Goal: Task Accomplishment & Management: Use online tool/utility

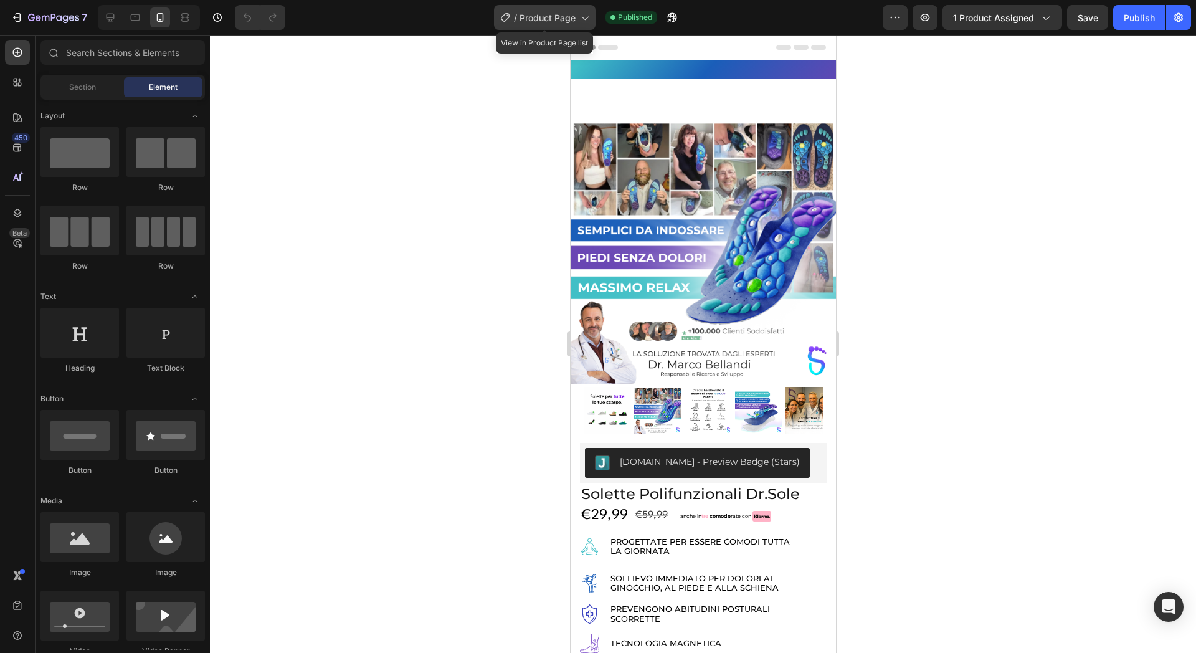
click at [584, 19] on icon at bounding box center [584, 19] width 7 height 4
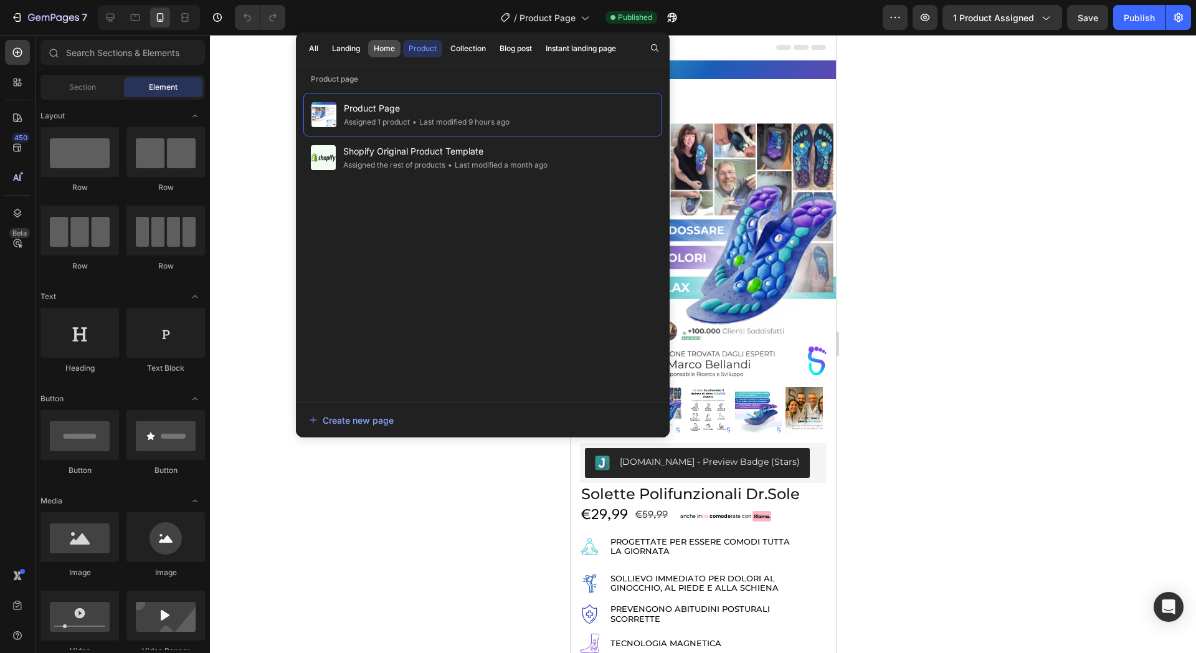
click at [379, 41] on button "Home" at bounding box center [384, 48] width 32 height 17
click at [280, 96] on div at bounding box center [703, 344] width 986 height 618
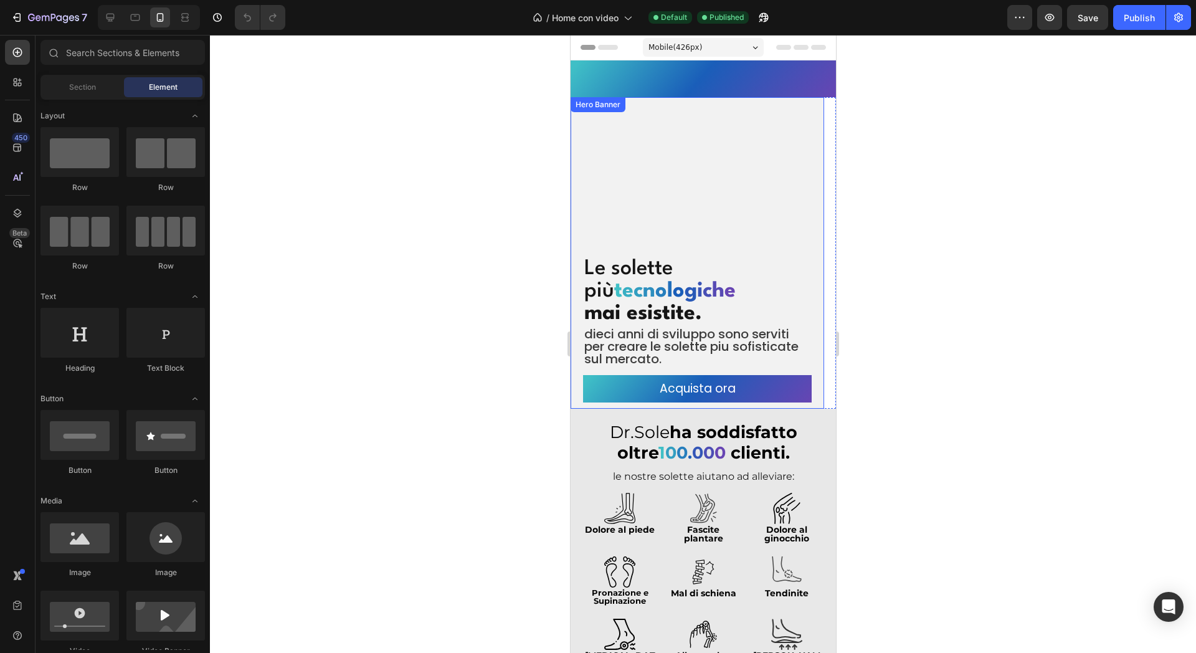
click at [629, 183] on div "Overlay" at bounding box center [697, 253] width 254 height 312
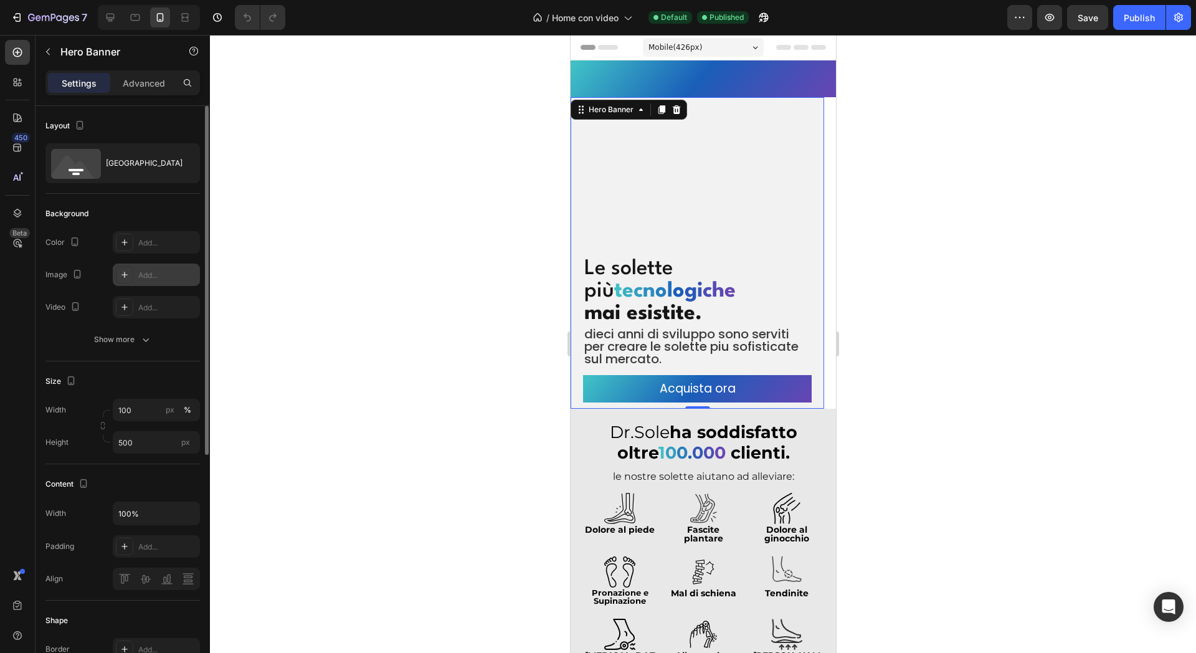
click at [162, 272] on div "Add..." at bounding box center [167, 275] width 59 height 11
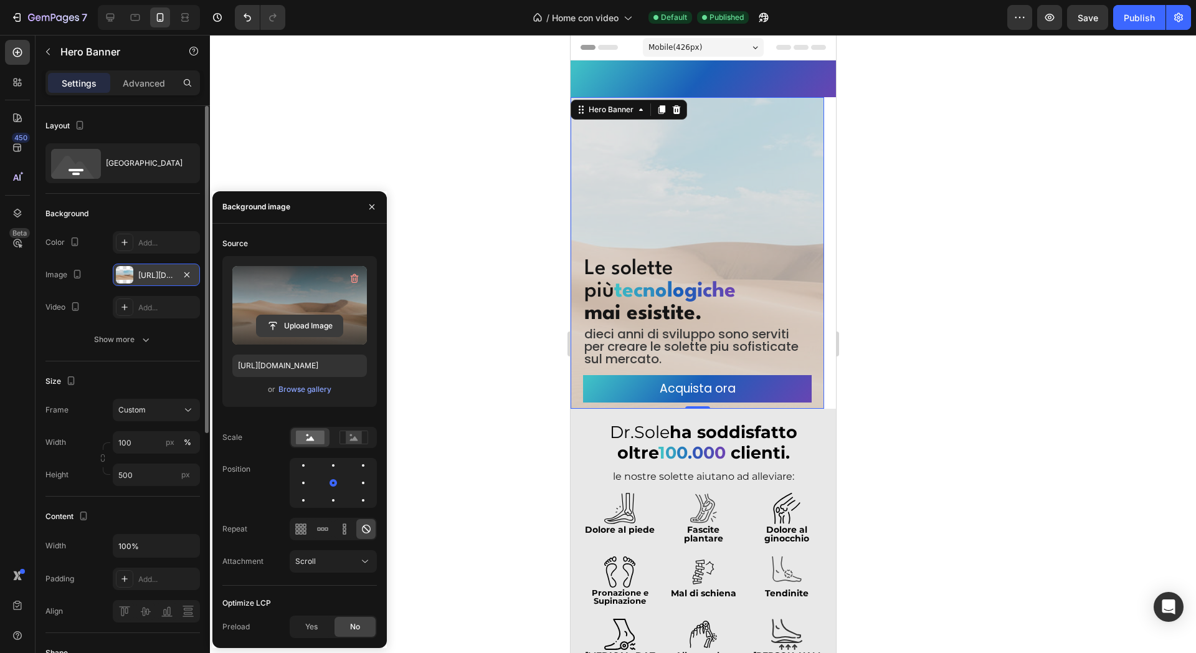
click at [287, 321] on input "file" at bounding box center [300, 325] width 86 height 21
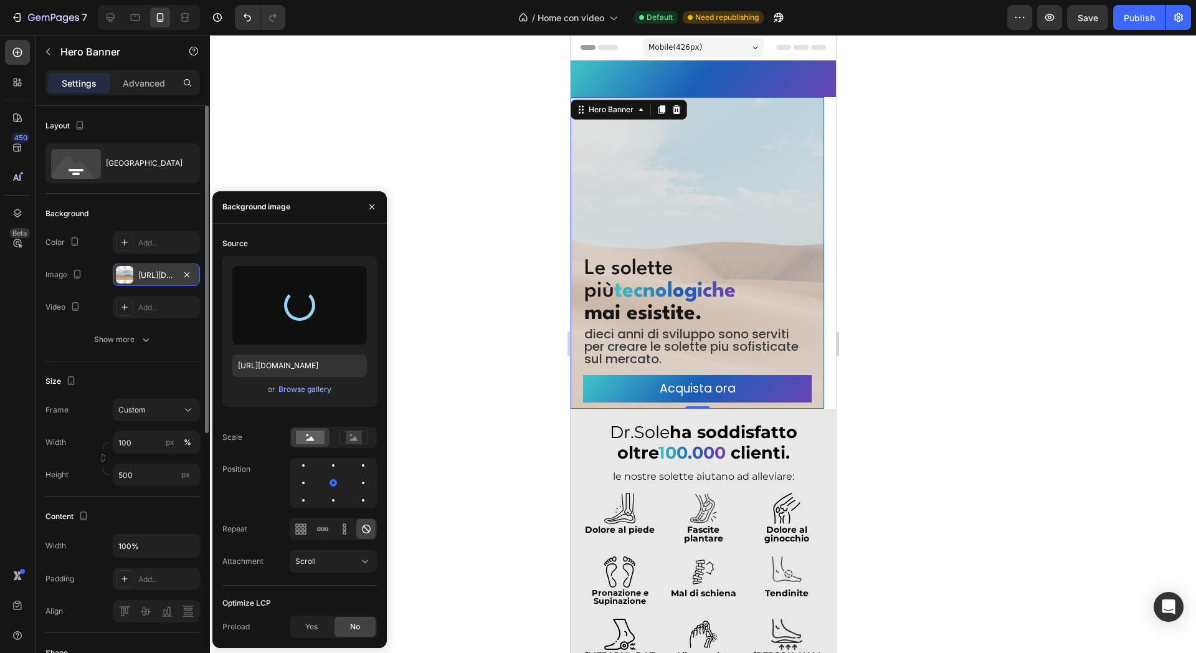
type input "https://cdn.shopify.com/s/files/1/0915/2456/3272/files/gempages_577922540798739…"
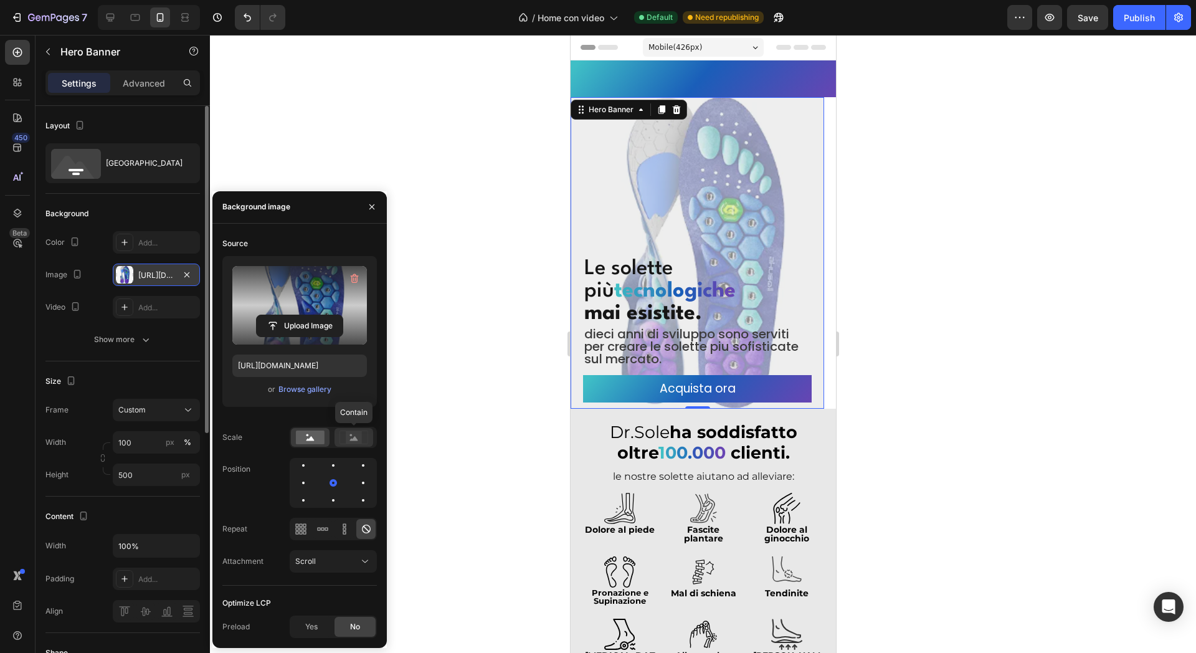
click at [358, 437] on rect at bounding box center [354, 437] width 16 height 12
drag, startPoint x: 373, startPoint y: 203, endPoint x: 377, endPoint y: 196, distance: 7.3
click at [373, 203] on icon "button" at bounding box center [372, 207] width 10 height 10
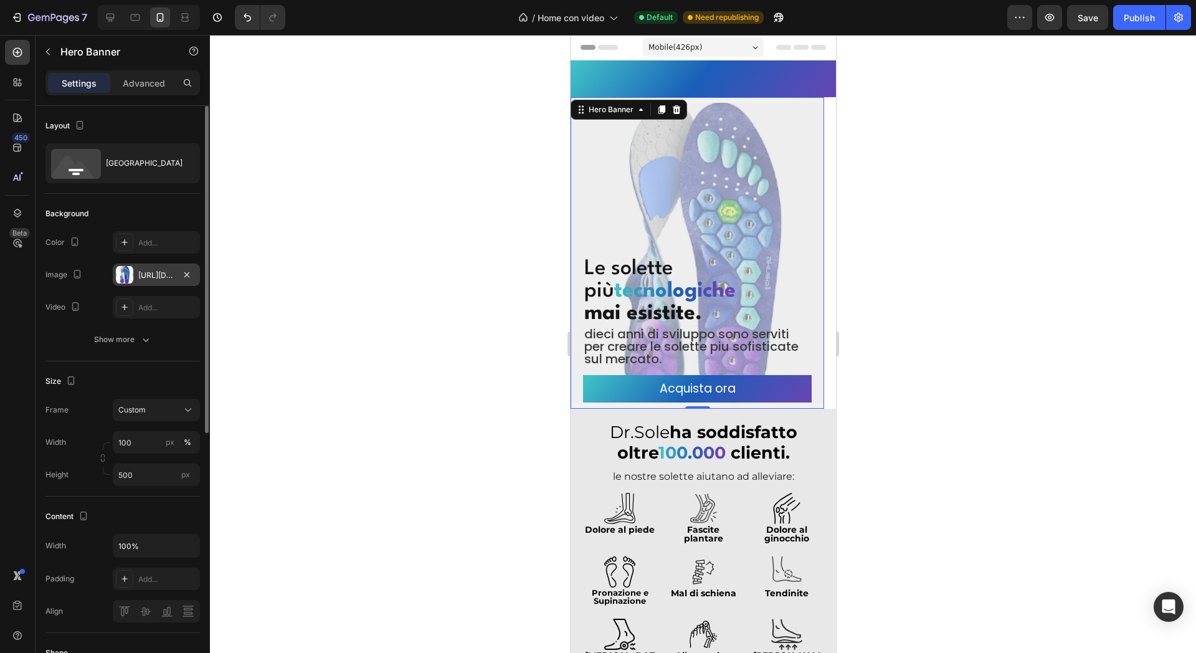
click at [498, 185] on div at bounding box center [703, 344] width 986 height 618
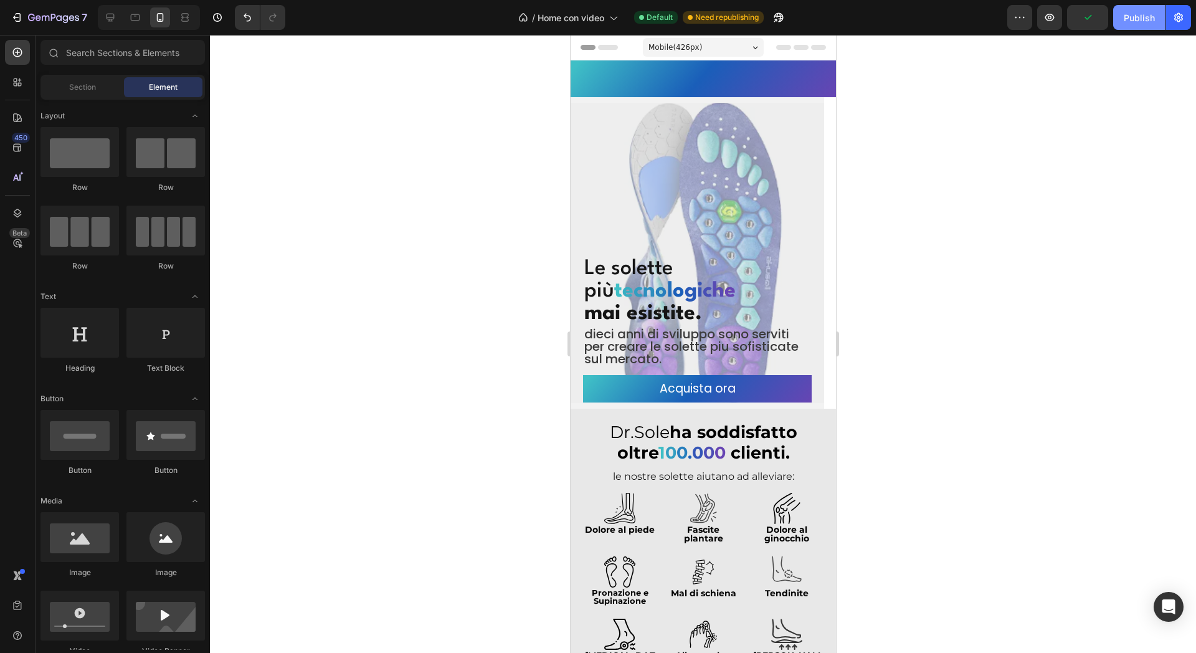
click at [1155, 24] on button "Publish" at bounding box center [1139, 17] width 52 height 25
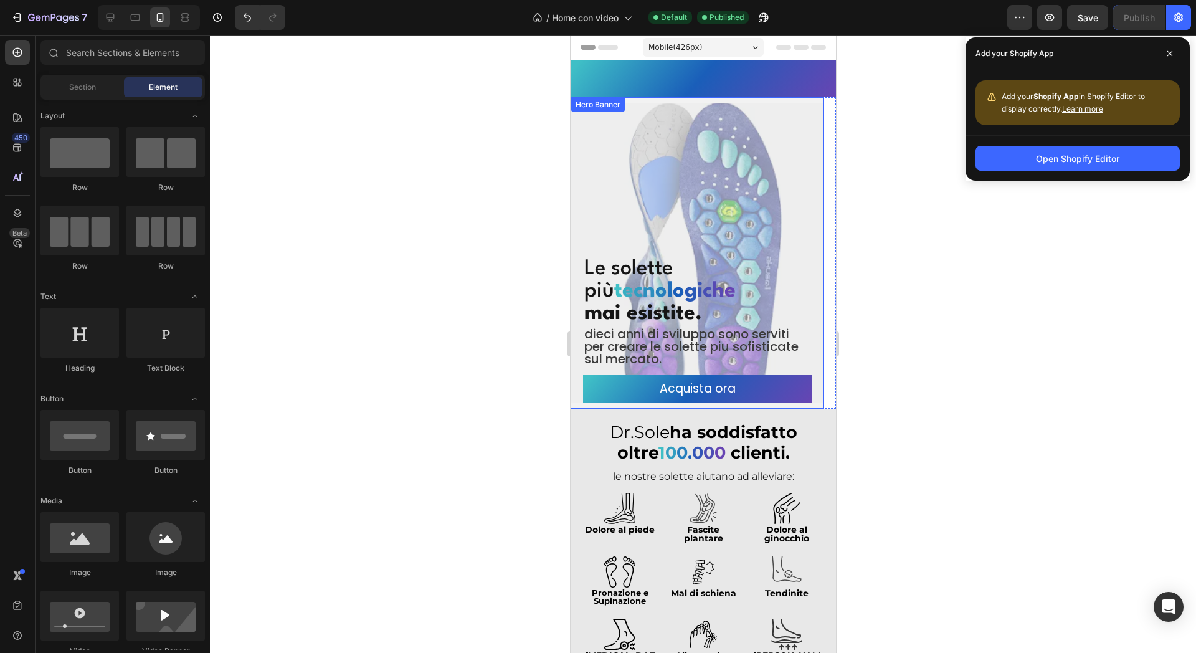
click at [684, 227] on div "Overlay" at bounding box center [697, 253] width 254 height 312
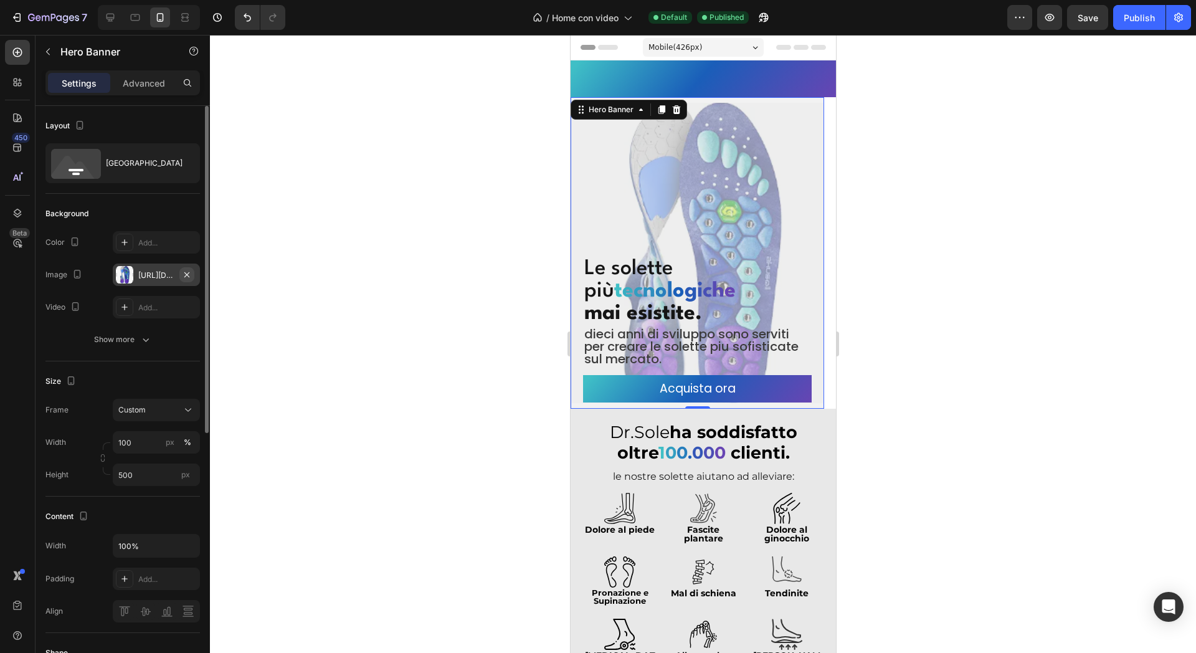
click at [191, 270] on icon "button" at bounding box center [187, 275] width 10 height 10
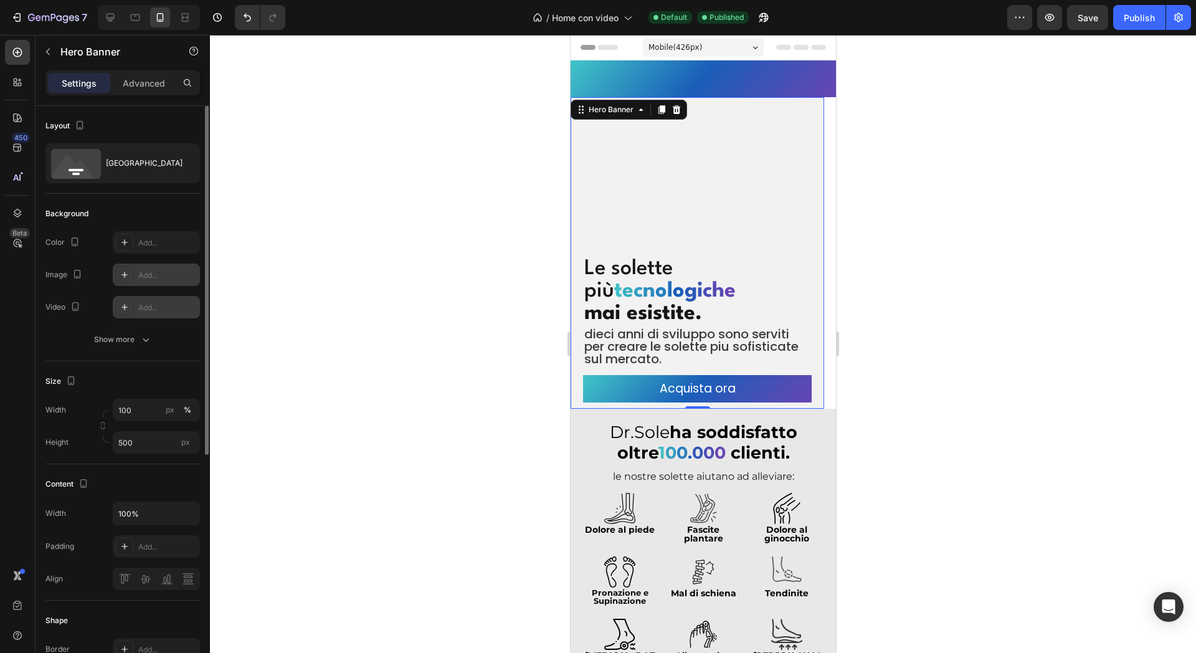
click at [144, 305] on div "Add..." at bounding box center [167, 307] width 59 height 11
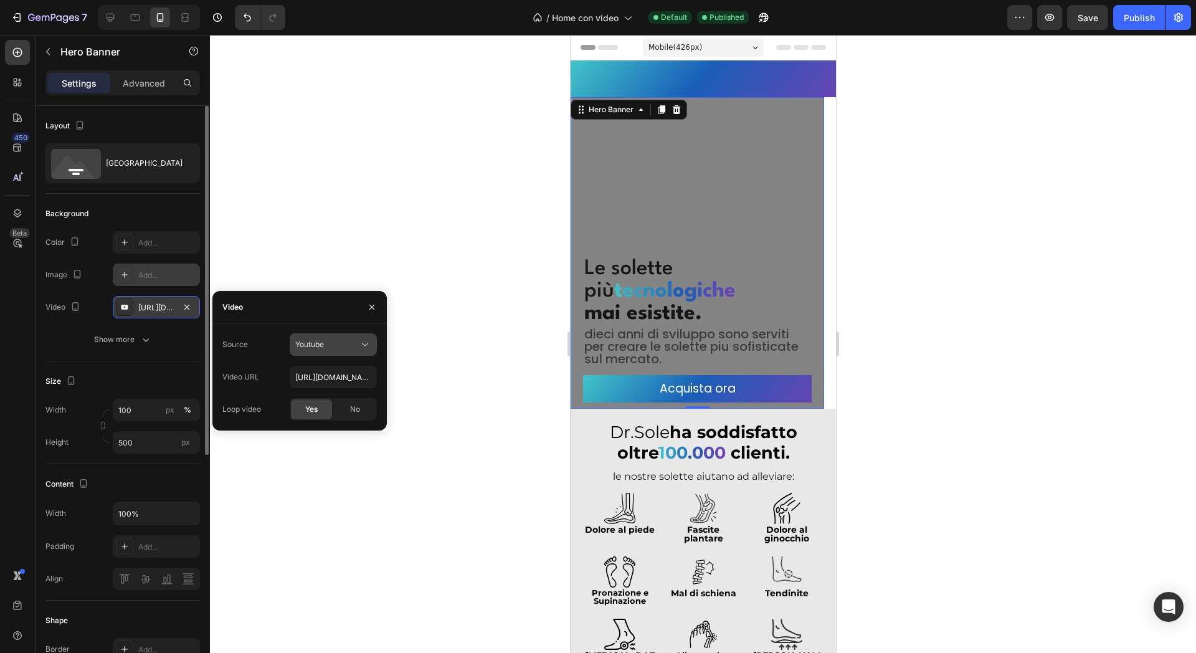
click at [325, 350] on div "Youtube" at bounding box center [333, 344] width 76 height 12
click at [314, 374] on span "Video hosting" at bounding box center [318, 374] width 47 height 11
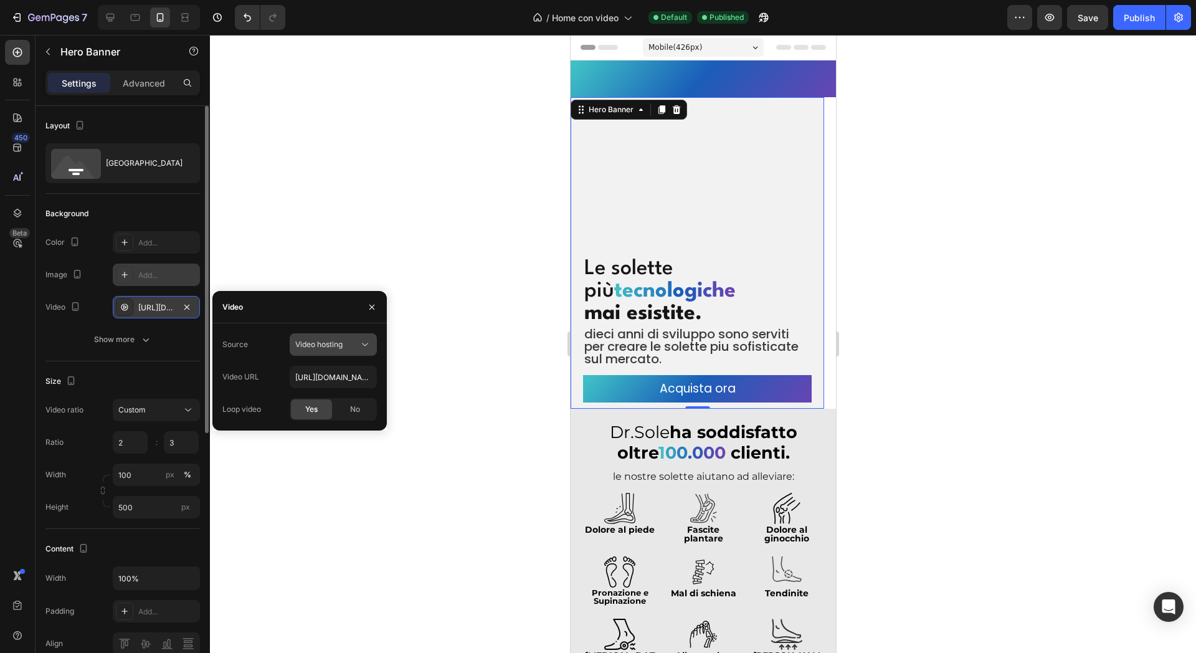
click at [333, 345] on span "Video hosting" at bounding box center [318, 344] width 47 height 9
click at [369, 305] on icon "button" at bounding box center [372, 307] width 10 height 10
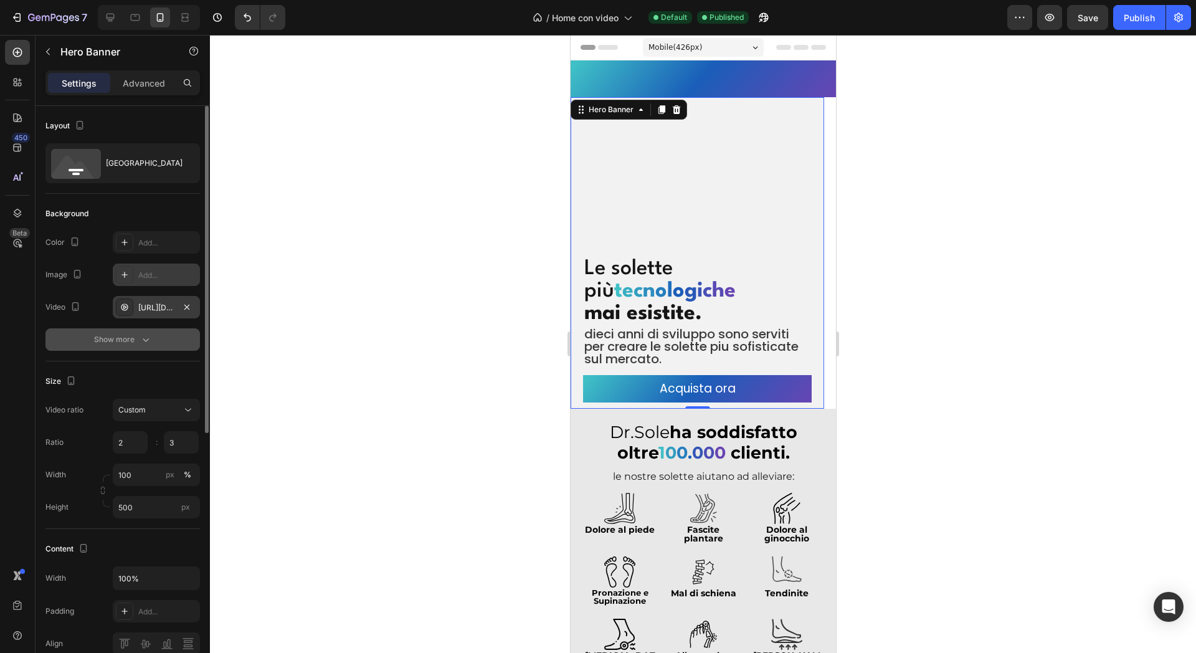
click at [117, 340] on div "Show more" at bounding box center [123, 339] width 58 height 12
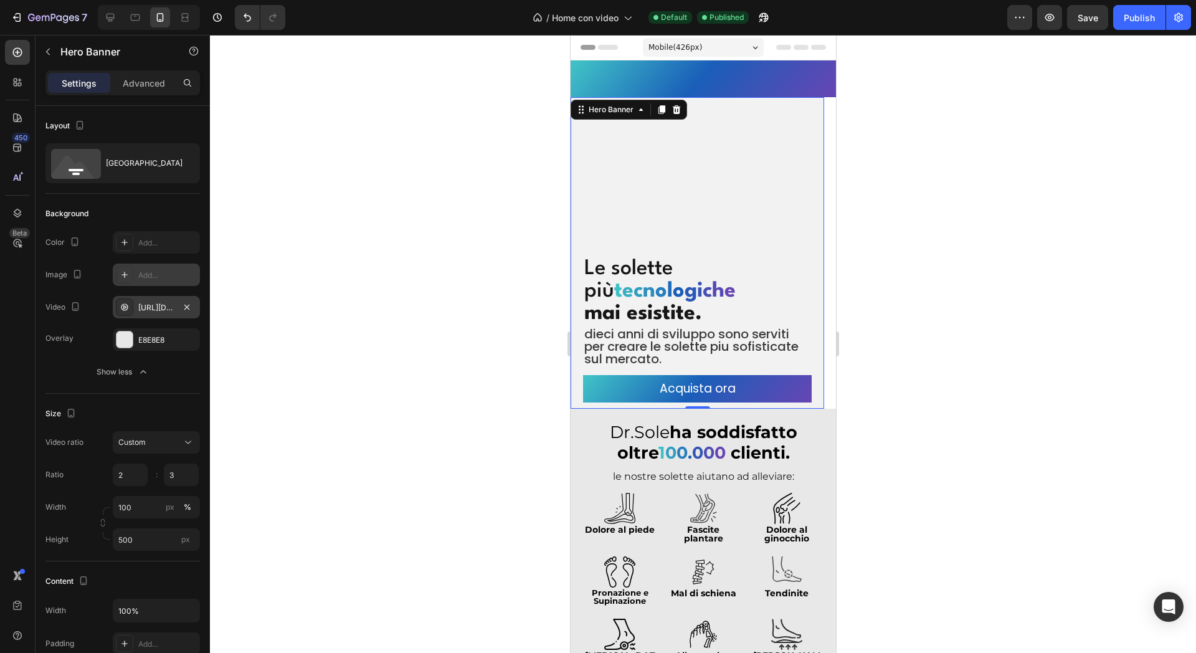
click at [161, 307] on div "https://cdn.shopify.com/videos/c/o/v/92a407d4e0c94a288eb54cac18c387dc.mp4" at bounding box center [156, 307] width 36 height 11
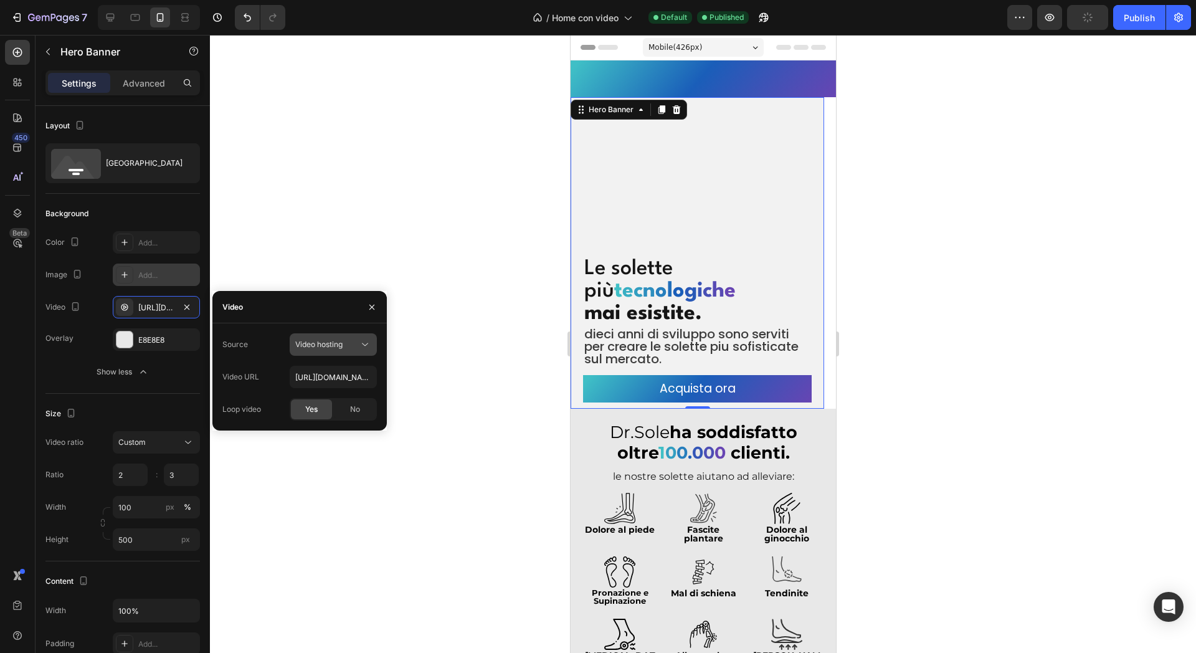
click at [338, 351] on button "Video hosting" at bounding box center [333, 344] width 87 height 22
click at [339, 342] on span "Video hosting" at bounding box center [318, 344] width 47 height 9
click at [366, 308] on button "button" at bounding box center [372, 307] width 20 height 20
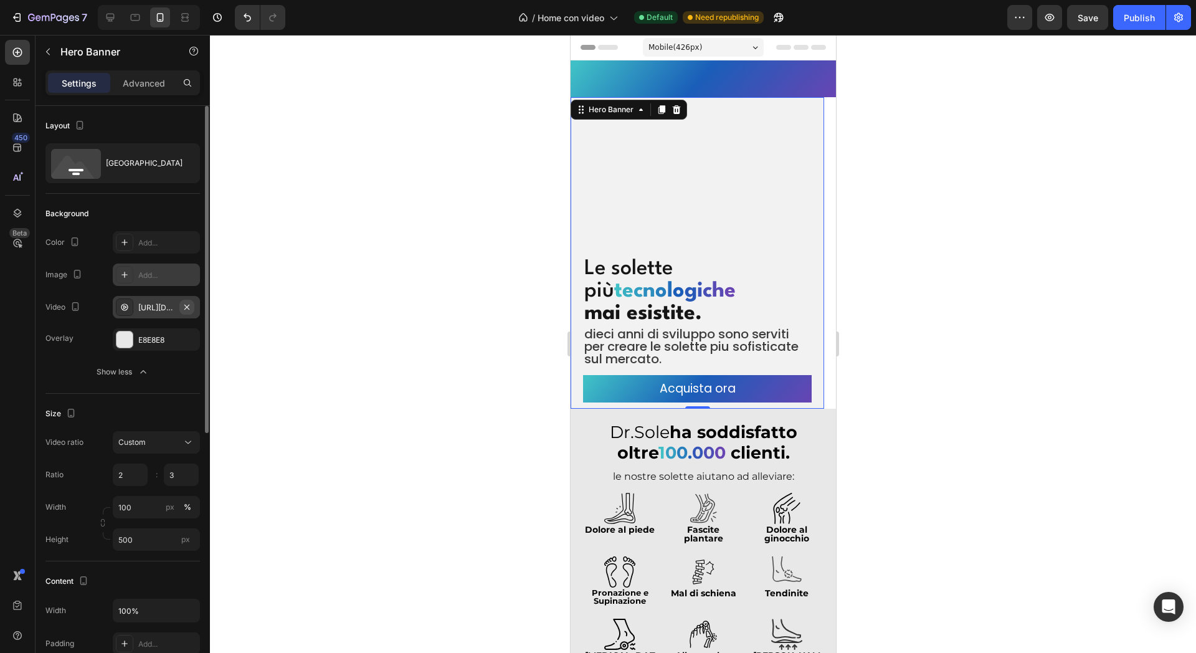
click at [194, 308] on div "https://cdn.shopify.com/videos/c/o/v/92a407d4e0c94a288eb54cac18c387dc.mp4" at bounding box center [156, 307] width 87 height 22
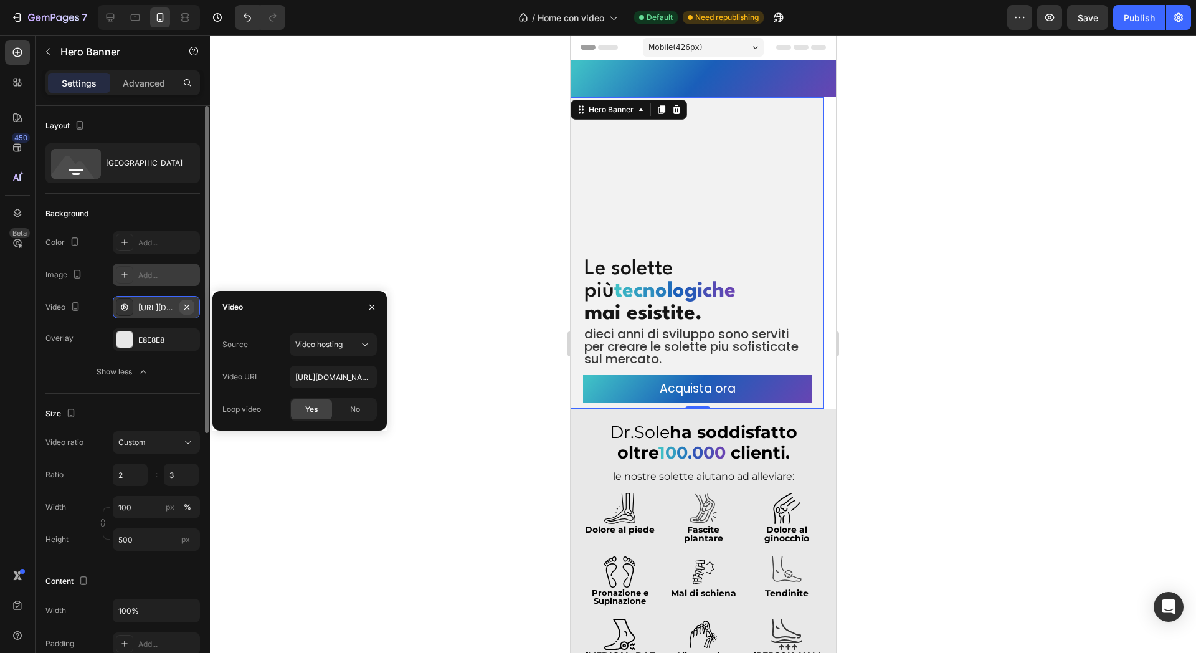
click at [188, 302] on icon "button" at bounding box center [187, 307] width 10 height 10
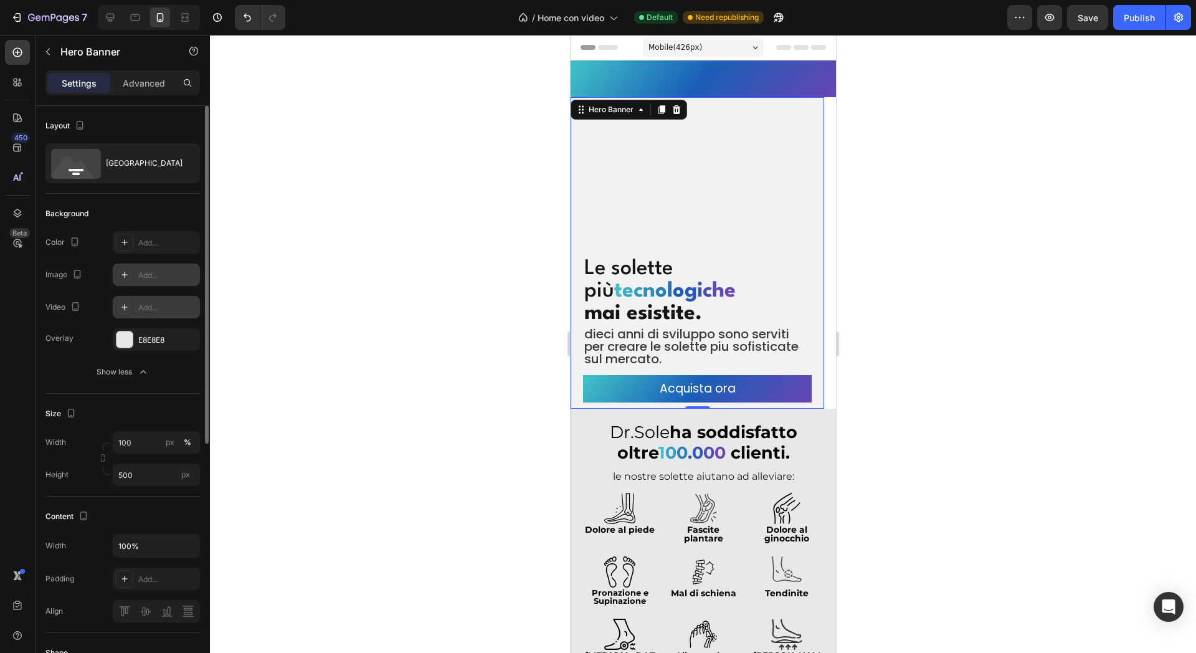
click at [135, 281] on div "Add..." at bounding box center [156, 275] width 87 height 22
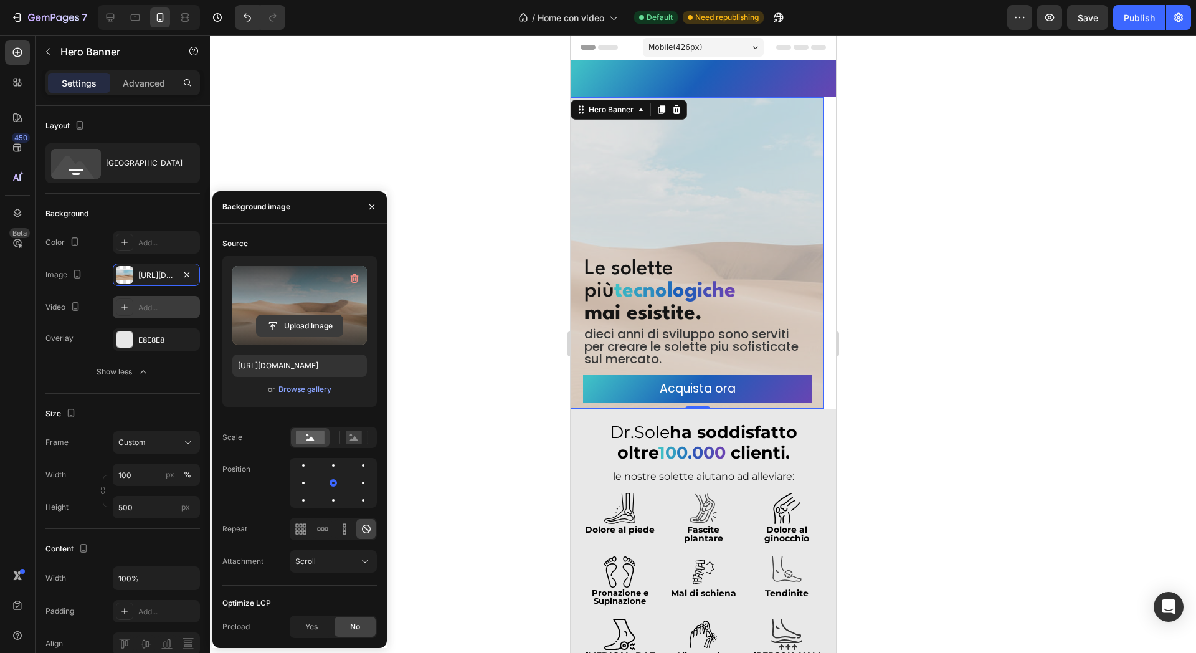
click at [326, 323] on input "file" at bounding box center [300, 325] width 86 height 21
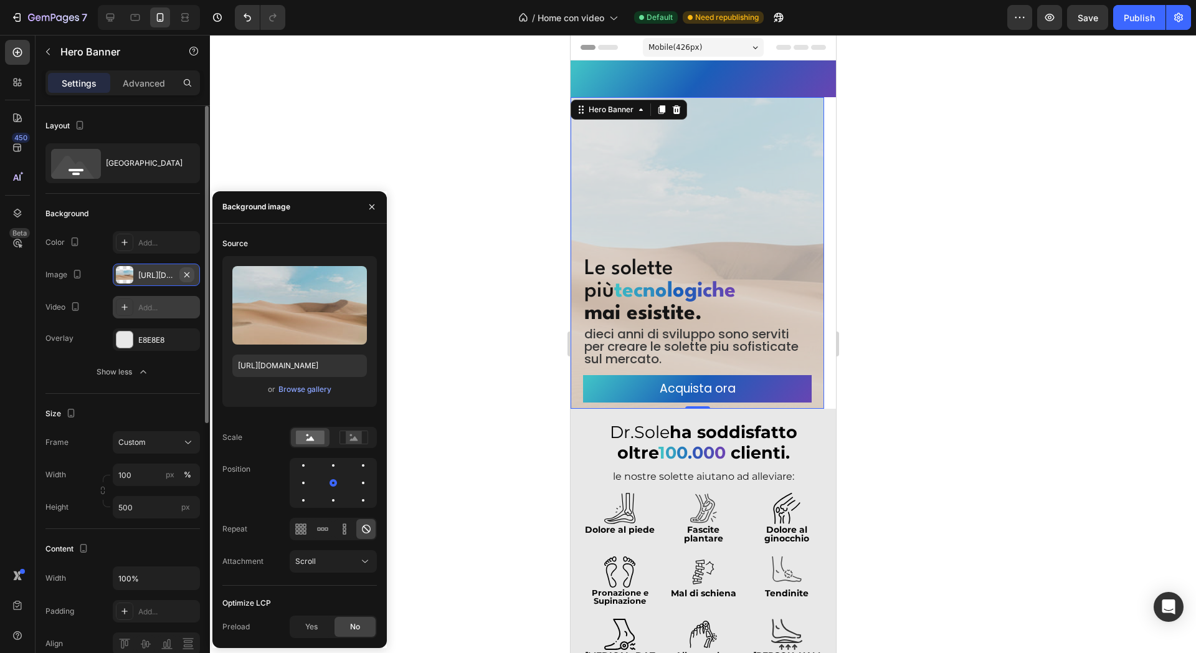
click at [184, 273] on icon "button" at bounding box center [187, 275] width 10 height 10
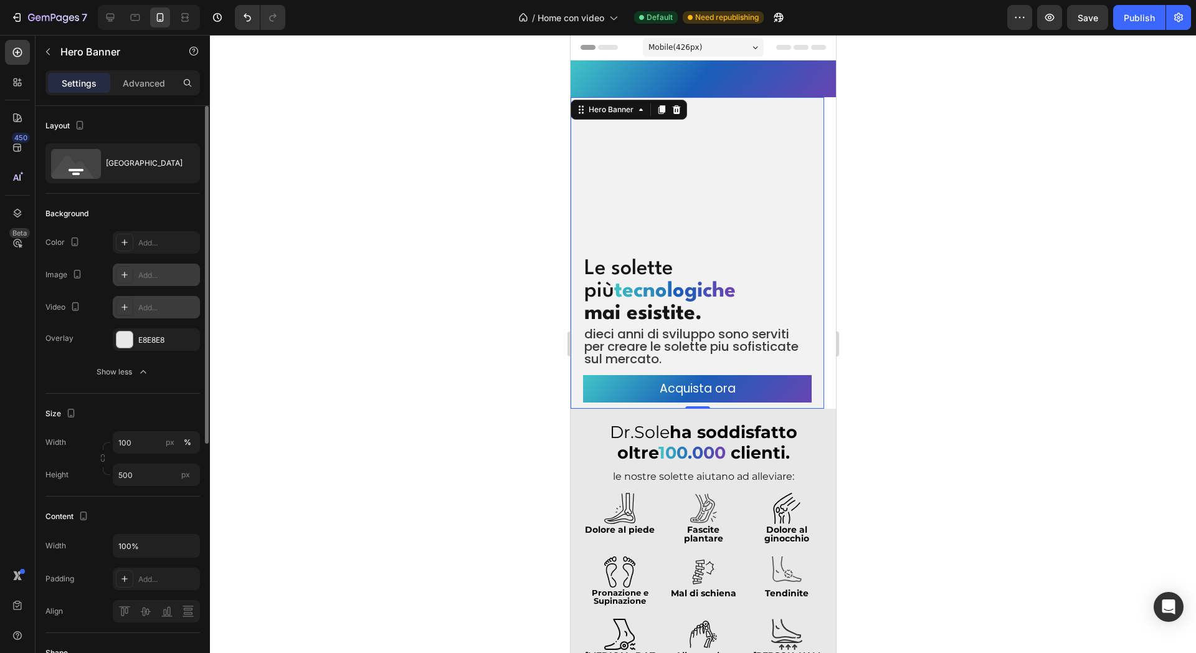
click at [150, 310] on div "Add..." at bounding box center [167, 307] width 59 height 11
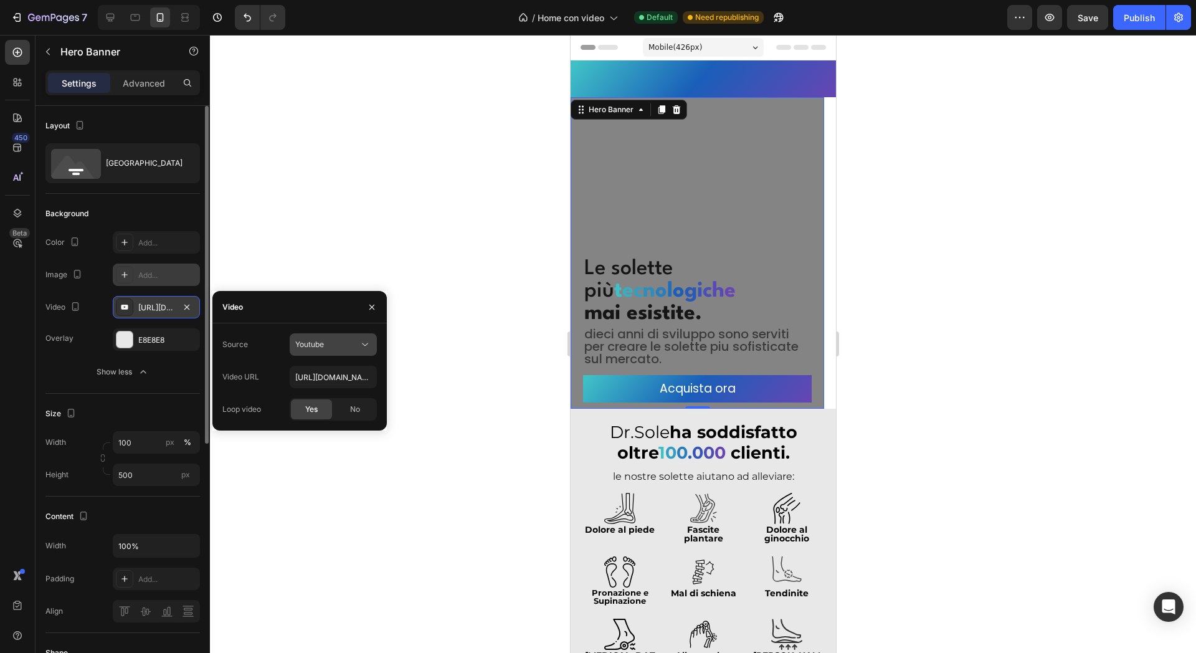
click at [360, 345] on icon at bounding box center [365, 344] width 12 height 12
click at [341, 383] on div "Video hosting" at bounding box center [321, 375] width 102 height 24
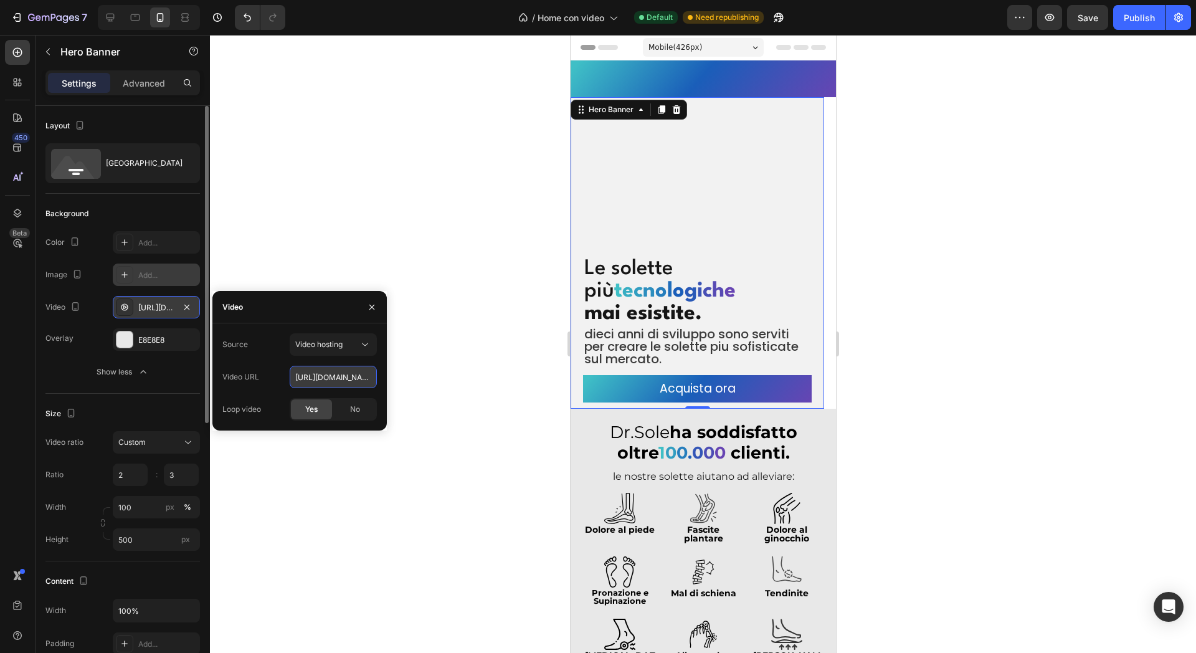
click at [332, 379] on input "https://cdn.shopify.com/videos/c/o/v/92a407d4e0c94a288eb54cac18c387dc.mp4" at bounding box center [333, 377] width 87 height 22
click at [332, 377] on input "https://cdn.shopify.com/videos/c/o/v/92a407d4e0c94a288eb54cac18c387dc.mp4" at bounding box center [333, 377] width 87 height 22
click at [332, 378] on input "https://cdn.shopify.com/videos/c/o/v/92a407d4e0c94a288eb54cac18c387dc.mp4" at bounding box center [333, 377] width 87 height 22
click at [332, 375] on input "https://cdn.shopify.com/videos/c/o/v/92a407d4e0c94a288eb54cac18c387dc.mp4" at bounding box center [333, 377] width 87 height 22
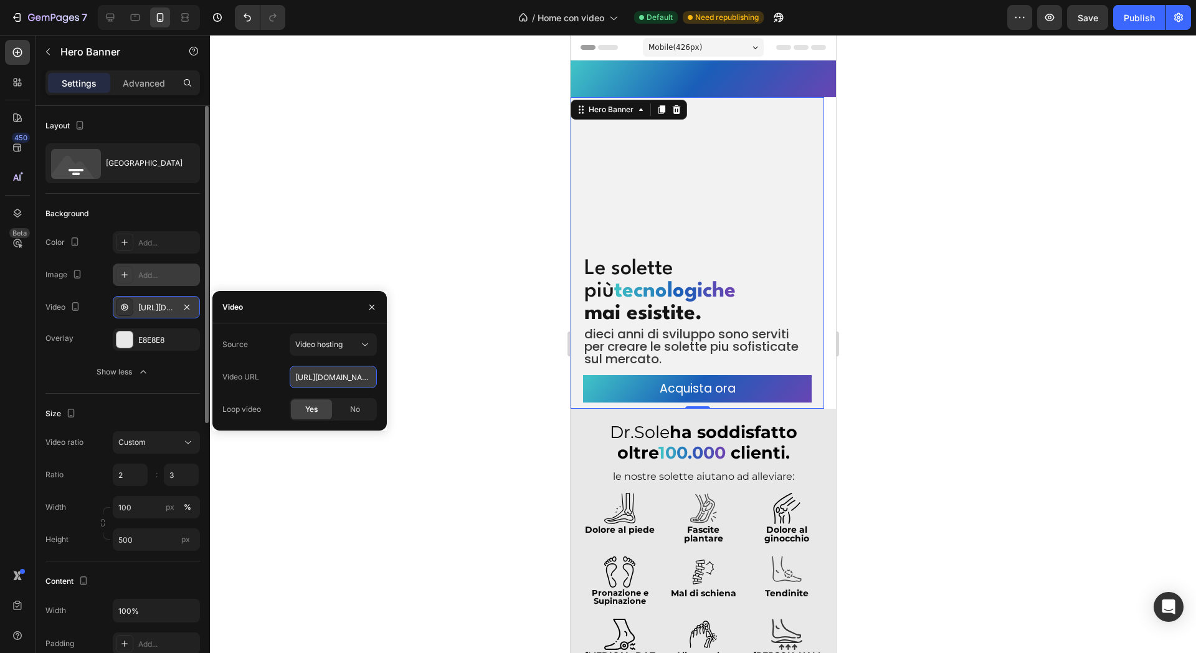
type input "+"
click at [307, 369] on input "text" at bounding box center [333, 377] width 87 height 22
paste input "https://cdn.shopify.com/videos/c/o/v/1bd0437a037b4a7ca6d0f6ea66d30bf1.mp4"
type input "https://cdn.shopify.com/videos/c/o/v/1bd0437a037b4a7ca6d0f6ea66d30bf1.mp4"
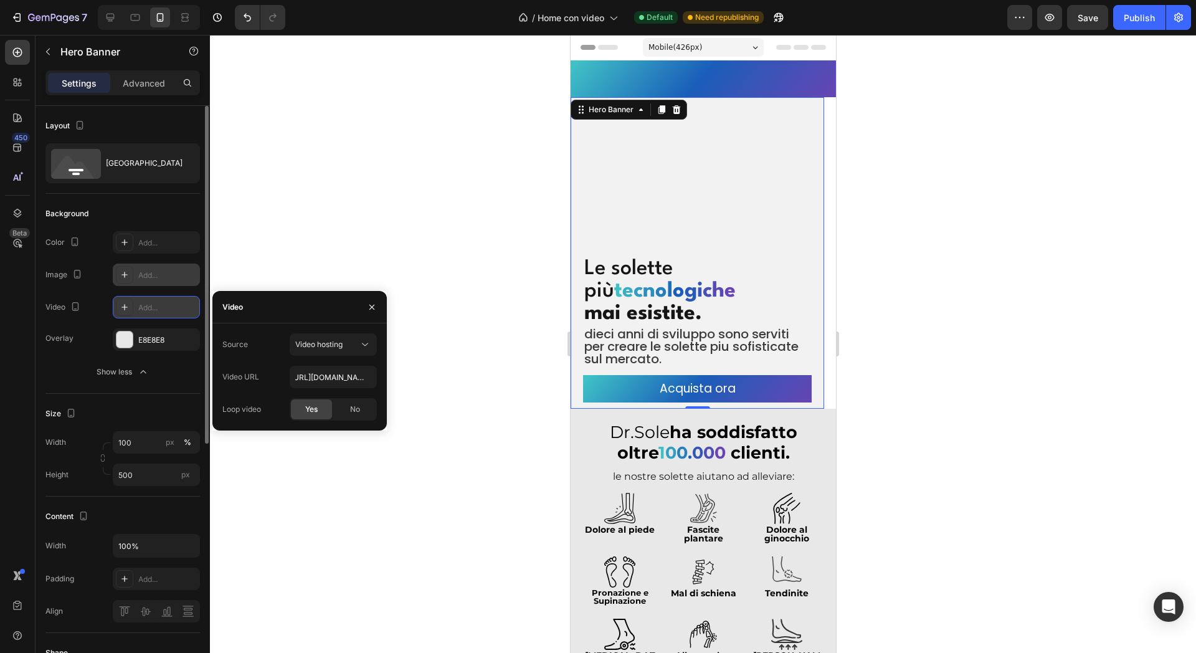
click at [283, 323] on div "Source Video hosting Video URL https://cdn.shopify.com/videos/c/o/v/1bd0437a037…" at bounding box center [299, 376] width 174 height 107
click at [307, 226] on div at bounding box center [703, 344] width 986 height 618
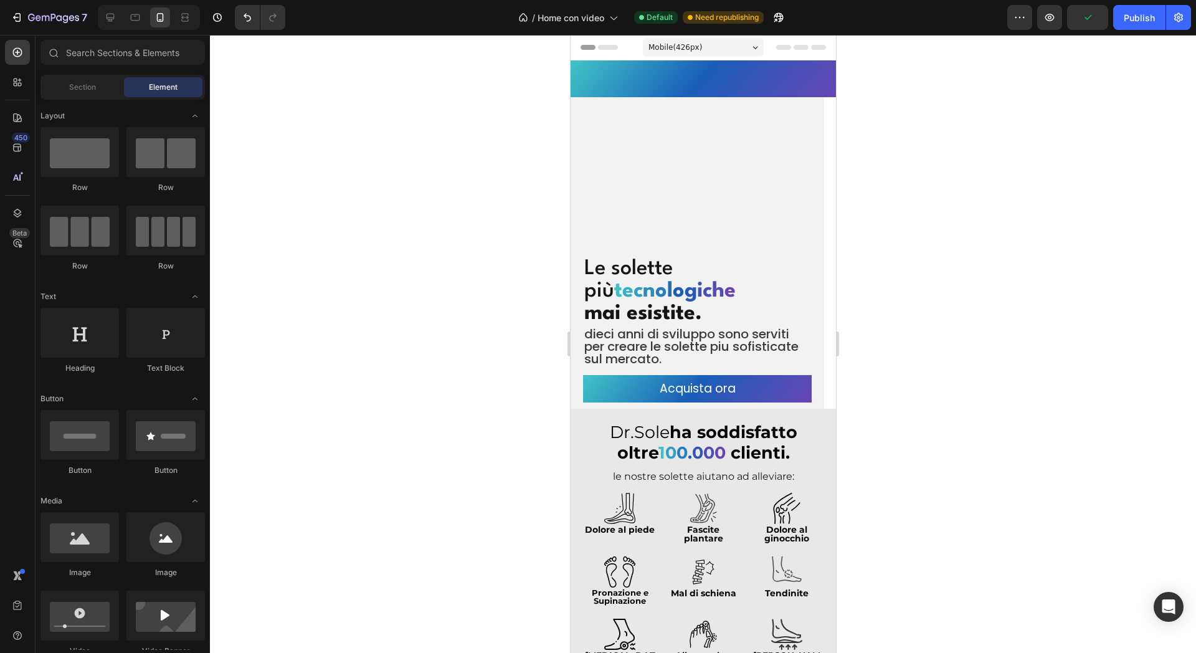
click at [426, 211] on div at bounding box center [703, 344] width 986 height 618
click at [651, 215] on div "Overlay" at bounding box center [697, 253] width 254 height 312
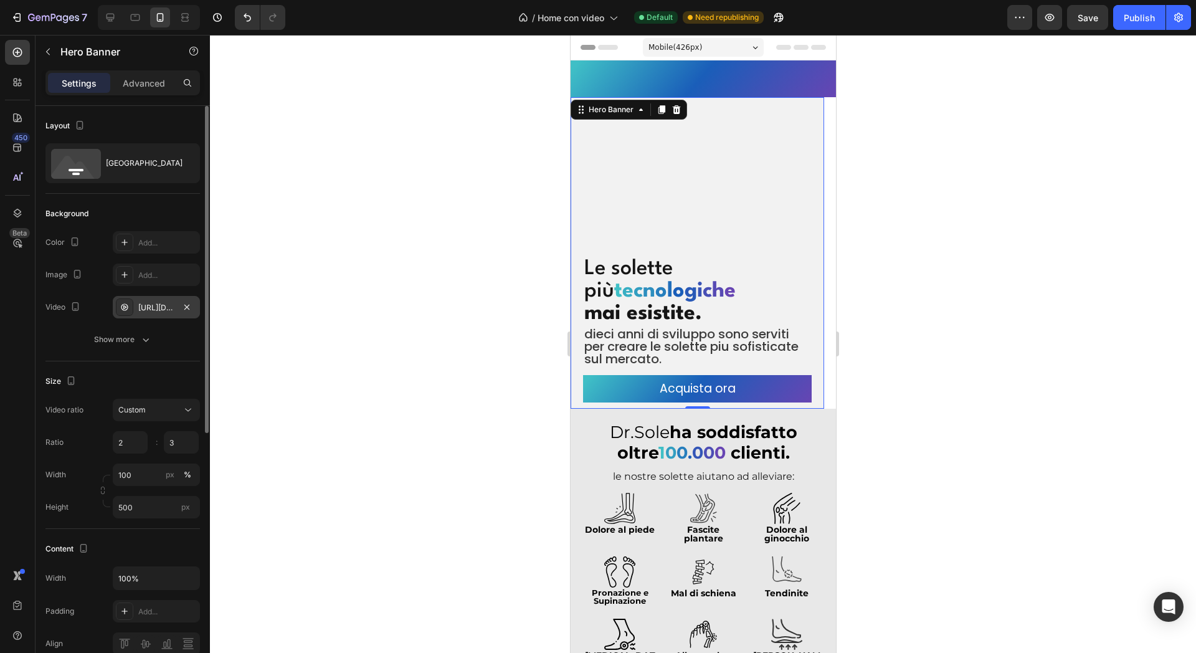
click at [156, 302] on div "https://cdn.shopify.com/videos/c/o/v/1bd0437a037b4a7ca6d0f6ea66d30bf1.mp4" at bounding box center [156, 307] width 36 height 11
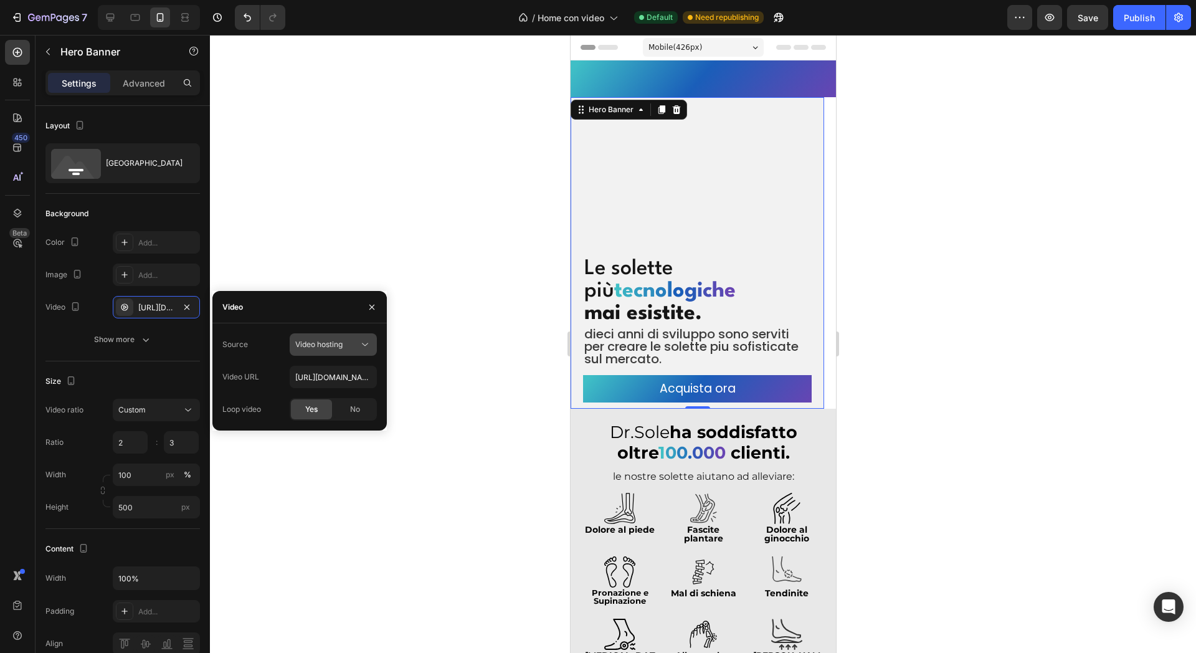
click at [340, 350] on div "Video hosting" at bounding box center [333, 344] width 76 height 12
click at [351, 347] on div "Video hosting" at bounding box center [327, 344] width 64 height 11
click at [110, 323] on div "The changes might be hidden by the video. Color Add... Image Add... Video https…" at bounding box center [122, 291] width 155 height 120
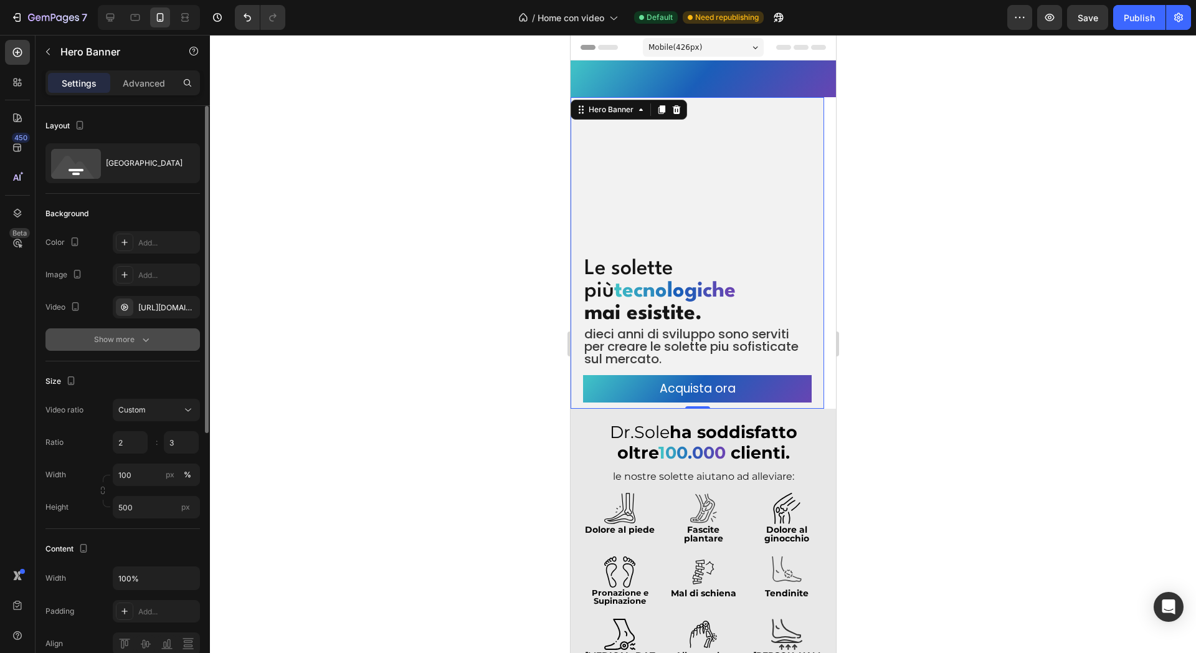
click at [127, 335] on div "Show more" at bounding box center [123, 339] width 58 height 12
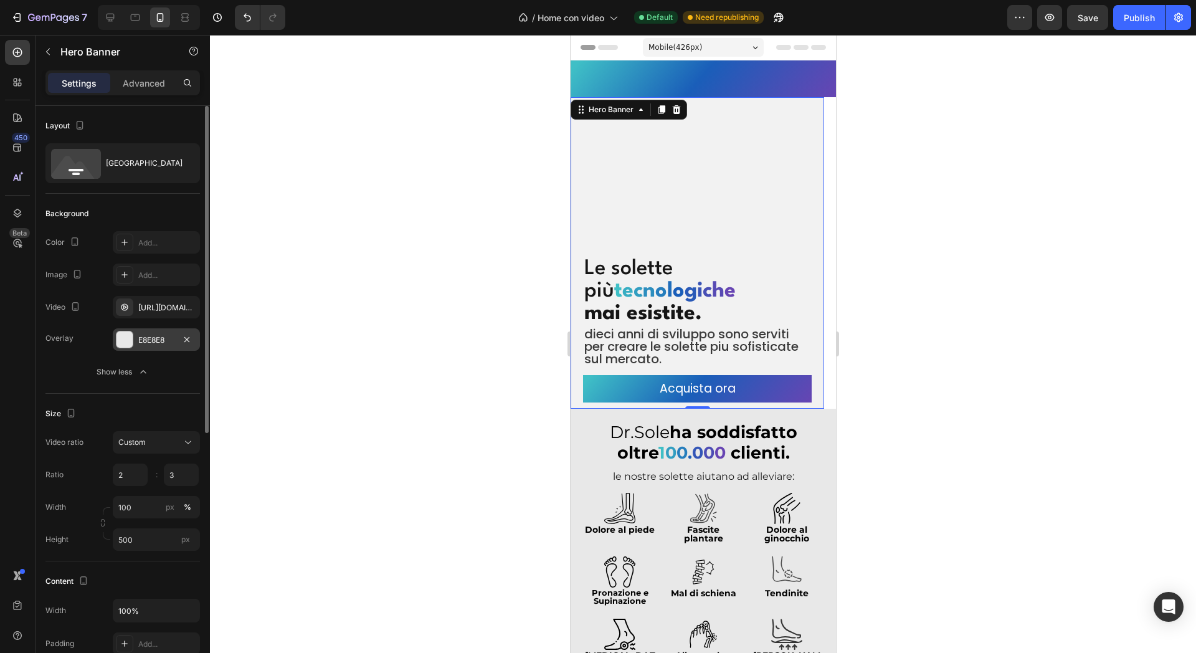
click at [153, 336] on div "E8E8E8" at bounding box center [156, 340] width 36 height 11
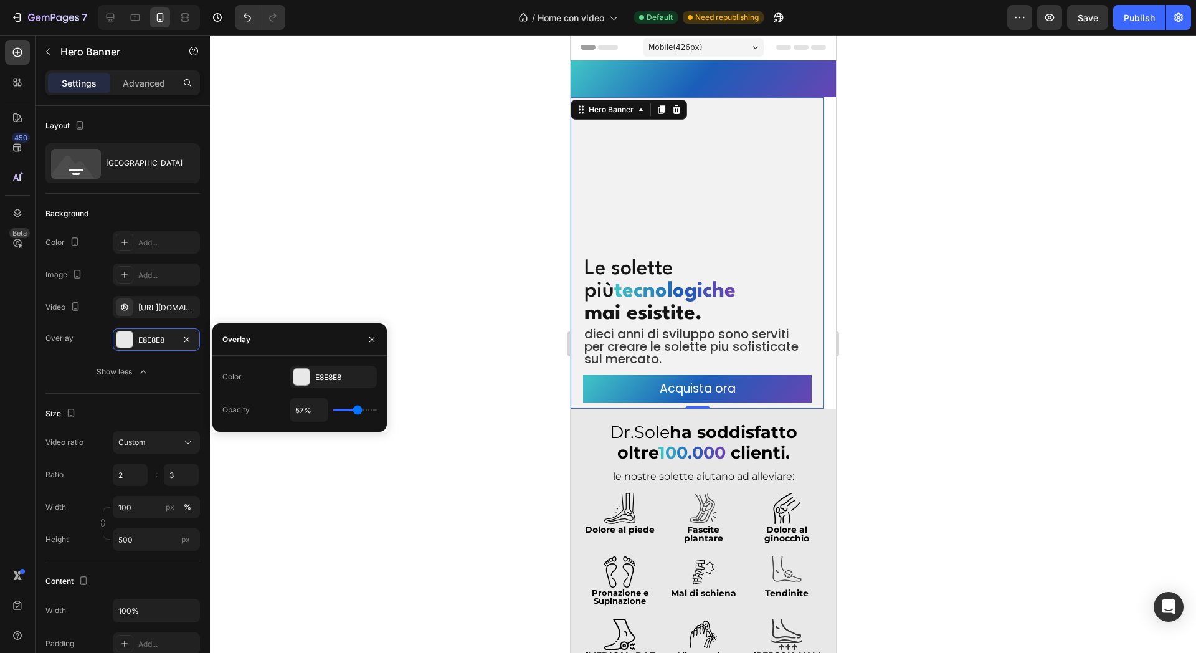
type input "31%"
type input "31"
type input "0%"
type input "0"
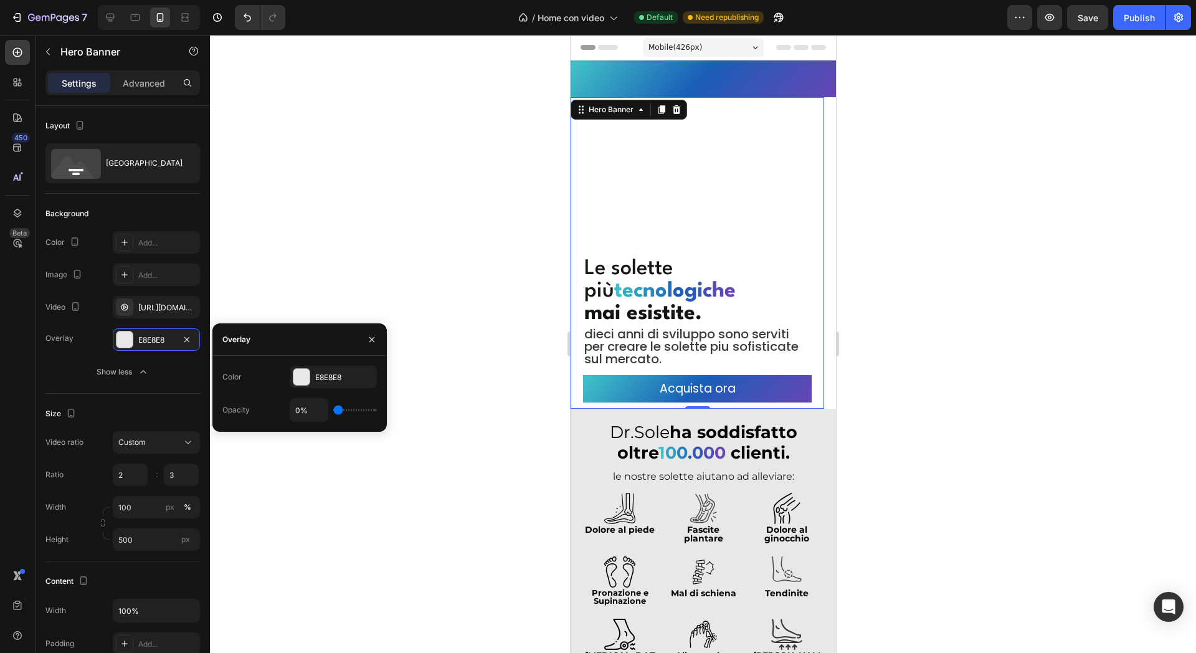
type input "19%"
type input "19"
type input "24%"
type input "24"
type input "26%"
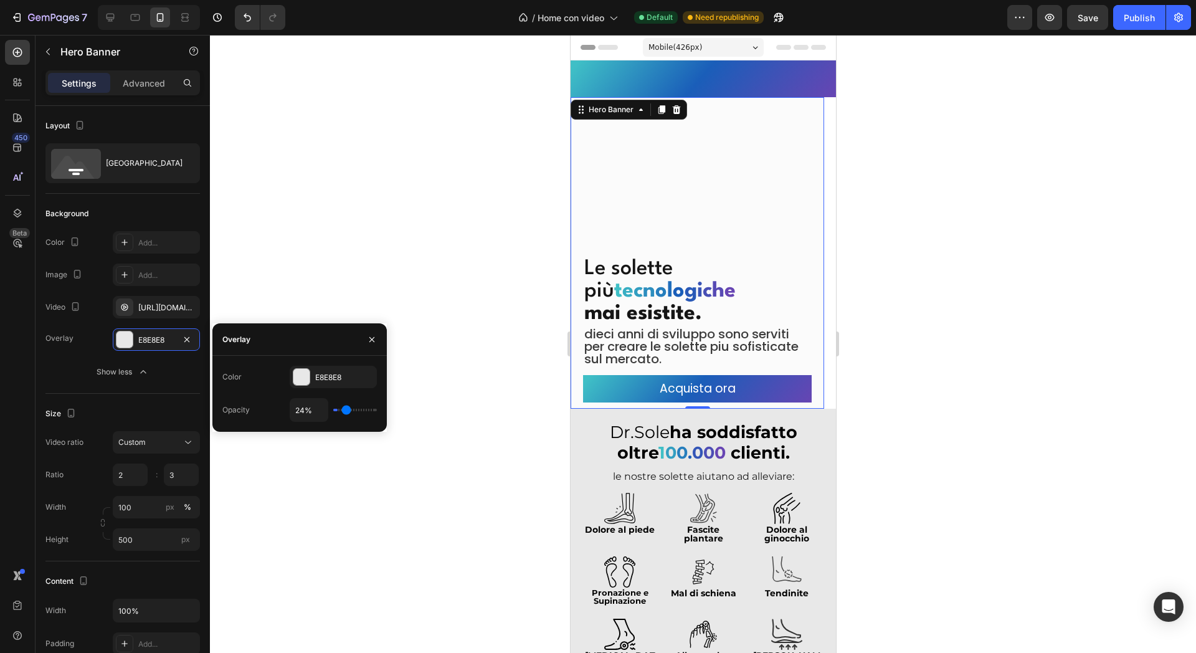
type input "26"
type input "28%"
type input "28"
type input "30%"
type input "30"
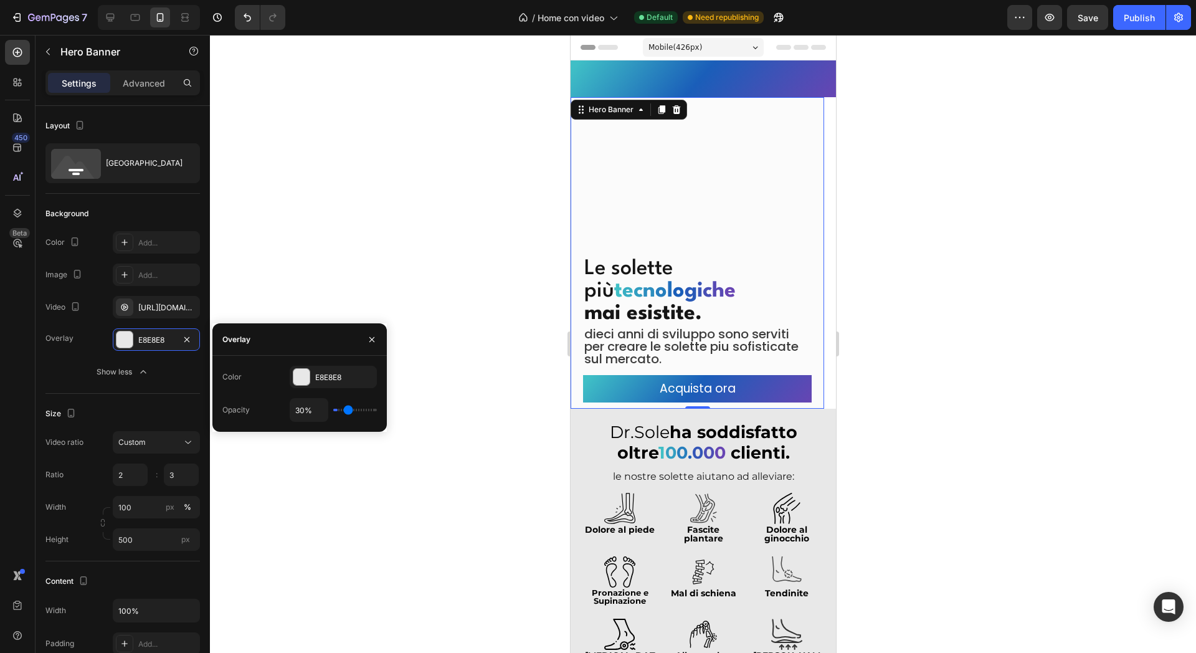
type input "31%"
type input "31"
type input "33%"
type input "33"
type input "35%"
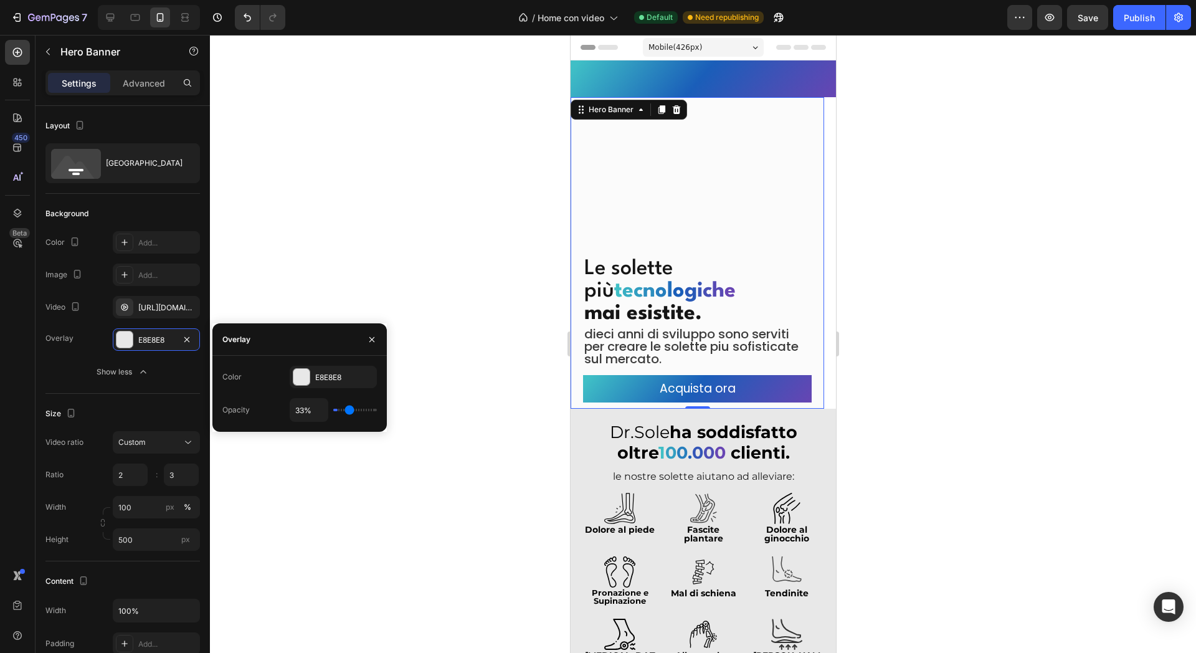
type input "35"
type input "37%"
type input "37"
type input "39%"
type input "39"
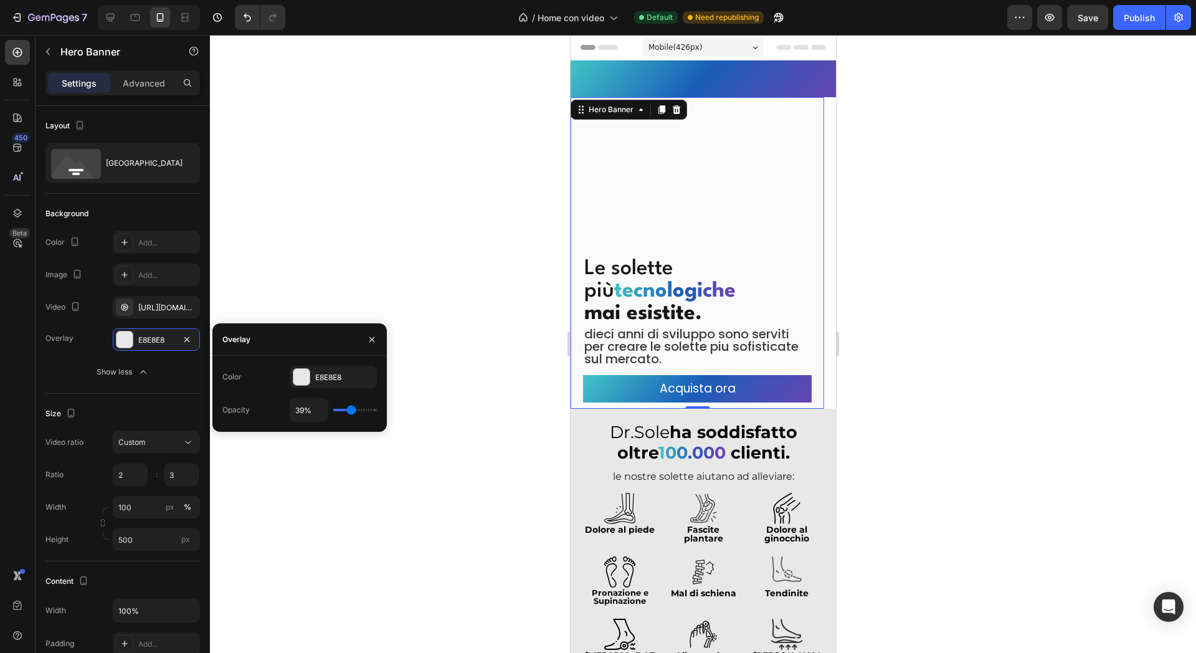
type input "43%"
type input "43"
type input "44%"
type input "44"
type input "56%"
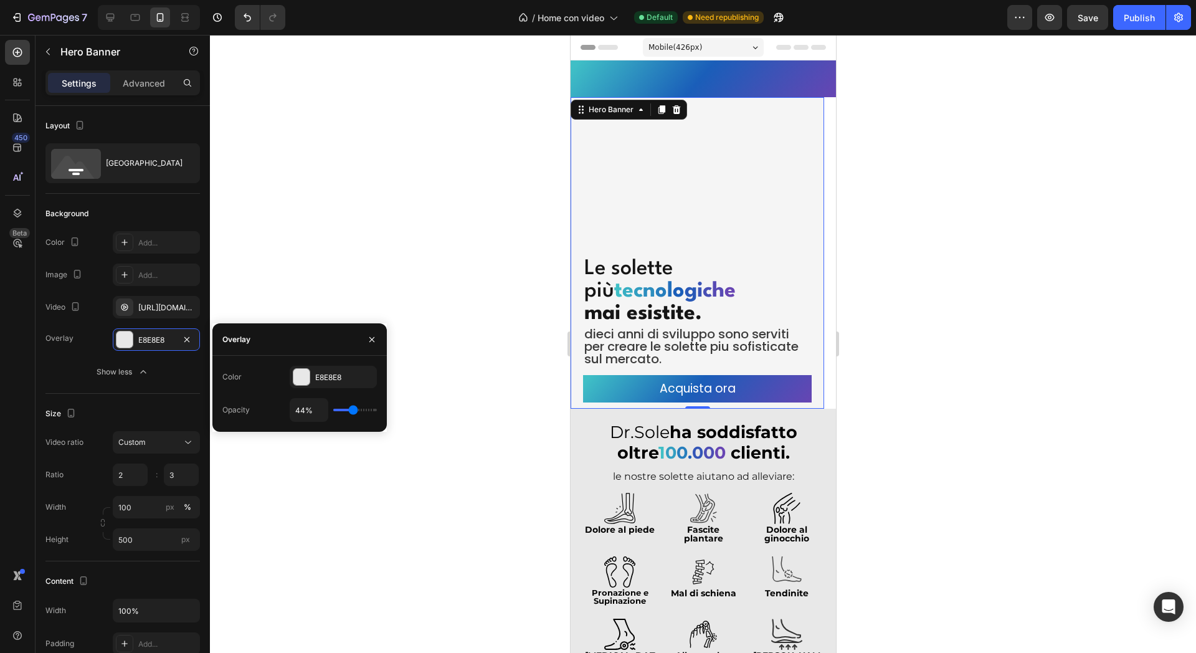
type input "56"
type input "59%"
type input "59"
type input "61%"
type input "61"
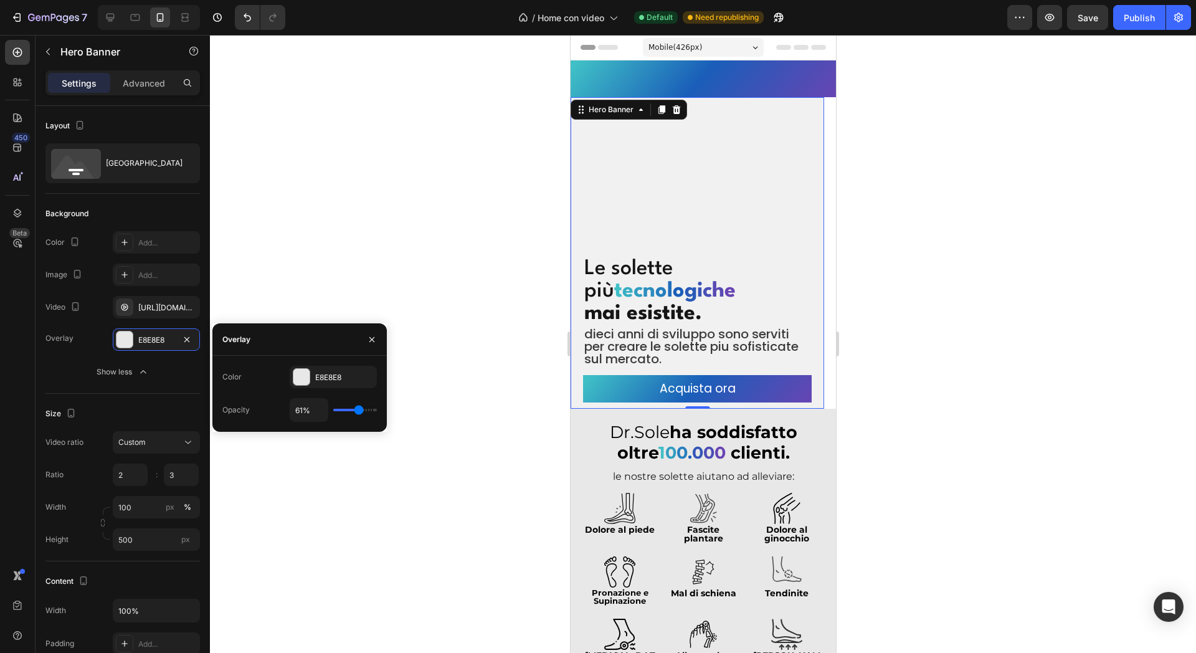
type input "65%"
type input "65"
type input "70%"
type input "70"
type input "74%"
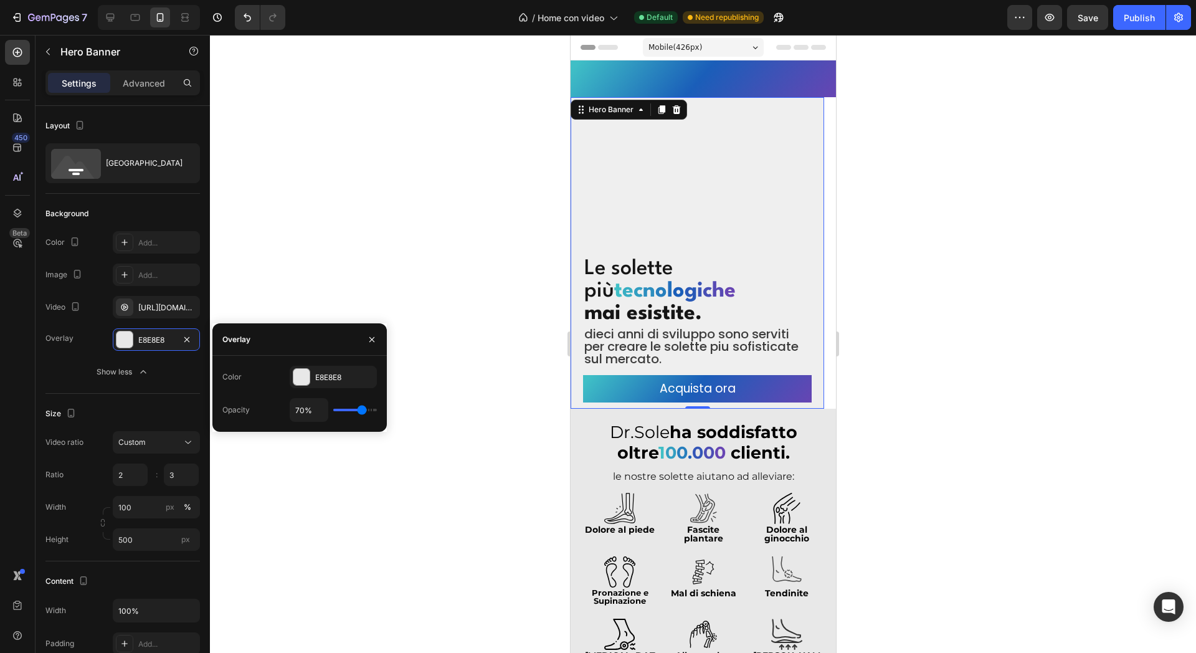
type input "74"
type input "76%"
type input "76"
type input "78%"
type input "78"
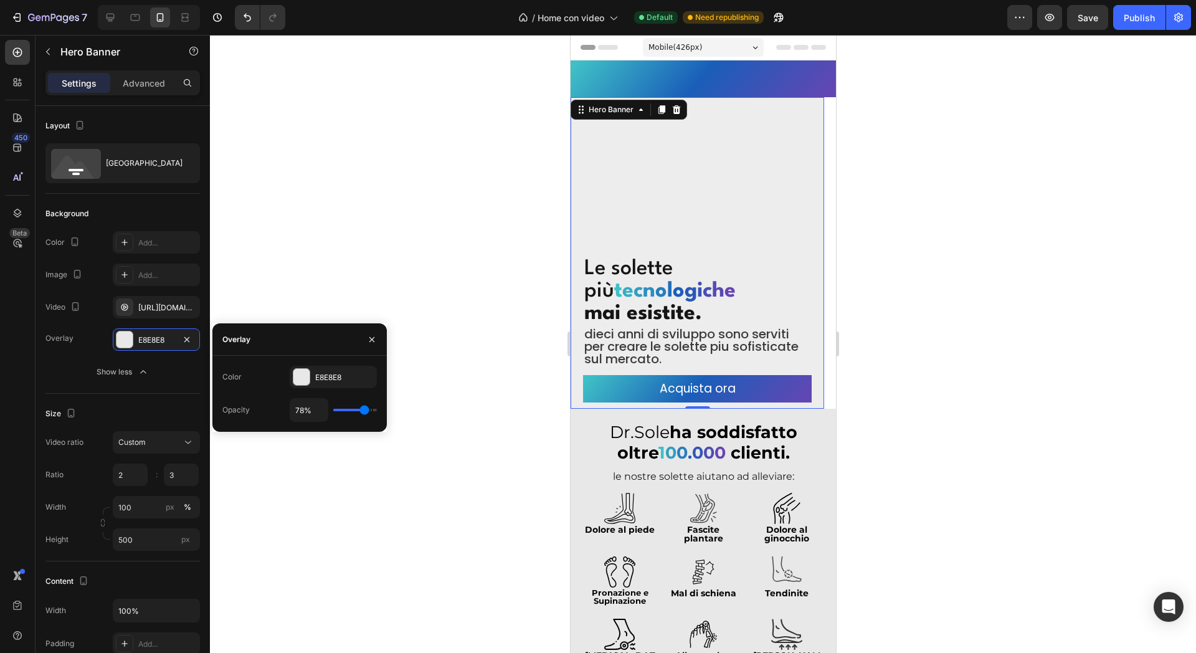
type input "96%"
type input "96"
type input "98%"
type input "98"
type input "100%"
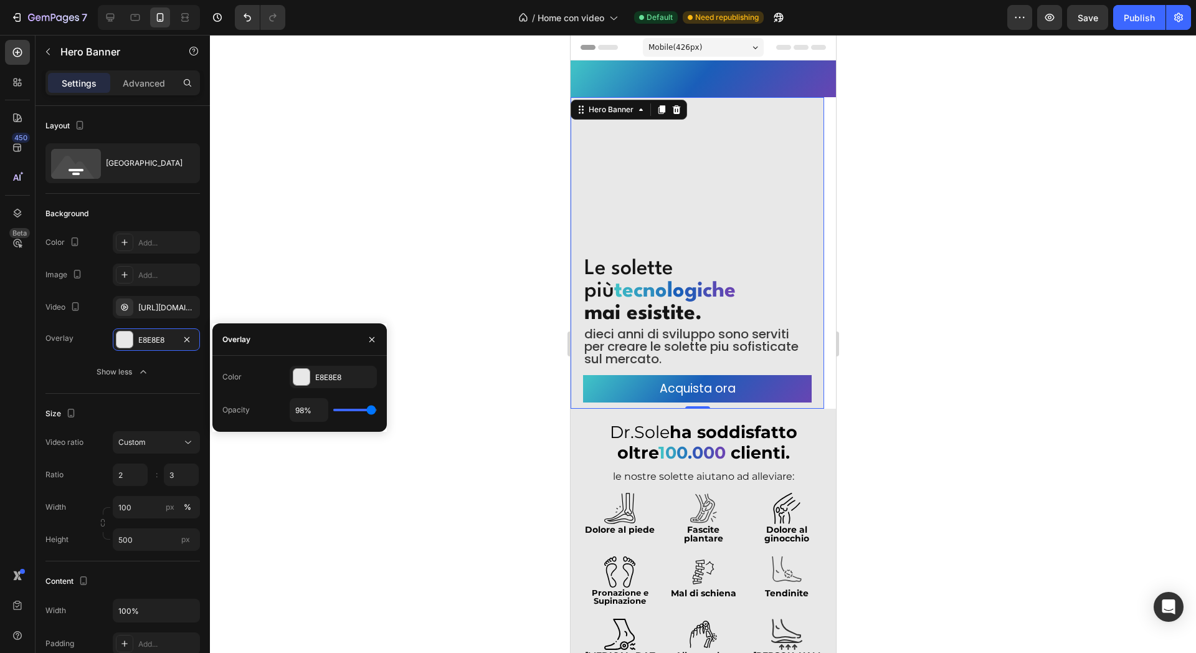
type input "100"
type input "91%"
type input "91"
type input "74%"
type input "74"
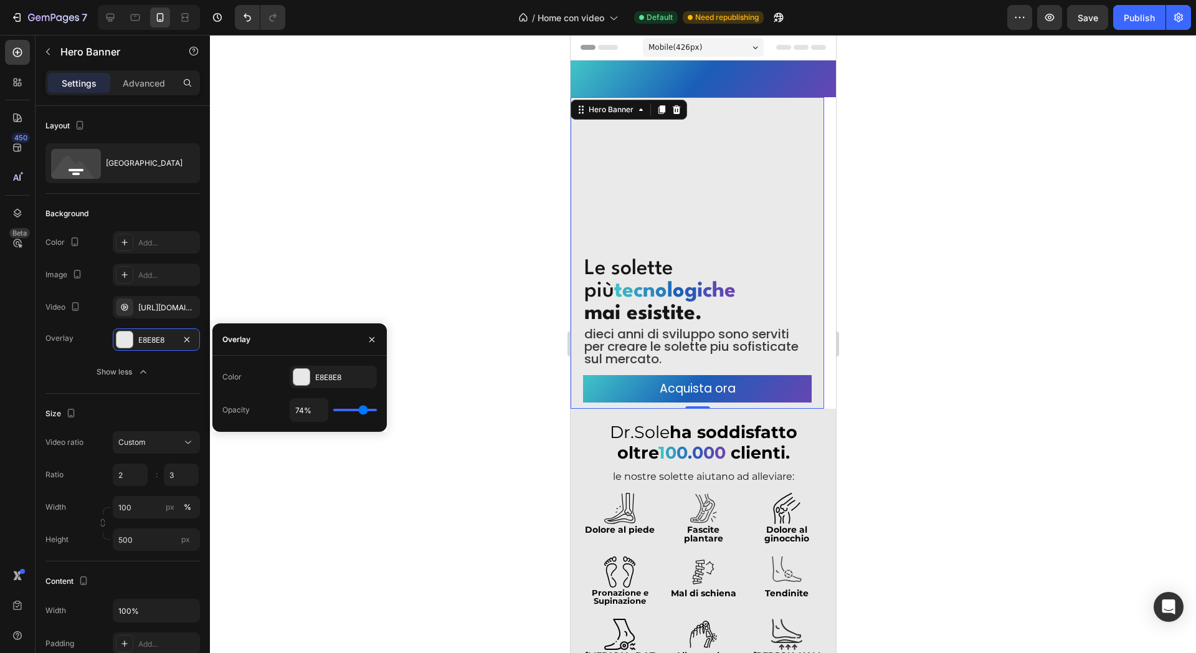
type input "72%"
type input "72"
type input "70%"
type input "70"
type input "69%"
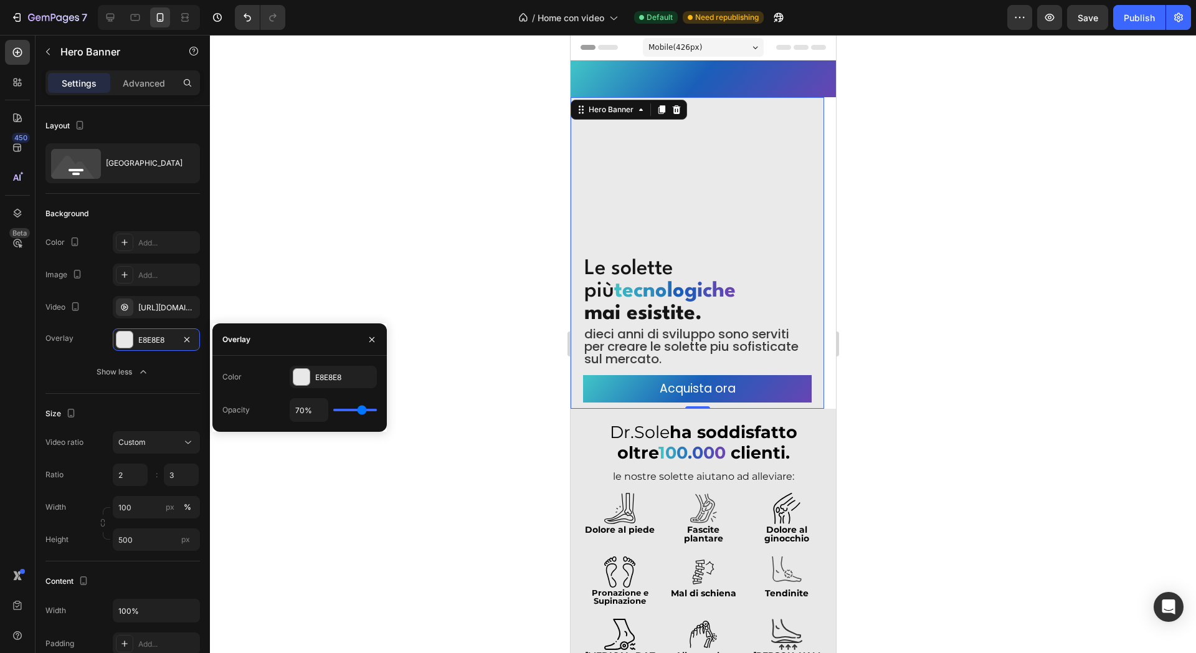
type input "69"
type input "67%"
type input "67"
type input "65%"
type input "65"
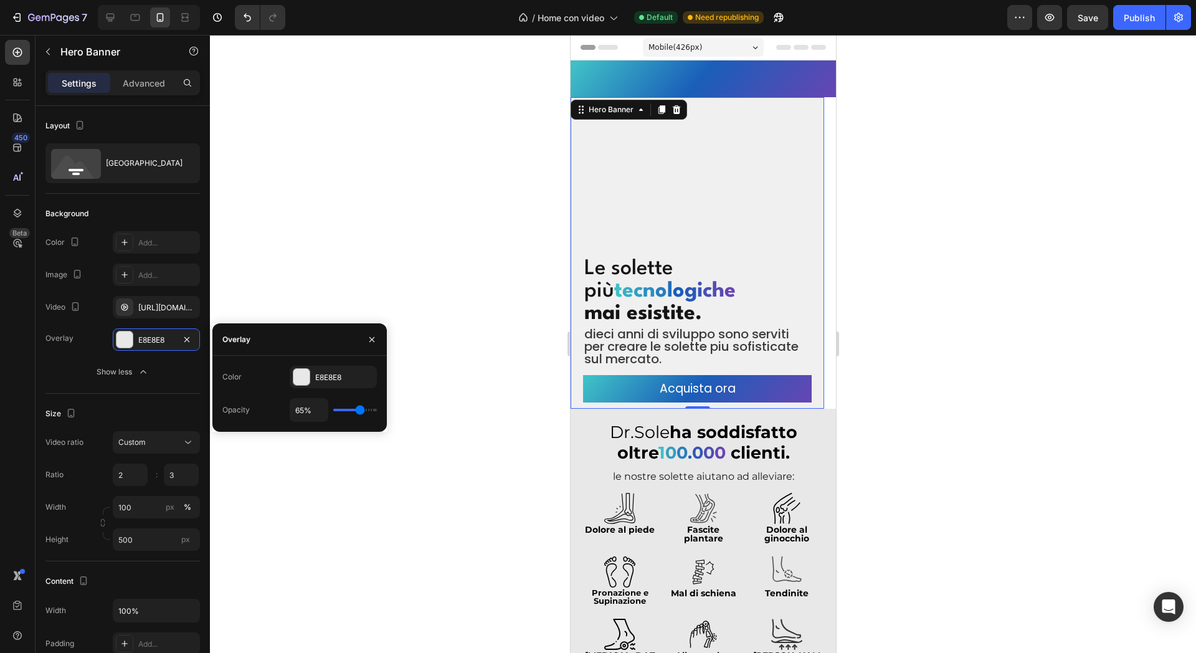
type input "63%"
type input "63"
type input "61%"
type input "61"
type input "59%"
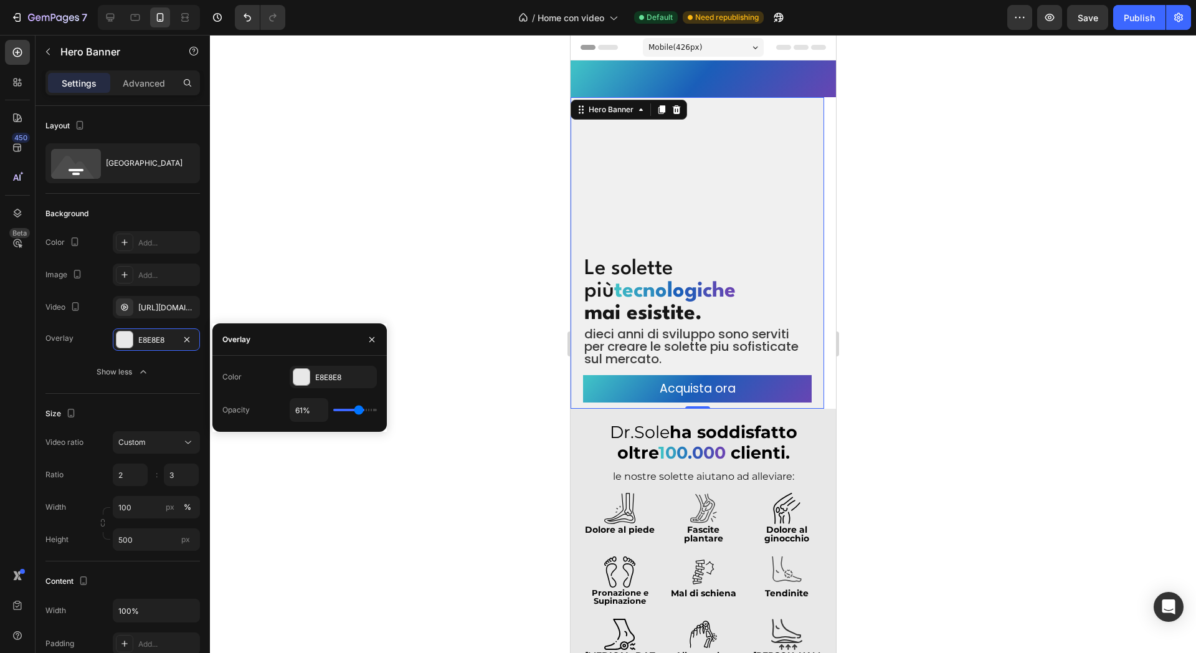
type input "59"
type input "57%"
type input "57"
type input "56%"
type input "56"
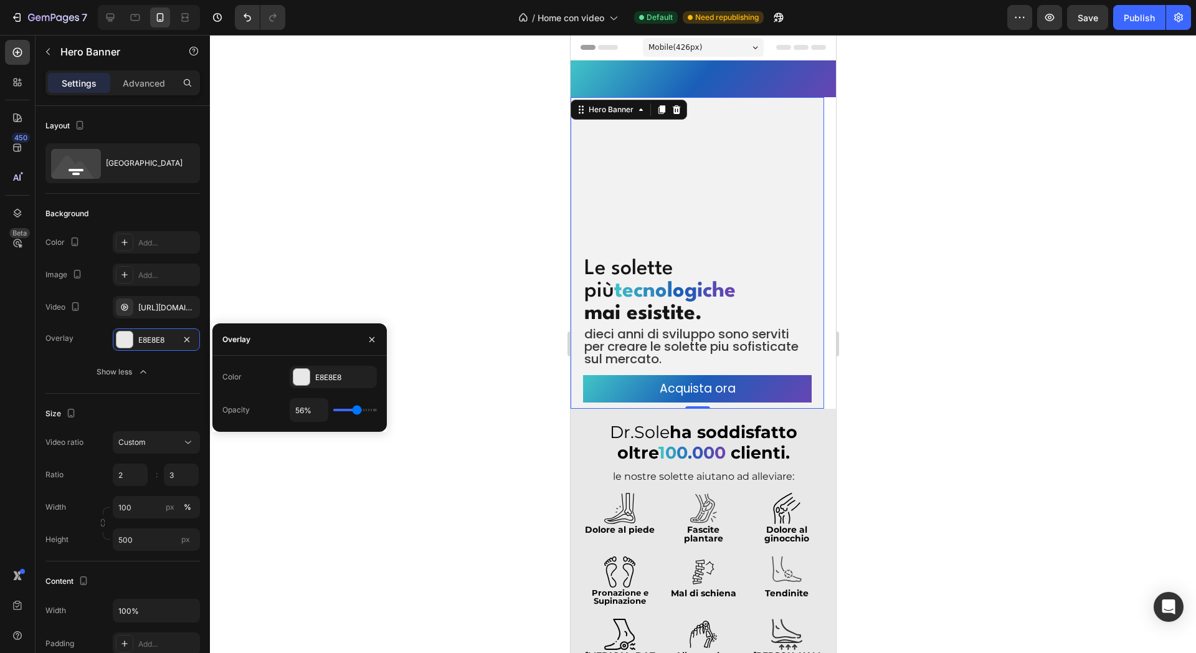
type input "65%"
type input "65"
type input "67%"
type input "67"
type input "70%"
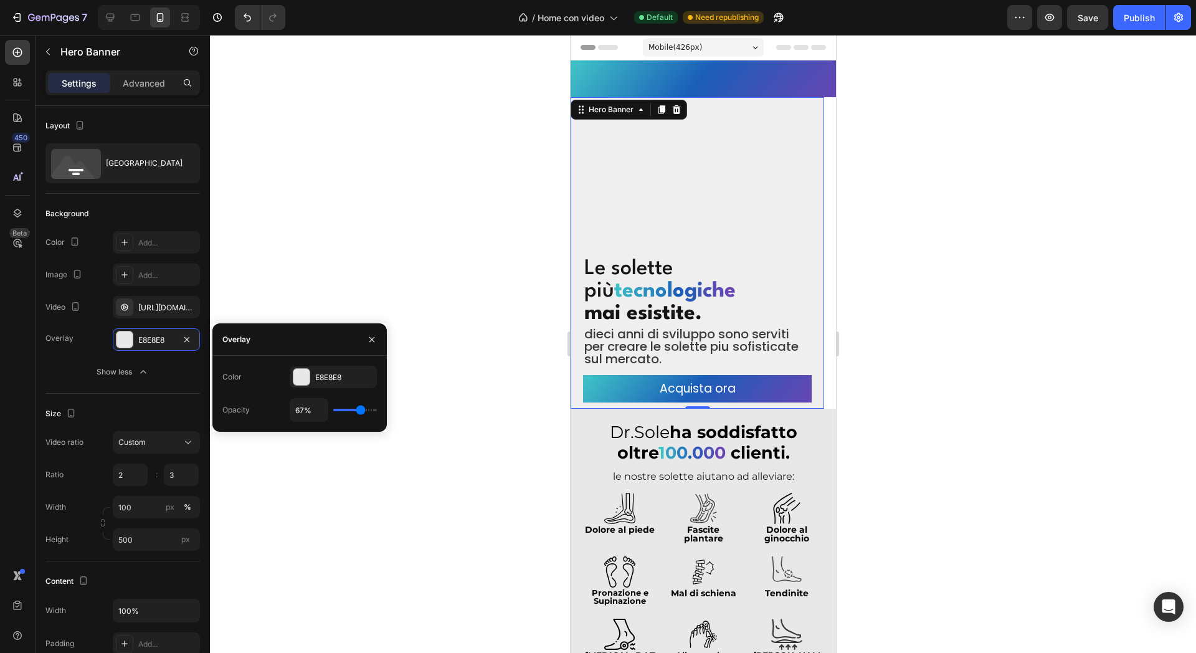
type input "70"
type input "72%"
type input "72"
type input "74%"
type input "74"
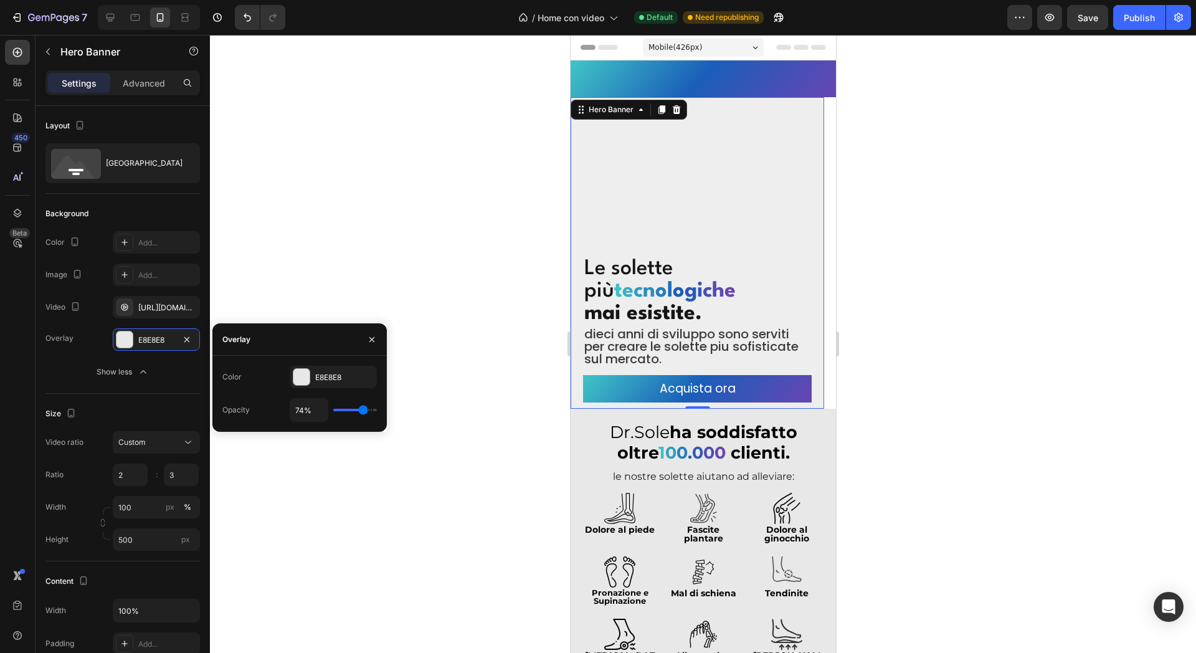
type input "72%"
type input "72"
type input "70%"
drag, startPoint x: 336, startPoint y: 406, endPoint x: 362, endPoint y: 421, distance: 30.5
type input "70"
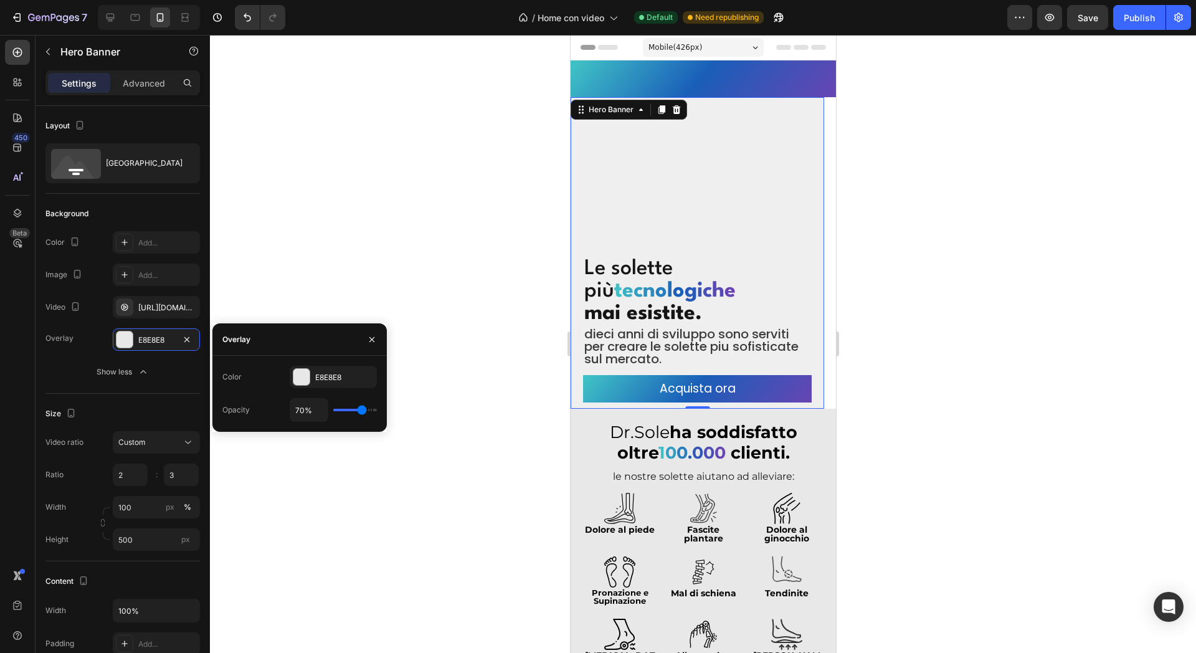
click at [362, 411] on input "range" at bounding box center [355, 410] width 44 height 2
click at [1042, 156] on div at bounding box center [703, 344] width 986 height 618
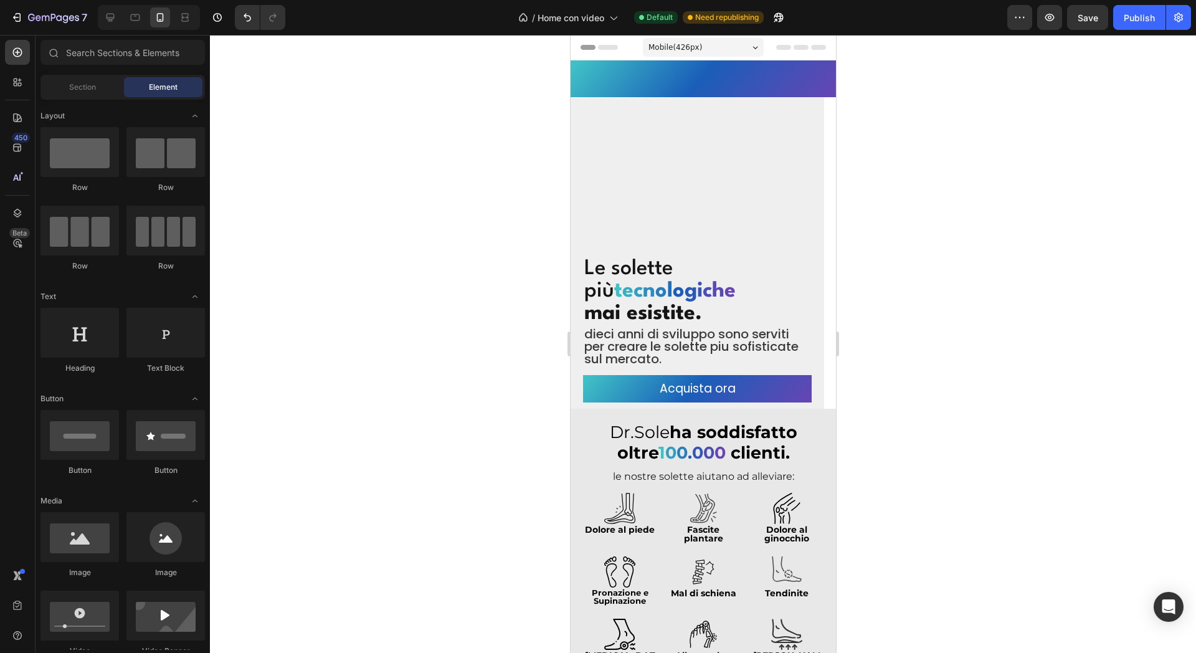
drag, startPoint x: 1136, startPoint y: 17, endPoint x: 1097, endPoint y: 39, distance: 44.4
click at [1136, 17] on div "Publish" at bounding box center [1139, 17] width 31 height 13
click at [91, 21] on button "7" at bounding box center [49, 17] width 88 height 25
click at [108, 20] on icon at bounding box center [110, 17] width 12 height 12
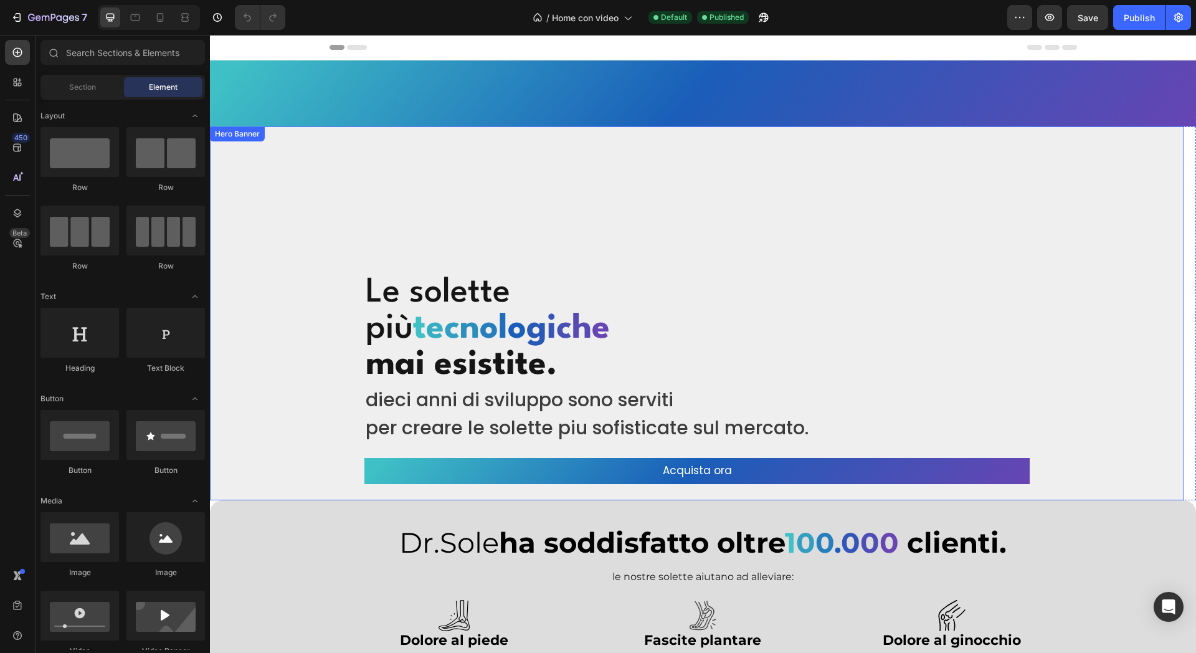
click at [515, 209] on div "Overlay" at bounding box center [697, 313] width 975 height 374
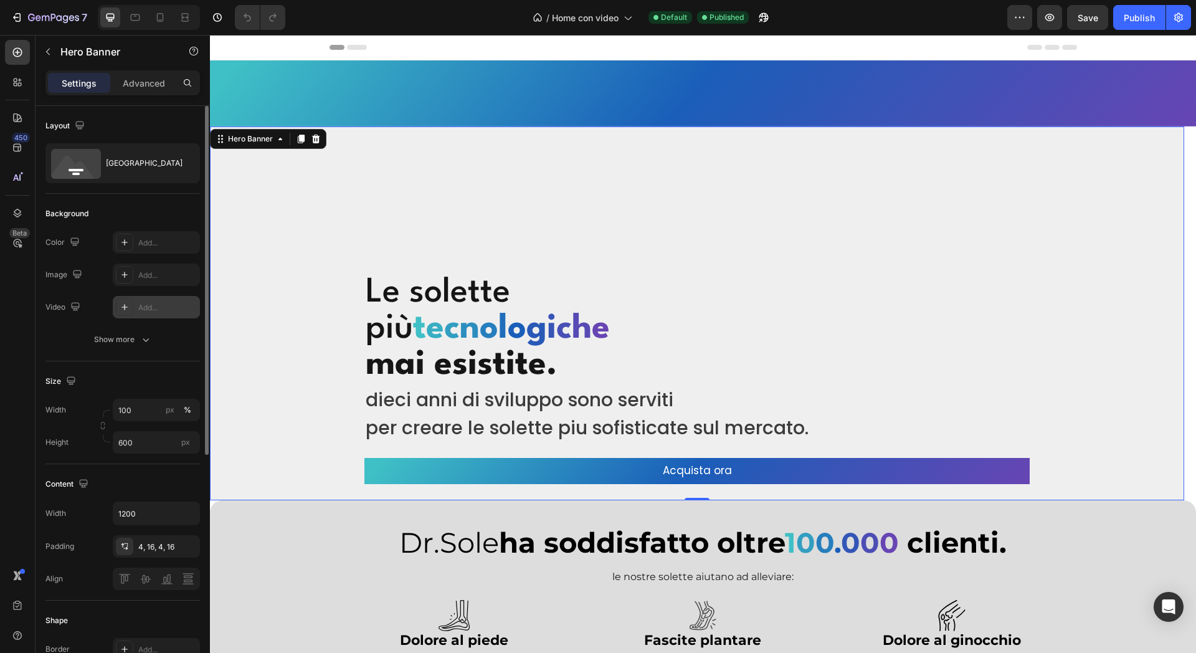
click at [139, 315] on div "Add..." at bounding box center [156, 307] width 87 height 22
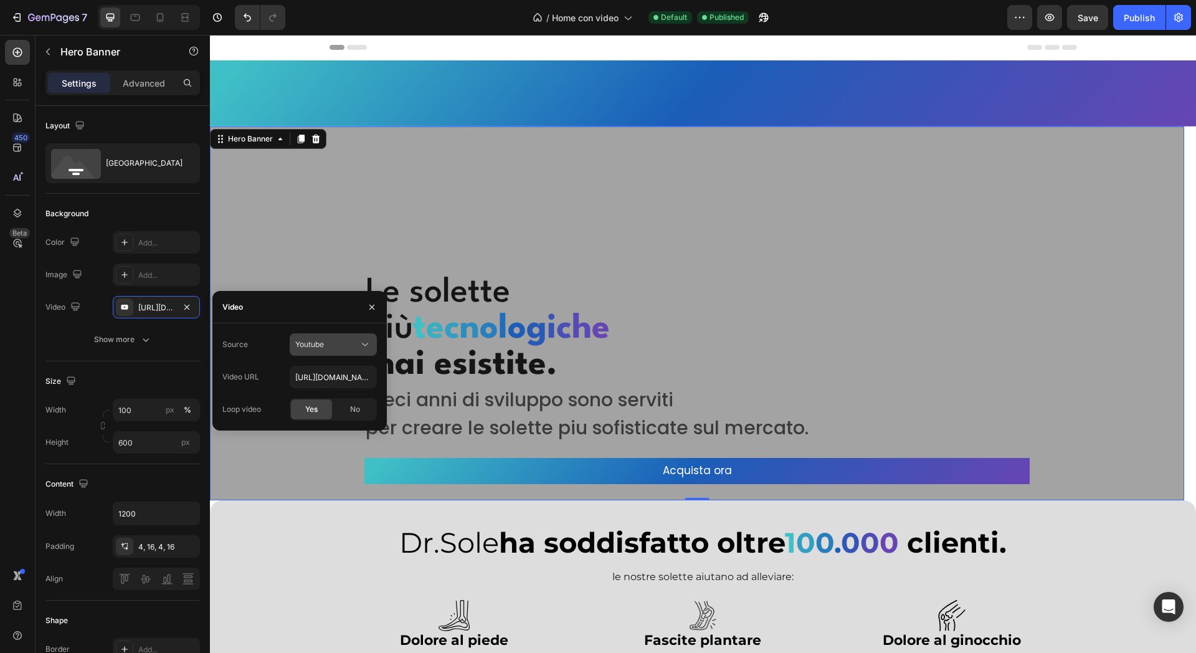
click at [317, 344] on span "Youtube" at bounding box center [309, 344] width 29 height 9
click at [314, 380] on span "Video hosting" at bounding box center [318, 374] width 47 height 11
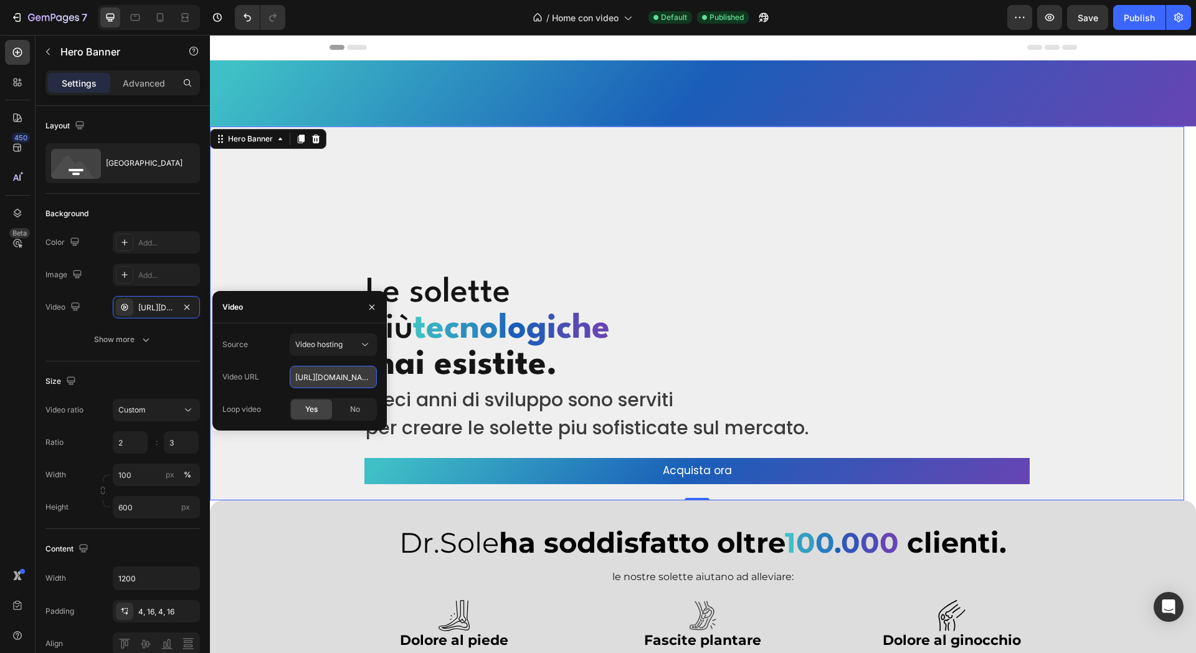
click at [318, 378] on input "https://cdn.shopify.com/videos/c/o/v/92a407d4e0c94a288eb54cac18c387dc.mp4" at bounding box center [333, 377] width 87 height 22
paste input "1bd0437a037b4a7ca6d0f6ea66d30bf1"
type input "https://cdn.shopify.com/videos/c/o/v/1bd0437a037b4a7ca6d0f6ea66d30bf1.mp4"
click at [169, 363] on div "Layout Bottom center Background The changes might be hidden by the video. Color…" at bounding box center [122, 581] width 155 height 951
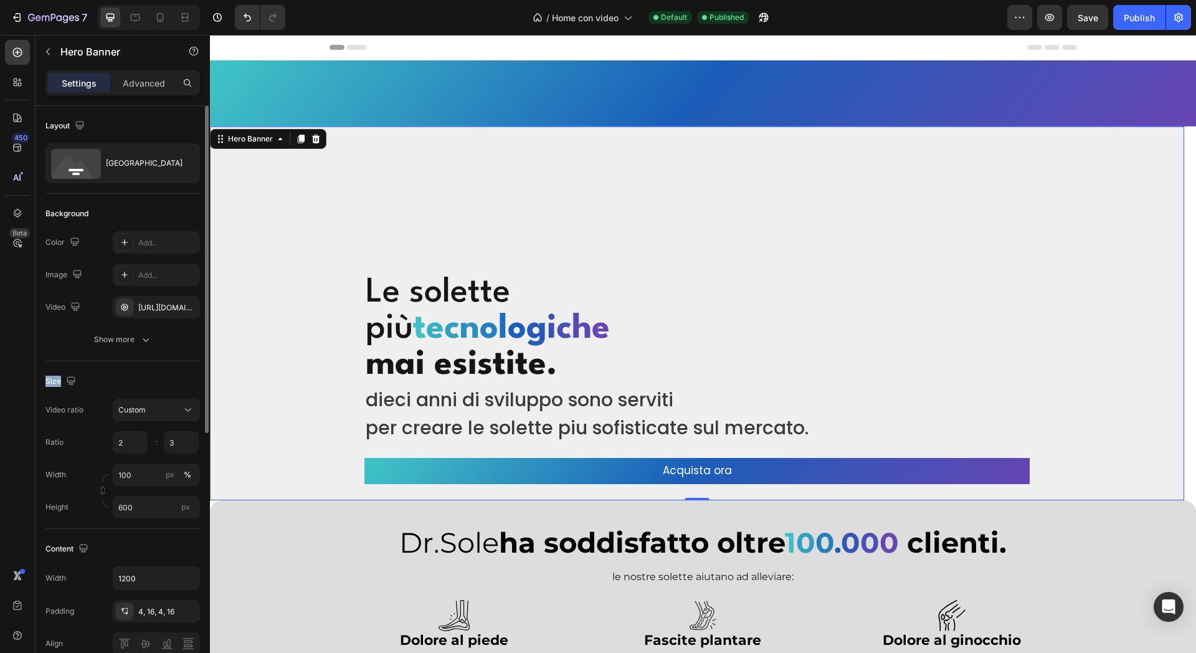
scroll to position [0, 0]
click at [156, 339] on button "Show more" at bounding box center [122, 339] width 155 height 22
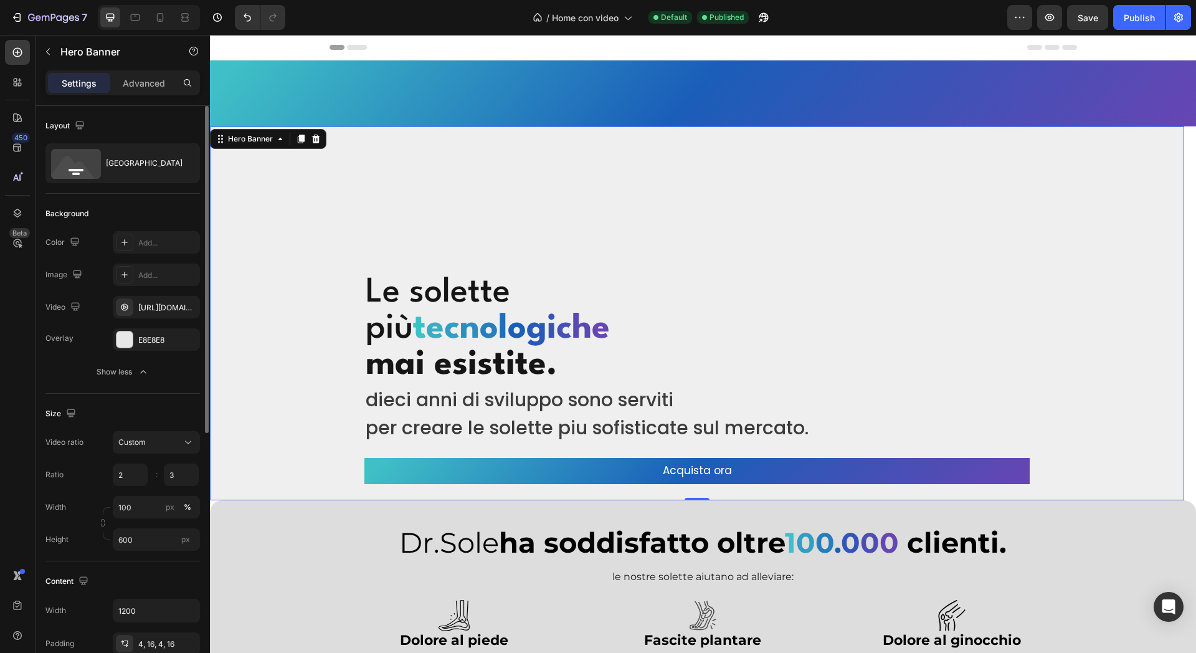
click at [164, 320] on div "The changes might be hidden by the video. Color Add... Image Add... Video https…" at bounding box center [122, 307] width 155 height 152
click at [161, 312] on div "https://cdn.shopify.com/videos/c/o/v/1bd0437a037b4a7ca6d0f6ea66d30bf1.mp4" at bounding box center [156, 307] width 36 height 11
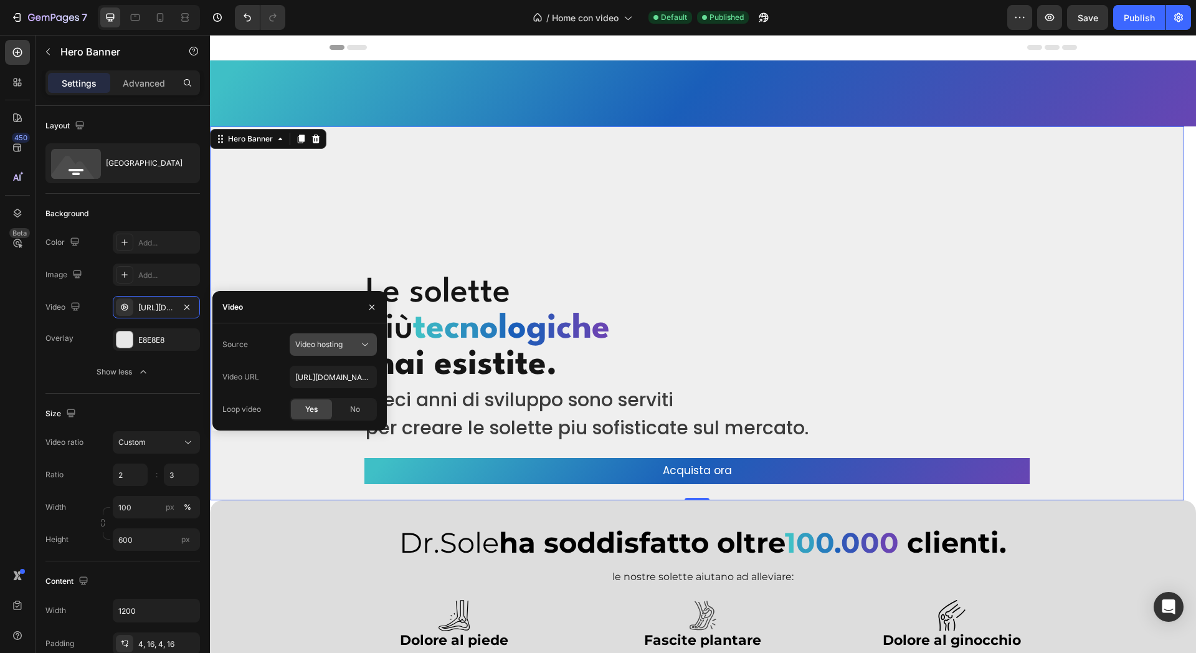
click at [325, 348] on span "Video hosting" at bounding box center [318, 344] width 47 height 9
click at [326, 386] on div "Video hosting Youtube" at bounding box center [321, 386] width 102 height 47
click at [335, 373] on span "Video hosting" at bounding box center [318, 374] width 47 height 11
click at [270, 327] on div "Source Video hosting Video URL https://cdn.shopify.com/videos/c/o/v/1bd0437a037…" at bounding box center [299, 376] width 174 height 107
click at [311, 379] on input "https://cdn.shopify.com/videos/c/o/v/1bd0437a037b4a7ca6d0f6ea66d30bf1.mp4" at bounding box center [333, 377] width 87 height 22
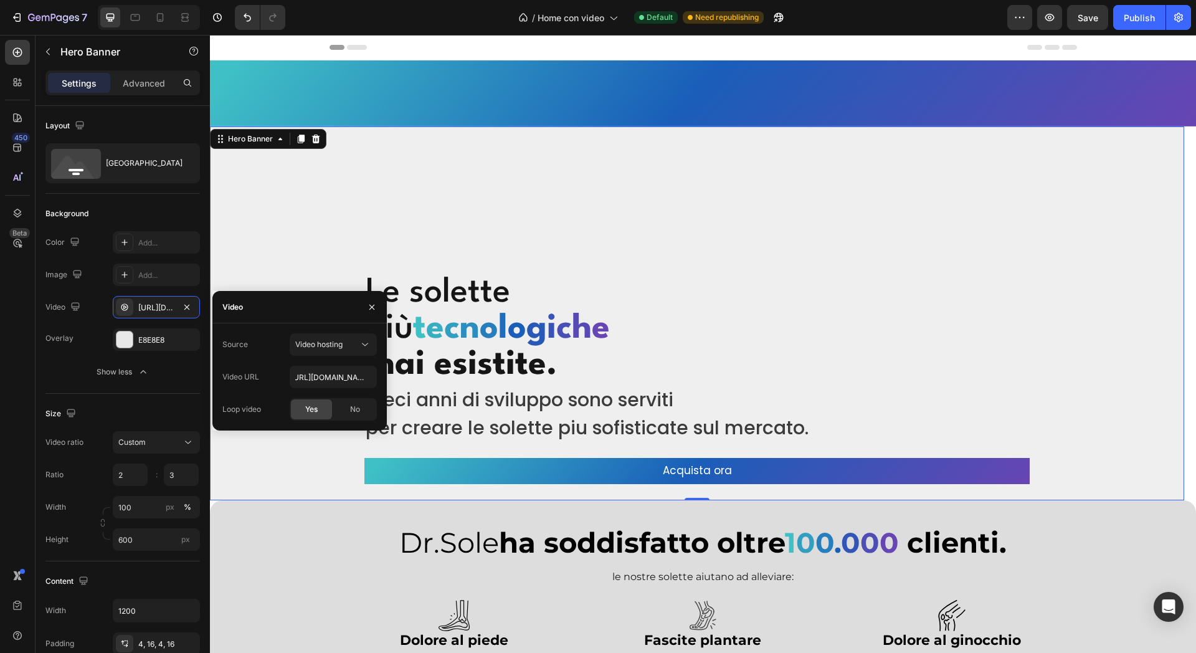
click at [277, 341] on div "Source Video hosting" at bounding box center [299, 344] width 155 height 22
click at [371, 308] on icon "button" at bounding box center [372, 307] width 10 height 10
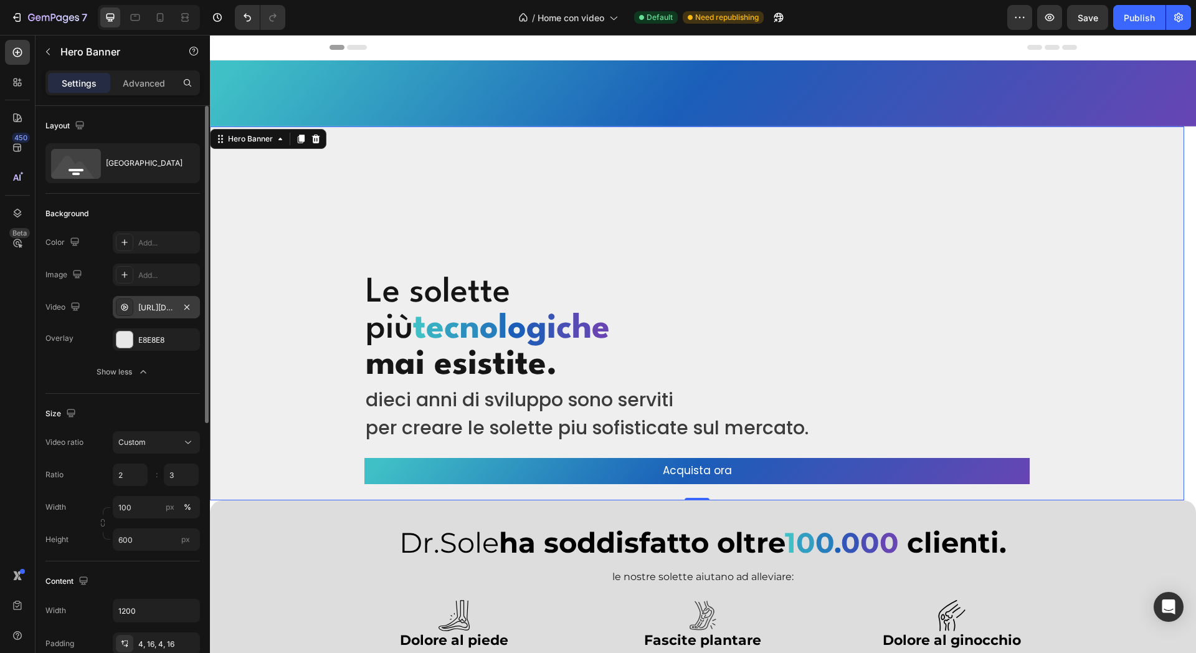
click at [160, 302] on div "https://cdn.shopify.com/videos/c/o/v/1bd0437a037b4a7ca6d0f6ea66d30bf1.mp4" at bounding box center [156, 307] width 36 height 11
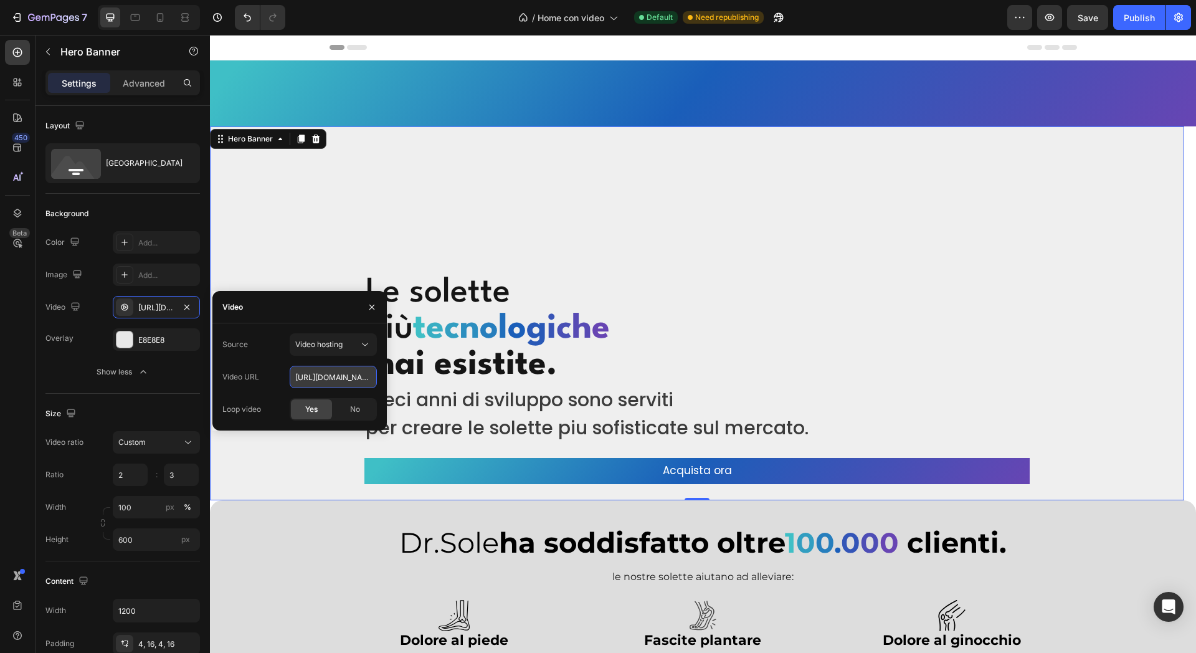
click at [329, 383] on input "https://cdn.shopify.com/videos/c/o/v/1bd0437a037b4a7ca6d0f6ea66d30bf1.mp4" at bounding box center [333, 377] width 87 height 22
click at [276, 403] on div "Loop video Yes No" at bounding box center [299, 409] width 155 height 22
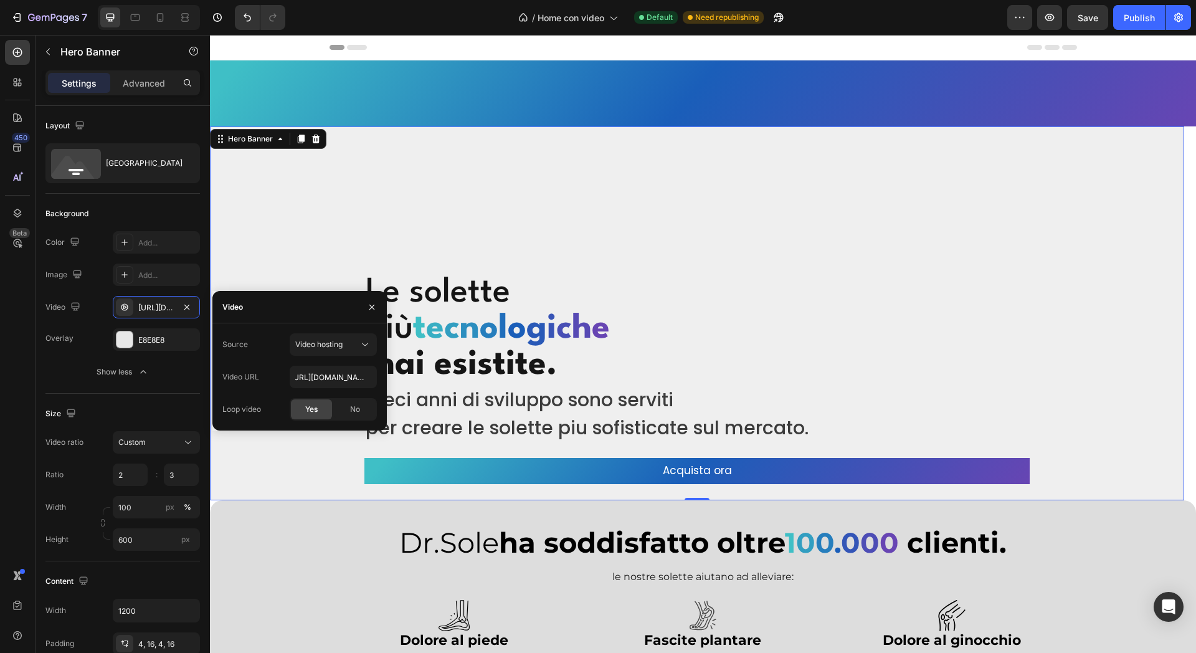
scroll to position [0, 0]
click at [354, 404] on span "No" at bounding box center [355, 409] width 10 height 11
click at [319, 408] on div "Yes" at bounding box center [311, 409] width 41 height 20
click at [141, 411] on div "Size" at bounding box center [122, 414] width 155 height 20
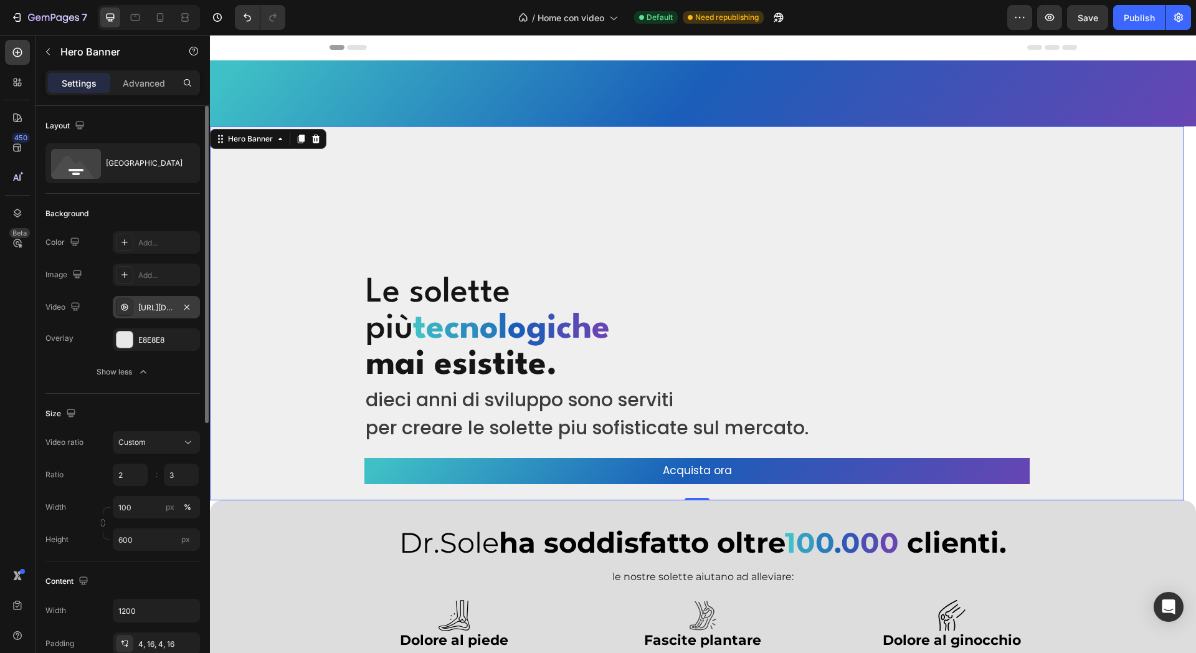
click at [163, 317] on div "https://cdn.shopify.com/videos/c/o/v/1bd0437a037b4a7ca6d0f6ea66d30bf1.mp4" at bounding box center [156, 307] width 87 height 22
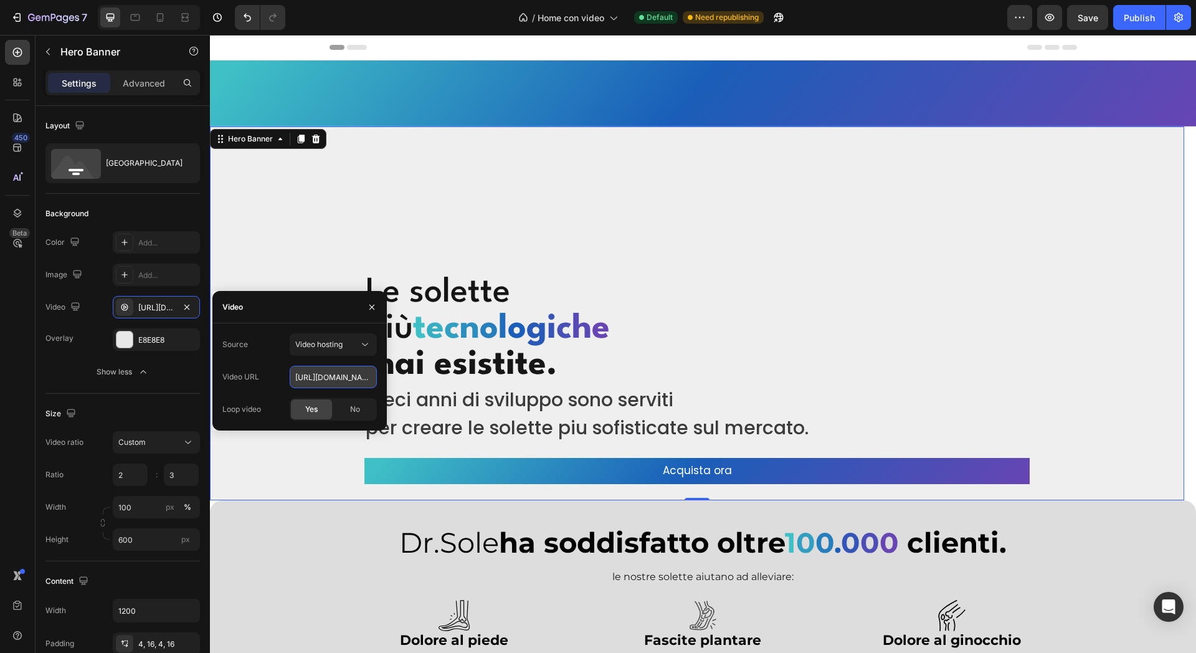
click at [351, 374] on input "https://cdn.shopify.com/videos/c/o/v/1bd0437a037b4a7ca6d0f6ea66d30bf1.mp4" at bounding box center [333, 377] width 87 height 22
click at [1113, 25] on button "Publish" at bounding box center [1139, 17] width 52 height 25
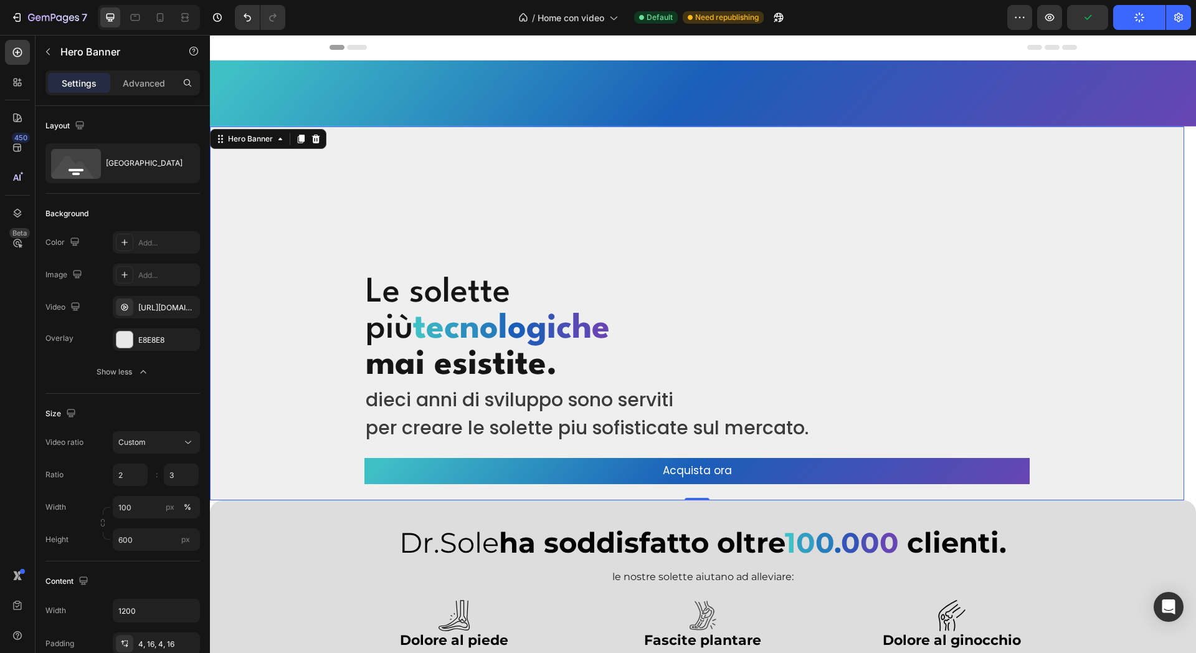
click at [1122, 24] on button "Publish" at bounding box center [1139, 17] width 52 height 25
click at [133, 366] on div "Show less" at bounding box center [123, 372] width 53 height 12
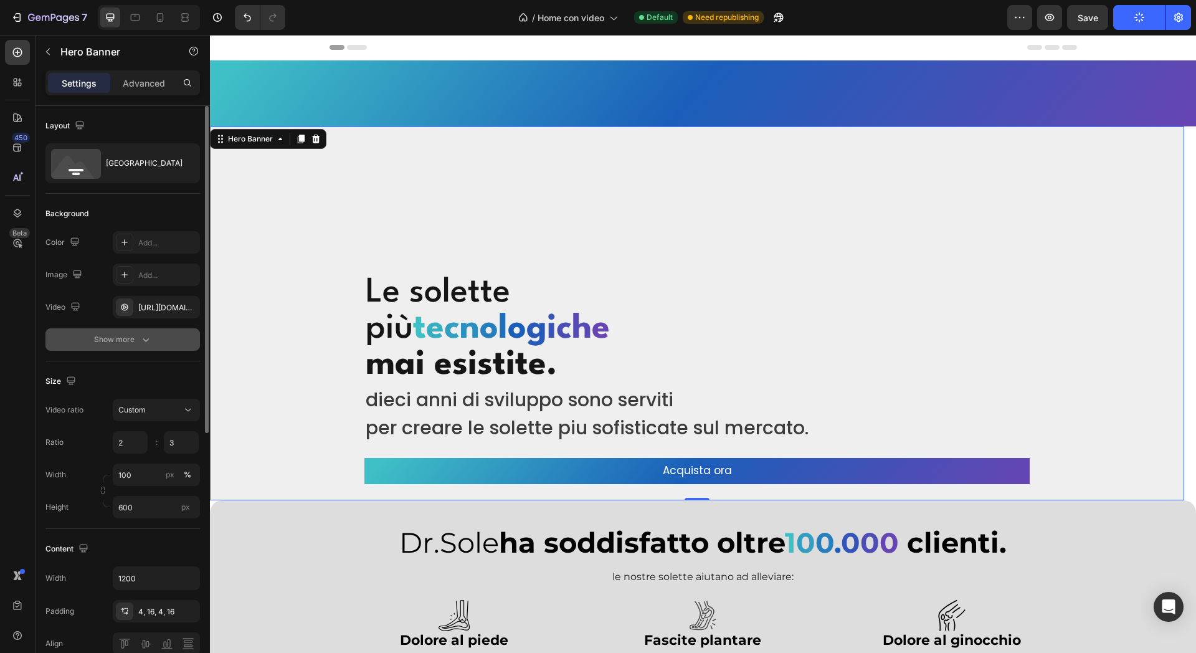
click at [150, 350] on button "Show more" at bounding box center [122, 339] width 155 height 22
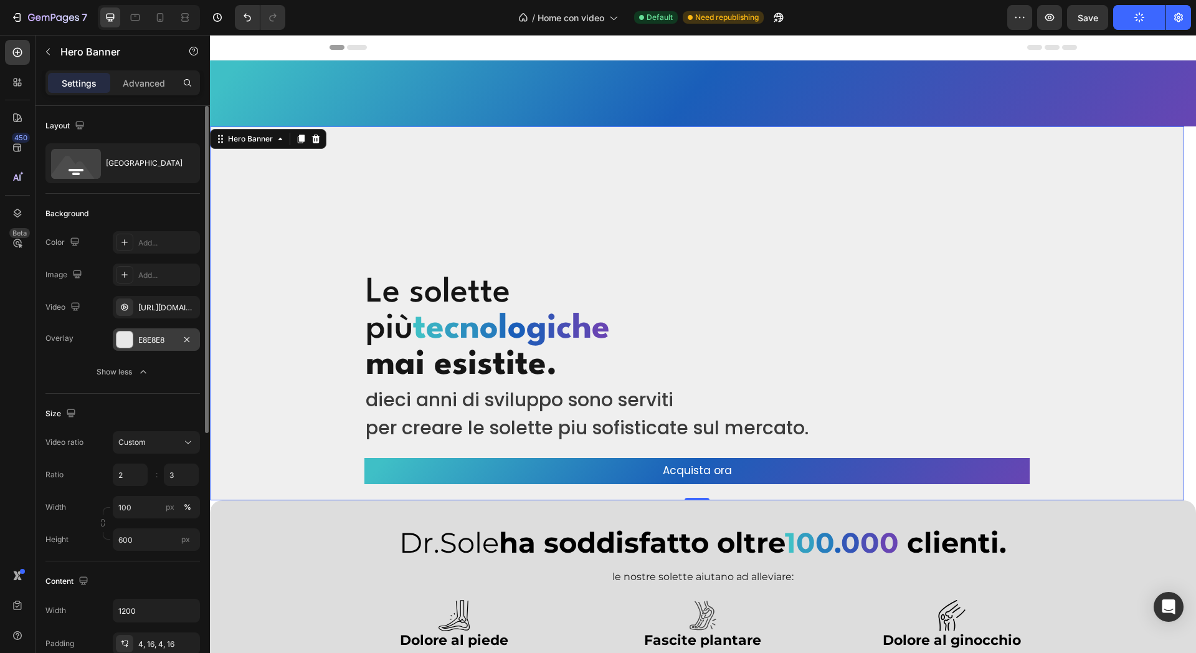
click at [150, 343] on div "E8E8E8" at bounding box center [156, 340] width 36 height 11
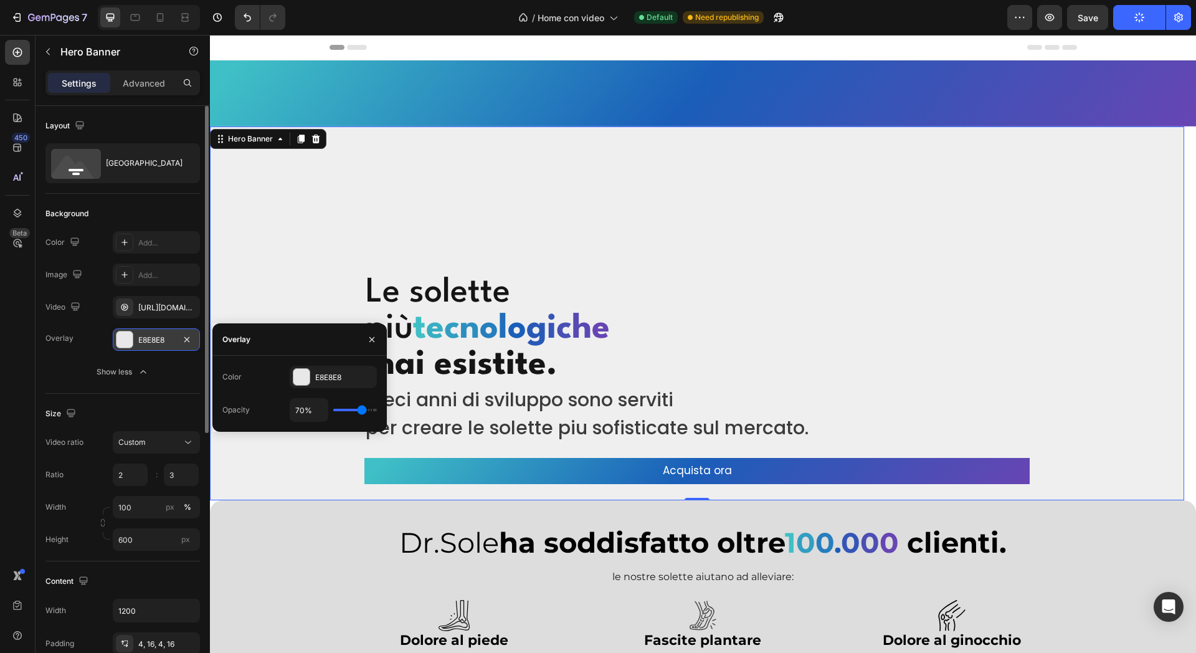
click at [153, 346] on div "E8E8E8" at bounding box center [156, 339] width 87 height 22
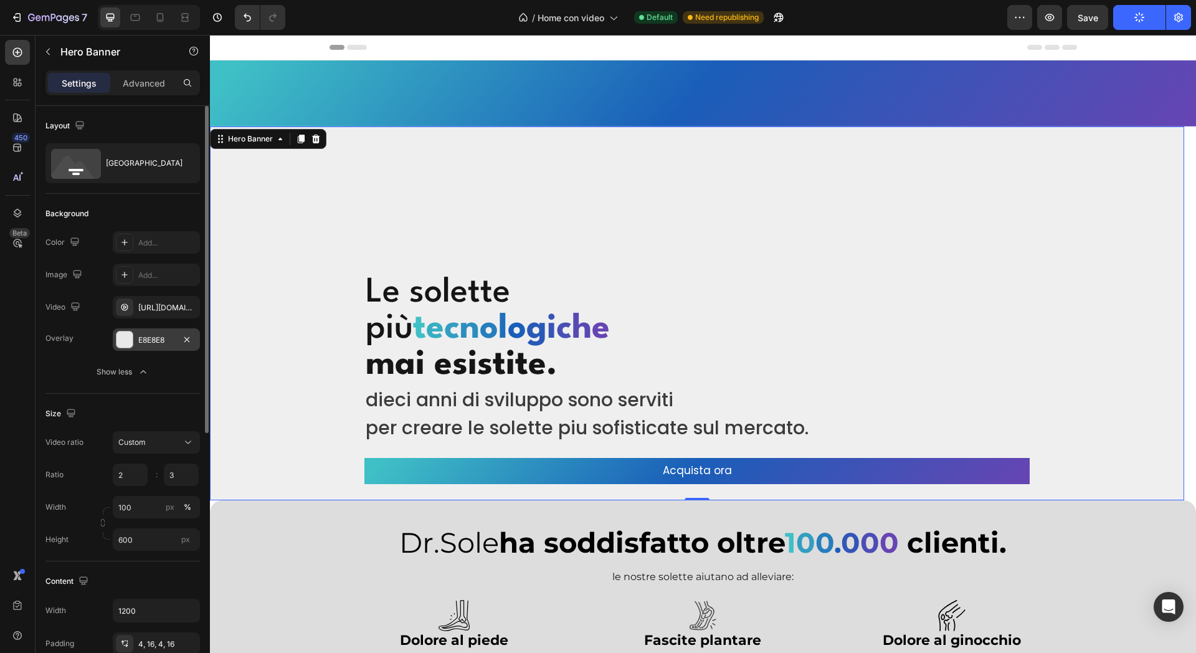
click at [168, 343] on div "E8E8E8" at bounding box center [156, 339] width 87 height 22
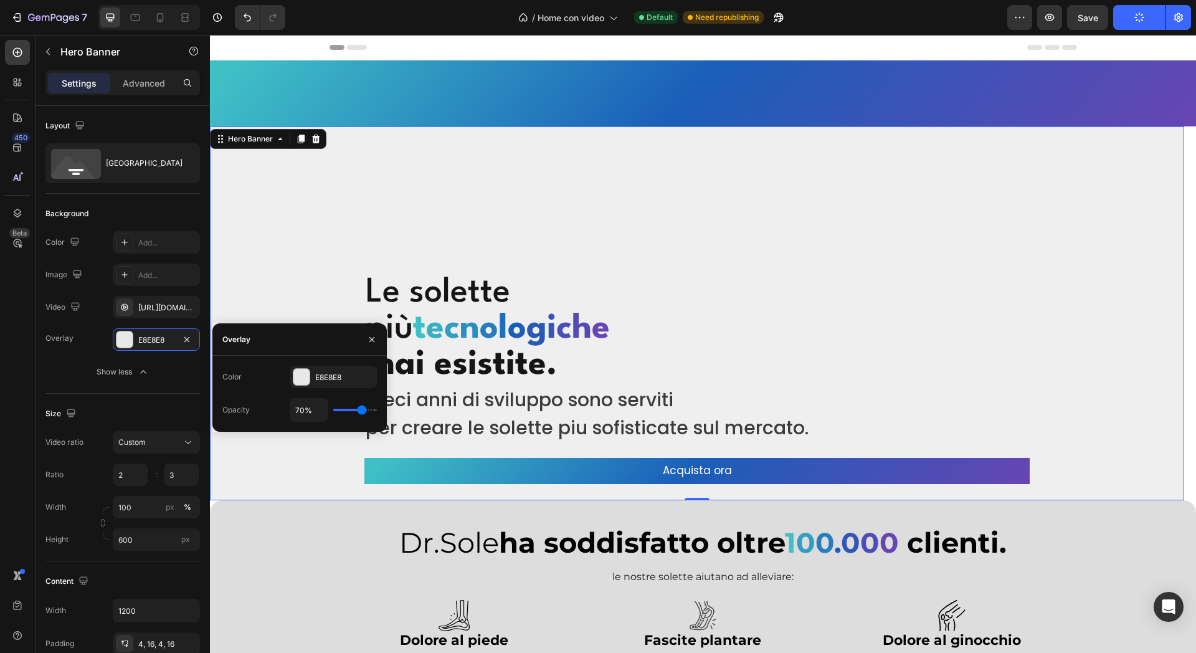
click at [363, 416] on div "70%" at bounding box center [333, 410] width 87 height 24
type input "63%"
type input "63"
type input "52%"
type input "52"
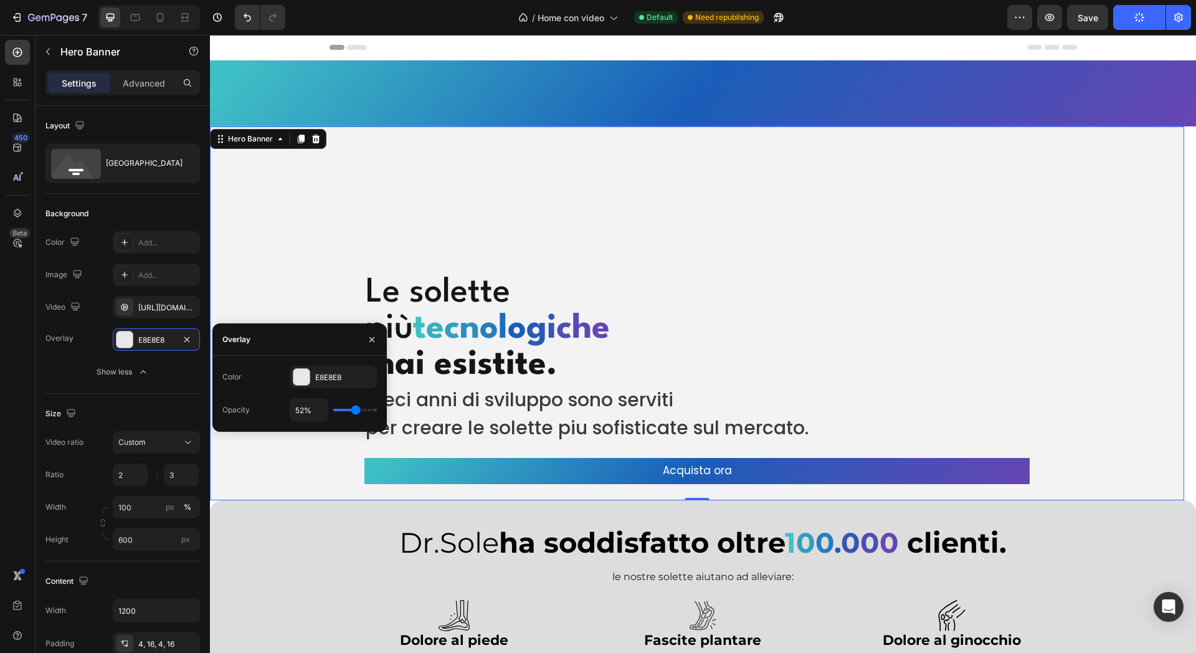
type input "48%"
type input "48"
type input "46%"
type input "46"
type input "30%"
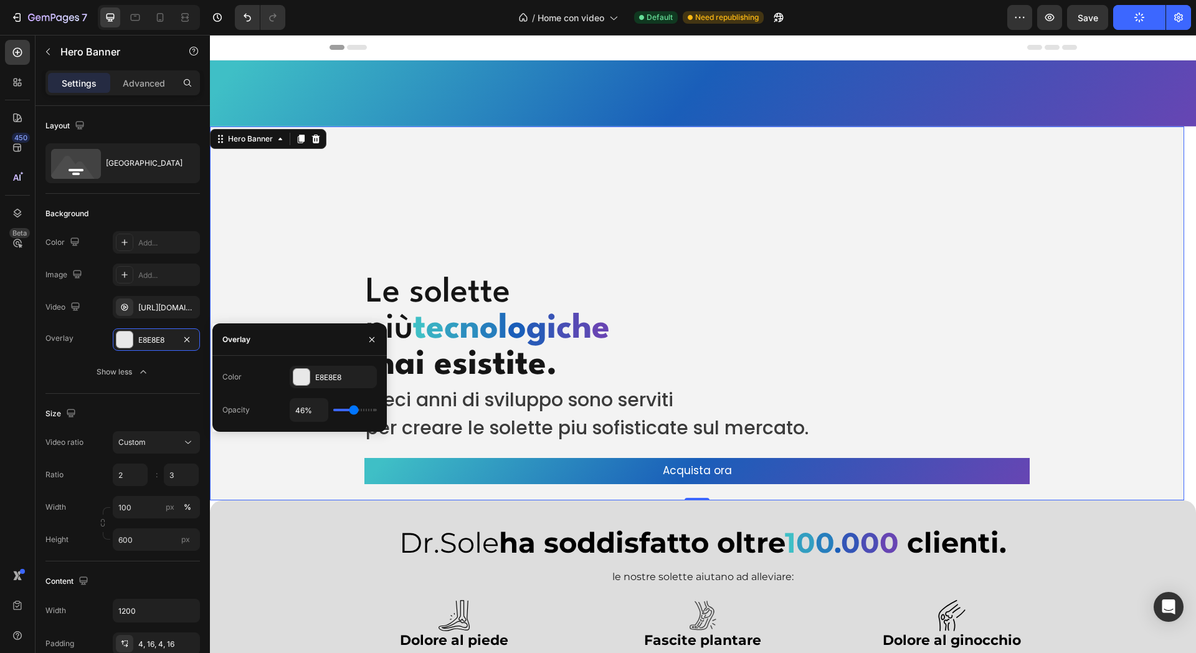
type input "30"
type input "28%"
type input "28"
type input "24%"
type input "24"
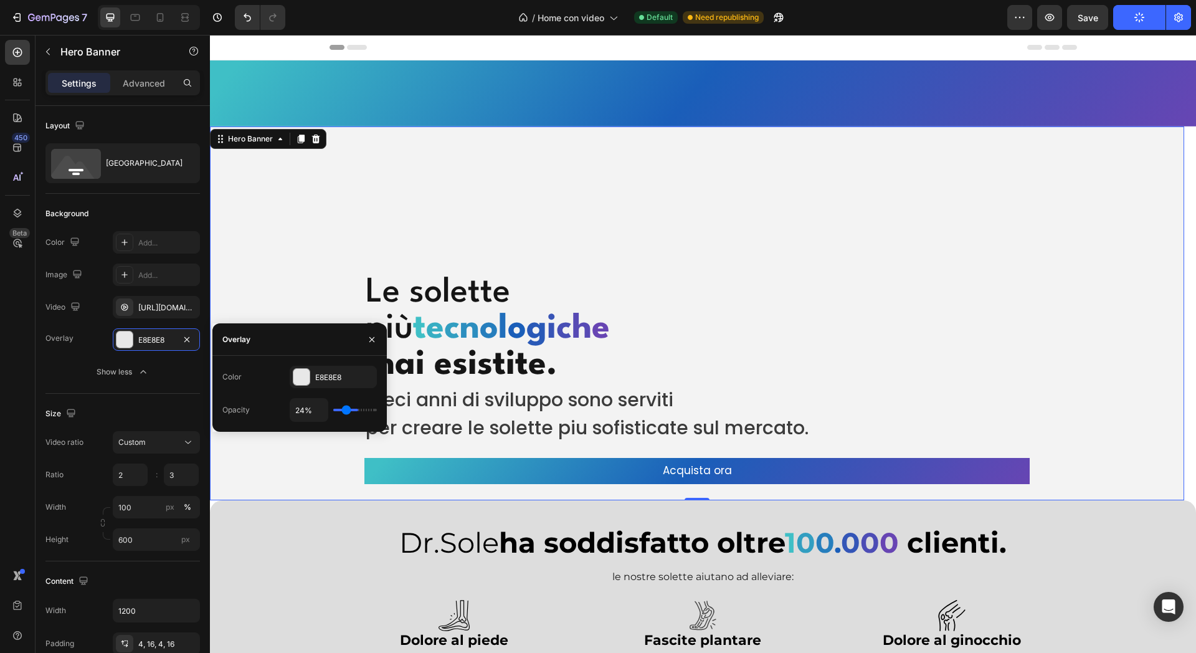
type input "20%"
type input "20"
type input "17%"
type input "17"
type input "13%"
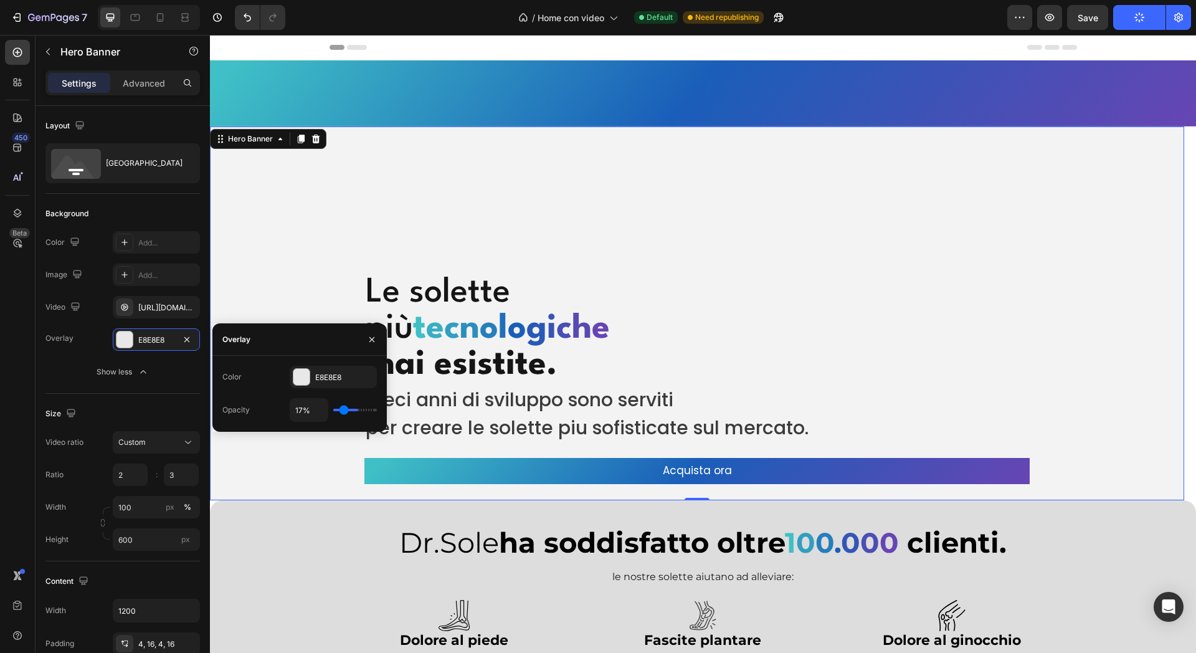
type input "13"
type input "11%"
type input "11"
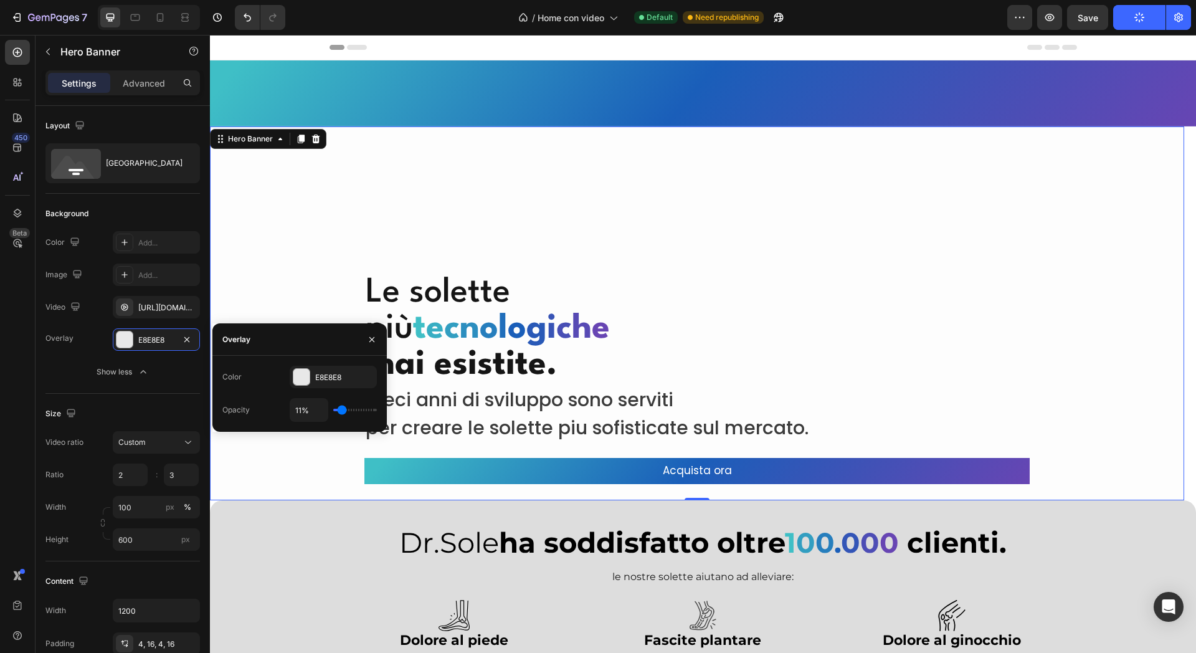
type input "0%"
type input "0"
type input "22%"
type input "22"
type input "57%"
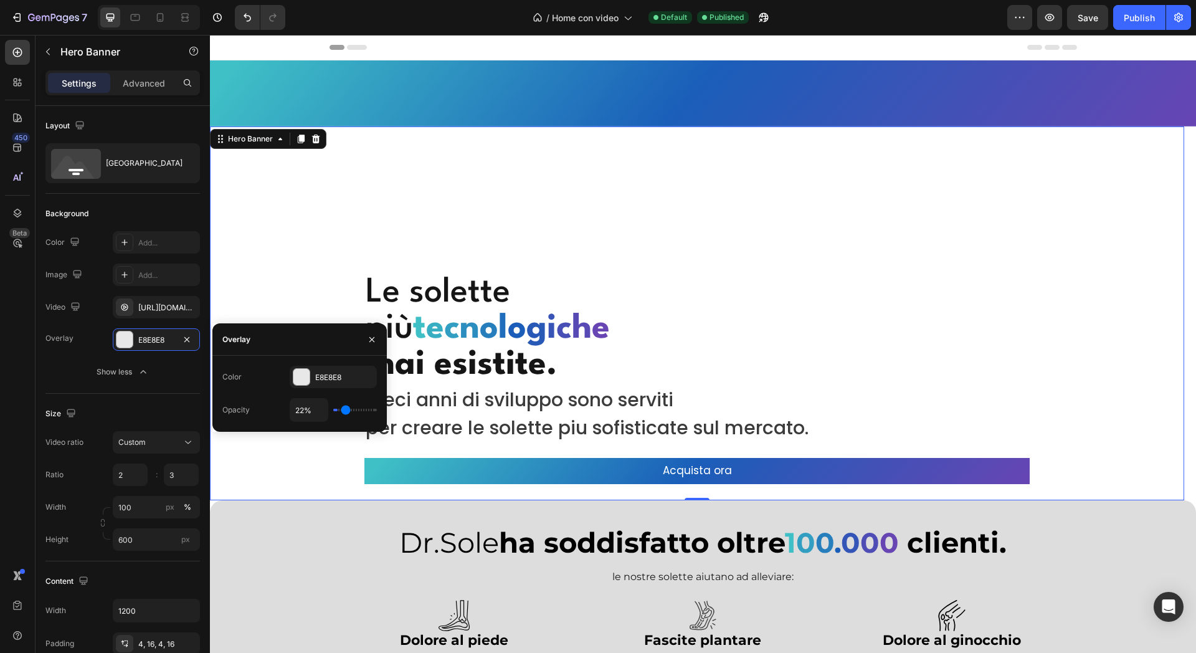
type input "57"
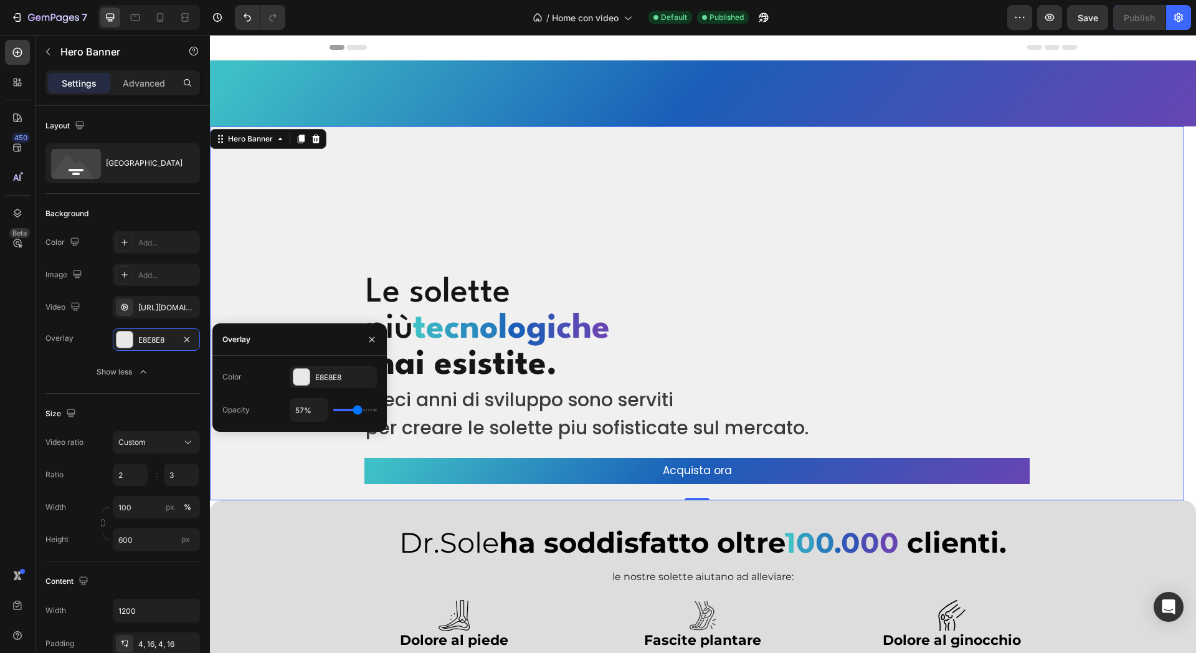
type input "65%"
type input "65"
type input "67%"
type input "67"
type input "69%"
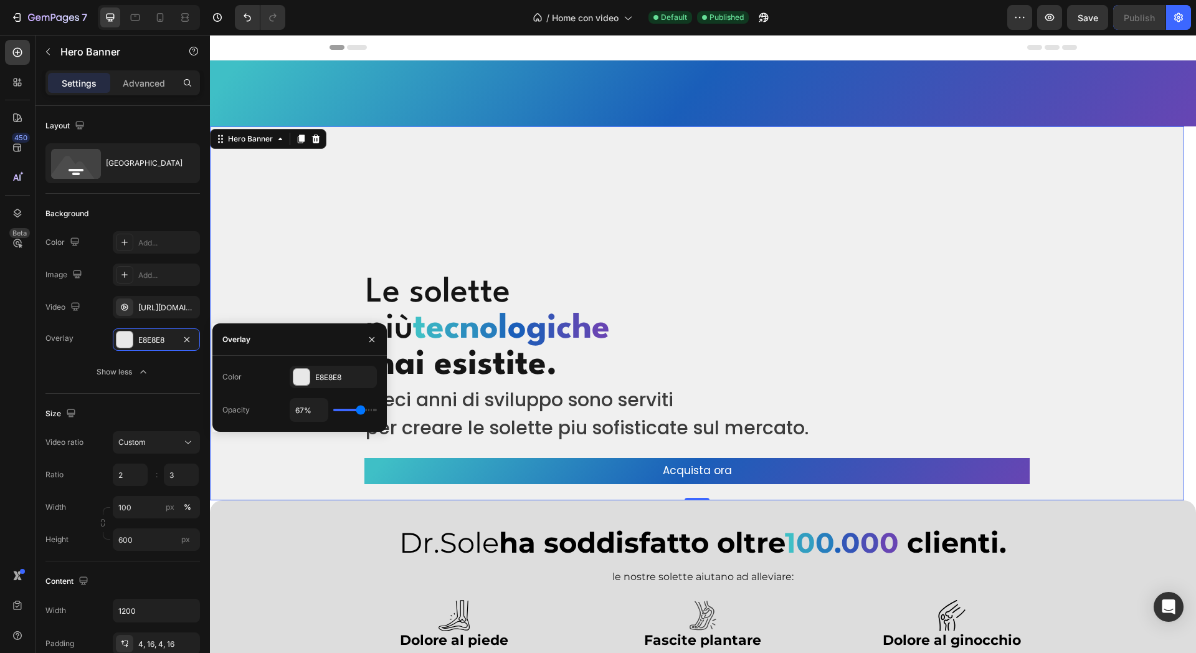
type input "69"
type input "70%"
type input "70"
type input "72%"
type input "72"
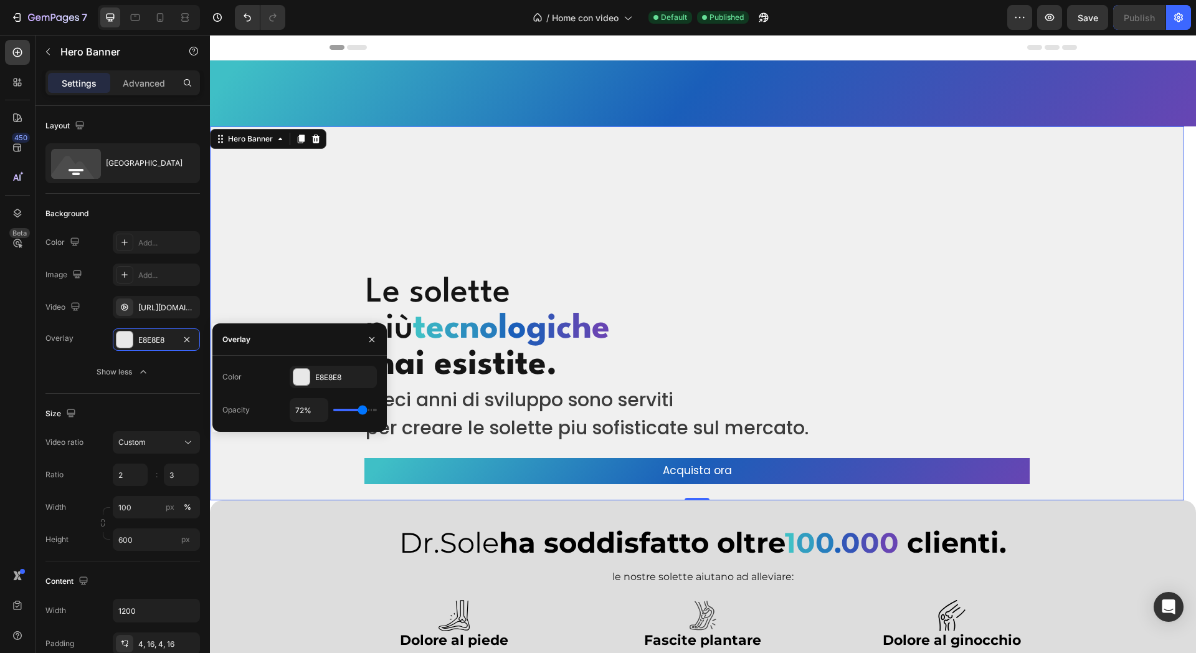
type input "74%"
type input "74"
type input "76%"
type input "76"
type input "78%"
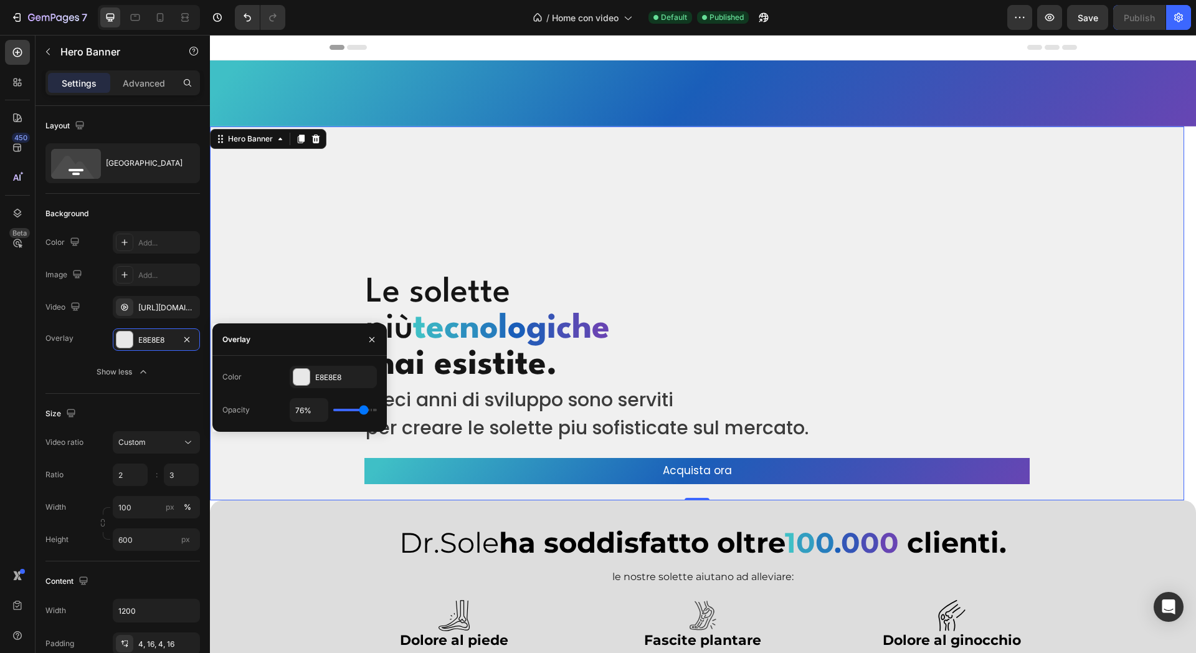
type input "78"
type input "80%"
type input "80"
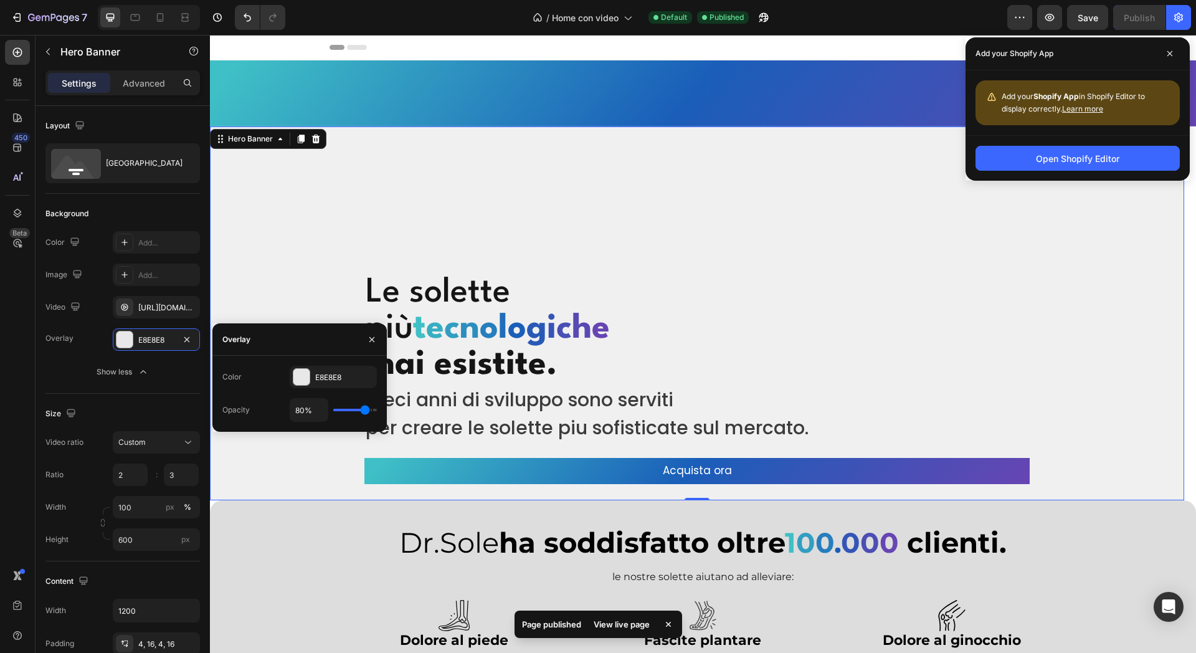
type input "83%"
drag, startPoint x: 360, startPoint y: 411, endPoint x: 366, endPoint y: 414, distance: 7.3
type input "83"
click at [366, 411] on input "range" at bounding box center [355, 410] width 44 height 2
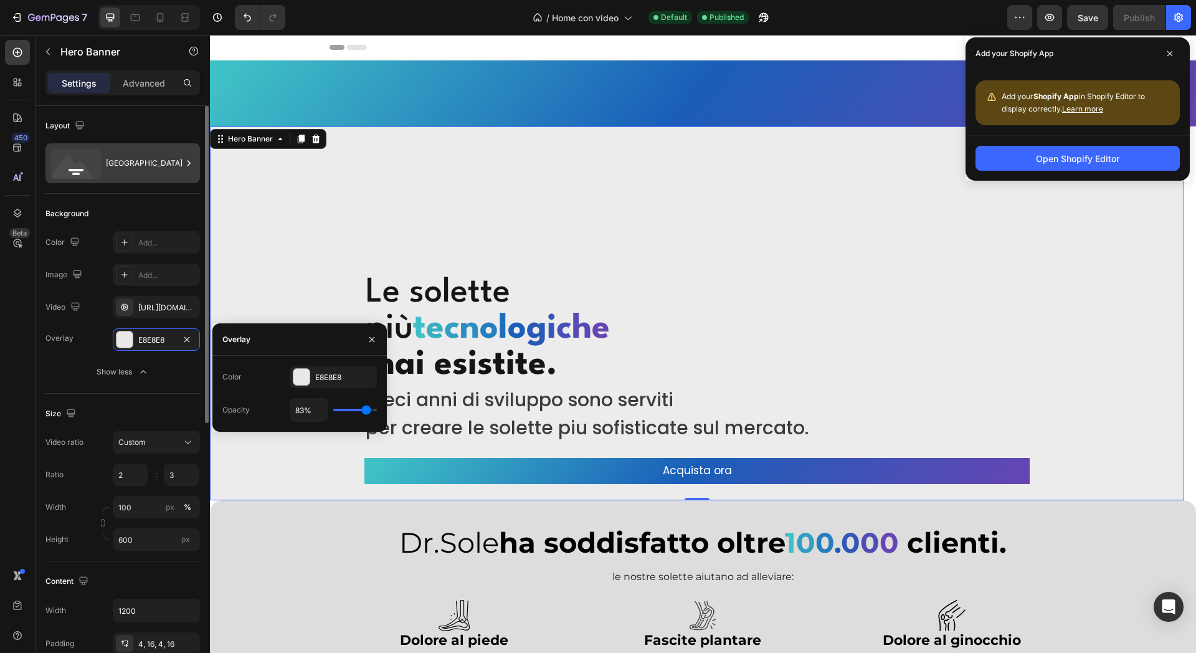
click at [126, 171] on div "Bottom center" at bounding box center [144, 163] width 76 height 29
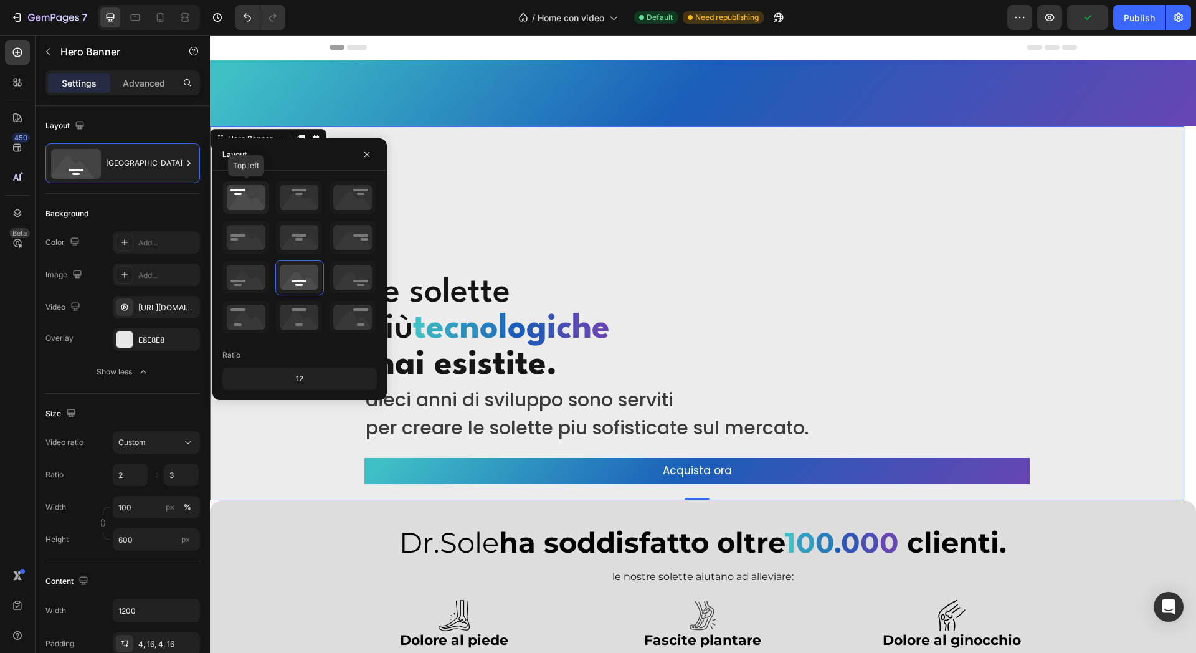
click at [260, 196] on icon at bounding box center [246, 197] width 46 height 32
click at [298, 205] on icon at bounding box center [299, 197] width 46 height 32
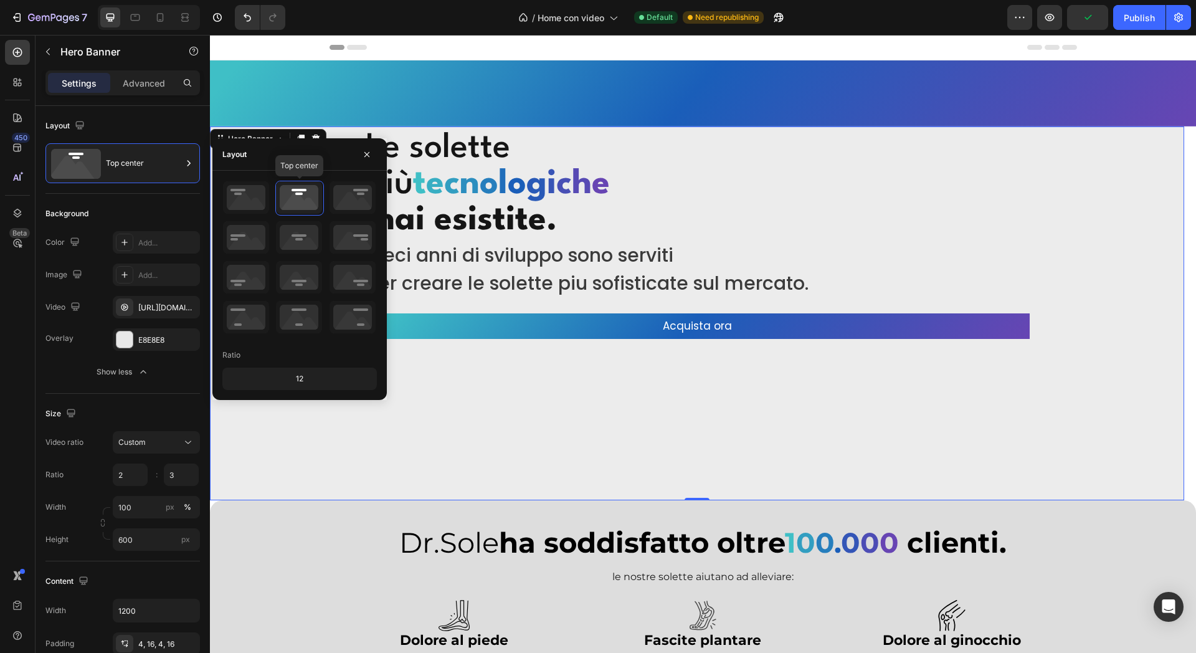
click at [303, 219] on div "Top center" at bounding box center [299, 258] width 155 height 155
click at [303, 237] on icon at bounding box center [299, 237] width 46 height 32
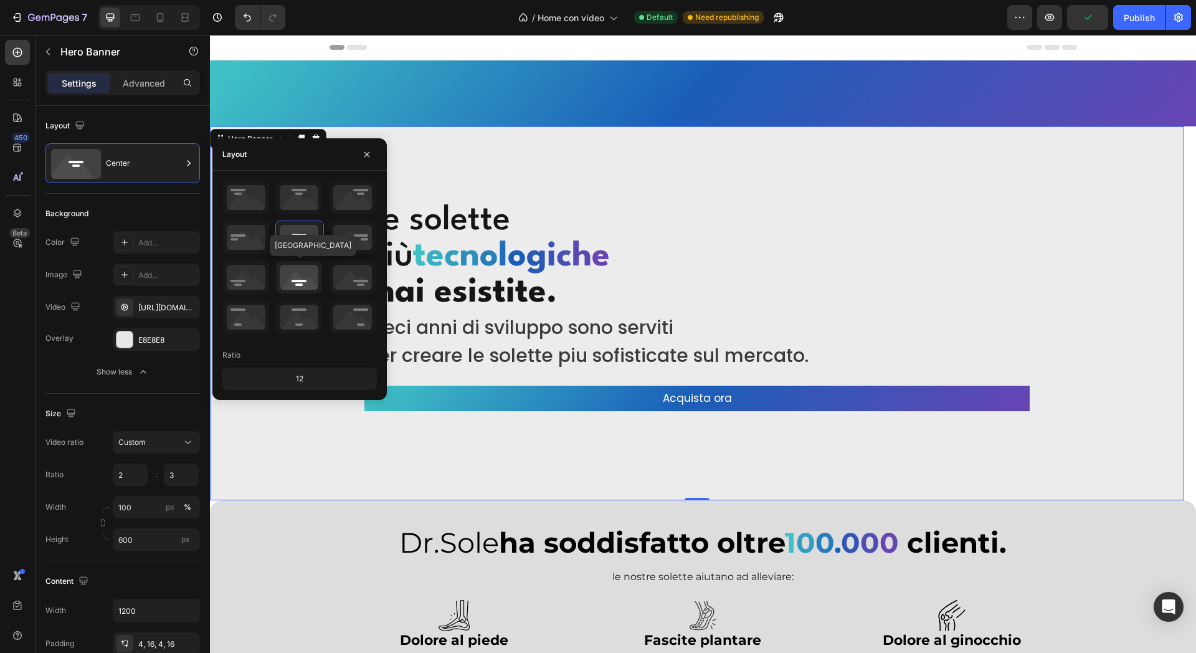
click at [300, 276] on icon at bounding box center [299, 277] width 46 height 32
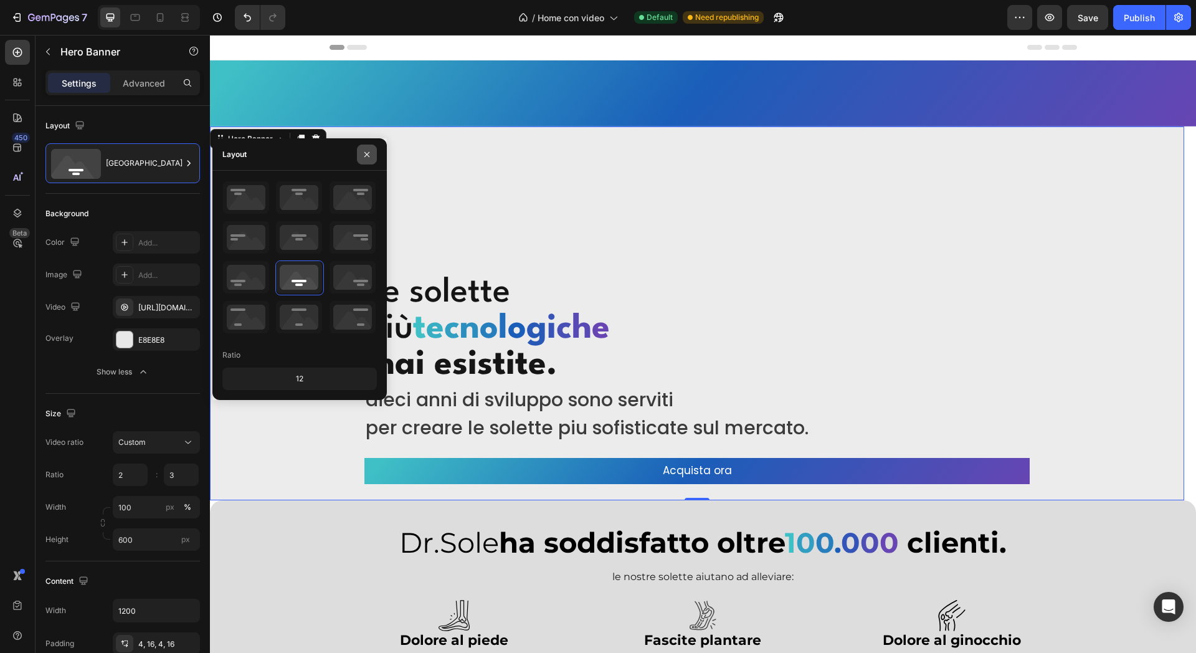
click at [361, 153] on button "button" at bounding box center [367, 155] width 20 height 20
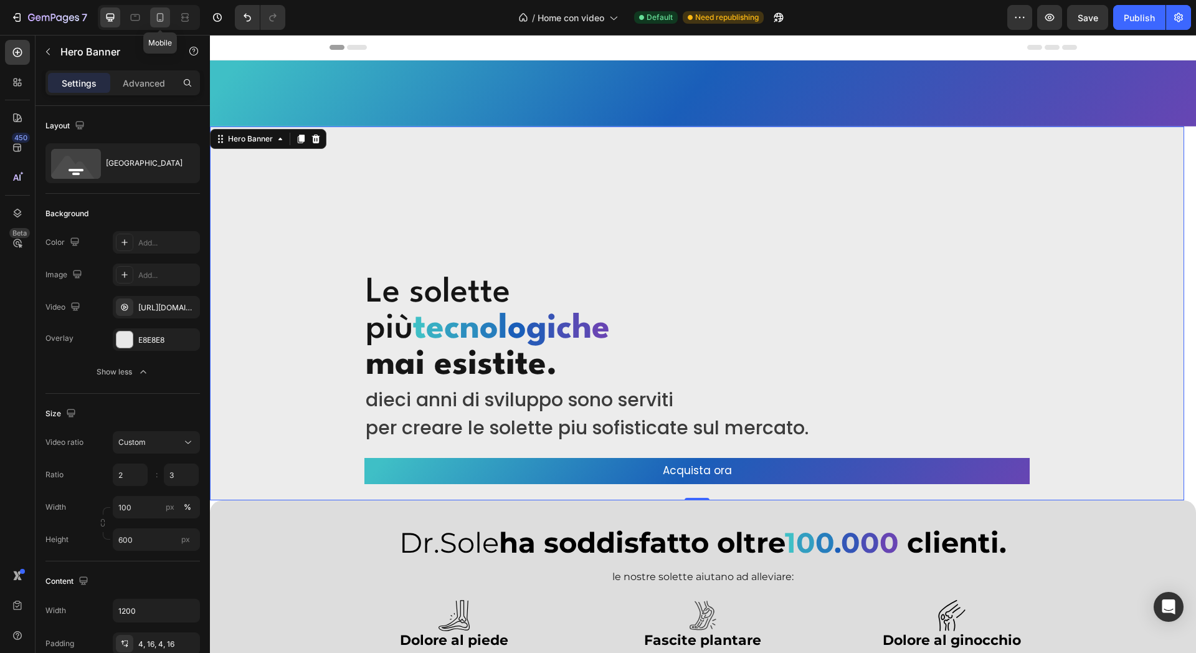
click at [164, 17] on icon at bounding box center [160, 17] width 12 height 12
type input "100%"
type input "500"
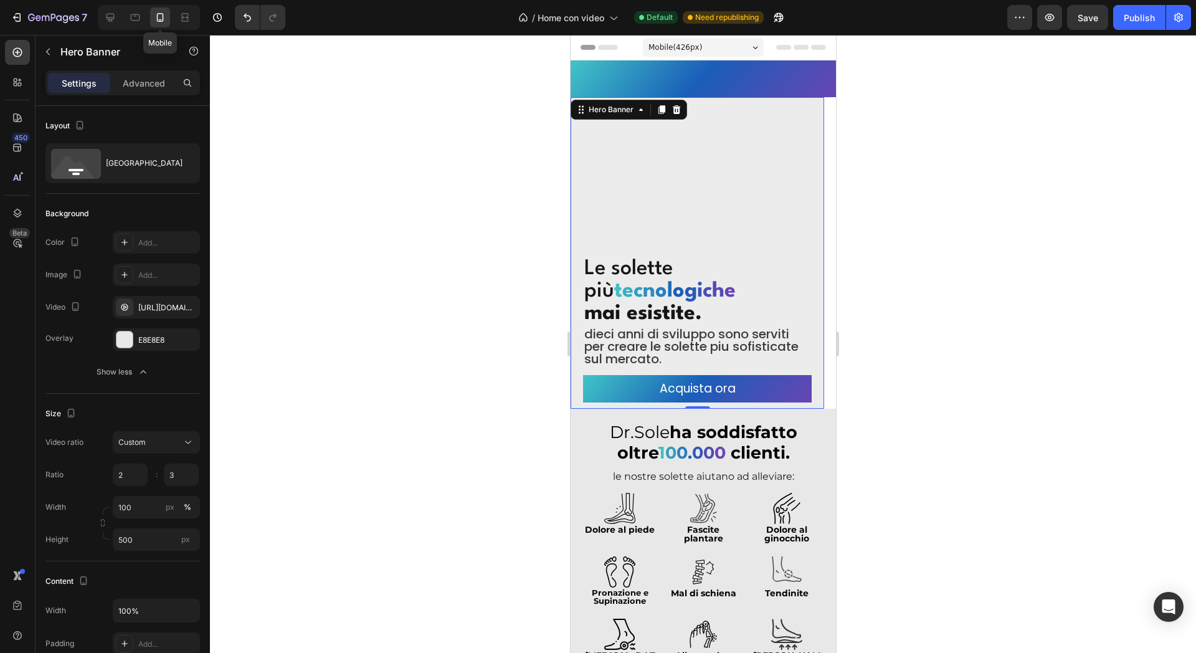
scroll to position [19, 0]
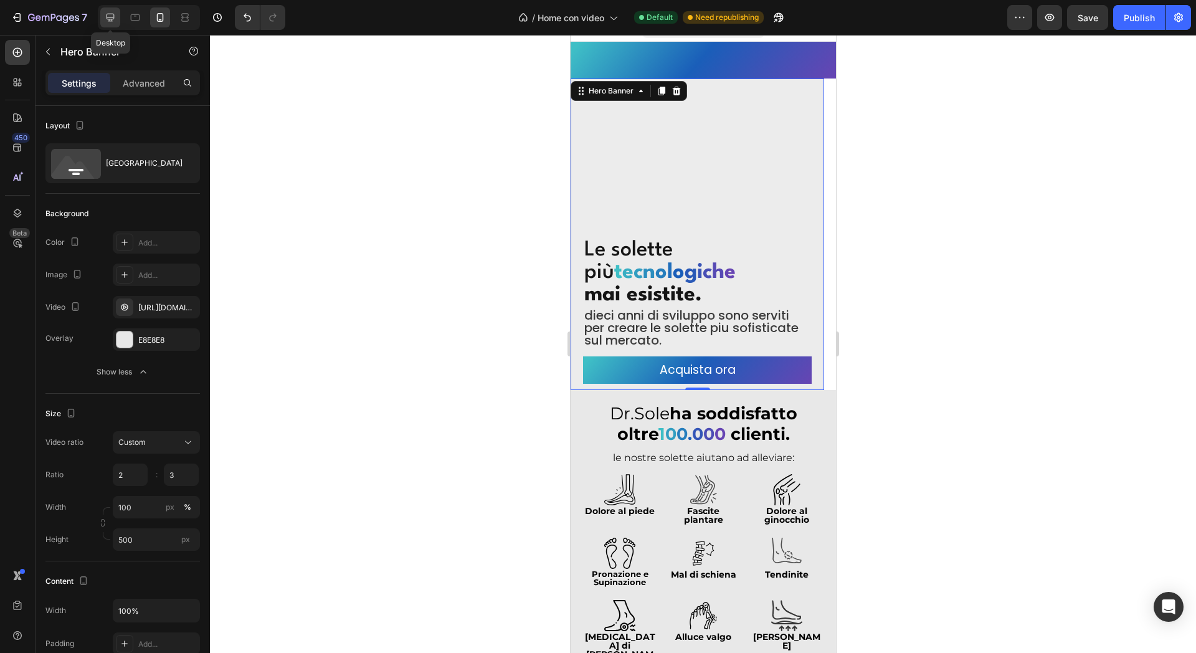
click at [113, 16] on icon at bounding box center [110, 17] width 12 height 12
type input "1200"
type input "600"
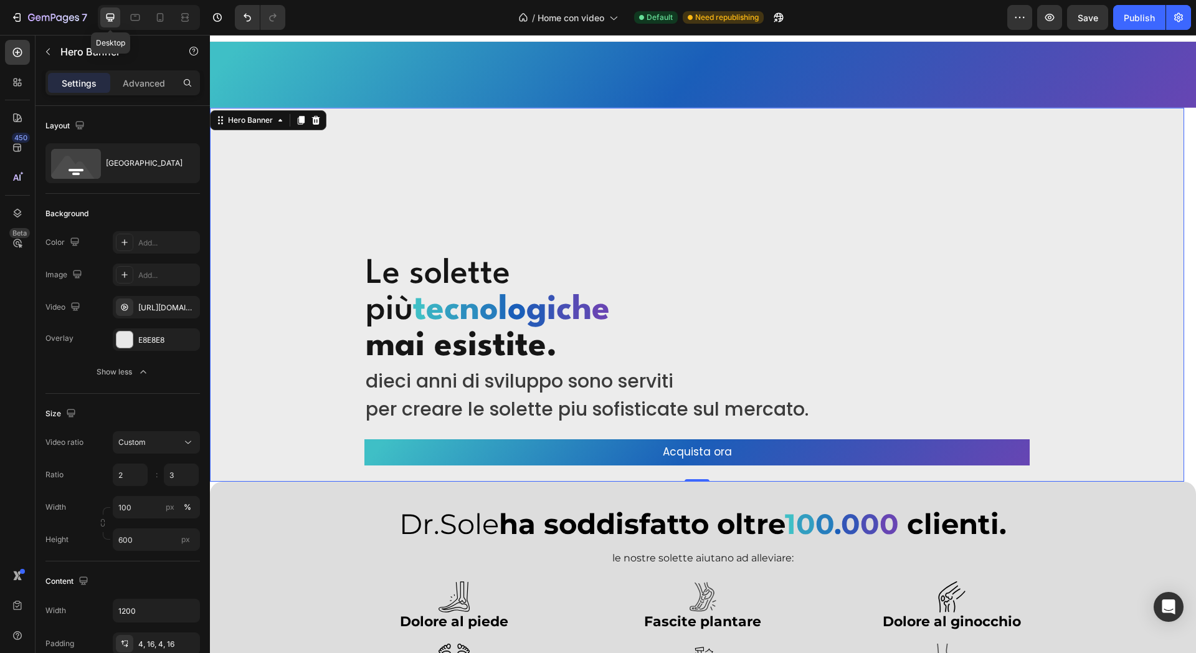
scroll to position [48, 0]
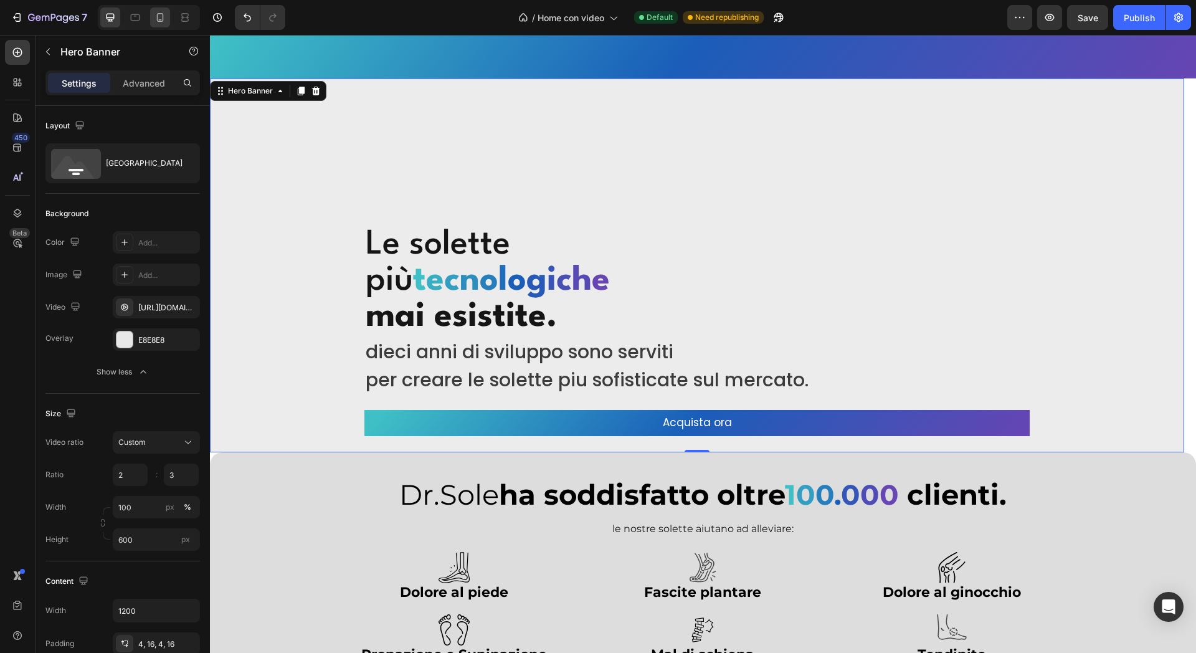
click at [160, 16] on icon at bounding box center [160, 17] width 12 height 12
type input "100%"
type input "500"
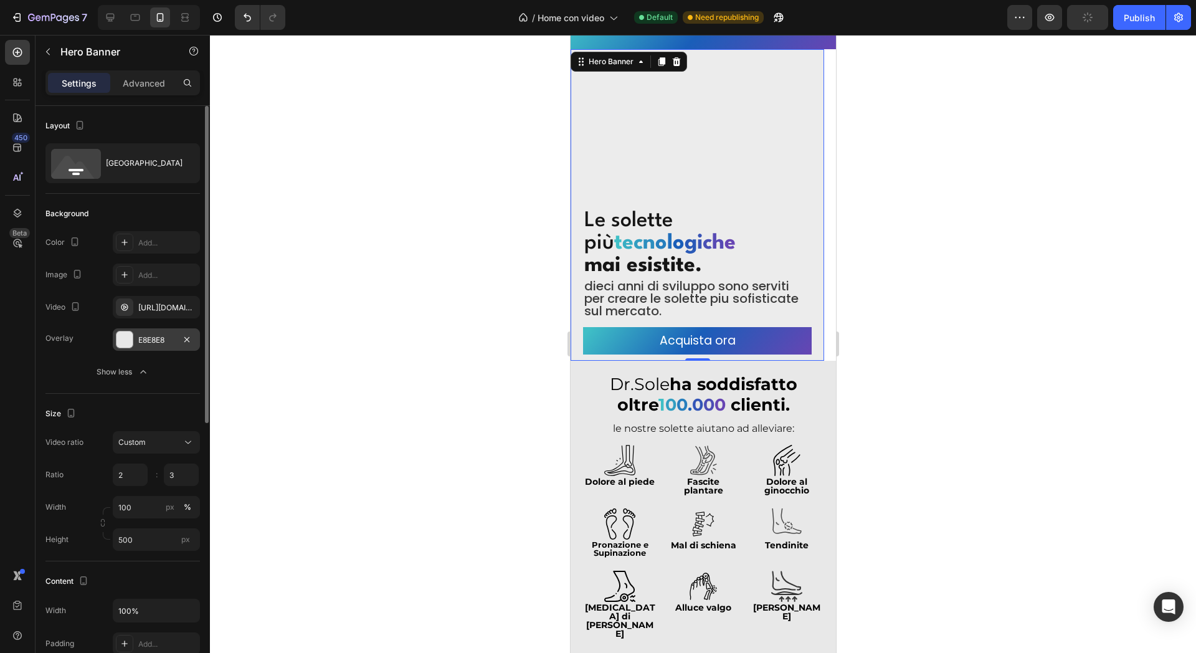
scroll to position [19, 0]
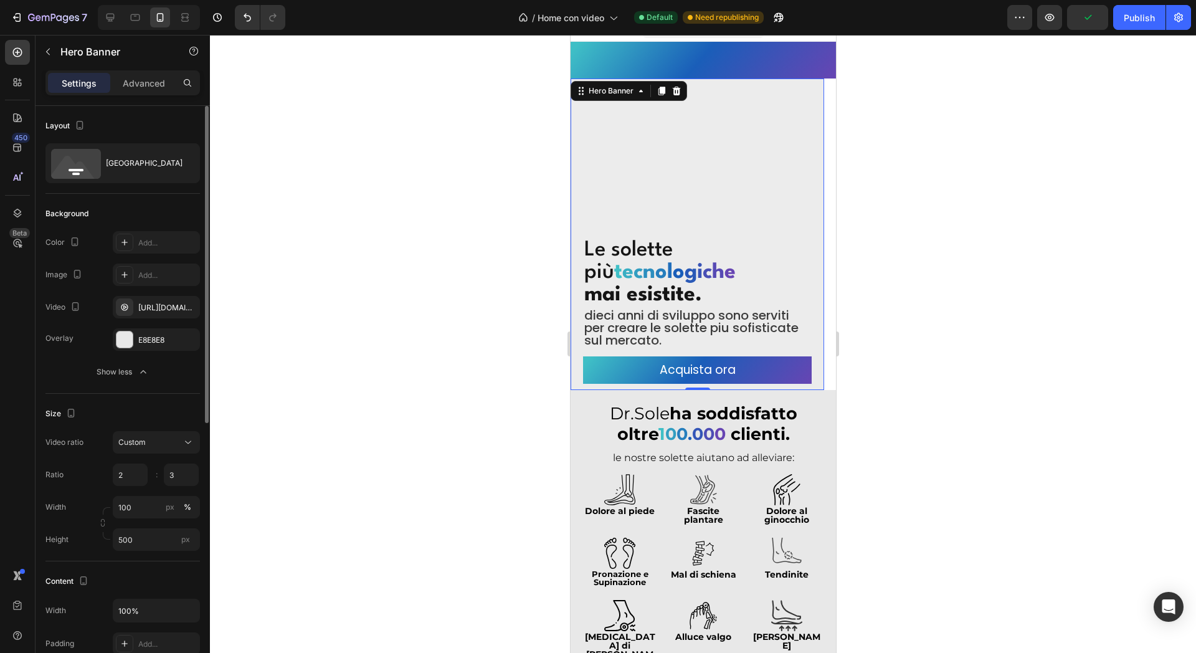
click at [122, 365] on button "Show less" at bounding box center [122, 372] width 155 height 22
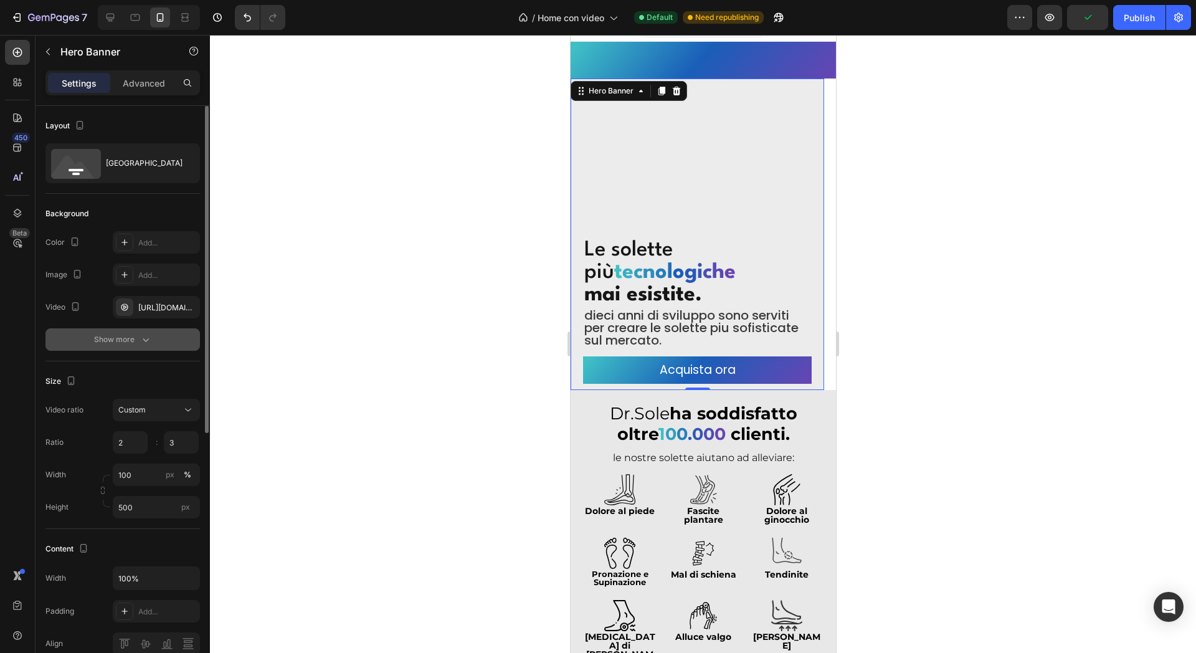
click at [130, 341] on div "Show more" at bounding box center [123, 339] width 58 height 12
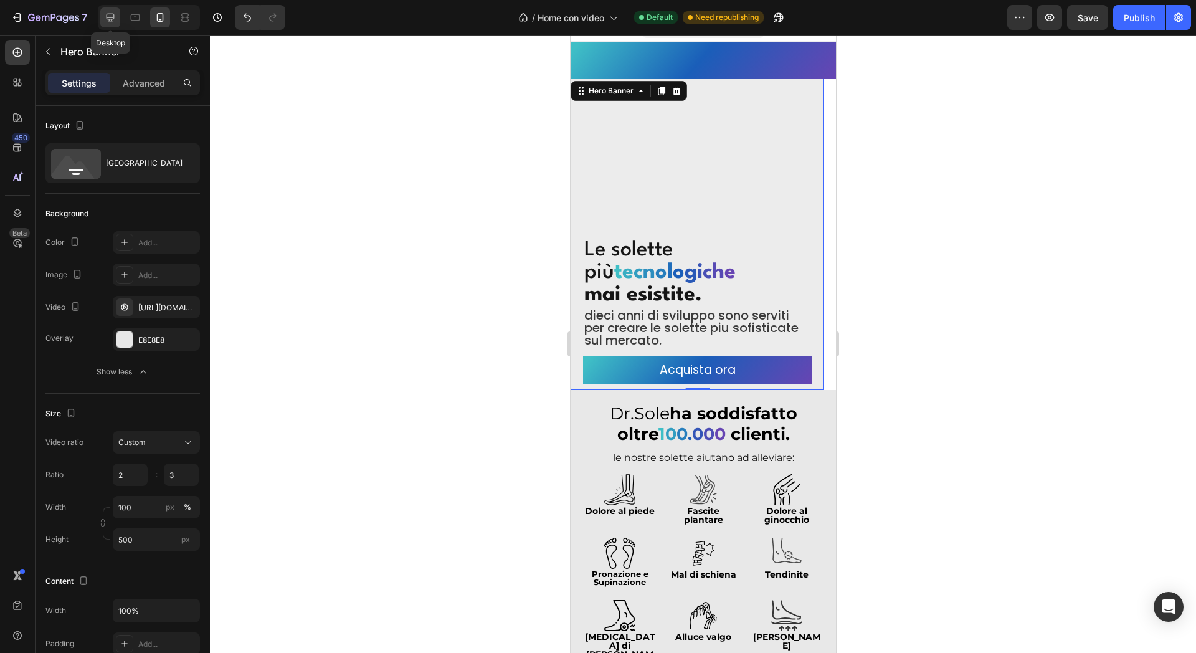
click at [113, 19] on icon at bounding box center [110, 17] width 12 height 12
type input "1200"
type input "600"
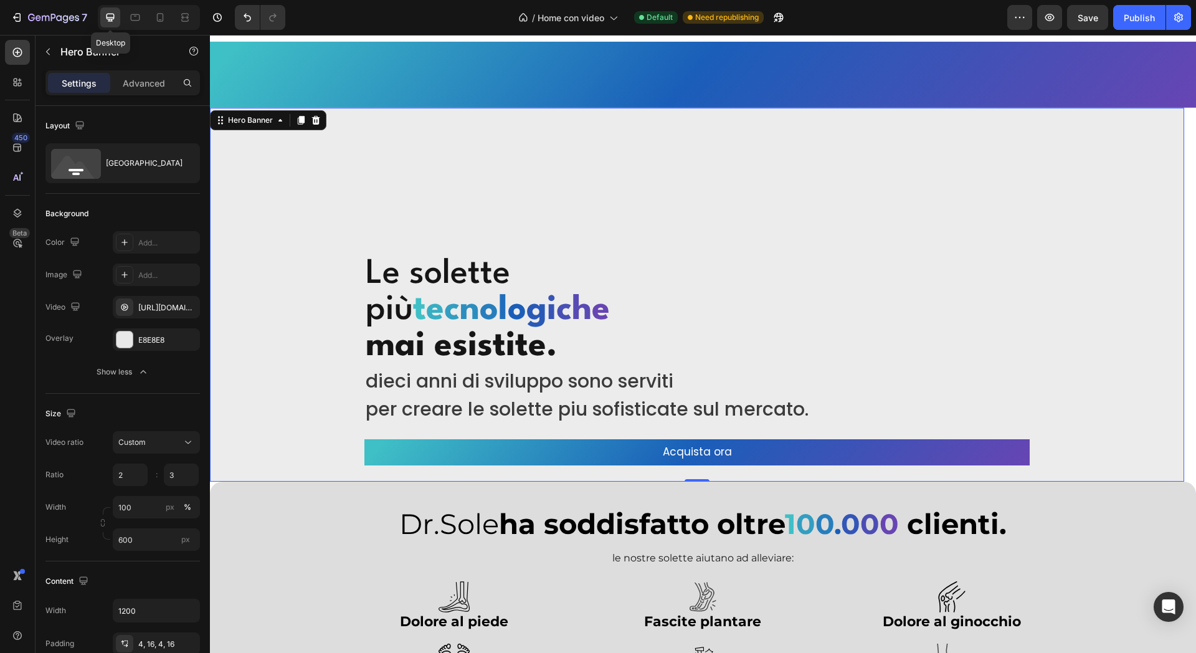
scroll to position [48, 0]
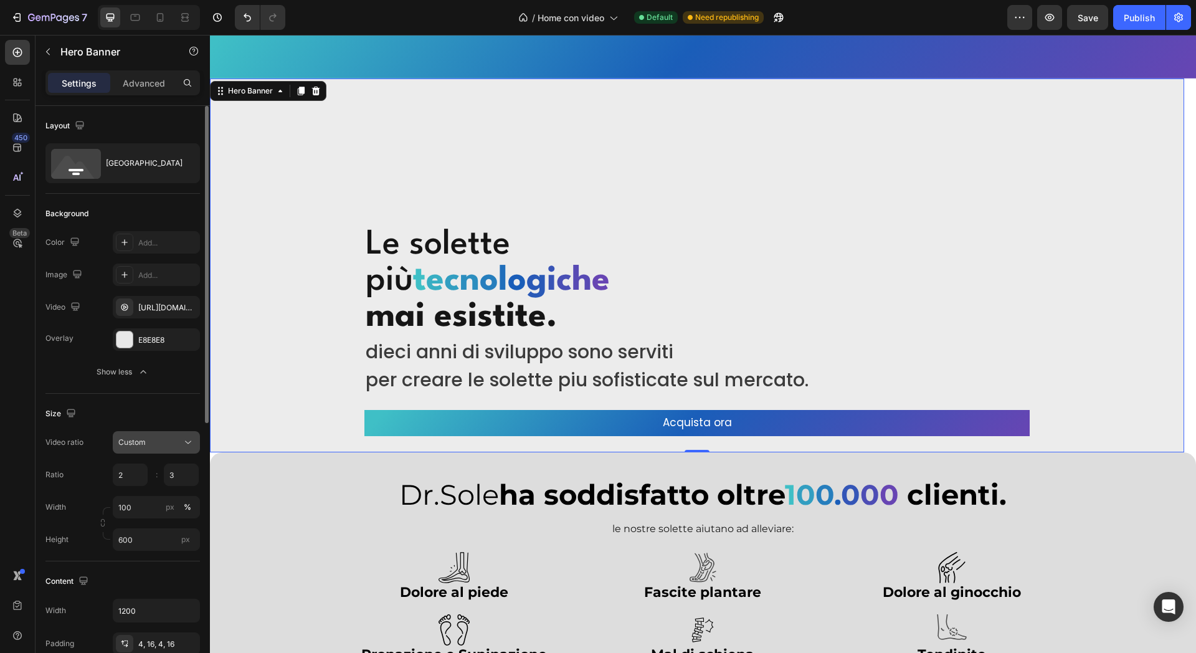
click at [154, 449] on button "Custom" at bounding box center [156, 442] width 87 height 22
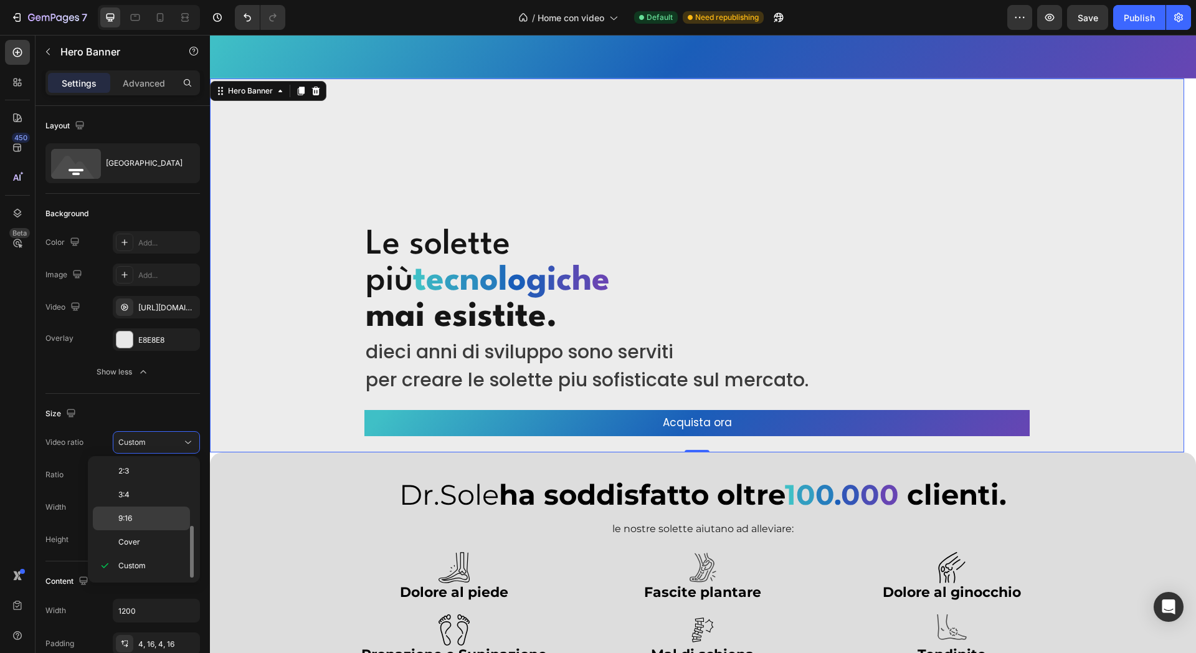
click at [147, 516] on p "9:16" at bounding box center [151, 518] width 66 height 11
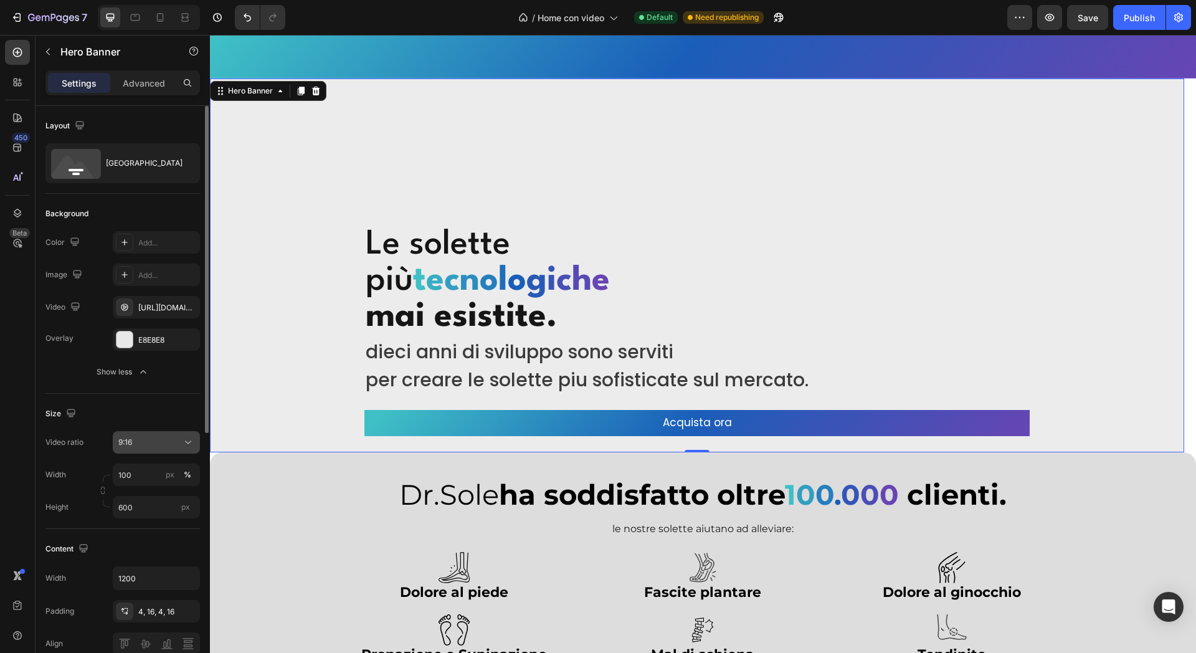
click at [166, 449] on div "Video ratio 9:16 Width 100 px % Height 600 px" at bounding box center [122, 474] width 155 height 87
click at [166, 447] on div "9:16" at bounding box center [150, 442] width 64 height 11
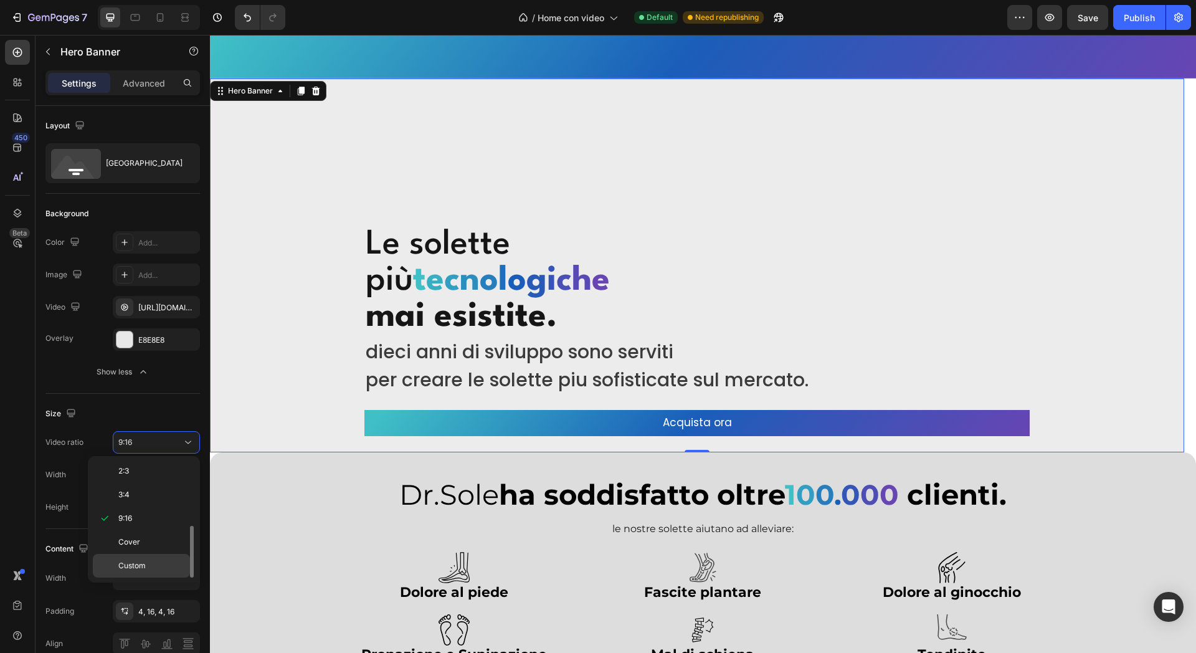
click at [148, 558] on div "Custom" at bounding box center [141, 566] width 97 height 24
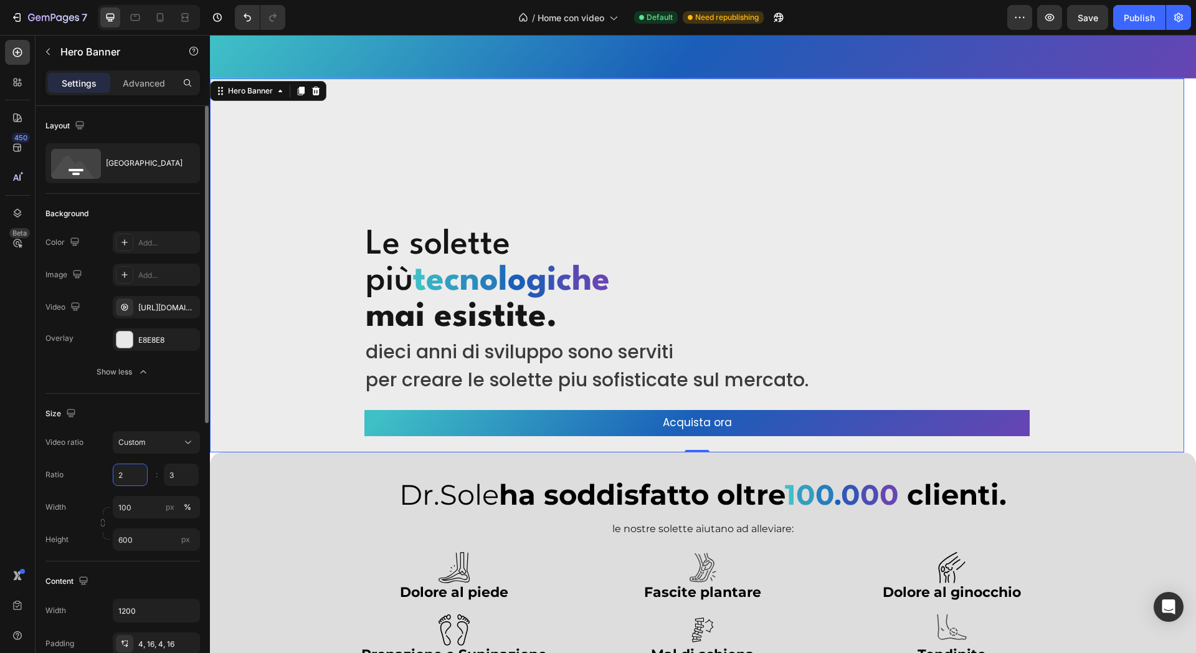
click at [134, 475] on input "2" at bounding box center [130, 475] width 35 height 22
type input "2"
click at [416, 163] on div "Overlay" at bounding box center [697, 266] width 975 height 374
click at [246, 94] on div "Hero Banner" at bounding box center [251, 90] width 50 height 11
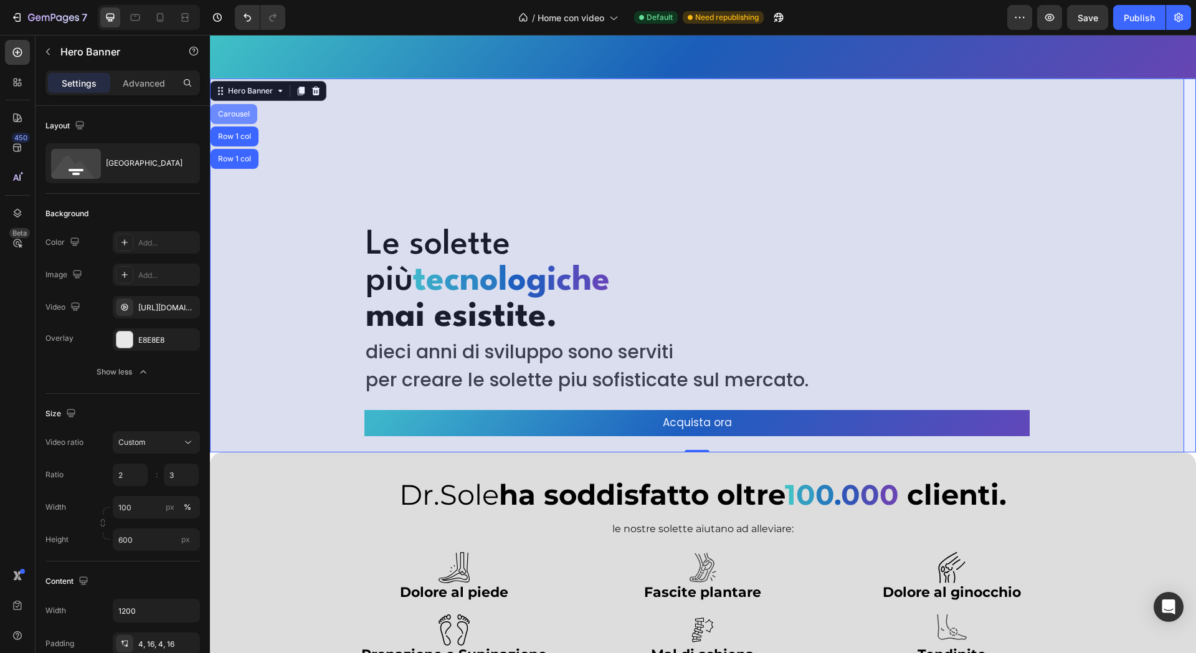
click at [243, 118] on div "Carousel" at bounding box center [234, 114] width 47 height 20
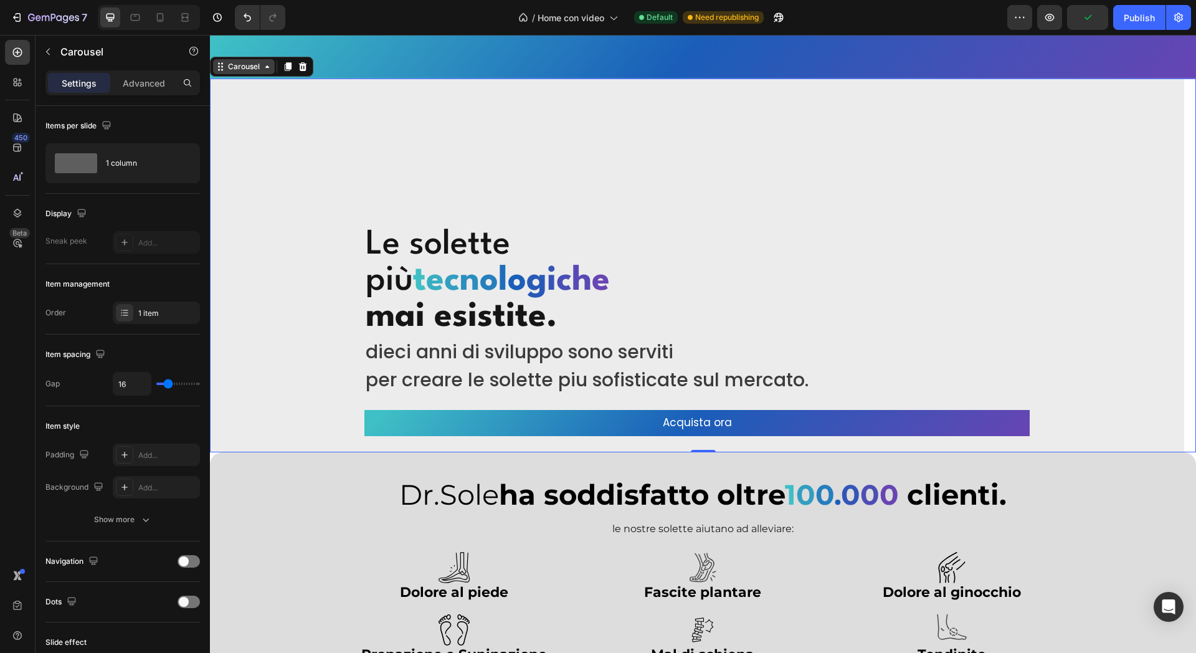
click at [236, 67] on div "Carousel" at bounding box center [244, 66] width 37 height 11
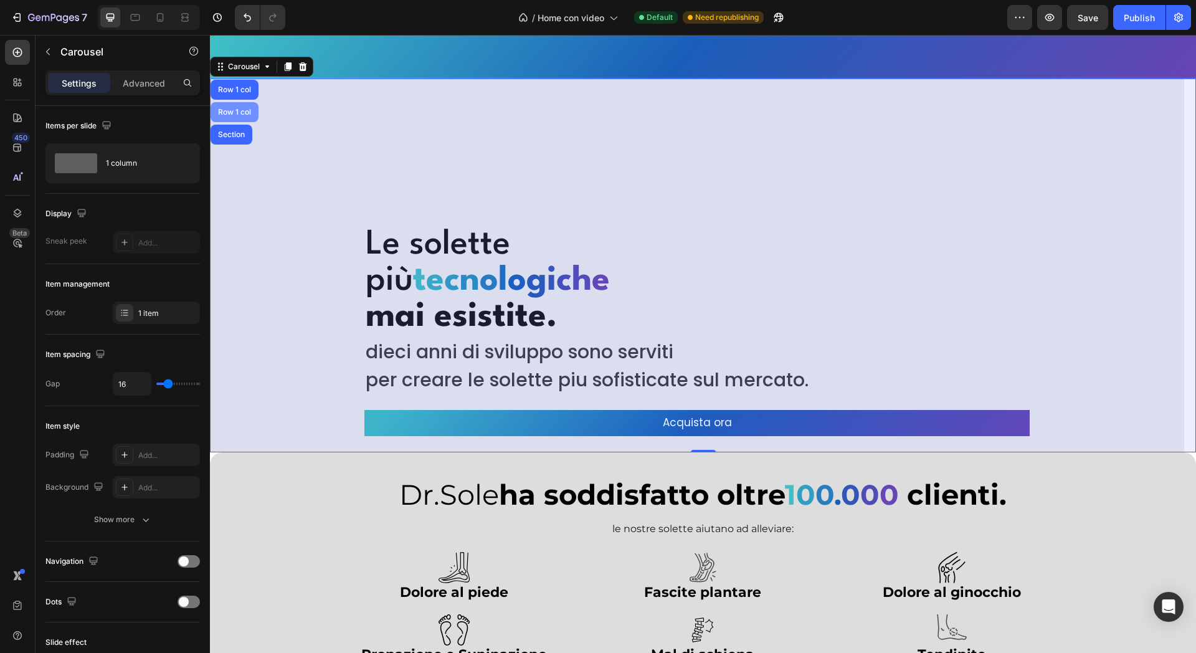
click at [245, 110] on div "Row 1 col" at bounding box center [235, 111] width 38 height 7
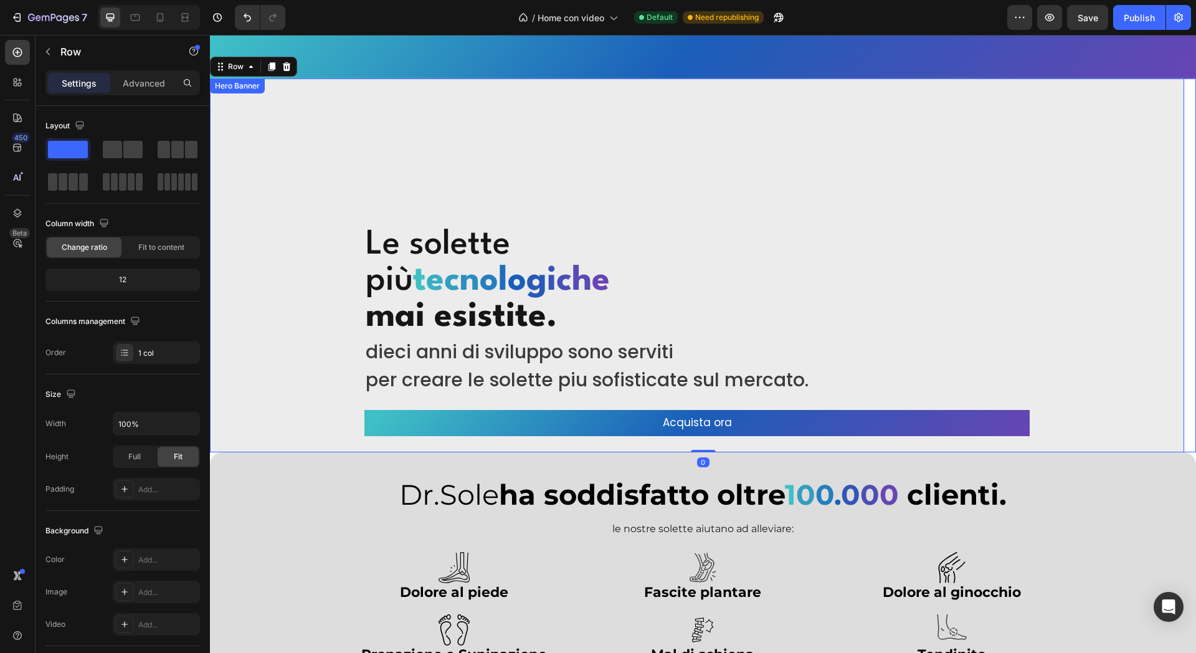
click at [410, 131] on div "Overlay" at bounding box center [697, 266] width 975 height 374
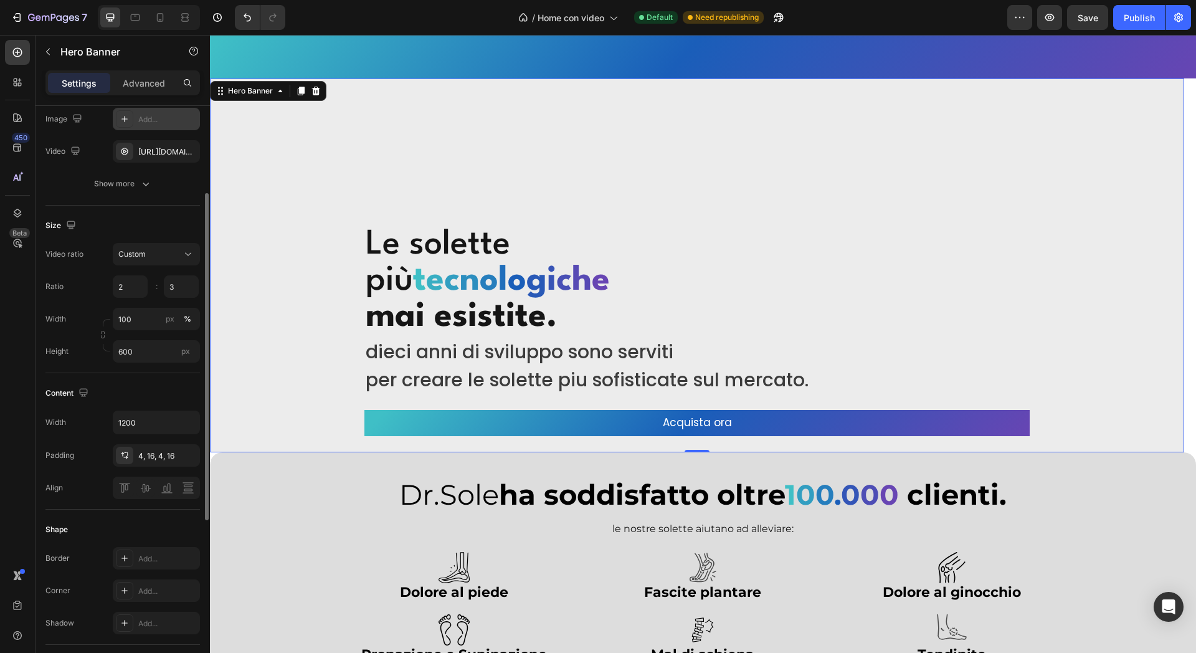
scroll to position [0, 0]
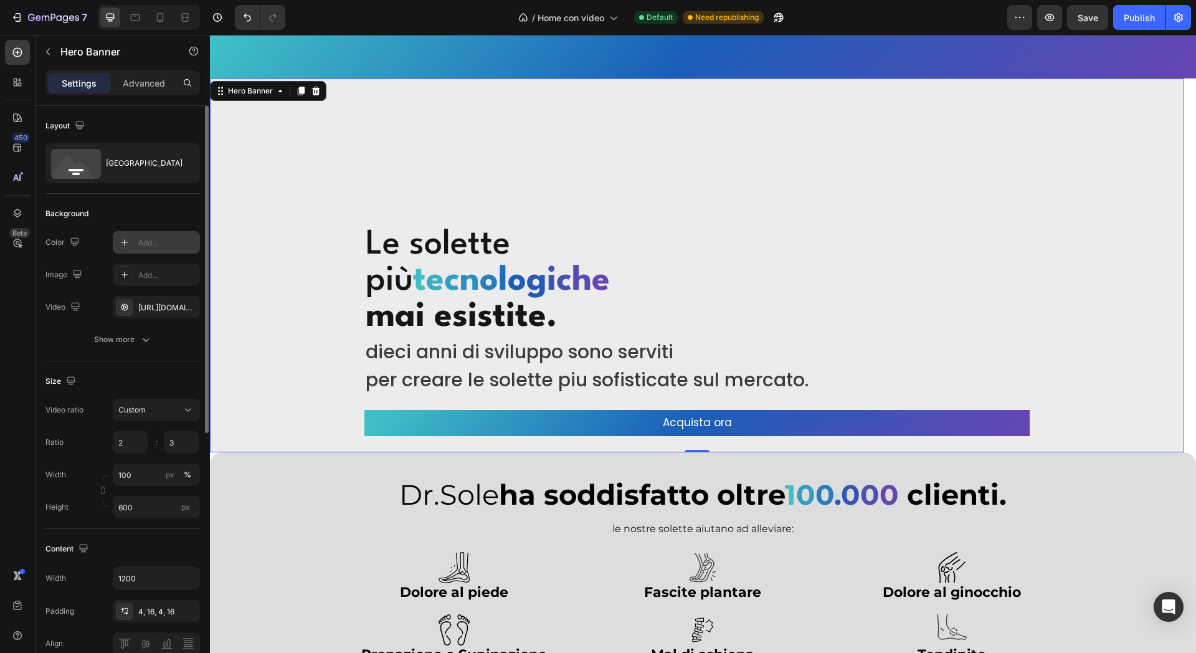
click at [162, 278] on div "Add..." at bounding box center [167, 275] width 59 height 11
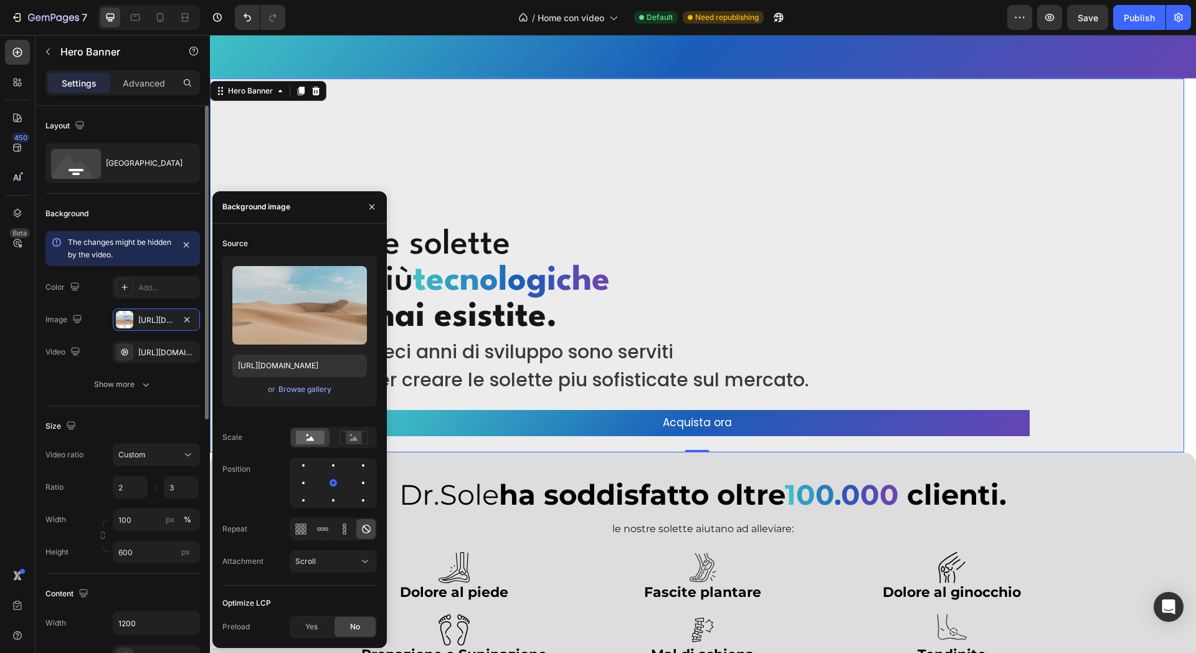
click at [122, 302] on div "The changes might be hidden by the video. Color Add... Image https://cdn.shopif…" at bounding box center [122, 297] width 155 height 132
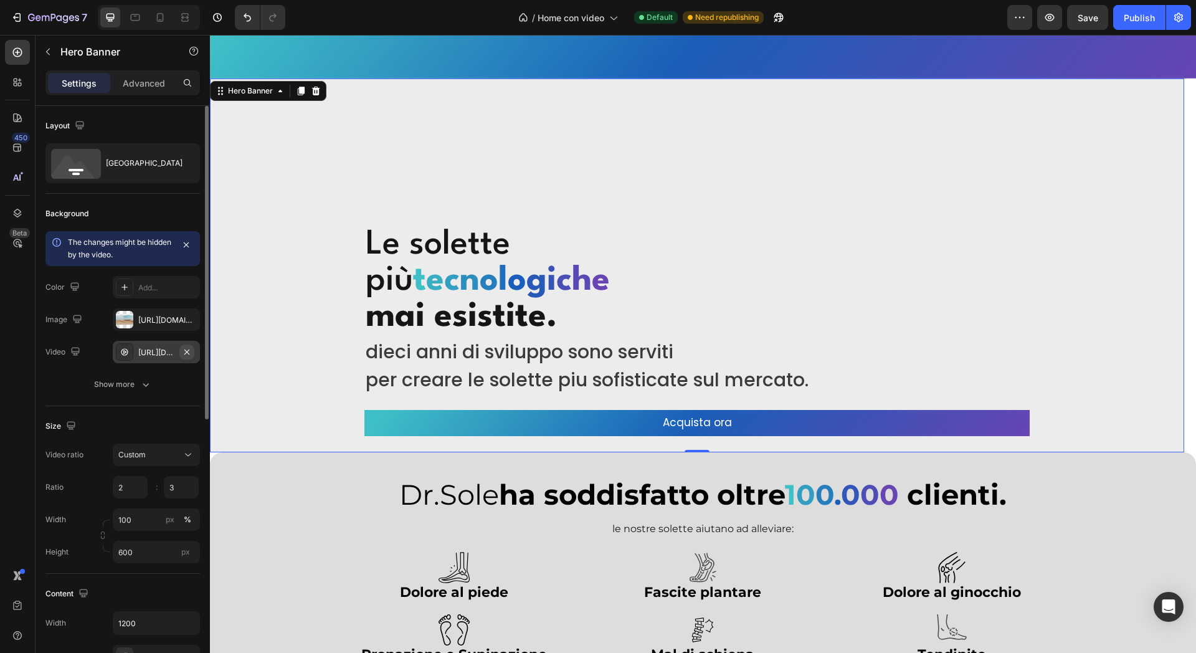
click at [191, 351] on icon "button" at bounding box center [187, 352] width 10 height 10
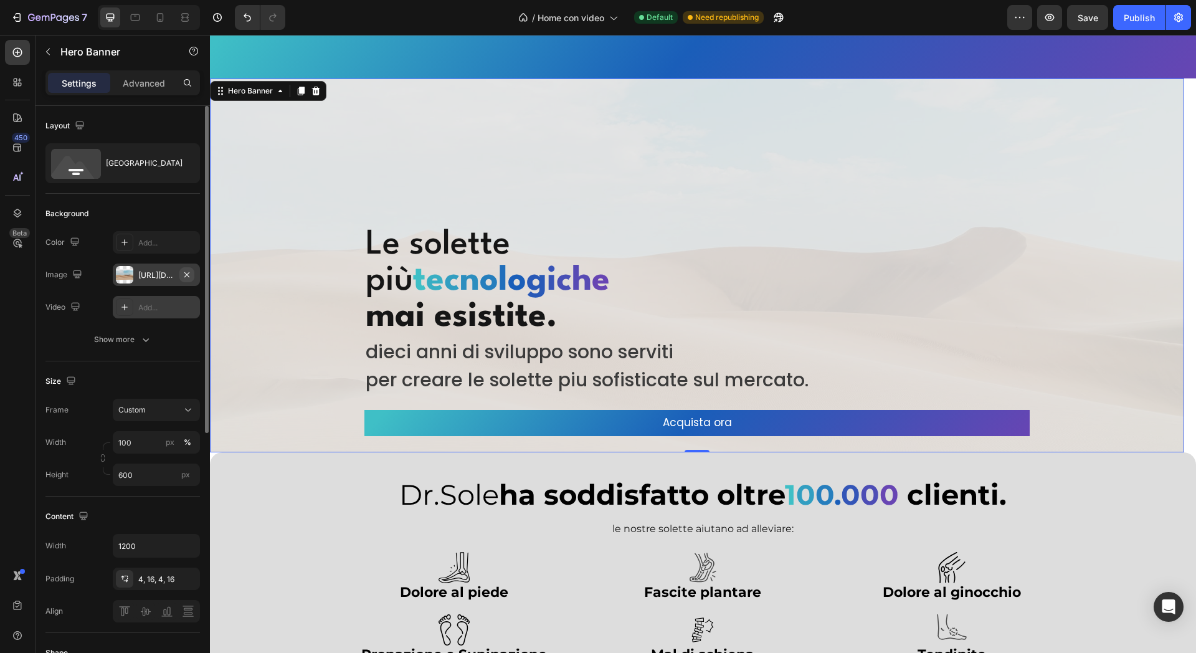
click at [187, 278] on icon "button" at bounding box center [187, 275] width 10 height 10
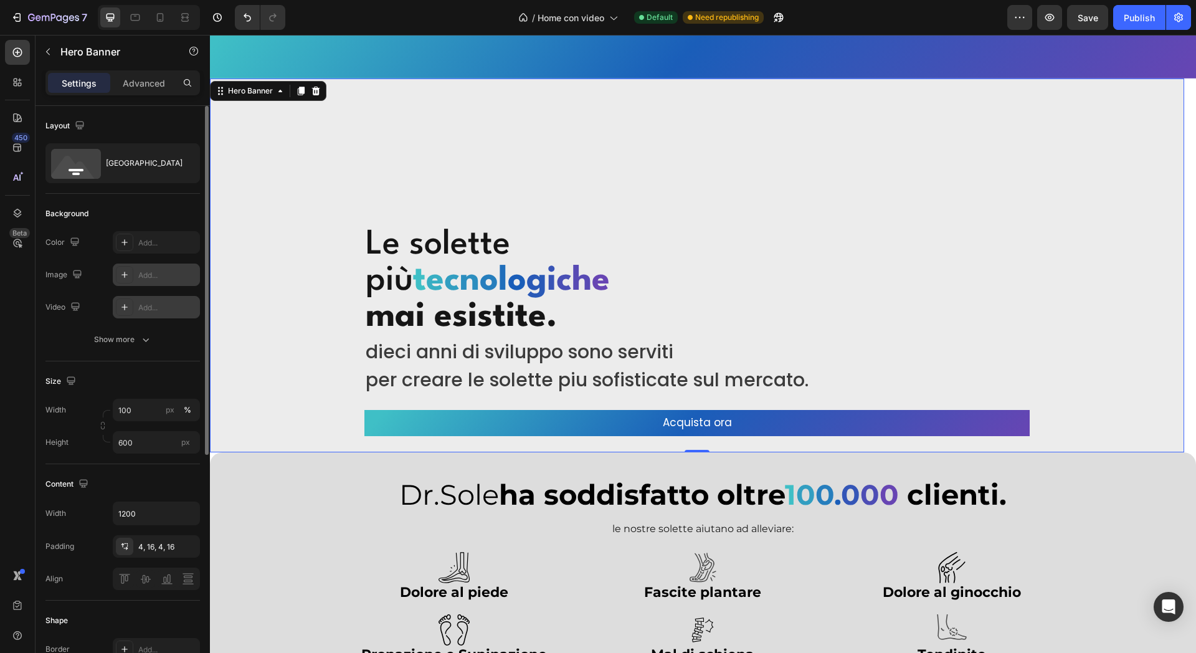
click at [134, 314] on div "Add..." at bounding box center [156, 307] width 87 height 22
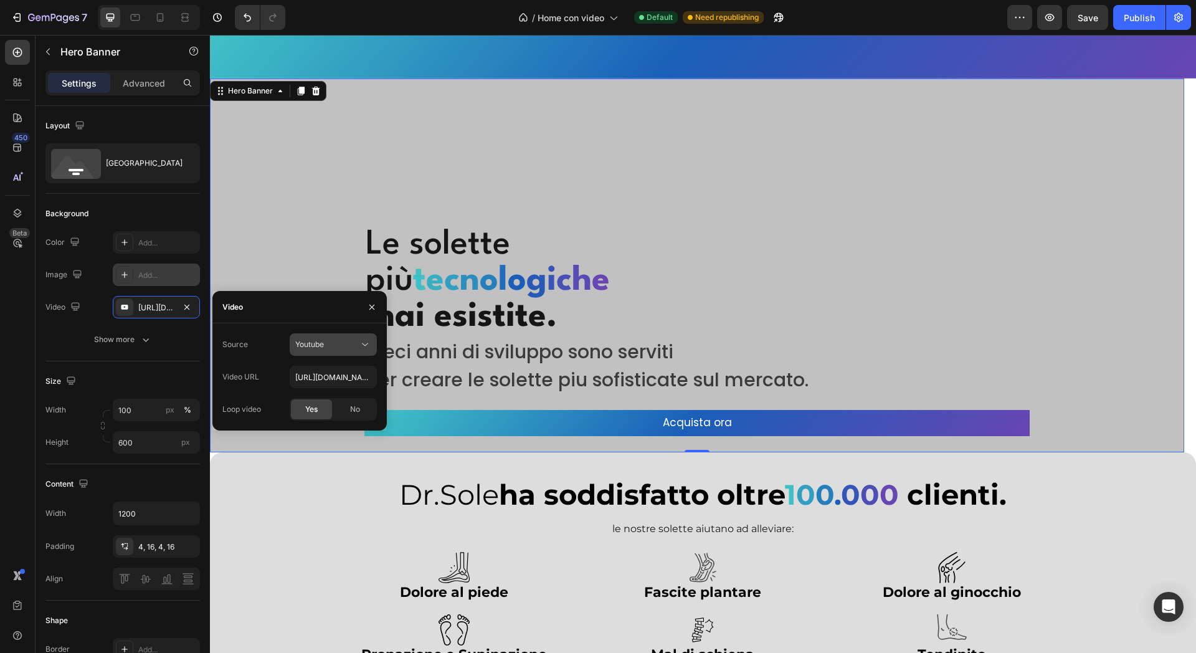
click at [308, 346] on span "Youtube" at bounding box center [309, 344] width 29 height 9
click at [323, 378] on span "Video hosting" at bounding box center [318, 374] width 47 height 11
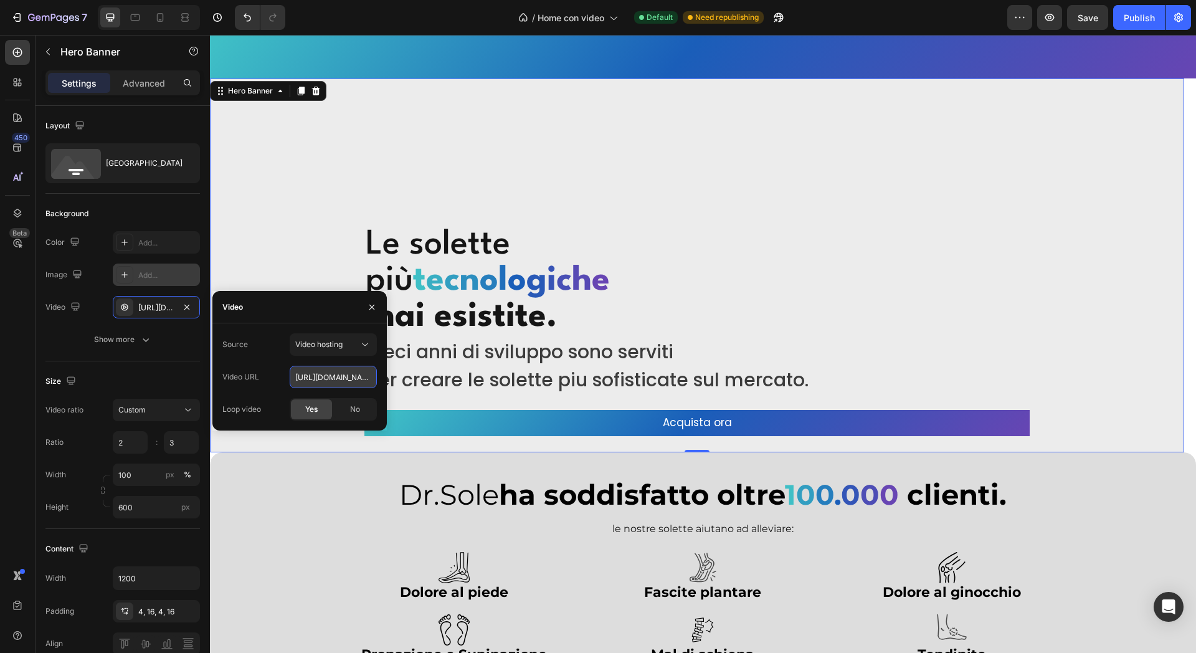
click at [320, 369] on input "https://cdn.shopify.com/videos/c/o/v/92a407d4e0c94a288eb54cac18c387dc.mp4" at bounding box center [333, 377] width 87 height 22
paste input "1bd0437a037b4a7ca6d0f6ea66d30bf1"
type input "https://cdn.shopify.com/videos/c/o/v/1bd0437a037b4a7ca6d0f6ea66d30bf1.mp4"
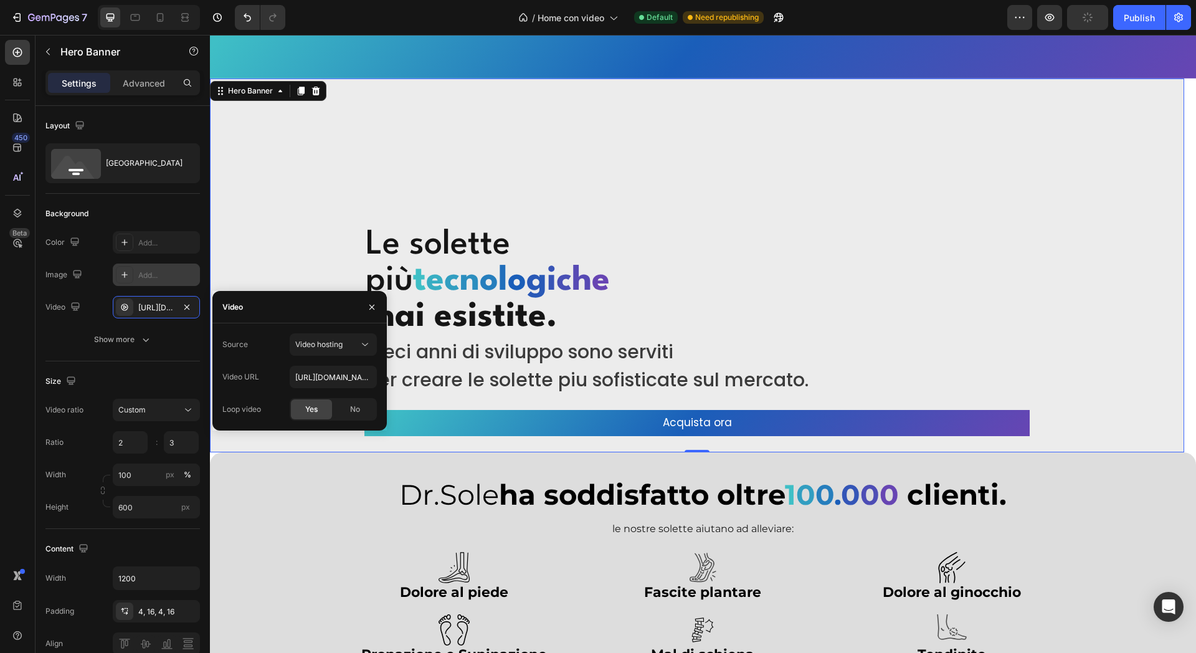
click at [262, 357] on div "Source Video hosting Video URL https://cdn.shopify.com/videos/c/o/v/1bd0437a037…" at bounding box center [299, 376] width 155 height 87
click at [169, 372] on div "Size" at bounding box center [122, 381] width 155 height 20
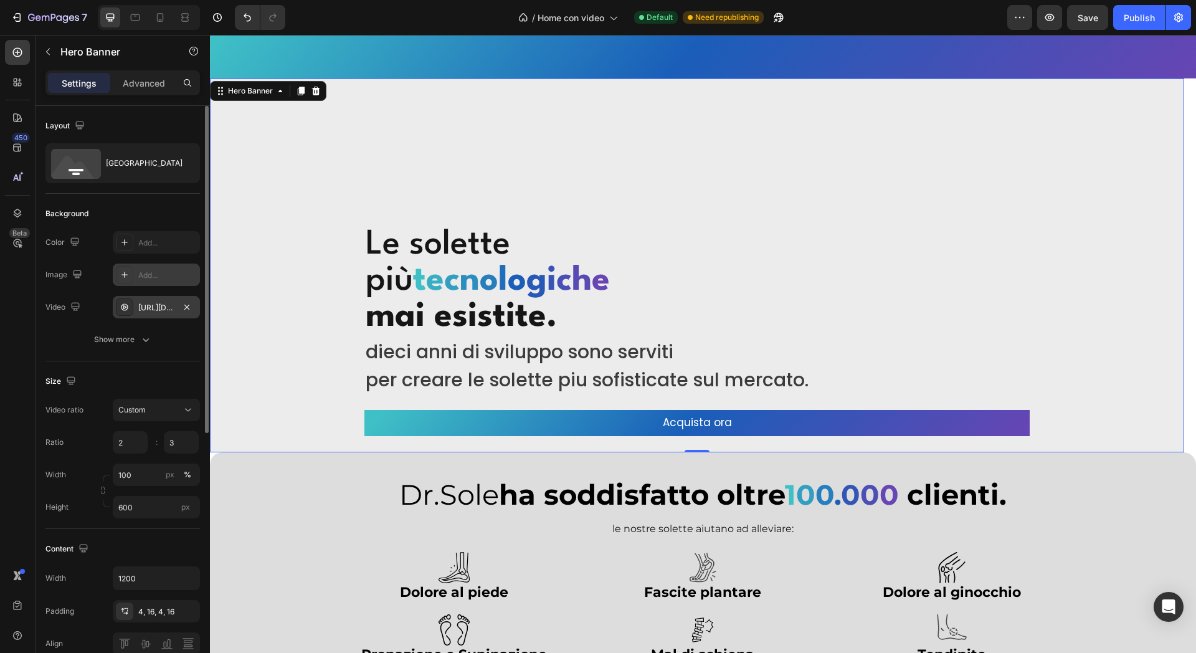
click at [142, 308] on div "https://cdn.shopify.com/videos/c/o/v/1bd0437a037b4a7ca6d0f6ea66d30bf1.mp4" at bounding box center [156, 307] width 36 height 11
click at [135, 369] on div "Size Video ratio Custom Ratio 2 3 : Width 100 px % Height 600 px" at bounding box center [122, 445] width 155 height 168
click at [135, 349] on button "Show more" at bounding box center [122, 339] width 155 height 22
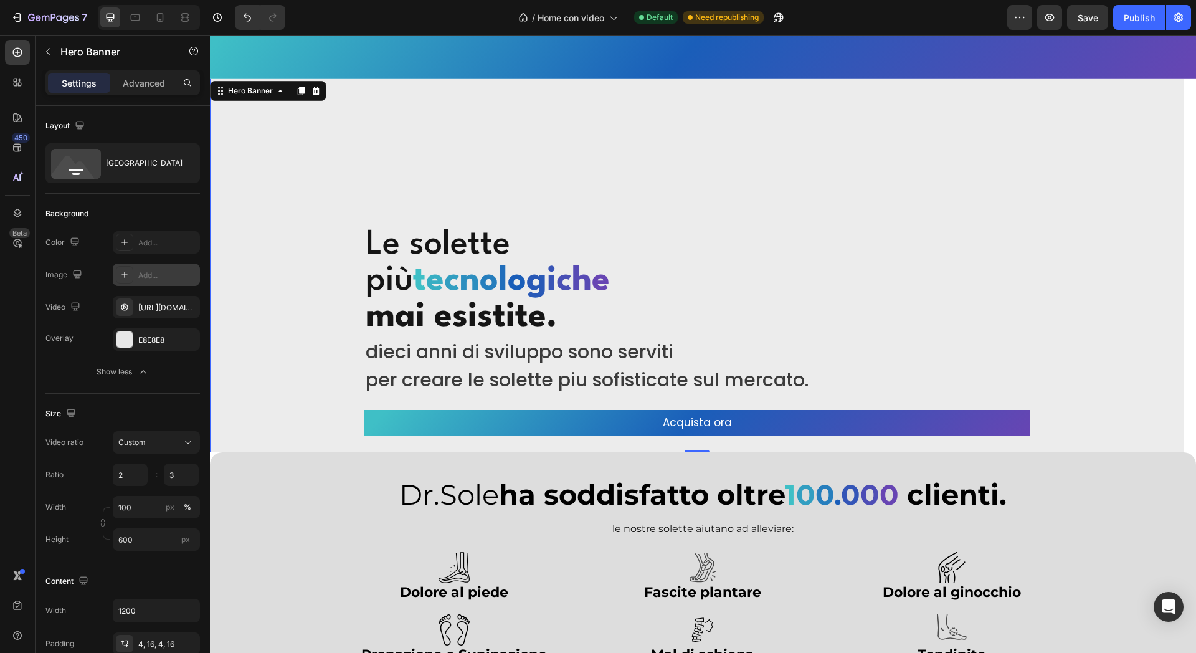
click at [160, 270] on div "Add..." at bounding box center [167, 275] width 59 height 11
type input "https://cdn.shopify.com/s/files/1/2005/9307/files/background_settings.jpg"
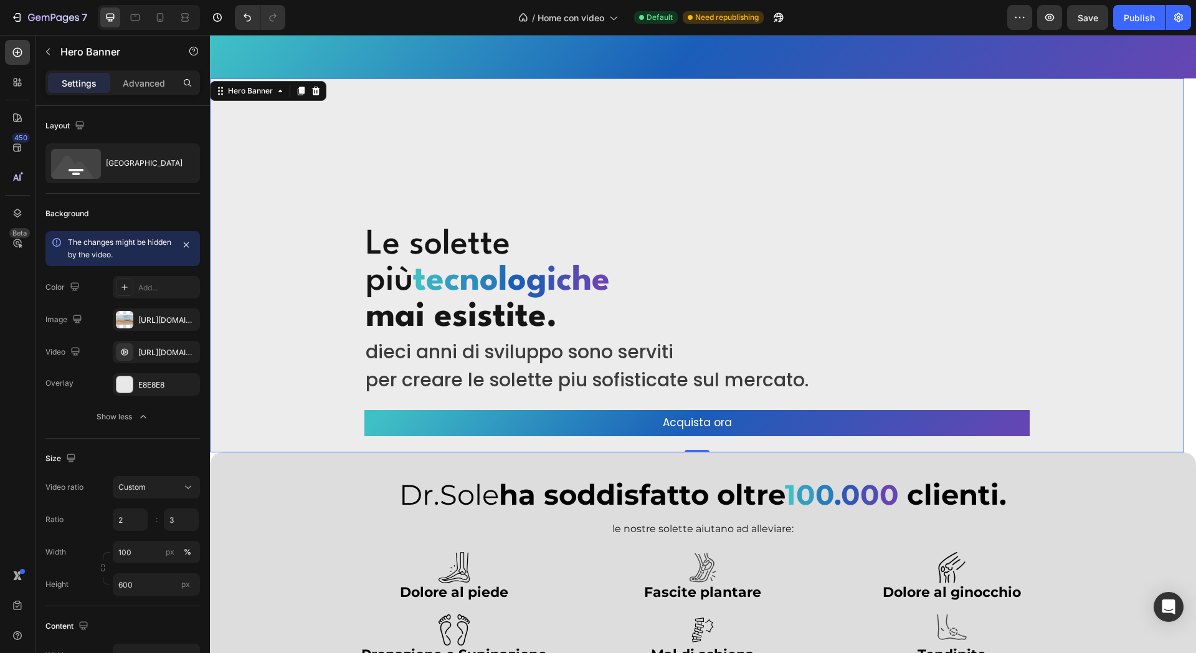
click at [156, 442] on div "Size Video ratio Custom Ratio 2 3 : Width 100 px % Height 600 px" at bounding box center [122, 523] width 155 height 168
click at [162, 378] on div "E8E8E8" at bounding box center [156, 384] width 87 height 22
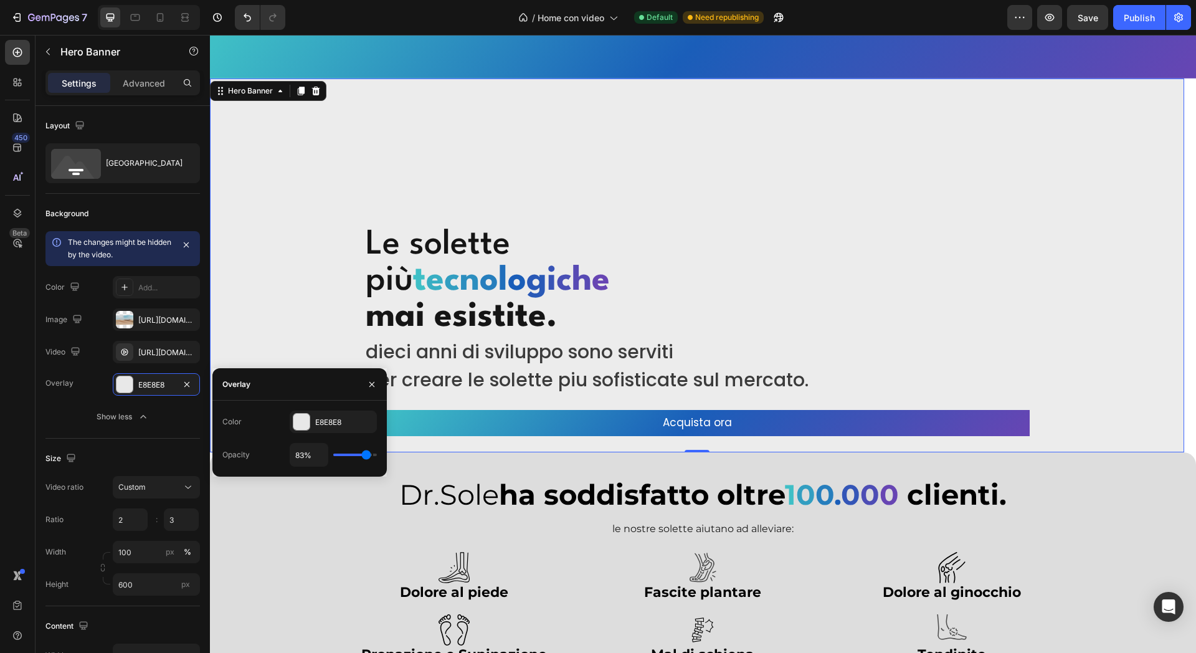
type input "56%"
type input "56"
type input "39%"
type input "39"
type input "37%"
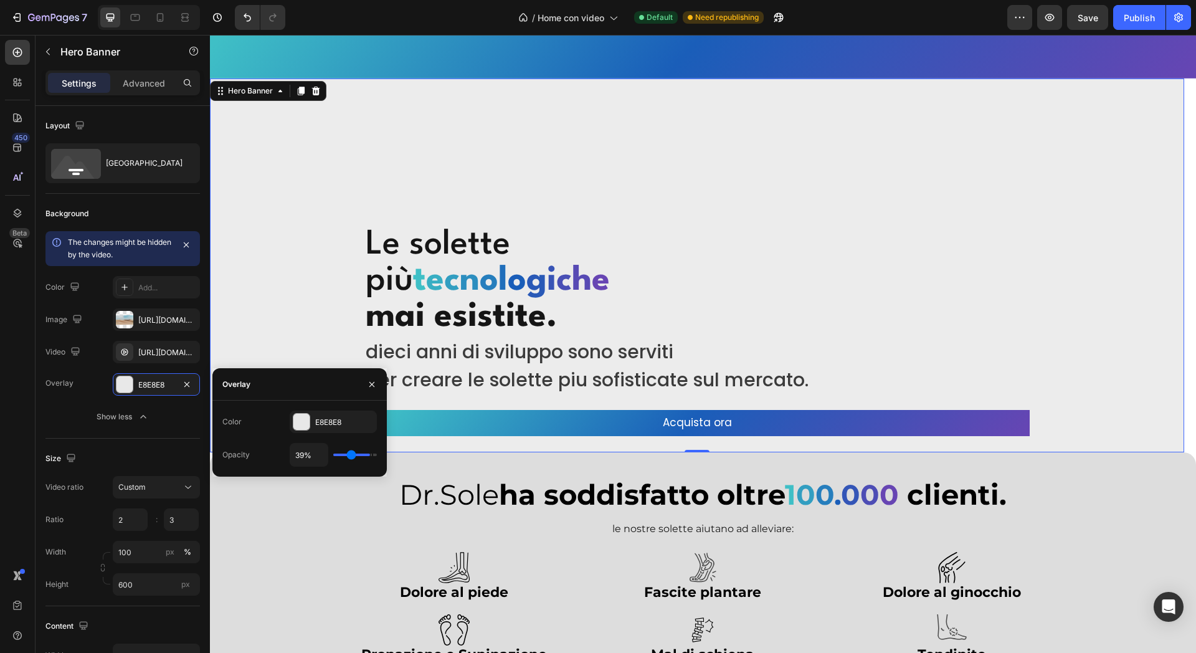
type input "37"
type input "33%"
type input "33"
type input "30%"
type input "30"
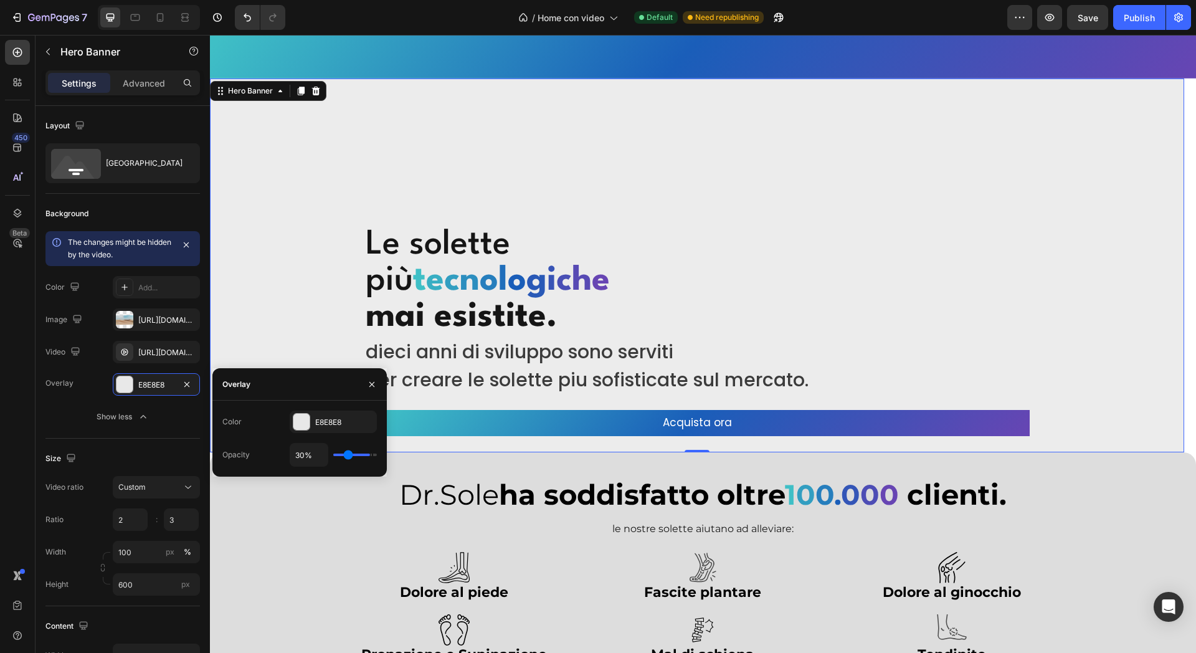
type input "28%"
type input "28"
type input "24%"
type input "24"
type input "22%"
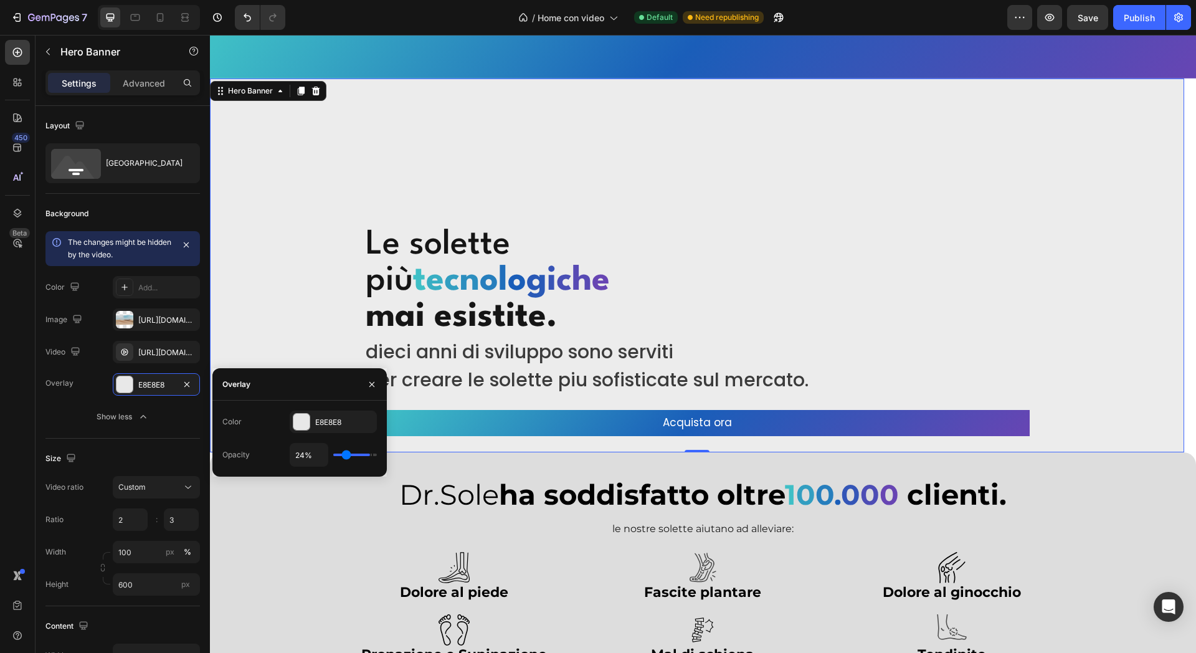
type input "22"
type input "20%"
type input "20"
type input "17%"
type input "17"
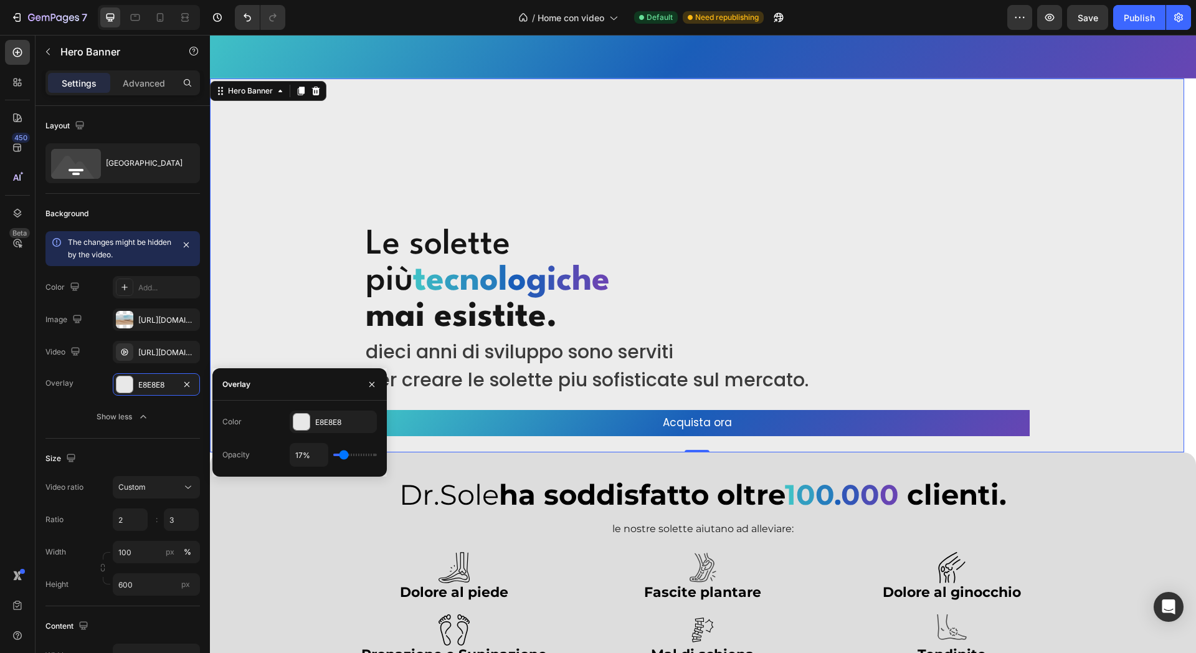
type input "15%"
type input "15"
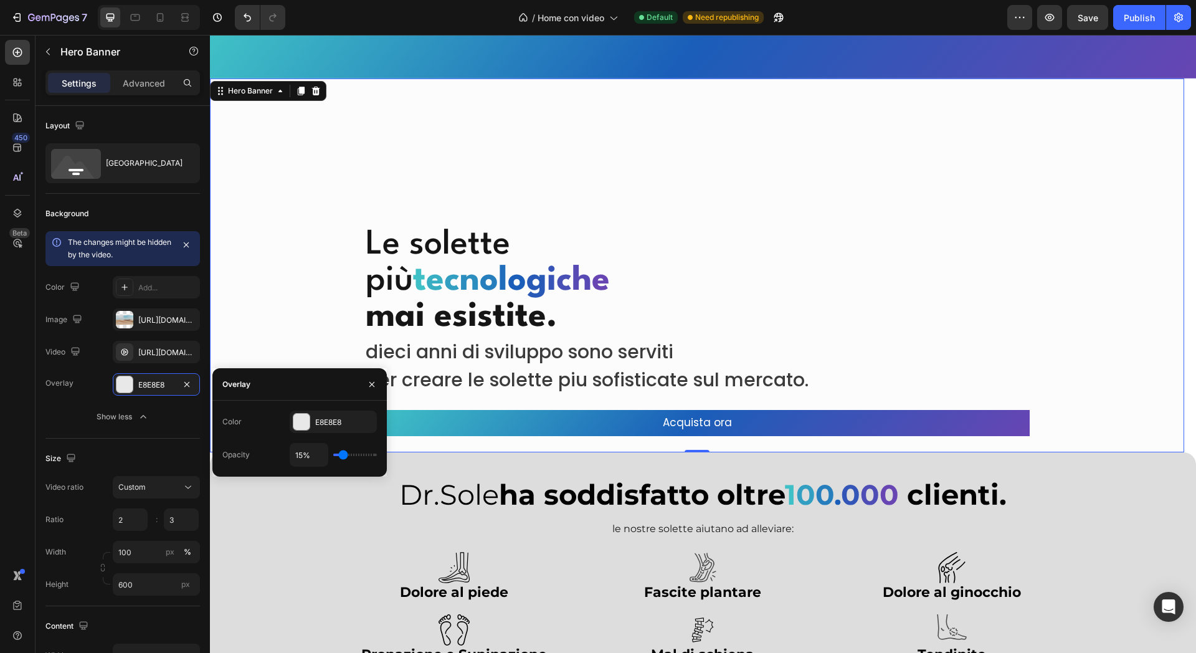
type input "11%"
type input "11"
type input "9%"
type input "9"
type input "7%"
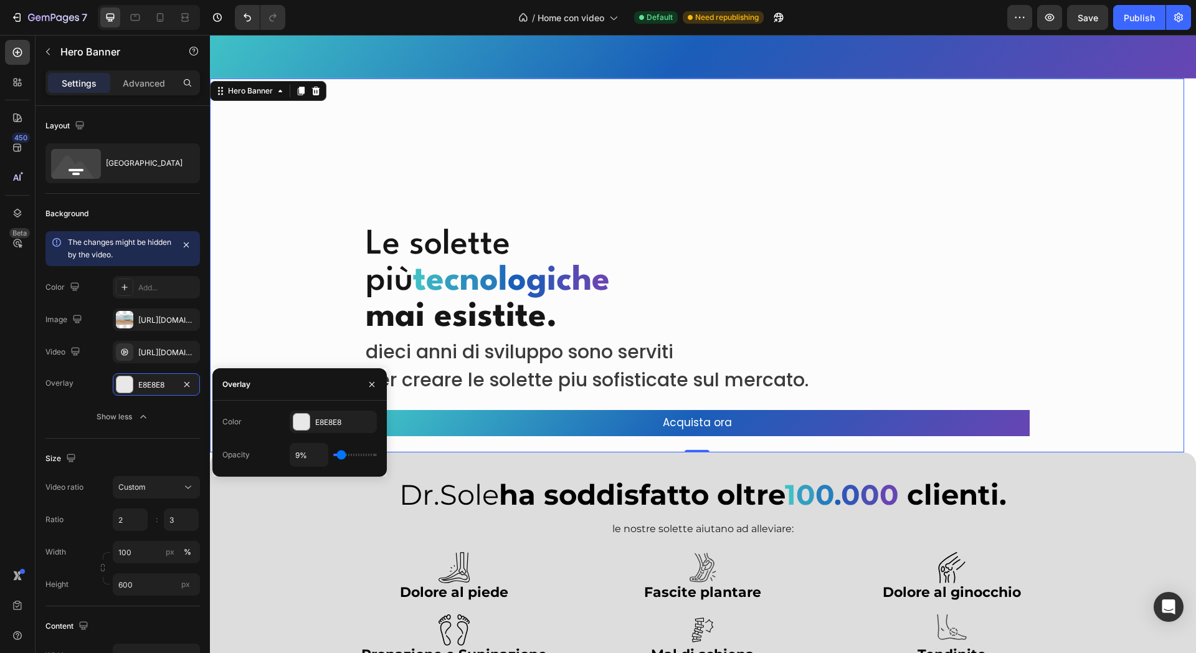
type input "7"
type input "4%"
type input "4"
type input "2%"
type input "2"
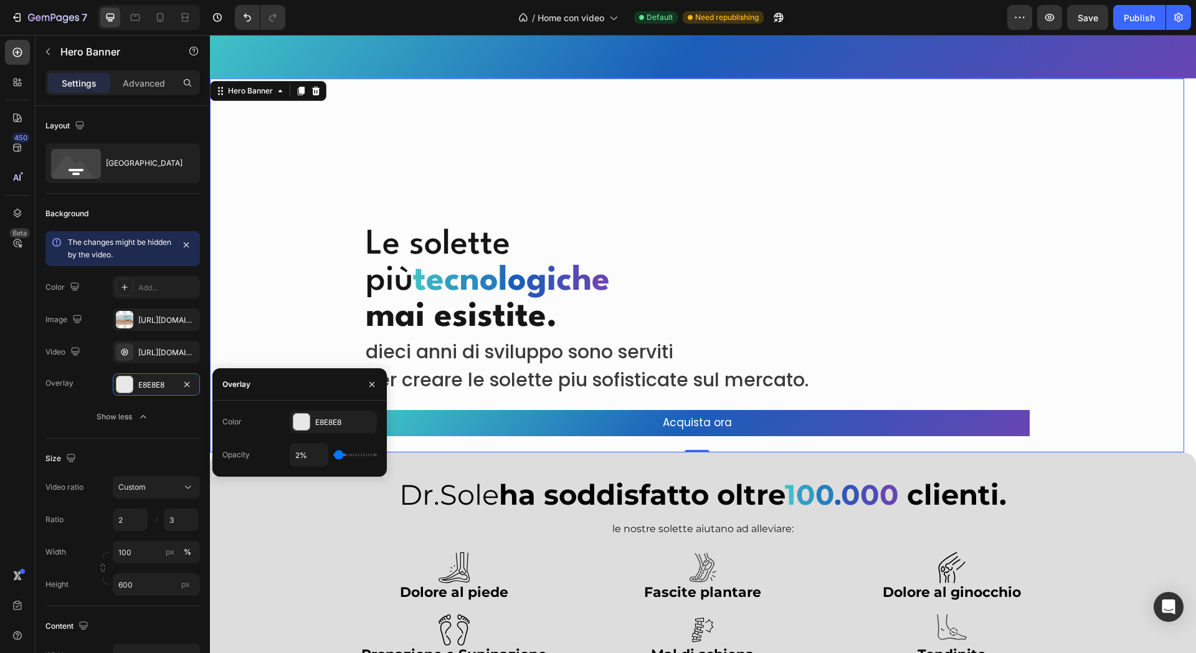
type input "0%"
drag, startPoint x: 365, startPoint y: 458, endPoint x: 322, endPoint y: 458, distance: 42.4
type input "0"
click at [333, 456] on input "range" at bounding box center [355, 455] width 44 height 2
type input "0%"
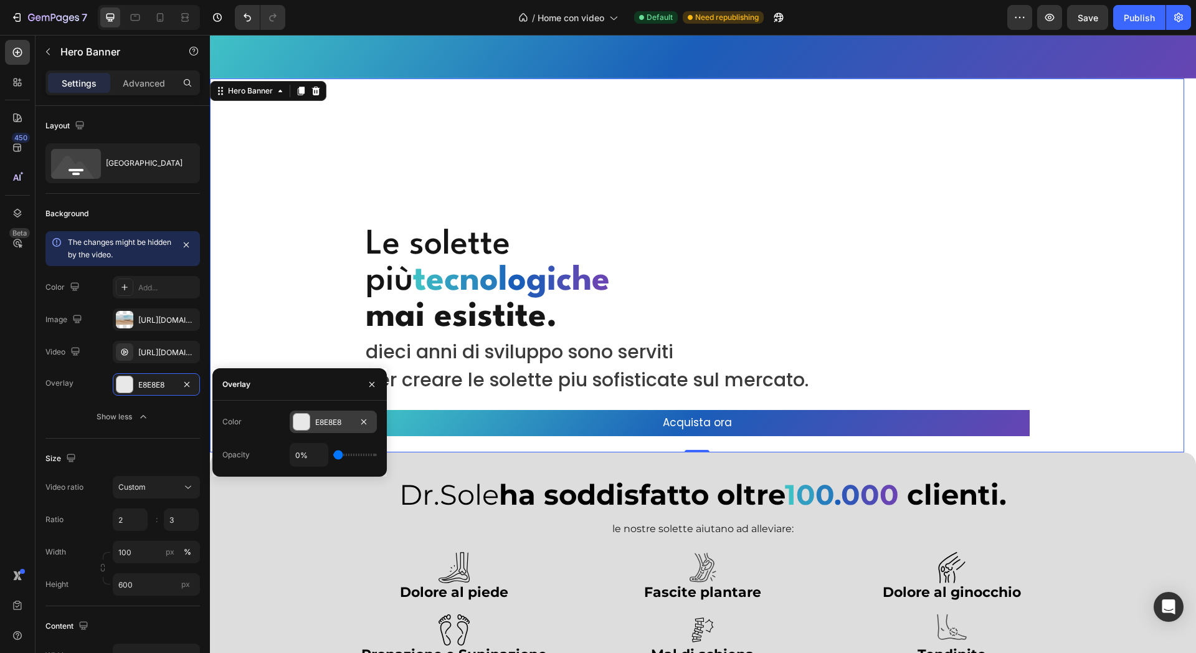
click at [330, 420] on div "E8E8E8" at bounding box center [333, 422] width 36 height 11
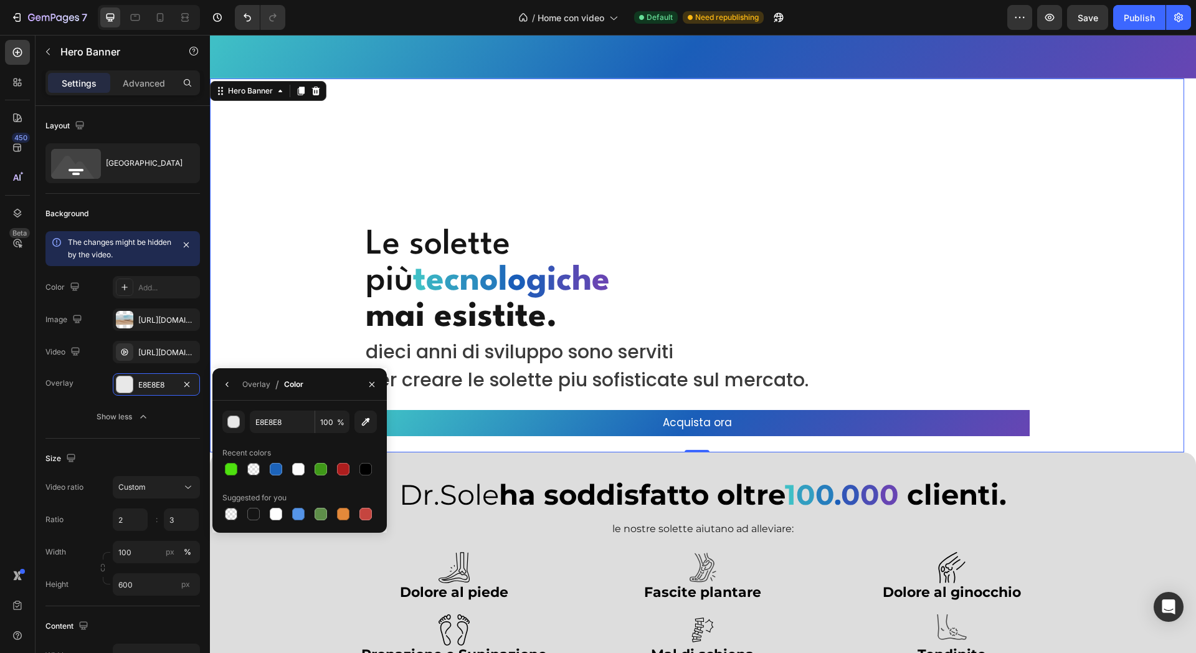
click at [281, 439] on div "E8E8E8 100 % Recent colors Suggested for you" at bounding box center [299, 467] width 155 height 112
click at [331, 412] on input "100" at bounding box center [332, 422] width 34 height 22
drag, startPoint x: 298, startPoint y: 408, endPoint x: 290, endPoint y: 405, distance: 8.1
click at [294, 406] on div "E8E8E8 100 % Recent colors Suggested for you" at bounding box center [299, 467] width 174 height 132
click at [279, 428] on input "E8E8E8" at bounding box center [282, 422] width 65 height 22
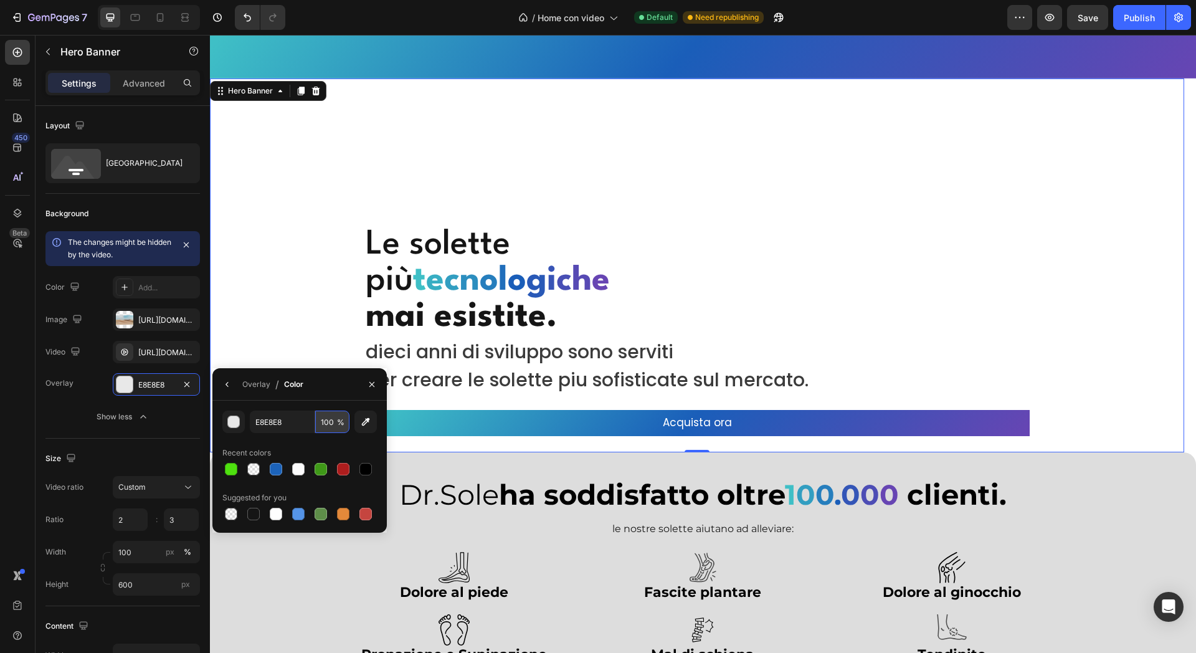
click at [321, 422] on input "100" at bounding box center [332, 422] width 34 height 22
type input "0"
click at [244, 431] on div "E8E8E8 0 %" at bounding box center [299, 422] width 155 height 22
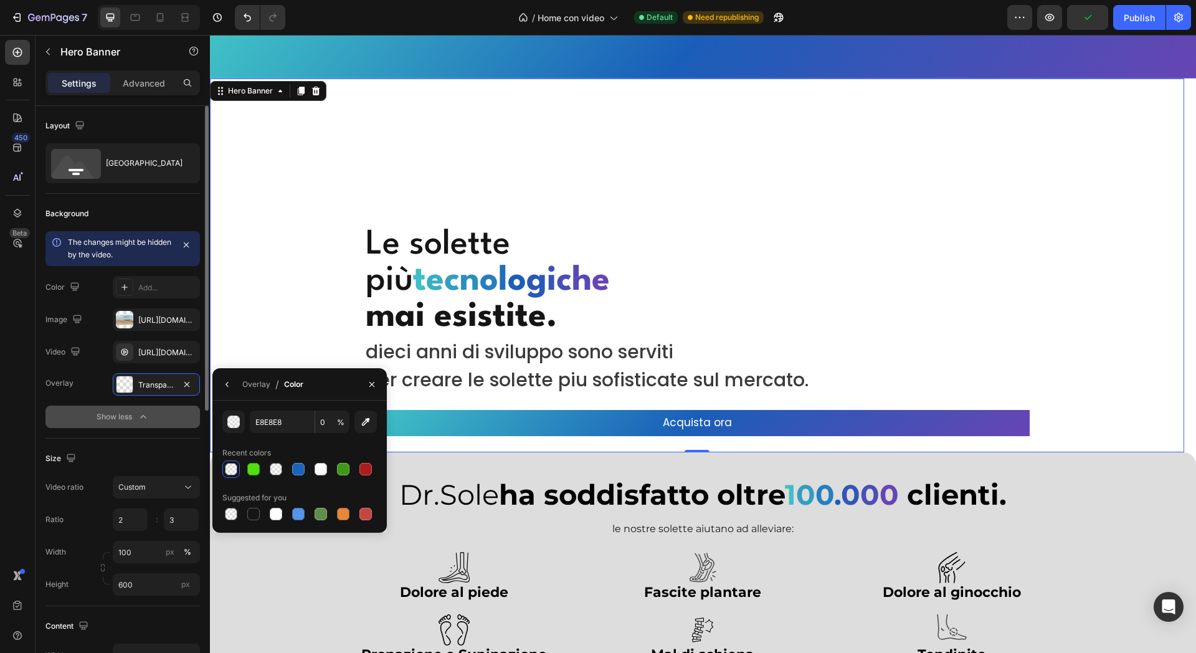
drag, startPoint x: 156, startPoint y: 453, endPoint x: 171, endPoint y: 416, distance: 39.9
click at [156, 451] on div "Size" at bounding box center [122, 459] width 155 height 20
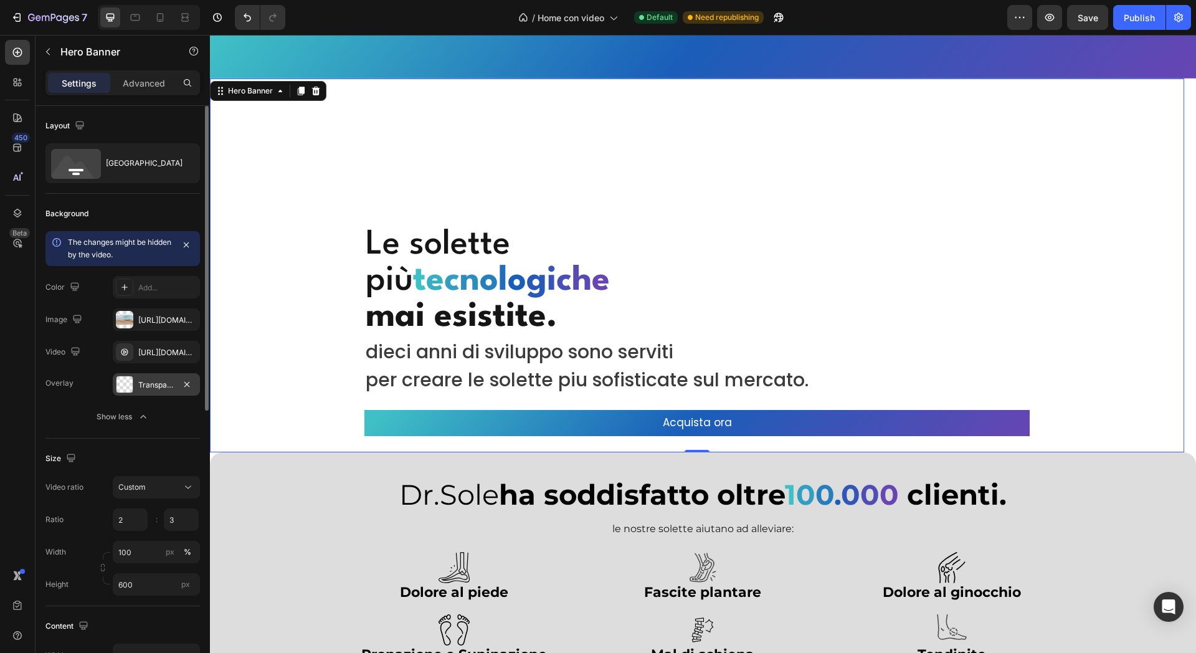
click at [162, 384] on div "Transparent" at bounding box center [156, 384] width 36 height 11
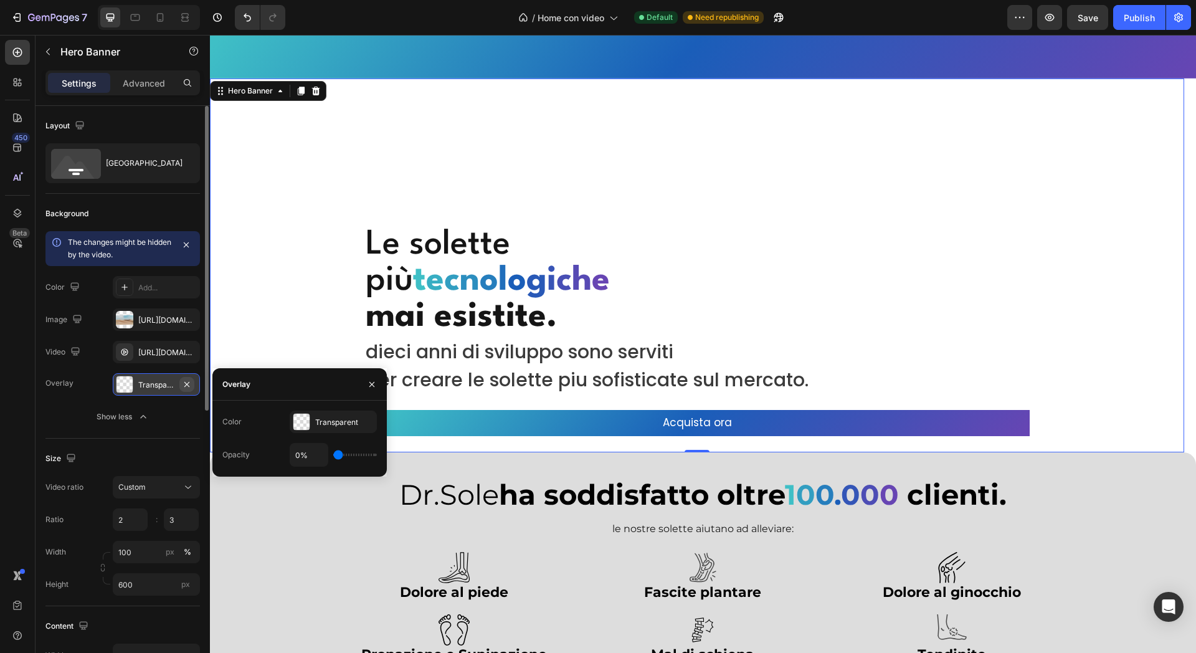
click at [189, 383] on icon "button" at bounding box center [187, 384] width 10 height 10
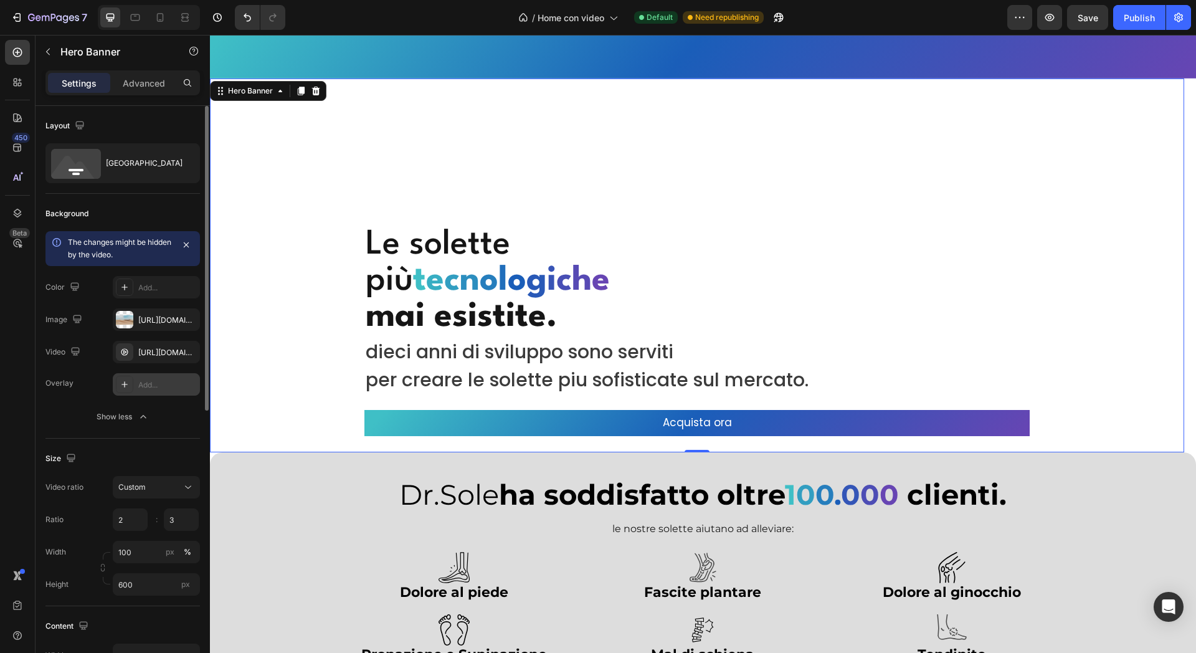
click at [168, 454] on div "Size" at bounding box center [122, 459] width 155 height 20
click at [0, 0] on icon "button" at bounding box center [0, 0] width 0 height 0
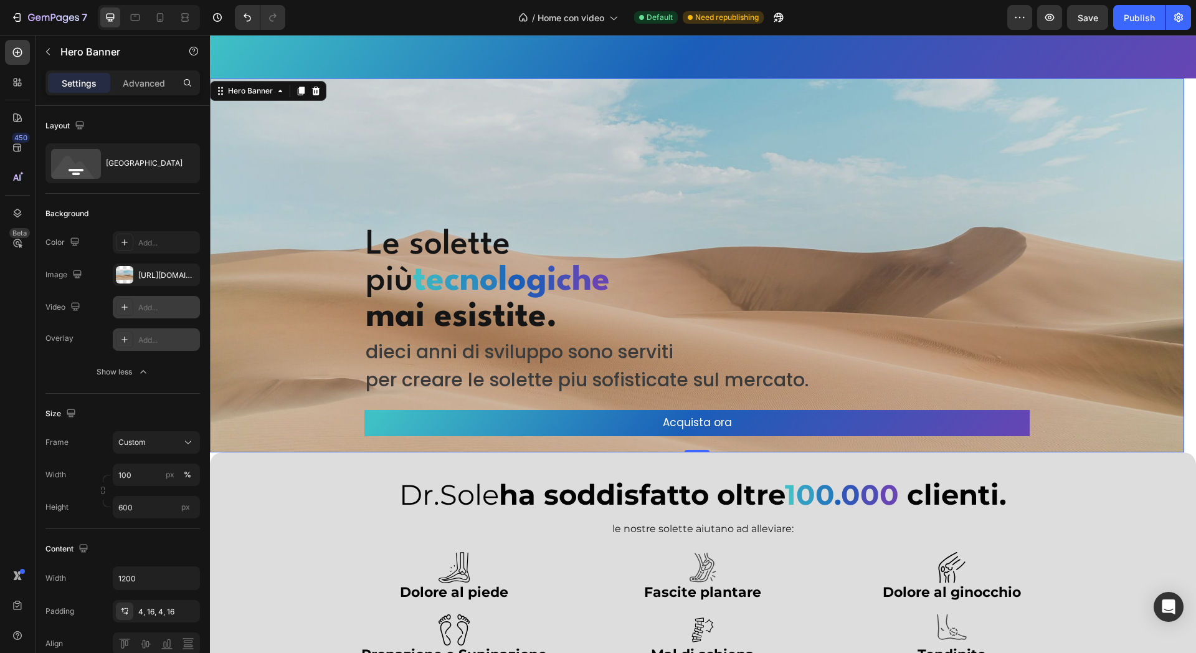
click at [176, 302] on div "Add..." at bounding box center [167, 307] width 59 height 11
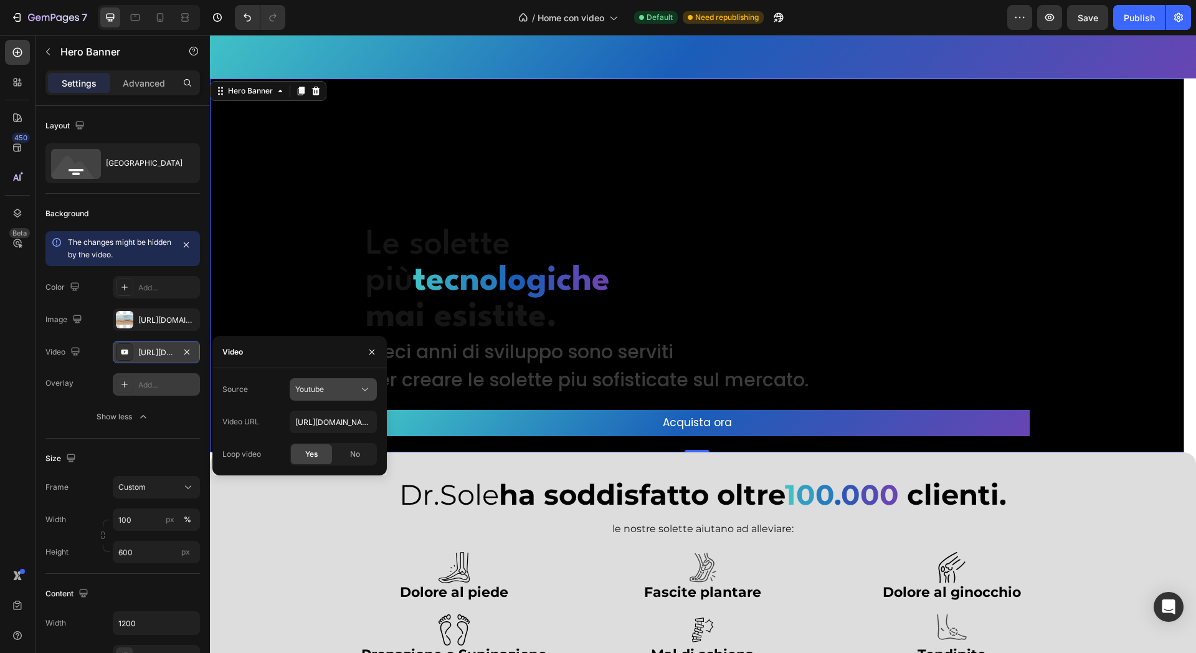
click at [309, 391] on span "Youtube" at bounding box center [309, 388] width 29 height 9
click at [318, 406] on div "Video hosting Youtube" at bounding box center [321, 431] width 112 height 57
click at [318, 410] on div "Video hosting" at bounding box center [321, 420] width 102 height 24
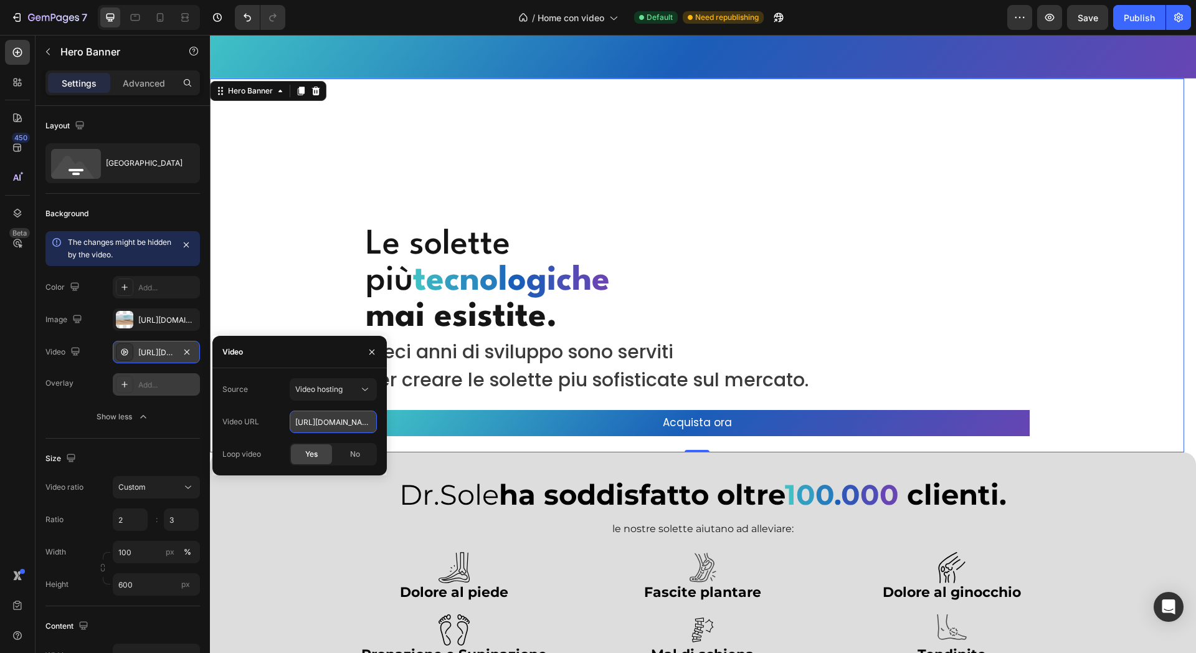
click at [322, 417] on input "https://cdn.shopify.com/videos/c/o/v/92a407d4e0c94a288eb54cac18c387dc.mp4" at bounding box center [333, 422] width 87 height 22
paste input "1bd0437a037b4a7ca6d0f6ea66d30bf1"
type input "https://cdn.shopify.com/videos/c/o/v/1bd0437a037b4a7ca6d0f6ea66d30bf1.mp4"
click at [260, 390] on div "Source Video hosting" at bounding box center [299, 389] width 155 height 22
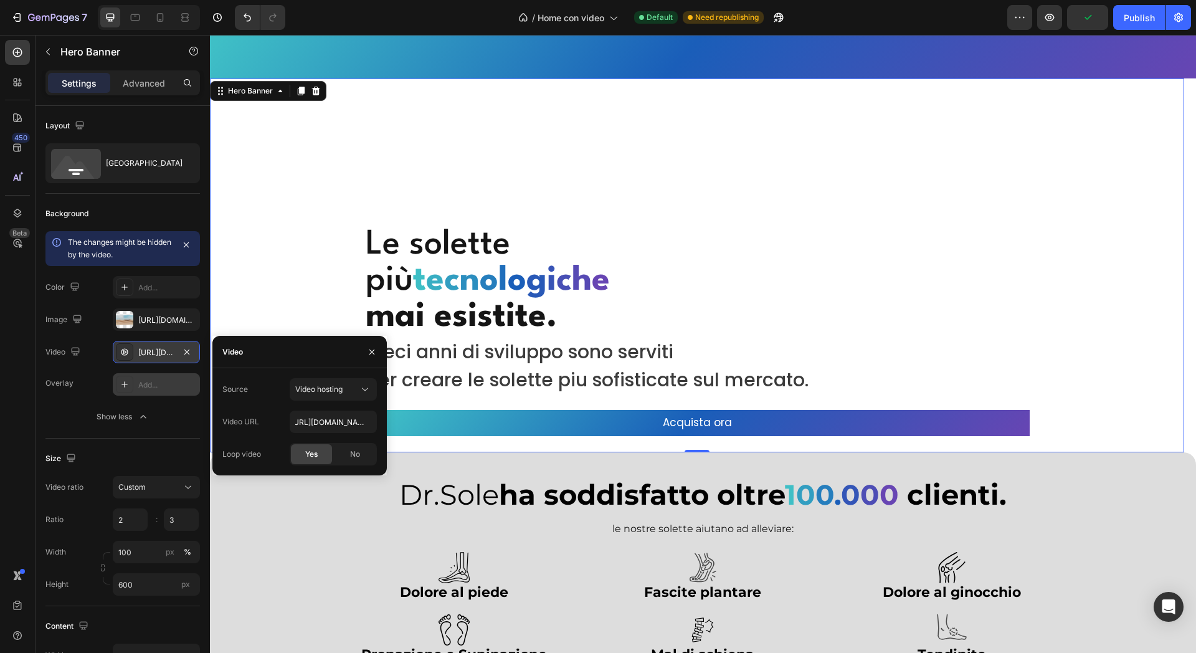
scroll to position [0, 0]
click at [191, 348] on icon "button" at bounding box center [187, 352] width 10 height 10
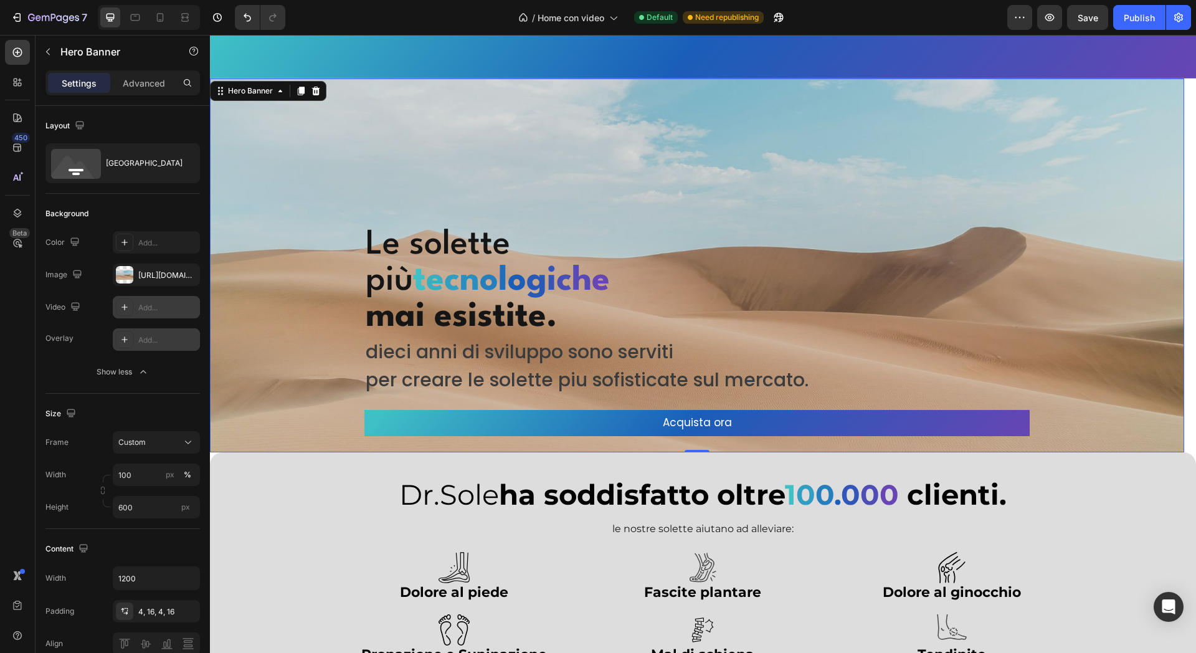
click at [158, 285] on div "https://cdn.shopify.com/s/files/1/2005/9307/files/background_settings.jpg" at bounding box center [156, 275] width 87 height 22
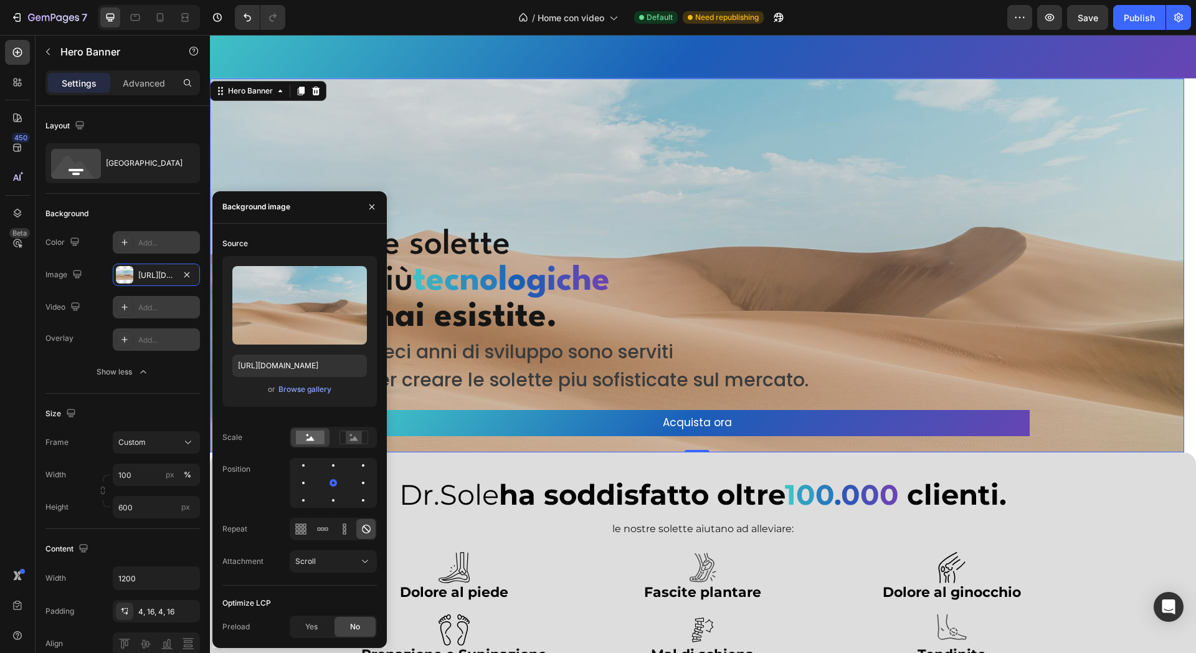
click at [158, 252] on div "Add..." at bounding box center [156, 242] width 87 height 22
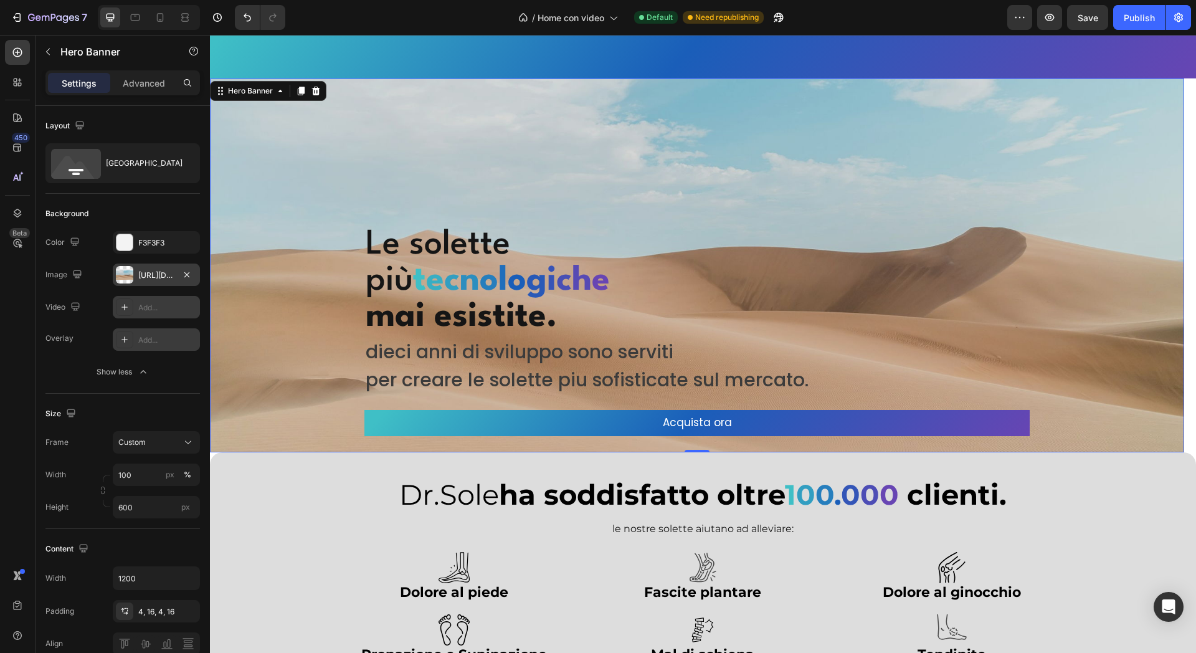
click at [159, 265] on div "https://cdn.shopify.com/s/files/1/2005/9307/files/background_settings.jpg" at bounding box center [156, 275] width 87 height 22
click at [186, 243] on icon "button" at bounding box center [187, 242] width 10 height 10
click at [188, 278] on icon "button" at bounding box center [187, 275] width 10 height 10
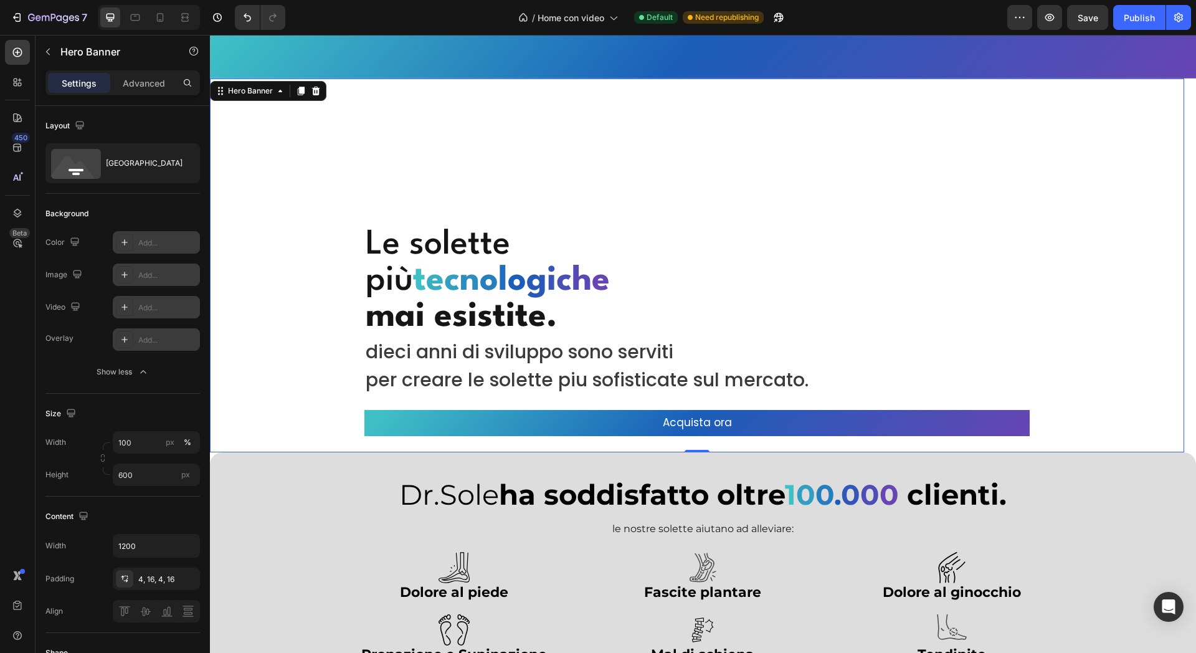
click at [152, 303] on div "Add..." at bounding box center [167, 307] width 59 height 11
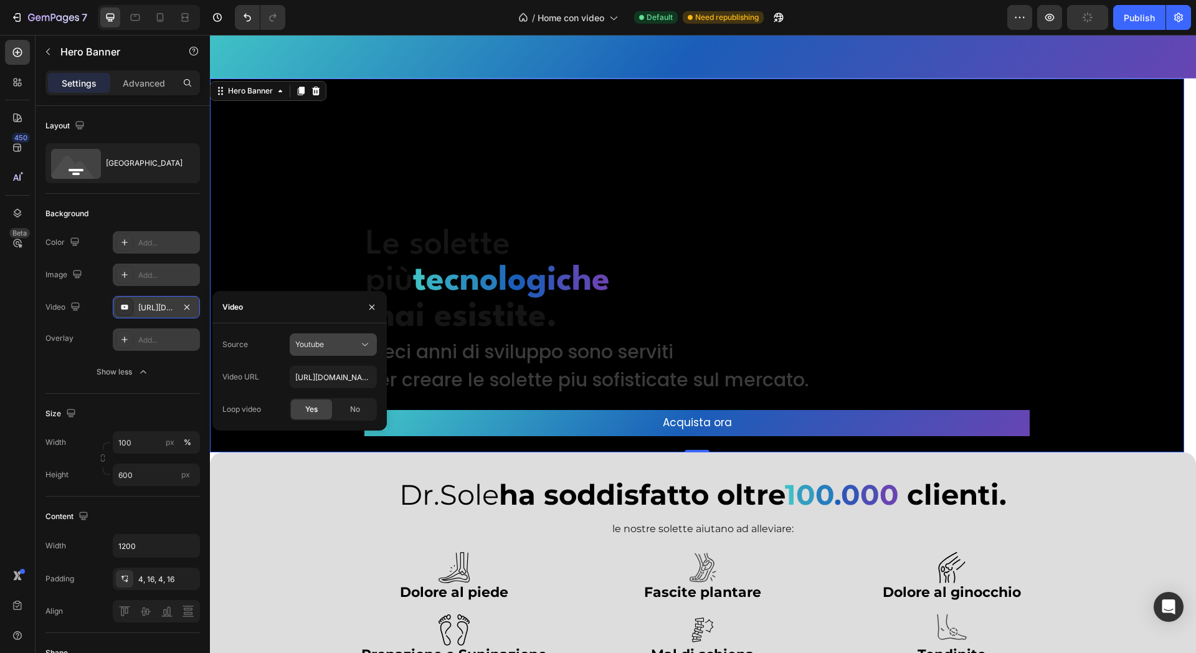
click at [308, 340] on span "Youtube" at bounding box center [309, 344] width 29 height 9
click at [331, 372] on span "Video hosting" at bounding box center [318, 374] width 47 height 11
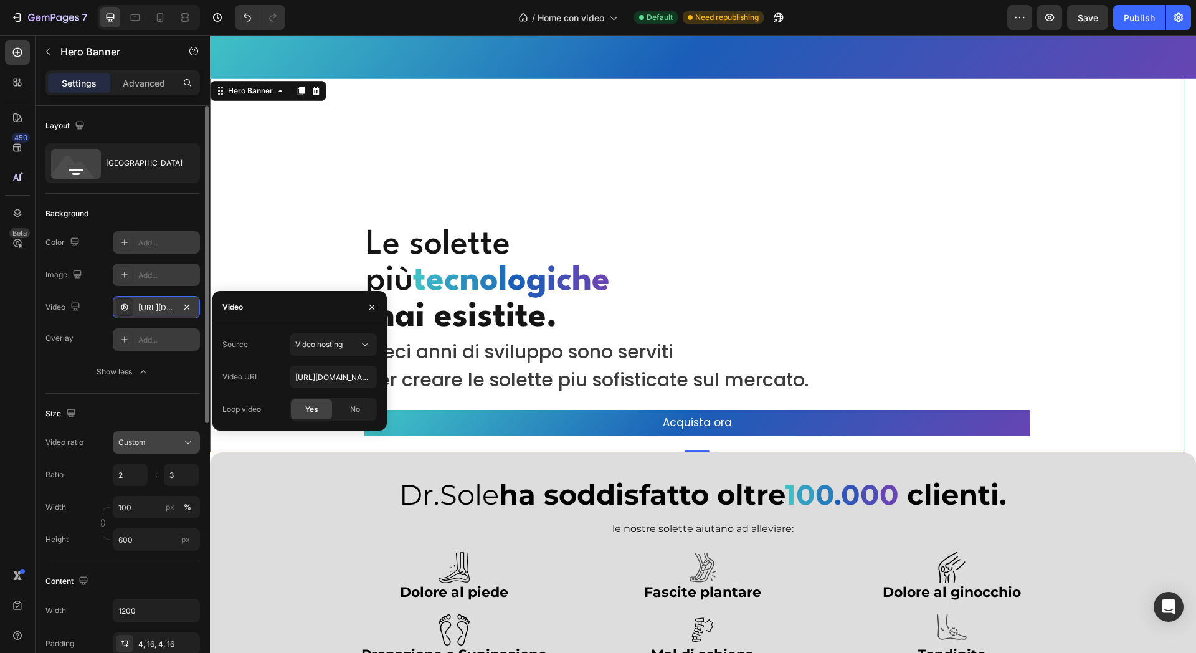
click at [169, 441] on div "Custom" at bounding box center [156, 442] width 76 height 12
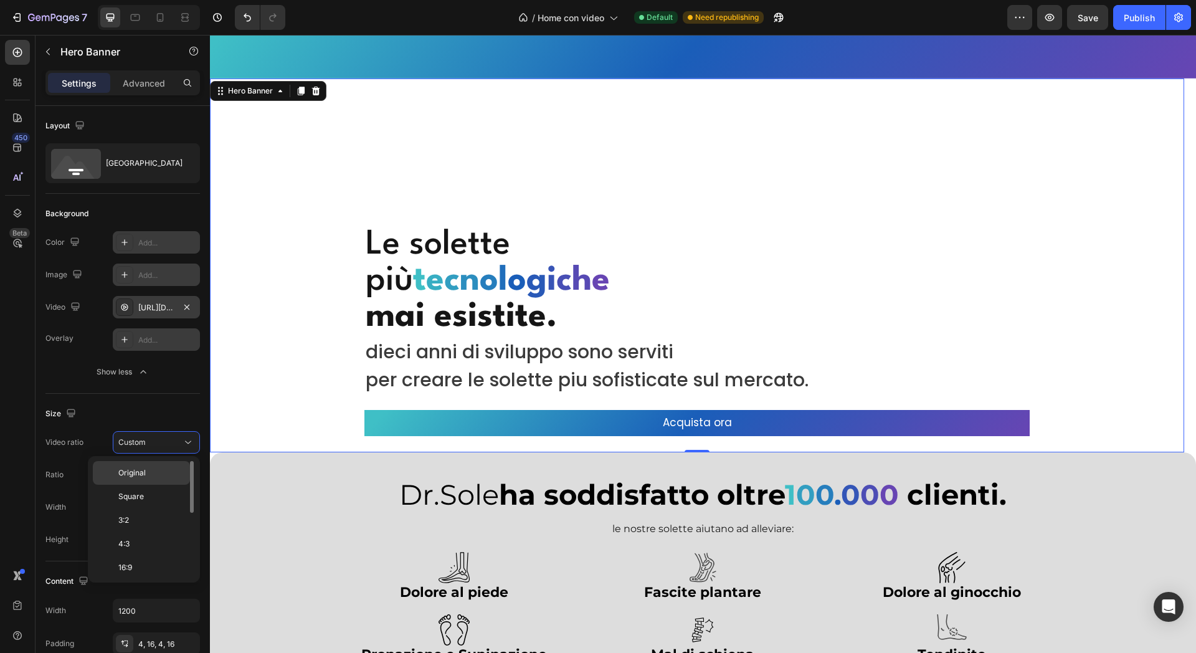
click at [166, 485] on div "Original" at bounding box center [141, 497] width 97 height 24
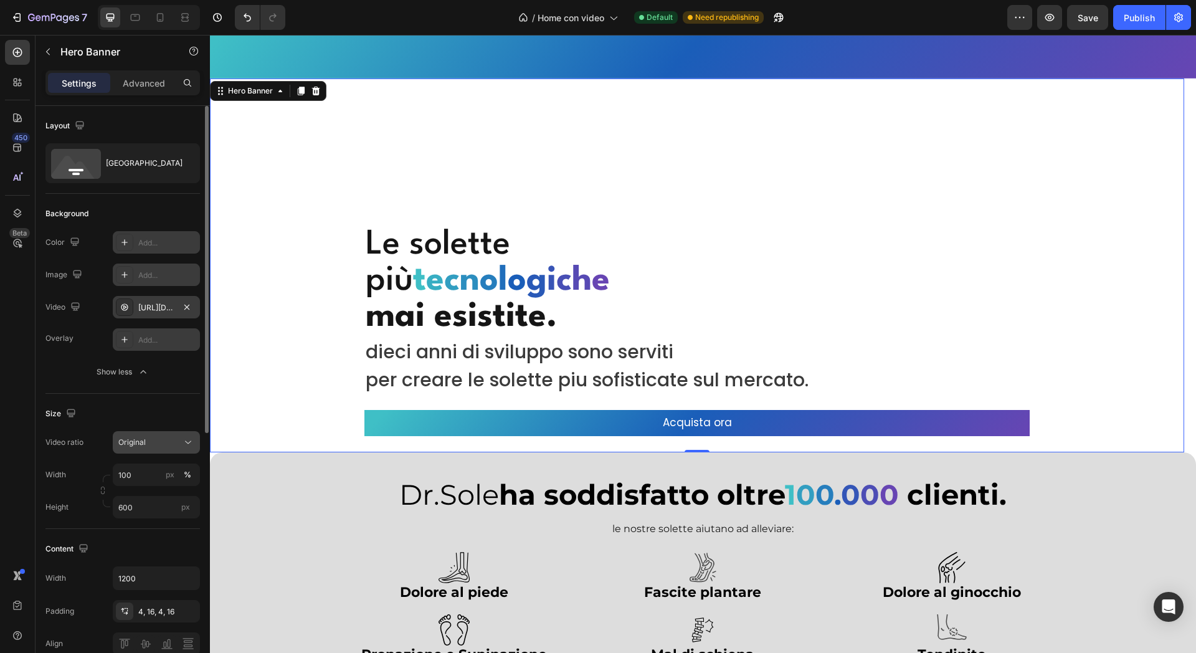
click at [167, 434] on button "Original" at bounding box center [156, 442] width 87 height 22
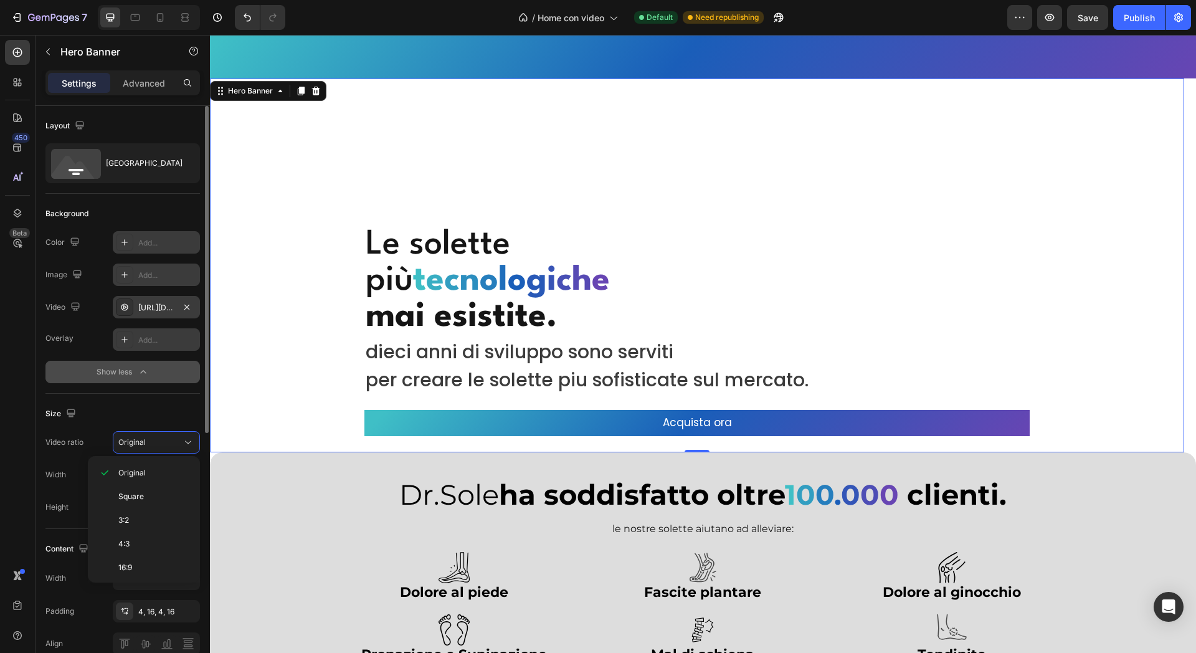
click at [169, 369] on button "Show less" at bounding box center [122, 372] width 155 height 22
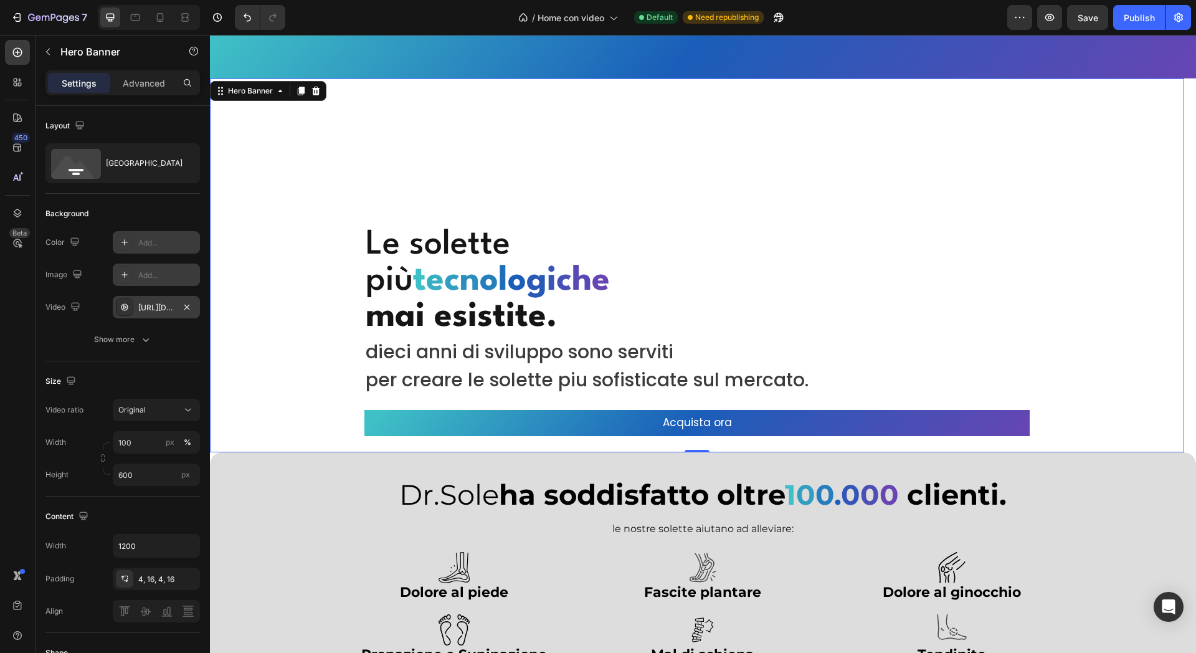
click at [169, 313] on div "https://cdn.shopify.com/videos/c/o/v/92a407d4e0c94a288eb54cac18c387dc.mp4" at bounding box center [156, 307] width 87 height 22
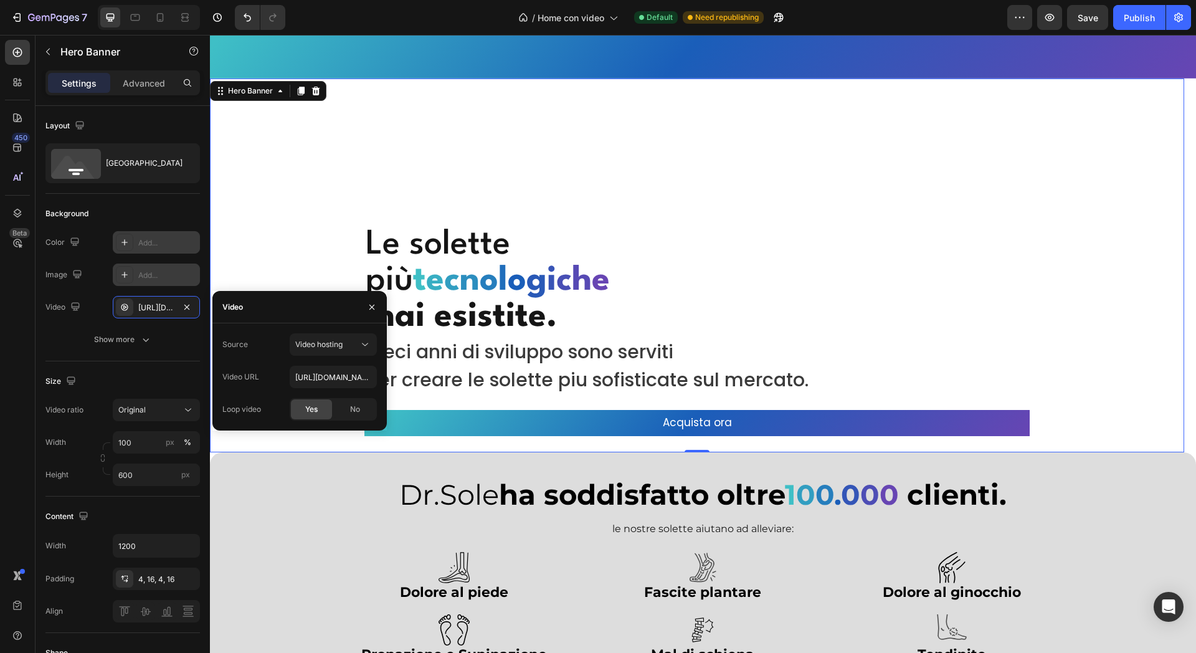
click at [335, 388] on div "Source Video hosting Video URL https://cdn.shopify.com/videos/c/o/v/92a407d4e0c…" at bounding box center [299, 376] width 155 height 87
click at [331, 382] on input "https://cdn.shopify.com/videos/c/o/v/92a407d4e0c94a288eb54cac18c387dc.mp4" at bounding box center [333, 377] width 87 height 22
paste input "1bd0437a037b4a7ca6d0f6ea66d30bf1"
type input "https://cdn.shopify.com/videos/c/o/v/1bd0437a037b4a7ca6d0f6ea66d30bf1.mp4"
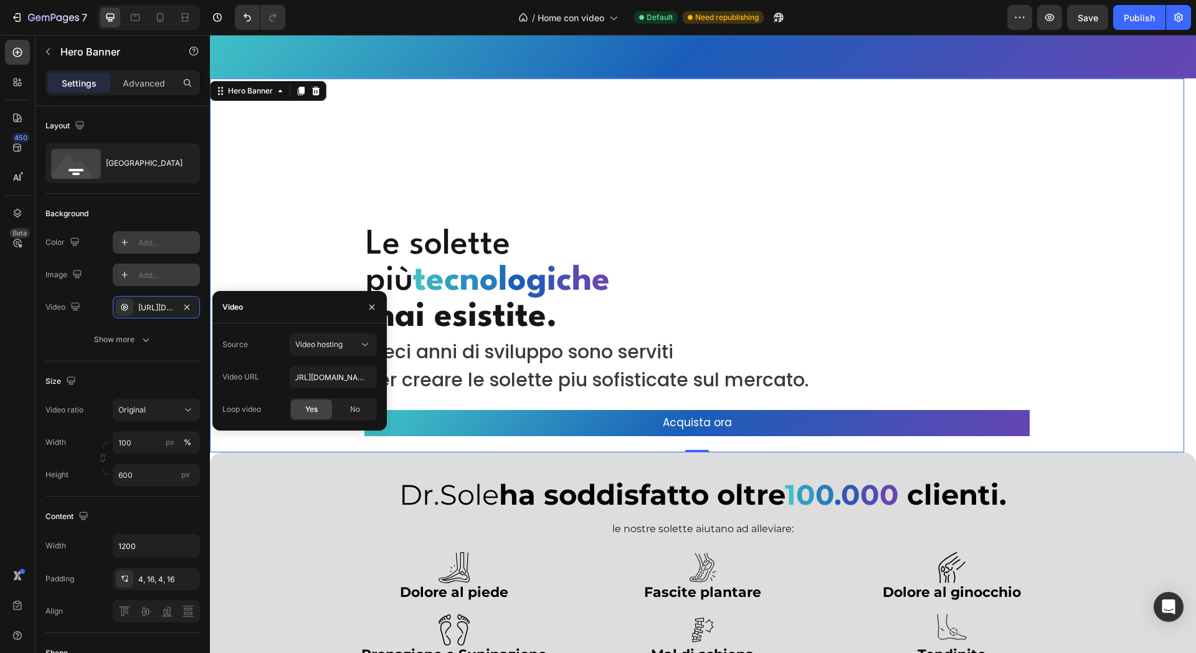
click at [265, 343] on div "Source Video hosting" at bounding box center [299, 344] width 155 height 22
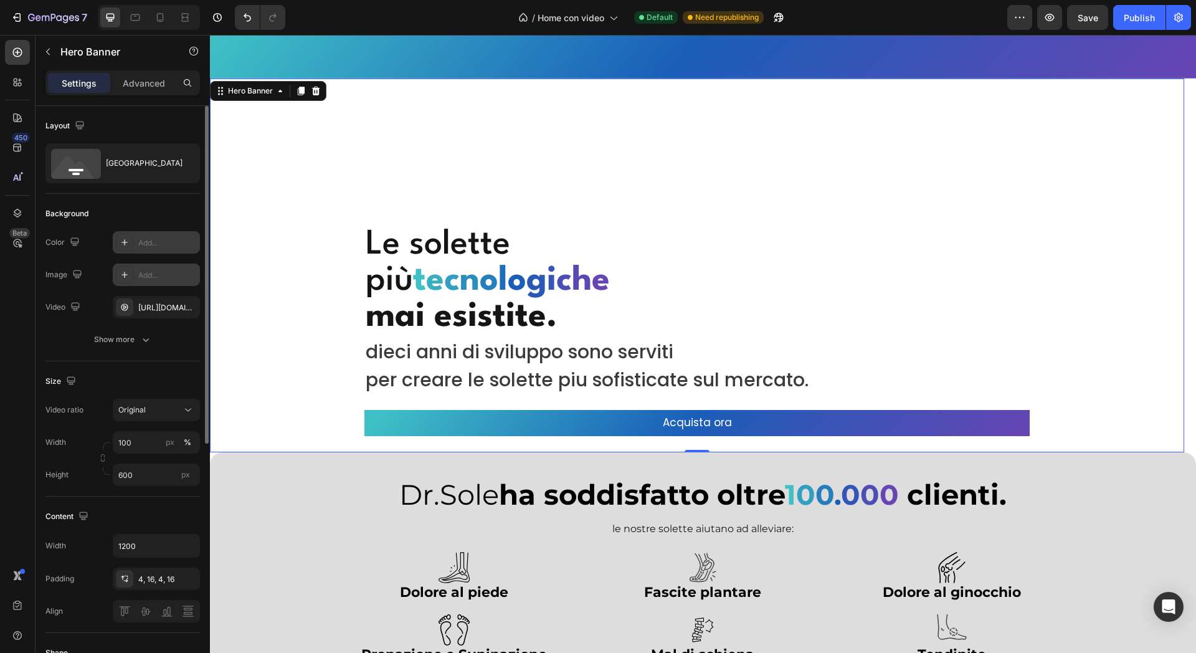
click at [179, 368] on div "Size Video ratio Original Width 100 px % Height 600 px" at bounding box center [122, 428] width 155 height 135
click at [153, 330] on button "Show more" at bounding box center [122, 339] width 155 height 22
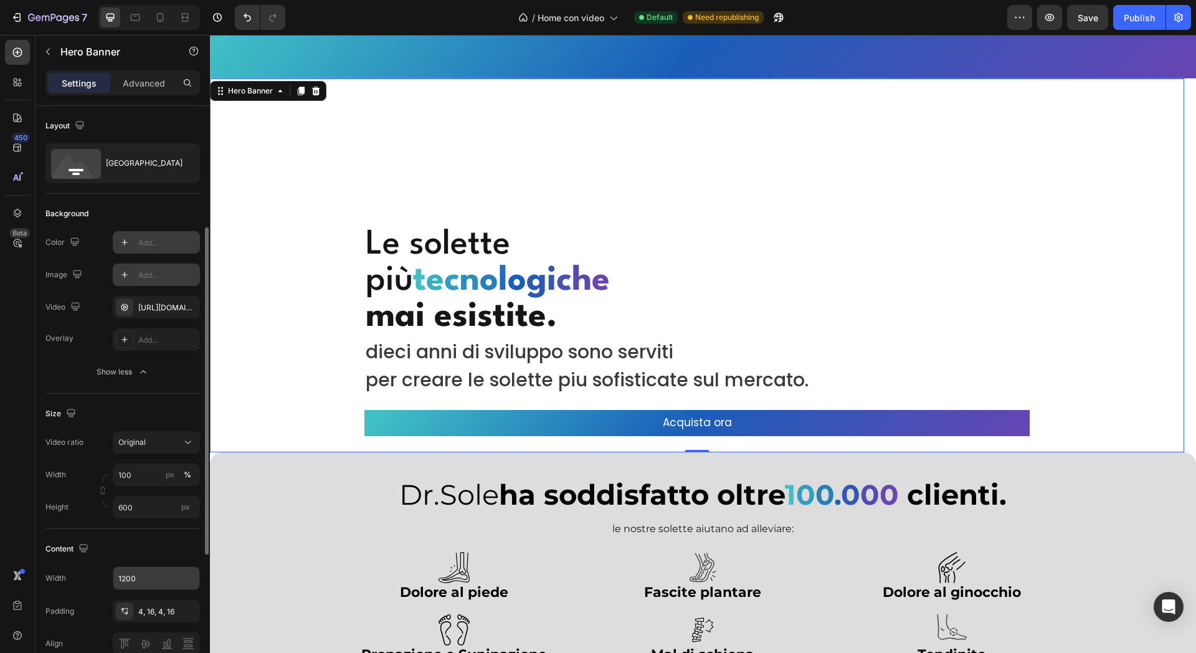
scroll to position [78, 0]
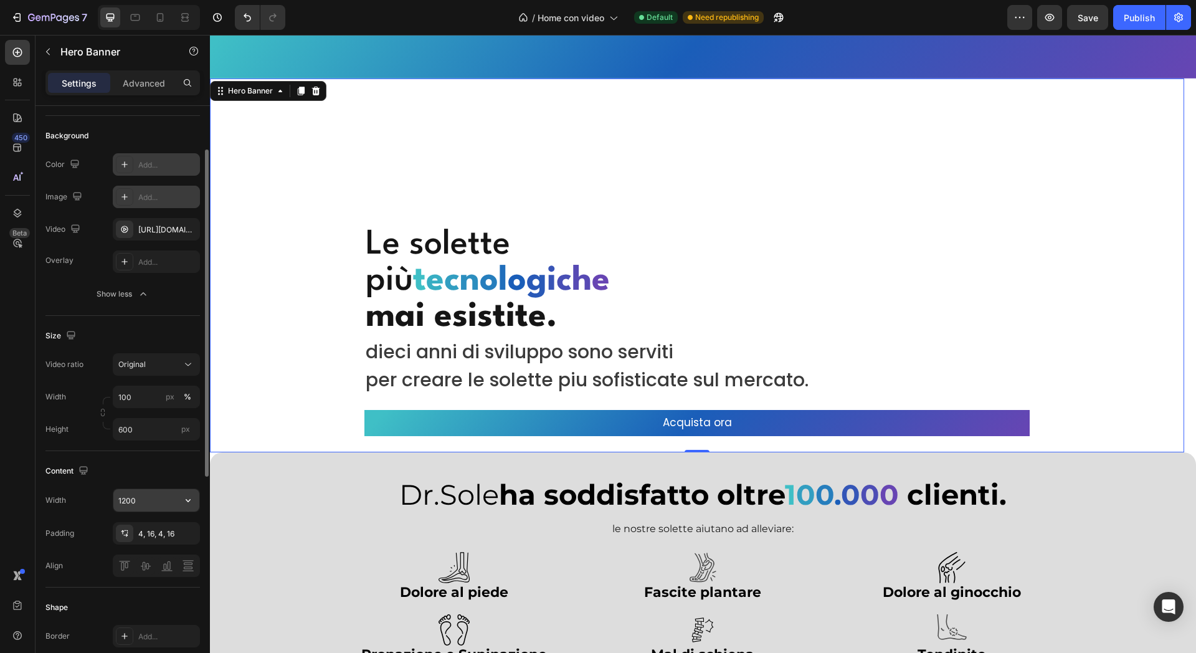
click at [160, 498] on input "1200" at bounding box center [156, 500] width 86 height 22
click at [188, 505] on icon "button" at bounding box center [188, 500] width 12 height 12
click at [176, 528] on span "100%" at bounding box center [178, 532] width 21 height 11
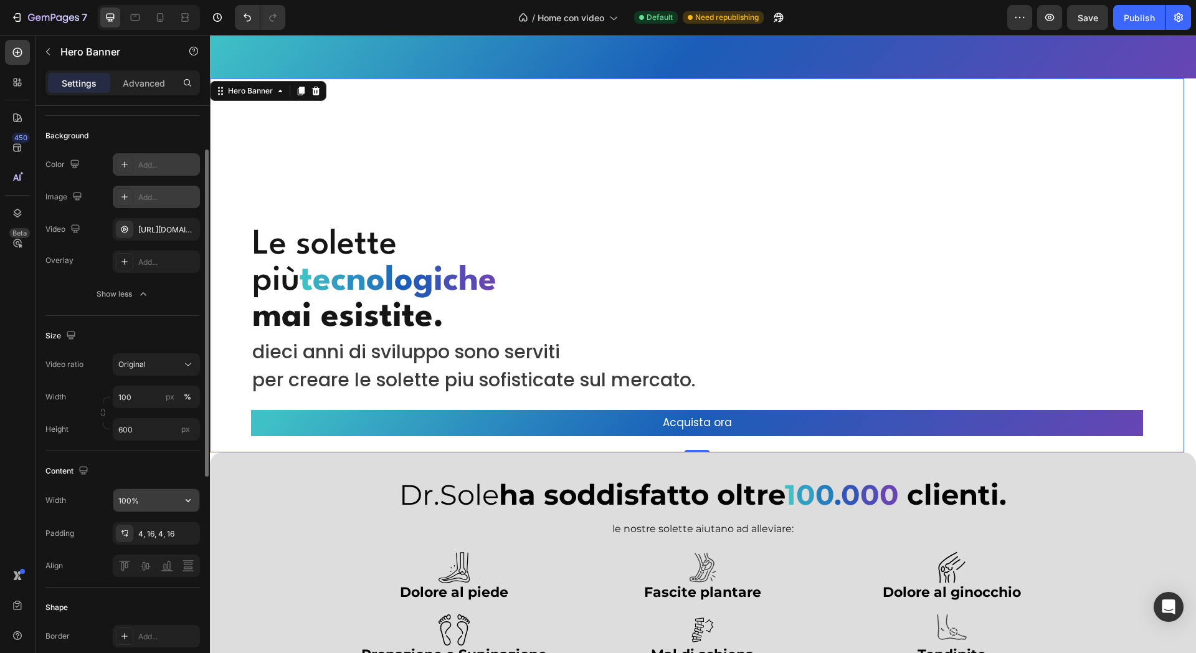
click at [181, 503] on button "button" at bounding box center [188, 500] width 22 height 22
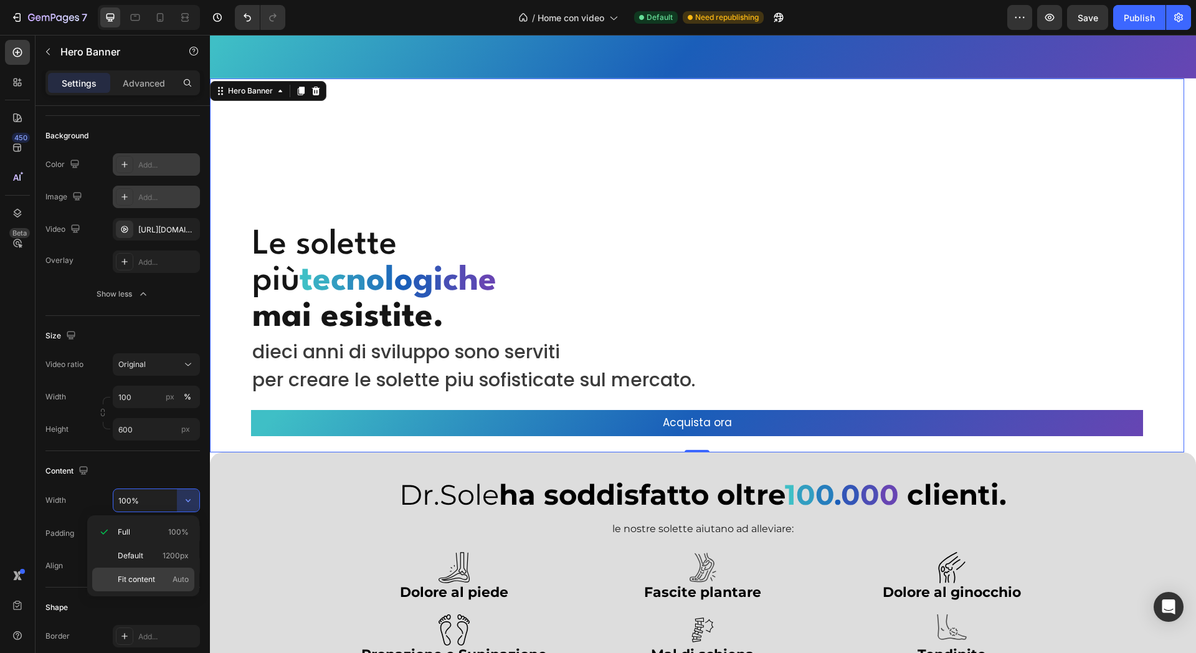
click at [158, 579] on p "Fit content Auto" at bounding box center [153, 579] width 71 height 11
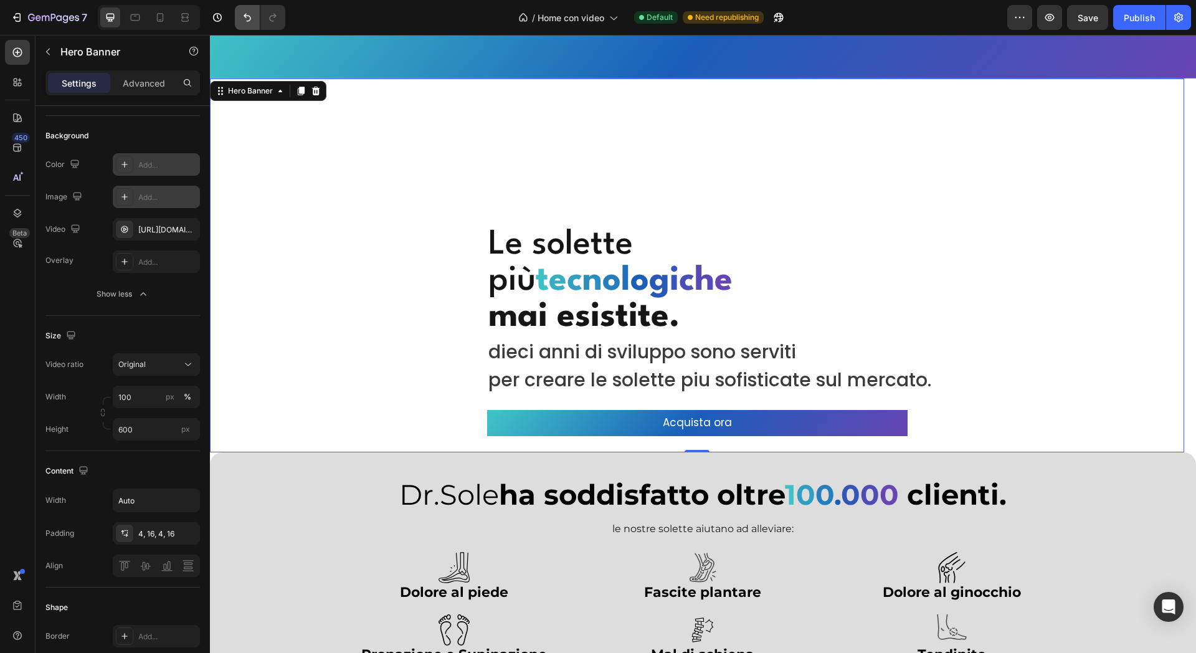
click at [241, 17] on button "Undo/Redo" at bounding box center [247, 17] width 25 height 25
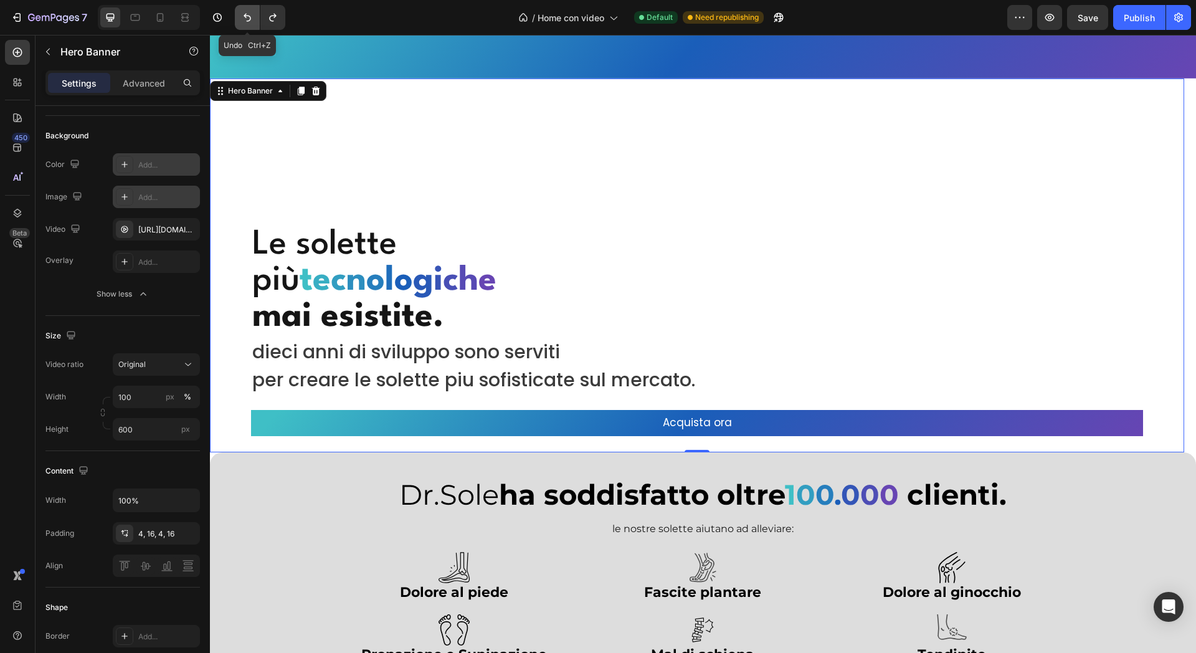
click at [241, 17] on button "Undo/Redo" at bounding box center [247, 17] width 25 height 25
type input "1200"
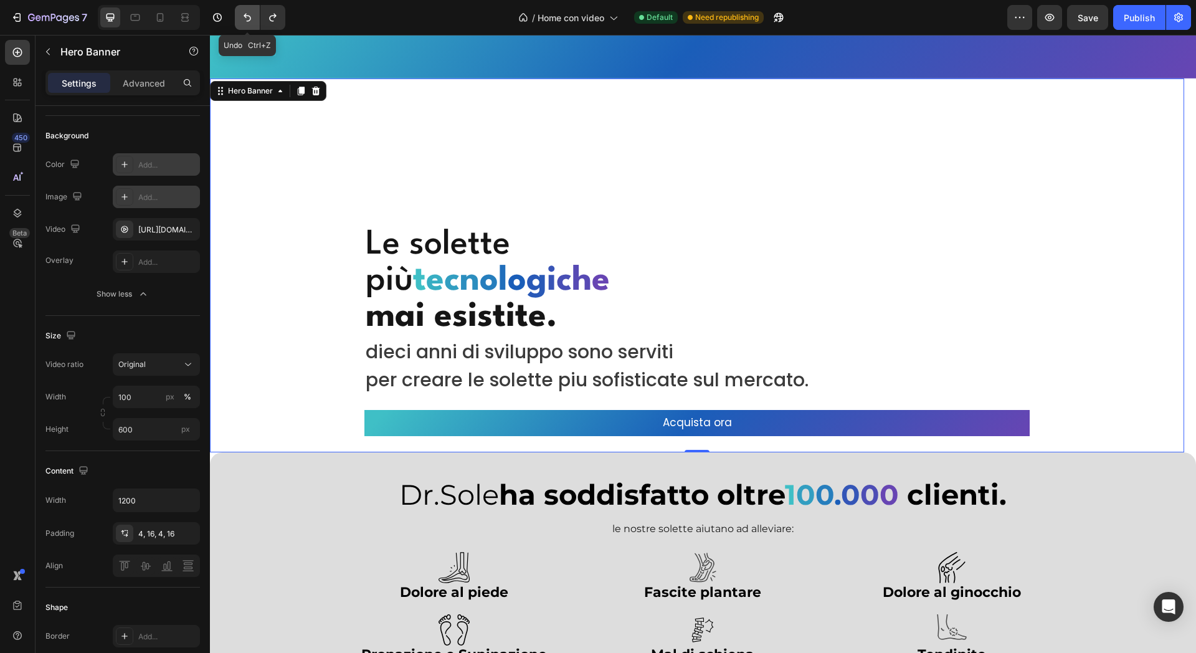
click at [241, 17] on button "Undo/Redo" at bounding box center [247, 17] width 25 height 25
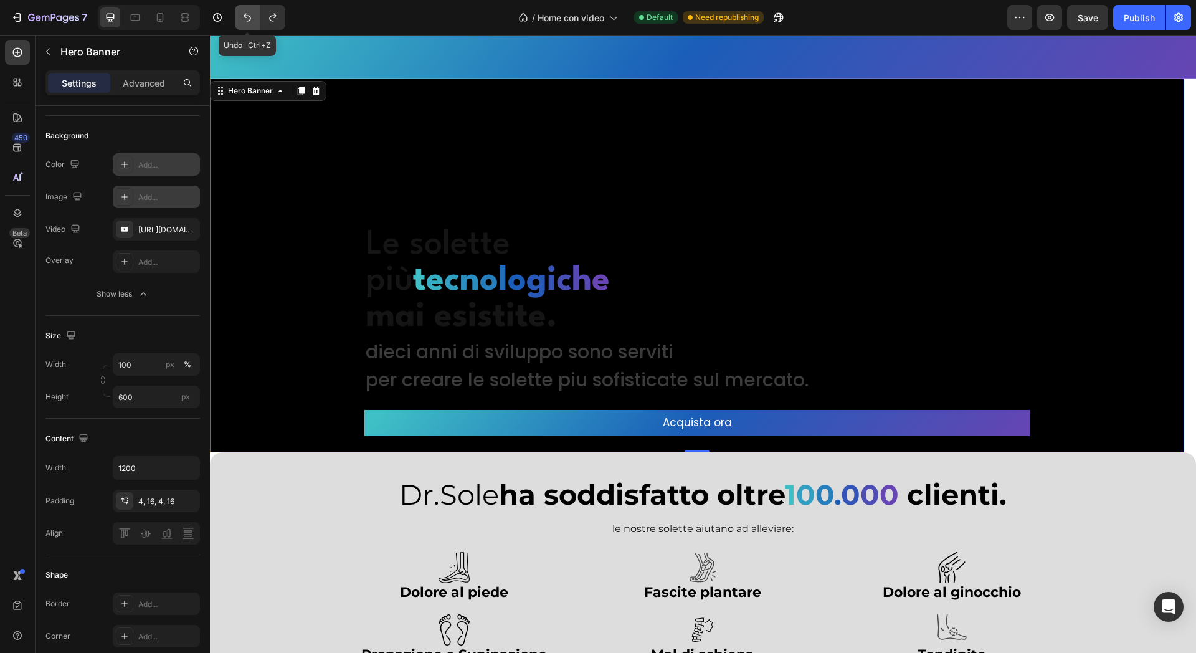
click at [241, 17] on icon "Undo/Redo" at bounding box center [247, 17] width 12 height 12
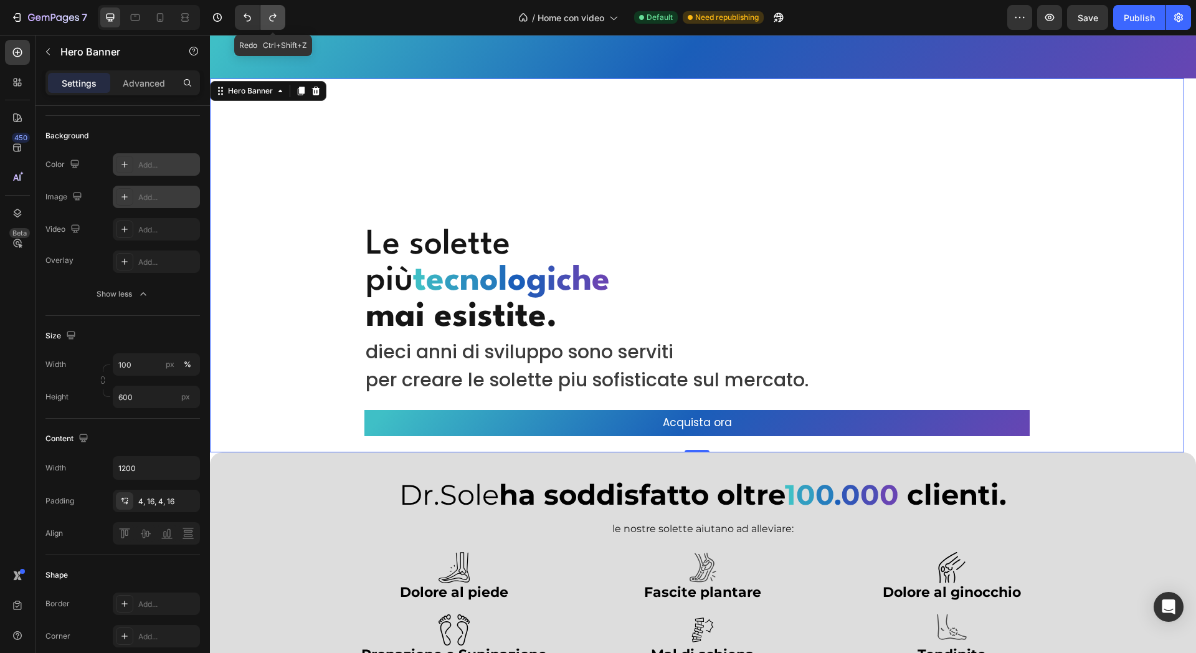
click at [282, 17] on button "Undo/Redo" at bounding box center [272, 17] width 25 height 25
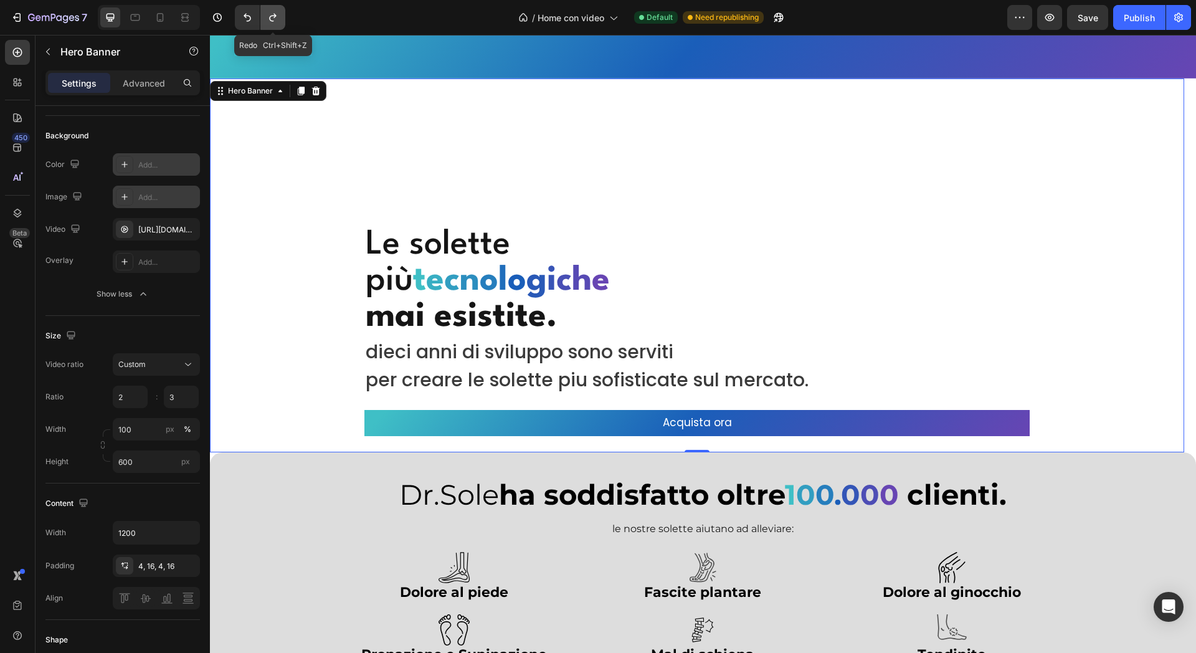
click at [282, 17] on button "Undo/Redo" at bounding box center [272, 17] width 25 height 25
click at [256, 17] on button "Undo/Redo" at bounding box center [247, 17] width 25 height 25
click at [277, 16] on icon "Undo/Redo" at bounding box center [273, 17] width 12 height 12
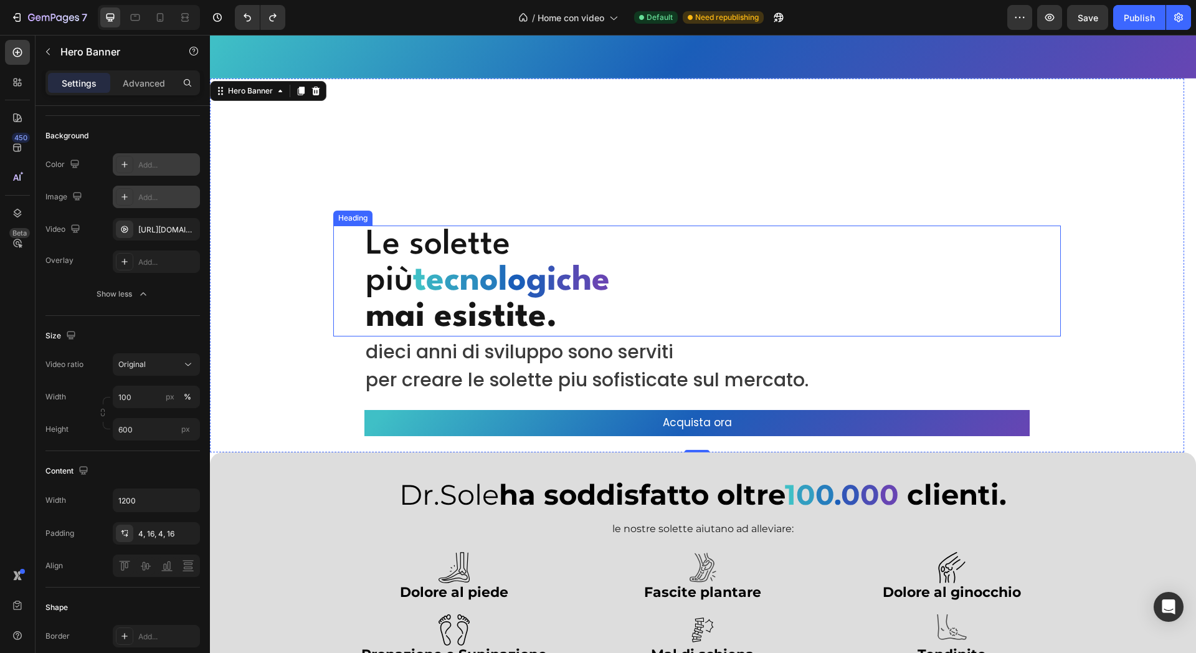
click at [411, 161] on div "Overlay" at bounding box center [697, 266] width 975 height 374
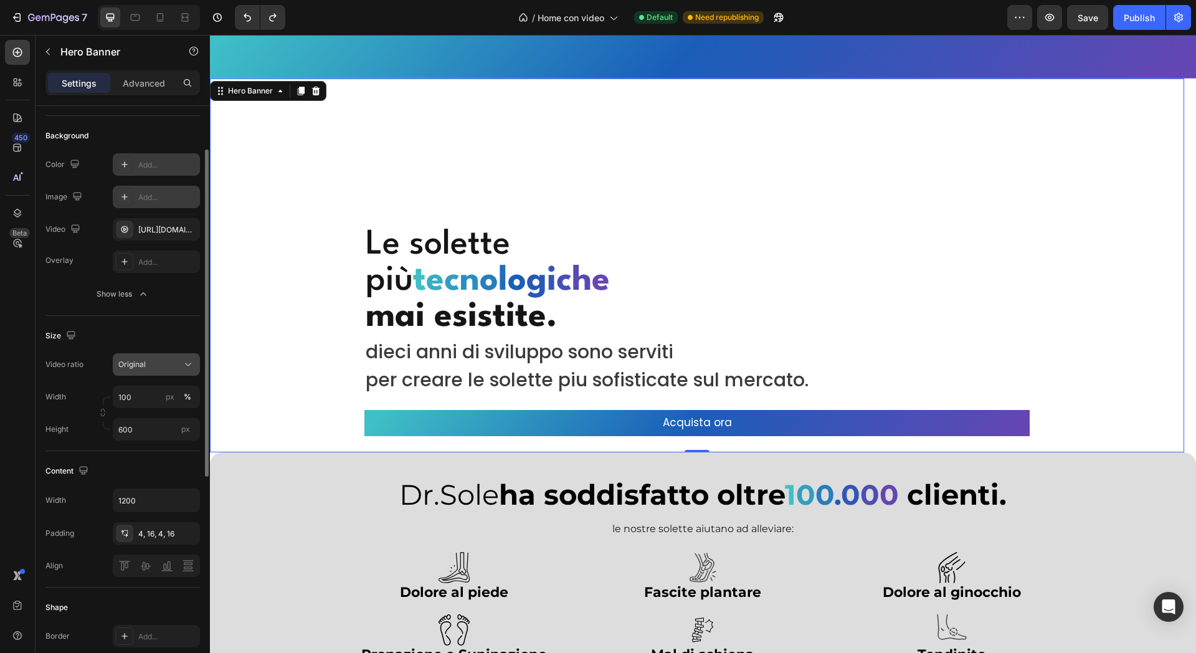
click at [155, 367] on div "Original" at bounding box center [150, 364] width 64 height 11
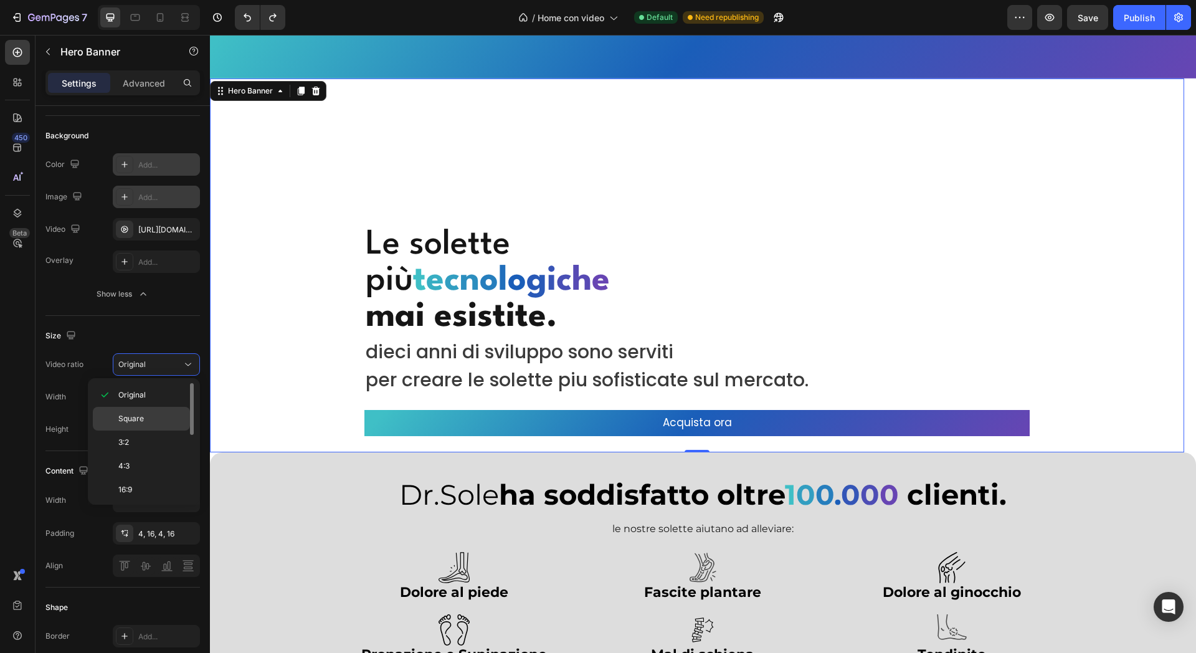
click at [155, 416] on p "Square" at bounding box center [151, 418] width 66 height 11
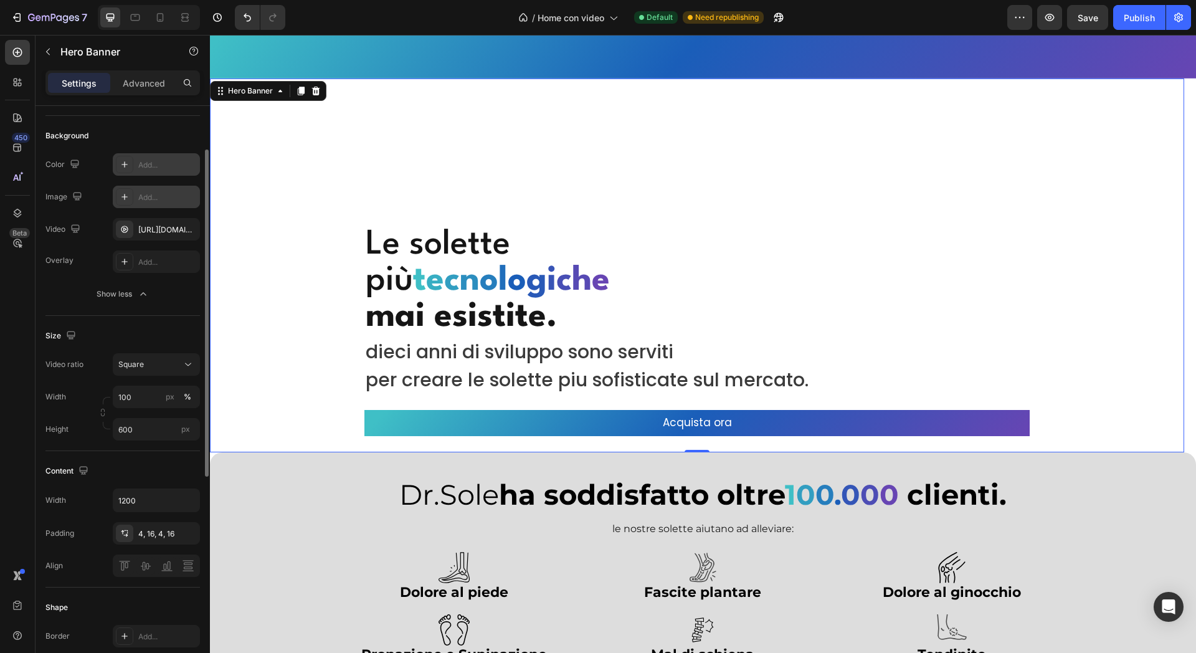
click at [165, 378] on div "Video ratio Square Width 100 px % Height 600 px" at bounding box center [122, 396] width 155 height 87
click at [176, 356] on button "Square" at bounding box center [156, 364] width 87 height 22
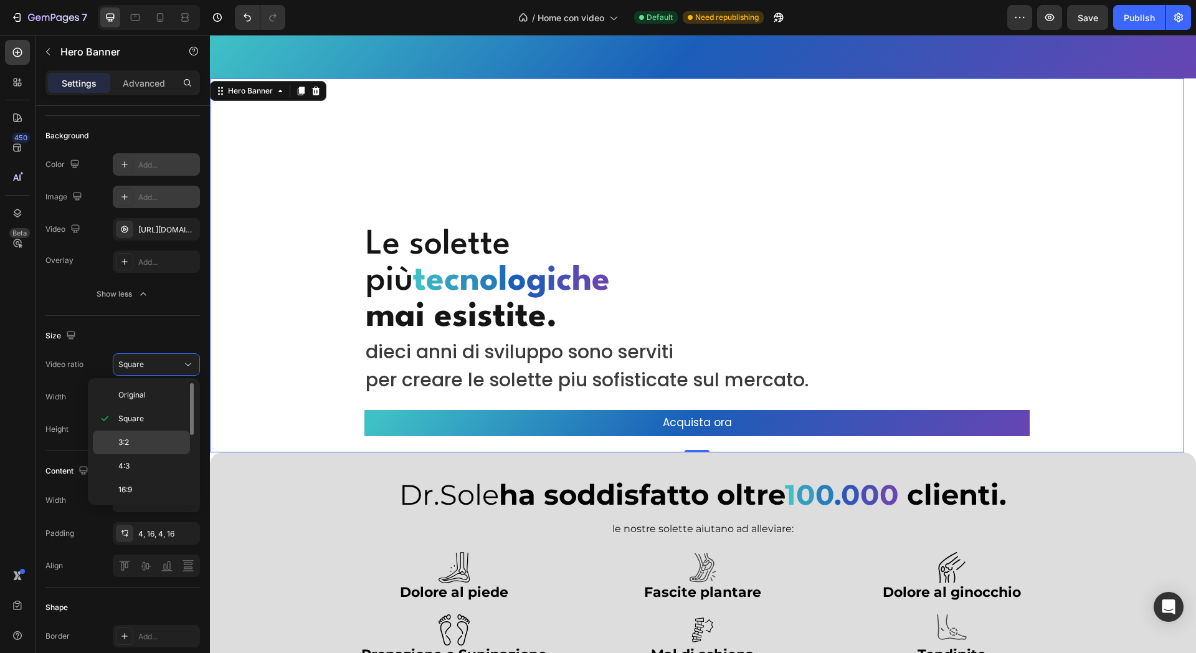
click at [146, 446] on p "3:2" at bounding box center [151, 442] width 66 height 11
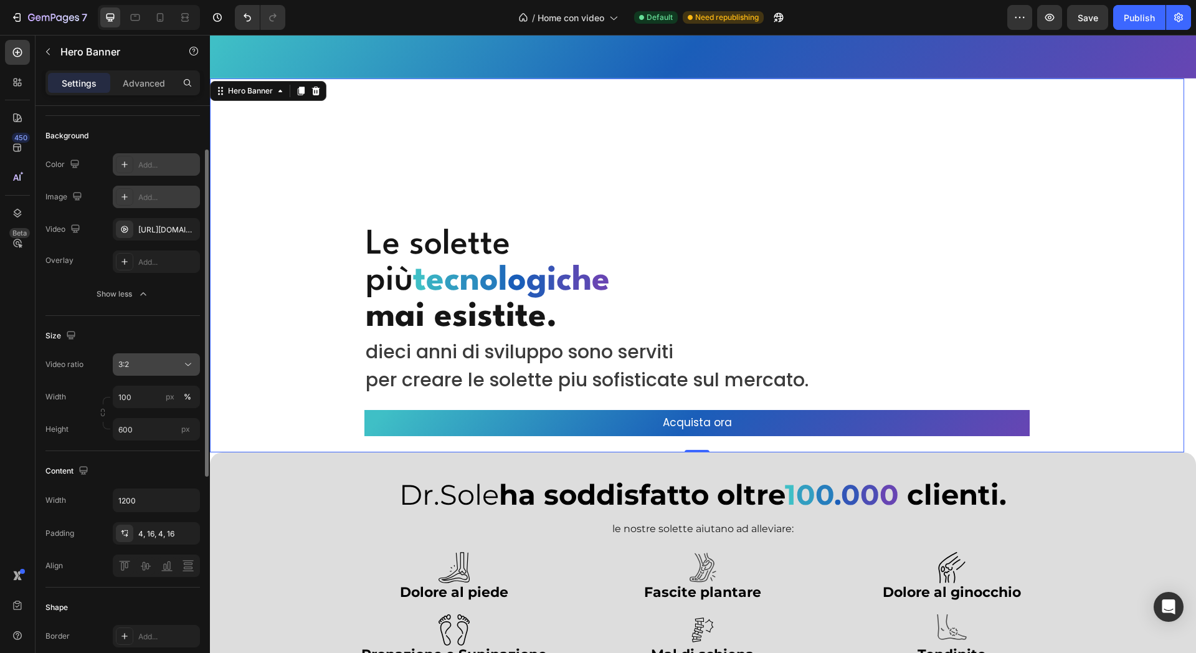
click at [163, 361] on div "3:2" at bounding box center [150, 364] width 64 height 11
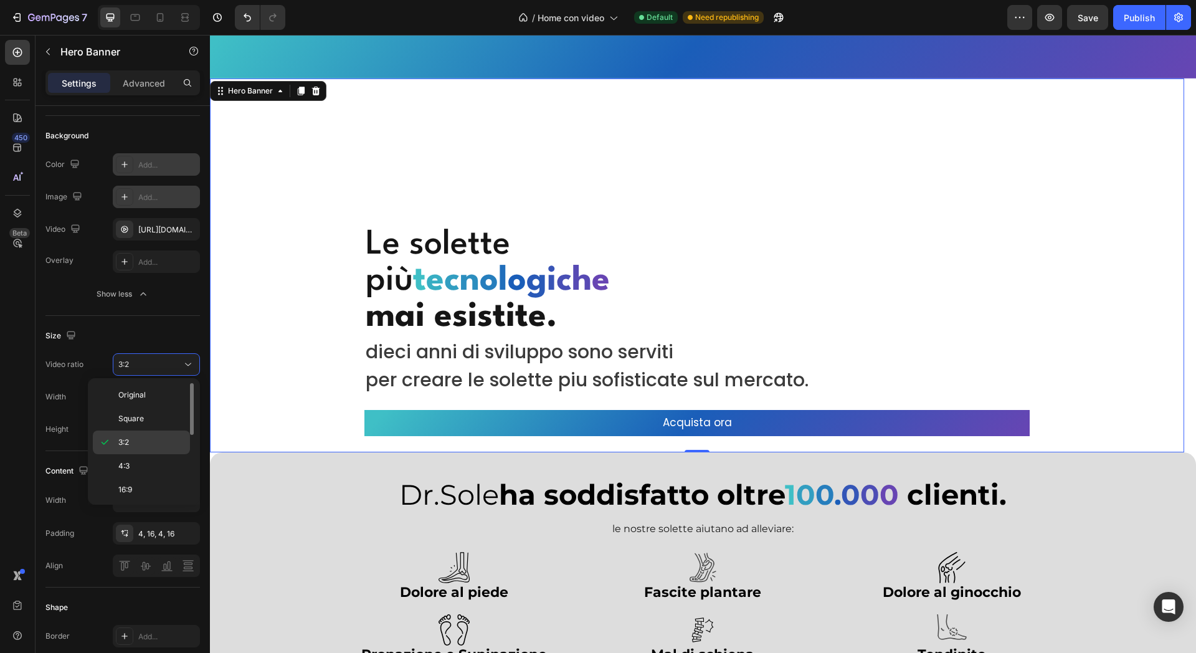
drag, startPoint x: 148, startPoint y: 466, endPoint x: 150, endPoint y: 451, distance: 15.2
click at [148, 464] on p "4:3" at bounding box center [151, 465] width 66 height 11
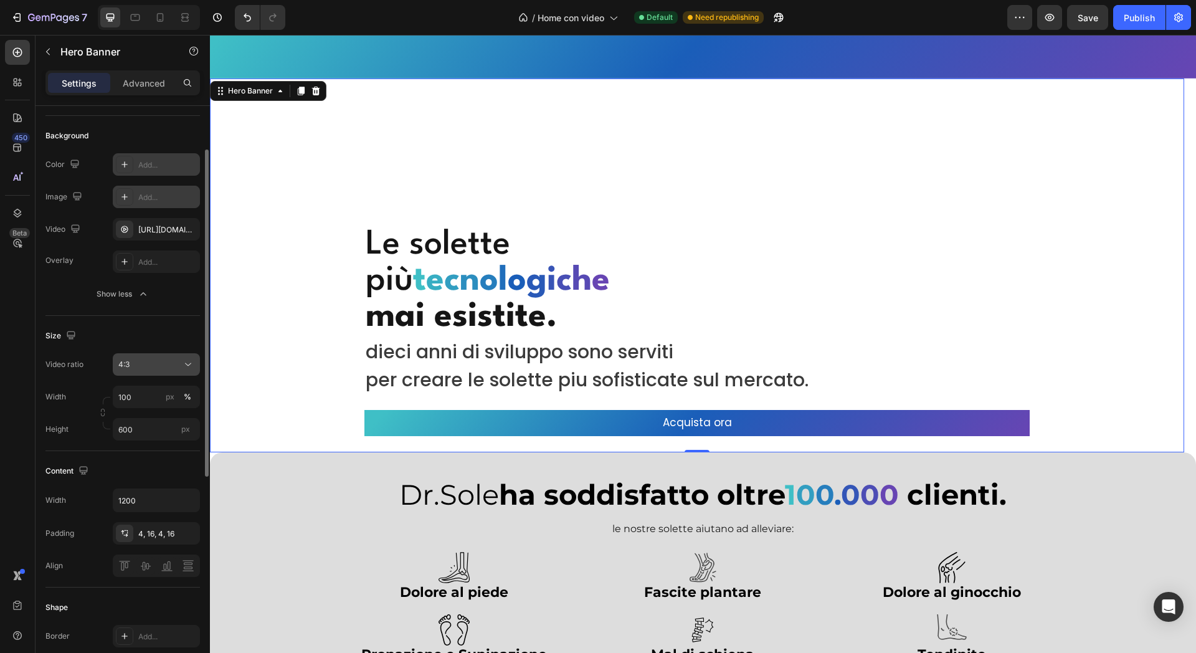
click at [163, 368] on div "4:3" at bounding box center [150, 364] width 64 height 11
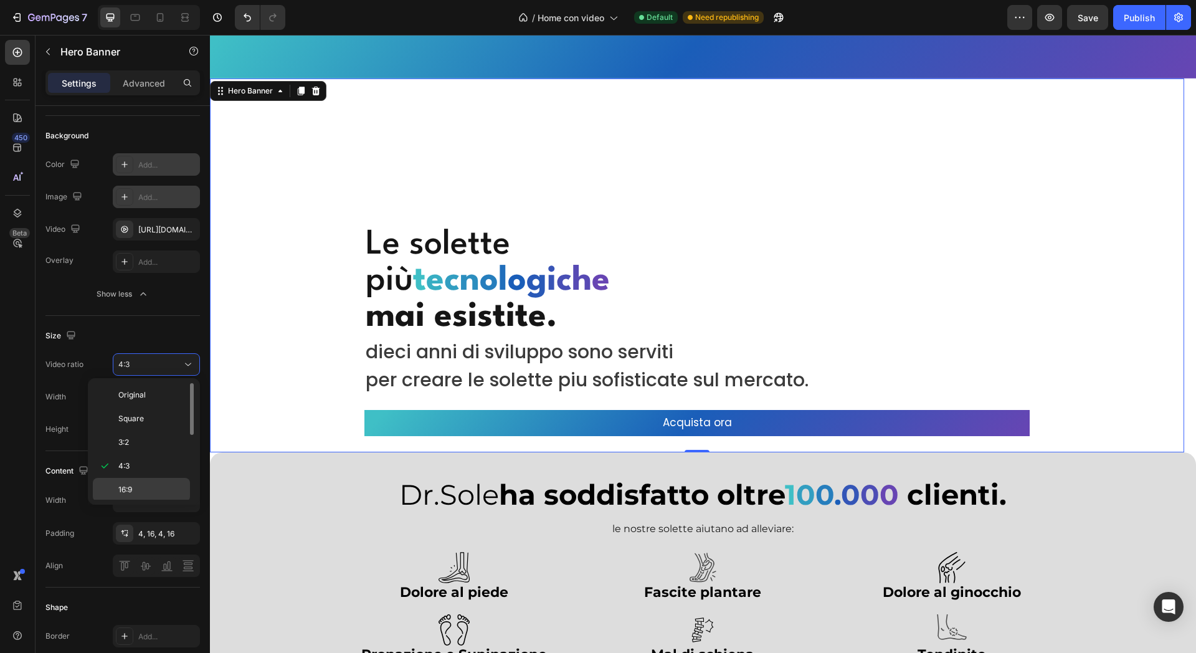
click at [144, 489] on p "16:9" at bounding box center [151, 489] width 66 height 11
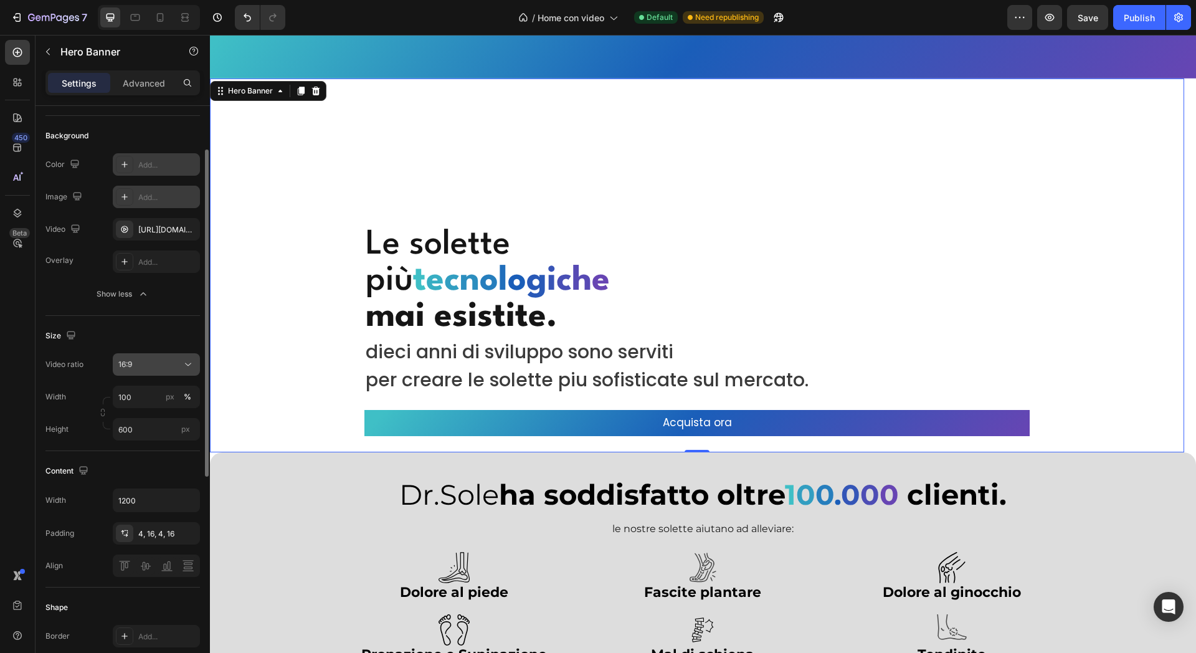
click at [163, 361] on div "16:9" at bounding box center [150, 364] width 64 height 11
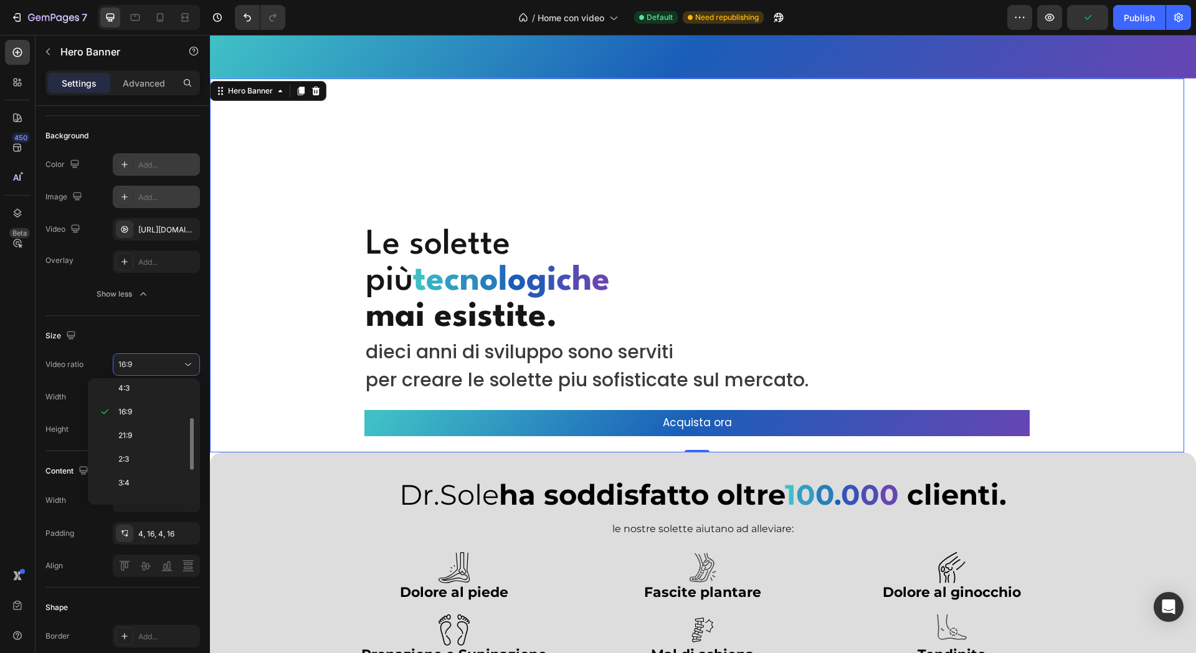
scroll to position [144, 0]
click at [155, 481] on div "Custom" at bounding box center [141, 488] width 97 height 24
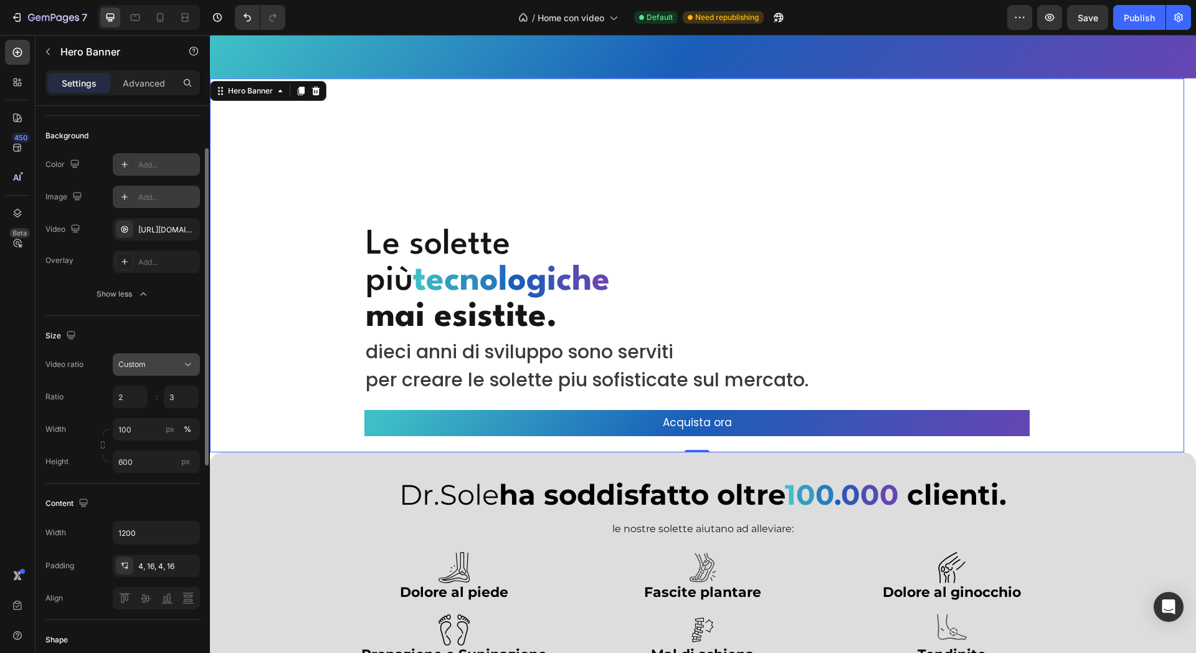
click at [165, 356] on button "Custom" at bounding box center [156, 364] width 87 height 22
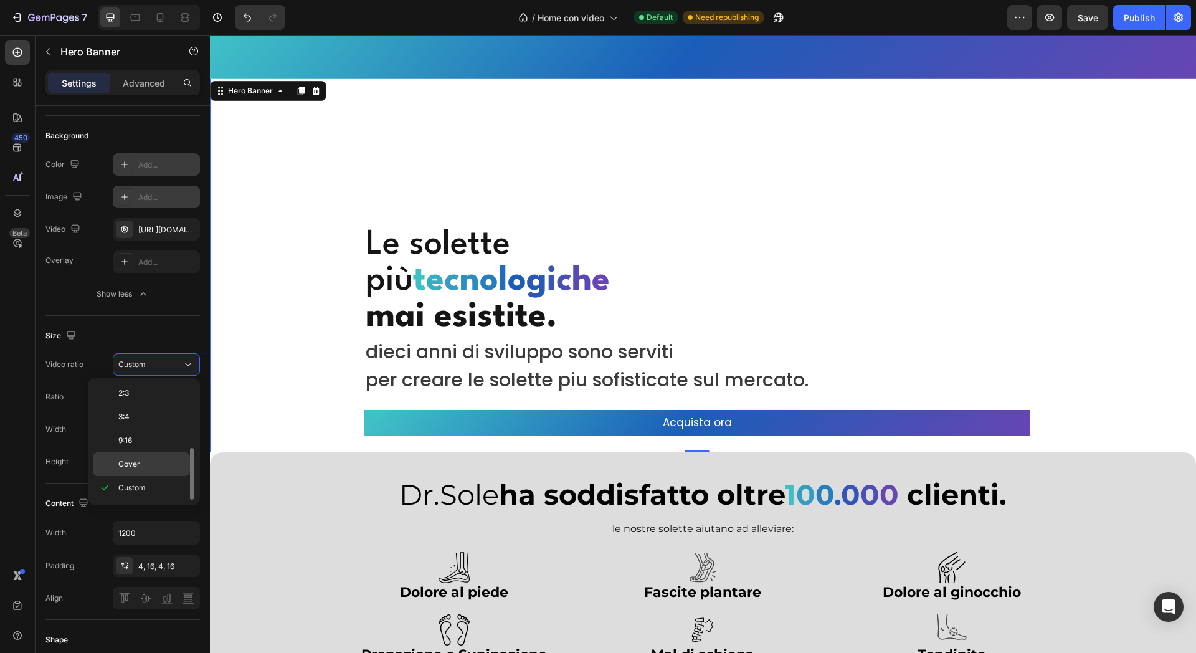
click at [140, 459] on p "Cover" at bounding box center [151, 464] width 66 height 11
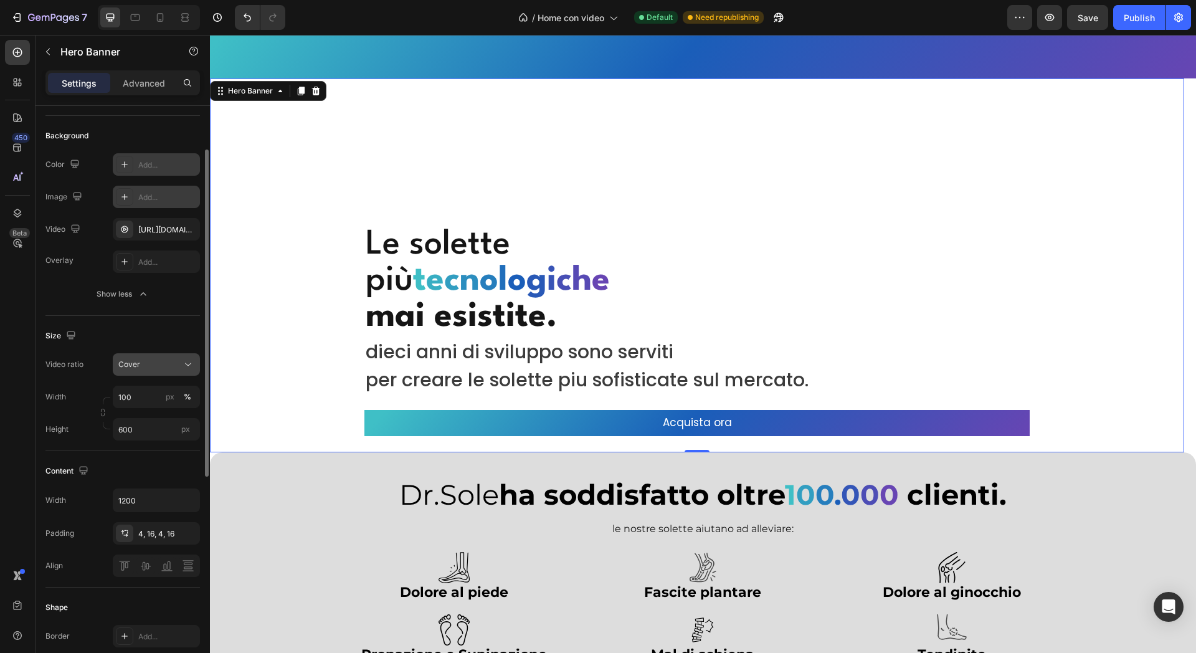
click at [163, 366] on div "Cover" at bounding box center [150, 364] width 64 height 11
click at [146, 393] on input "100" at bounding box center [156, 397] width 87 height 22
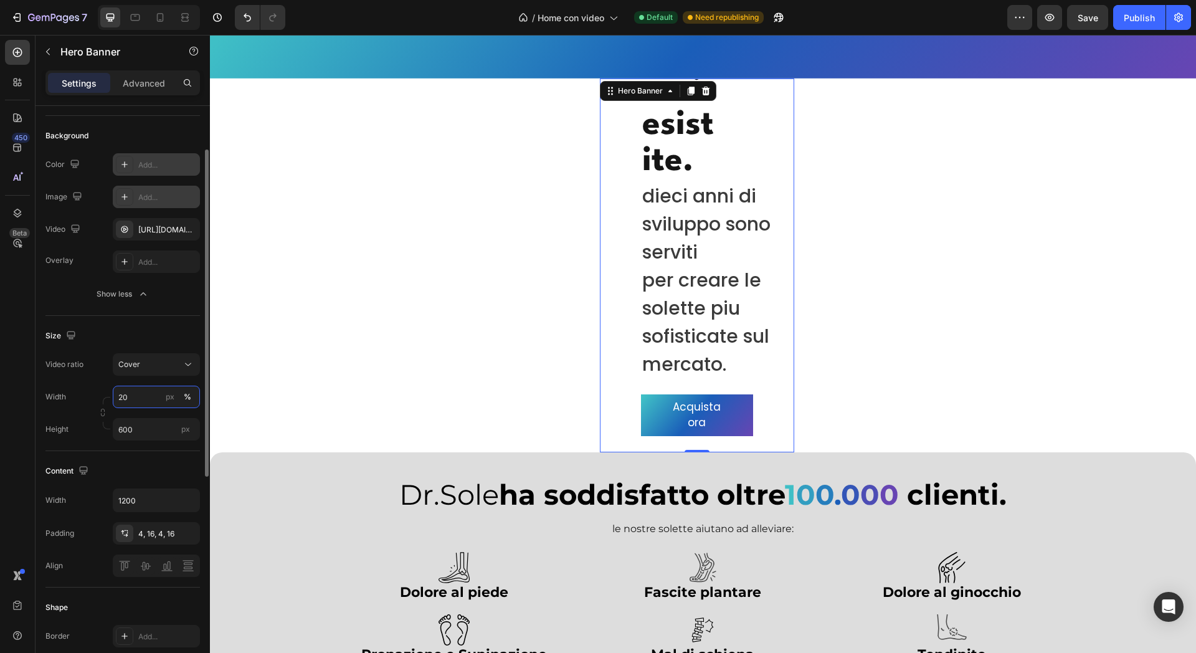
type input "2"
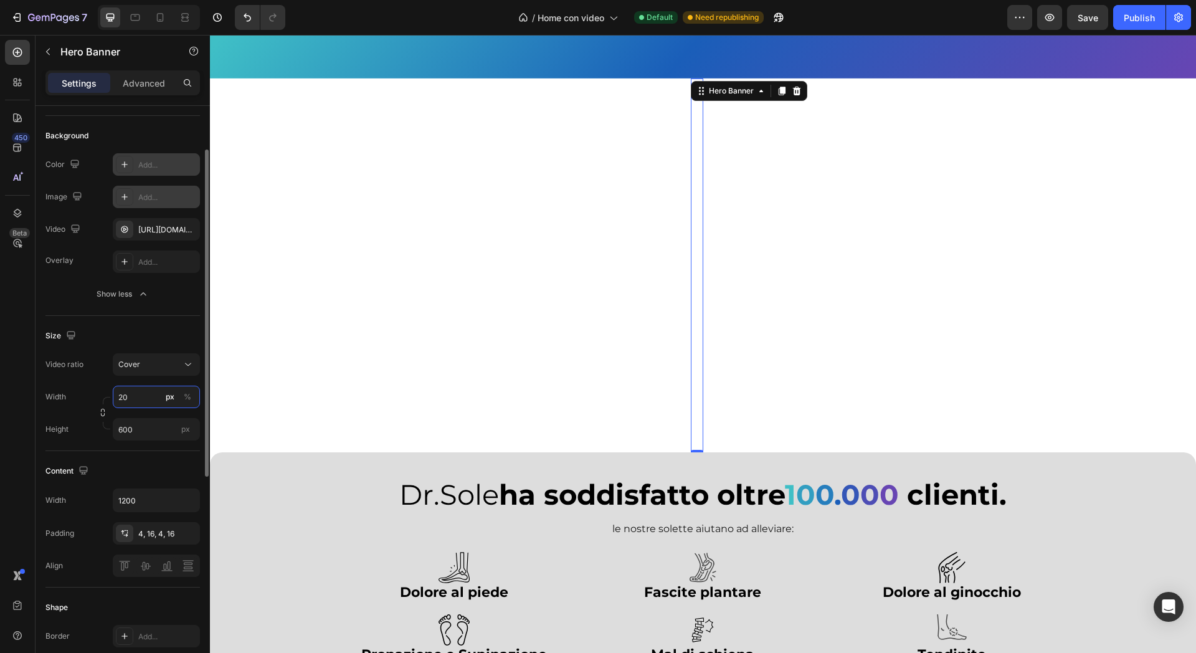
type input "2"
type input "3"
type input "2"
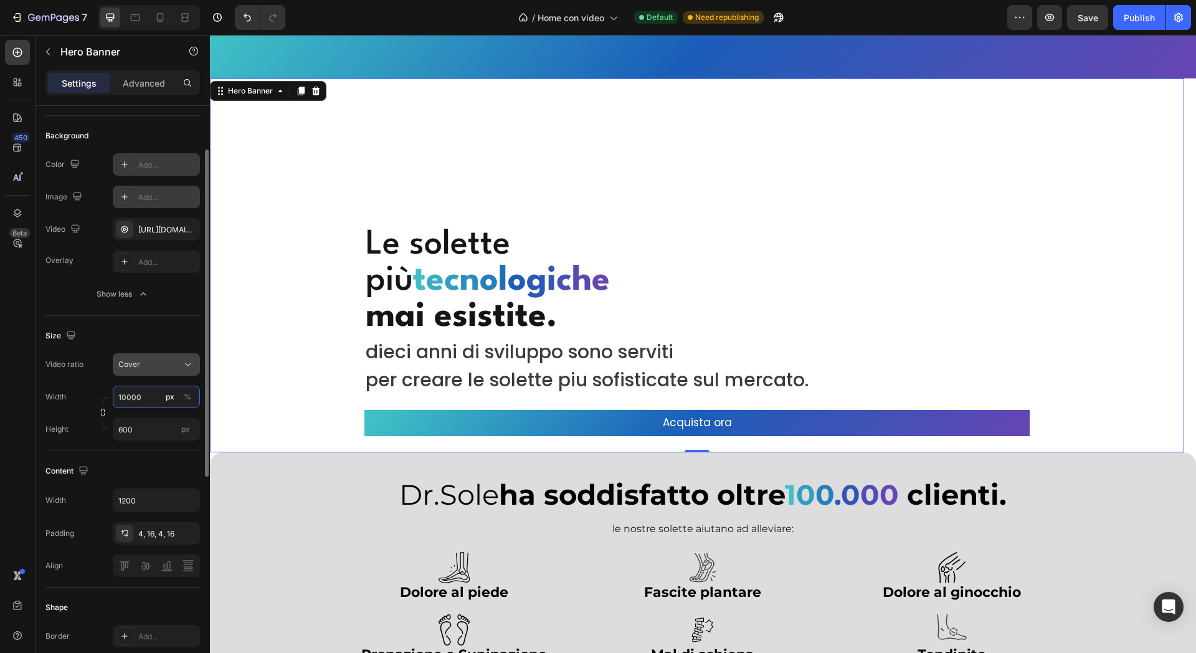
type input "10000"
click at [171, 368] on div "Cover" at bounding box center [150, 364] width 64 height 11
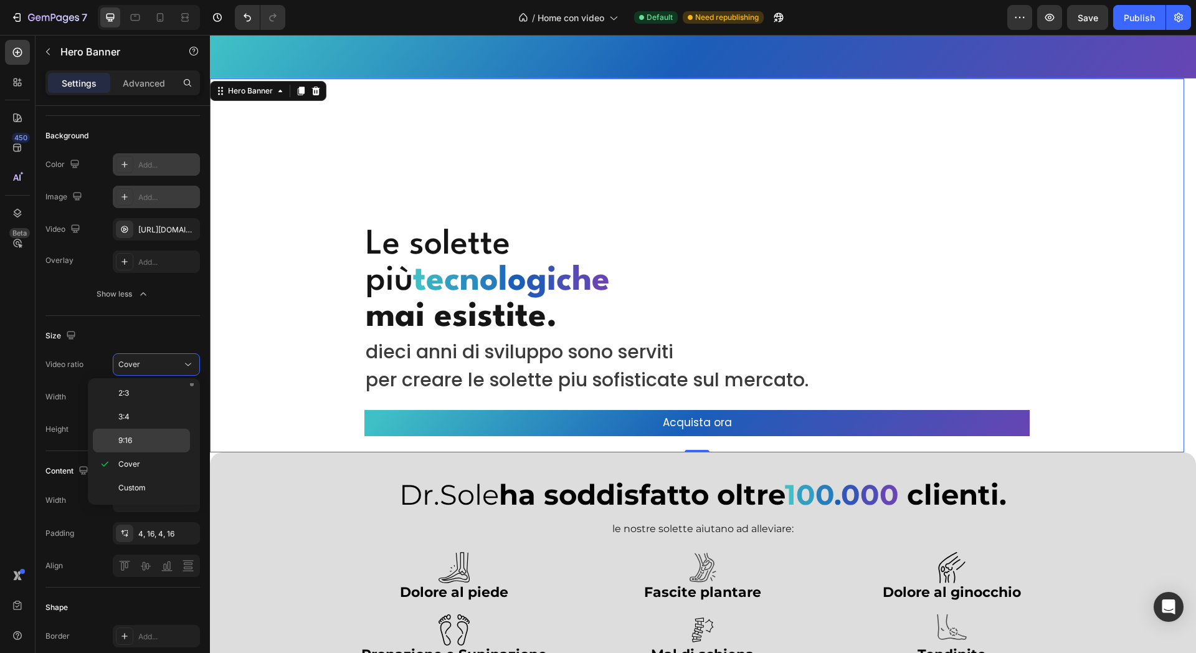
scroll to position [0, 0]
click at [151, 396] on p "Original" at bounding box center [151, 394] width 66 height 11
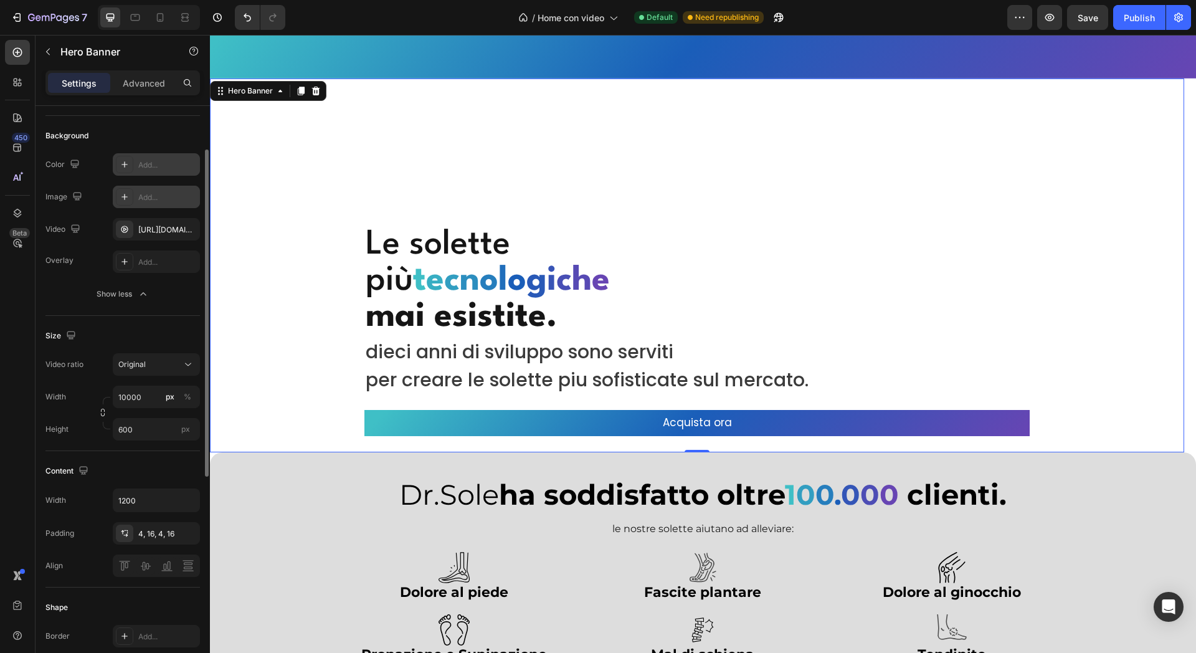
click at [90, 386] on div "Width 10000 px %" at bounding box center [122, 397] width 155 height 22
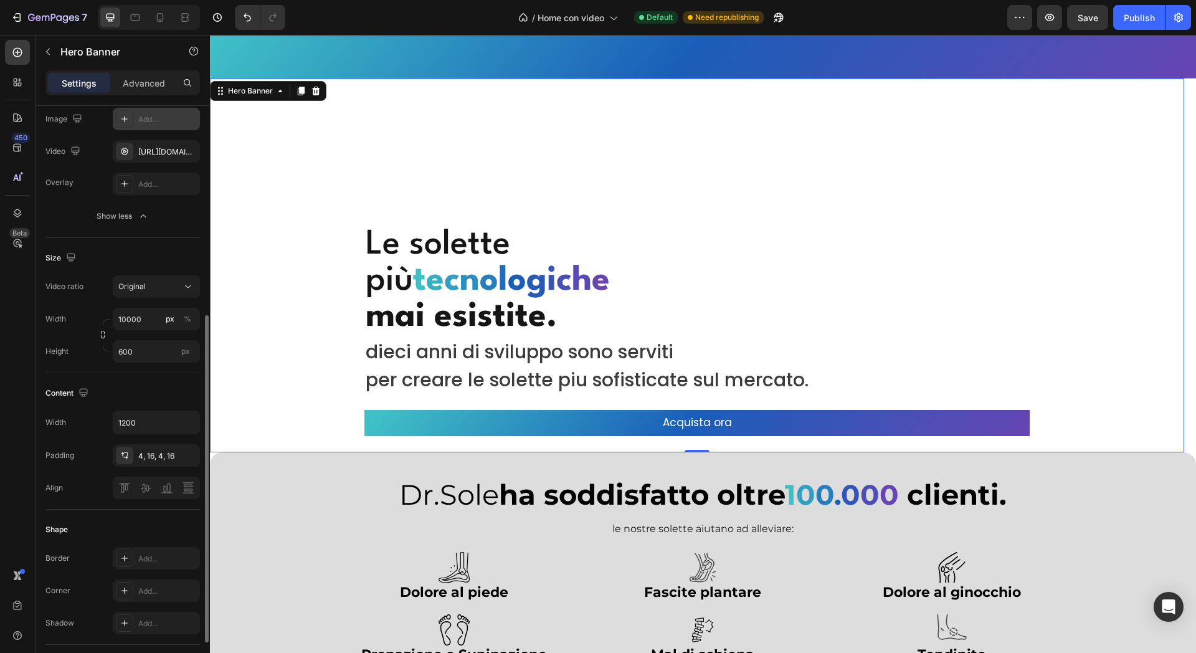
scroll to position [312, 0]
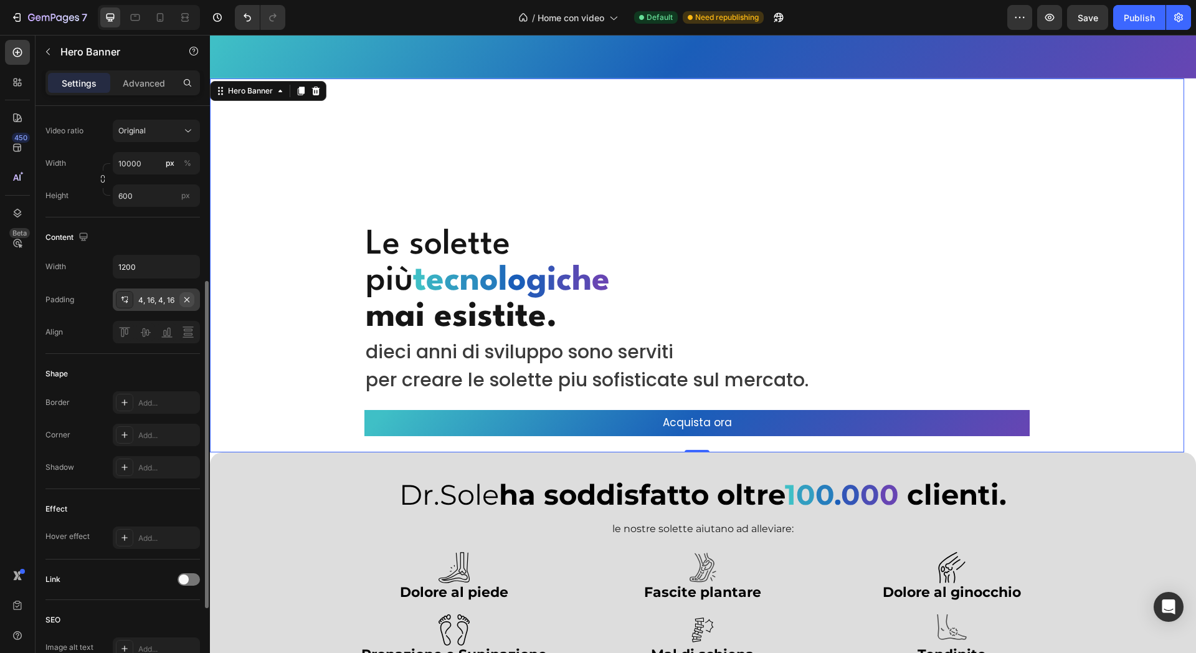
click at [188, 300] on icon "button" at bounding box center [187, 300] width 10 height 10
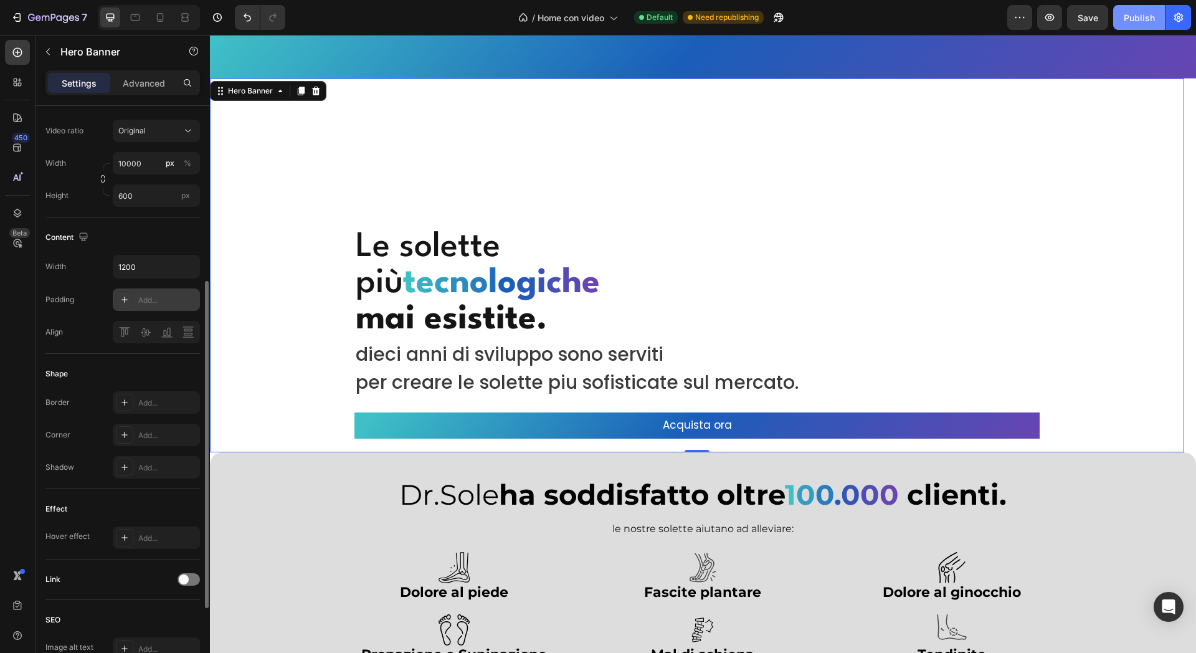
click at [1143, 14] on div "Publish" at bounding box center [1139, 17] width 31 height 13
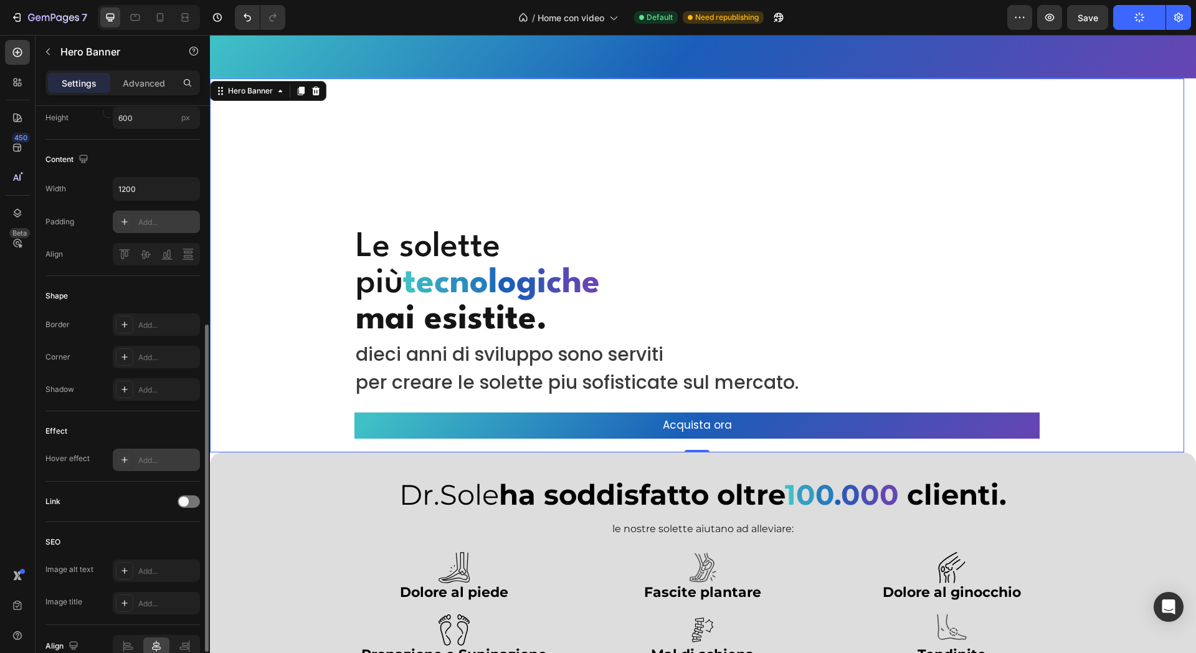
click at [141, 466] on div "Add..." at bounding box center [156, 460] width 87 height 22
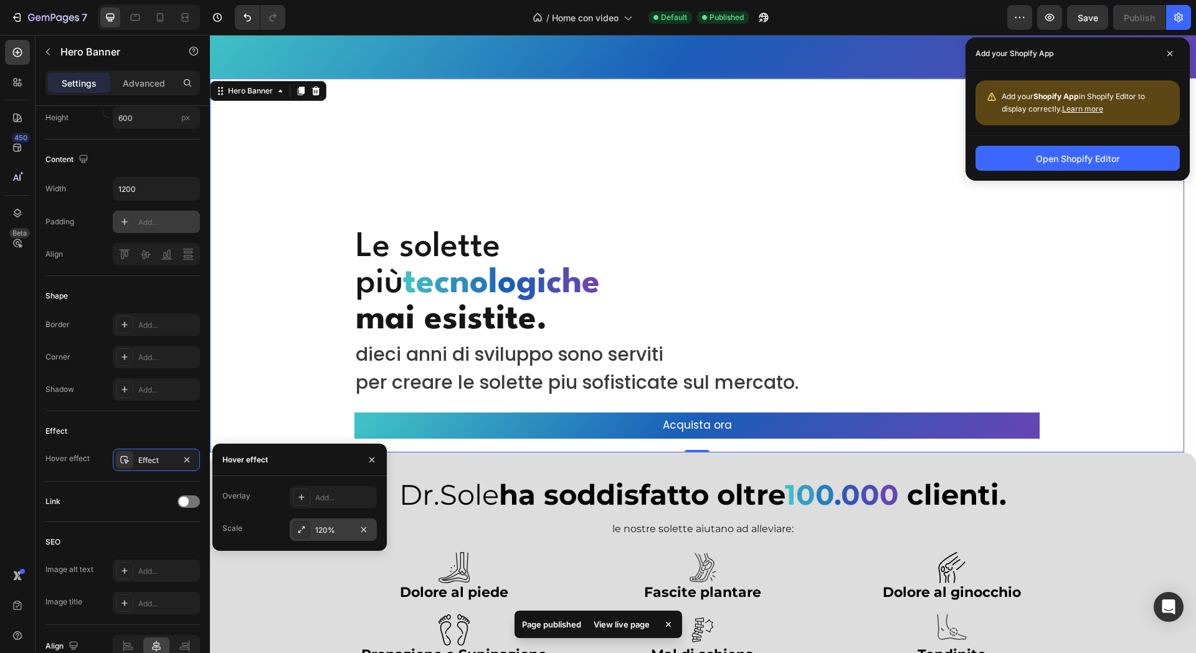
click at [313, 529] on div "120%" at bounding box center [333, 529] width 87 height 22
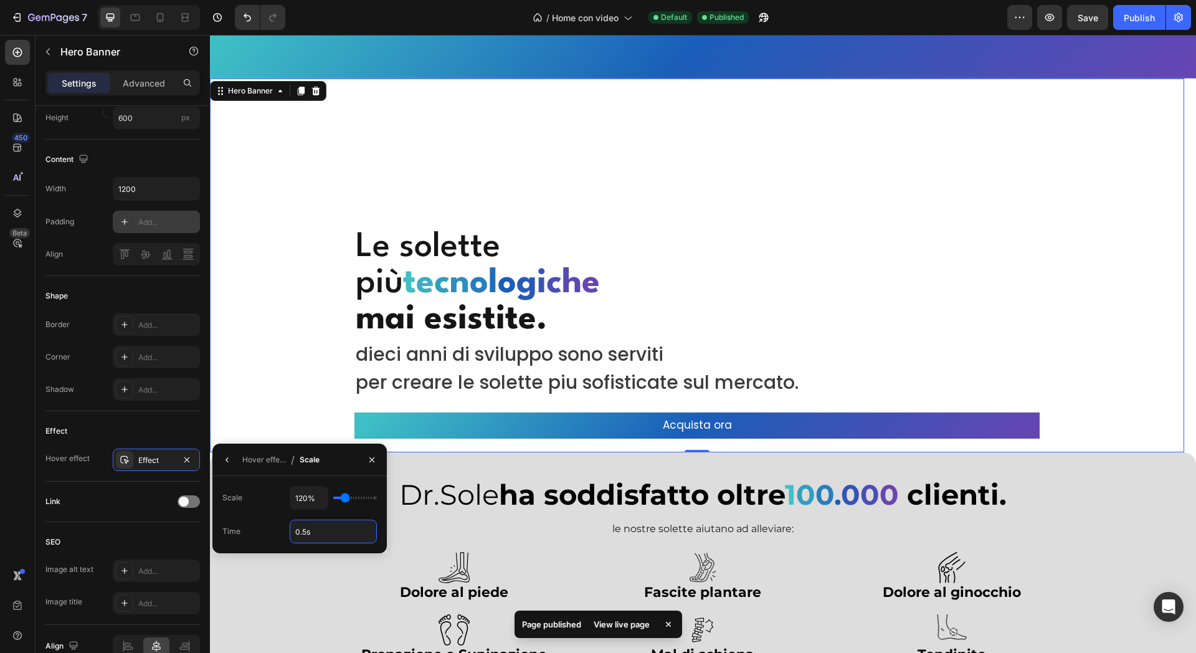
click at [334, 523] on input "0.5s" at bounding box center [333, 531] width 86 height 22
type input "2s"
type input "130%"
type input "130"
type input "140%"
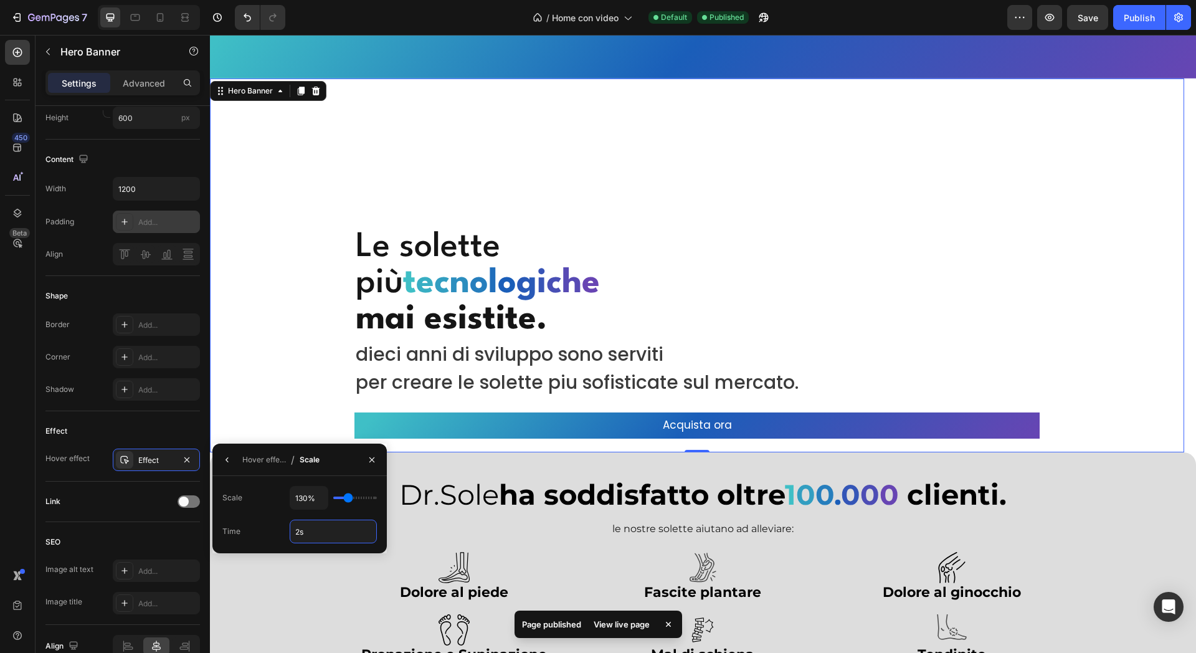
type input "140"
type input "145%"
type input "145"
type input "150%"
type input "150"
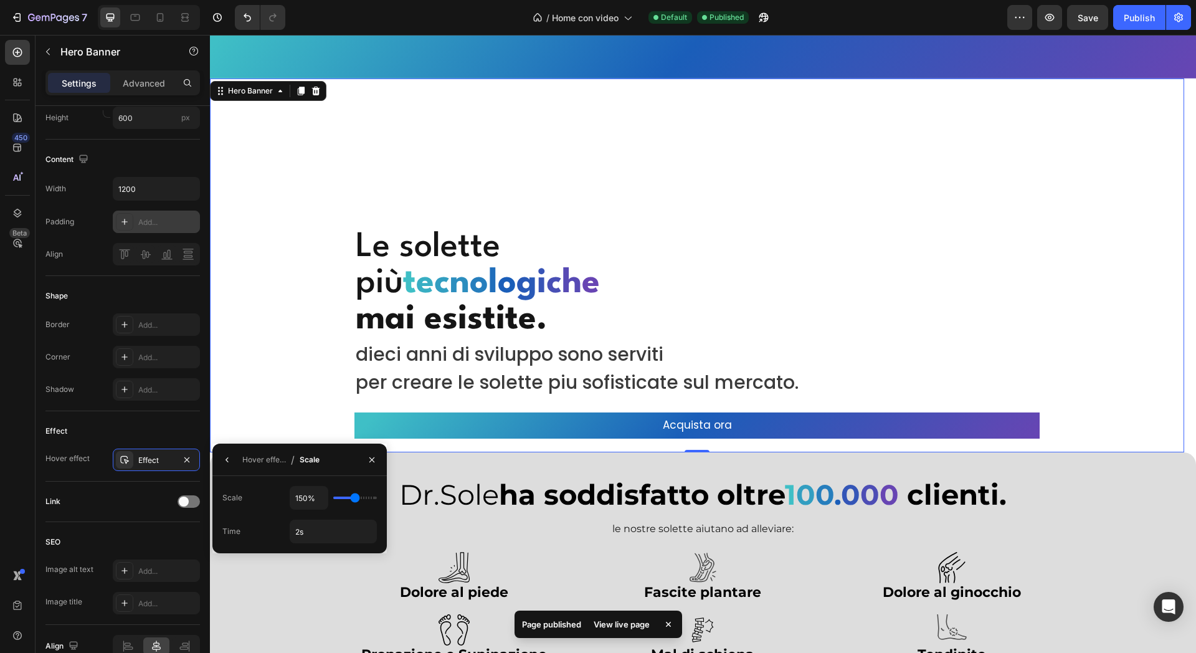
type input "155%"
type input "155"
type input "160%"
drag, startPoint x: 348, startPoint y: 494, endPoint x: 359, endPoint y: 494, distance: 10.6
type input "160"
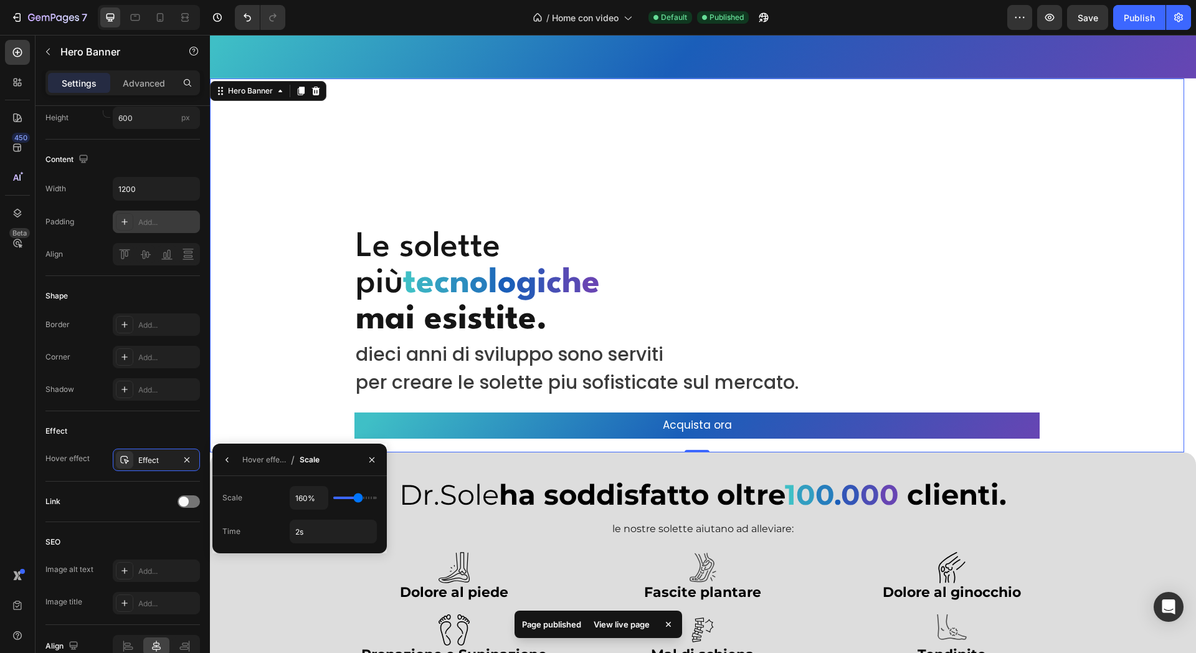
click at [359, 497] on input "range" at bounding box center [355, 498] width 44 height 2
type input "150%"
type input "150"
type input "145%"
type input "145"
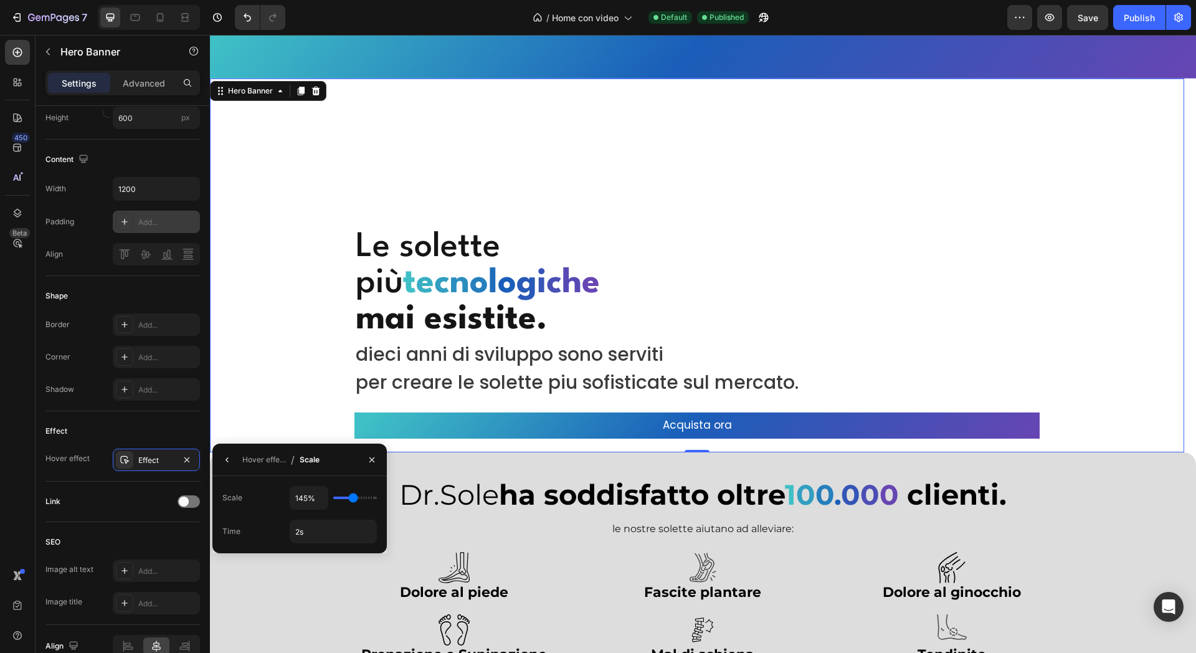
type input "140%"
type input "140"
type input "145%"
type input "145"
type input "160%"
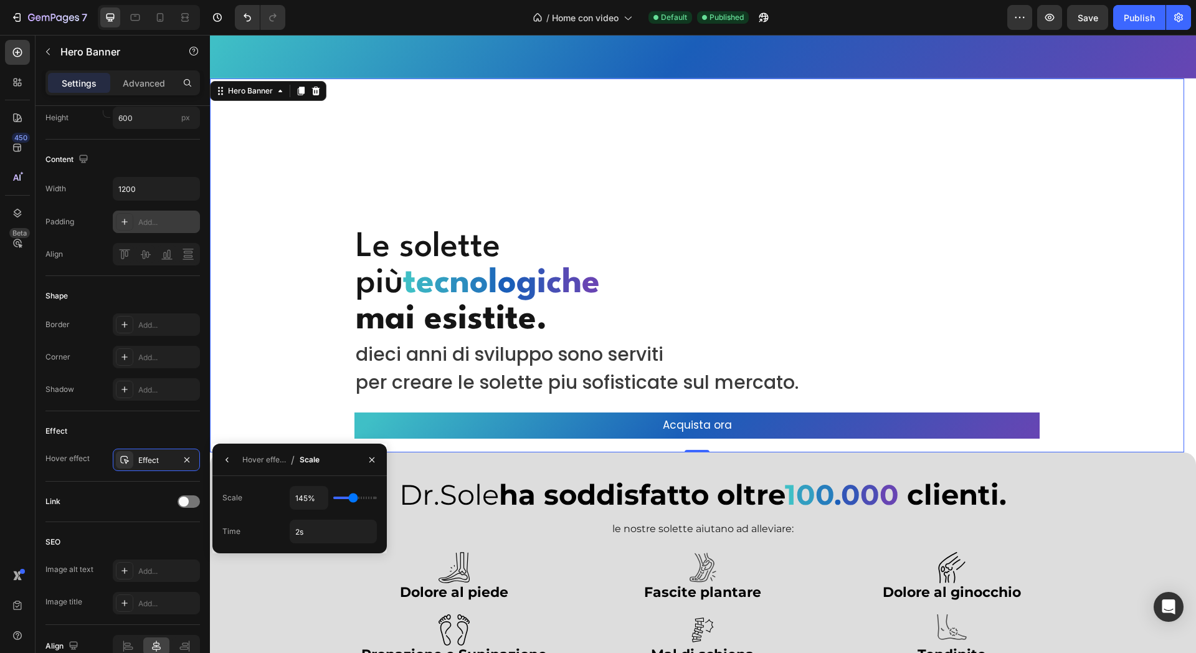
type input "160"
type input "165%"
type input "165"
type input "170%"
type input "170"
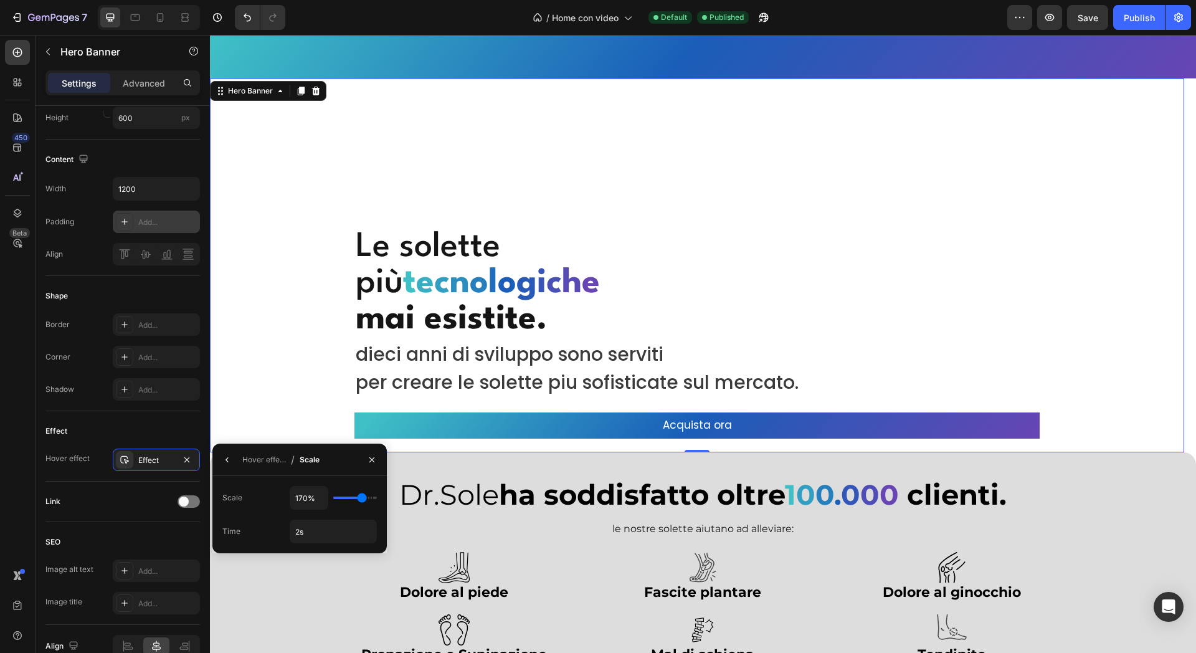
type input "175%"
type input "175"
type input "180%"
drag, startPoint x: 355, startPoint y: 495, endPoint x: 363, endPoint y: 495, distance: 7.5
type input "180"
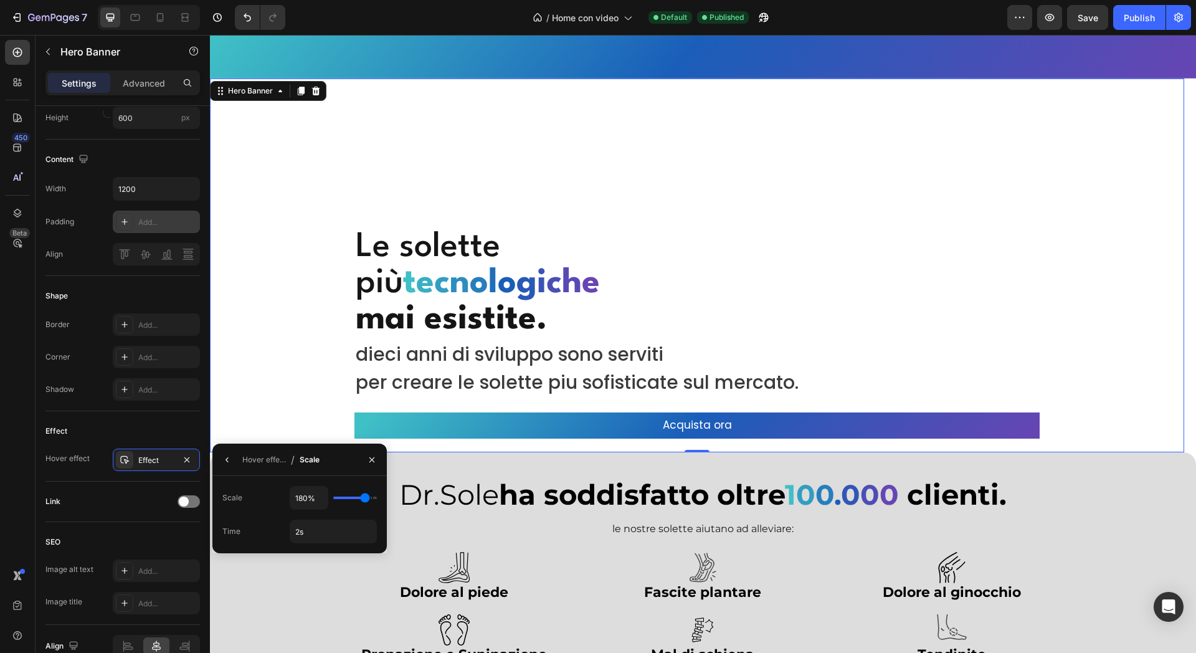
click at [366, 497] on input "range" at bounding box center [355, 498] width 44 height 2
click at [187, 409] on div "Shape Border Add... Corner Add... Shadow Add..." at bounding box center [122, 343] width 155 height 135
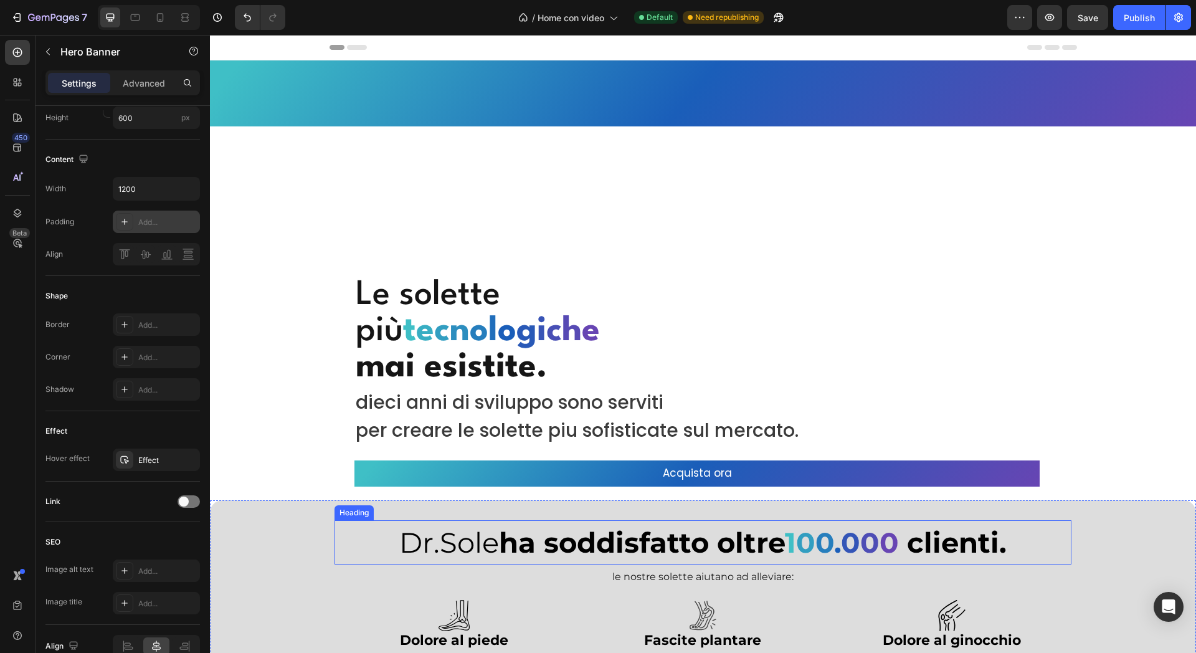
scroll to position [78, 0]
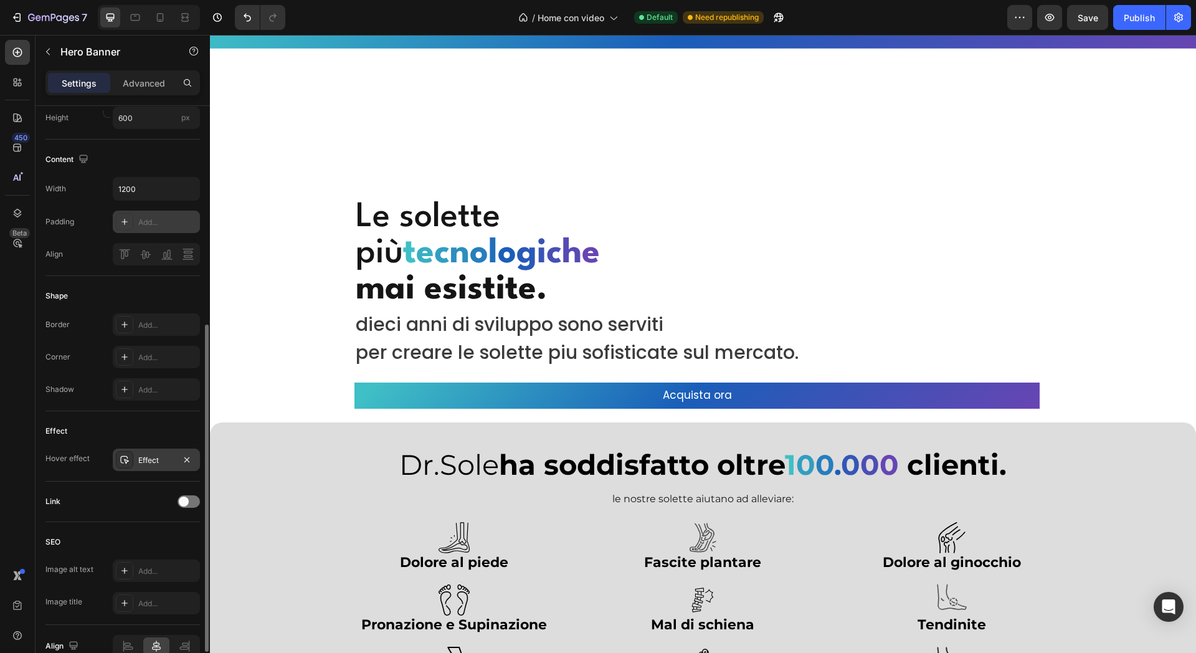
click at [135, 455] on div "Effect" at bounding box center [156, 460] width 87 height 22
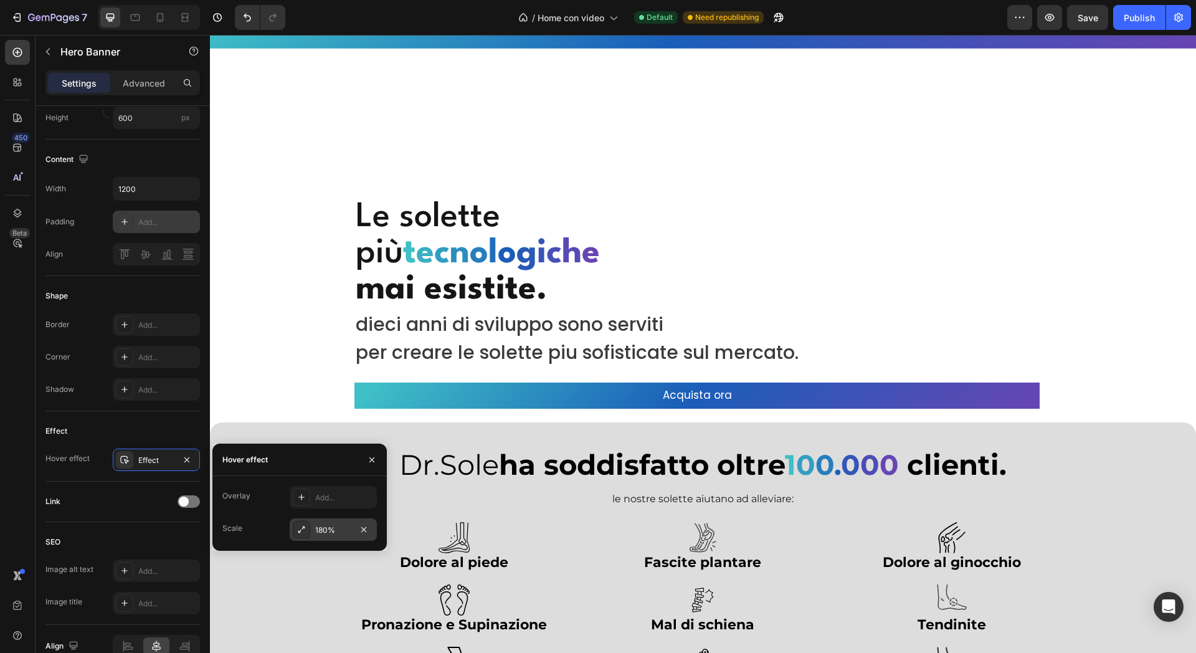
click at [315, 524] on div "180%" at bounding box center [333, 529] width 87 height 22
type input "115%"
type input "115"
type input "110%"
type input "110"
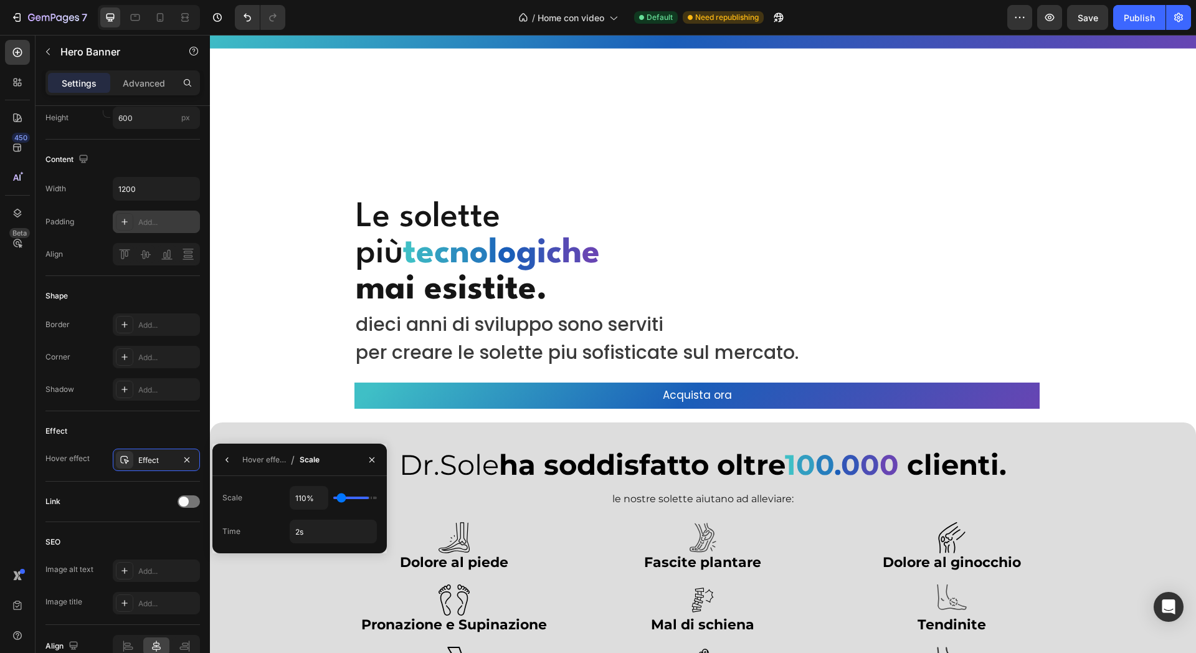
type input "105%"
type input "105"
type input "100%"
type input "100"
type input "105%"
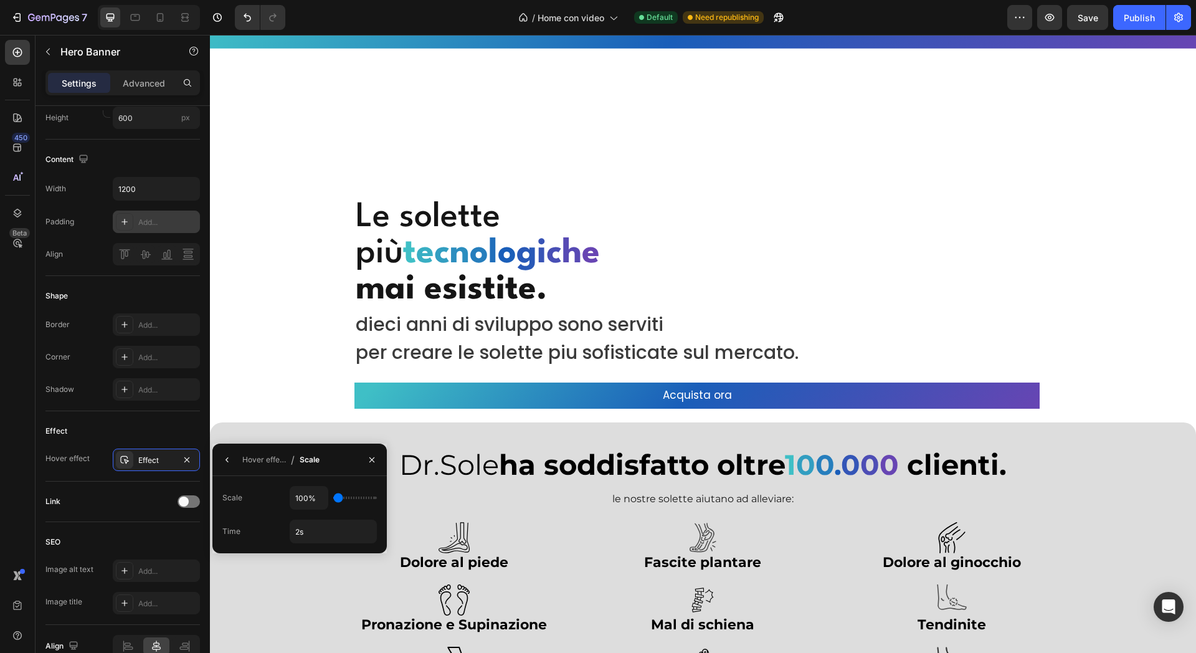
type input "105"
type input "110%"
drag, startPoint x: 367, startPoint y: 499, endPoint x: 342, endPoint y: 503, distance: 25.3
type input "110"
click at [342, 499] on input "range" at bounding box center [355, 498] width 44 height 2
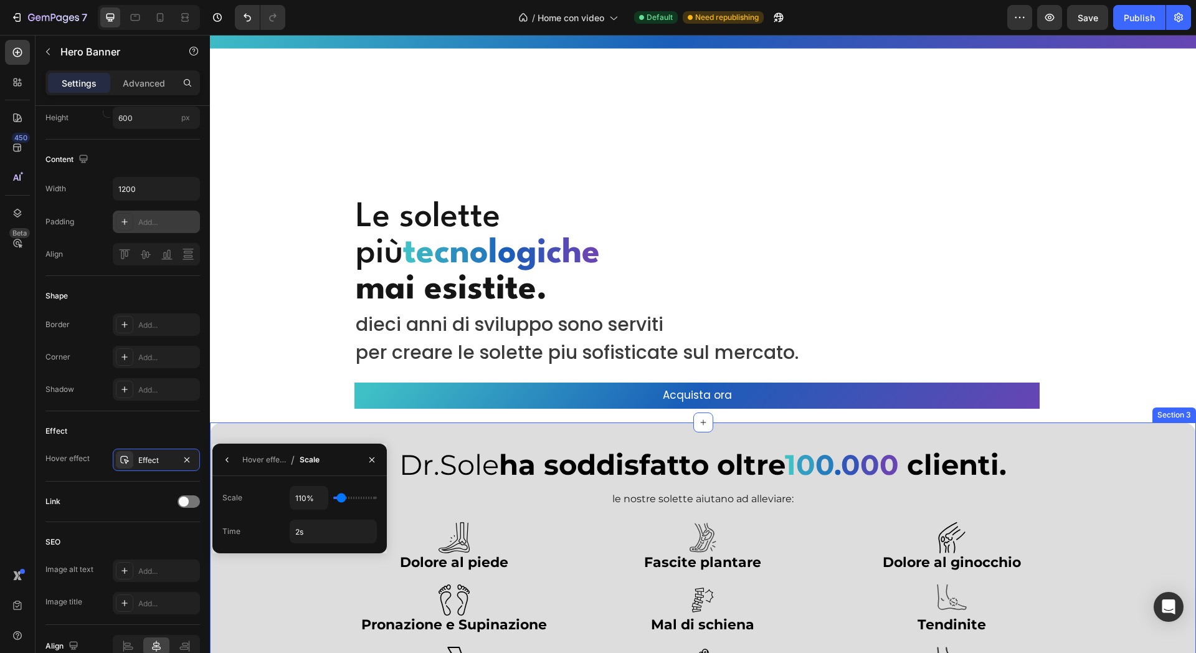
click at [259, 422] on div "Dr.Sole ha soddisfatto oltre 1 0 0 . 0 0 0 clienti. Heading le nostre solette a…" at bounding box center [703, 577] width 986 height 311
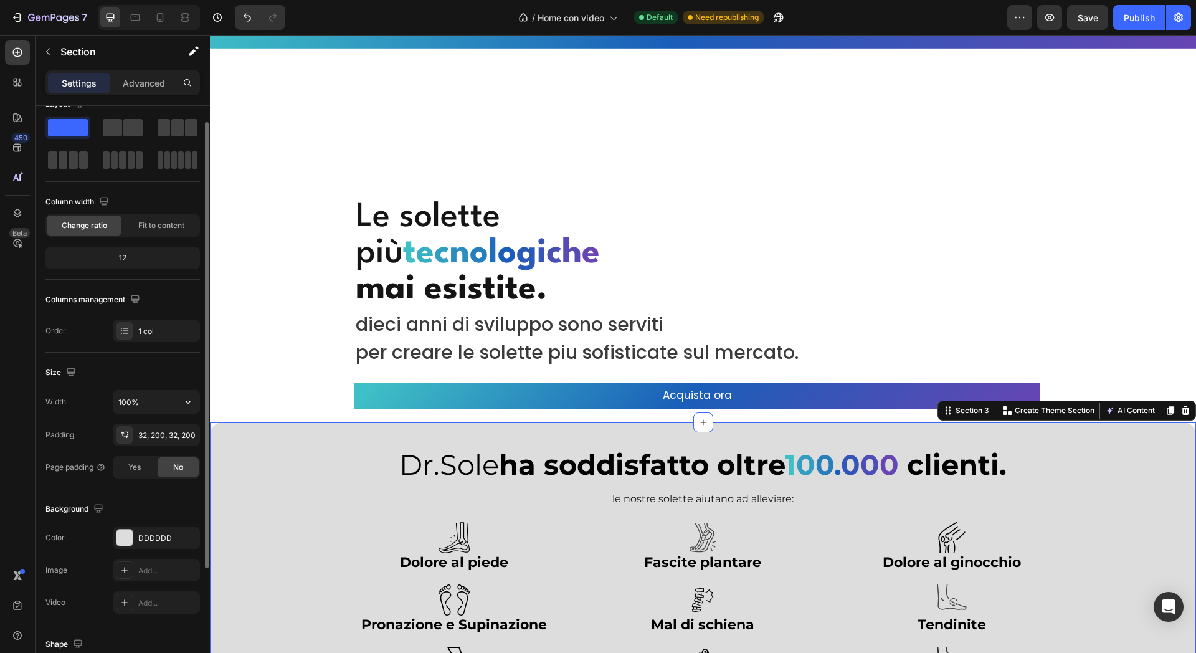
scroll to position [0, 0]
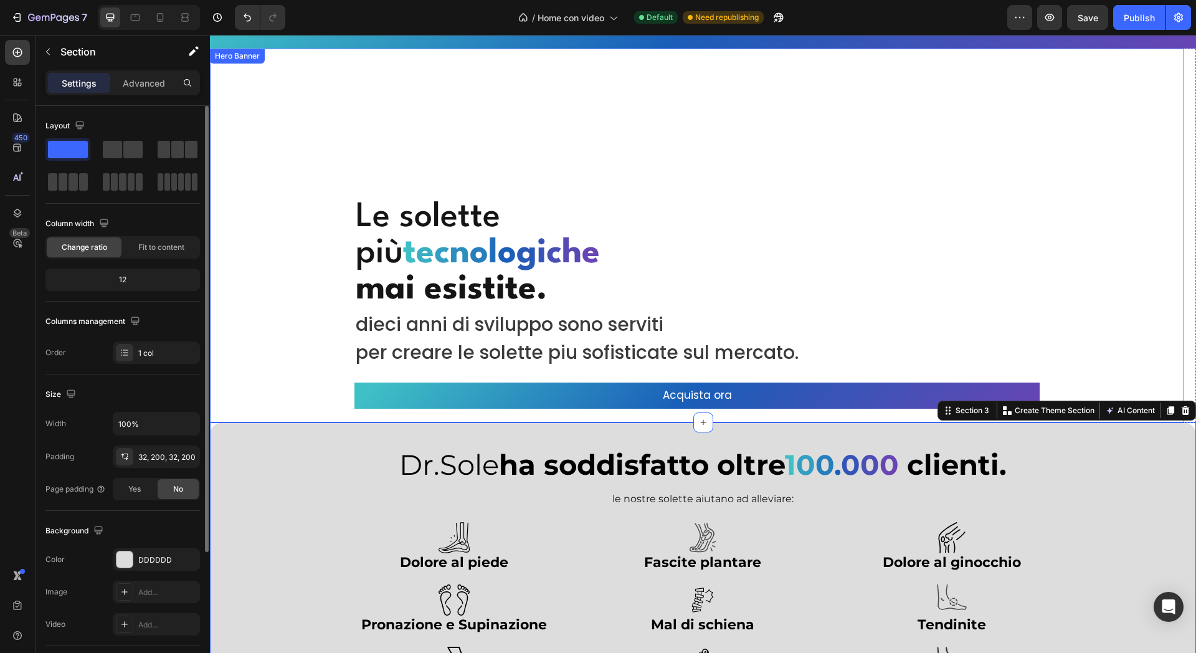
click at [434, 148] on div "Overlay" at bounding box center [697, 236] width 975 height 374
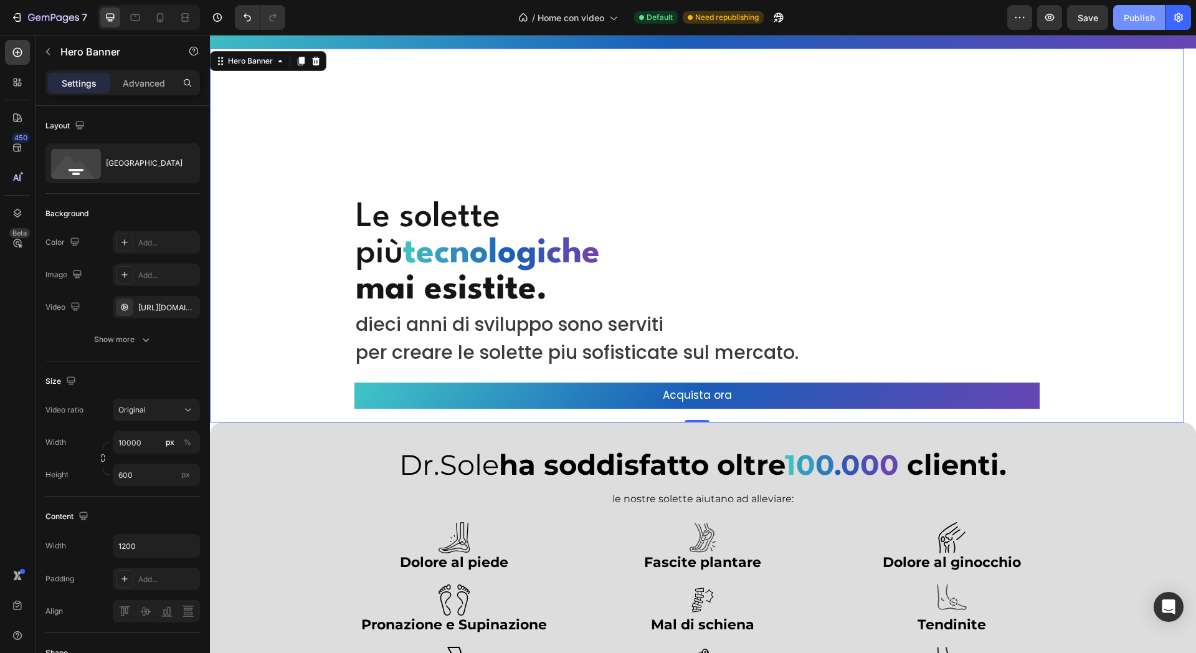
click at [1146, 16] on div "Publish" at bounding box center [1139, 17] width 31 height 13
click at [158, 16] on icon at bounding box center [160, 17] width 12 height 12
type input "100%"
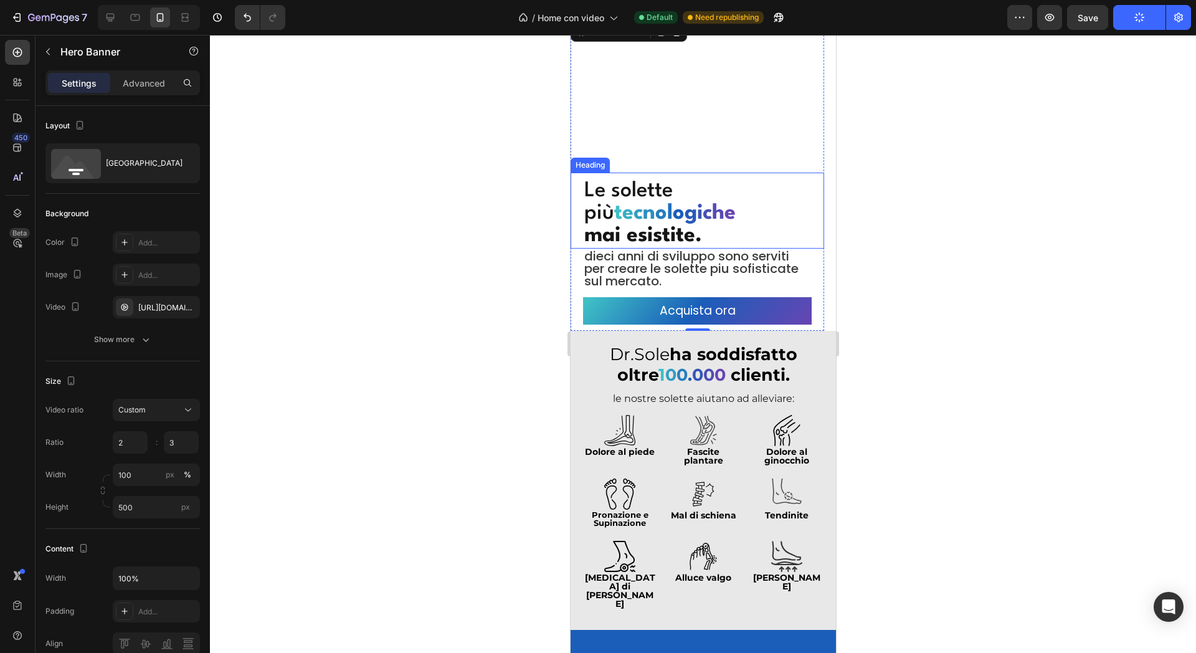
scroll to position [19, 0]
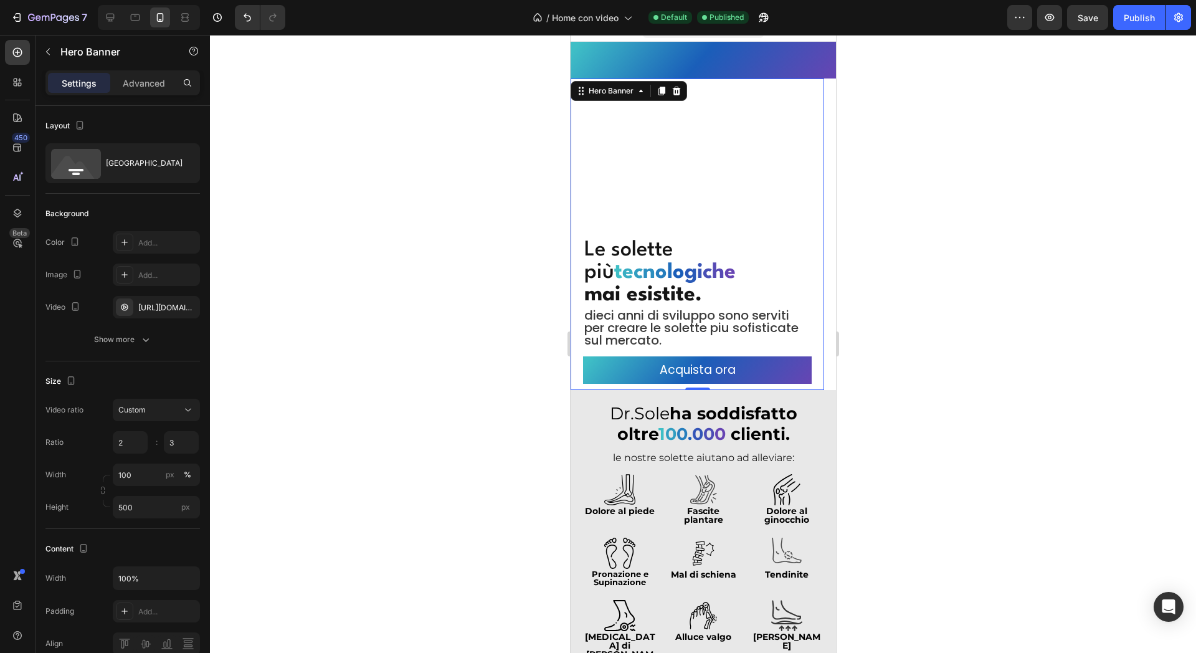
click at [669, 178] on div "Overlay" at bounding box center [697, 235] width 254 height 312
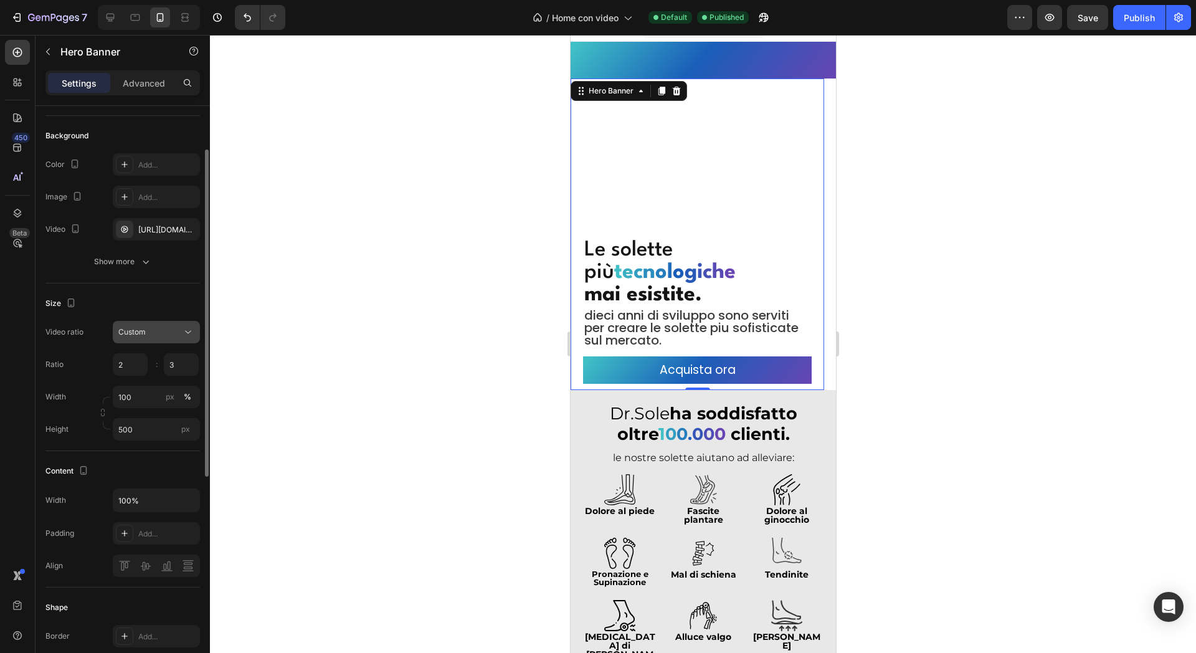
click at [167, 333] on div "Custom" at bounding box center [150, 332] width 64 height 11
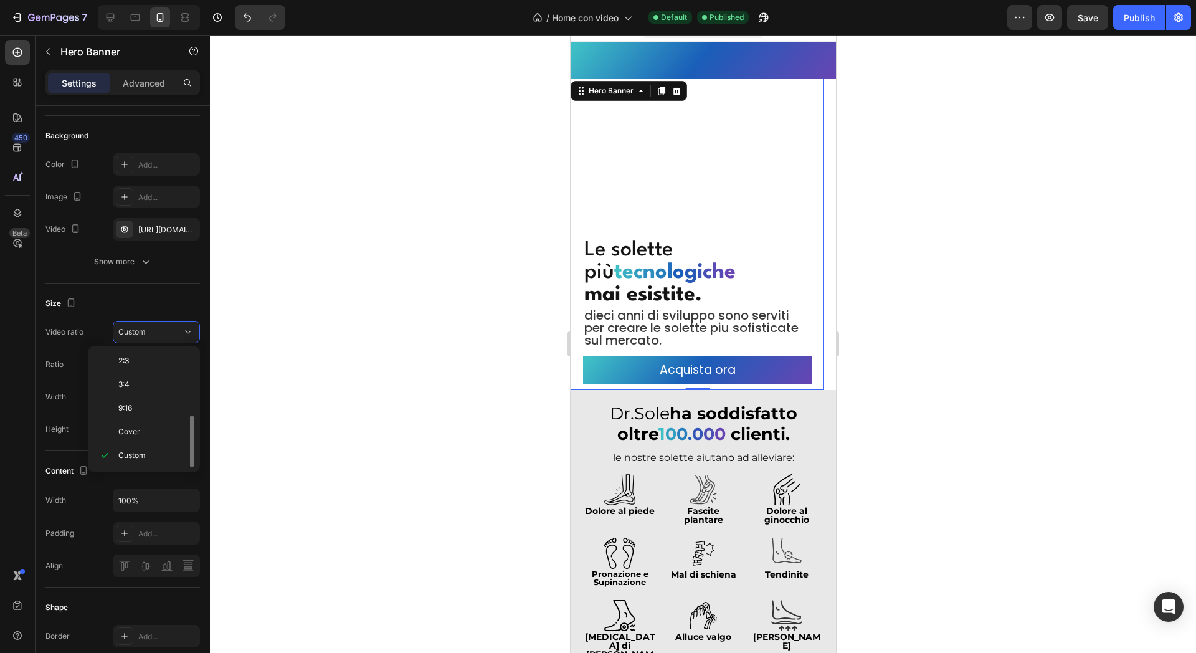
scroll to position [0, 0]
click at [155, 374] on div "Original" at bounding box center [141, 386] width 97 height 24
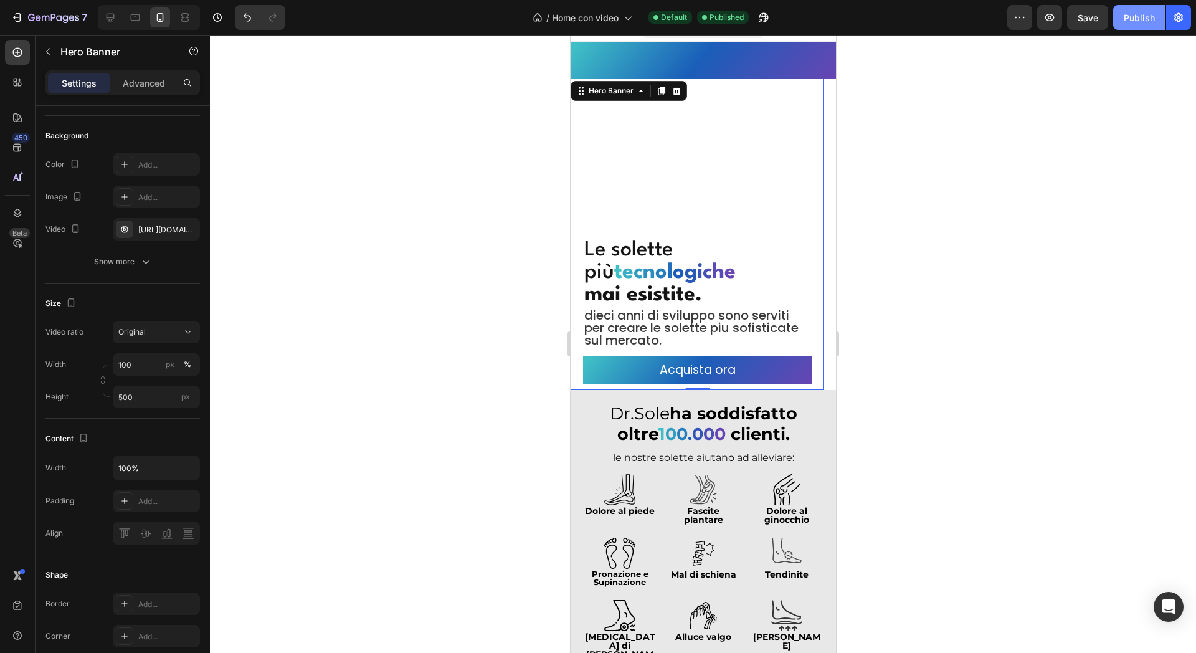
click at [1138, 6] on button "Publish" at bounding box center [1139, 17] width 52 height 25
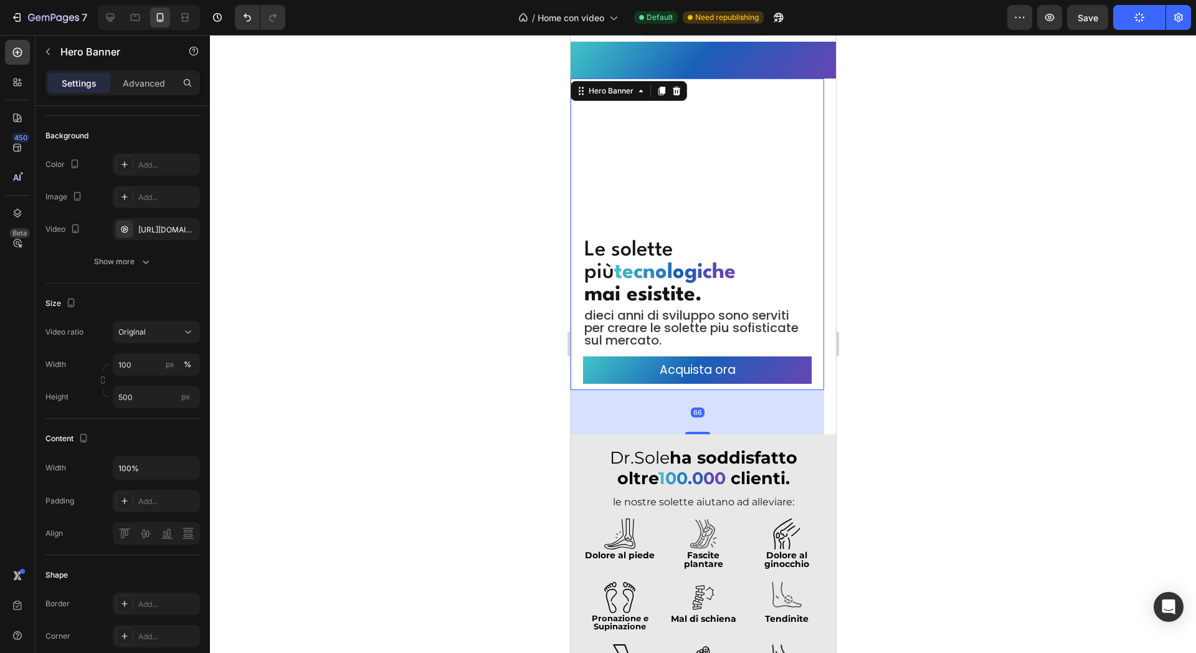
drag, startPoint x: 689, startPoint y: 387, endPoint x: 679, endPoint y: 431, distance: 45.3
click at [679, 390] on div "66" at bounding box center [697, 390] width 254 height 0
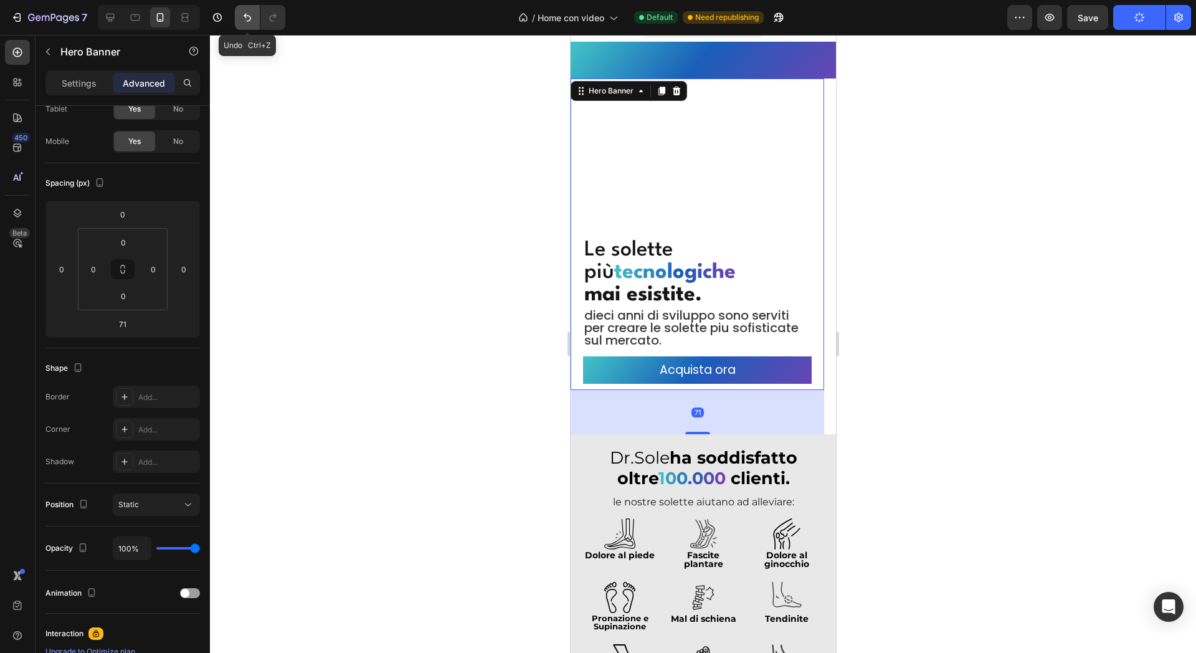
click at [252, 24] on button "Undo/Redo" at bounding box center [247, 17] width 25 height 25
type input "0"
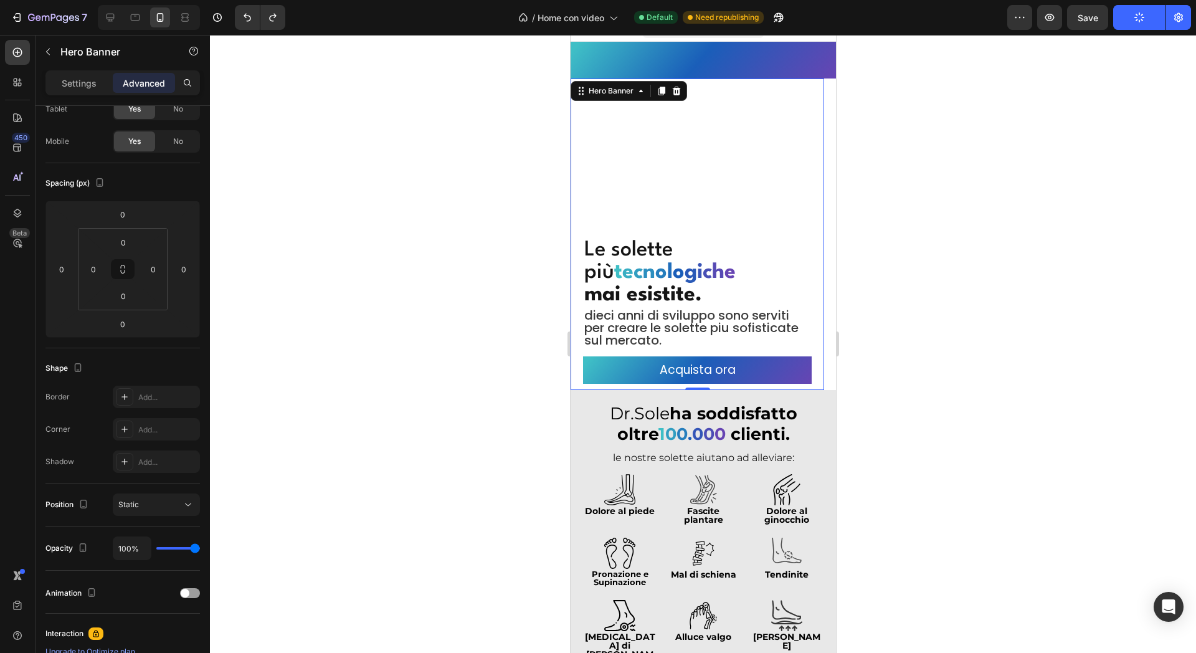
click at [694, 175] on div "Overlay" at bounding box center [697, 235] width 254 height 312
click at [501, 173] on div at bounding box center [703, 344] width 986 height 618
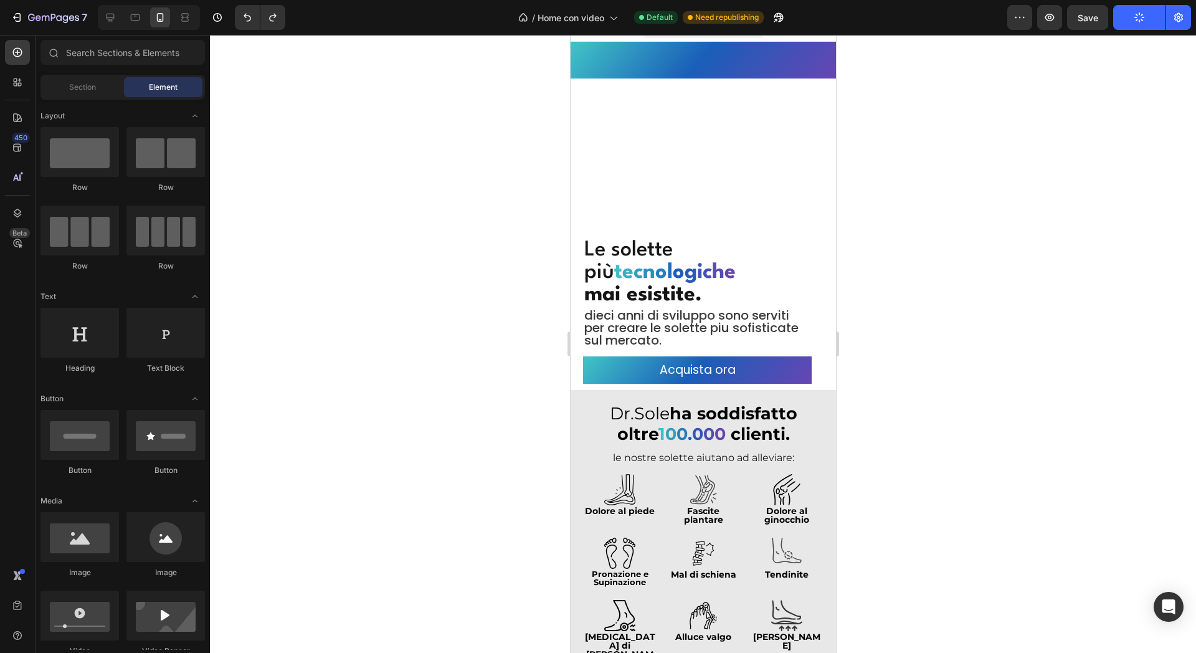
click at [696, 152] on div "Overlay" at bounding box center [697, 235] width 254 height 312
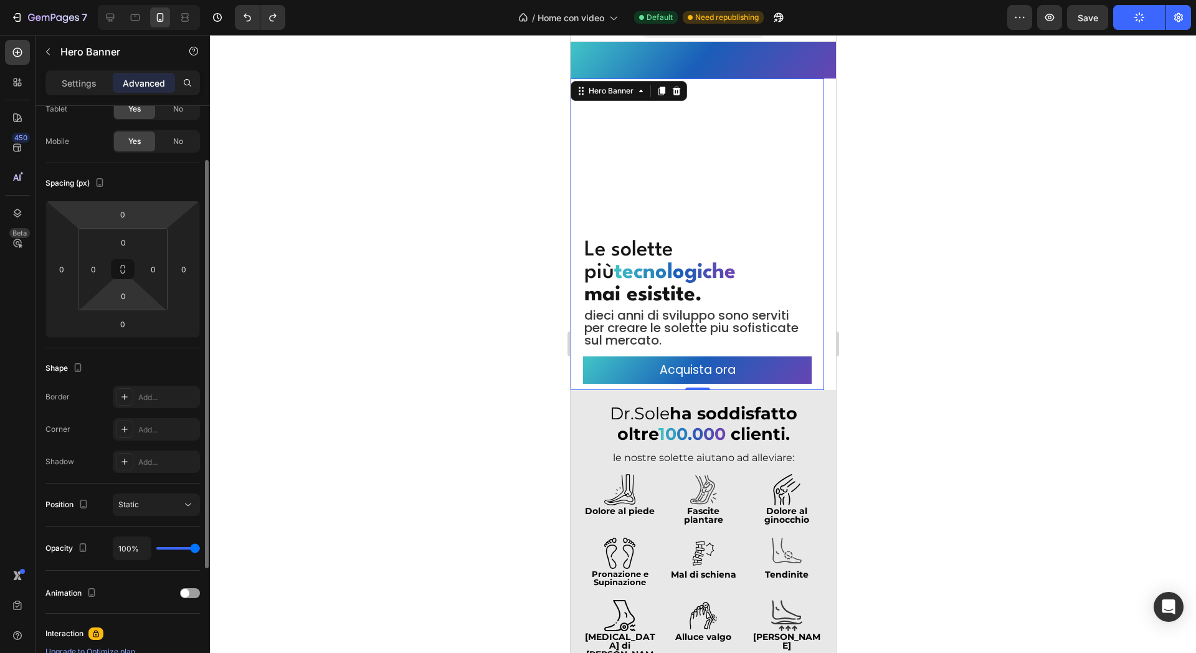
scroll to position [156, 0]
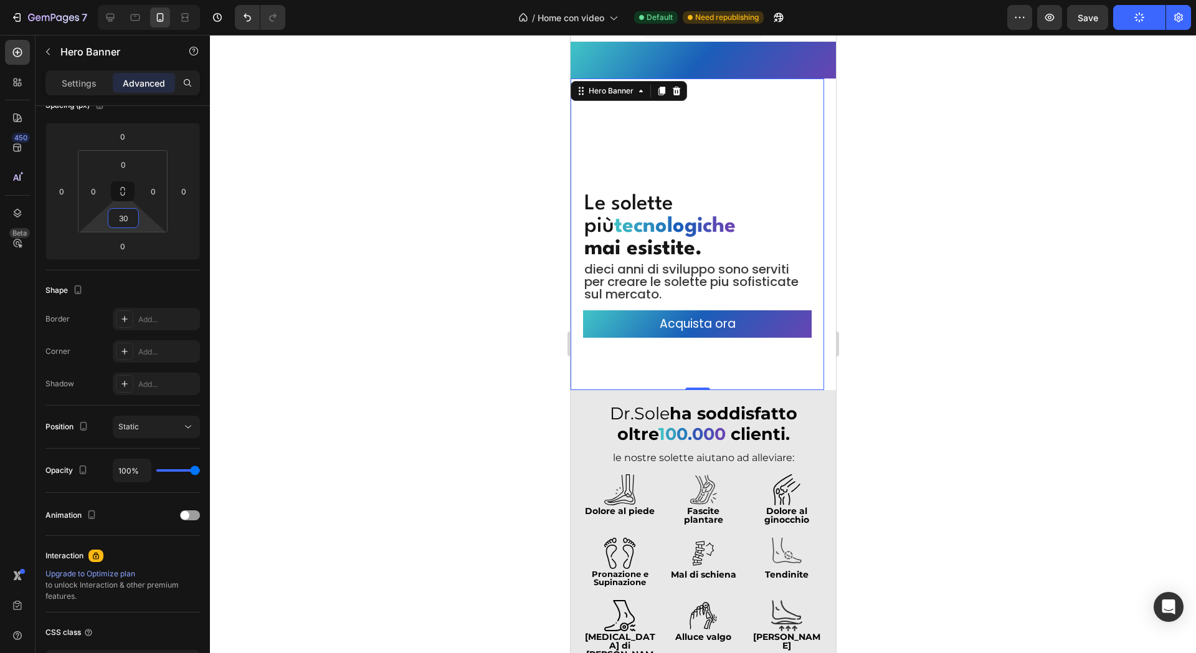
type input "0"
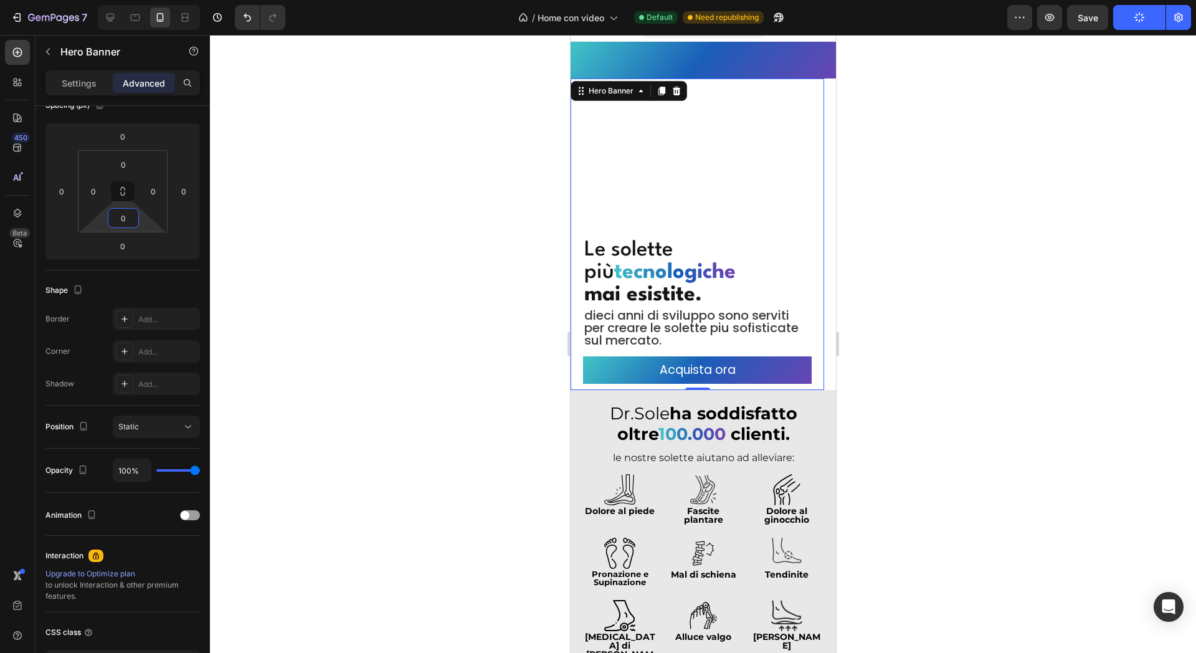
drag, startPoint x: 147, startPoint y: 203, endPoint x: 150, endPoint y: 244, distance: 41.8
click at [150, 0] on html "7 Version history / Home con video Default Need republishing Preview Save Publi…" at bounding box center [598, 0] width 1196 height 0
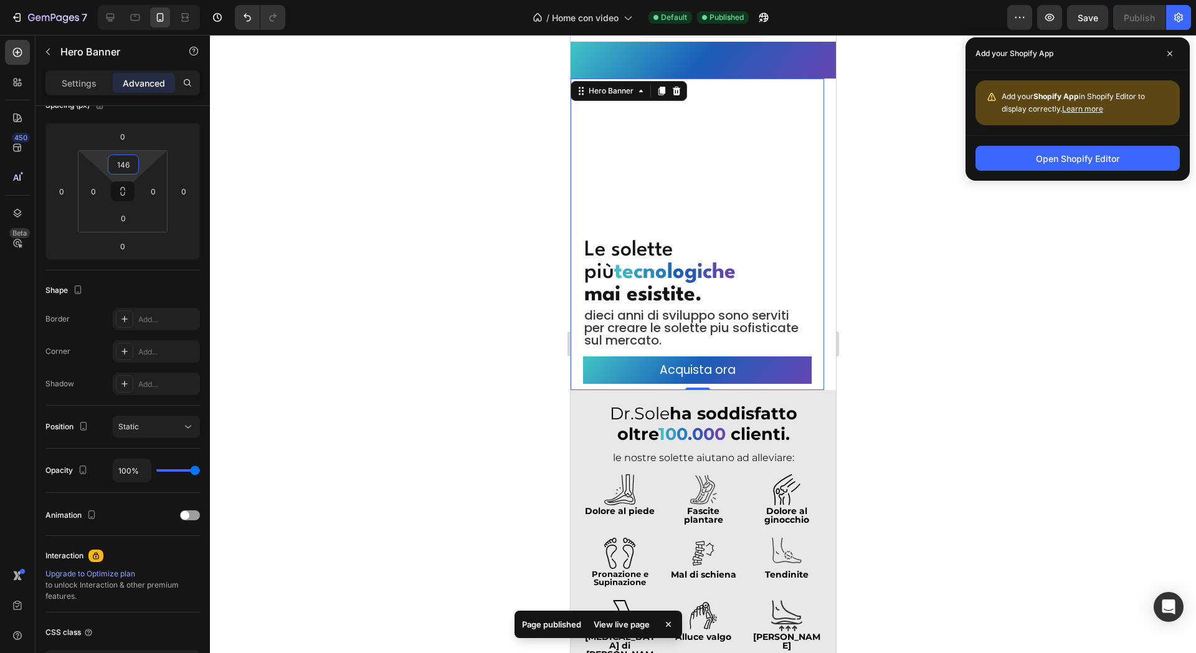
drag, startPoint x: 148, startPoint y: 160, endPoint x: 144, endPoint y: 103, distance: 56.8
click at [144, 0] on html "7 Version history / Home con video Default Published Preview Save Publish 450 B…" at bounding box center [598, 0] width 1196 height 0
type input "1"
click at [92, 83] on p "Settings" at bounding box center [79, 83] width 35 height 13
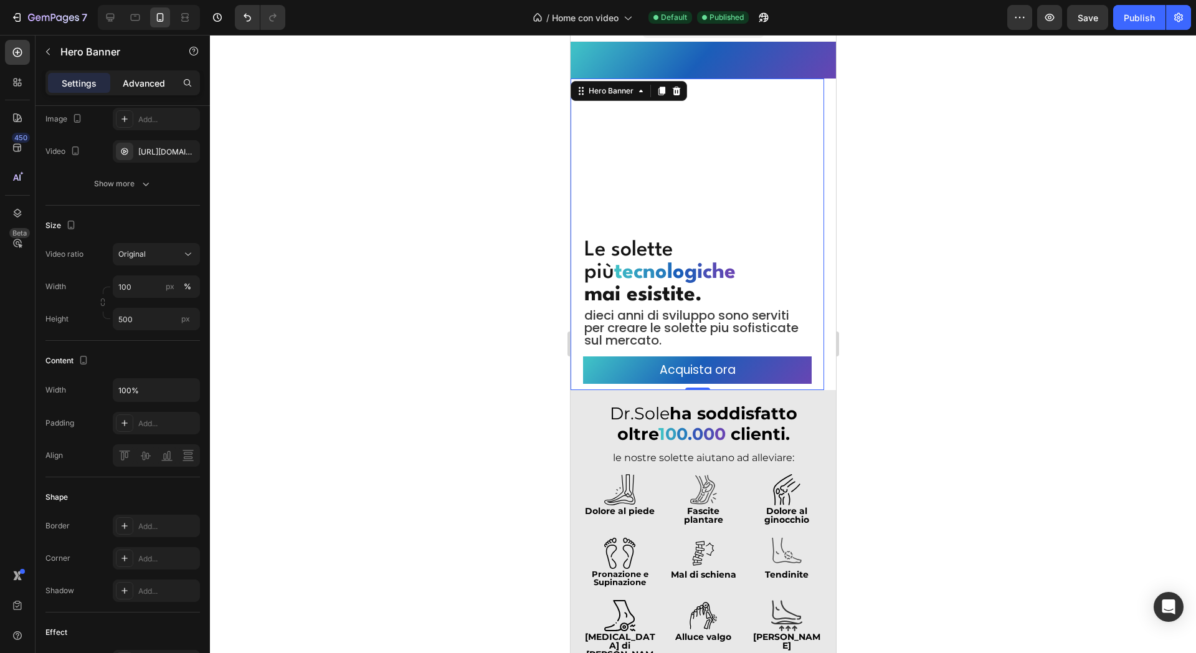
click at [153, 89] on div "Advanced" at bounding box center [144, 83] width 62 height 20
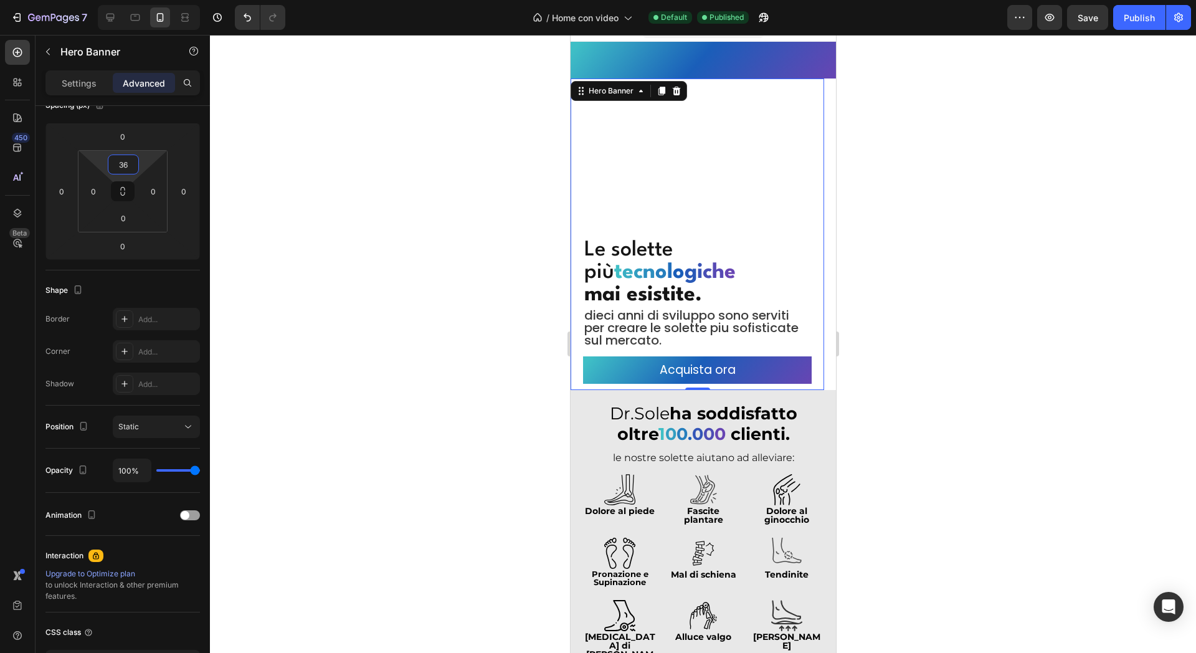
type input "42"
drag, startPoint x: 145, startPoint y: 162, endPoint x: 146, endPoint y: 145, distance: 16.9
click at [146, 0] on html "7 Version history / Home con video Default Published Preview Save Publish 450 B…" at bounding box center [598, 0] width 1196 height 0
click at [1151, 20] on div "Publish" at bounding box center [1139, 17] width 31 height 13
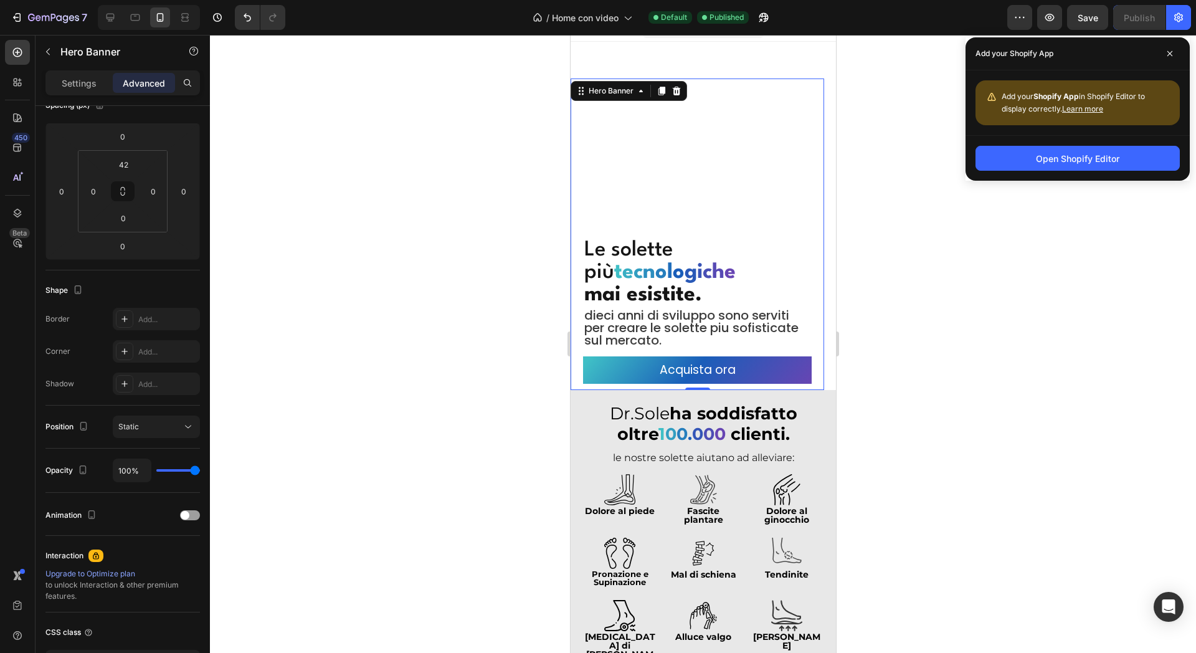
scroll to position [252, 0]
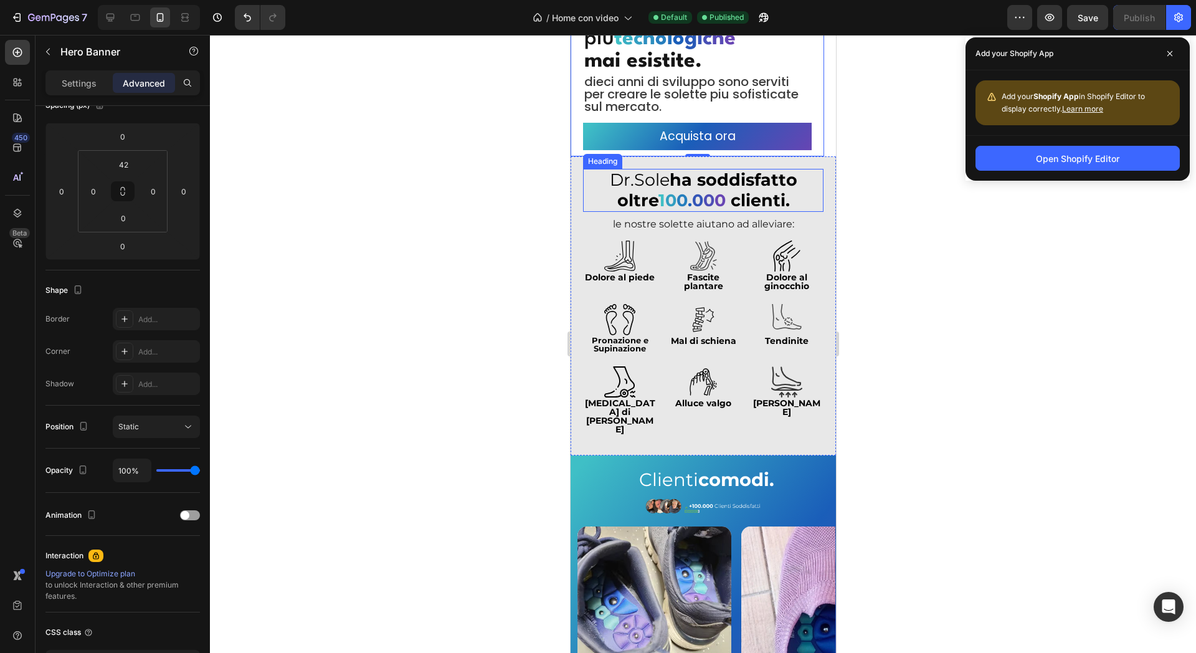
click at [632, 184] on h2 "Dr.Sole ha soddisfatto oltre 1 0 0 . 0 0 0 clienti." at bounding box center [703, 190] width 228 height 43
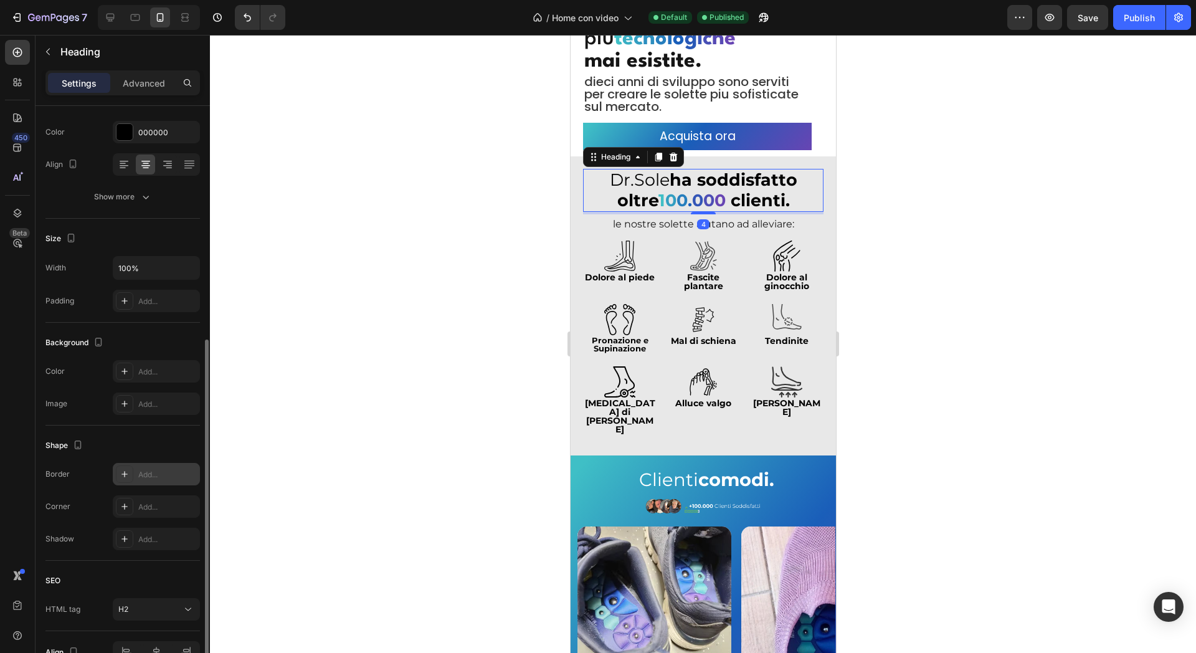
scroll to position [226, 0]
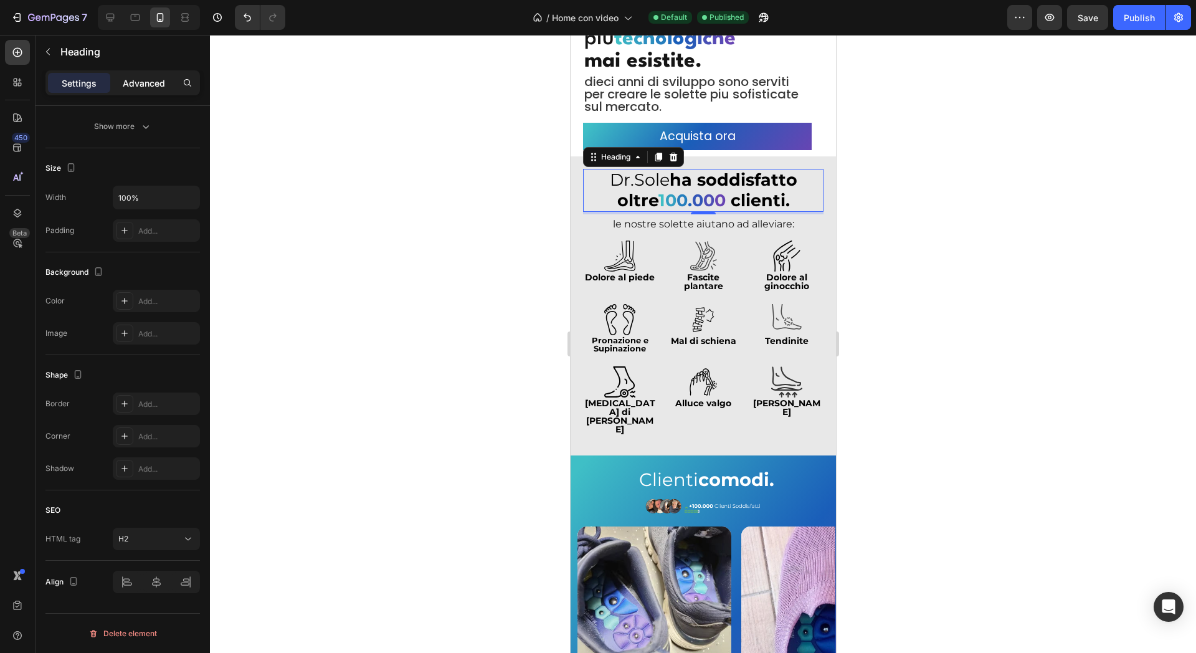
click at [172, 82] on div "Advanced" at bounding box center [144, 83] width 62 height 20
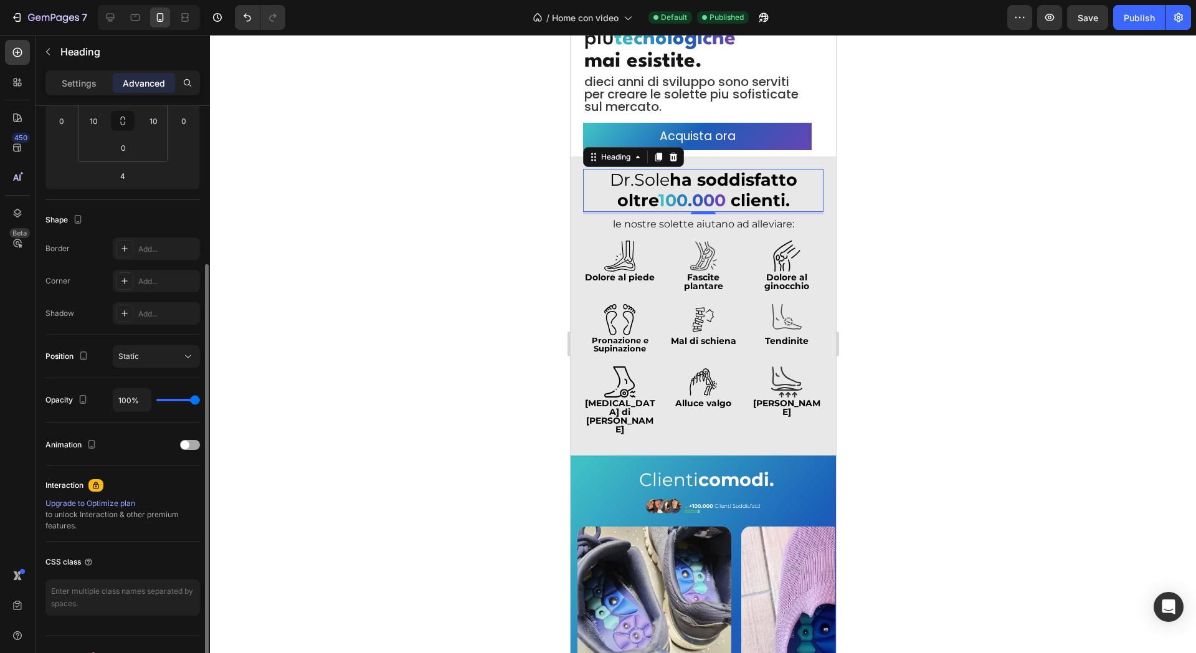
click at [187, 447] on span at bounding box center [185, 445] width 9 height 9
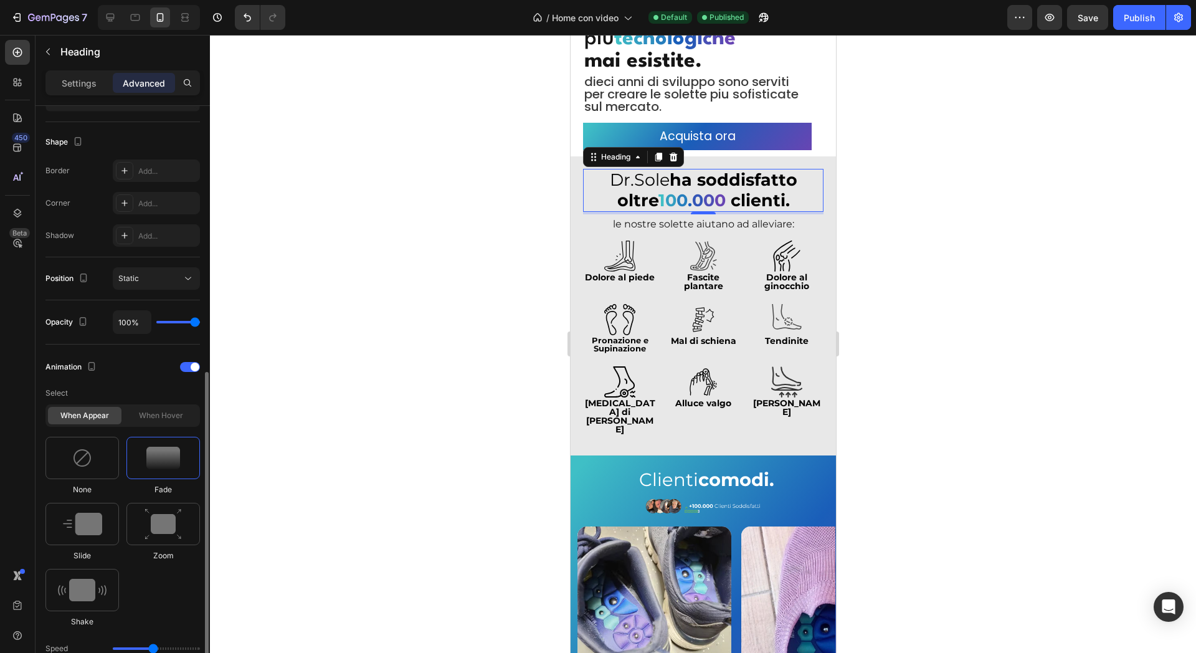
scroll to position [460, 0]
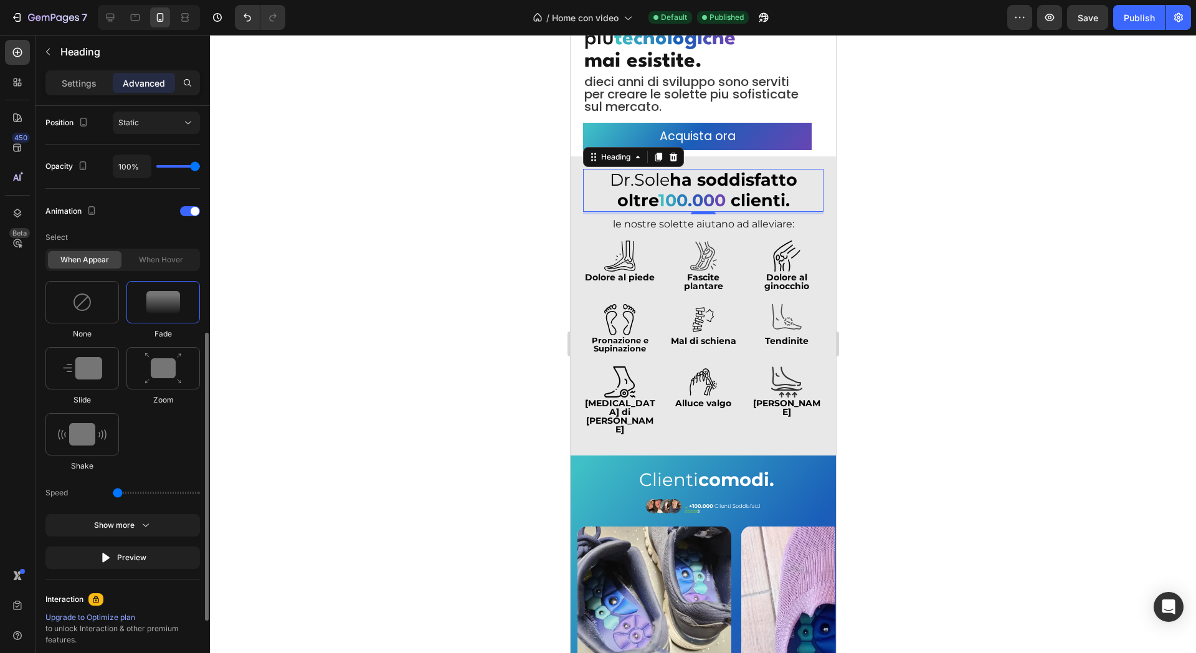
drag, startPoint x: 153, startPoint y: 489, endPoint x: 118, endPoint y: 497, distance: 35.7
type input "0.5"
click at [118, 494] on input "range" at bounding box center [156, 493] width 87 height 2
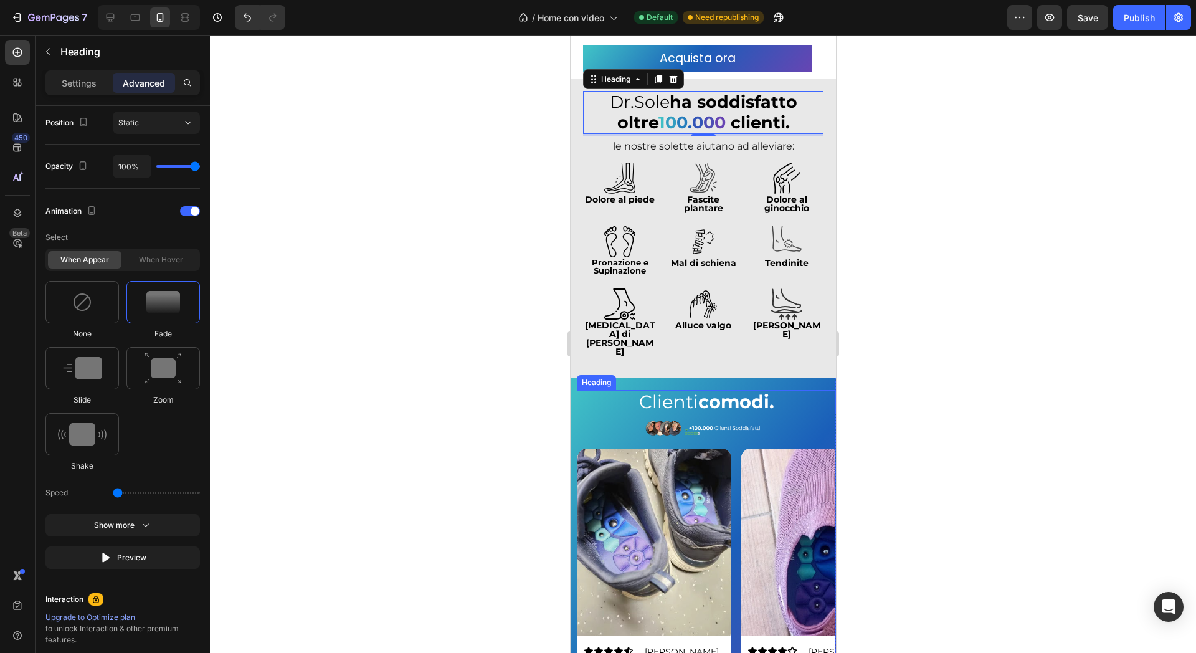
click at [703, 391] on strong "comodi." at bounding box center [736, 402] width 76 height 22
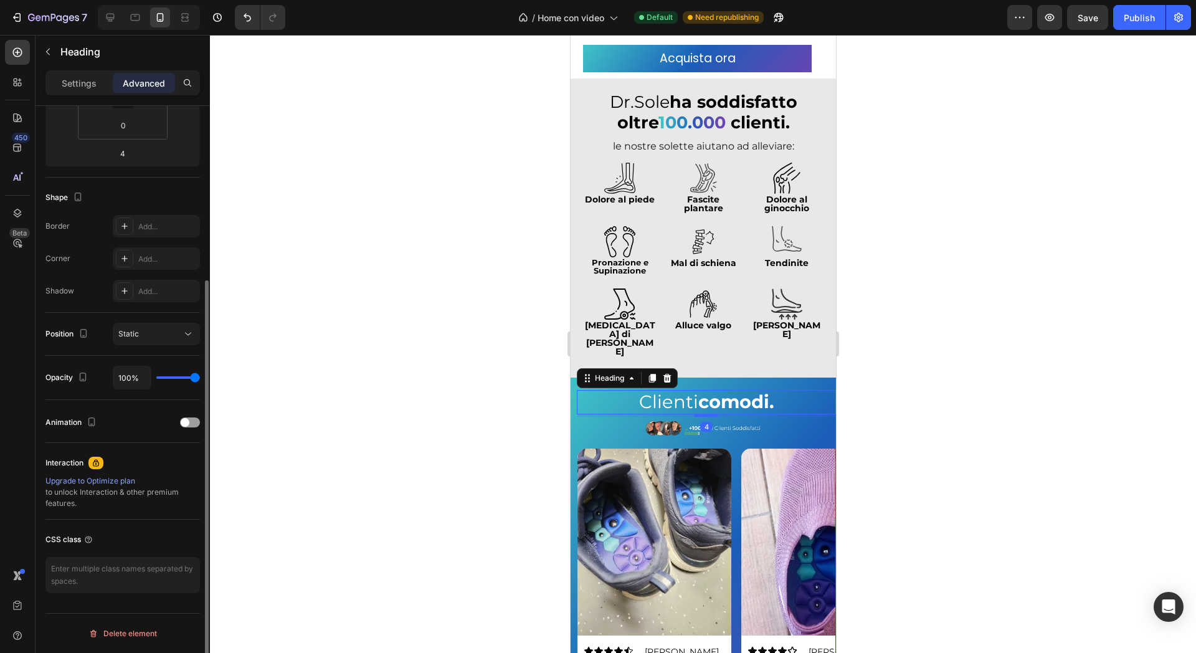
scroll to position [249, 0]
click at [175, 424] on div "Animation" at bounding box center [122, 422] width 155 height 20
click at [180, 422] on div at bounding box center [190, 422] width 20 height 10
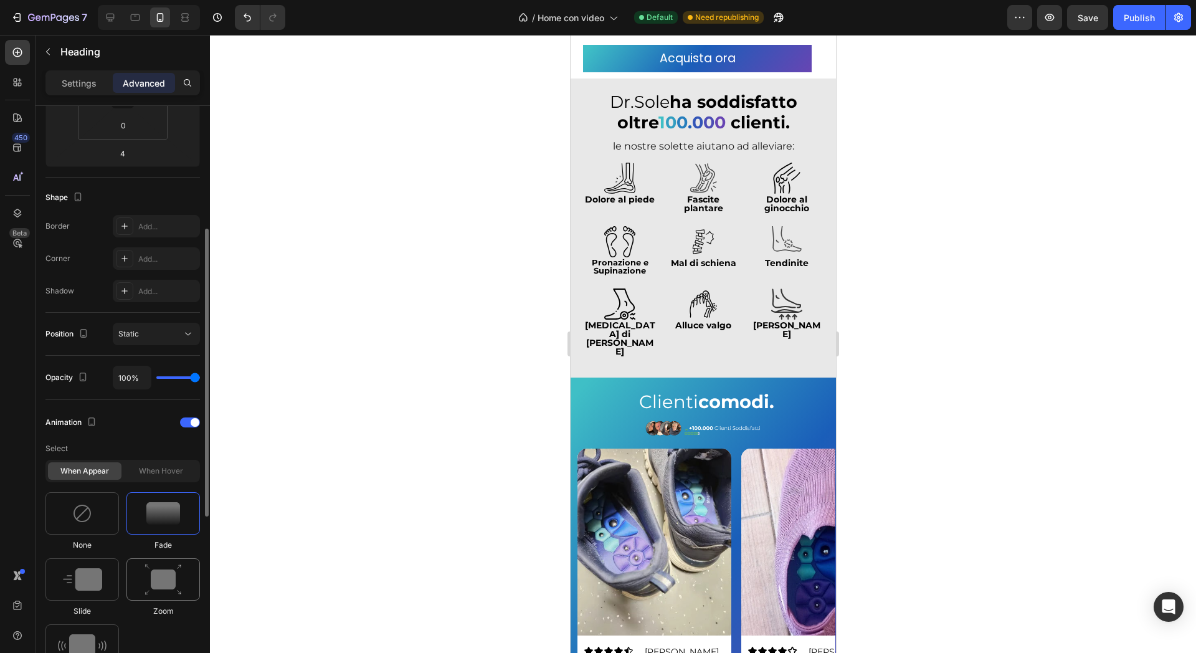
scroll to position [327, 0]
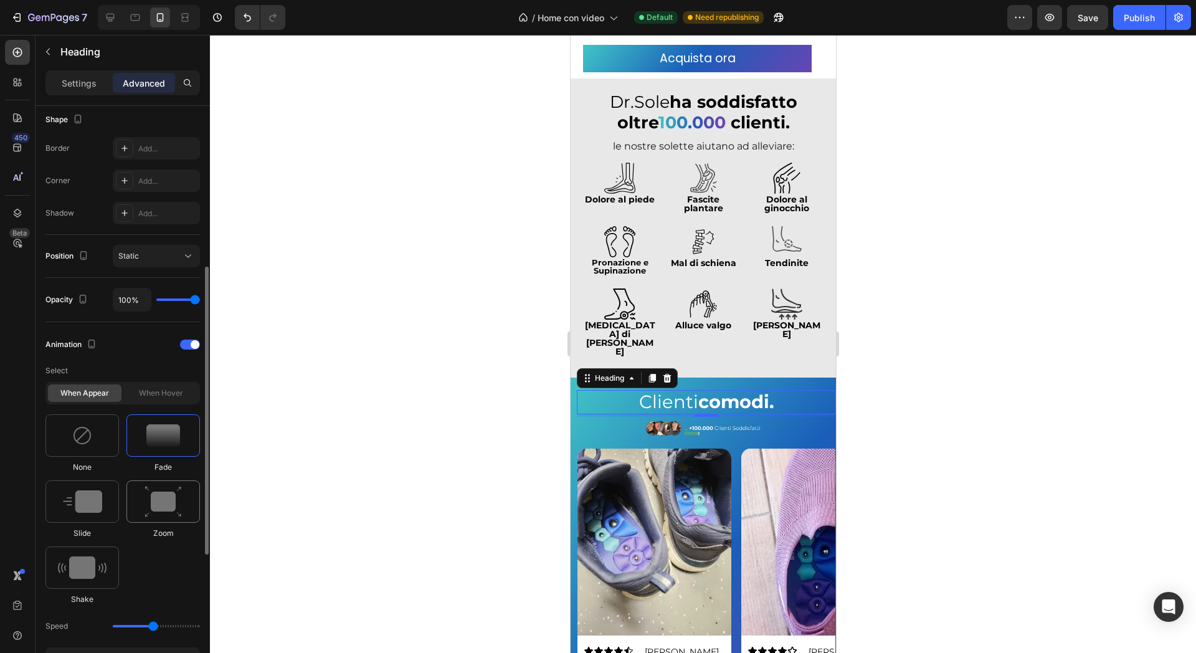
click at [158, 505] on img at bounding box center [163, 502] width 37 height 32
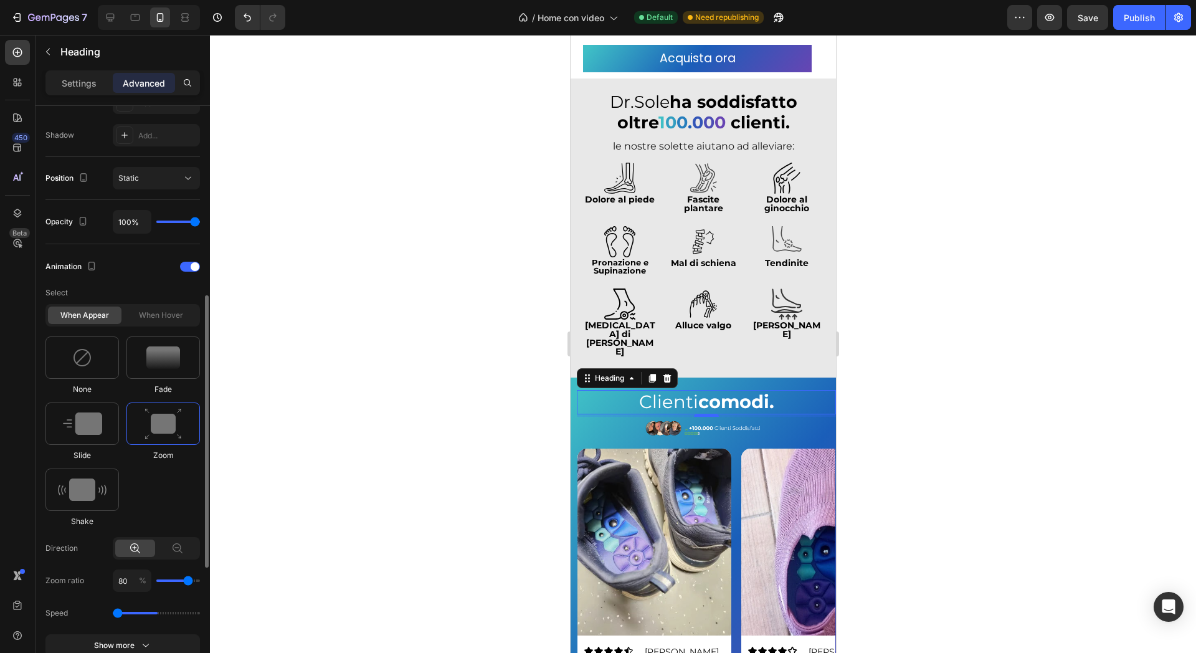
drag, startPoint x: 150, startPoint y: 609, endPoint x: 62, endPoint y: 625, distance: 89.2
type input "0.5"
click at [113, 614] on input "range" at bounding box center [156, 613] width 87 height 2
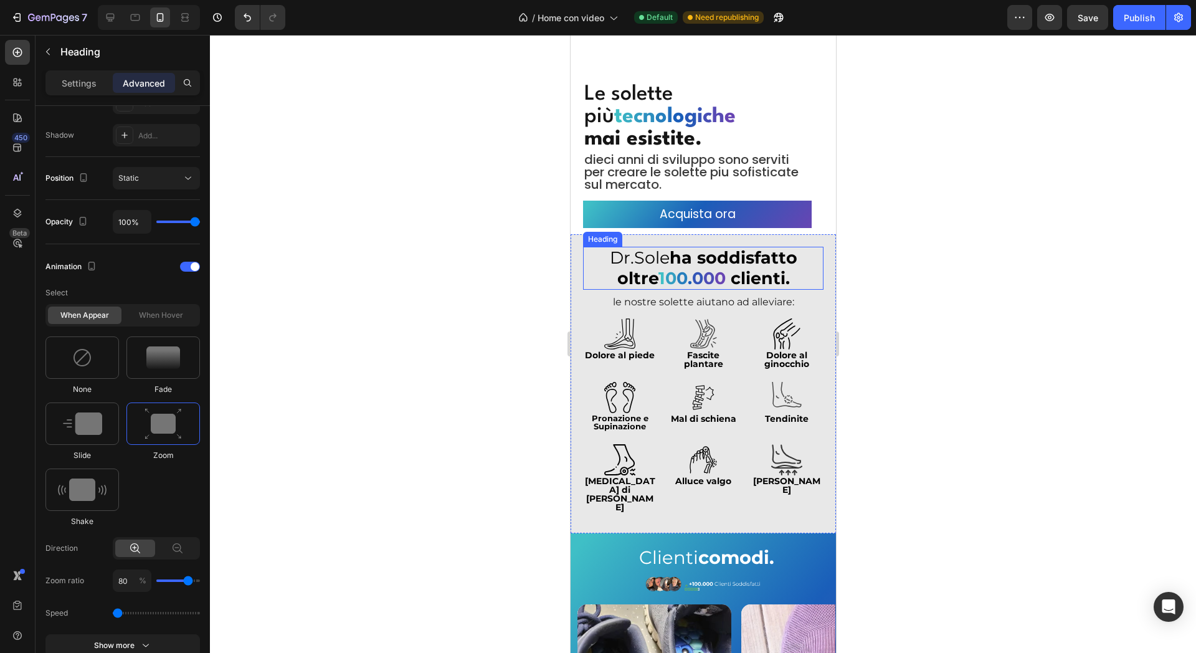
click at [695, 259] on strong "ha soddisfatto oltre" at bounding box center [707, 267] width 180 height 41
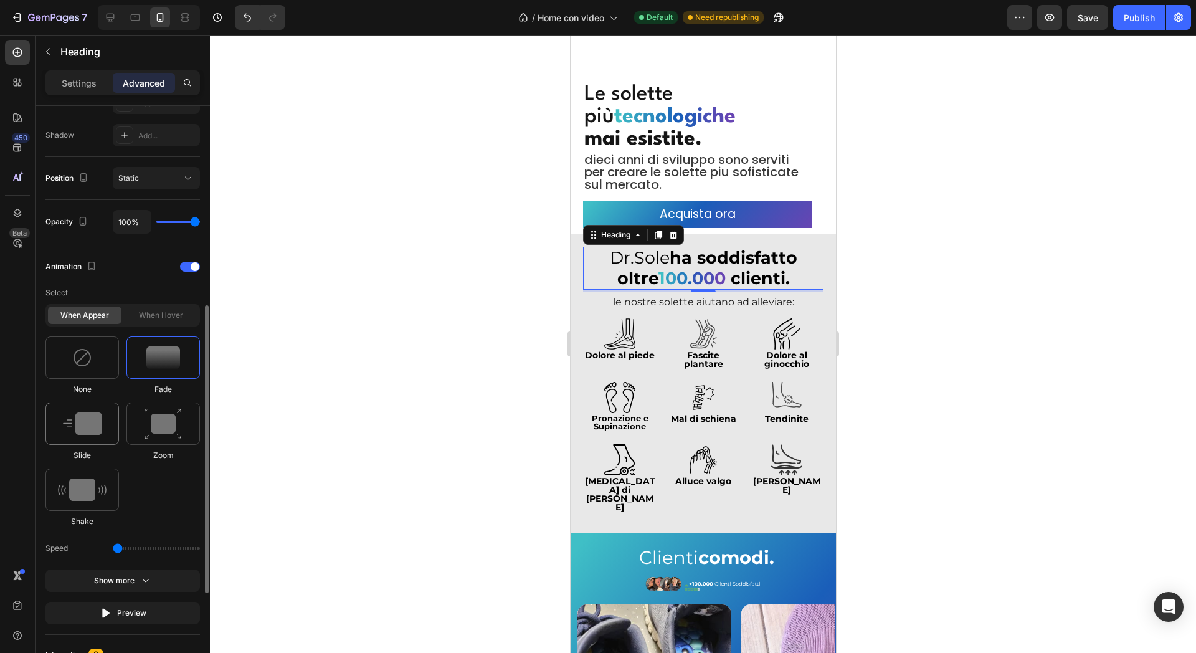
click at [106, 425] on div at bounding box center [82, 424] width 74 height 42
drag, startPoint x: 150, startPoint y: 608, endPoint x: 42, endPoint y: 606, distance: 107.8
click at [113, 612] on input "range" at bounding box center [156, 613] width 87 height 2
click at [133, 610] on div "Speed" at bounding box center [122, 613] width 155 height 22
drag, startPoint x: 117, startPoint y: 612, endPoint x: 162, endPoint y: 613, distance: 44.9
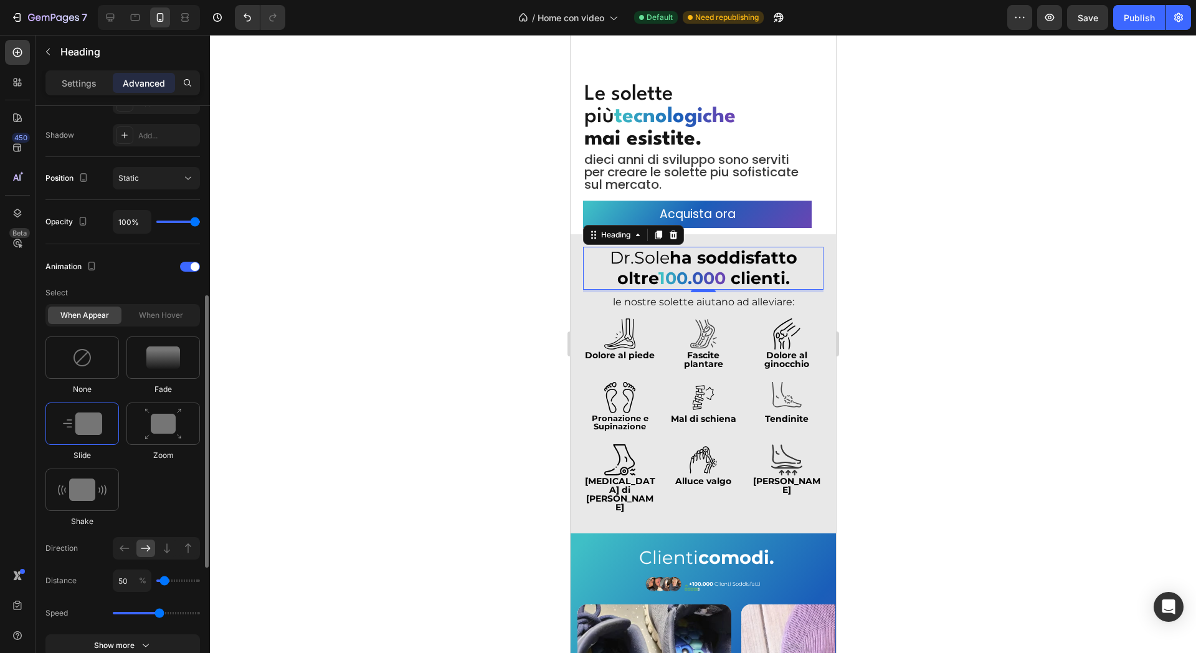
click at [162, 613] on input "range" at bounding box center [156, 613] width 87 height 2
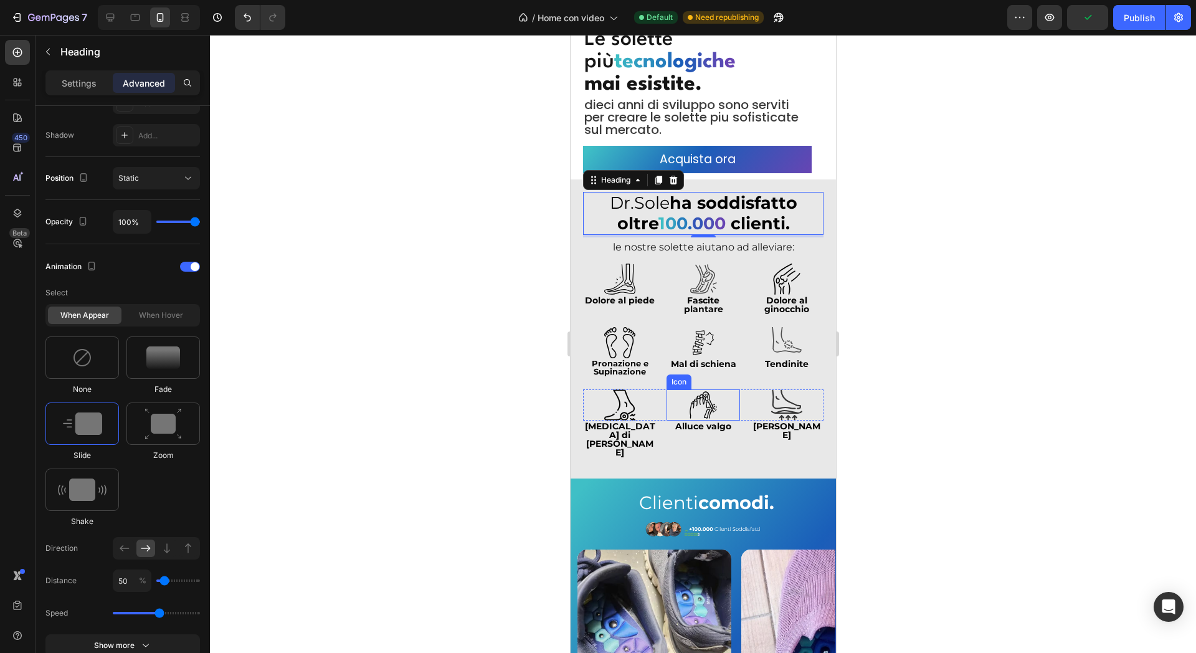
scroll to position [252, 0]
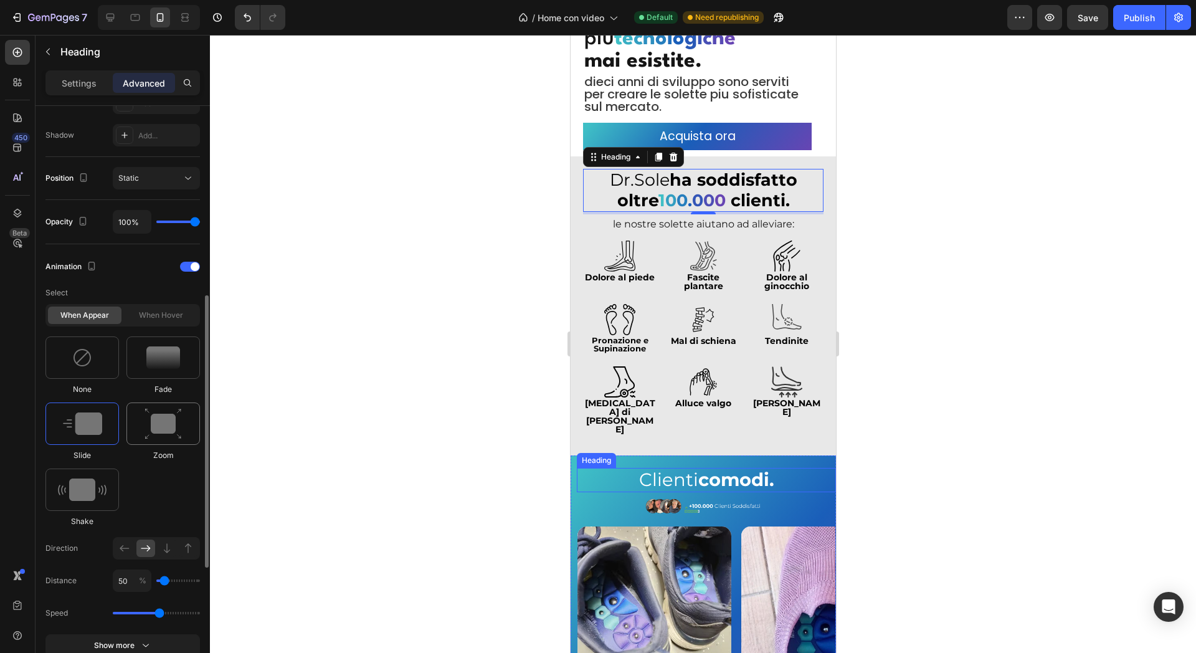
click at [156, 428] on img at bounding box center [163, 424] width 37 height 32
drag, startPoint x: 150, startPoint y: 611, endPoint x: 119, endPoint y: 604, distance: 31.3
type input "0.5"
click at [119, 612] on input "range" at bounding box center [156, 613] width 87 height 2
click at [750, 469] on strong "comodi." at bounding box center [736, 480] width 76 height 22
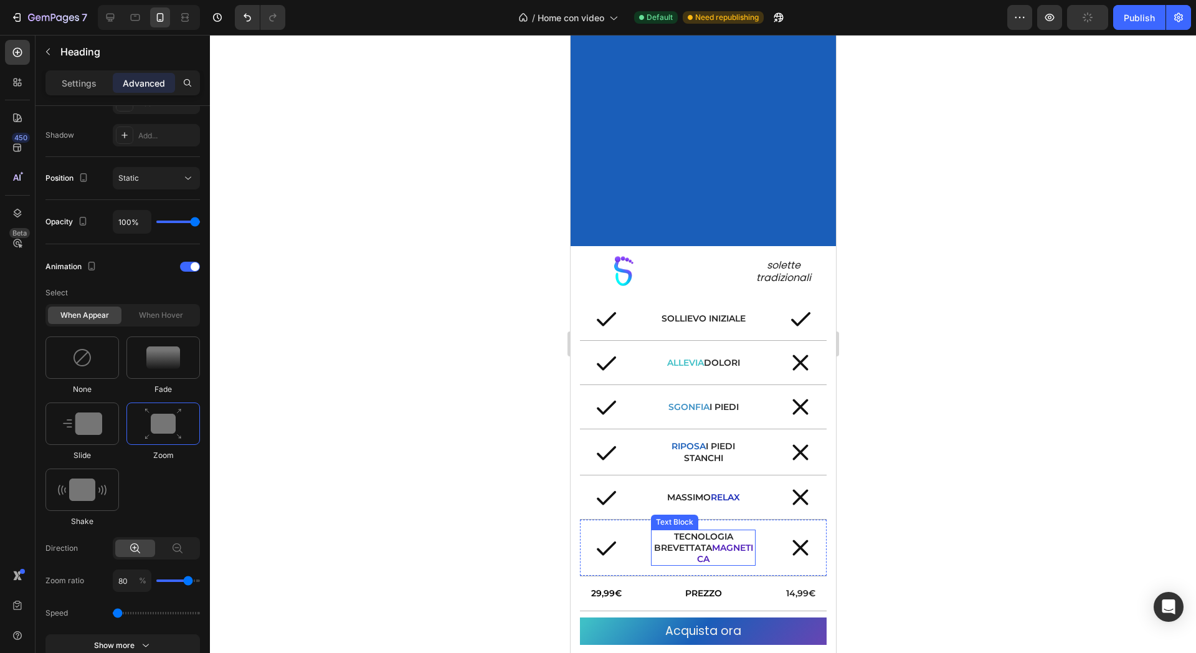
scroll to position [1187, 0]
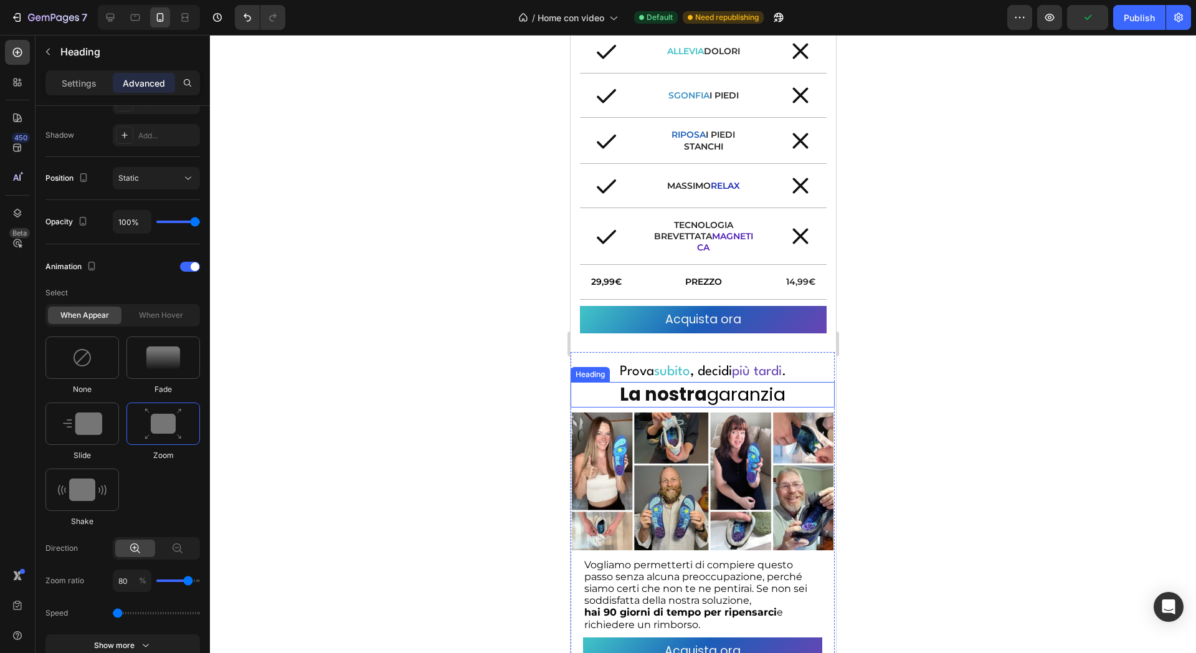
click at [700, 384] on strong "La nostra" at bounding box center [662, 394] width 87 height 25
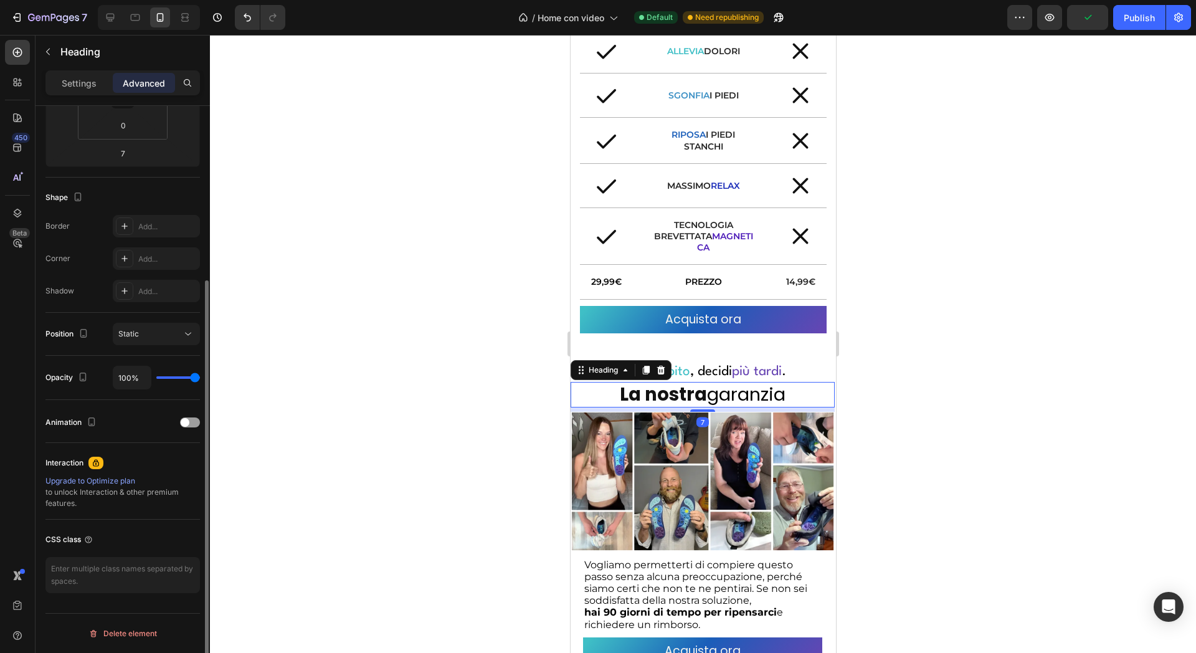
scroll to position [249, 0]
click at [183, 424] on span at bounding box center [185, 422] width 9 height 9
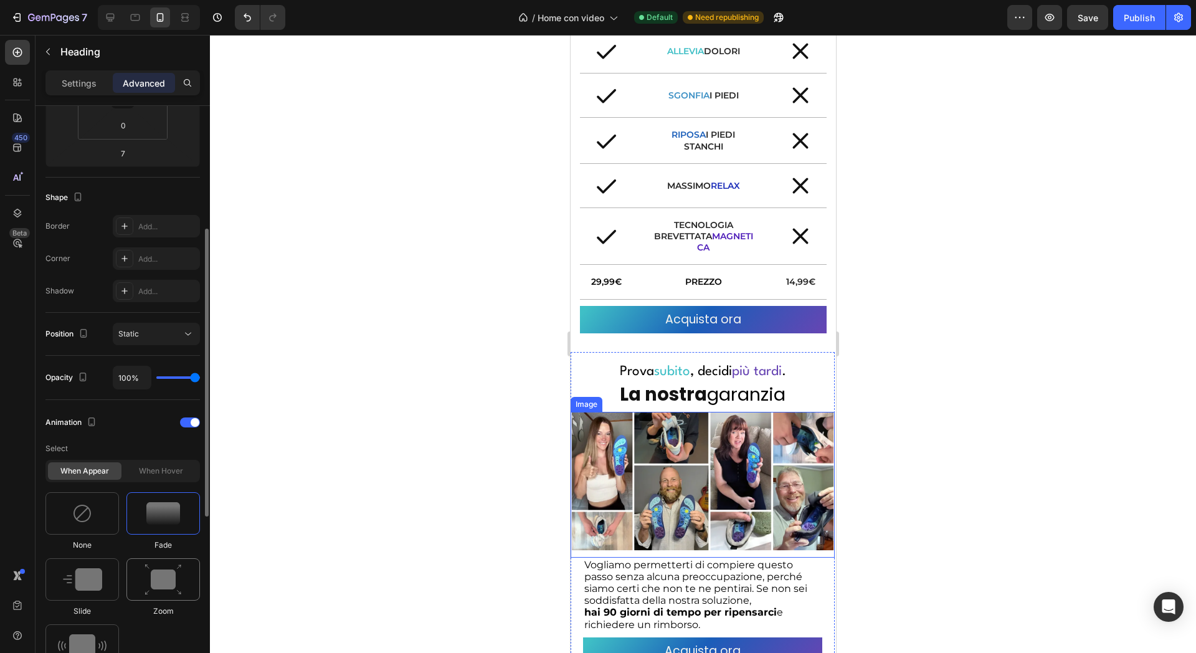
scroll to position [327, 0]
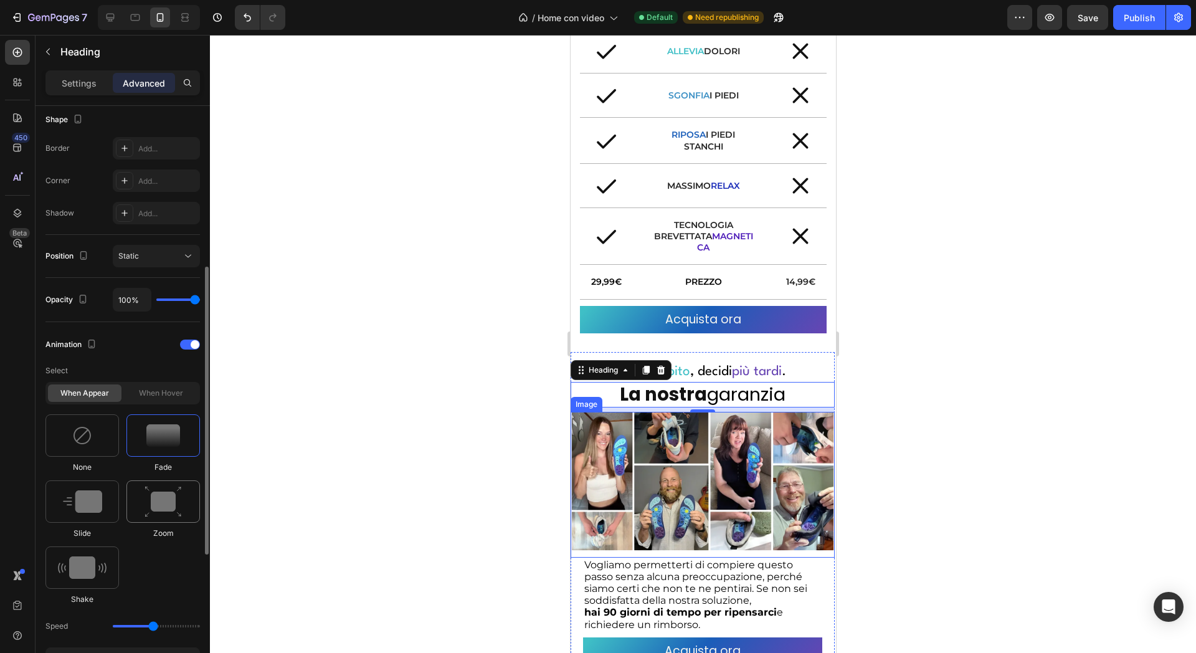
click at [160, 513] on img at bounding box center [163, 502] width 37 height 32
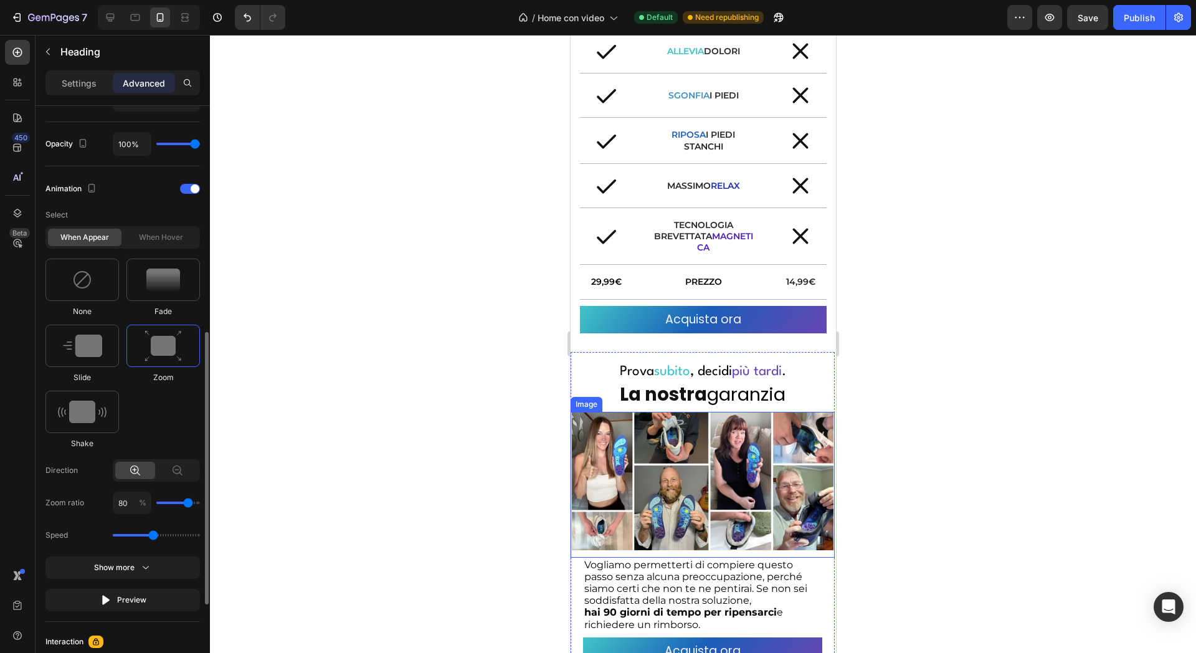
scroll to position [560, 0]
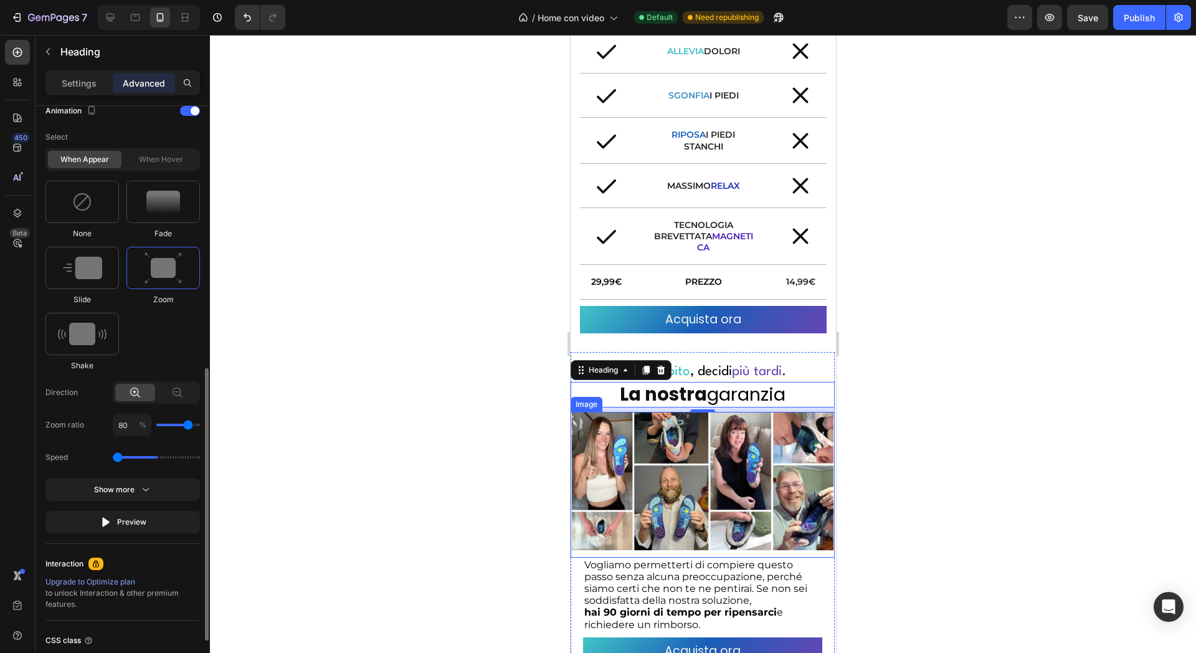
drag, startPoint x: 155, startPoint y: 456, endPoint x: 87, endPoint y: 459, distance: 68.0
type input "0.5"
click at [113, 459] on input "range" at bounding box center [156, 457] width 87 height 2
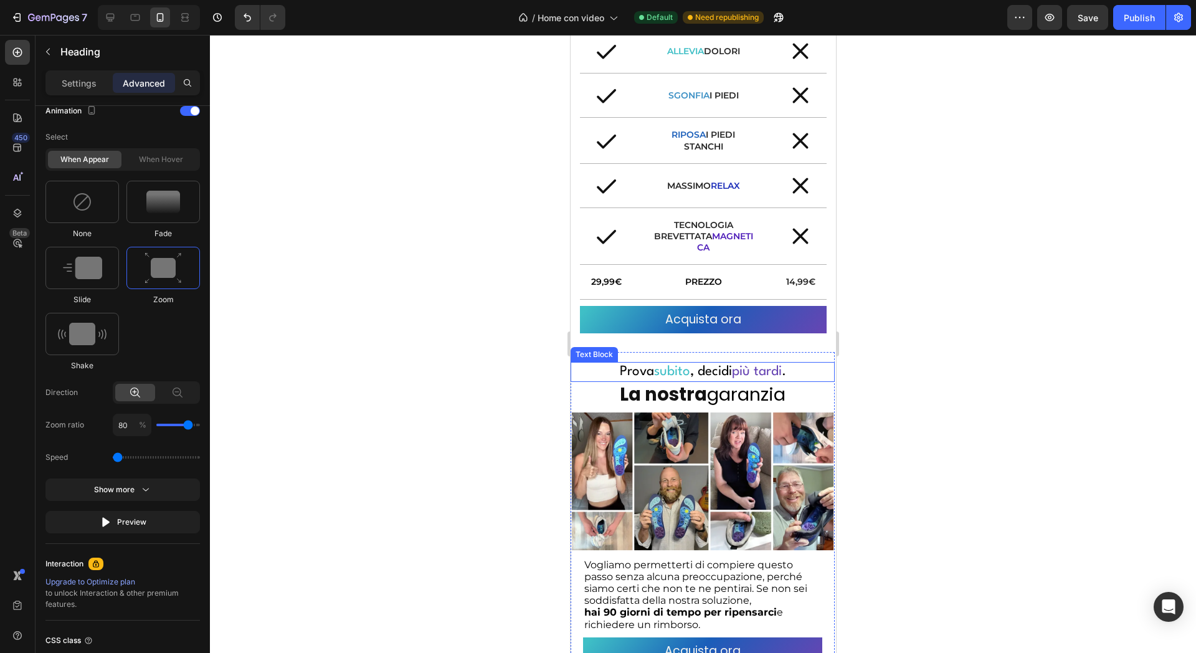
click at [735, 368] on span "più tardi" at bounding box center [757, 371] width 50 height 13
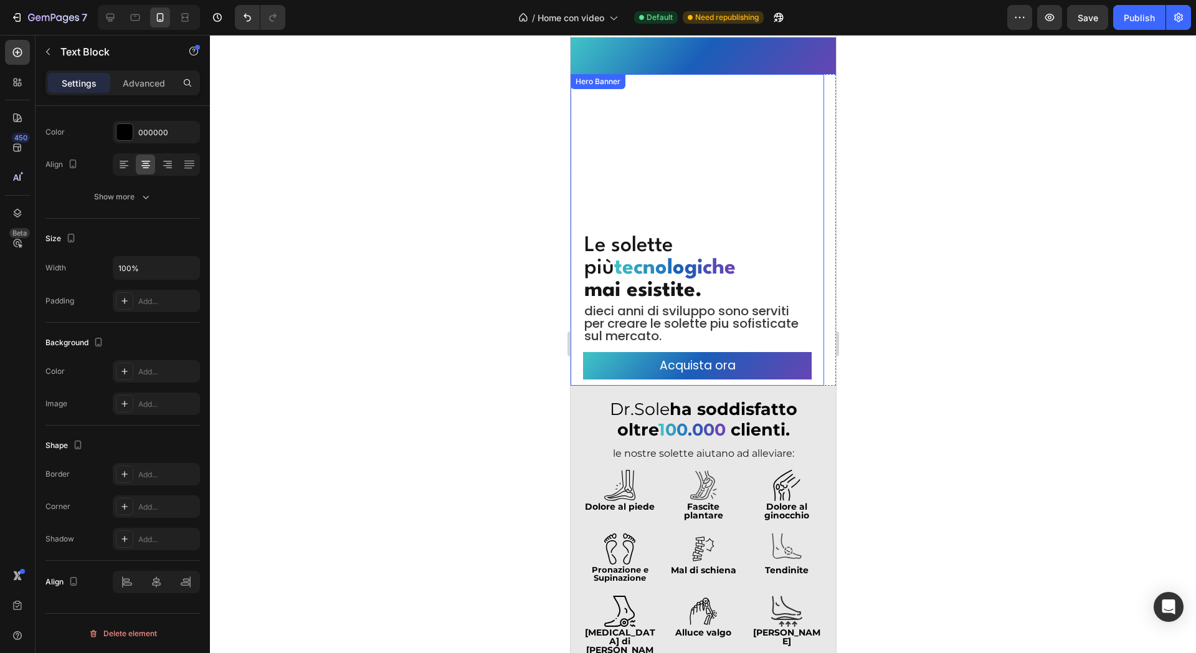
scroll to position [19, 0]
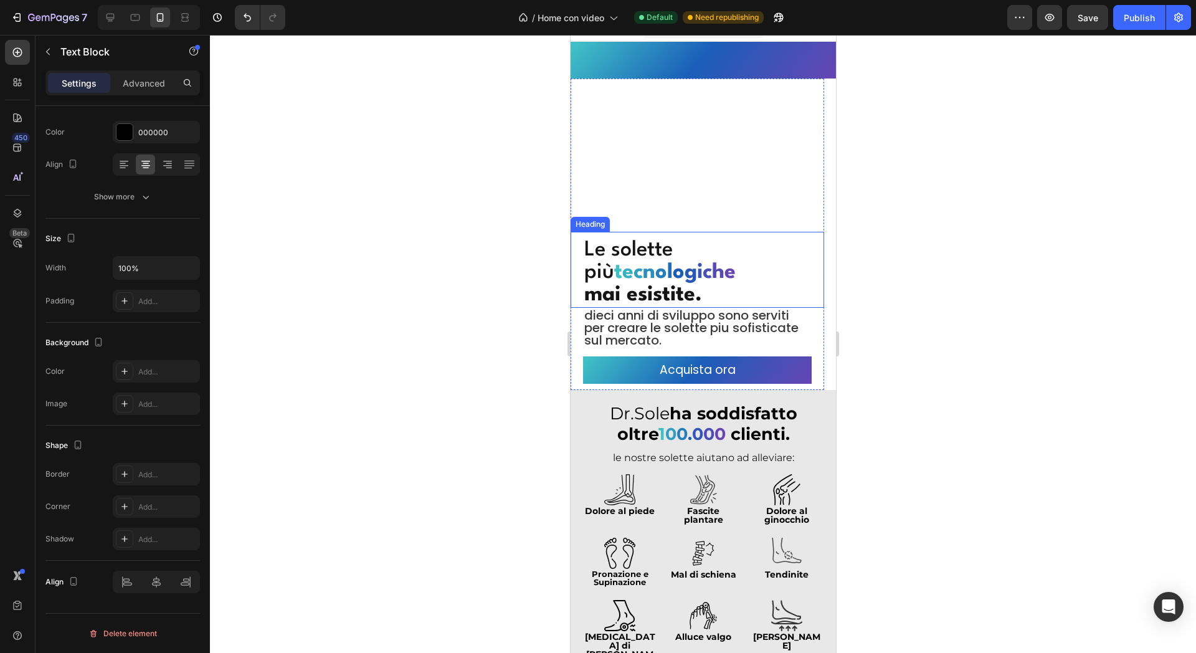
click at [681, 271] on strong "o" at bounding box center [678, 272] width 12 height 21
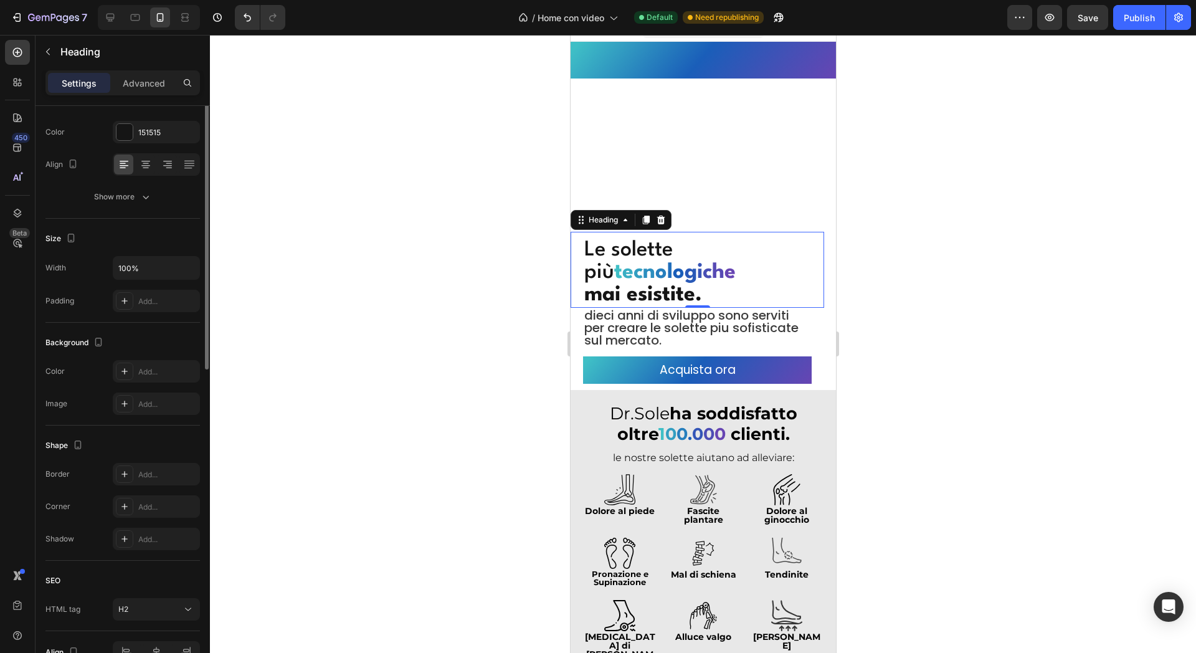
scroll to position [226, 0]
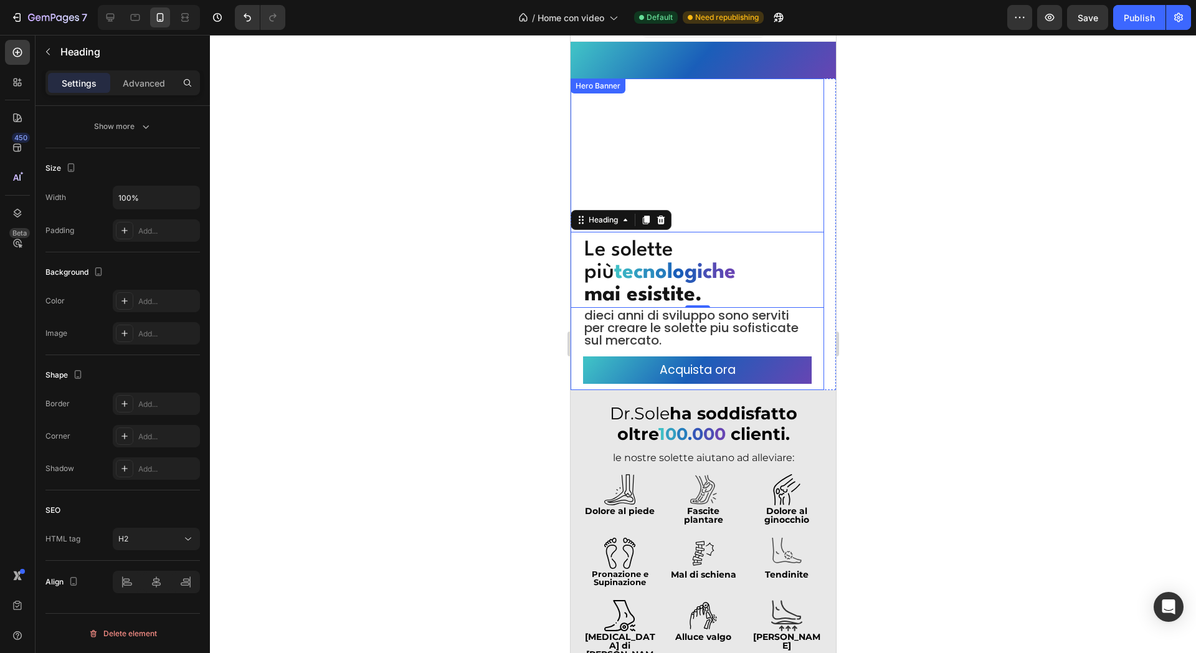
click at [612, 155] on div "Overlay" at bounding box center [697, 247] width 254 height 285
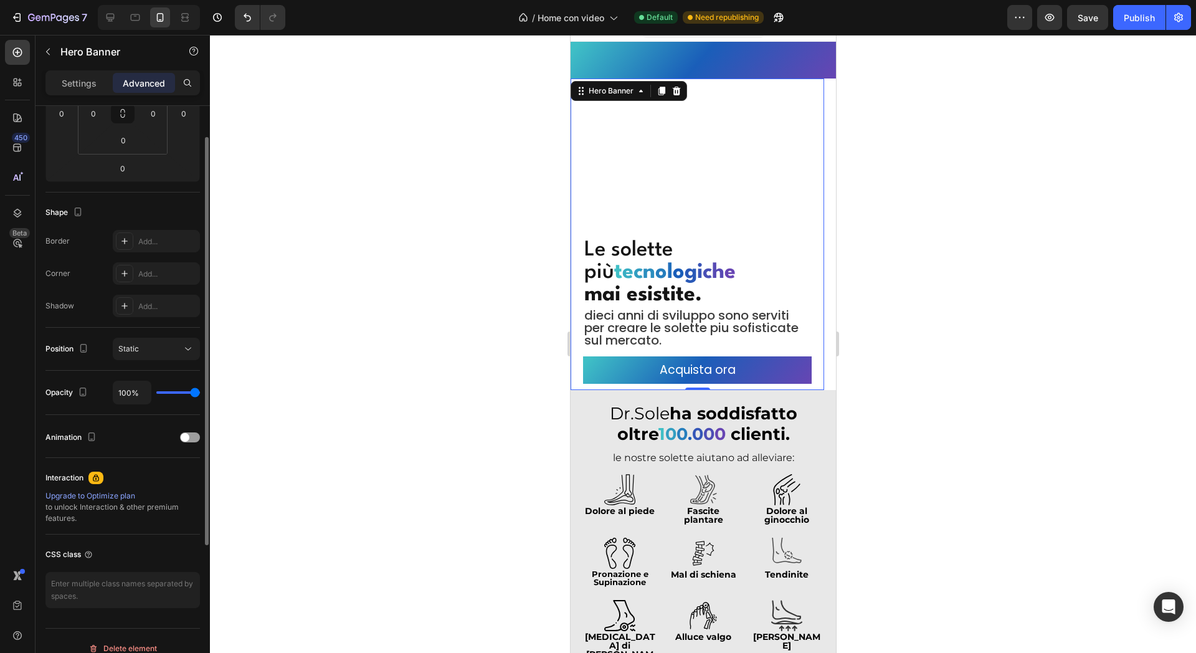
scroll to position [249, 0]
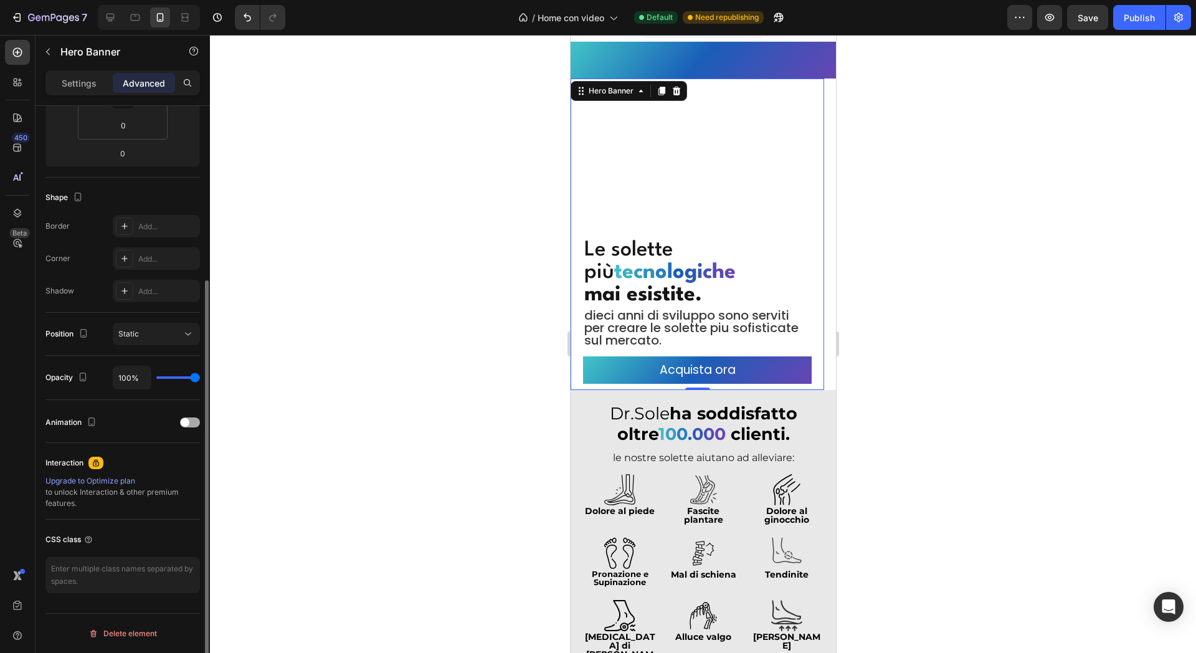
click at [181, 424] on span at bounding box center [185, 422] width 9 height 9
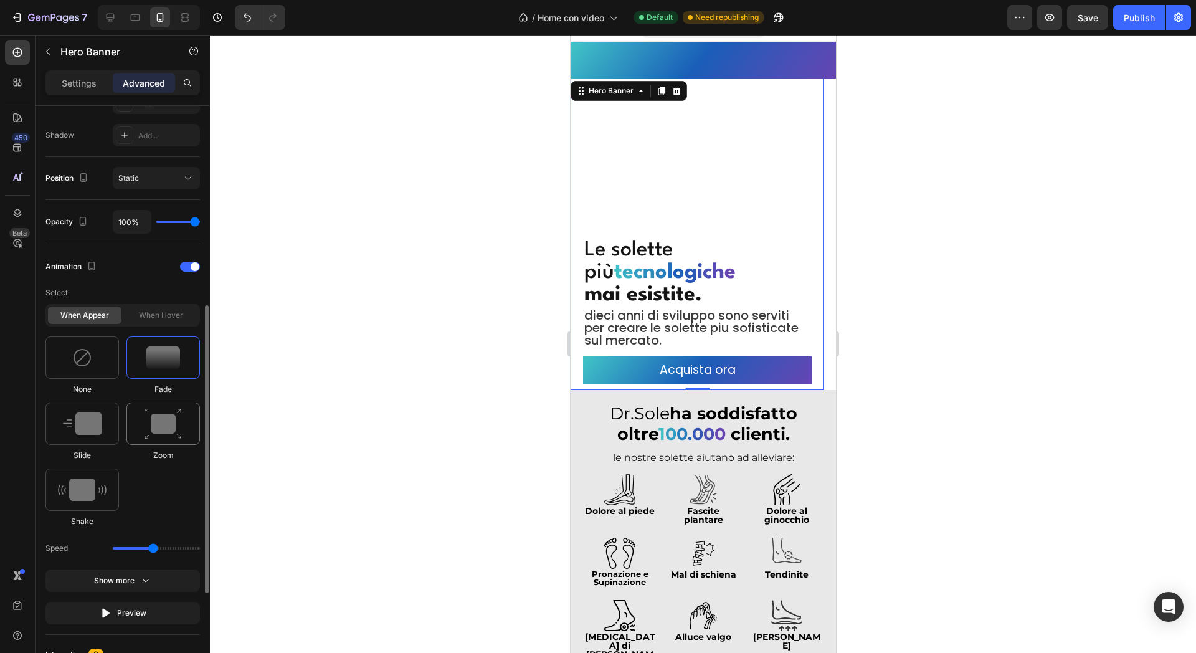
scroll to position [482, 0]
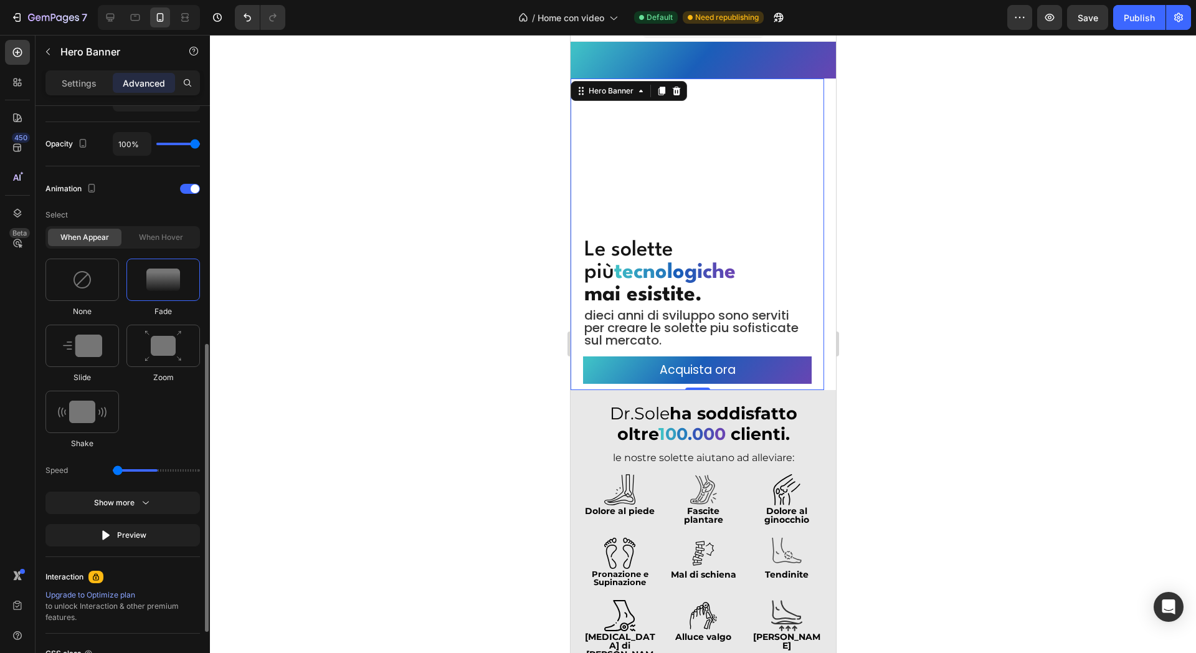
drag, startPoint x: 148, startPoint y: 472, endPoint x: 54, endPoint y: 470, distance: 94.1
type input "0.5"
click at [113, 470] on input "range" at bounding box center [156, 470] width 87 height 2
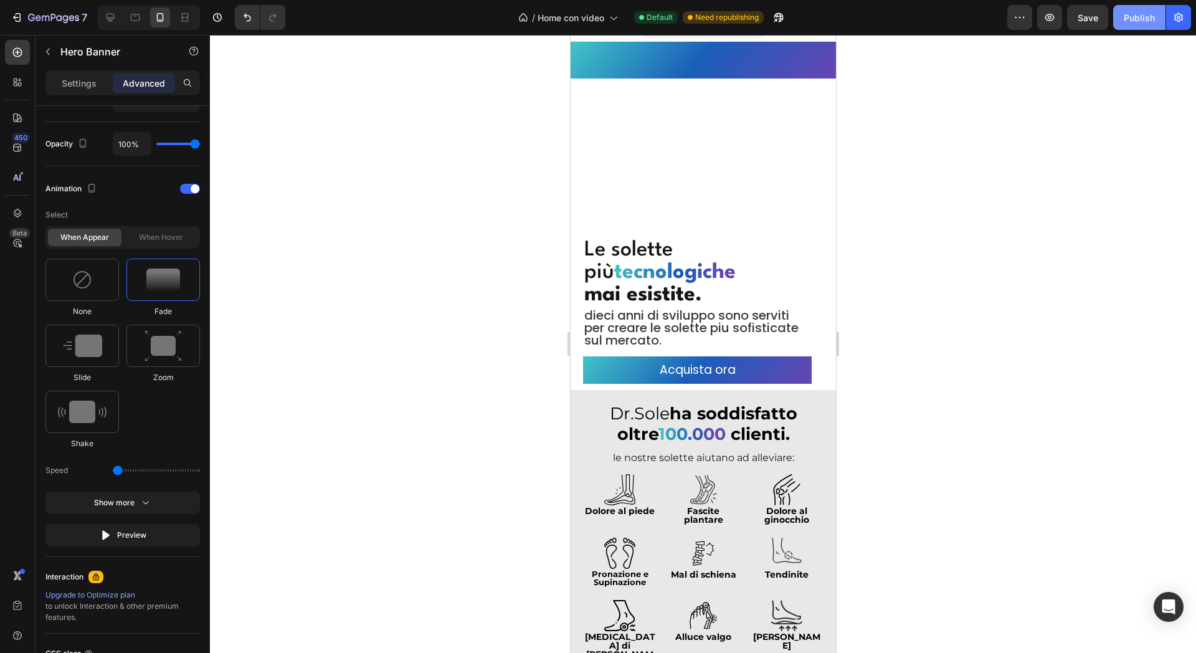
click at [1138, 22] on div "Publish" at bounding box center [1139, 17] width 31 height 13
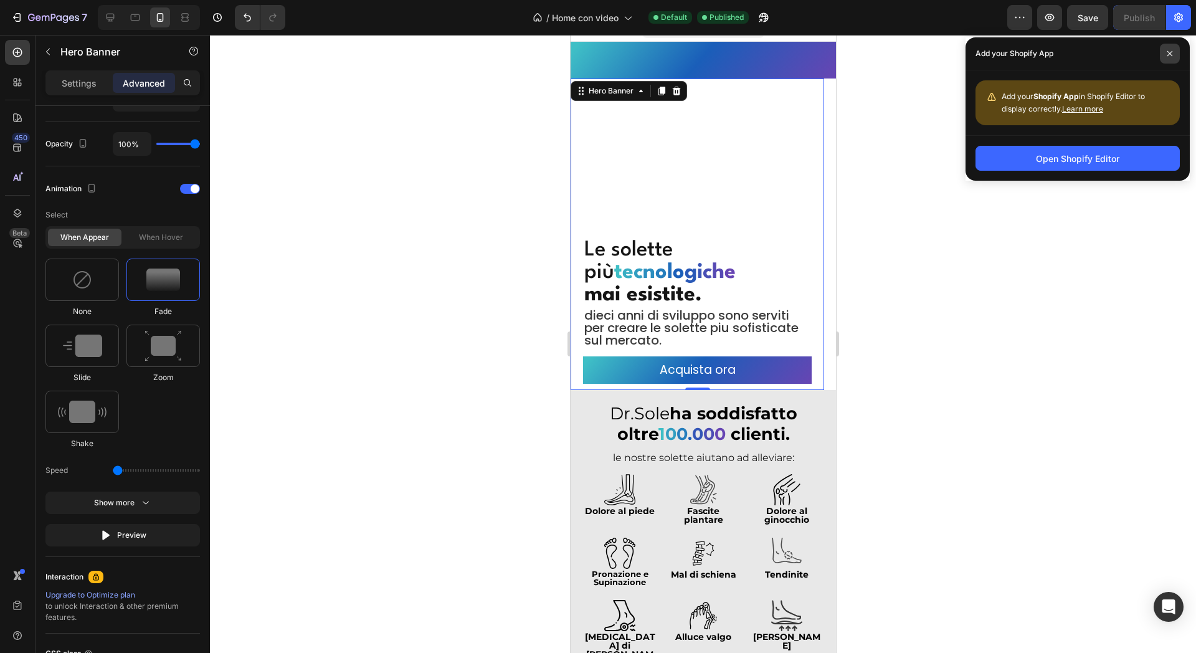
click at [1172, 57] on span at bounding box center [1170, 54] width 20 height 20
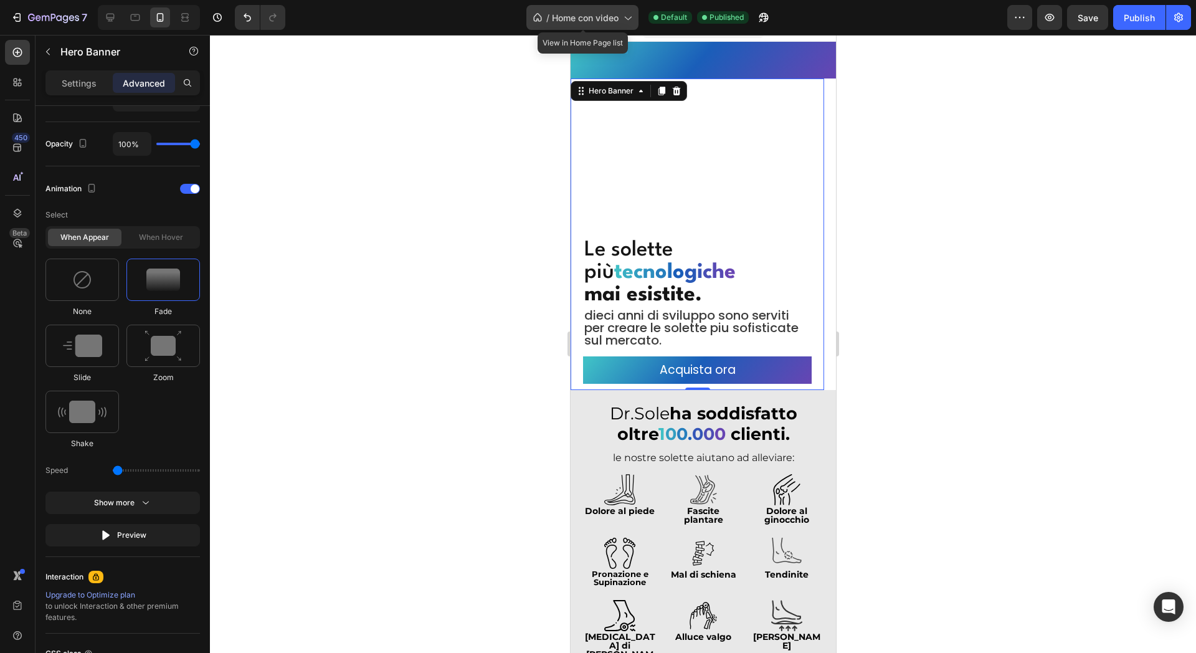
click at [599, 23] on span "Home con video" at bounding box center [585, 17] width 67 height 13
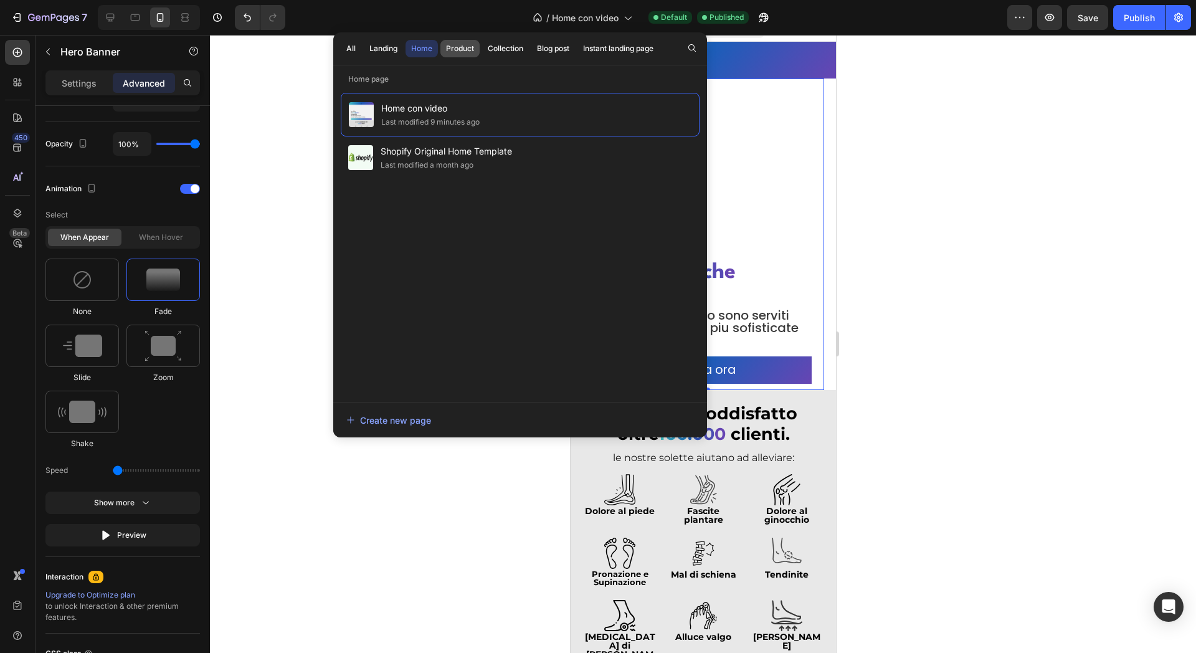
click at [453, 52] on div "Product" at bounding box center [460, 48] width 28 height 11
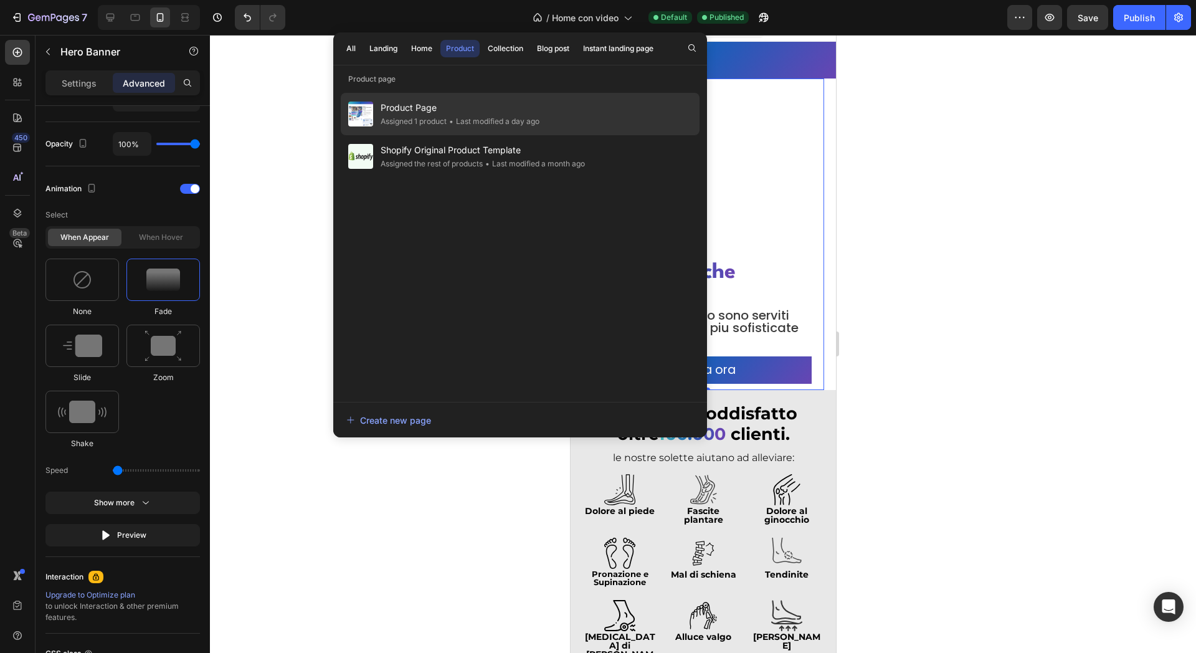
click at [442, 108] on span "Product Page" at bounding box center [460, 107] width 159 height 15
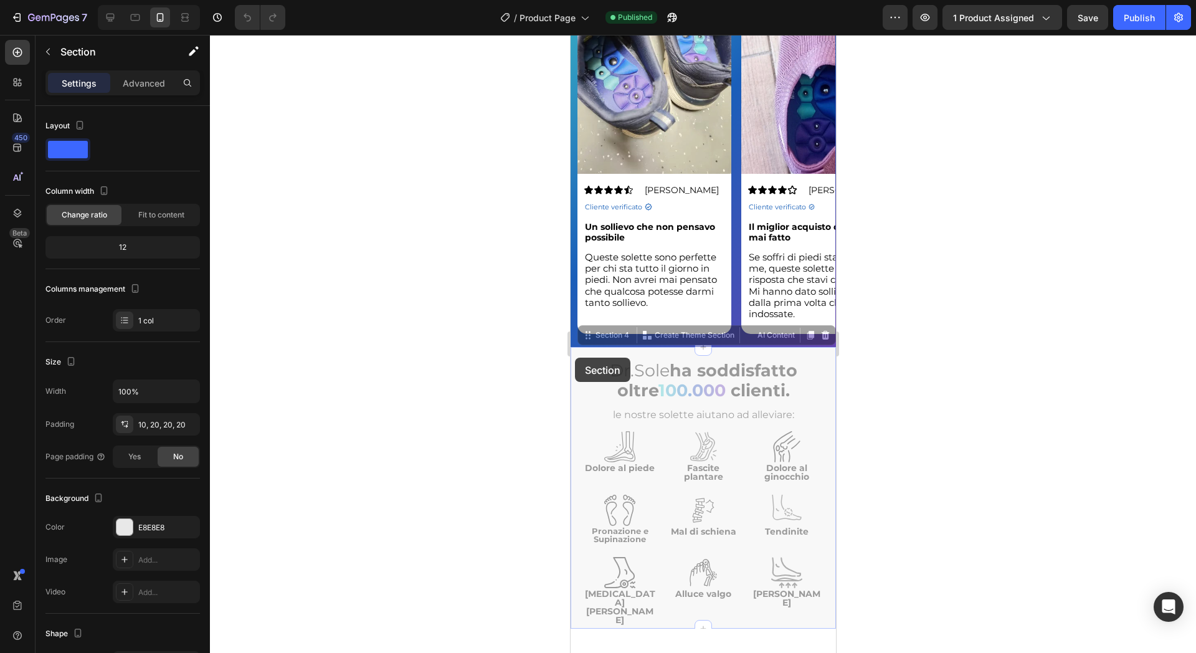
scroll to position [935, 0]
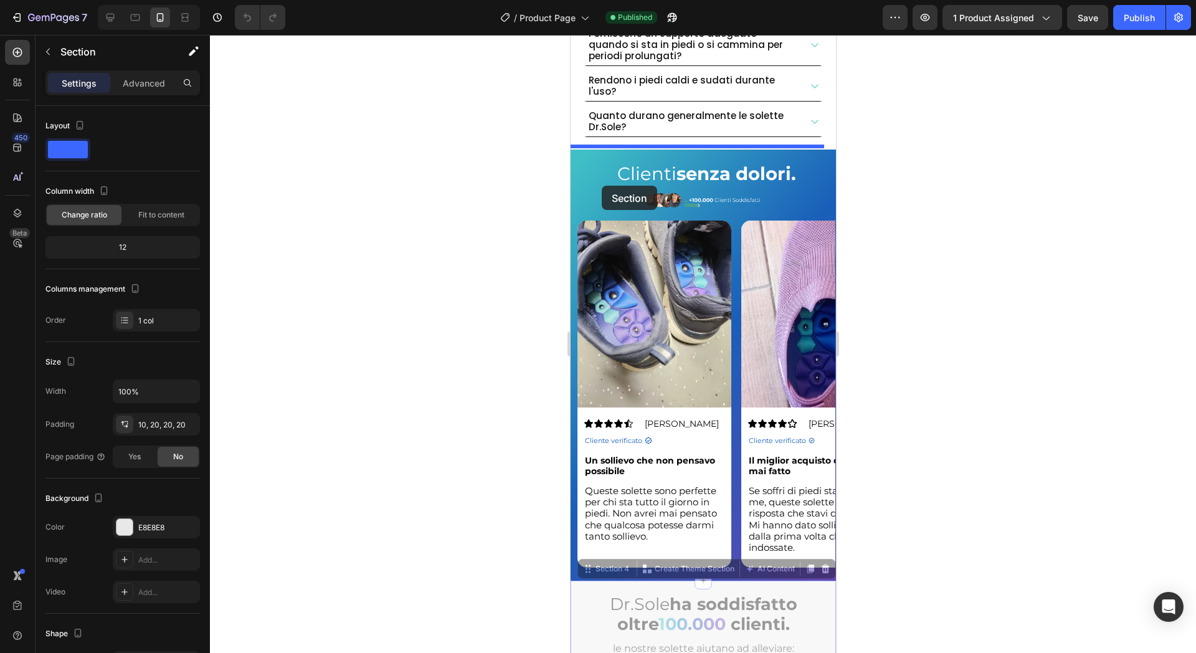
drag, startPoint x: 574, startPoint y: 359, endPoint x: 601, endPoint y: 186, distance: 175.3
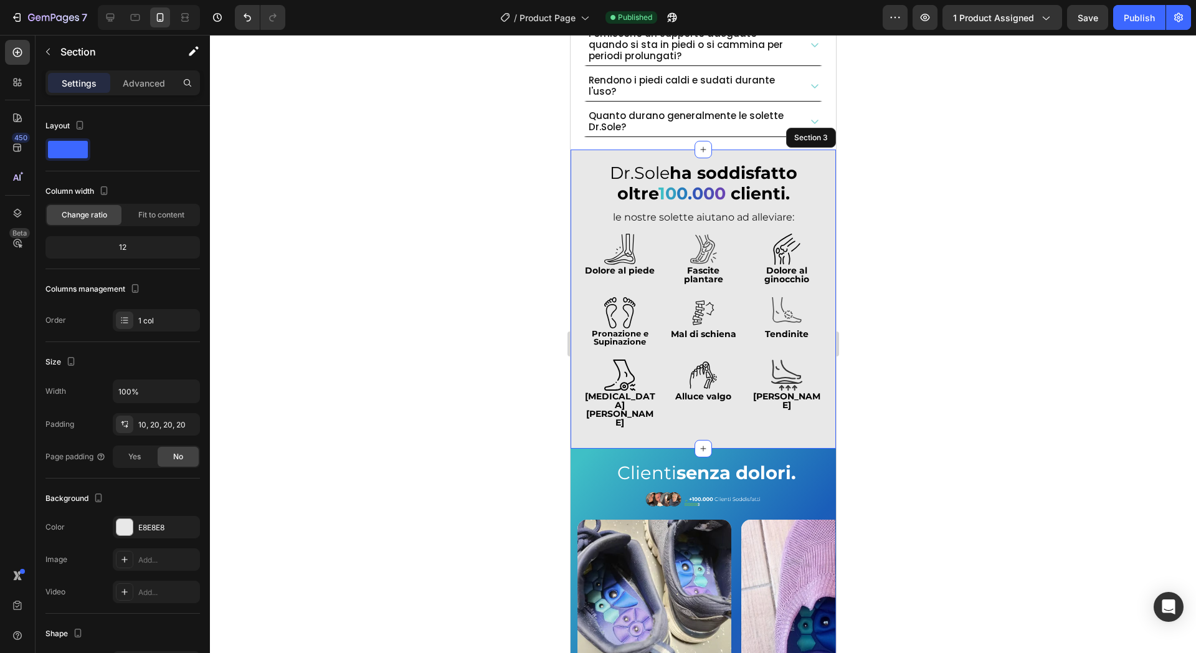
click at [487, 263] on div at bounding box center [703, 344] width 986 height 618
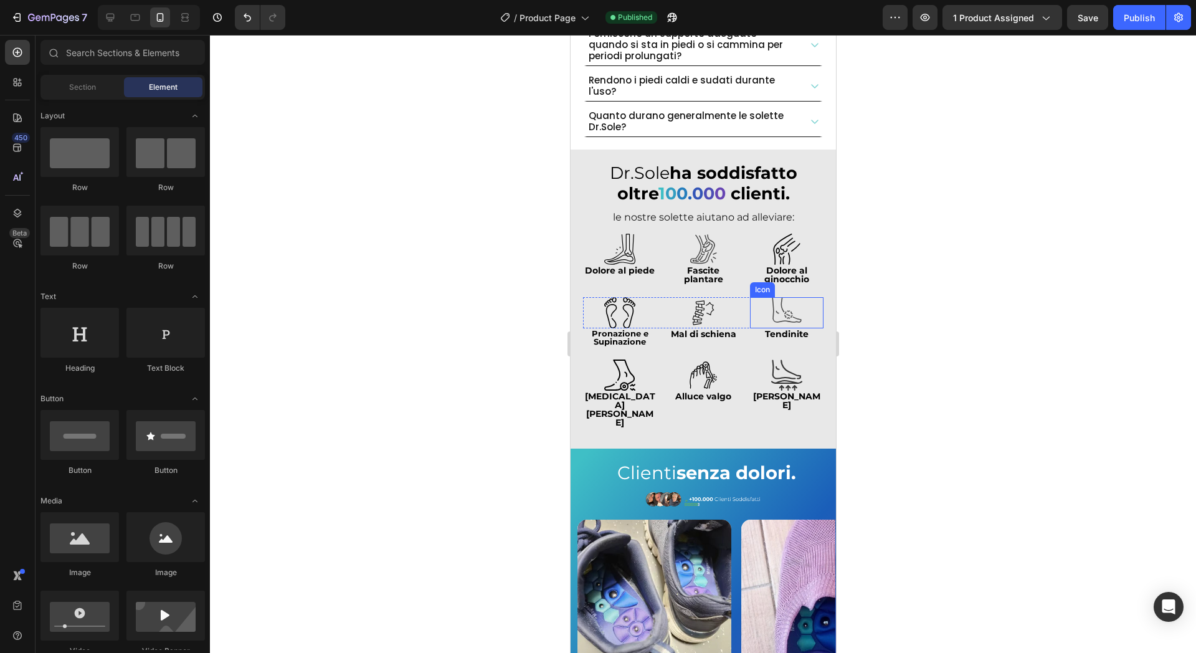
scroll to position [779, 0]
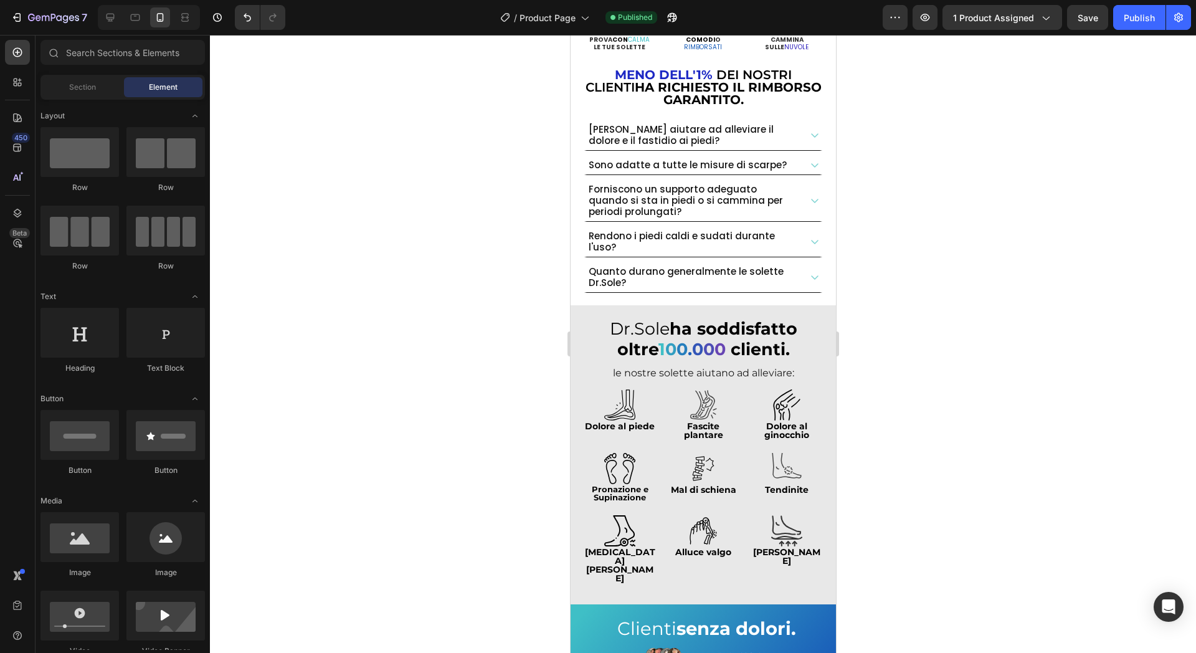
click at [1161, 3] on div "7 Version history / Product Page Published Preview 1 product assigned Save Publ…" at bounding box center [598, 18] width 1196 height 36
click at [1145, 15] on div "Publish" at bounding box center [1139, 17] width 31 height 13
click at [713, 321] on strong "ha soddisfatto oltre" at bounding box center [707, 338] width 180 height 41
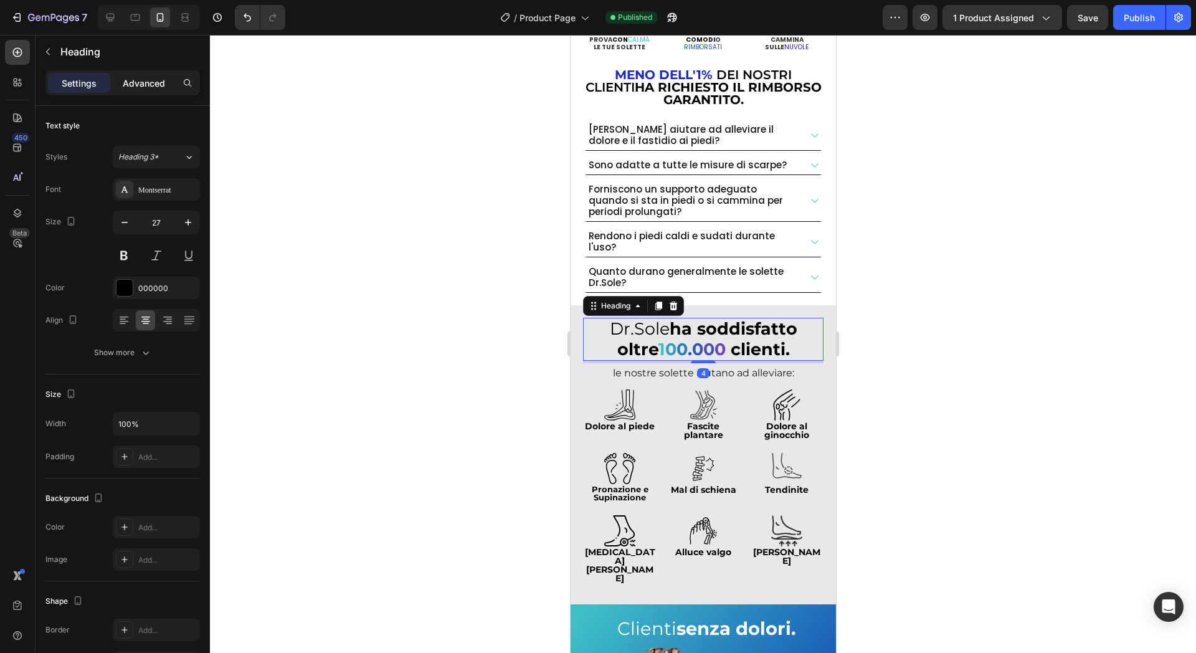
click at [138, 74] on div "Advanced" at bounding box center [144, 83] width 62 height 20
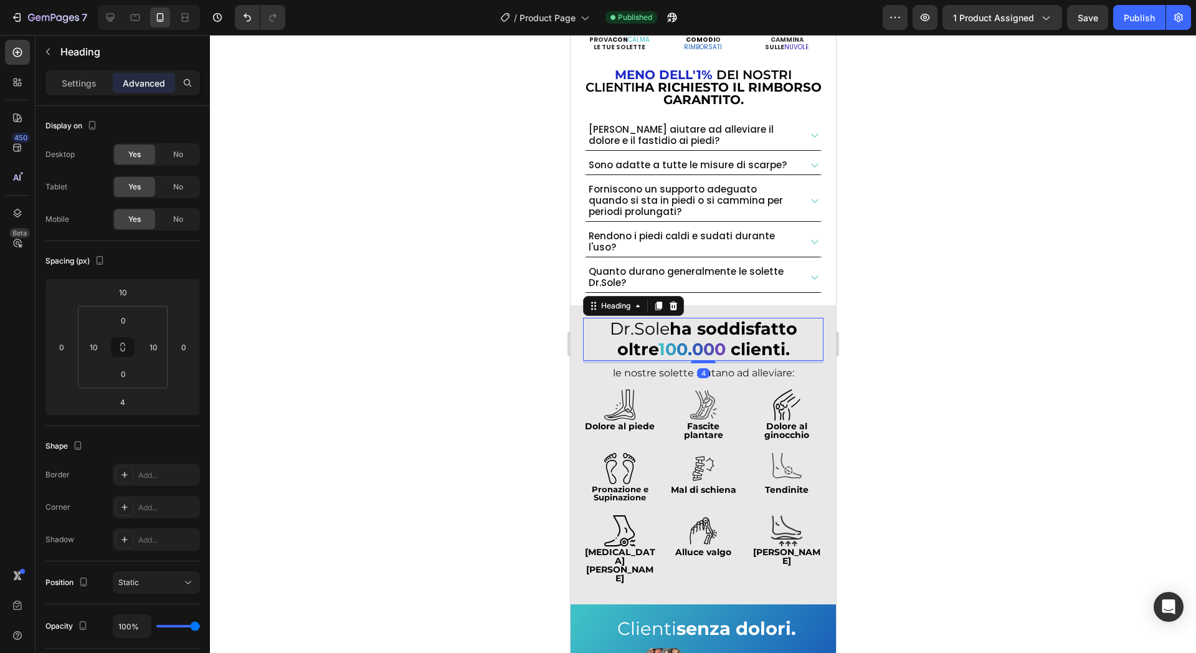
click at [139, 80] on p "Advanced" at bounding box center [144, 83] width 42 height 13
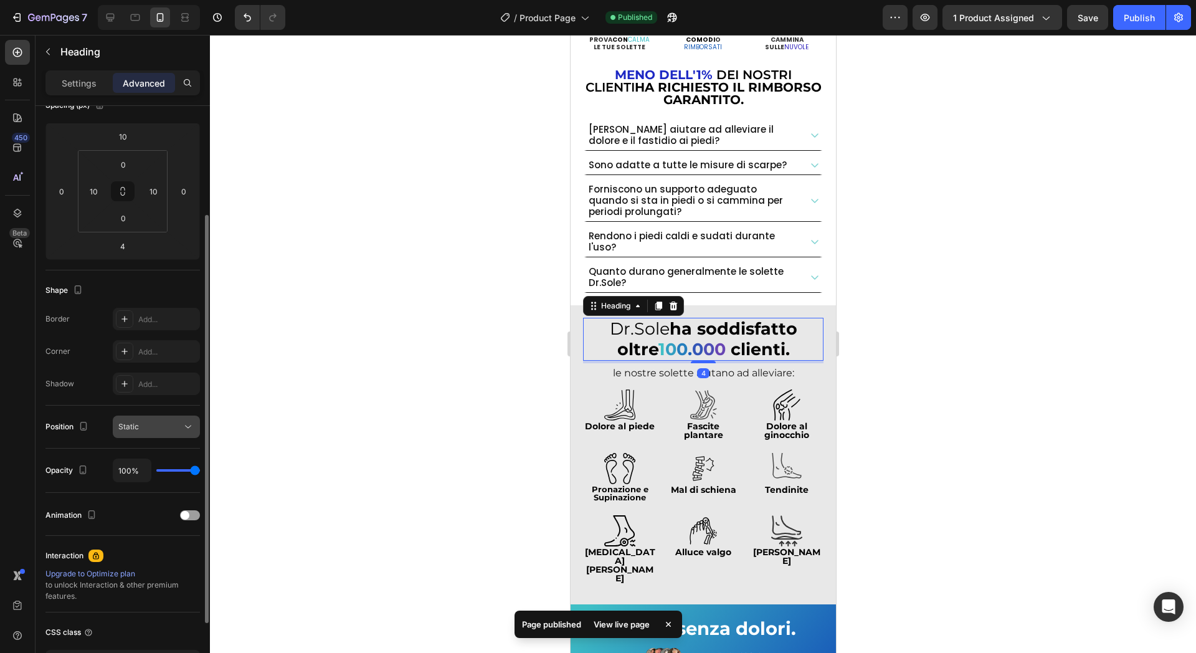
scroll to position [234, 0]
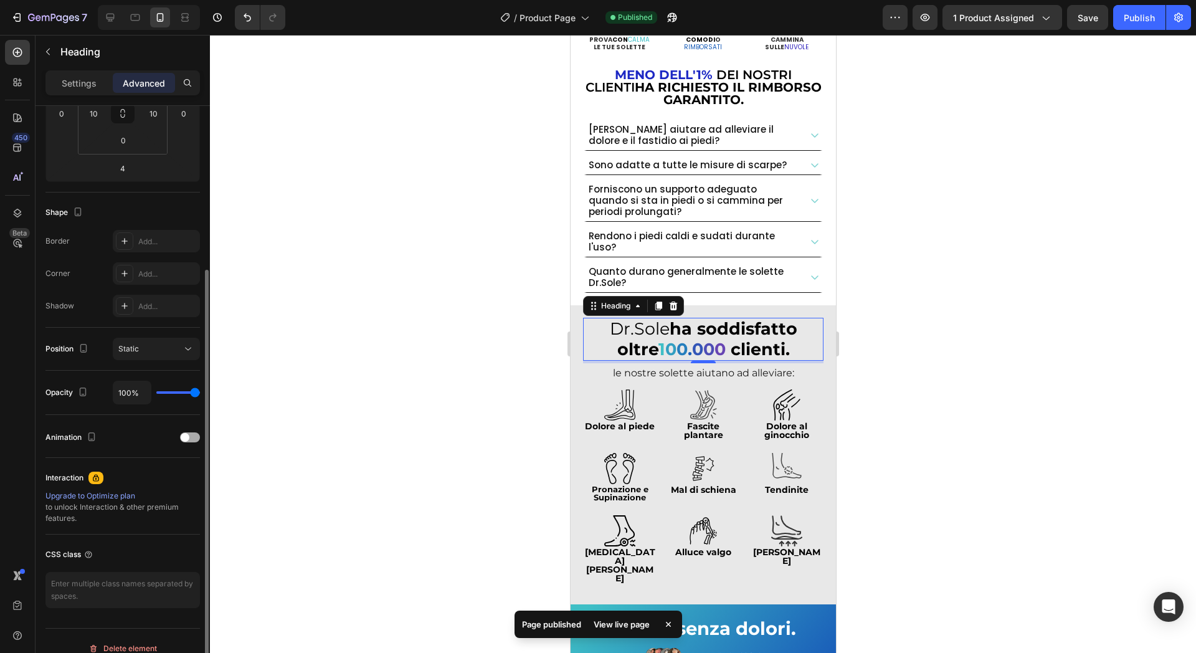
click at [197, 429] on div "Animation" at bounding box center [122, 437] width 155 height 20
click at [183, 441] on span at bounding box center [185, 437] width 9 height 9
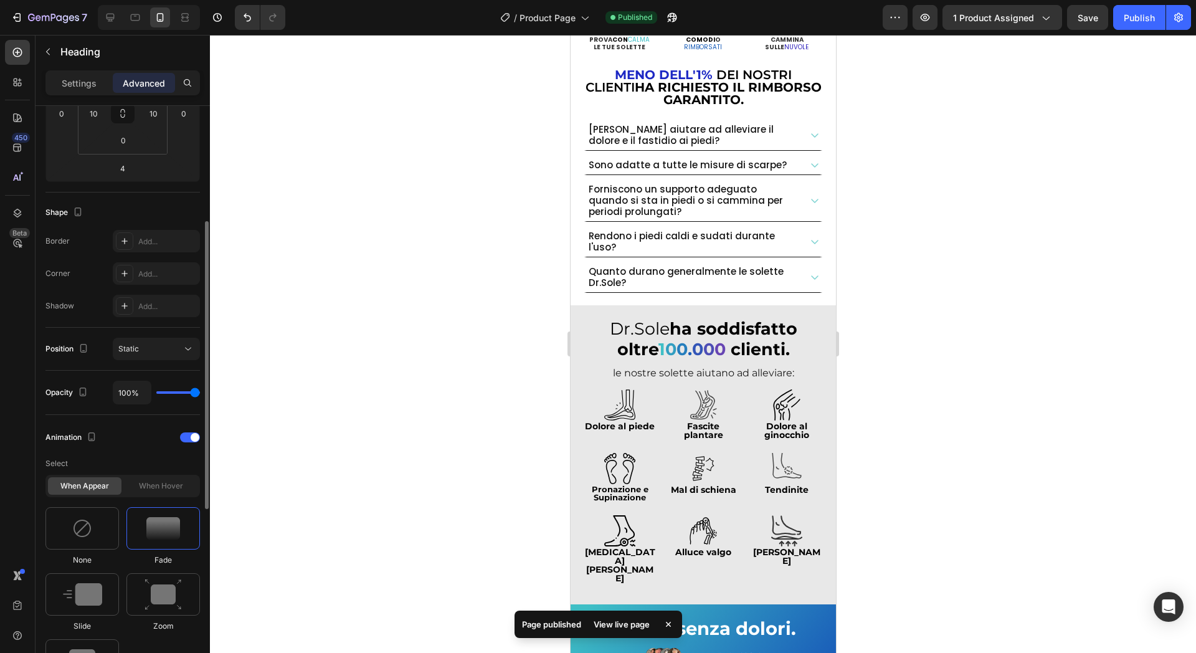
scroll to position [389, 0]
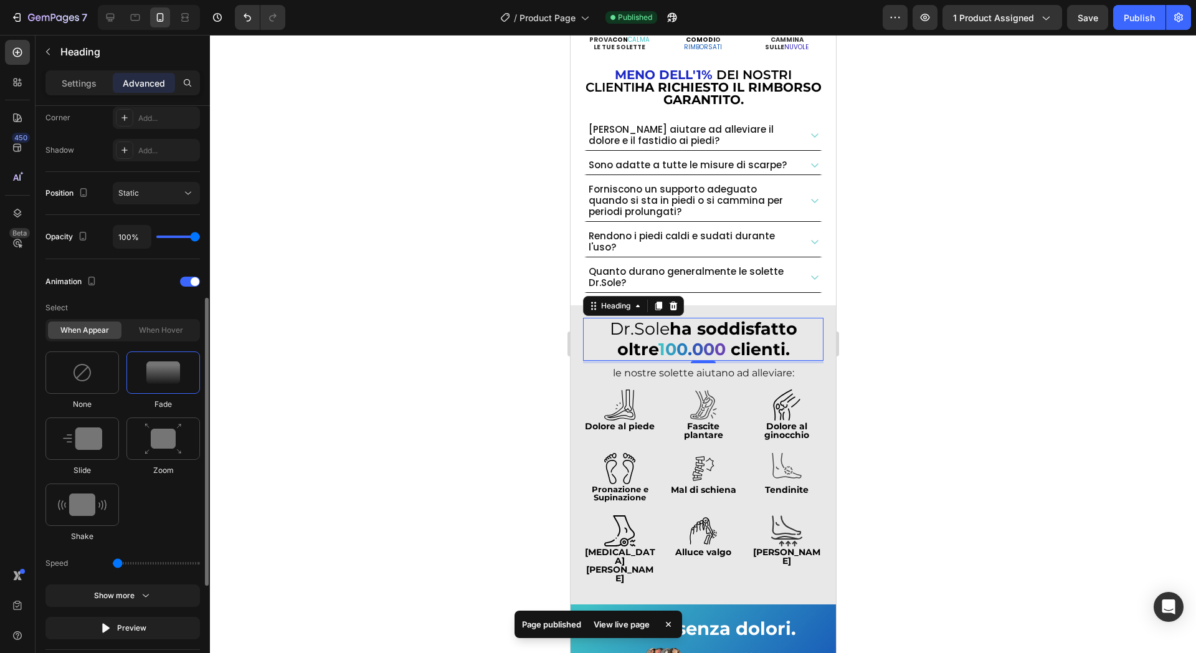
drag, startPoint x: 155, startPoint y: 563, endPoint x: -22, endPoint y: 559, distance: 177.6
click at [113, 562] on input "range" at bounding box center [156, 563] width 87 height 2
drag, startPoint x: 128, startPoint y: 460, endPoint x: 137, endPoint y: 454, distance: 11.6
click at [119, 484] on div "Zoom" at bounding box center [82, 513] width 74 height 59
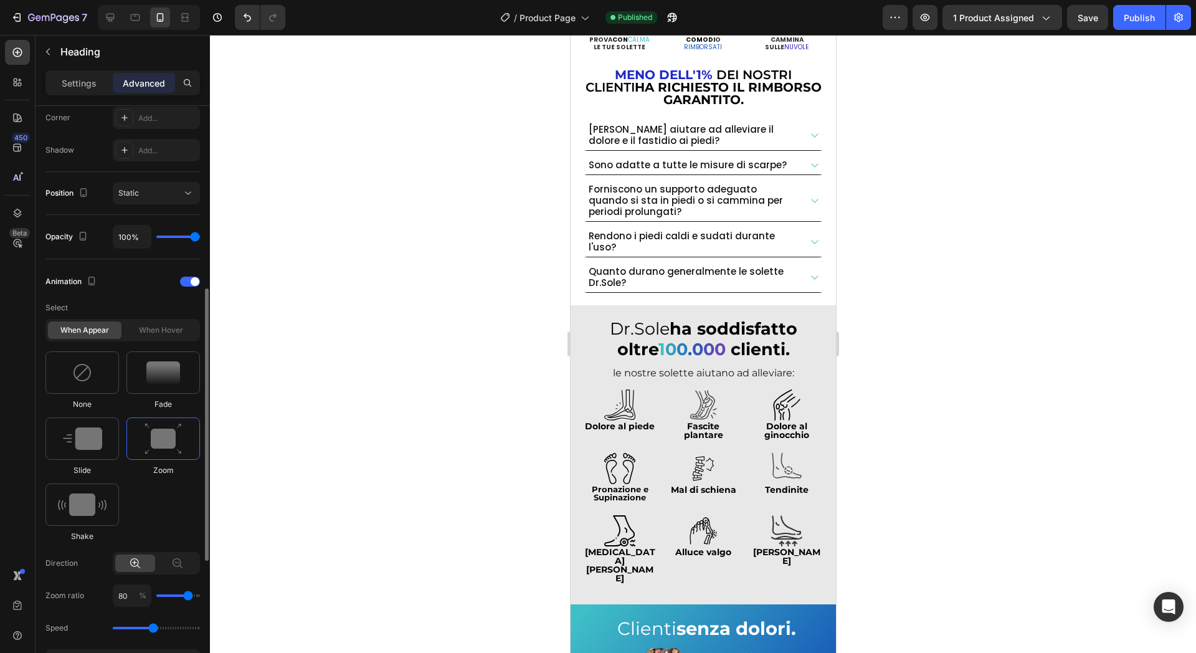
click at [141, 446] on div at bounding box center [163, 438] width 74 height 42
drag, startPoint x: 151, startPoint y: 624, endPoint x: 119, endPoint y: 617, distance: 33.0
type input "0.5"
click at [113, 629] on input "range" at bounding box center [156, 628] width 87 height 2
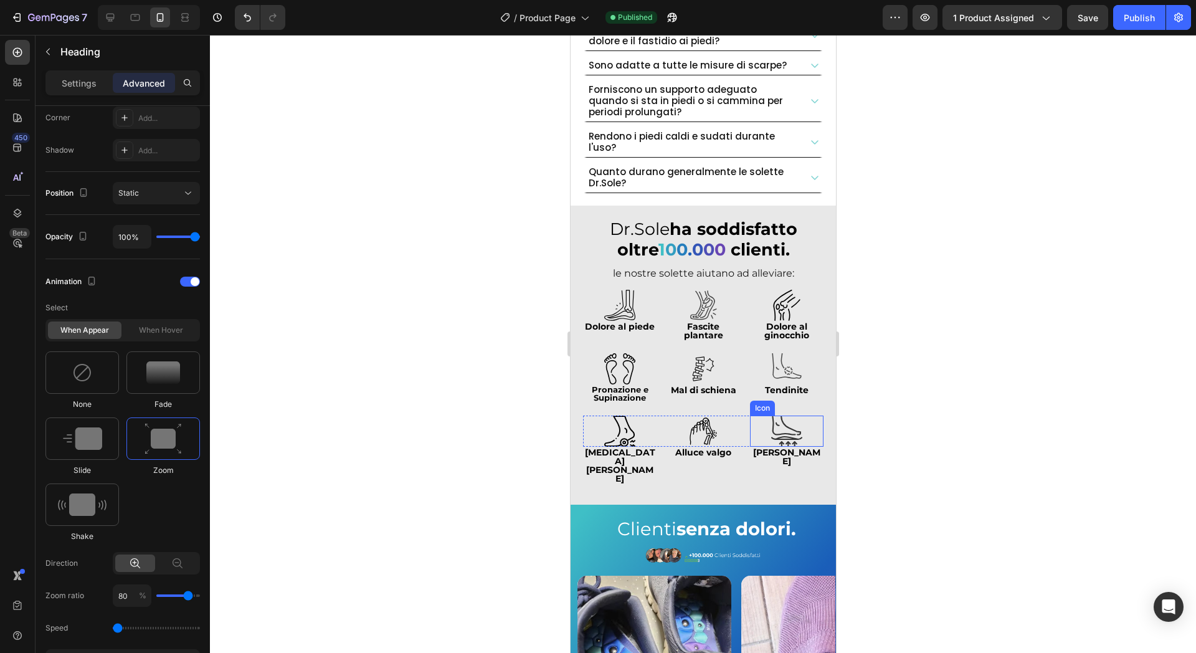
scroll to position [935, 0]
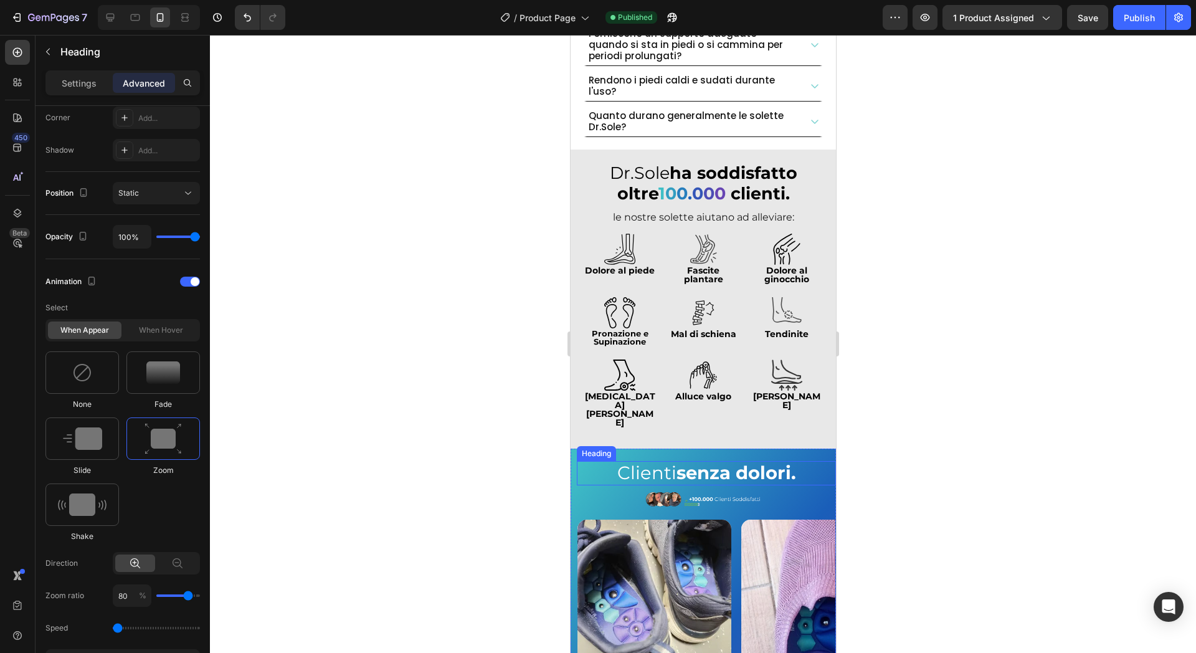
click at [717, 462] on strong "senza dolori." at bounding box center [736, 473] width 120 height 22
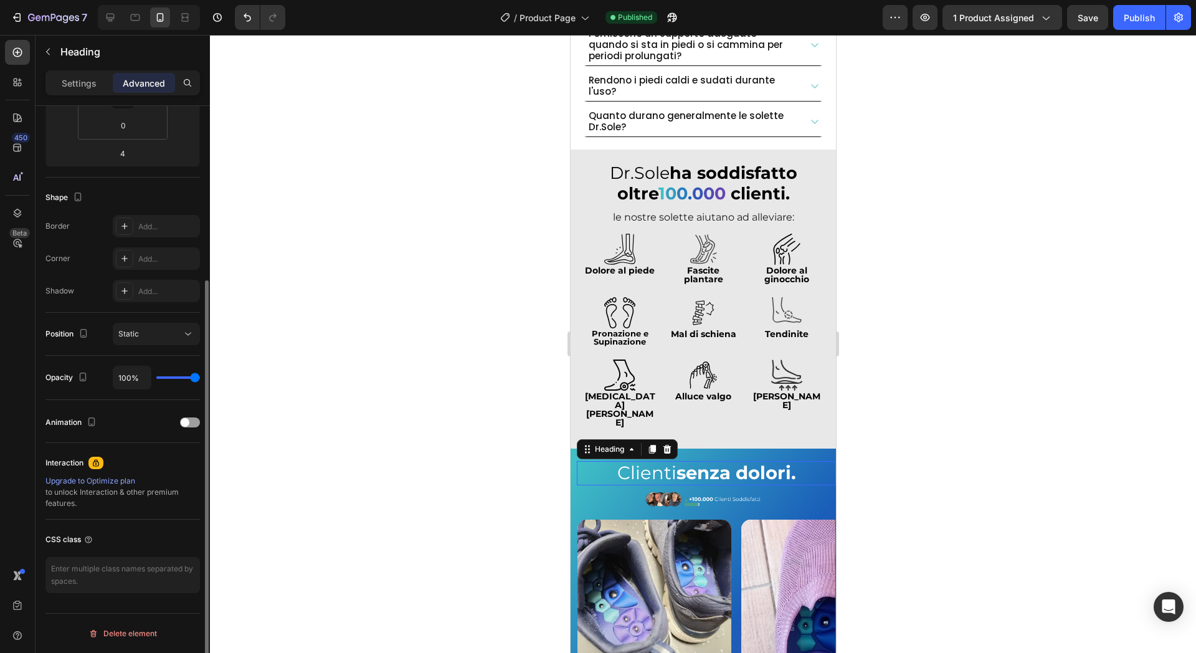
scroll to position [249, 0]
click at [182, 421] on span at bounding box center [185, 422] width 9 height 9
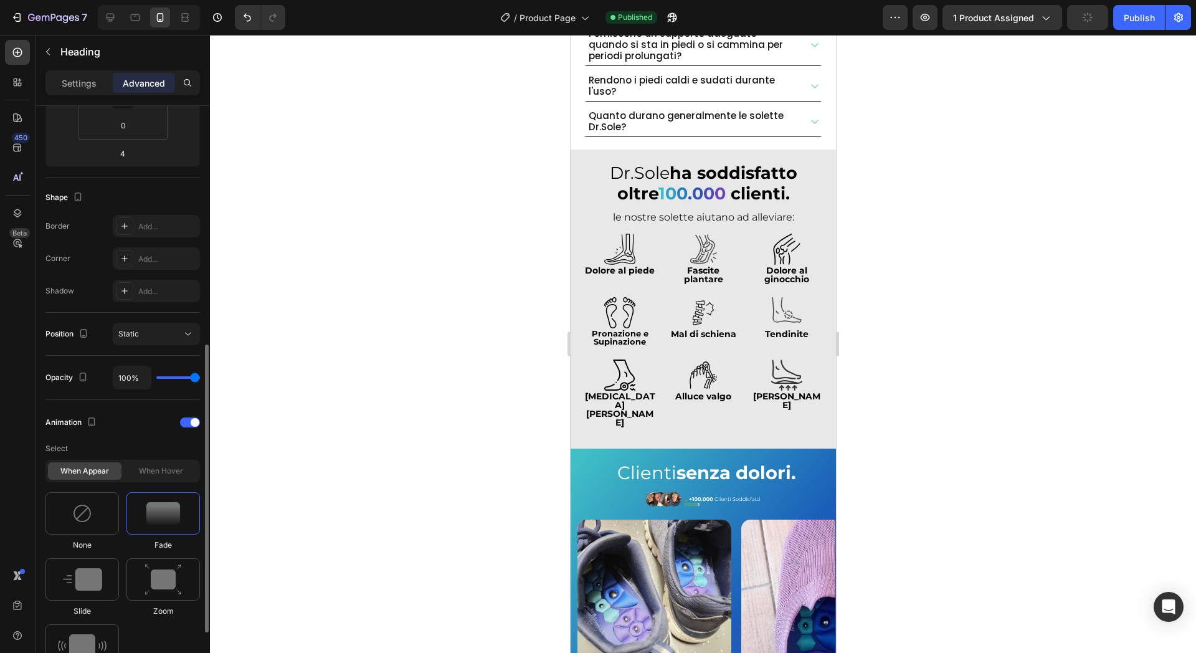
scroll to position [327, 0]
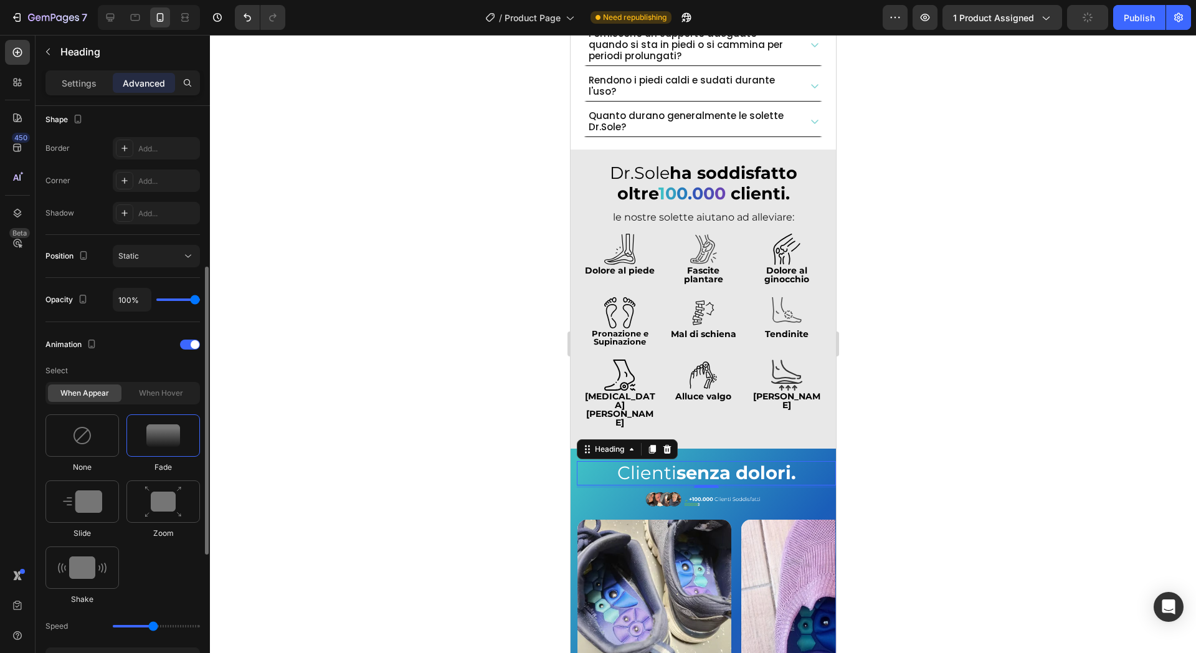
click at [119, 546] on div "Zoom" at bounding box center [82, 575] width 74 height 59
click at [146, 508] on img at bounding box center [163, 502] width 37 height 32
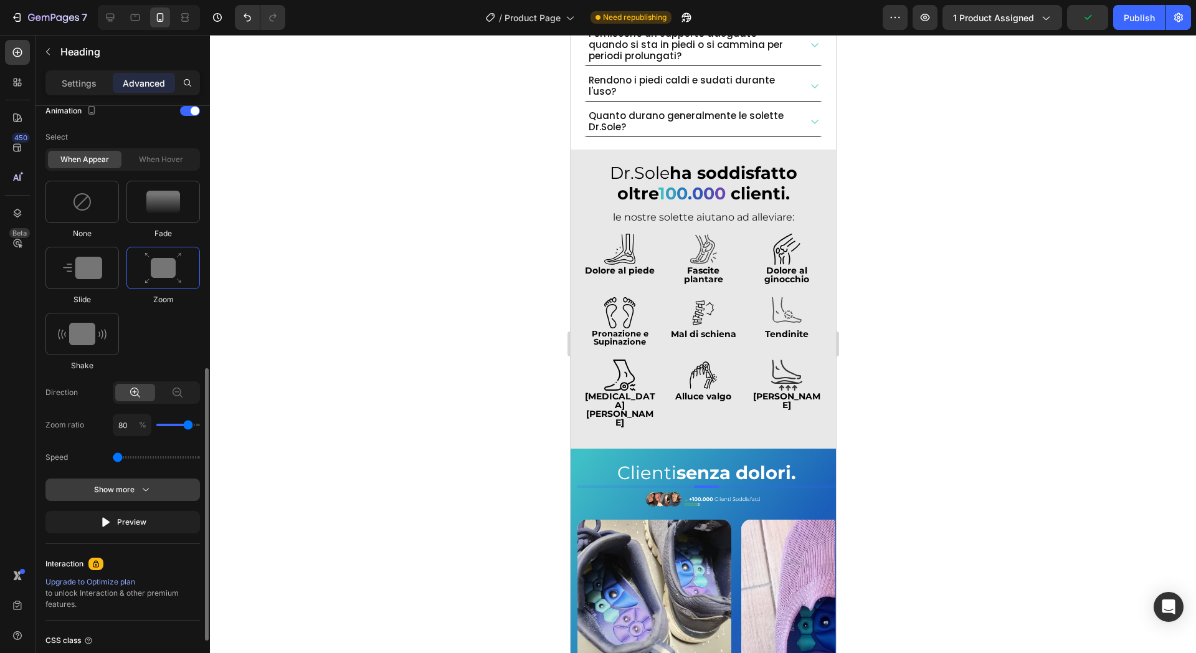
drag, startPoint x: 151, startPoint y: 459, endPoint x: 197, endPoint y: 487, distance: 54.0
type input "0.5"
click at [113, 459] on input "range" at bounding box center [156, 457] width 87 height 2
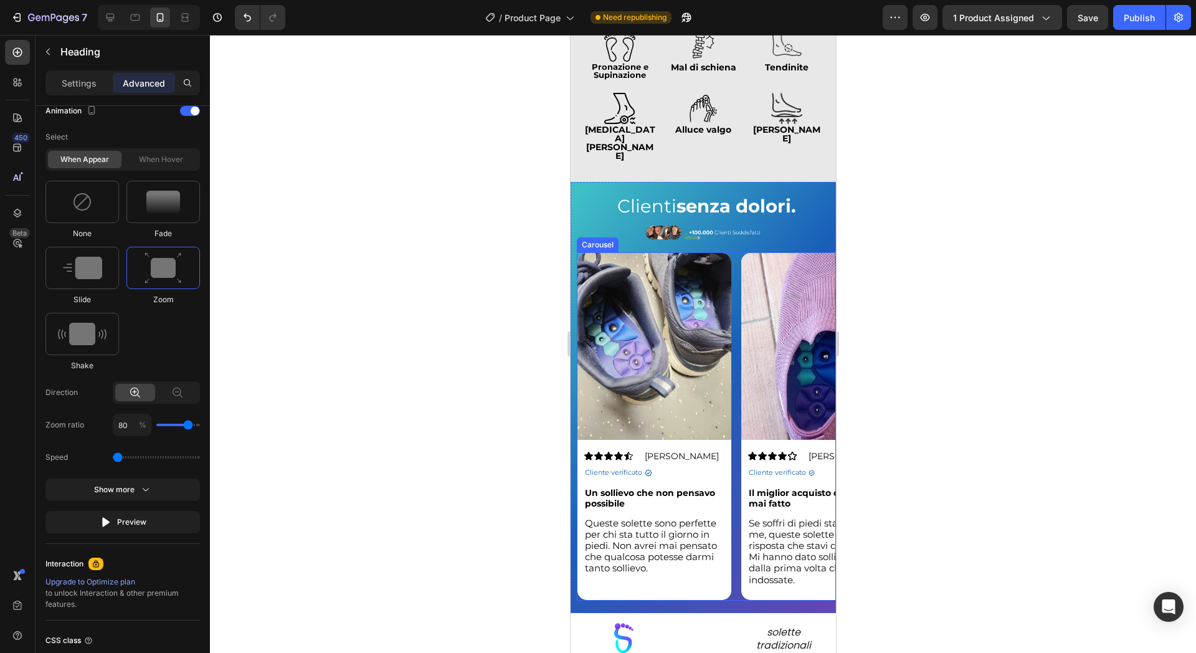
scroll to position [1246, 0]
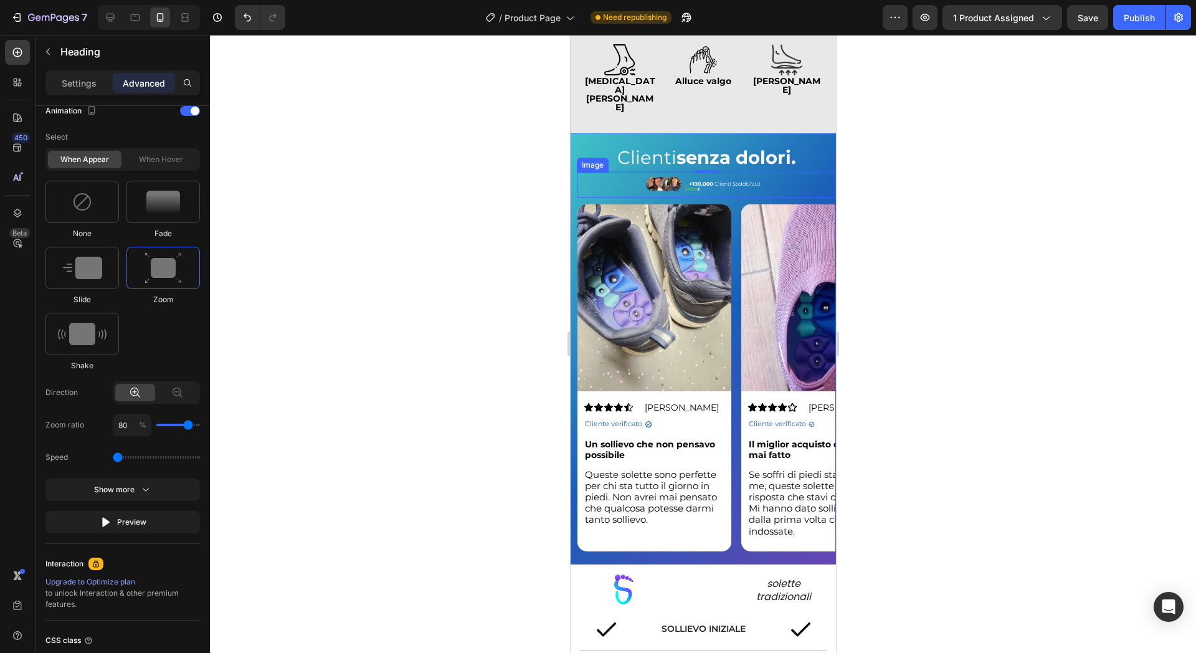
click at [741, 173] on img at bounding box center [706, 185] width 125 height 25
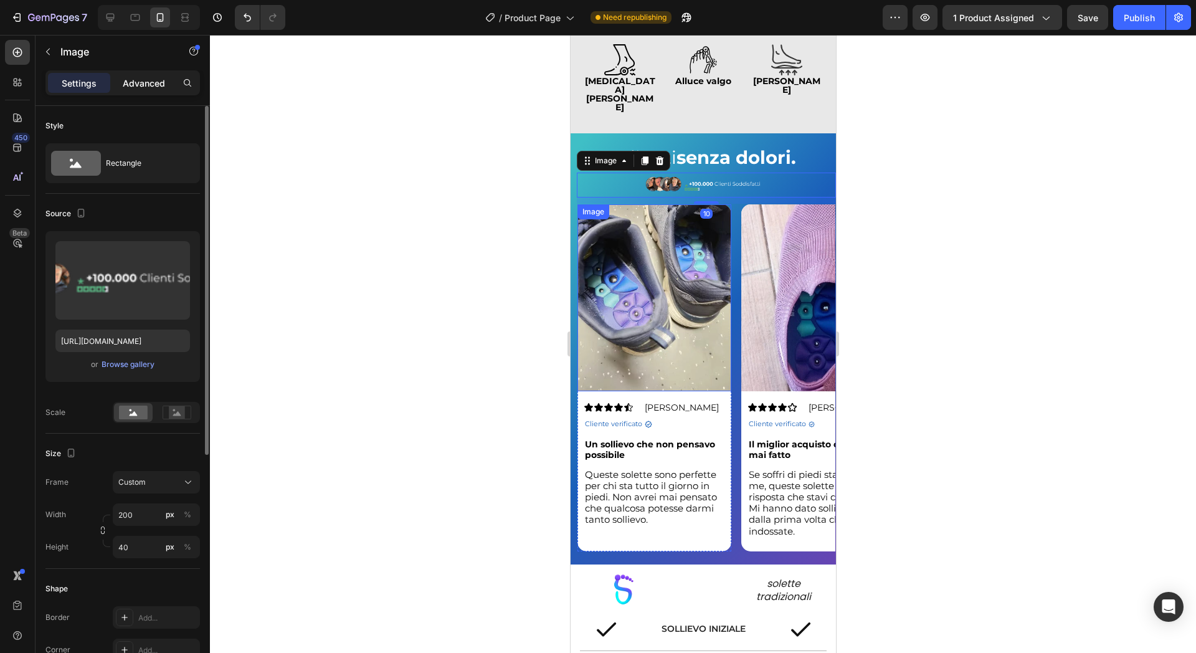
click at [132, 89] on div "Advanced" at bounding box center [144, 83] width 62 height 20
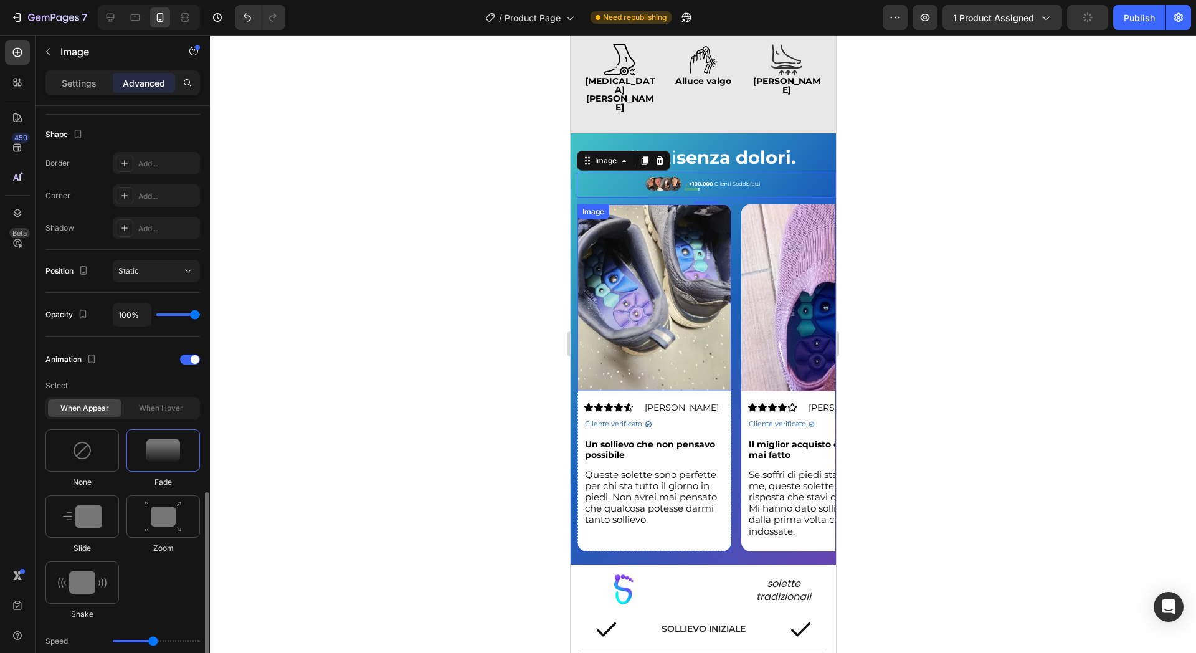
scroll to position [596, 0]
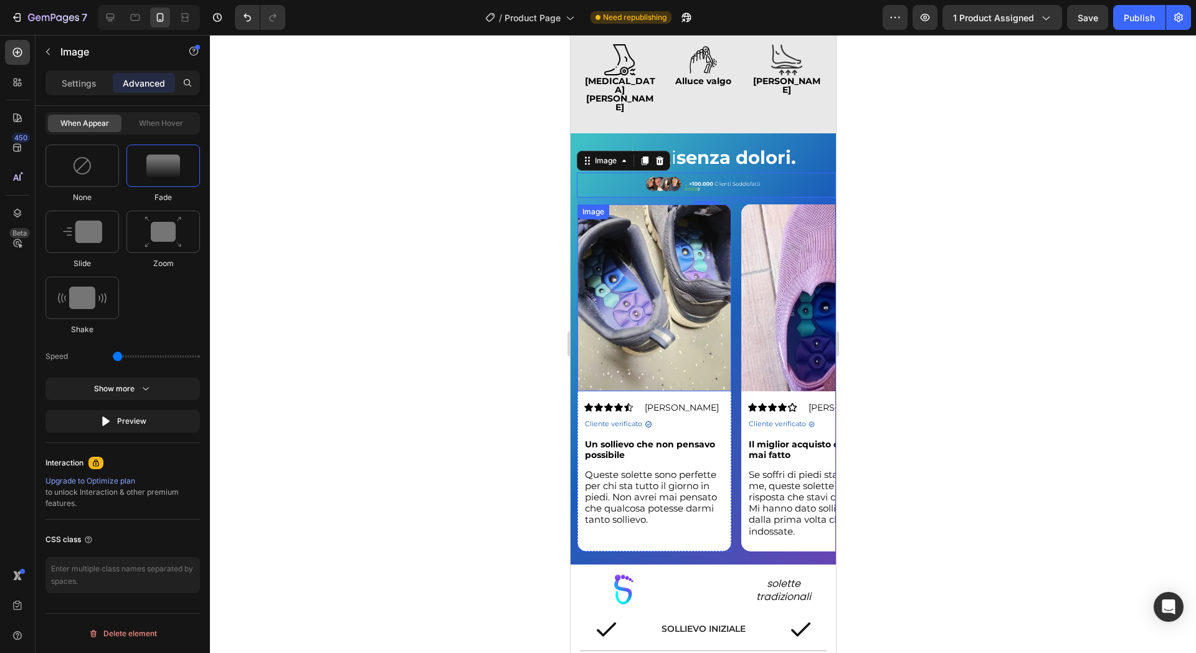
drag, startPoint x: 149, startPoint y: 359, endPoint x: 31, endPoint y: 344, distance: 119.3
type input "0.5"
click at [113, 355] on input "range" at bounding box center [156, 356] width 87 height 2
click at [735, 330] on div "Image Icon Icon Icon Icon Icon Icon List Nicola G. Text Block Row Cliente verif…" at bounding box center [706, 377] width 258 height 347
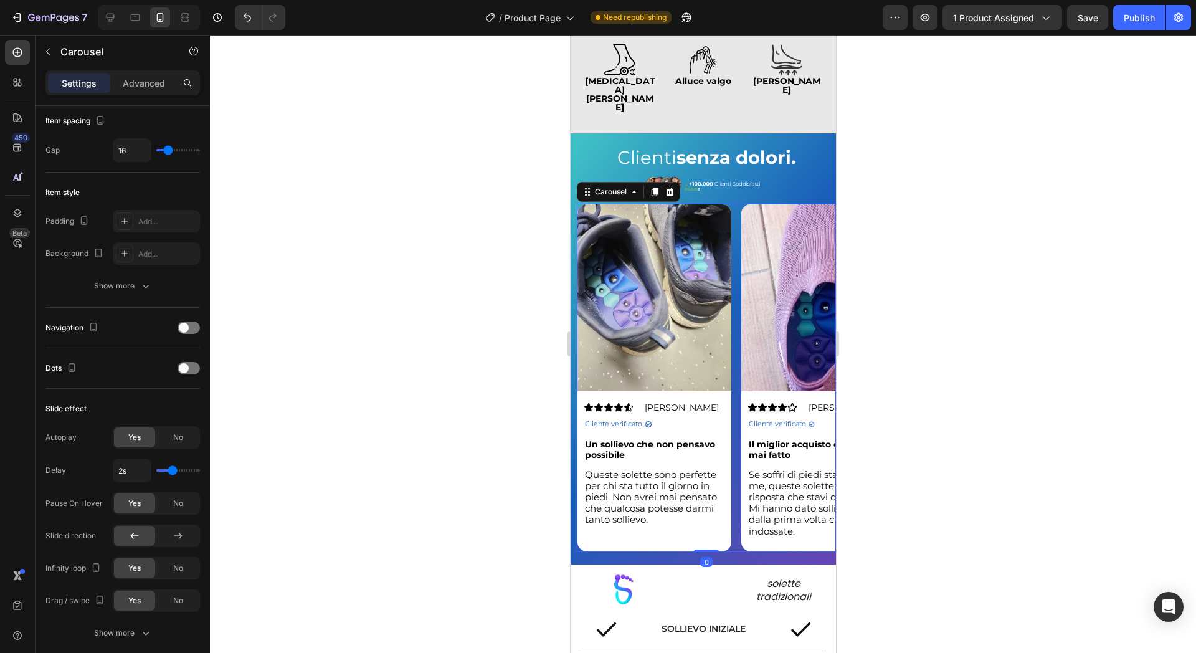
scroll to position [623, 0]
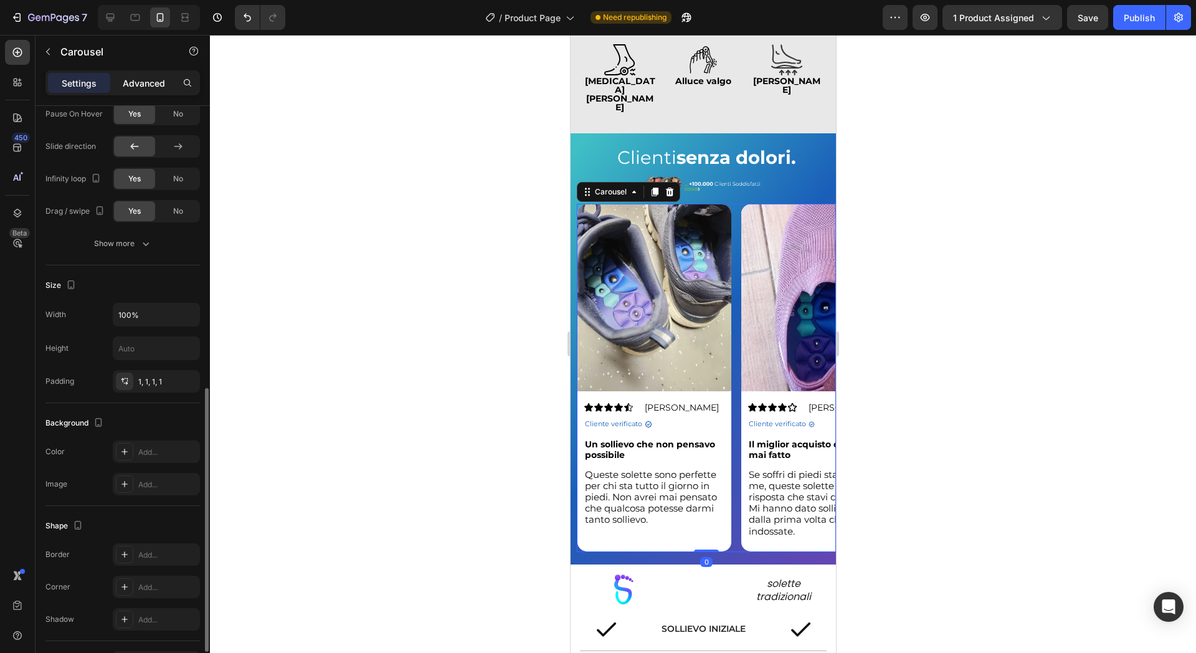
click at [128, 80] on p "Advanced" at bounding box center [144, 83] width 42 height 13
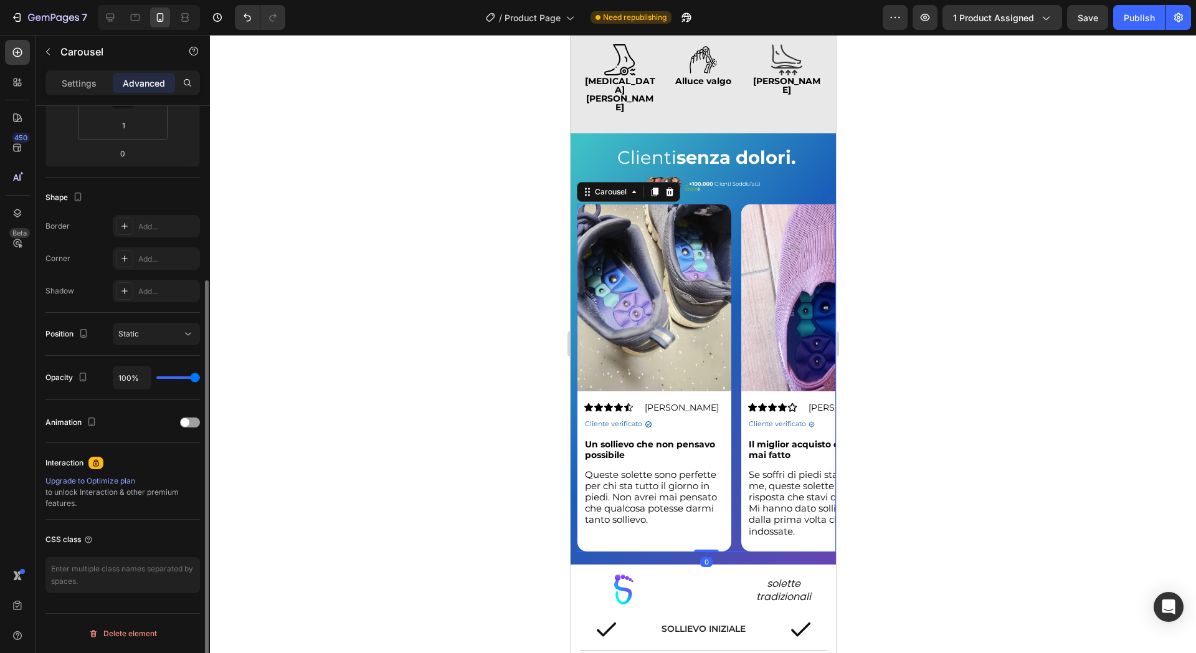
scroll to position [249, 0]
click at [192, 418] on div at bounding box center [190, 422] width 20 height 10
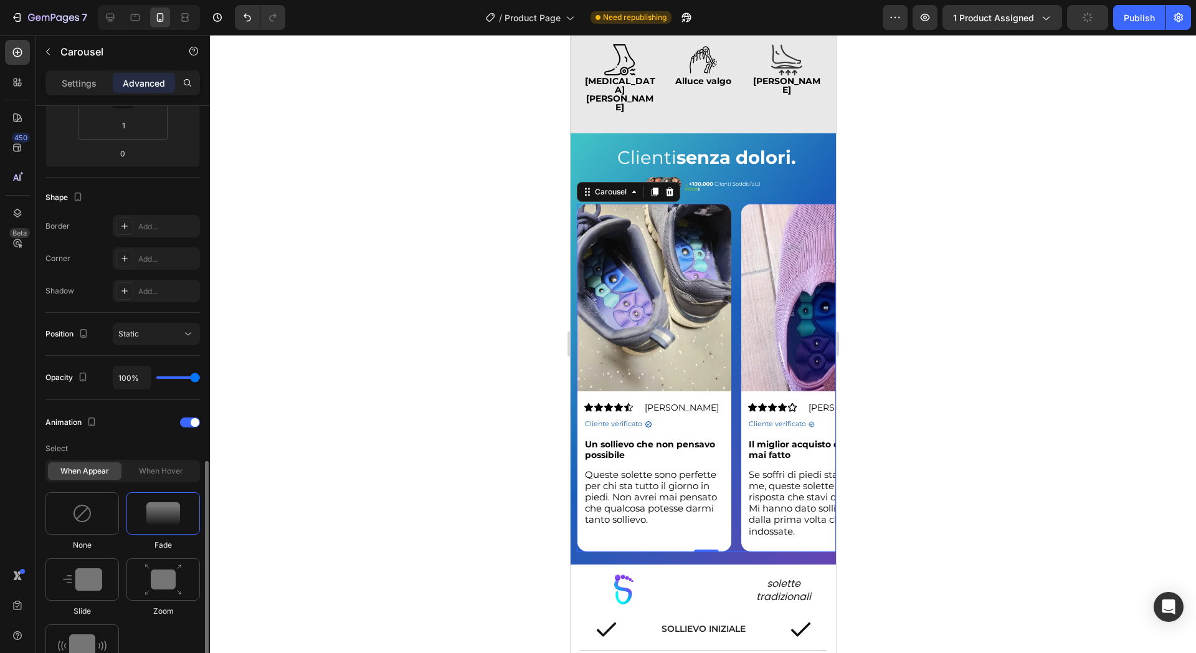
scroll to position [404, 0]
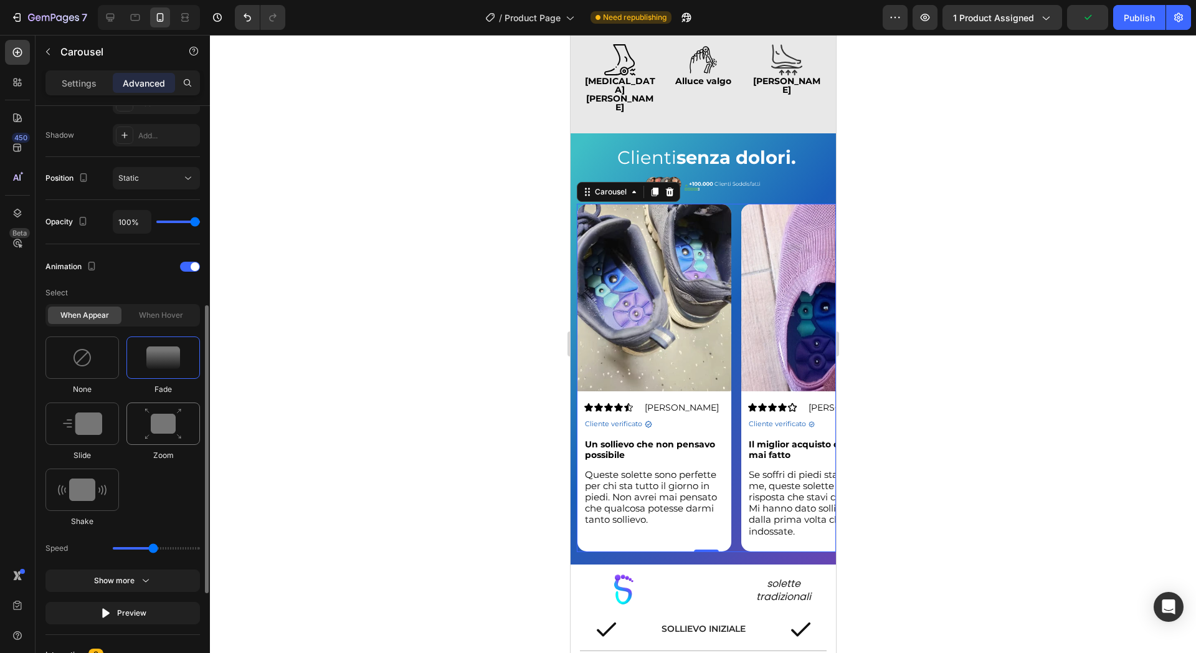
click at [172, 418] on img at bounding box center [163, 424] width 37 height 32
drag, startPoint x: 151, startPoint y: 610, endPoint x: 38, endPoint y: 616, distance: 113.5
click at [113, 614] on input "range" at bounding box center [156, 613] width 87 height 2
click at [106, 428] on div at bounding box center [82, 424] width 74 height 42
click at [131, 545] on div at bounding box center [124, 548] width 19 height 17
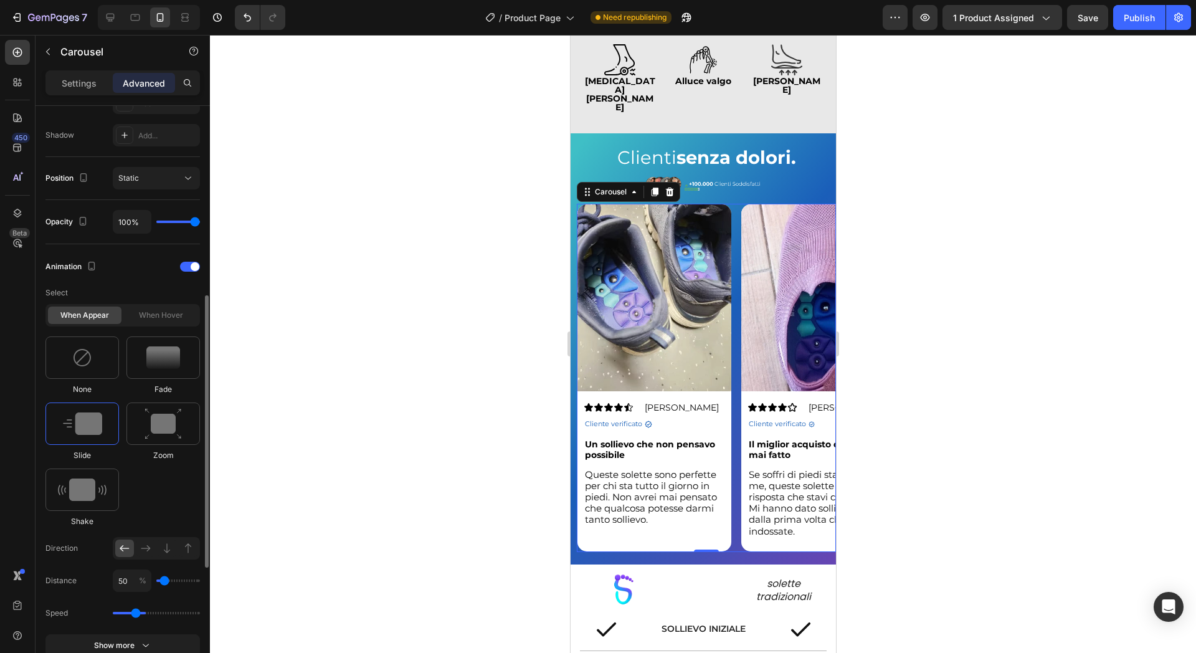
drag, startPoint x: 152, startPoint y: 613, endPoint x: 136, endPoint y: 610, distance: 15.9
type input "1.1"
click at [136, 612] on input "range" at bounding box center [156, 613] width 87 height 2
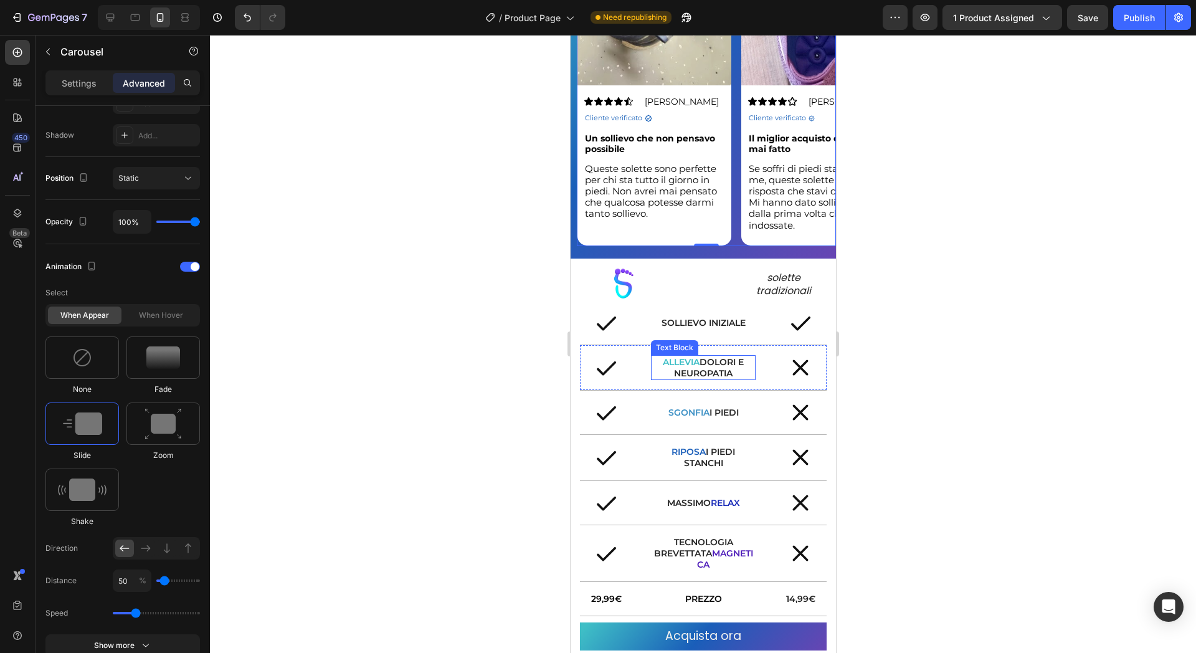
scroll to position [1558, 0]
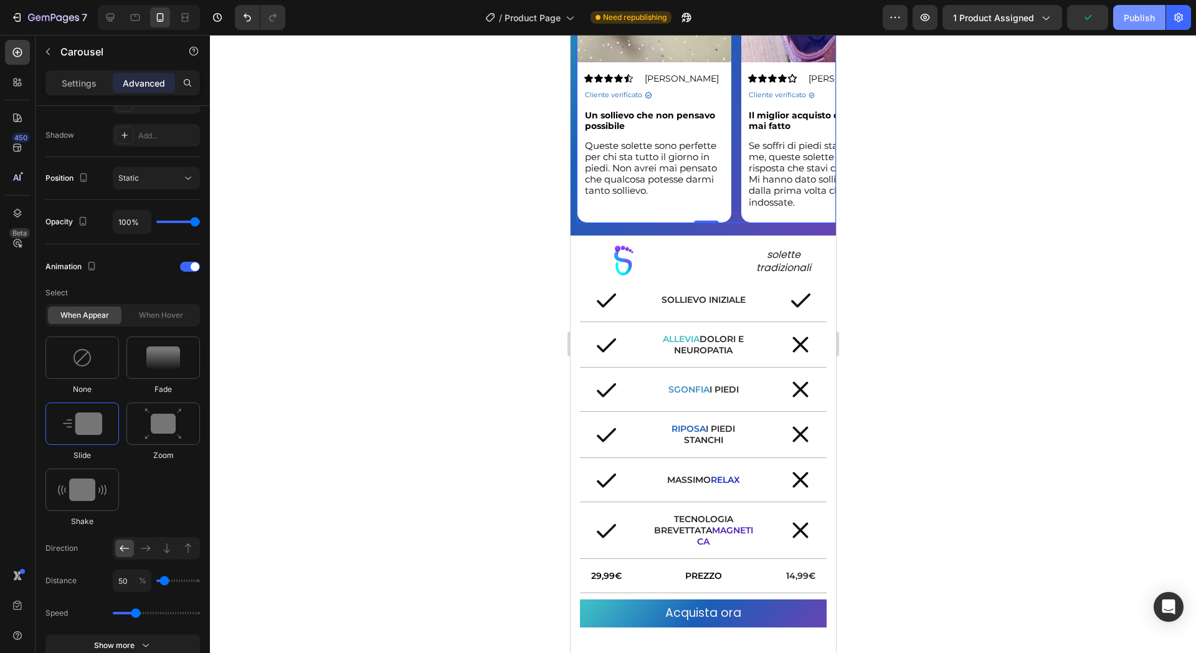
click at [1148, 26] on button "Publish" at bounding box center [1139, 17] width 52 height 25
click at [643, 269] on div at bounding box center [622, 261] width 86 height 32
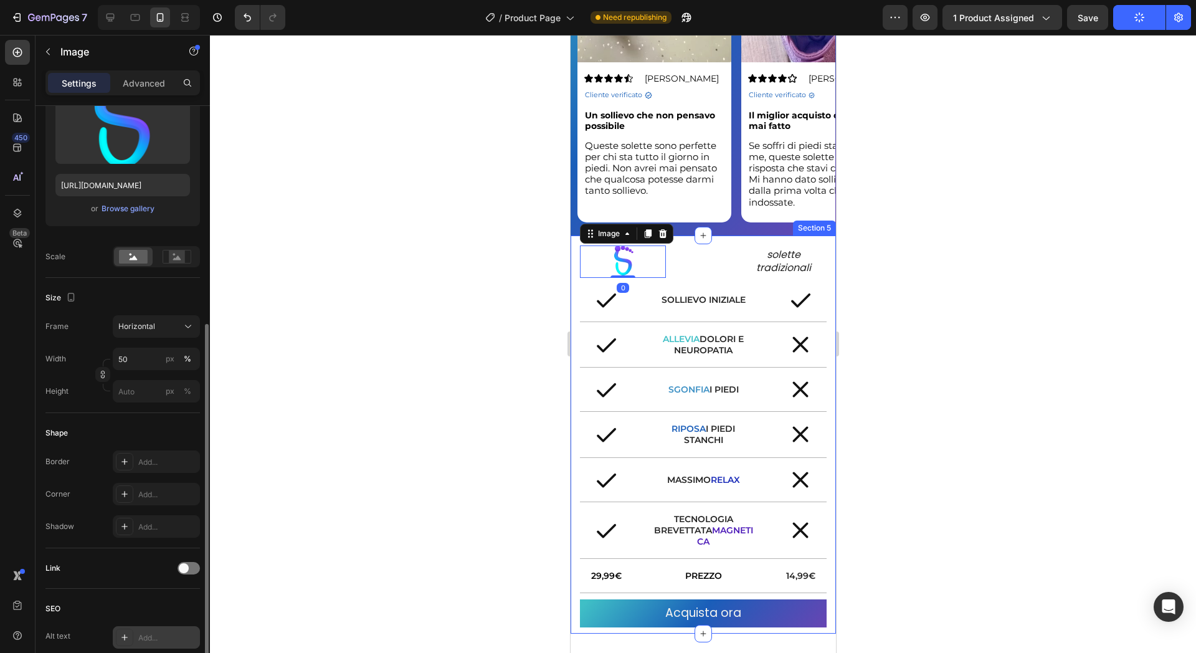
scroll to position [389, 0]
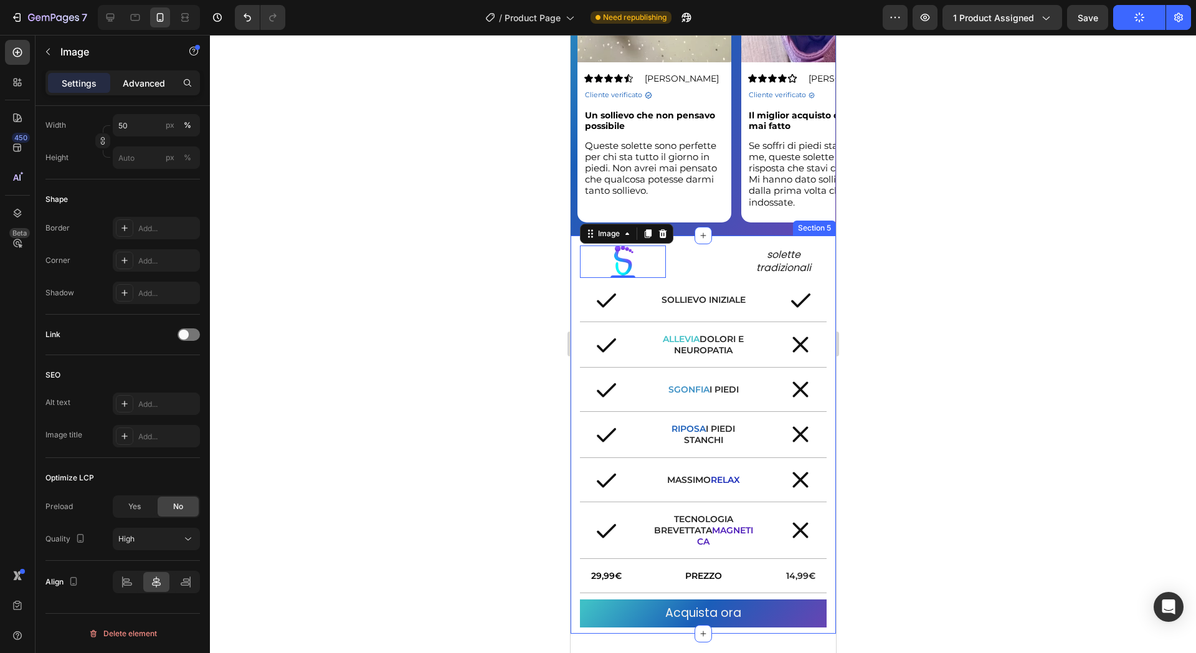
drag, startPoint x: 151, startPoint y: 85, endPoint x: 154, endPoint y: 92, distance: 6.7
click at [152, 85] on p "Advanced" at bounding box center [144, 83] width 42 height 13
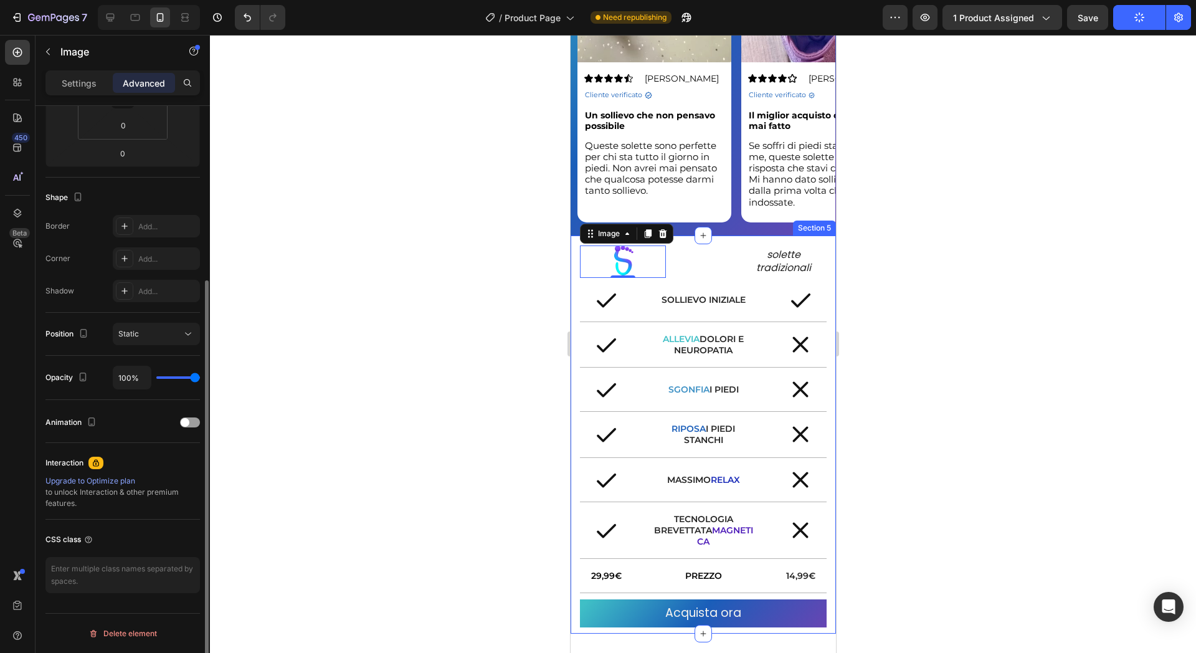
scroll to position [249, 0]
drag, startPoint x: 186, startPoint y: 419, endPoint x: 202, endPoint y: 472, distance: 55.2
click at [187, 419] on span at bounding box center [185, 422] width 9 height 9
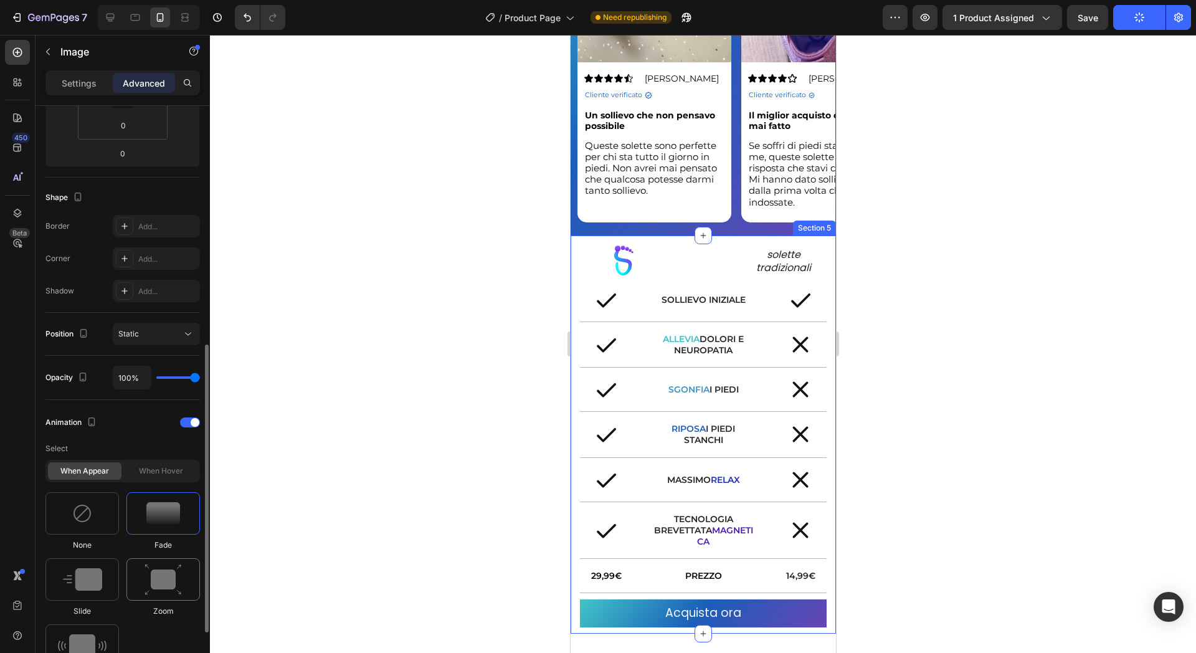
scroll to position [327, 0]
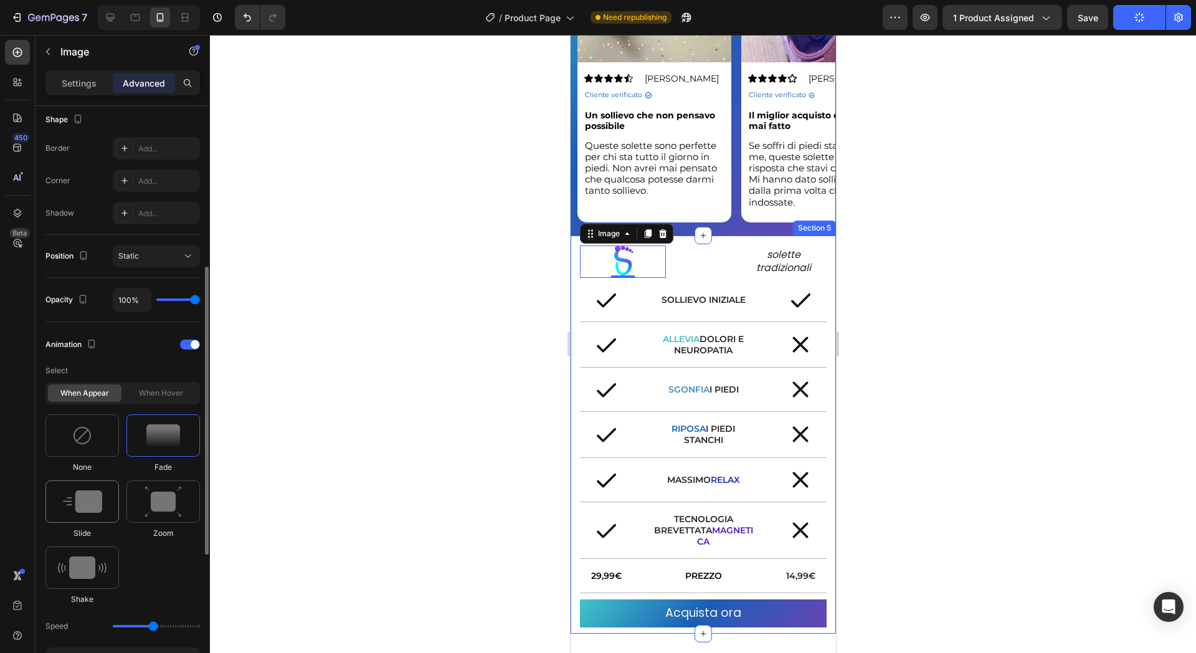
click at [106, 505] on div at bounding box center [82, 501] width 74 height 42
click at [150, 621] on icon at bounding box center [146, 626] width 12 height 12
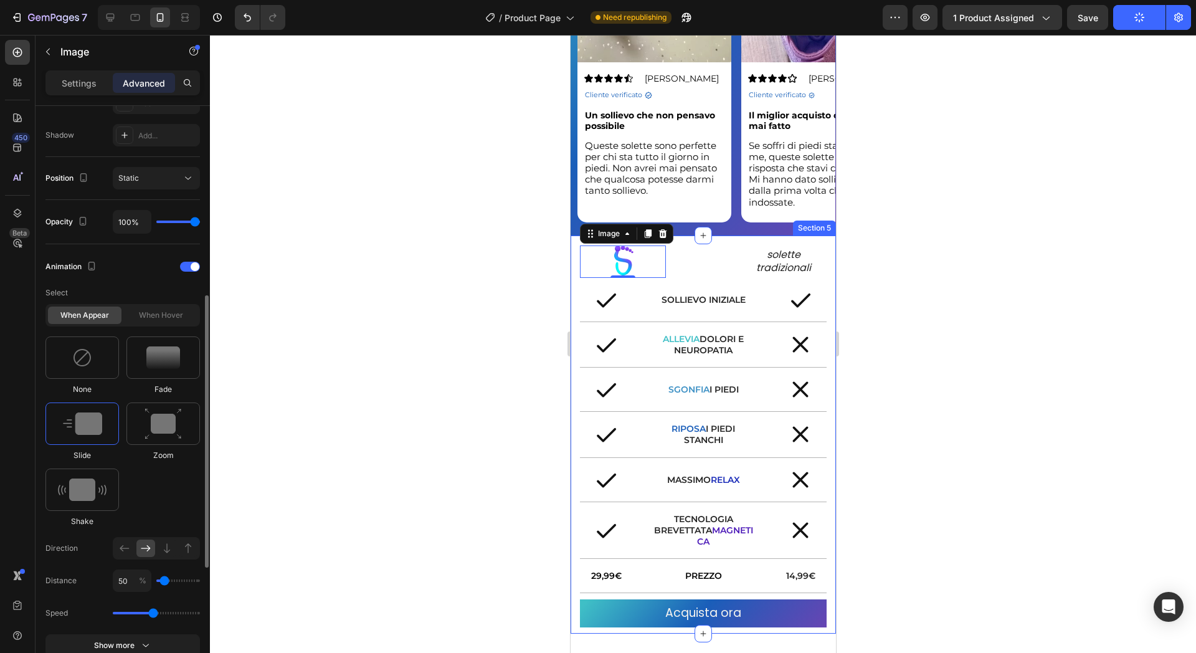
scroll to position [560, 0]
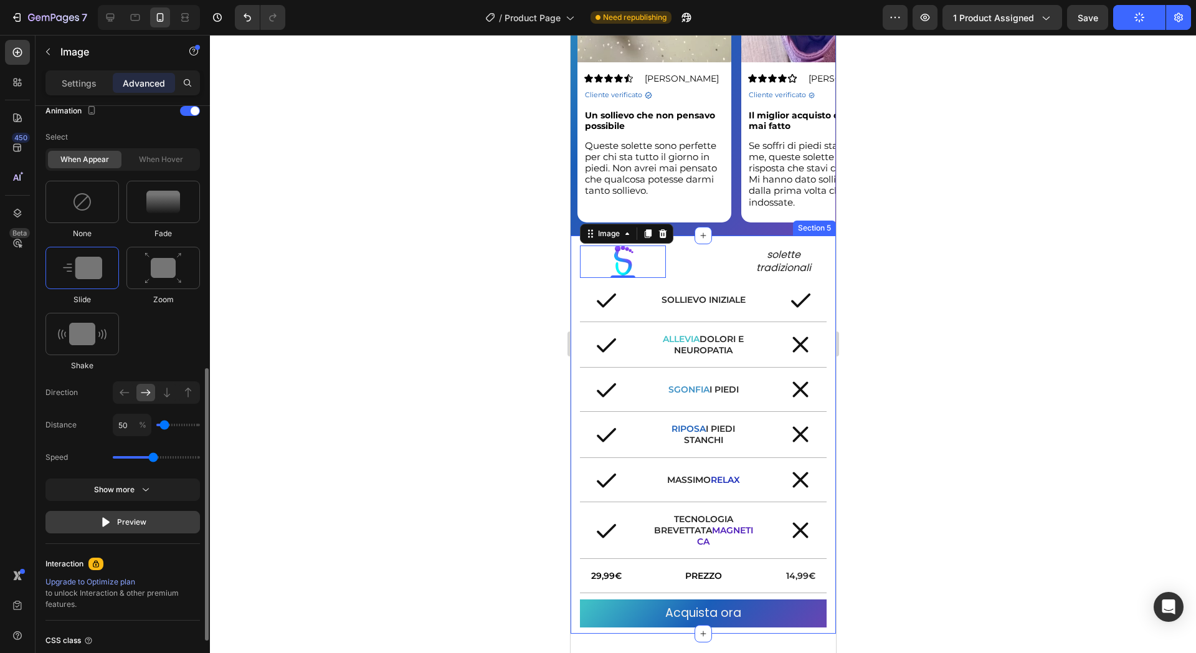
click at [153, 518] on button "Preview" at bounding box center [122, 522] width 155 height 22
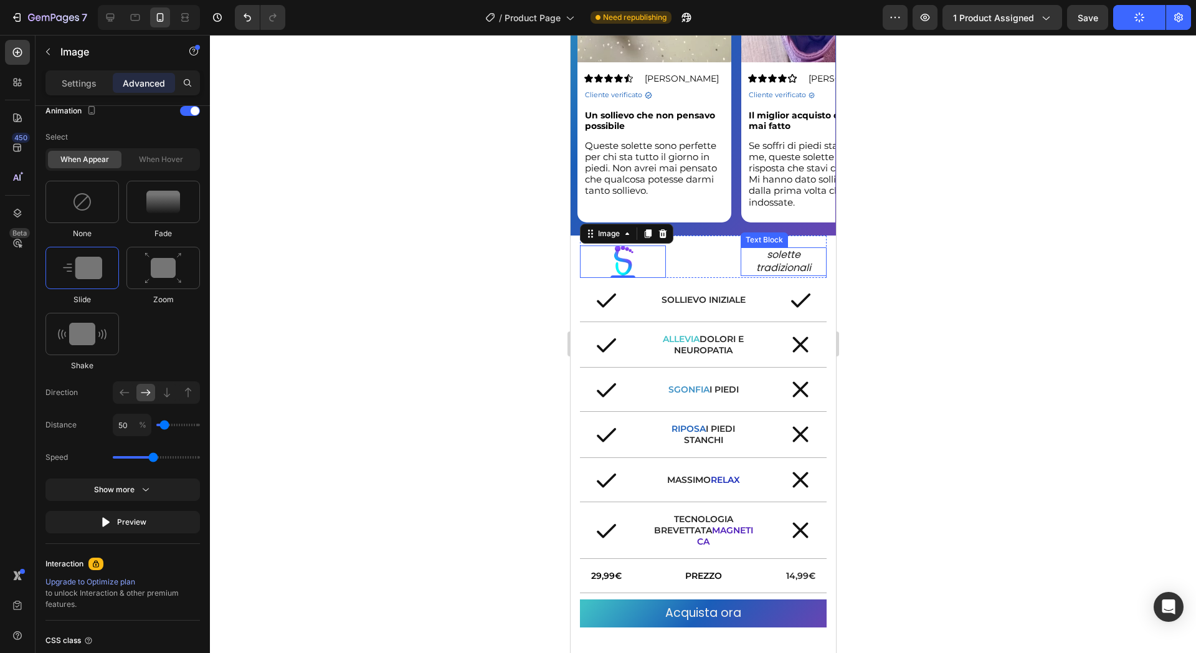
click at [787, 262] on p "tradizionali" at bounding box center [782, 268] width 83 height 13
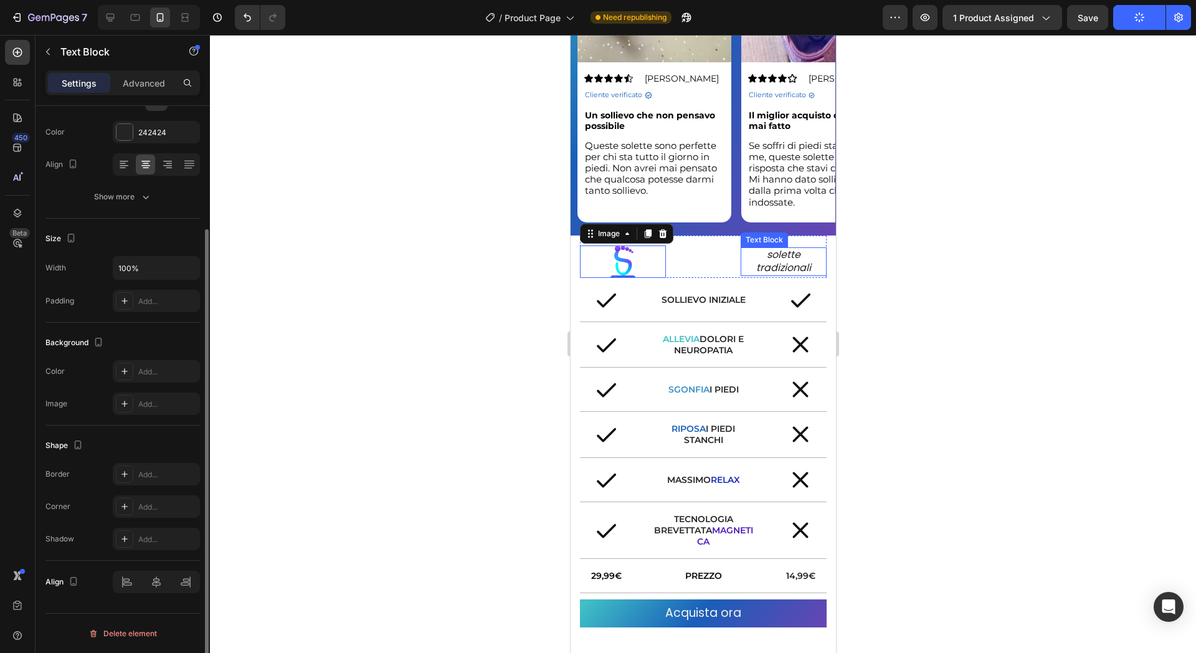
scroll to position [0, 0]
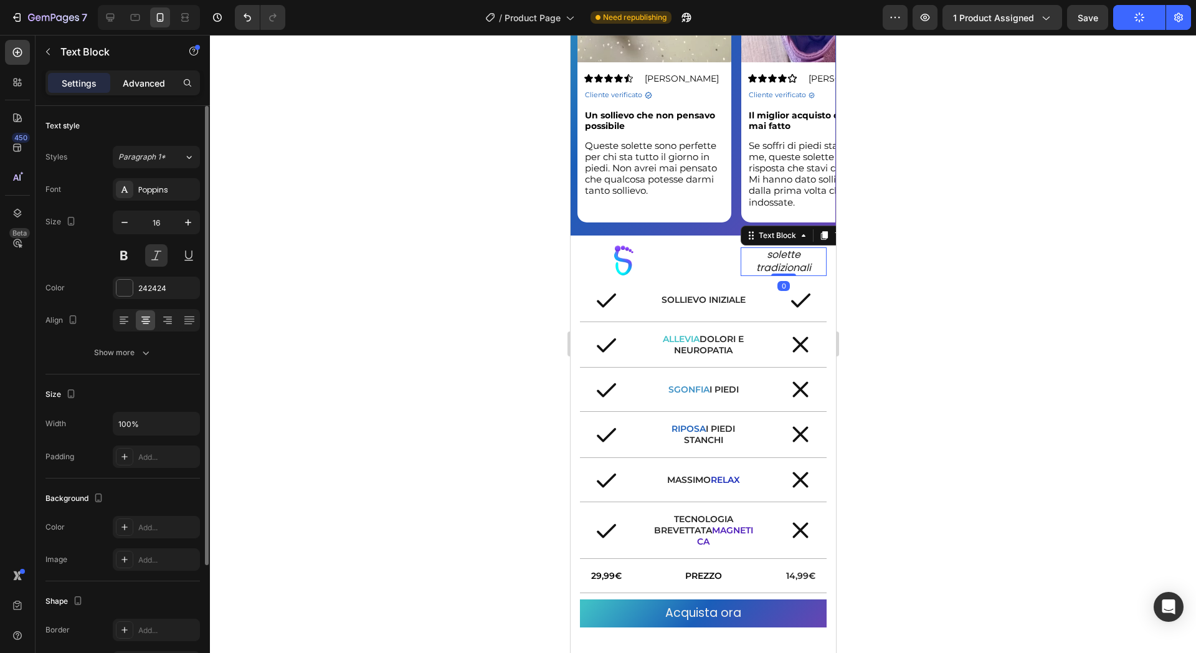
click at [145, 81] on p "Advanced" at bounding box center [144, 83] width 42 height 13
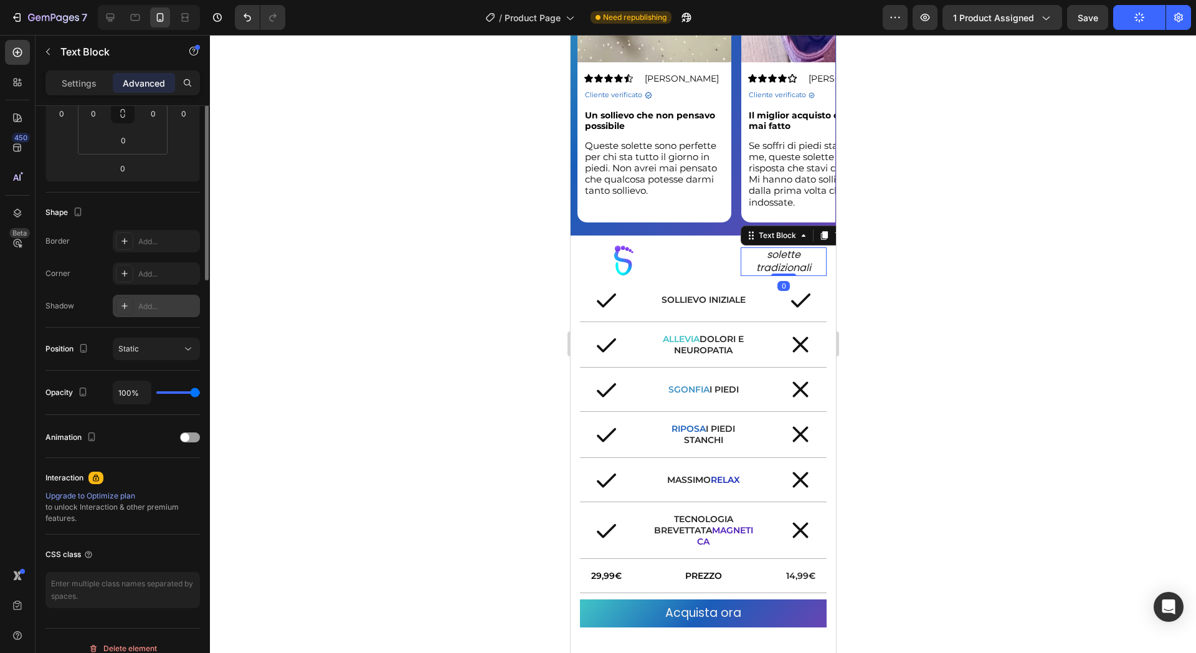
scroll to position [249, 0]
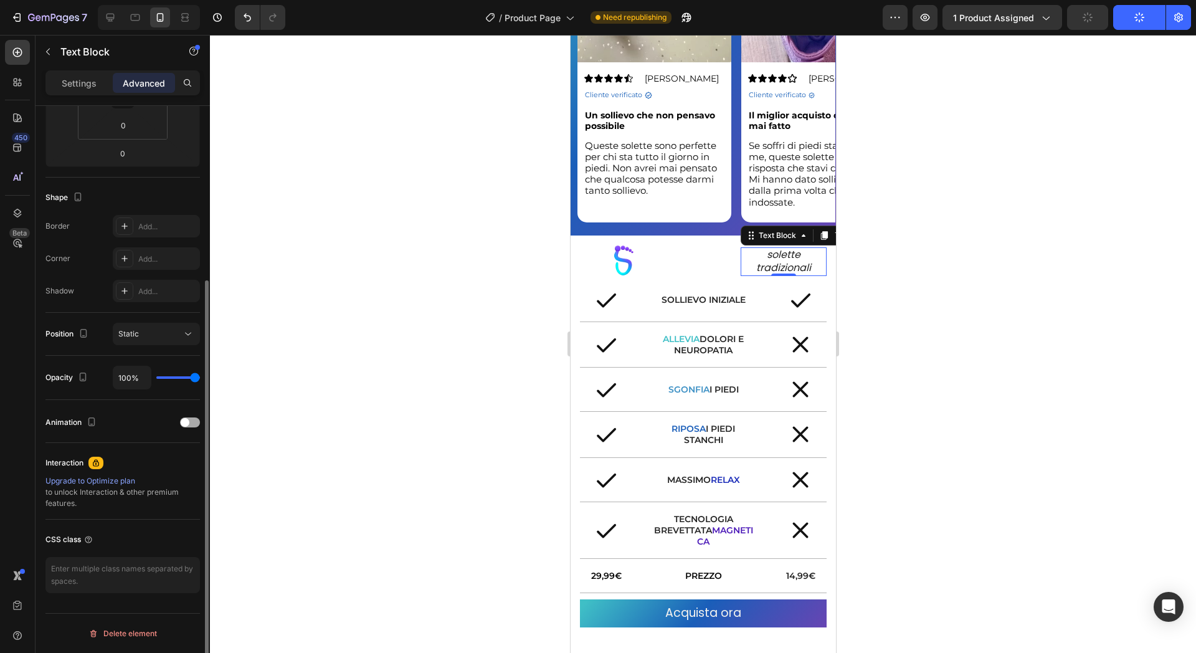
click at [184, 418] on span at bounding box center [185, 422] width 9 height 9
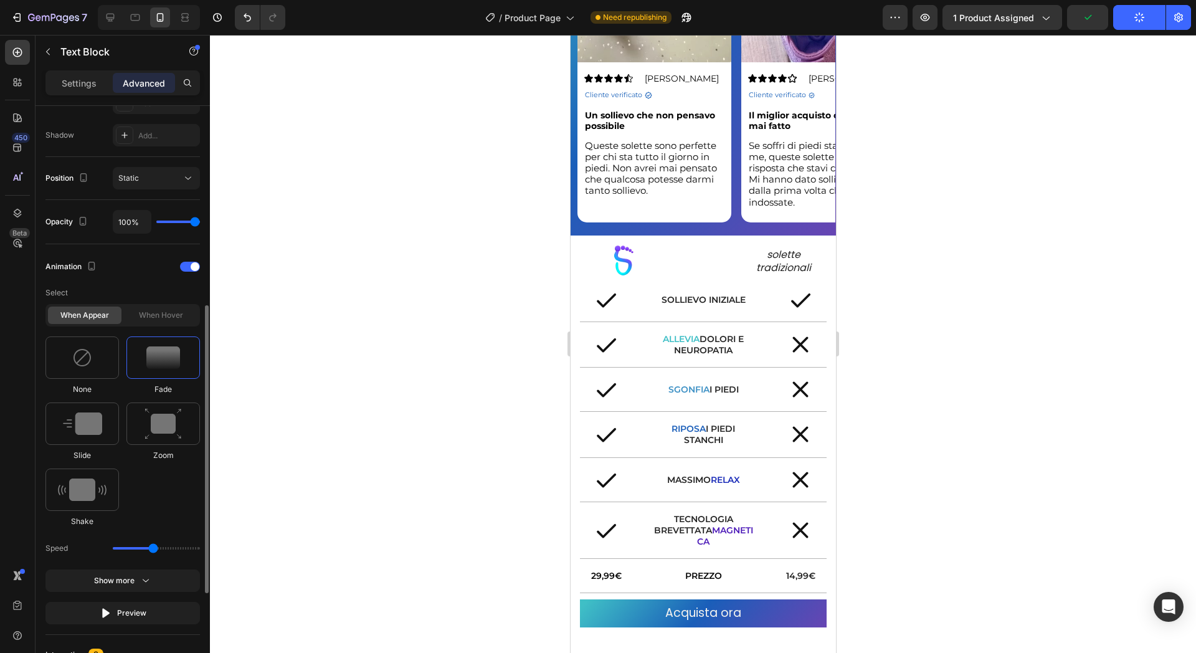
scroll to position [482, 0]
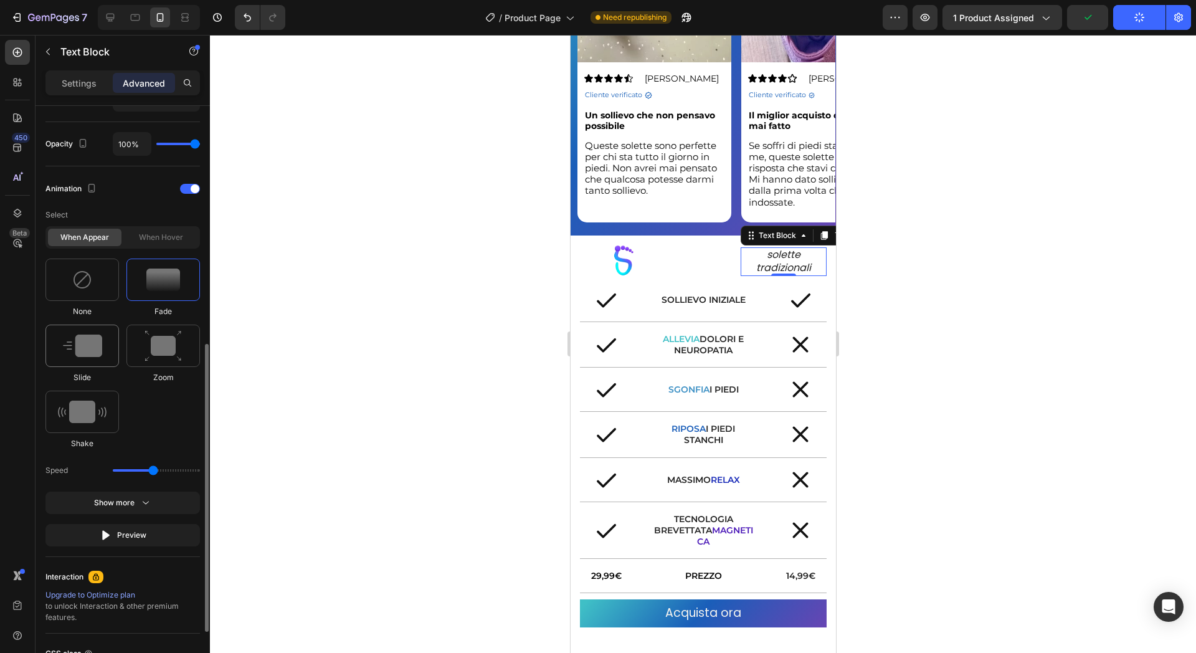
click at [99, 351] on img at bounding box center [82, 346] width 39 height 22
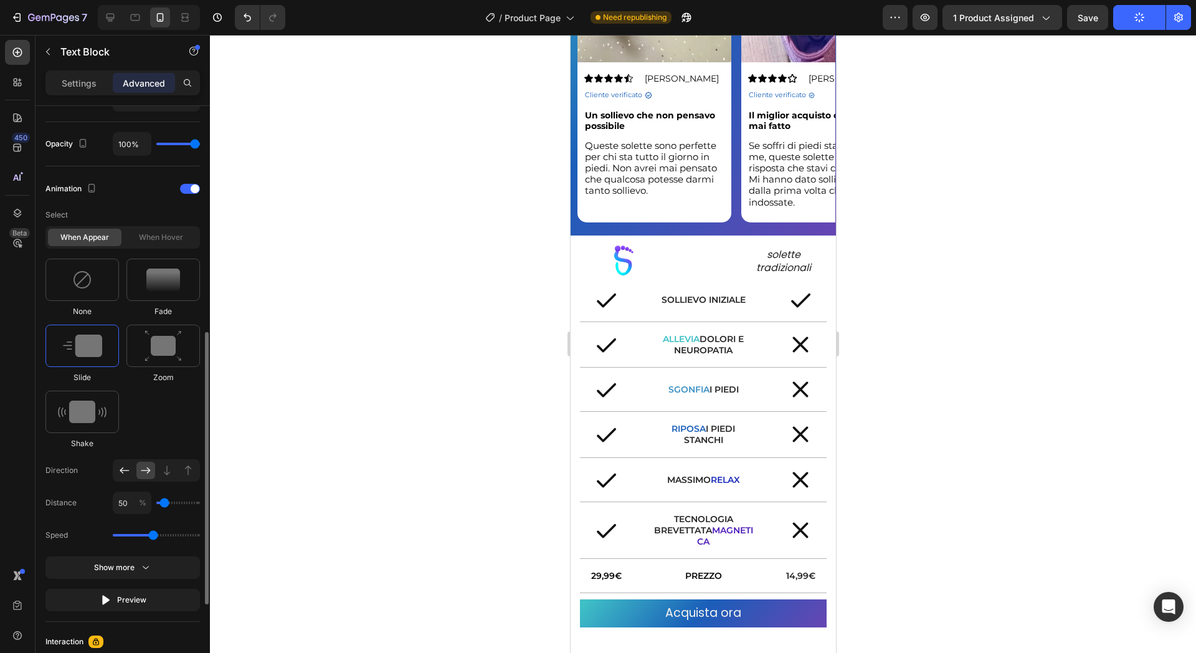
click at [130, 467] on icon at bounding box center [124, 470] width 12 height 12
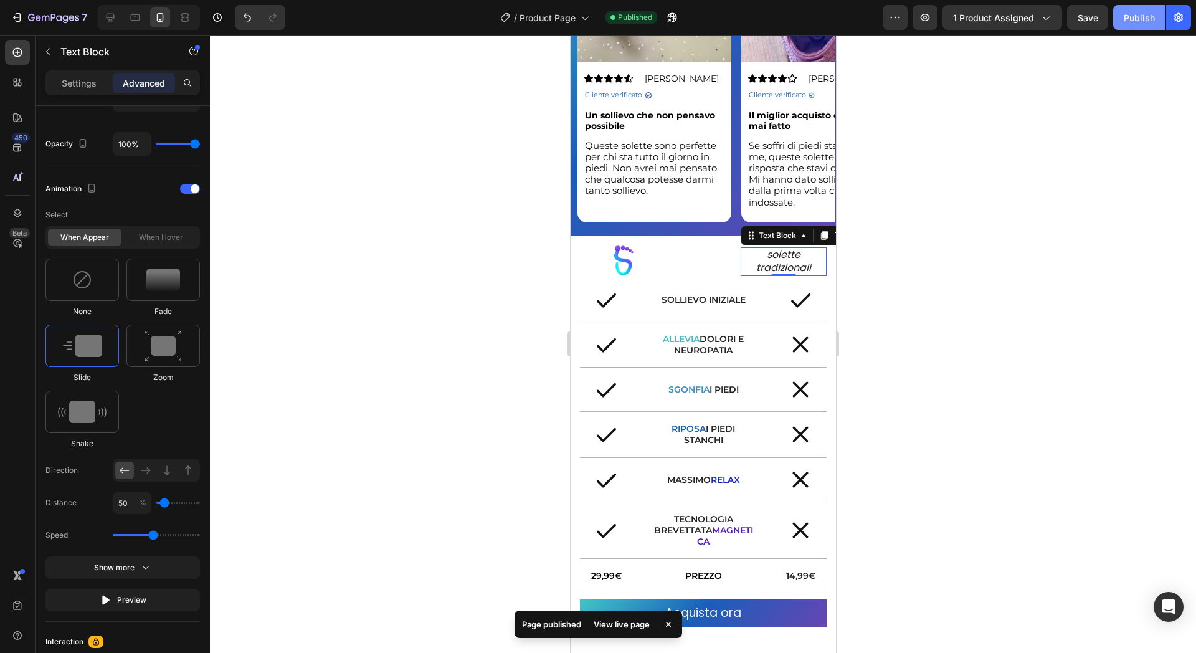
click at [1144, 15] on div "Publish" at bounding box center [1139, 17] width 31 height 13
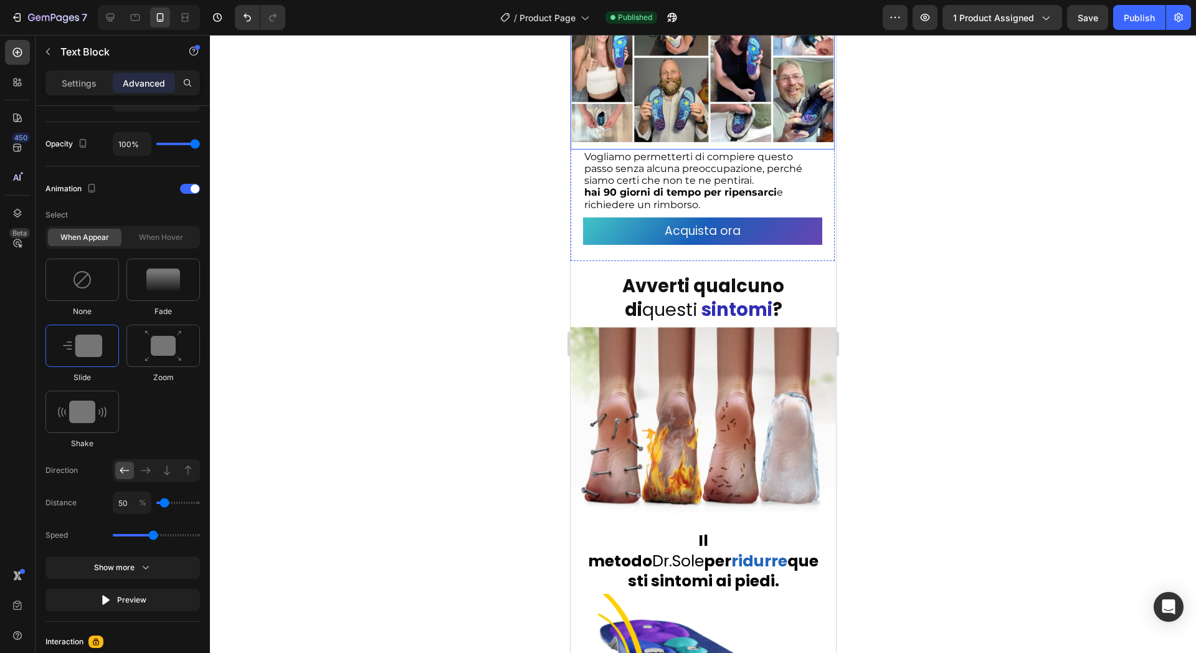
scroll to position [2262, 0]
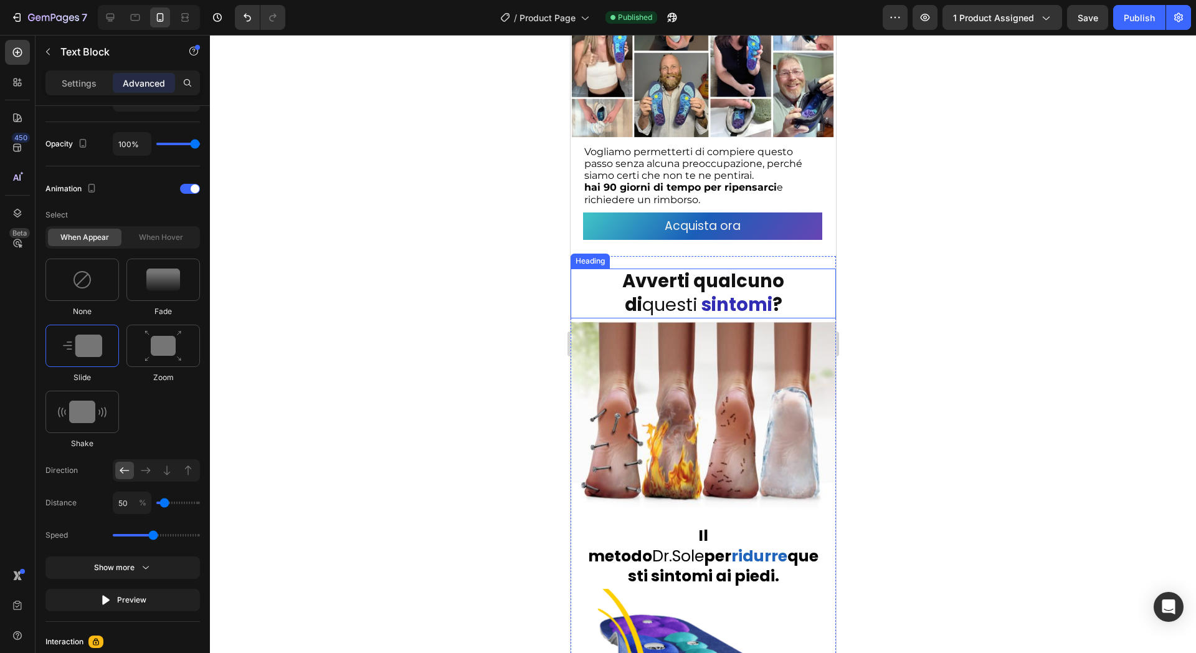
click at [708, 292] on strong "sintomi" at bounding box center [736, 304] width 71 height 25
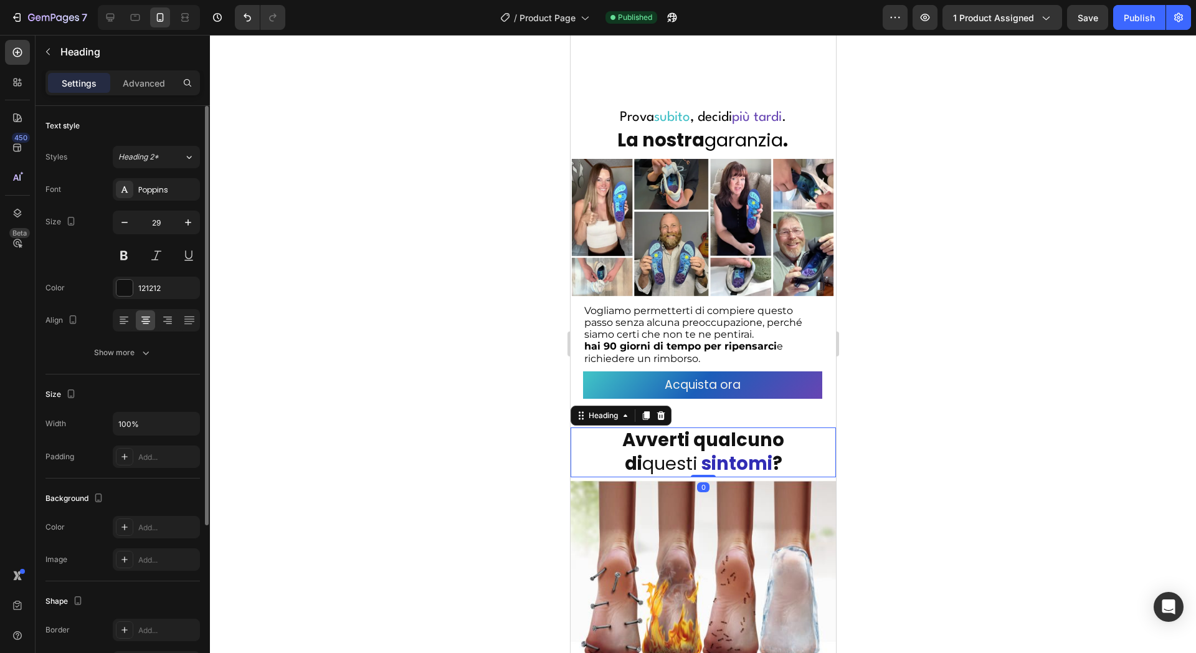
scroll to position [2029, 0]
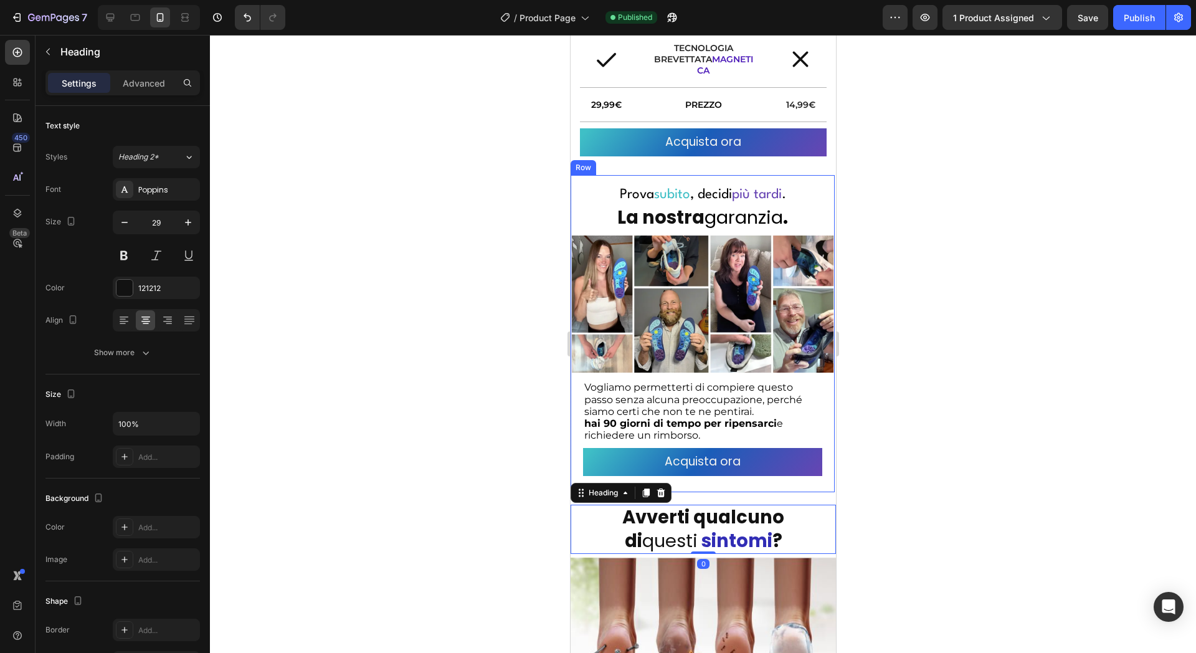
click at [720, 219] on span "garanzia ." at bounding box center [745, 217] width 83 height 25
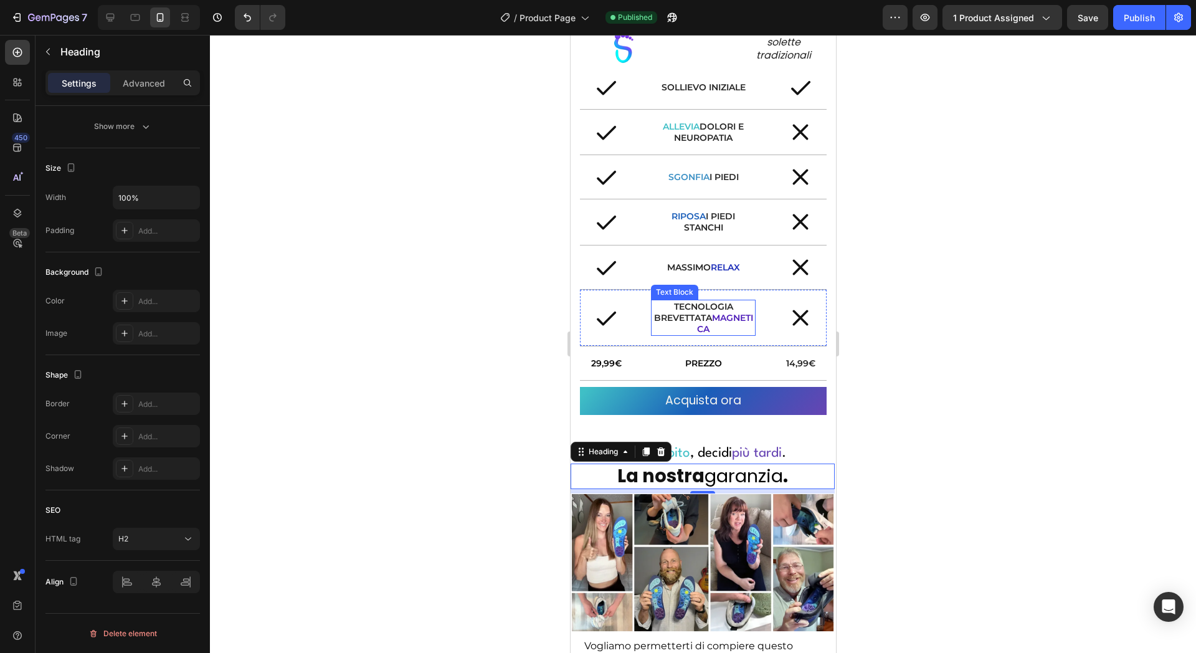
scroll to position [1484, 0]
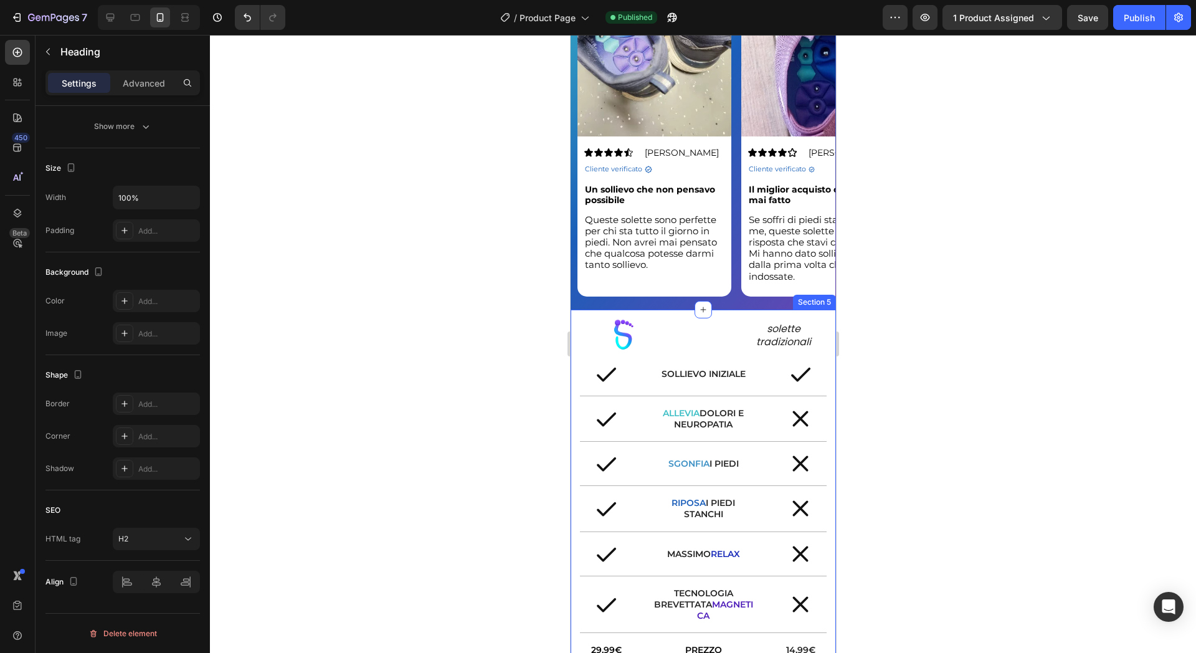
click at [576, 323] on div "Image solette tradizionali Text Block Row Icon SOLLIEVO INIZIALE Text Block Ico…" at bounding box center [702, 509] width 265 height 398
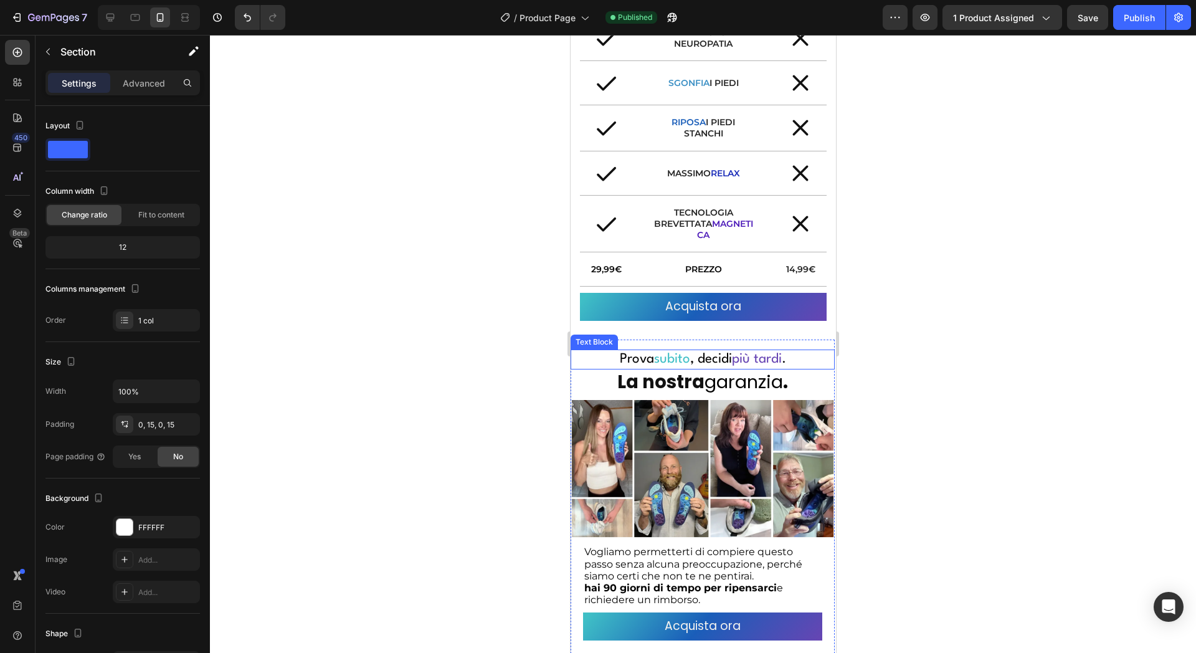
scroll to position [1873, 0]
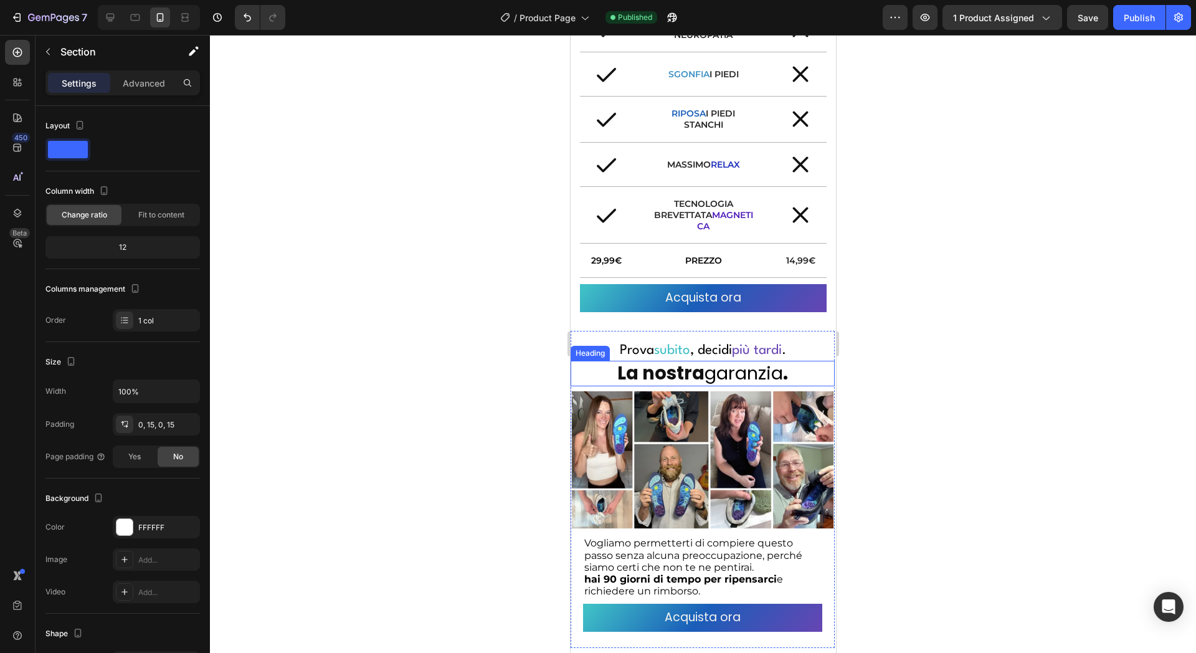
click at [704, 364] on span "garanzia ." at bounding box center [745, 373] width 83 height 25
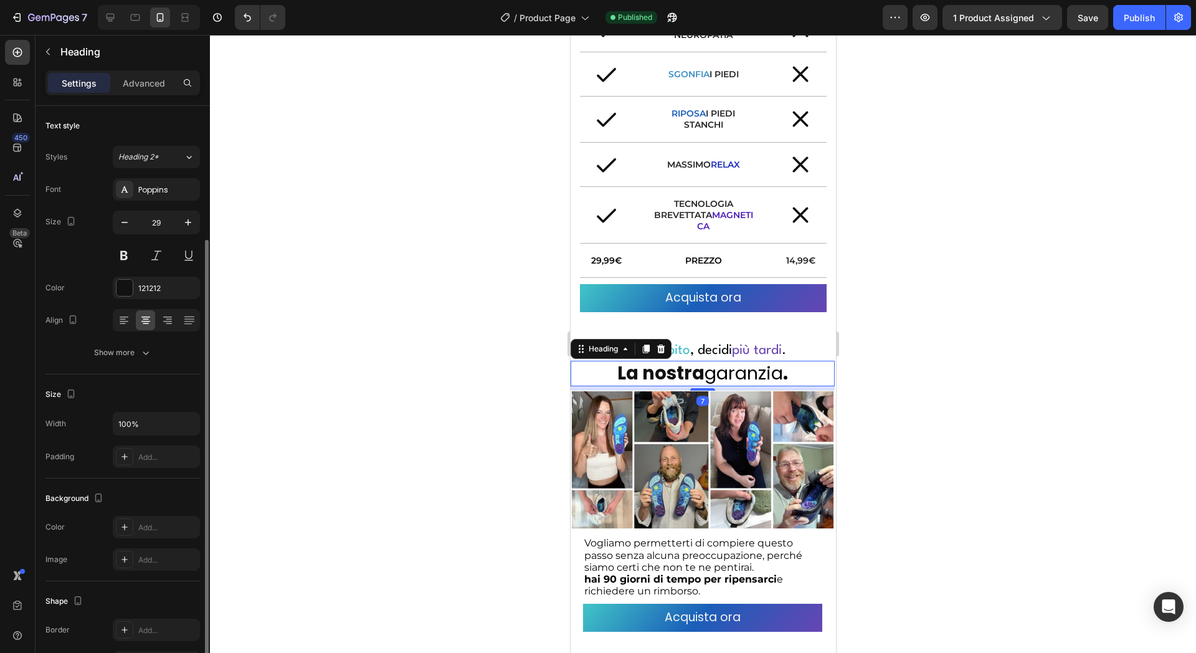
scroll to position [226, 0]
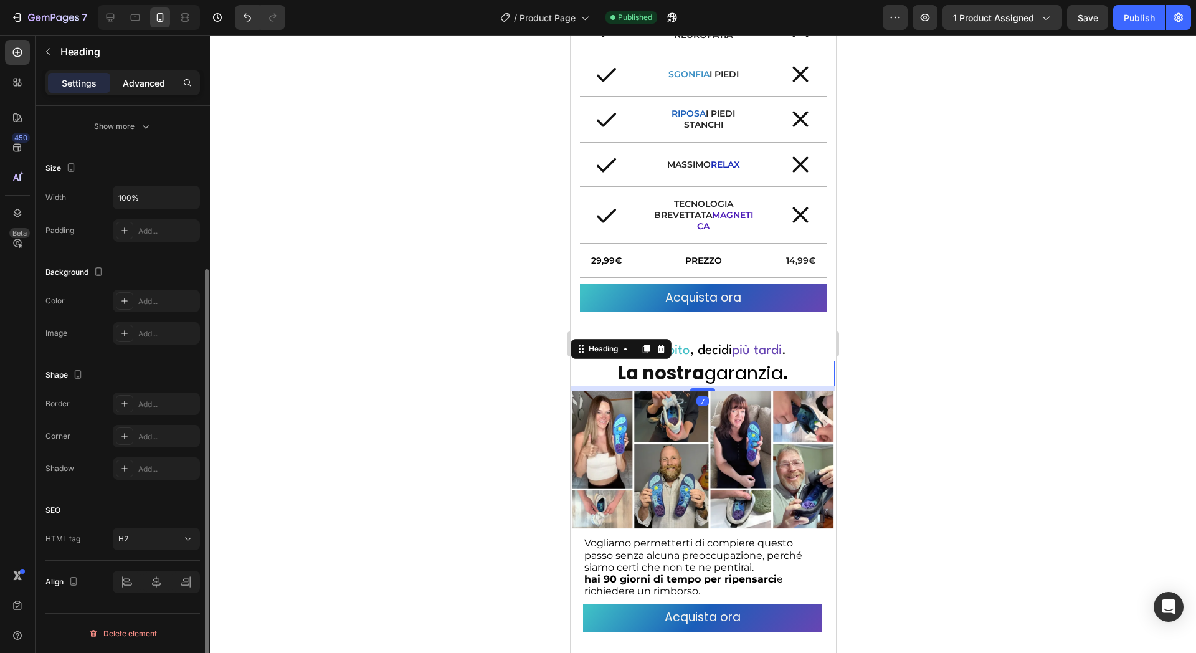
click at [140, 74] on div "Advanced" at bounding box center [144, 83] width 62 height 20
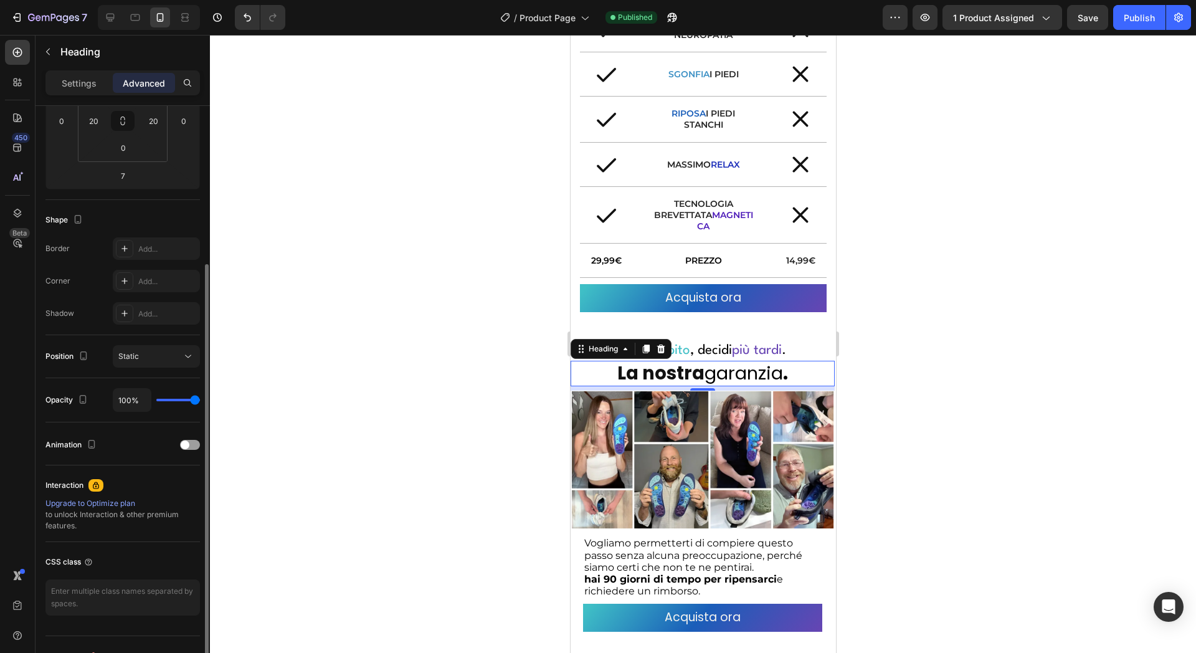
scroll to position [249, 0]
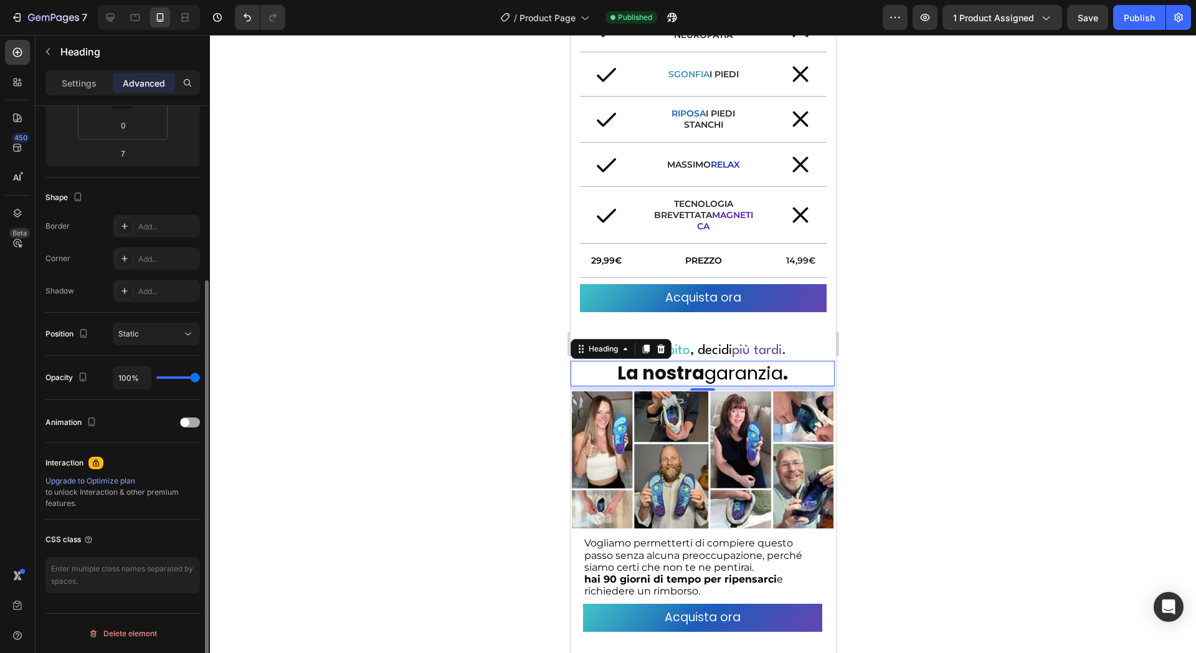
click at [186, 426] on span at bounding box center [185, 422] width 9 height 9
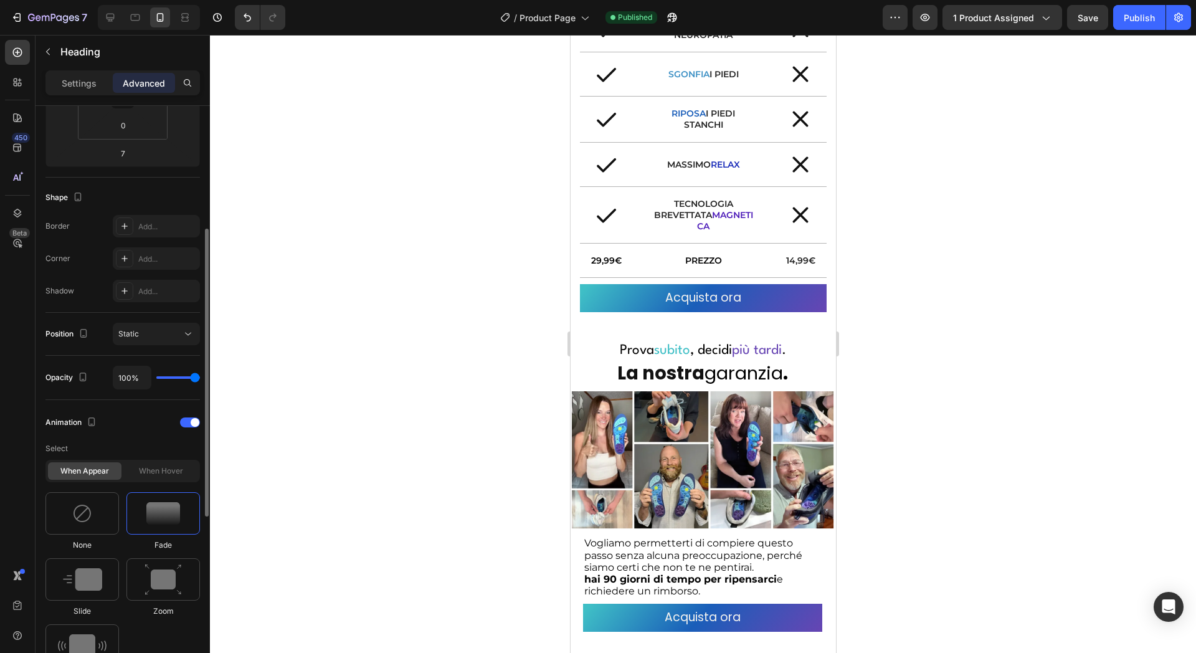
scroll to position [404, 0]
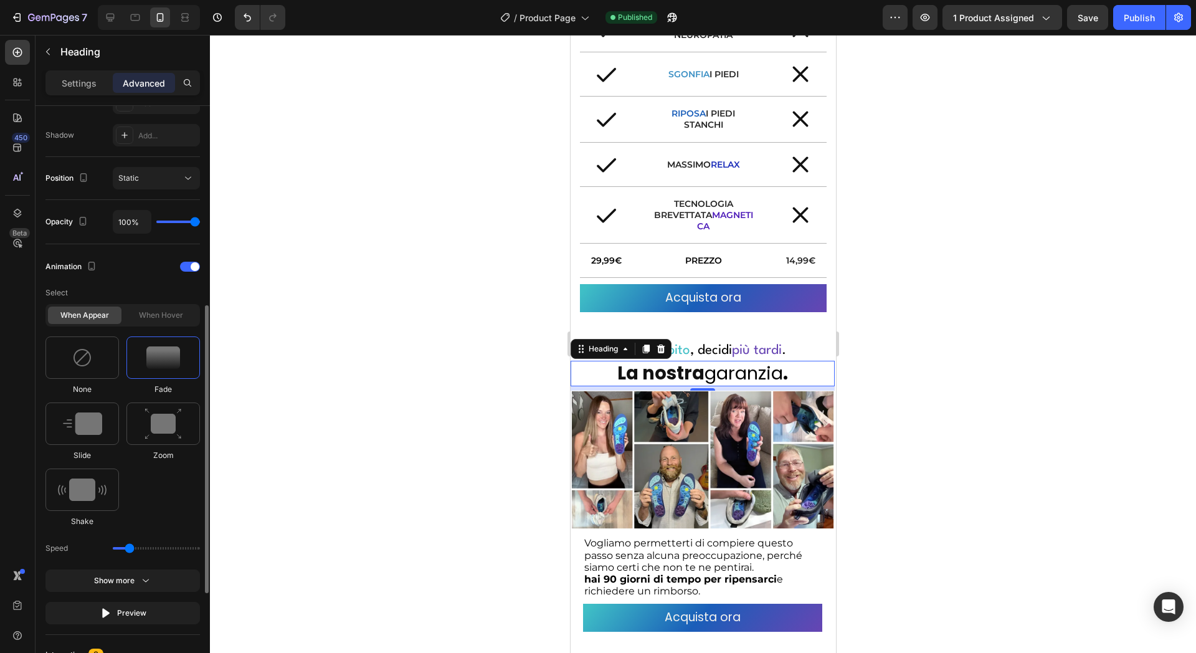
drag, startPoint x: 149, startPoint y: 546, endPoint x: 126, endPoint y: 545, distance: 22.5
type input "0.7"
click at [126, 547] on input "range" at bounding box center [156, 548] width 87 height 2
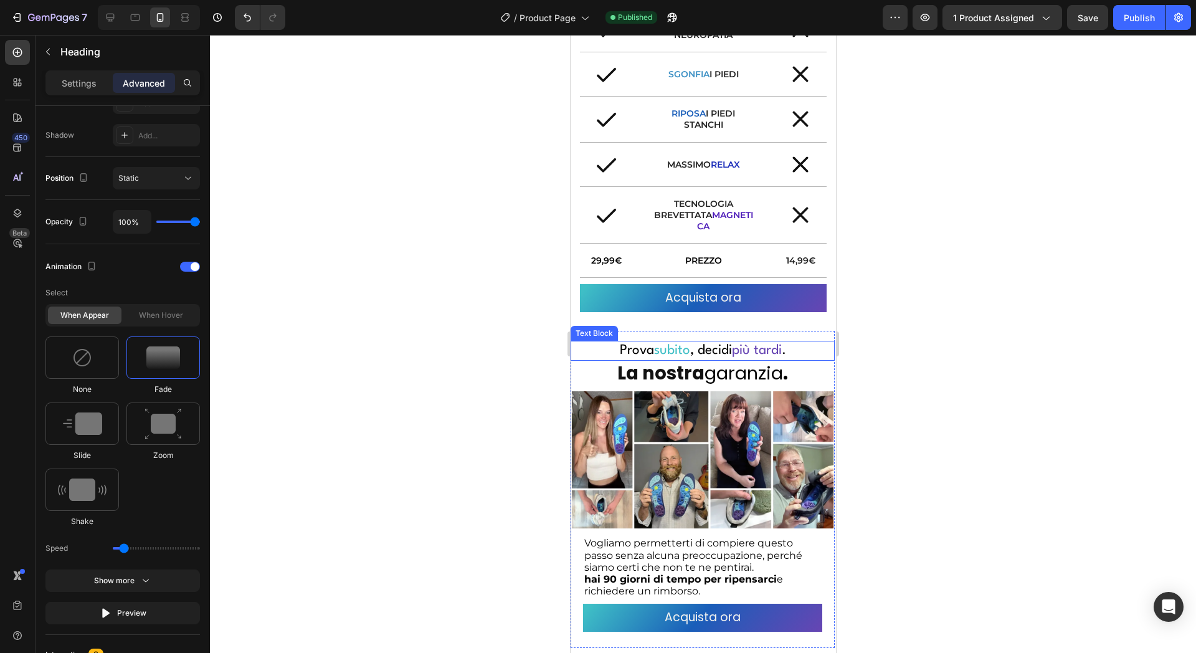
click at [706, 343] on p "Prova subito , decidi più tardi ." at bounding box center [702, 350] width 237 height 17
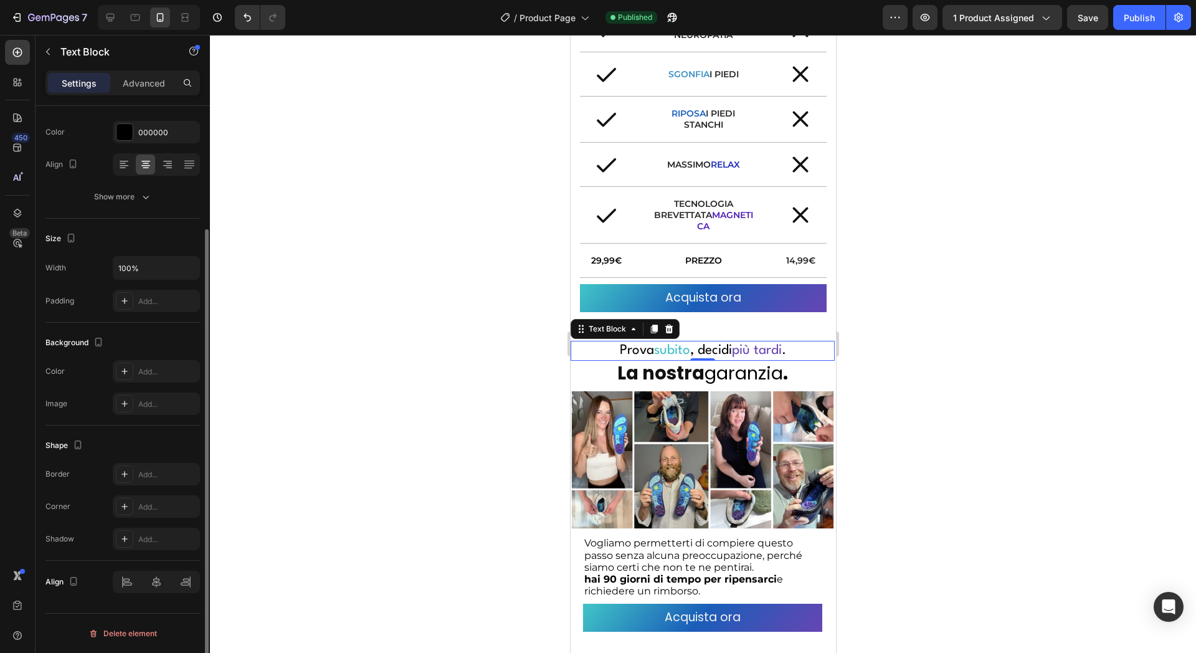
scroll to position [0, 0]
click at [145, 82] on p "Advanced" at bounding box center [144, 83] width 42 height 13
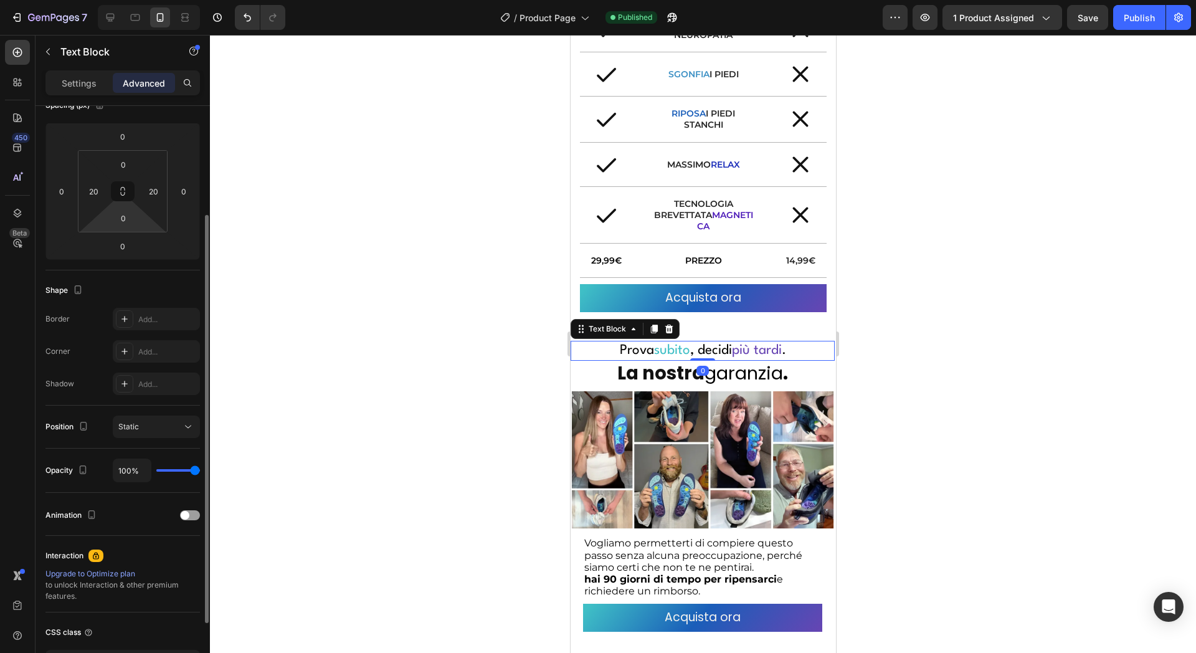
scroll to position [249, 0]
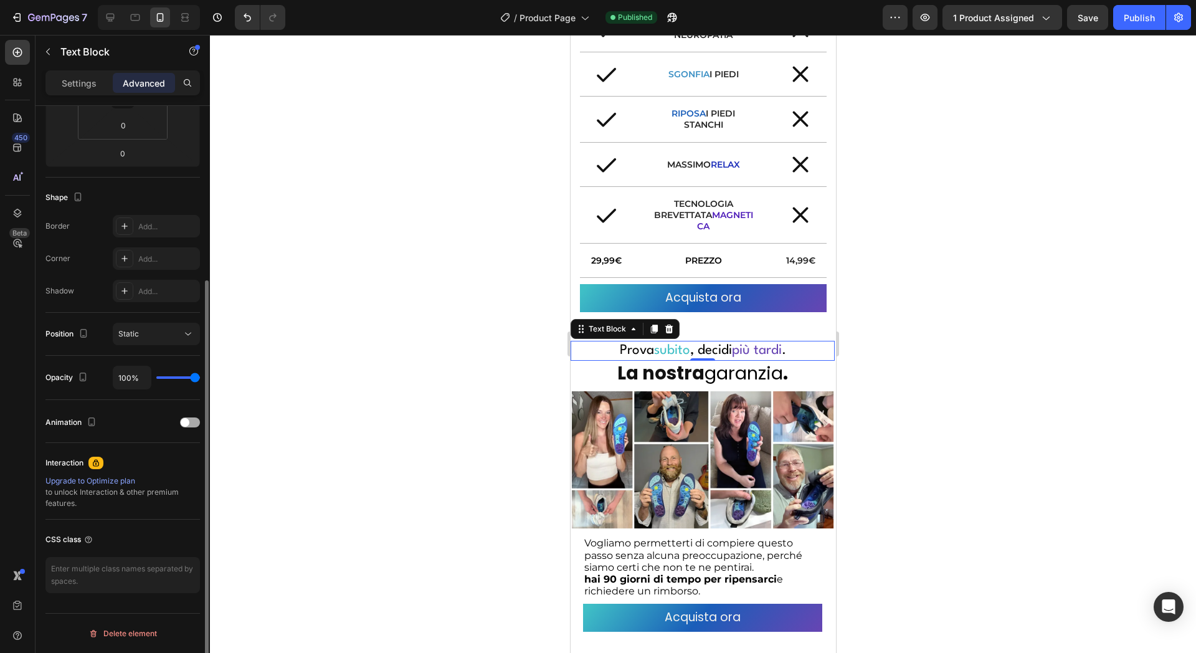
click at [194, 420] on div at bounding box center [190, 422] width 20 height 10
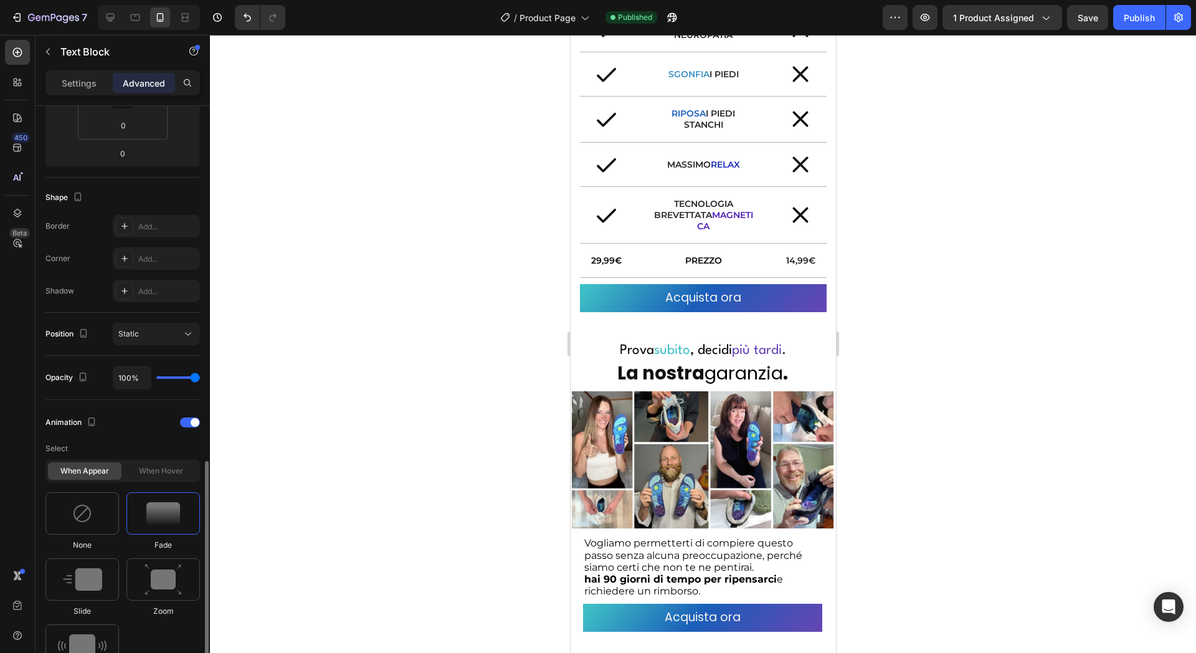
scroll to position [404, 0]
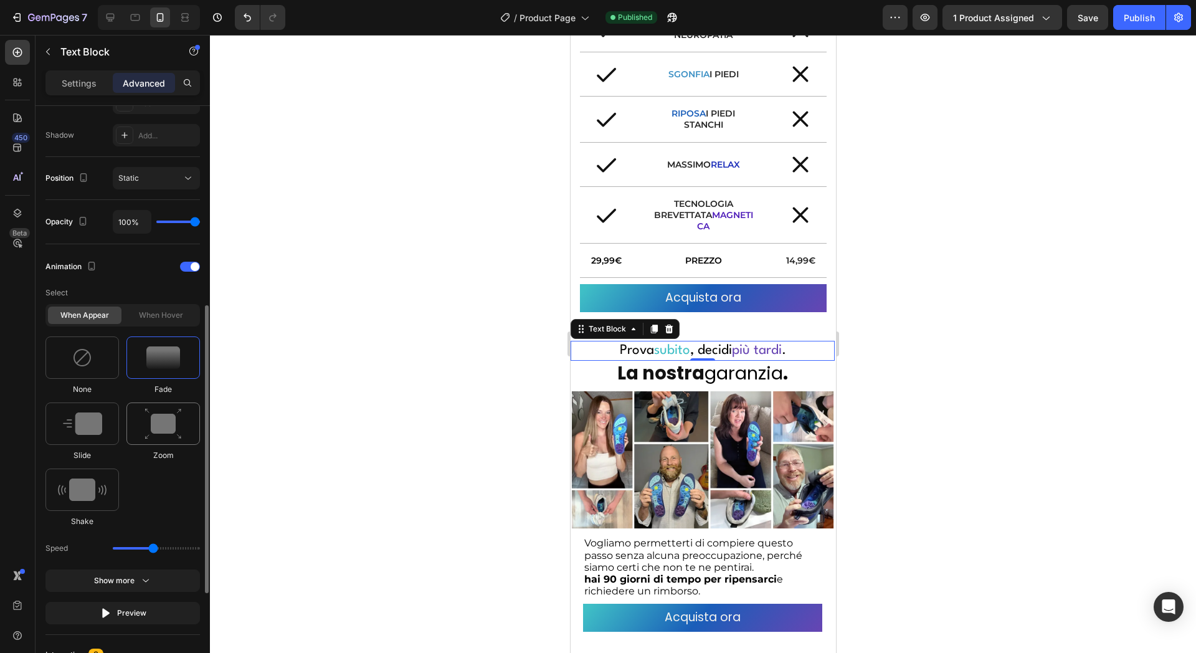
click at [161, 429] on img at bounding box center [163, 424] width 37 height 32
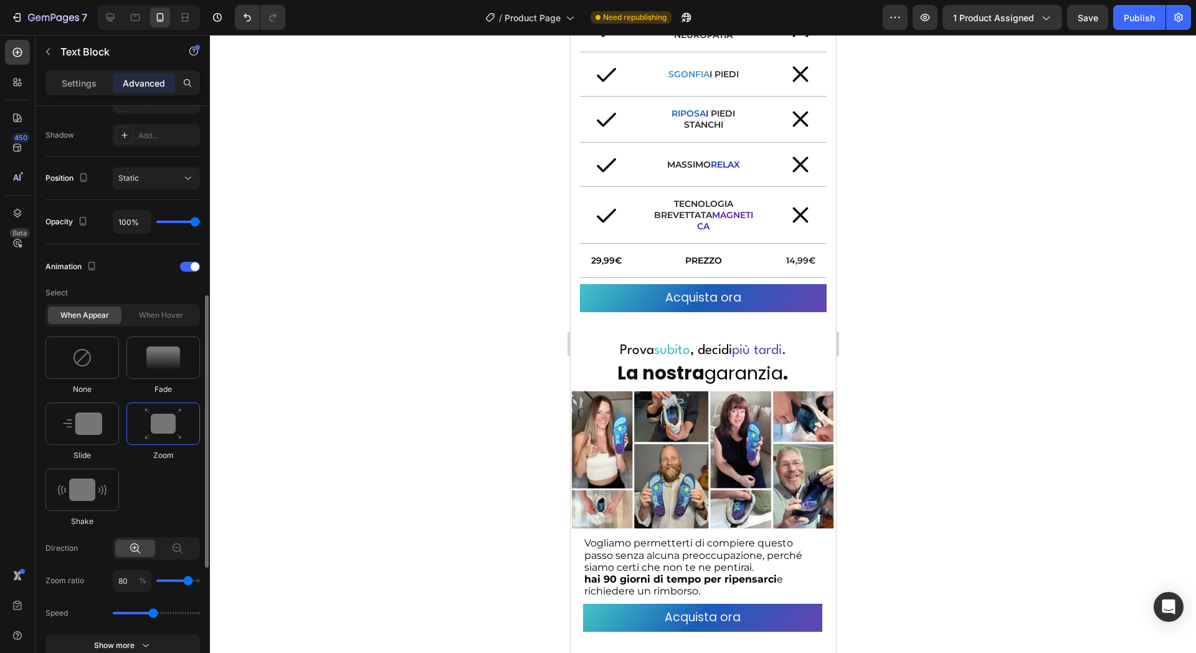
click at [142, 611] on div "Speed" at bounding box center [122, 613] width 155 height 22
drag, startPoint x: 142, startPoint y: 610, endPoint x: 120, endPoint y: 610, distance: 22.4
click at [123, 610] on div "Speed" at bounding box center [122, 613] width 155 height 22
click at [119, 610] on div "Speed" at bounding box center [122, 613] width 155 height 22
click at [125, 610] on div "Speed" at bounding box center [122, 613] width 155 height 22
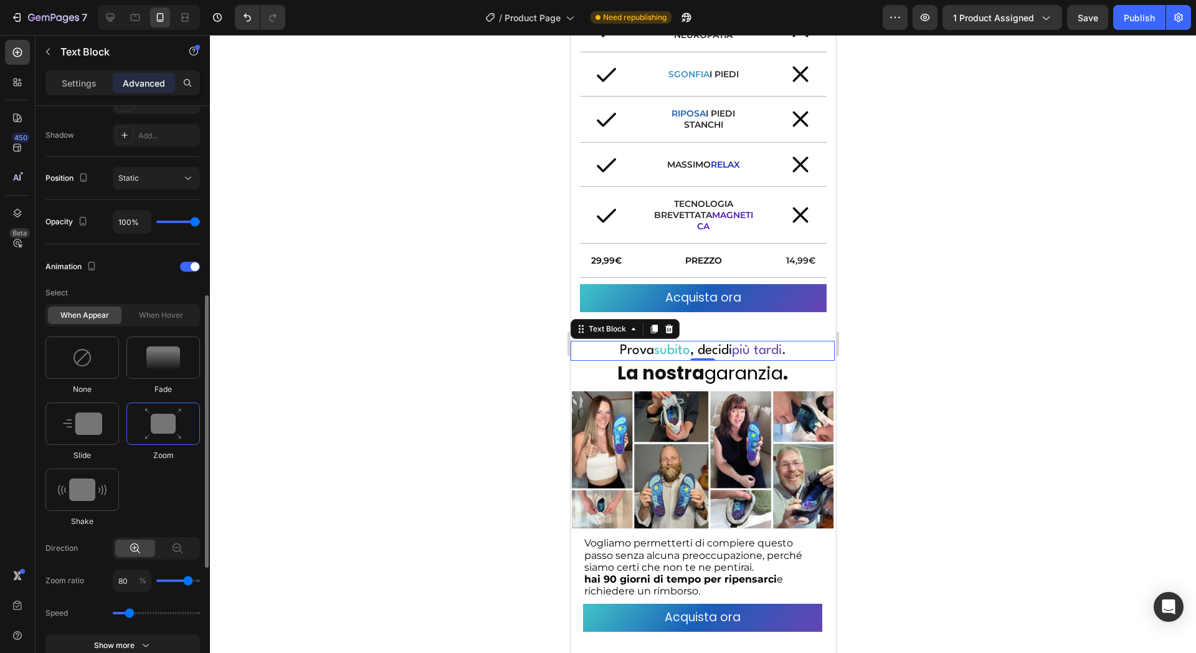
drag, startPoint x: 150, startPoint y: 611, endPoint x: 129, endPoint y: 608, distance: 20.8
type input "0.9"
click at [129, 612] on input "range" at bounding box center [156, 613] width 87 height 2
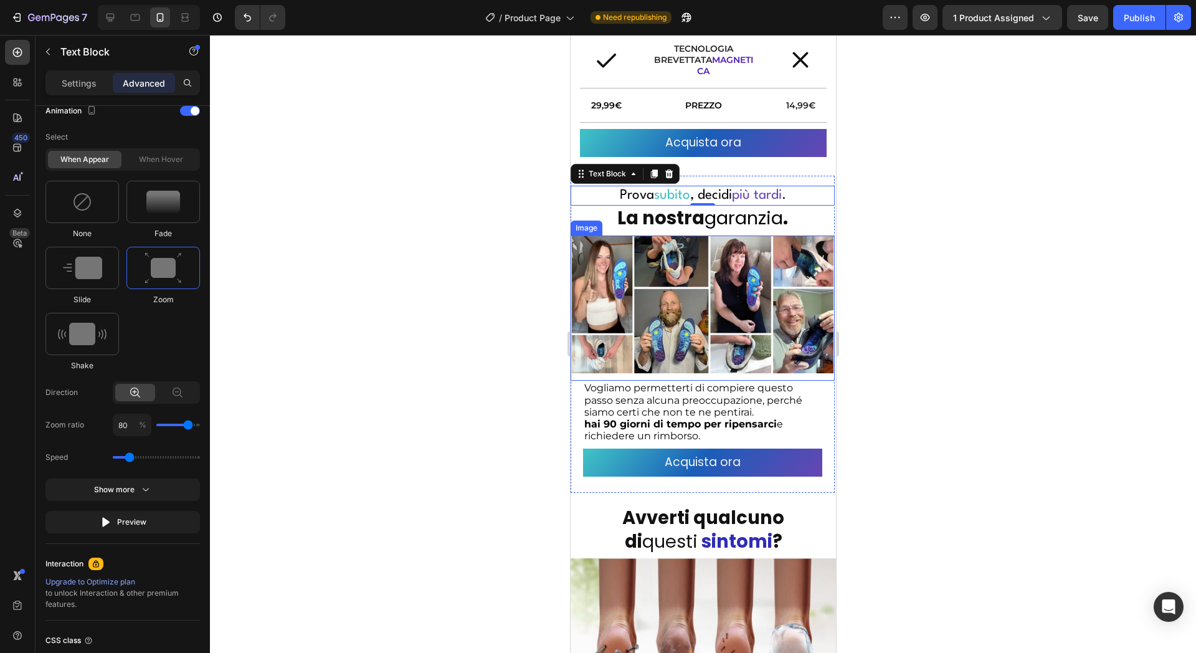
scroll to position [2029, 0]
click at [74, 202] on img at bounding box center [82, 202] width 20 height 20
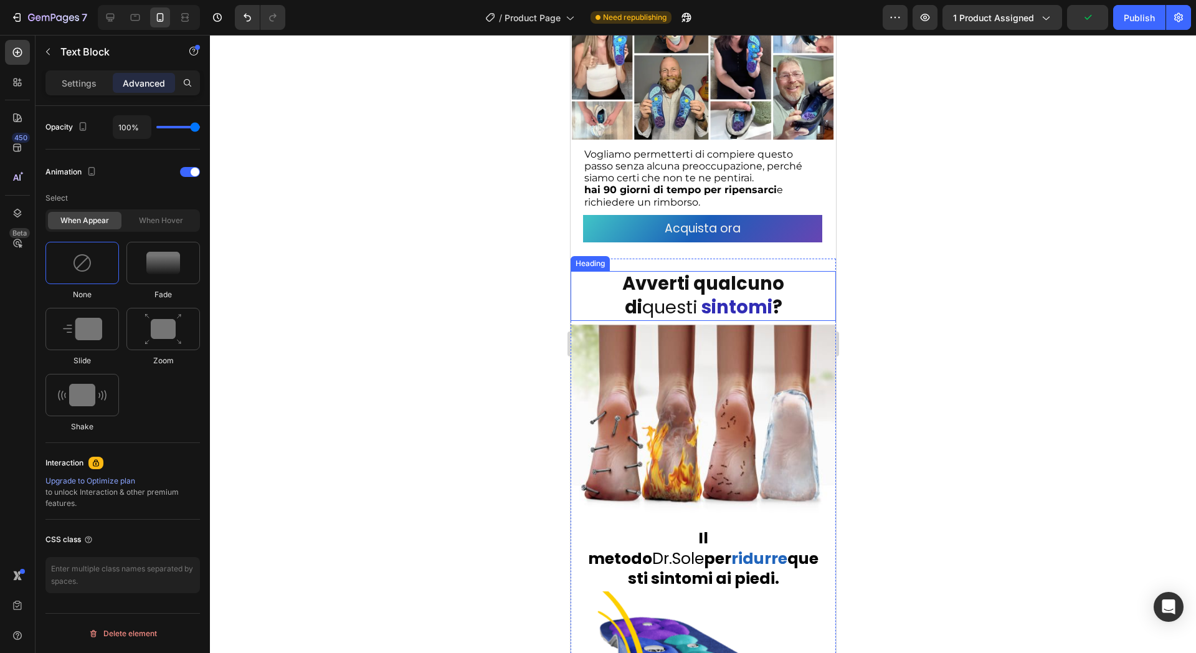
scroll to position [2262, 0]
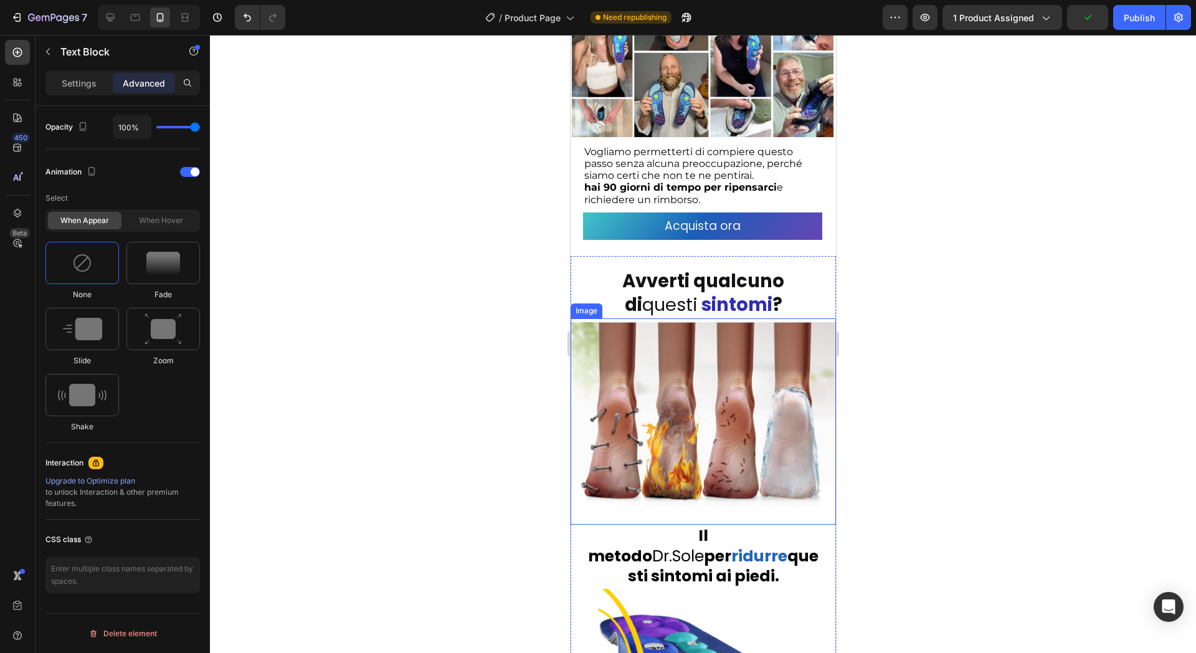
click at [722, 281] on strong "Avverti qualcuno di" at bounding box center [703, 293] width 162 height 49
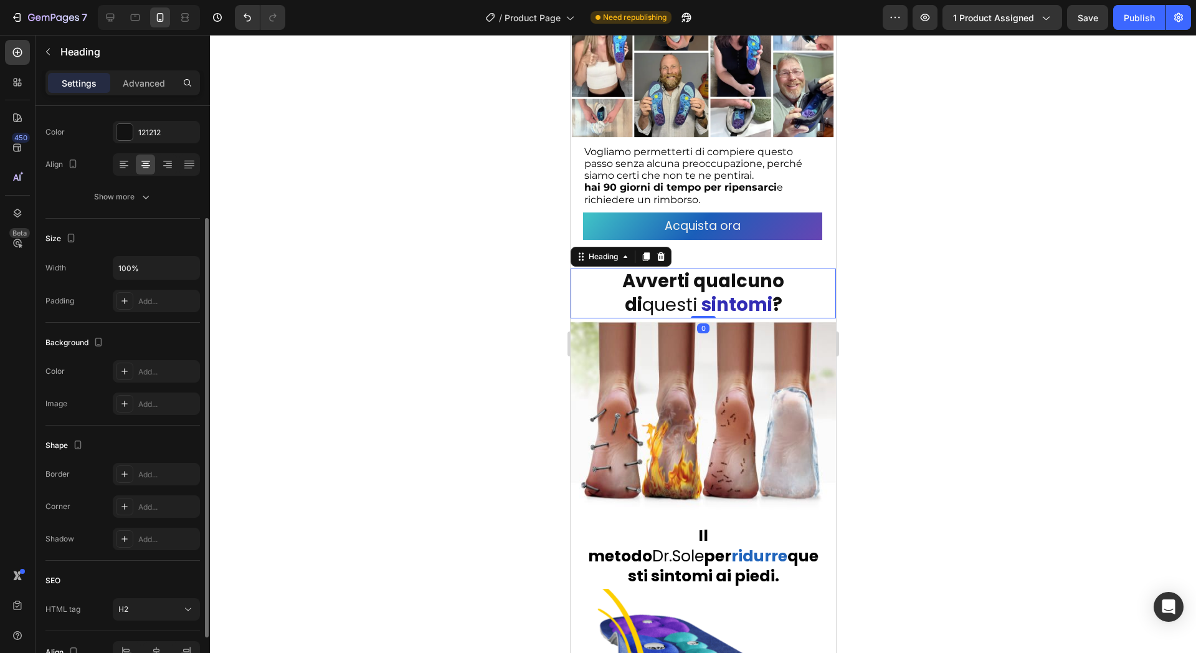
scroll to position [226, 0]
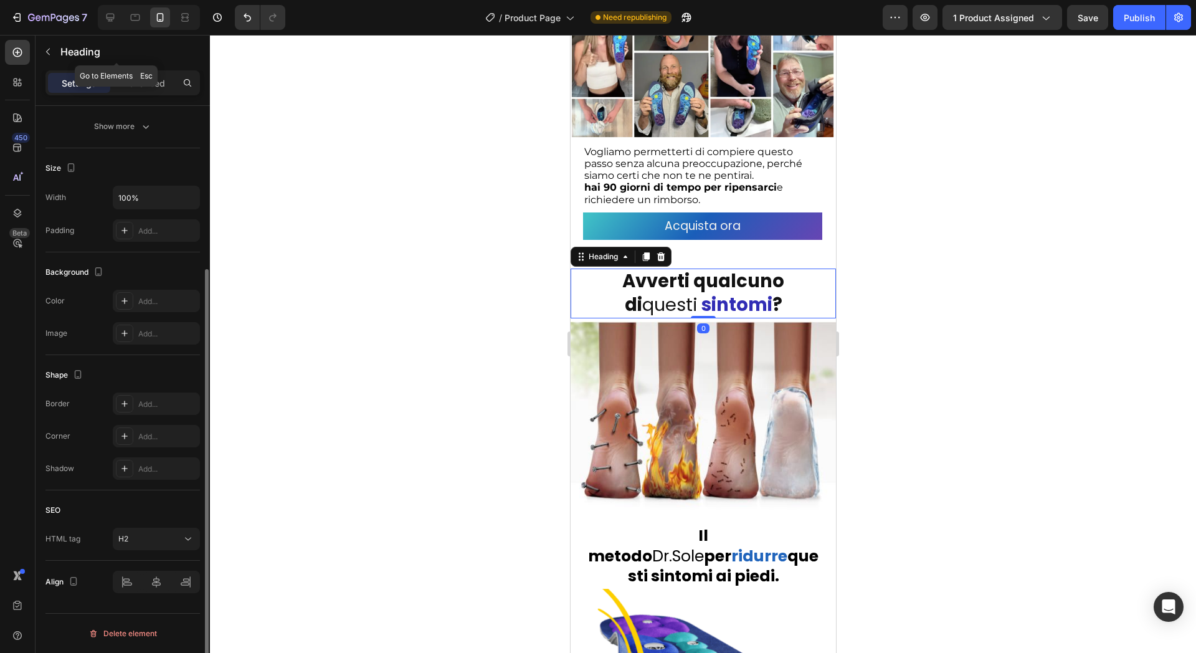
click at [123, 66] on div "Heading" at bounding box center [117, 52] width 162 height 32
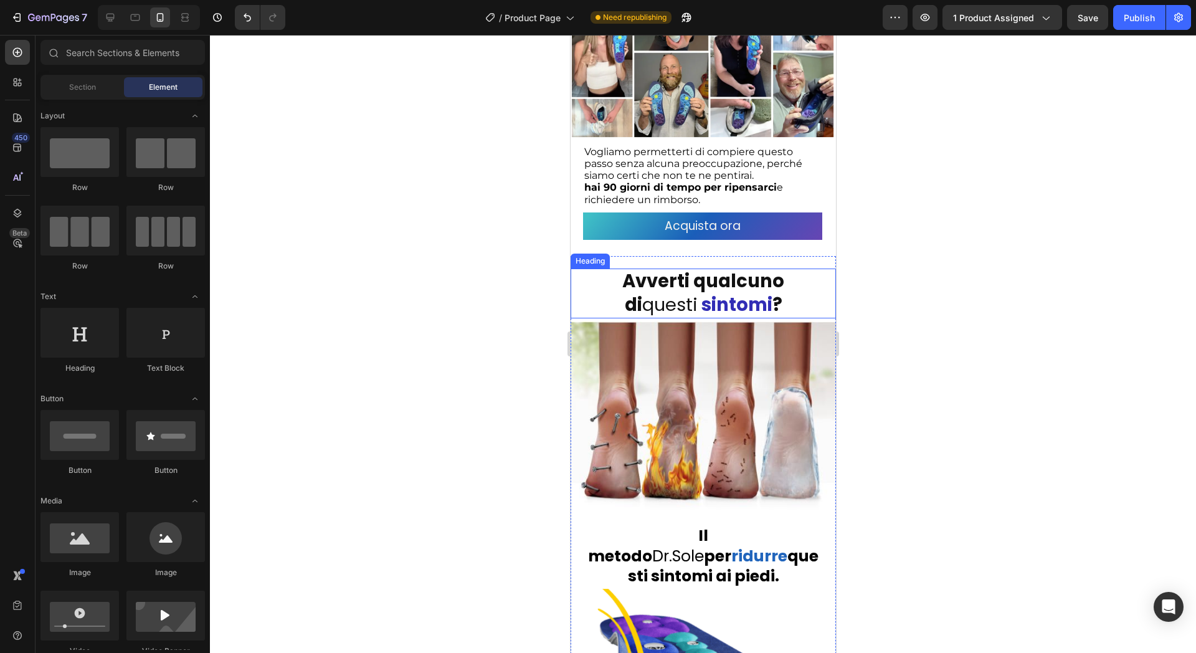
click at [677, 298] on h2 "Avverti qualcuno di questi sintomi ?" at bounding box center [703, 293] width 241 height 49
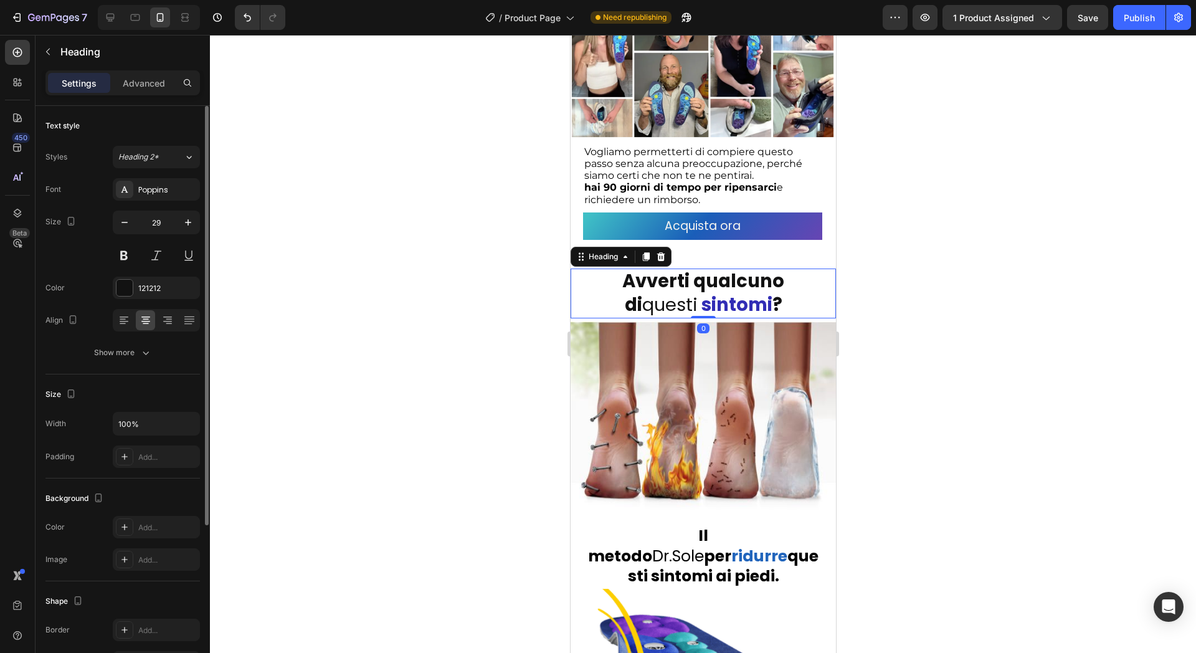
click at [133, 85] on p "Advanced" at bounding box center [144, 83] width 42 height 13
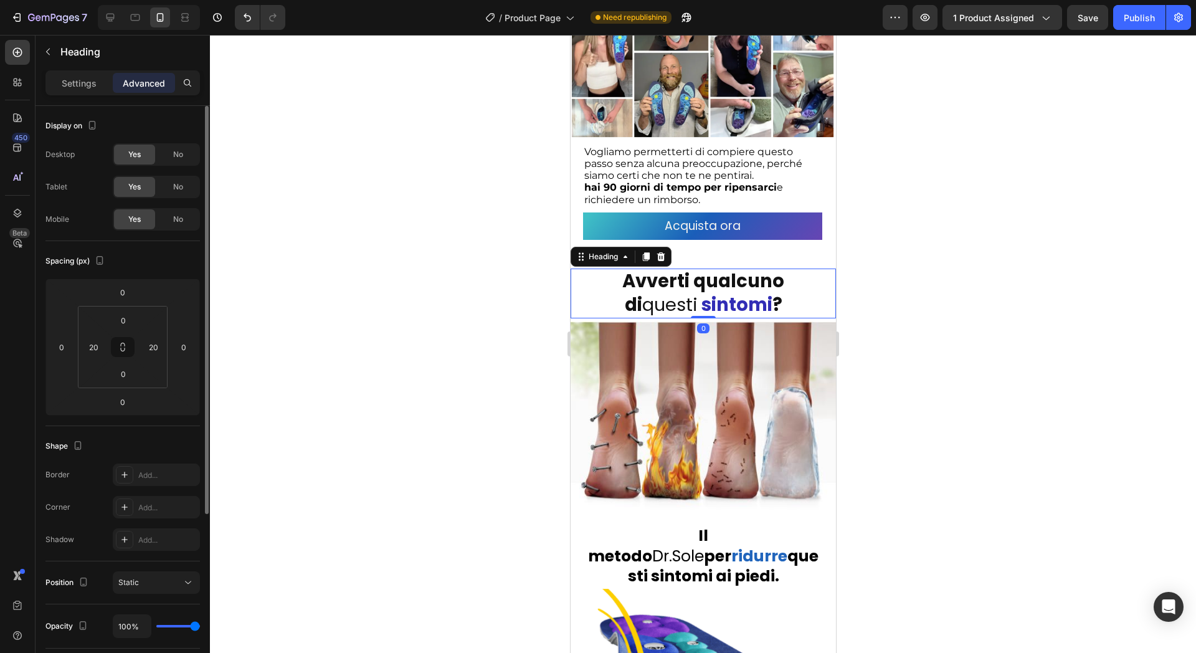
scroll to position [249, 0]
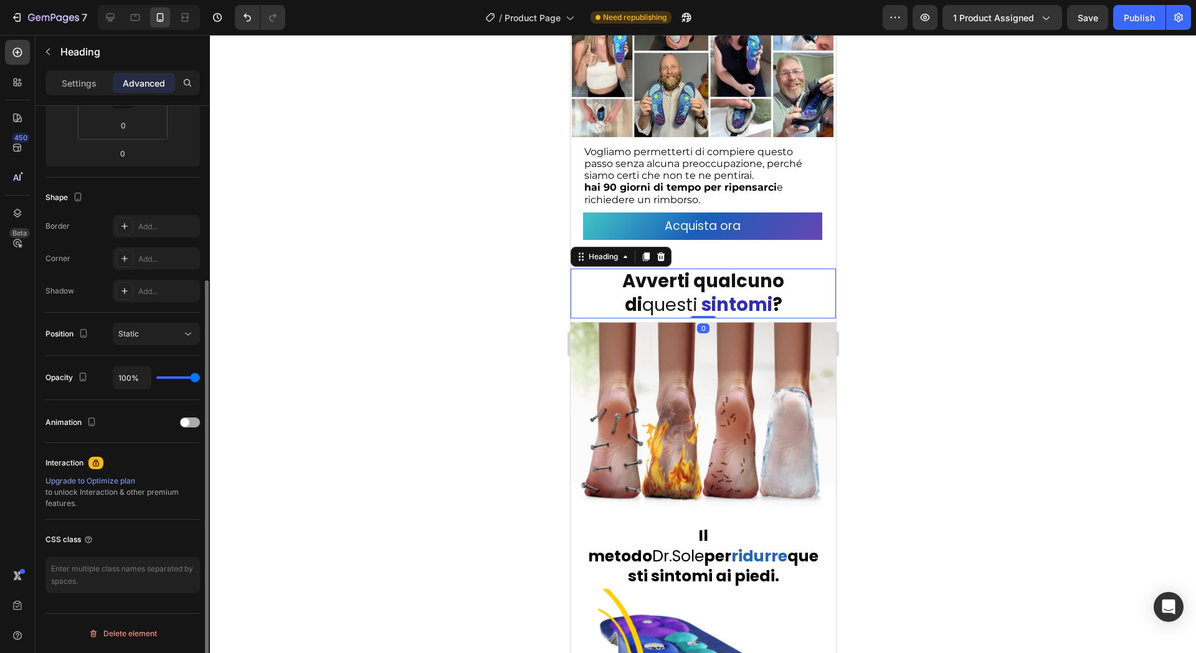
click at [178, 423] on div "Animation" at bounding box center [122, 422] width 155 height 20
click at [183, 422] on span at bounding box center [185, 422] width 9 height 9
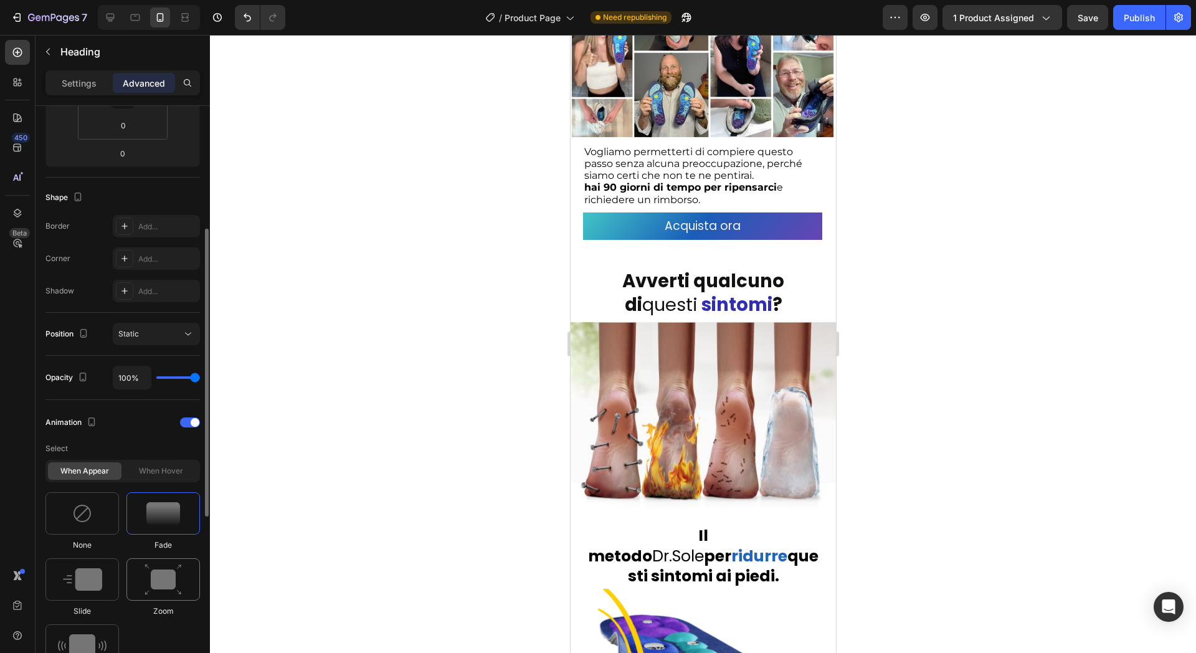
scroll to position [404, 0]
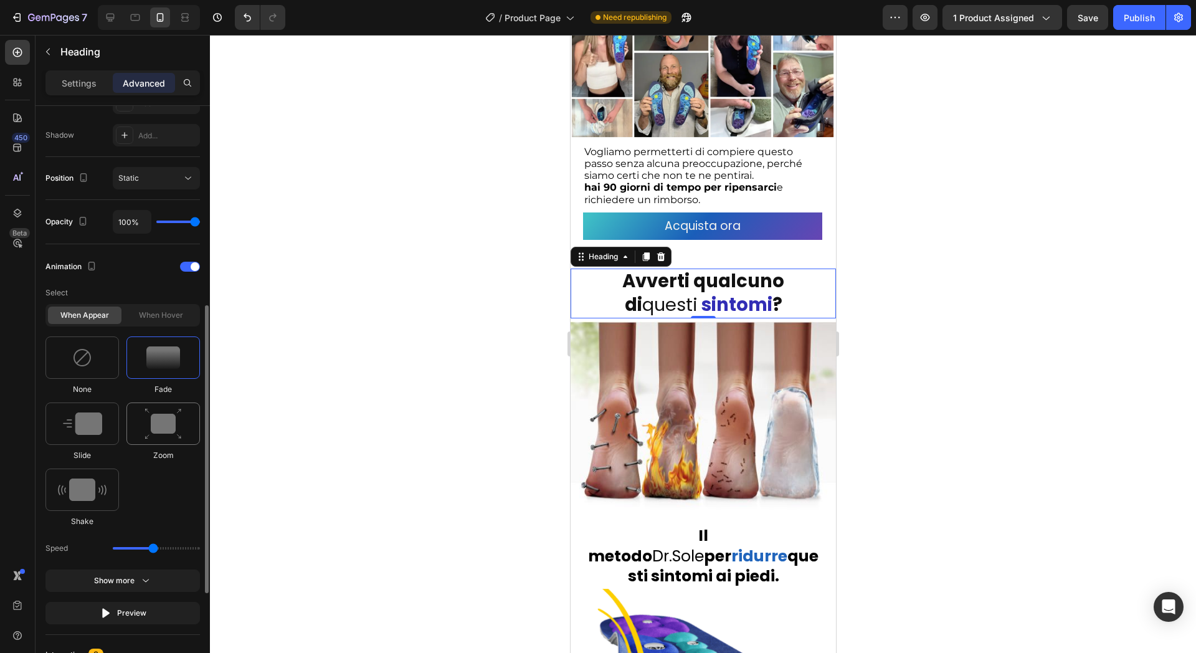
click at [154, 430] on img at bounding box center [163, 424] width 37 height 32
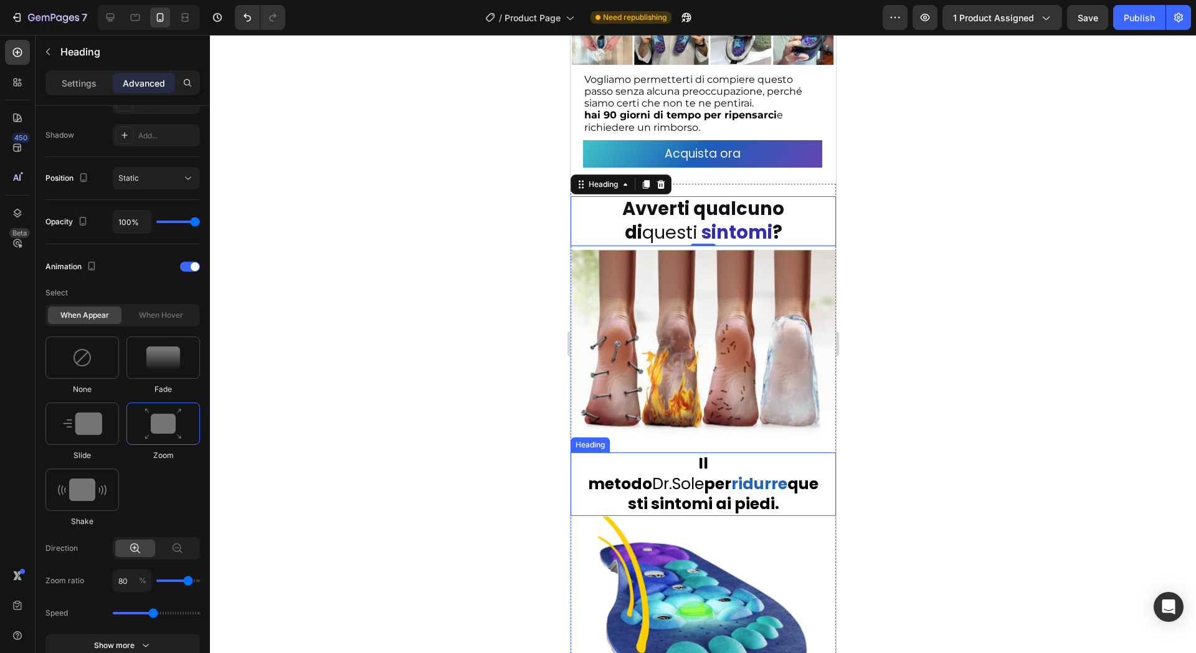
scroll to position [2340, 0]
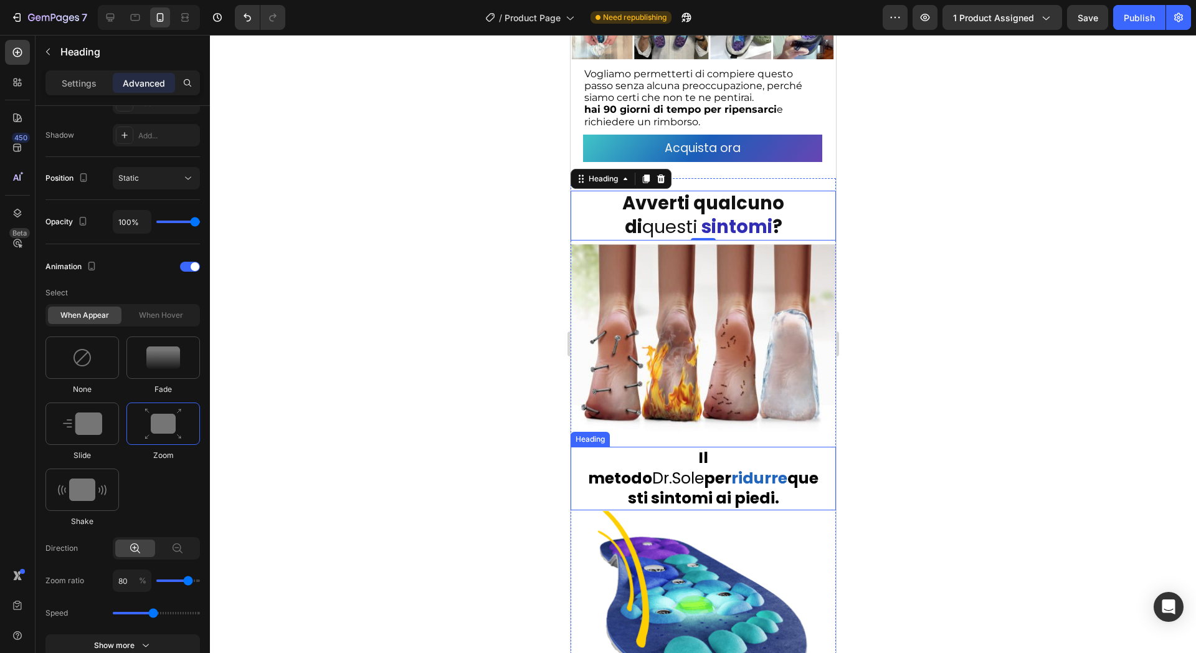
click at [695, 467] on strong "questi sintomi ai piedi." at bounding box center [722, 488] width 191 height 42
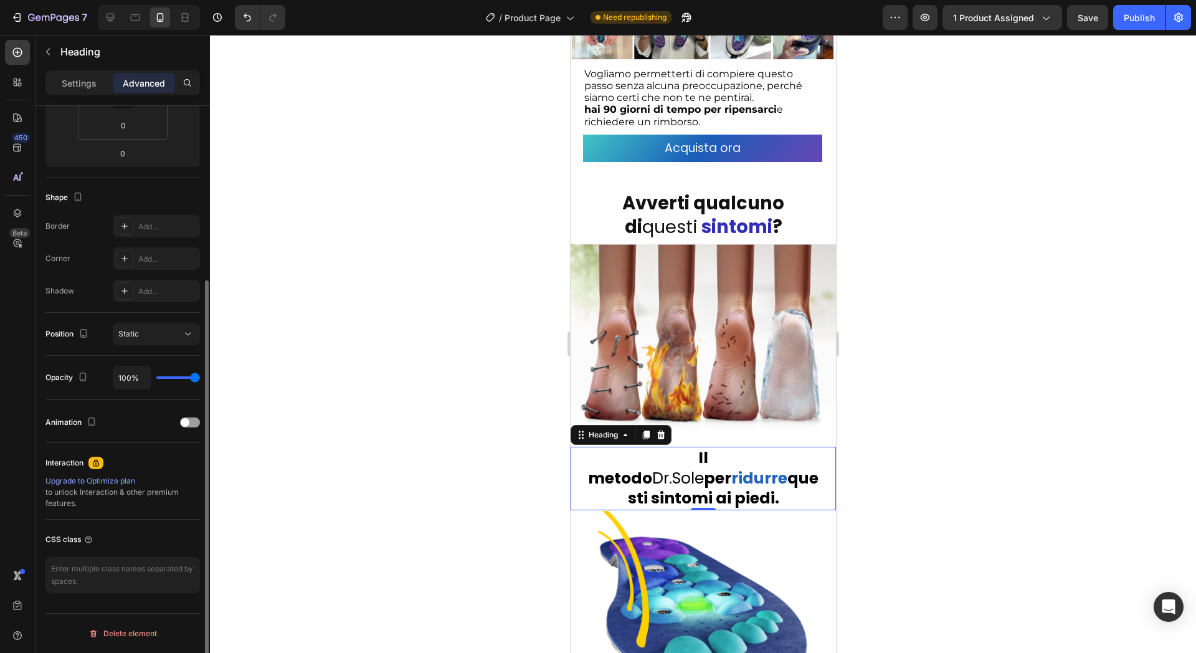
scroll to position [249, 0]
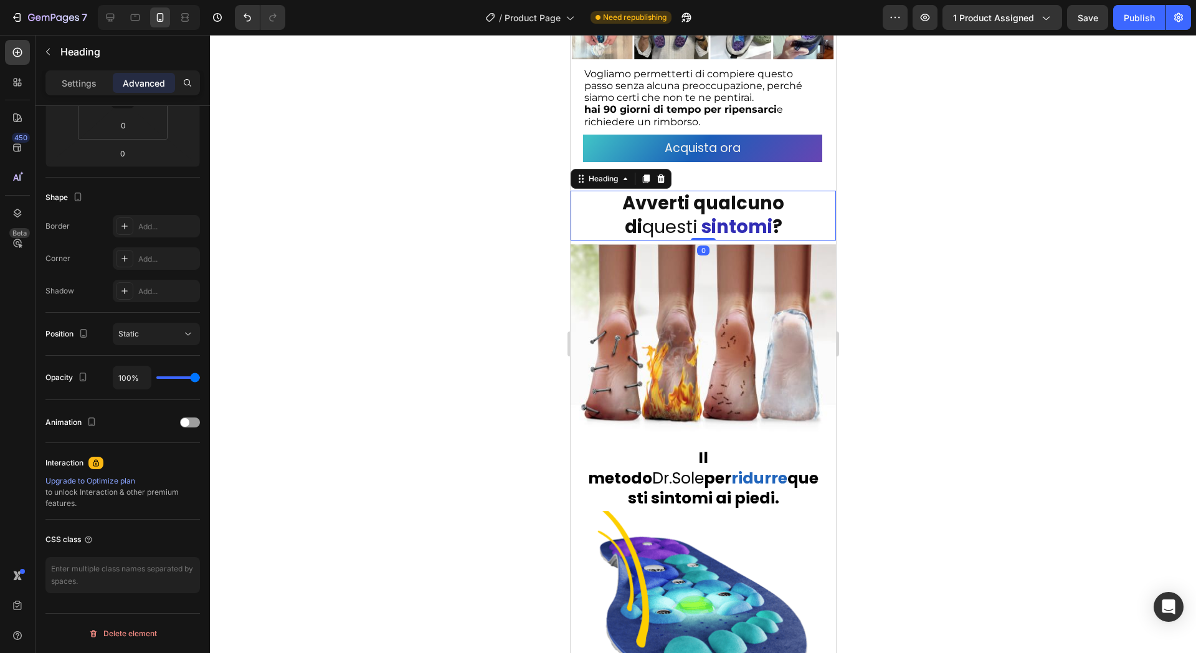
click at [669, 210] on h2 "Avverti qualcuno di questi sintomi ?" at bounding box center [703, 215] width 241 height 49
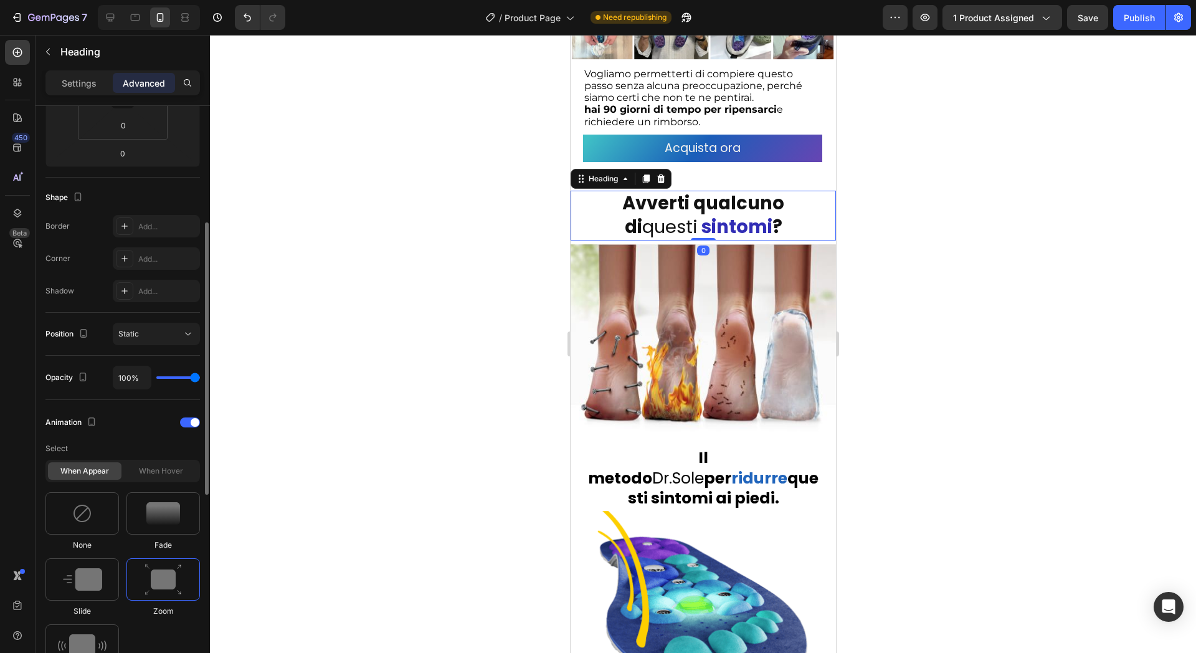
scroll to position [404, 0]
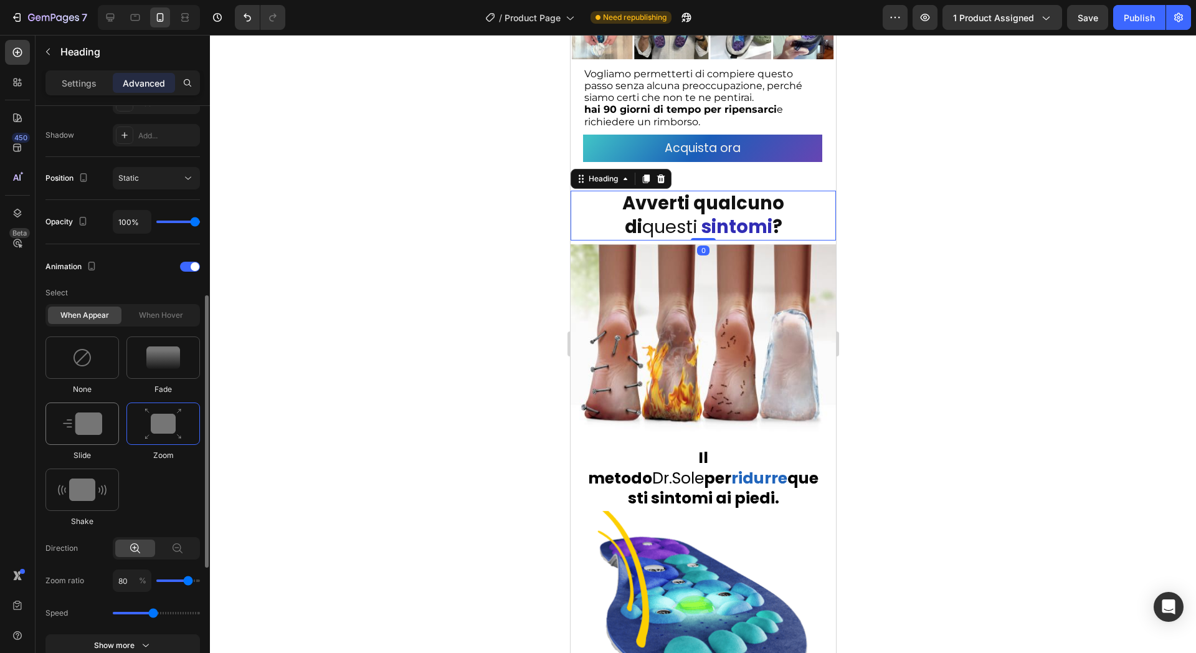
click at [108, 430] on div at bounding box center [82, 424] width 74 height 42
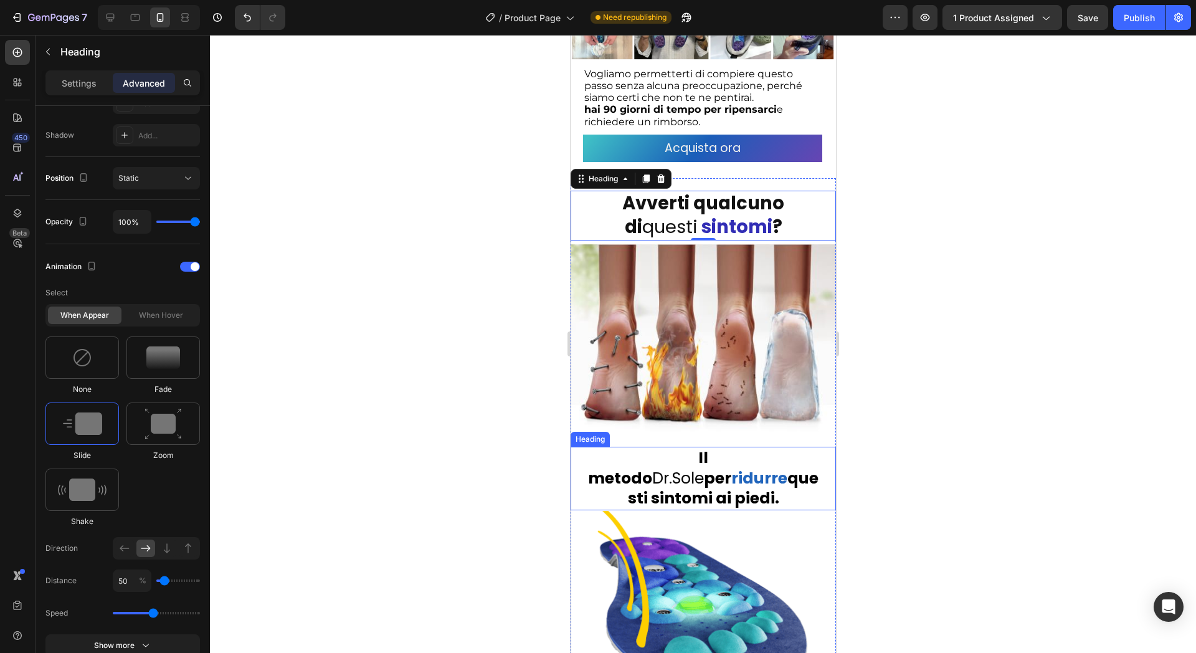
click at [740, 467] on strong "questi sintomi ai piedi." at bounding box center [722, 488] width 191 height 42
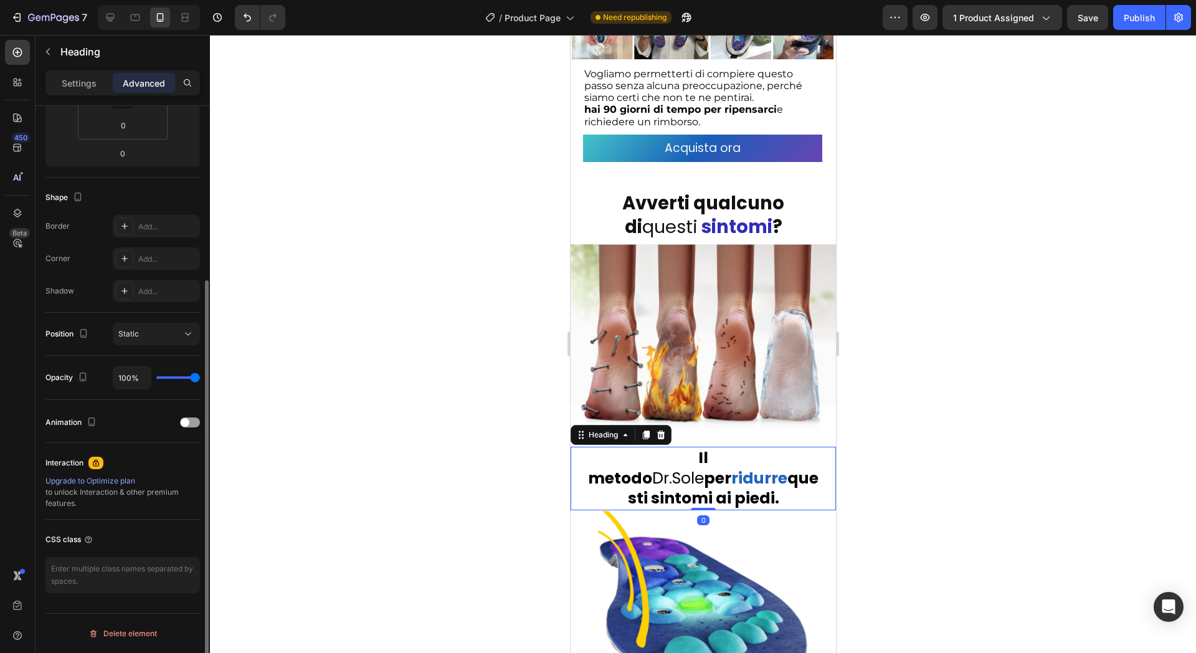
scroll to position [249, 0]
click at [186, 419] on span at bounding box center [185, 422] width 9 height 9
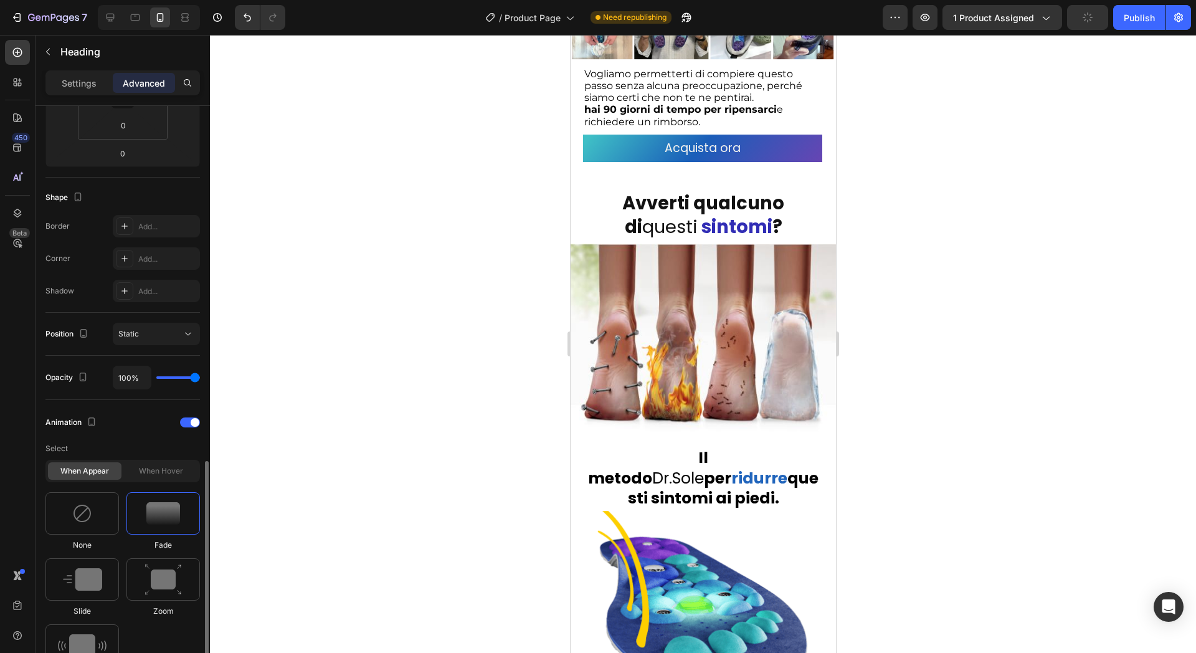
scroll to position [404, 0]
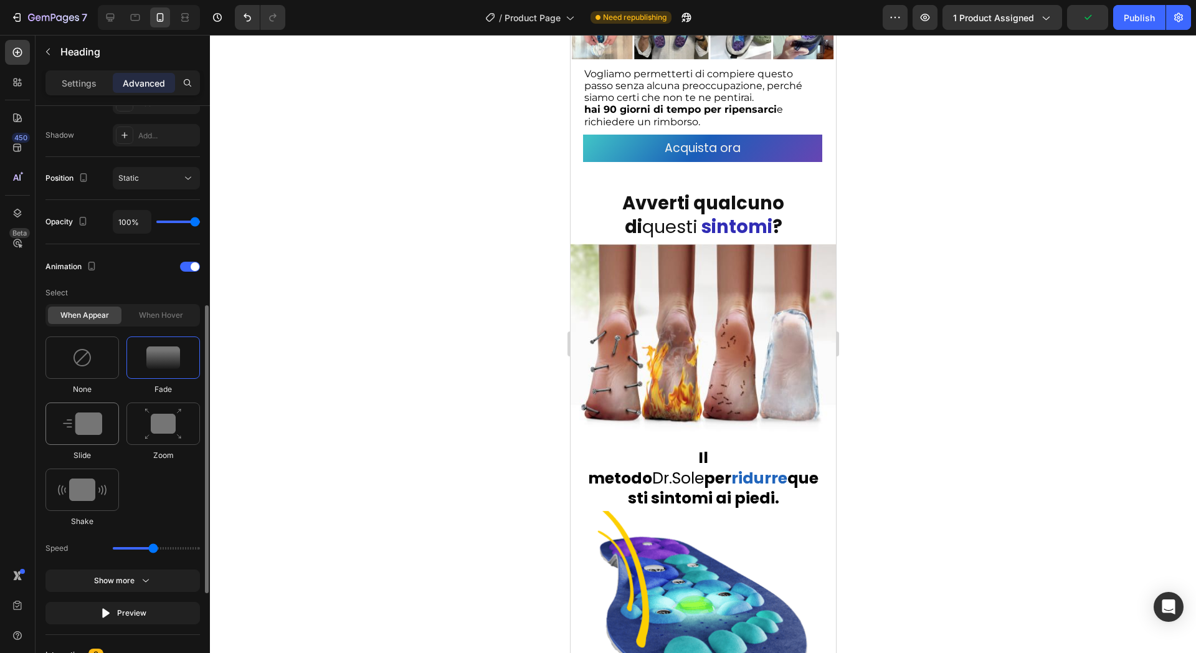
click at [112, 429] on div at bounding box center [82, 424] width 74 height 42
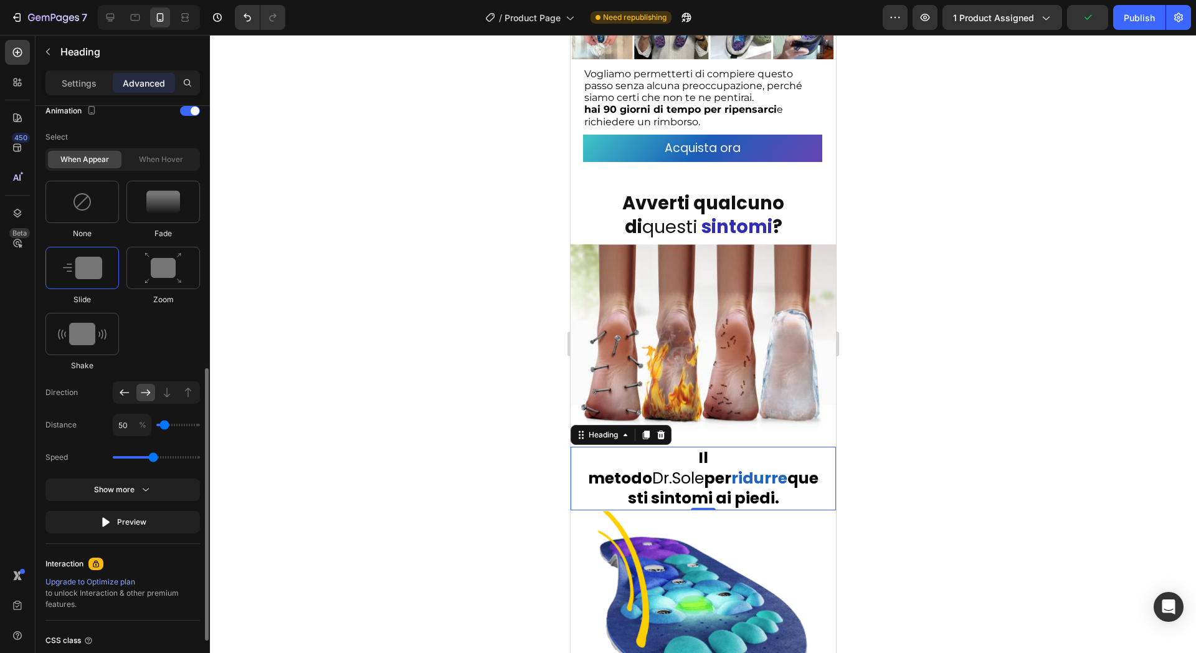
click at [125, 387] on icon at bounding box center [124, 392] width 12 height 12
click at [728, 215] on strong "sintomi" at bounding box center [736, 226] width 71 height 25
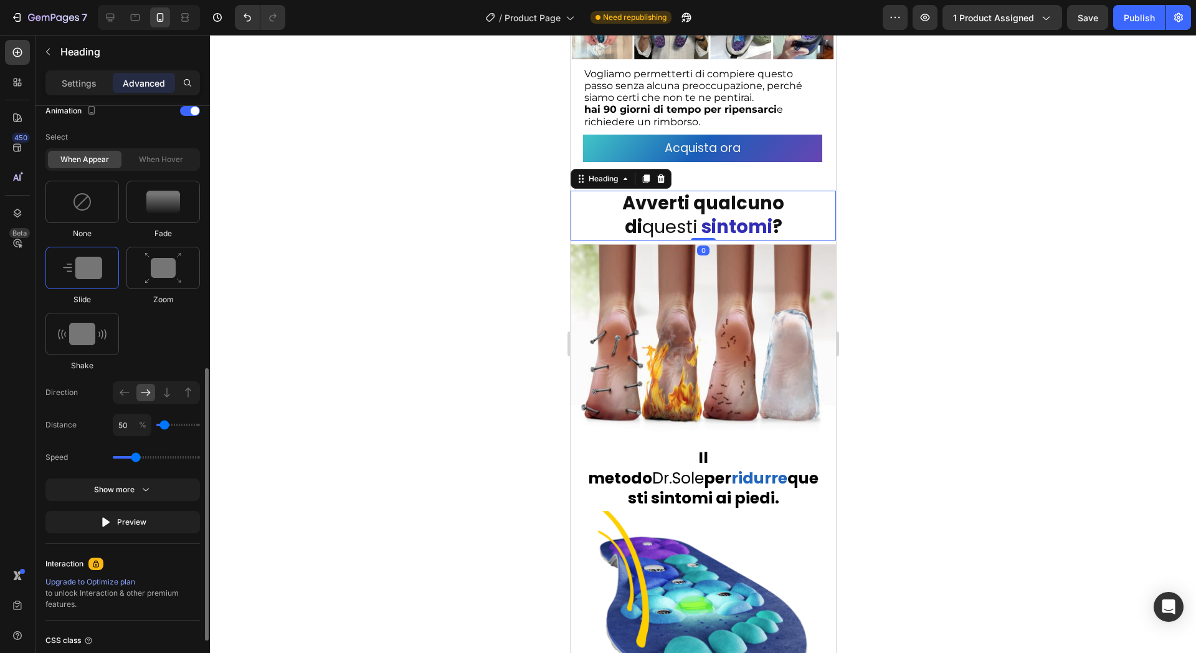
drag, startPoint x: 148, startPoint y: 455, endPoint x: 137, endPoint y: 453, distance: 11.4
type input "1.1"
click at [137, 456] on input "range" at bounding box center [156, 457] width 87 height 2
click at [683, 447] on span "Il metodo Dr.Sole per" at bounding box center [659, 468] width 143 height 42
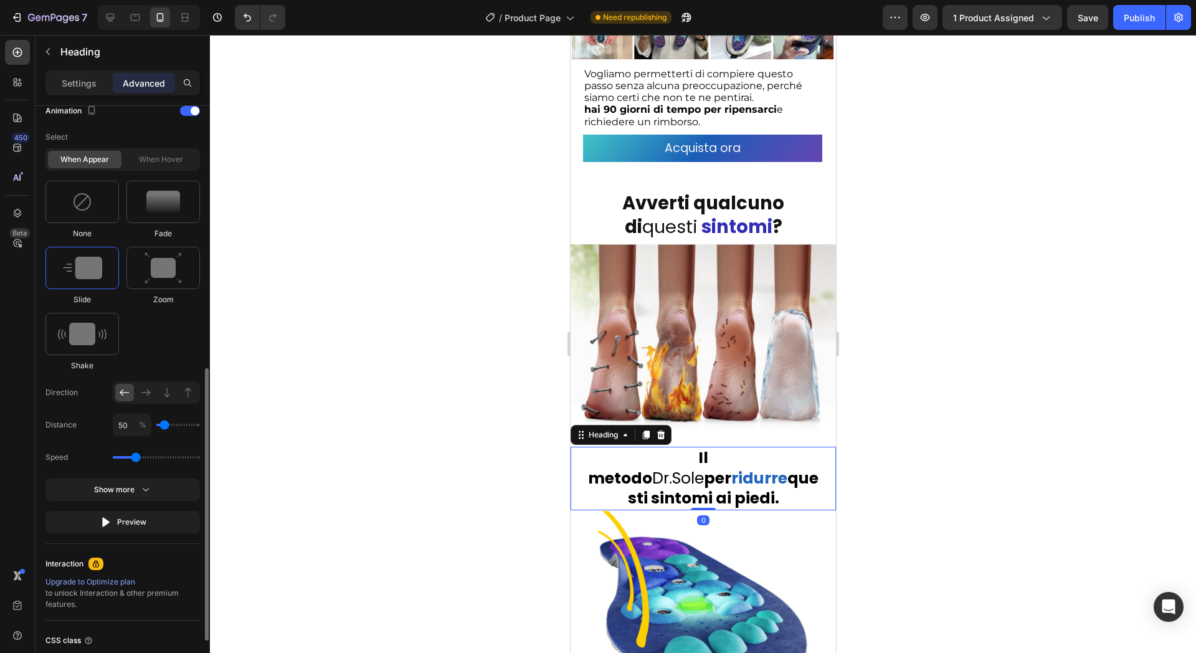
drag, startPoint x: 150, startPoint y: 457, endPoint x: 136, endPoint y: 457, distance: 13.1
type input "1.1"
click at [136, 457] on input "range" at bounding box center [156, 457] width 87 height 2
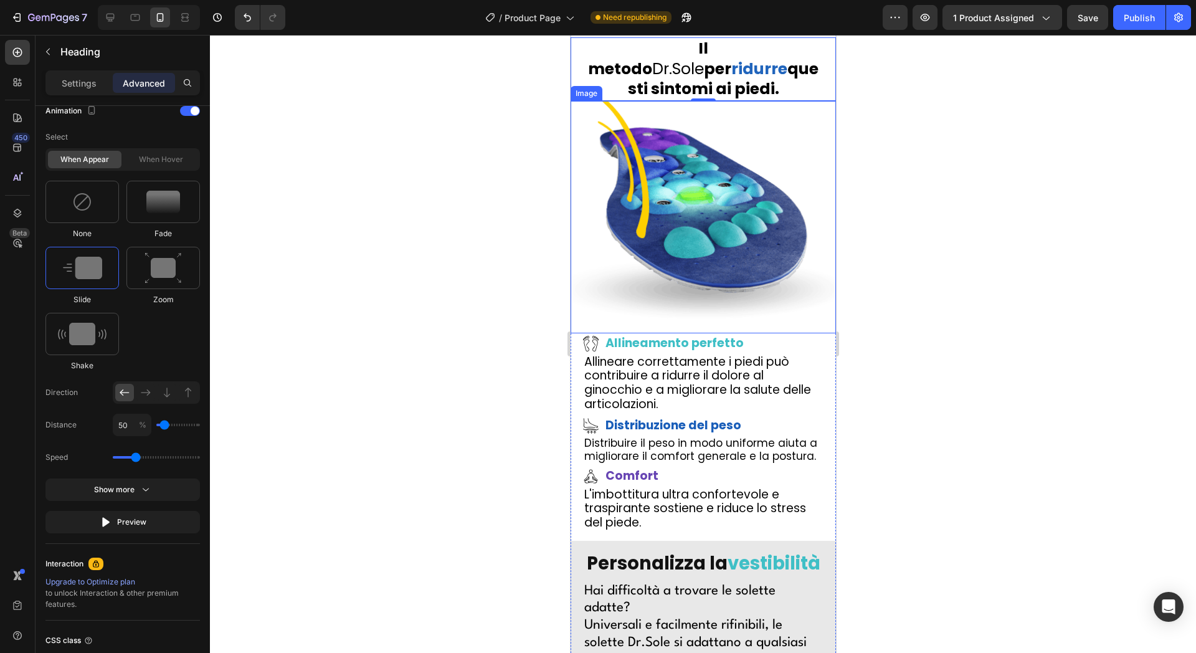
scroll to position [2808, 0]
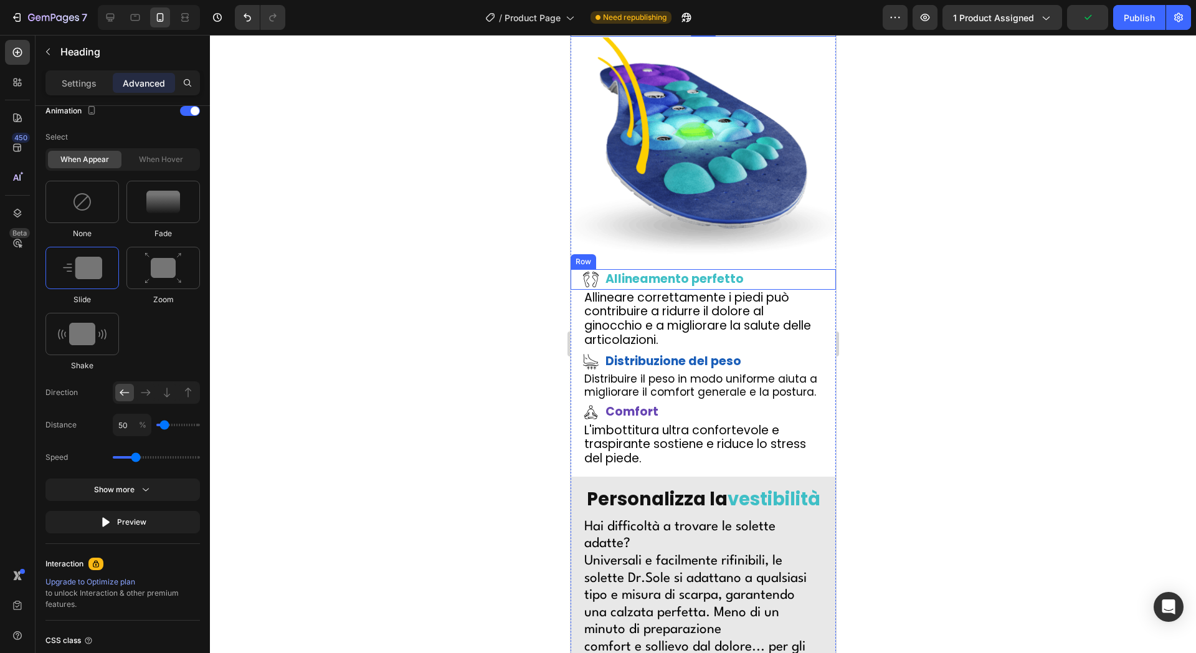
click at [786, 269] on div "Icon Allineamento perfetto Text Block Row" at bounding box center [702, 279] width 265 height 21
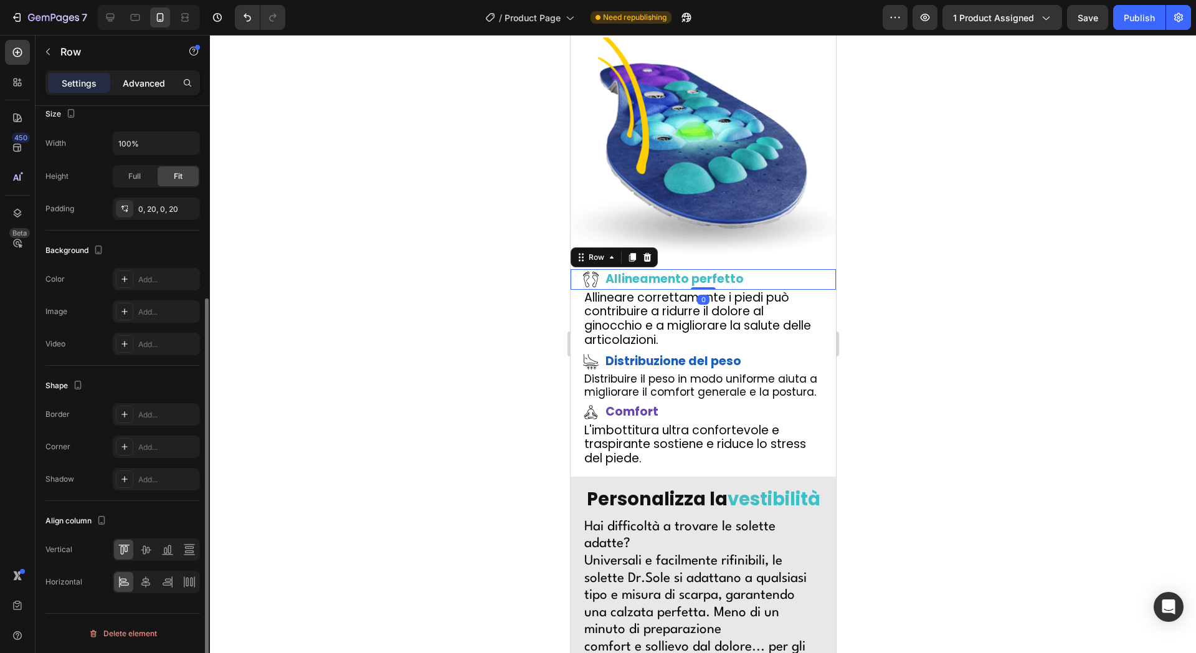
click at [153, 83] on p "Advanced" at bounding box center [144, 83] width 42 height 13
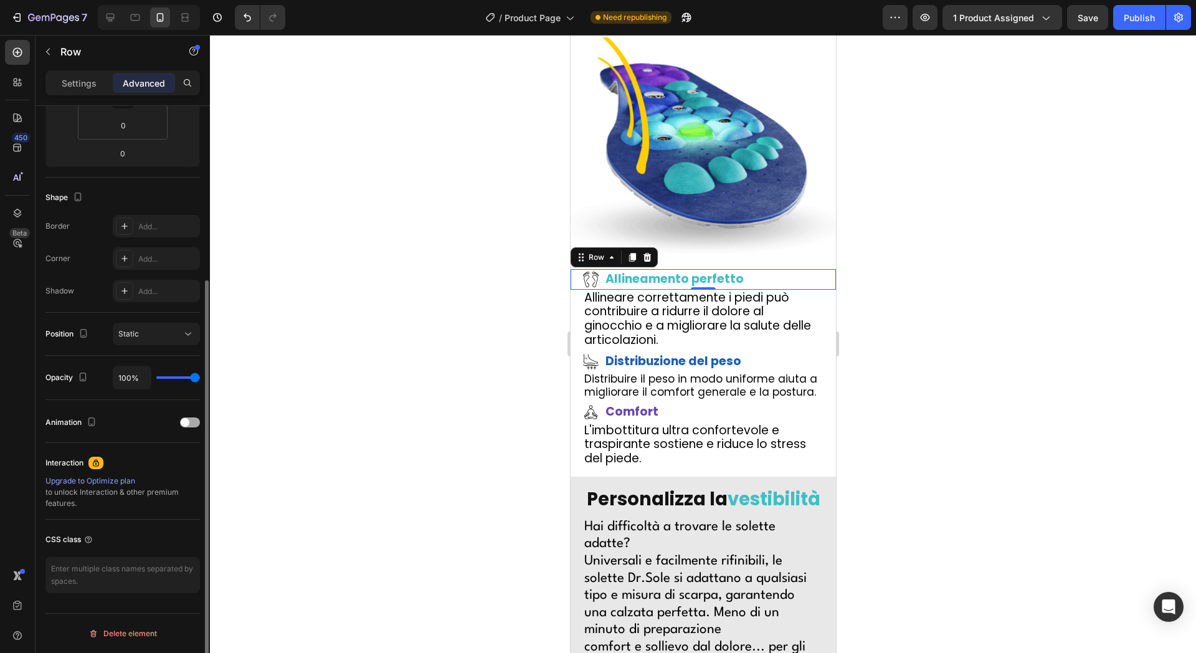
click at [193, 416] on div "Animation" at bounding box center [122, 422] width 155 height 20
drag, startPoint x: 189, startPoint y: 420, endPoint x: 185, endPoint y: 436, distance: 16.2
click at [189, 420] on div at bounding box center [190, 422] width 20 height 9
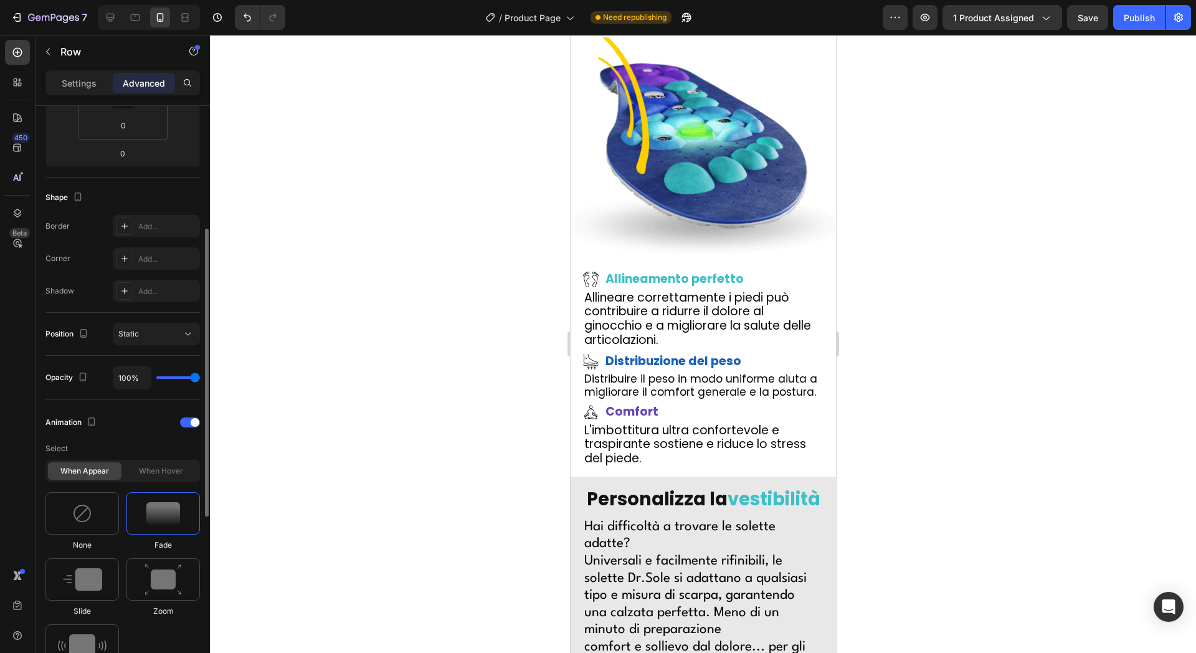
scroll to position [404, 0]
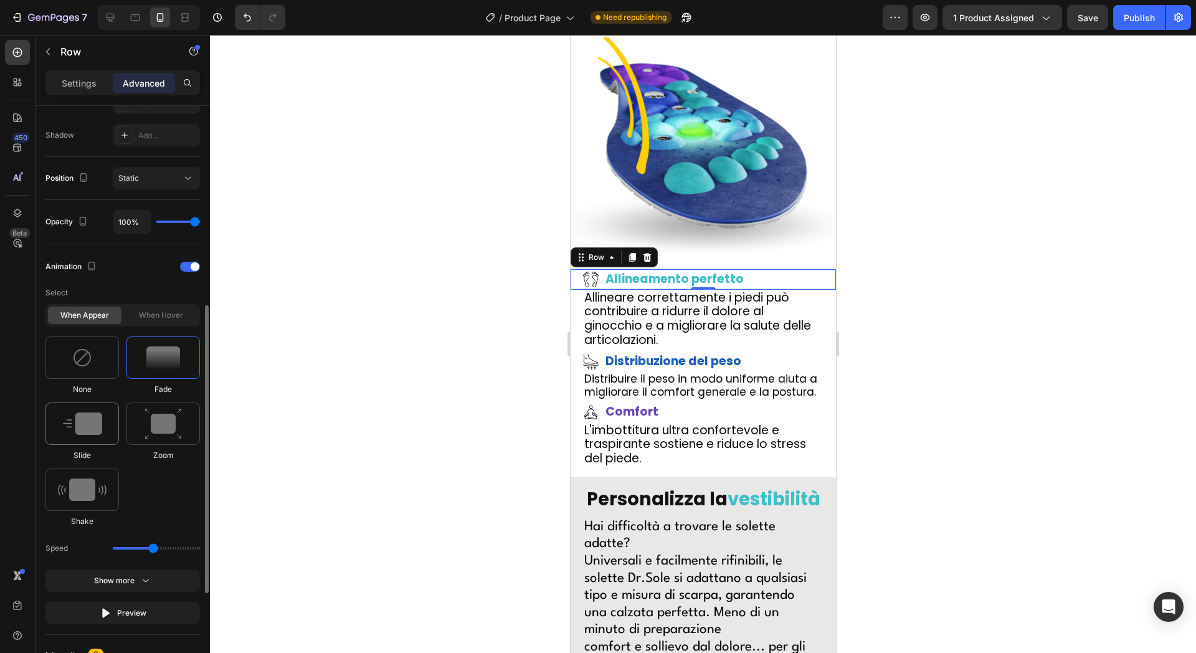
click at [76, 421] on img at bounding box center [82, 423] width 39 height 22
click at [148, 549] on icon at bounding box center [146, 548] width 12 height 12
click at [126, 546] on icon at bounding box center [124, 548] width 12 height 12
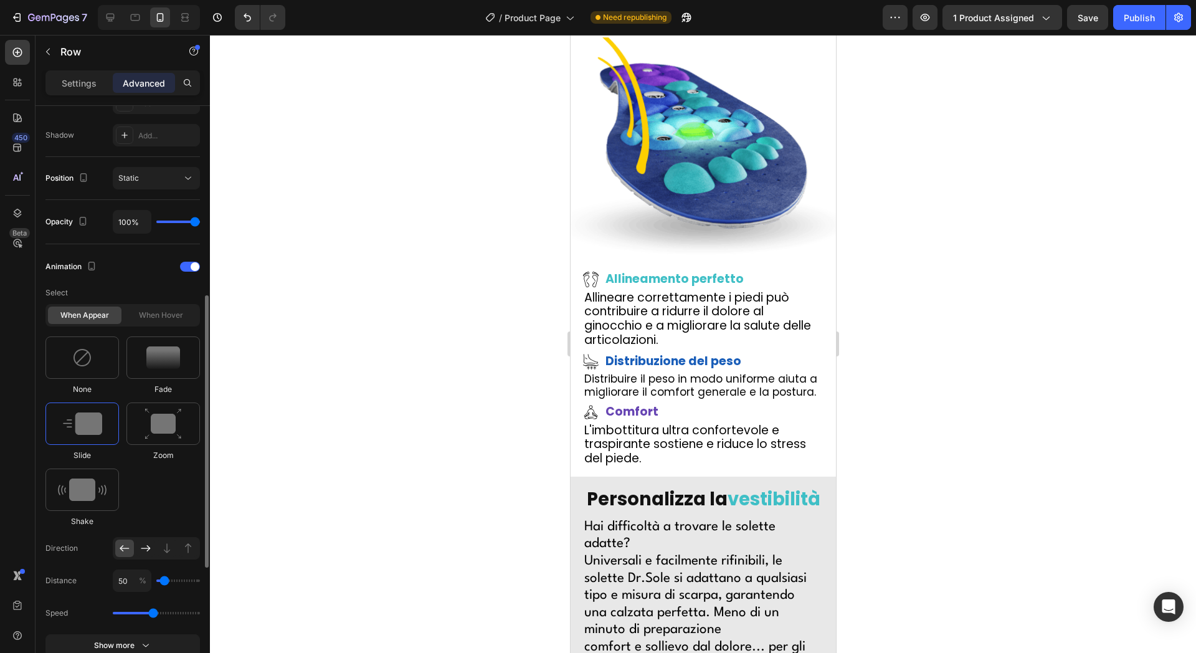
click at [154, 546] on div at bounding box center [145, 548] width 19 height 17
click at [769, 351] on div "Icon Distribuzione del peso Text Block Row" at bounding box center [702, 361] width 265 height 21
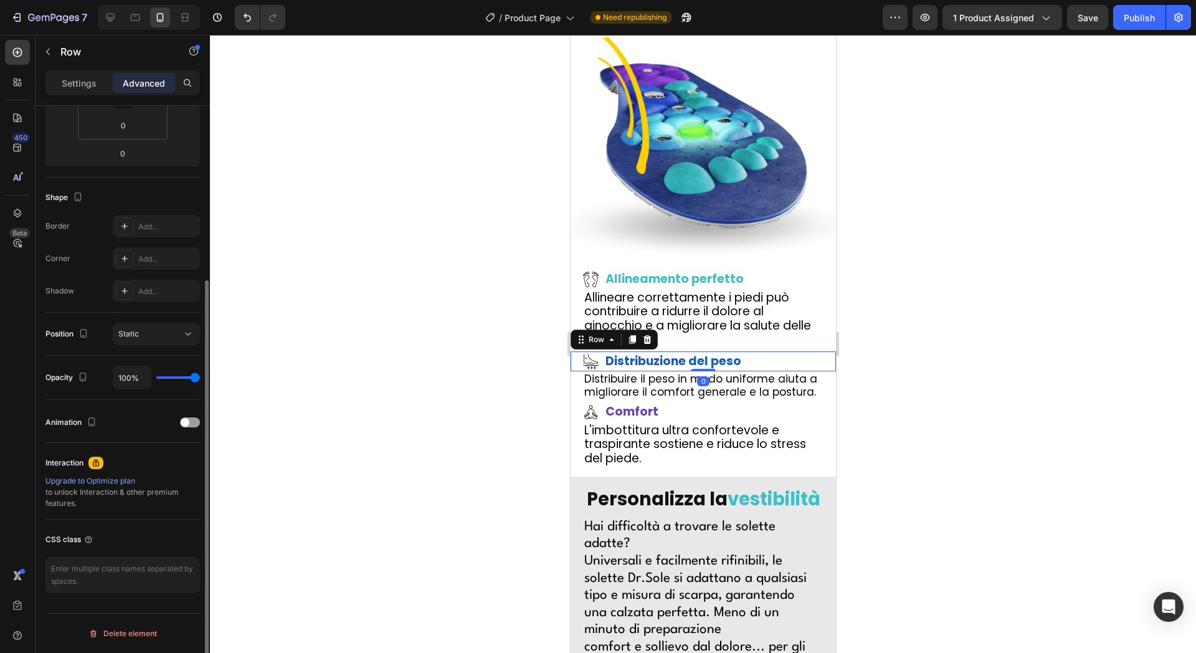
scroll to position [249, 0]
click at [191, 416] on div "Animation" at bounding box center [122, 422] width 155 height 20
drag, startPoint x: 192, startPoint y: 420, endPoint x: 226, endPoint y: 509, distance: 95.2
click at [192, 419] on div at bounding box center [190, 422] width 20 height 10
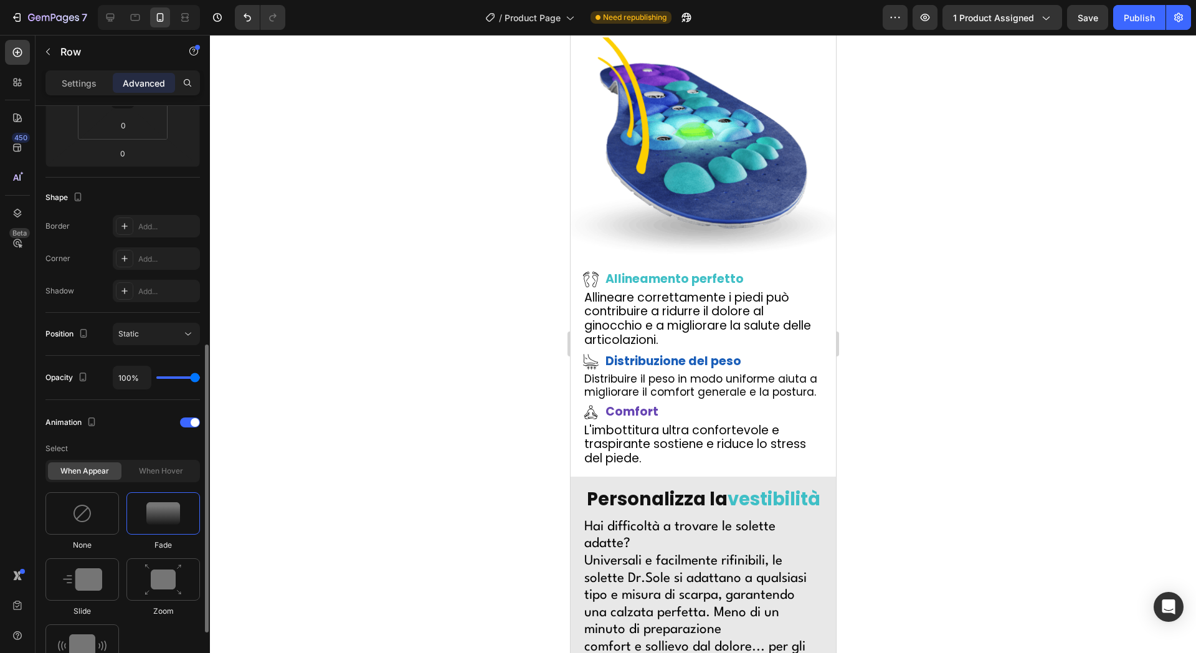
scroll to position [404, 0]
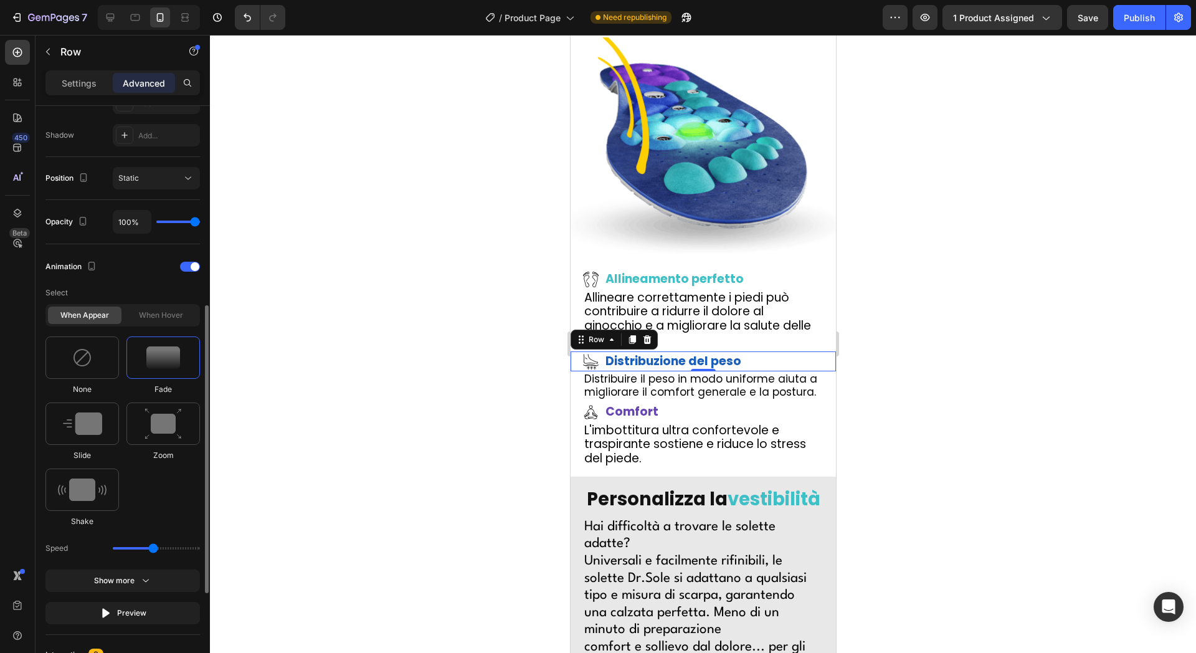
click at [126, 447] on div "Slide" at bounding box center [163, 432] width 74 height 59
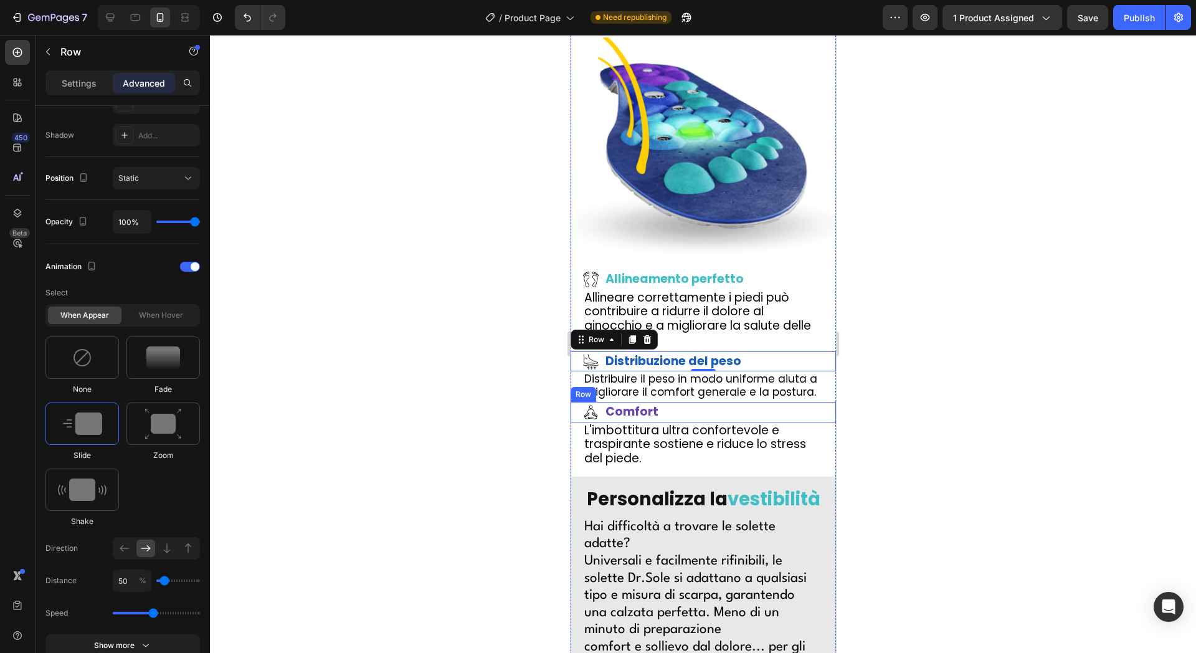
click at [739, 402] on div "Icon Comfort Text Block Row" at bounding box center [702, 412] width 265 height 21
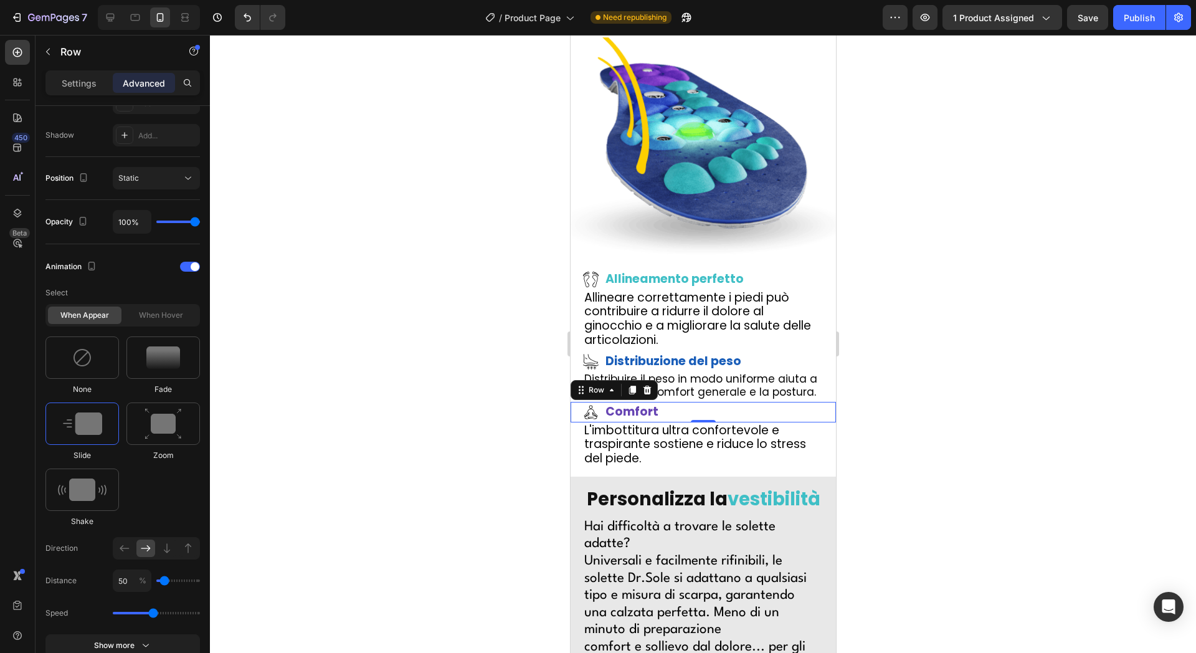
scroll to position [249, 0]
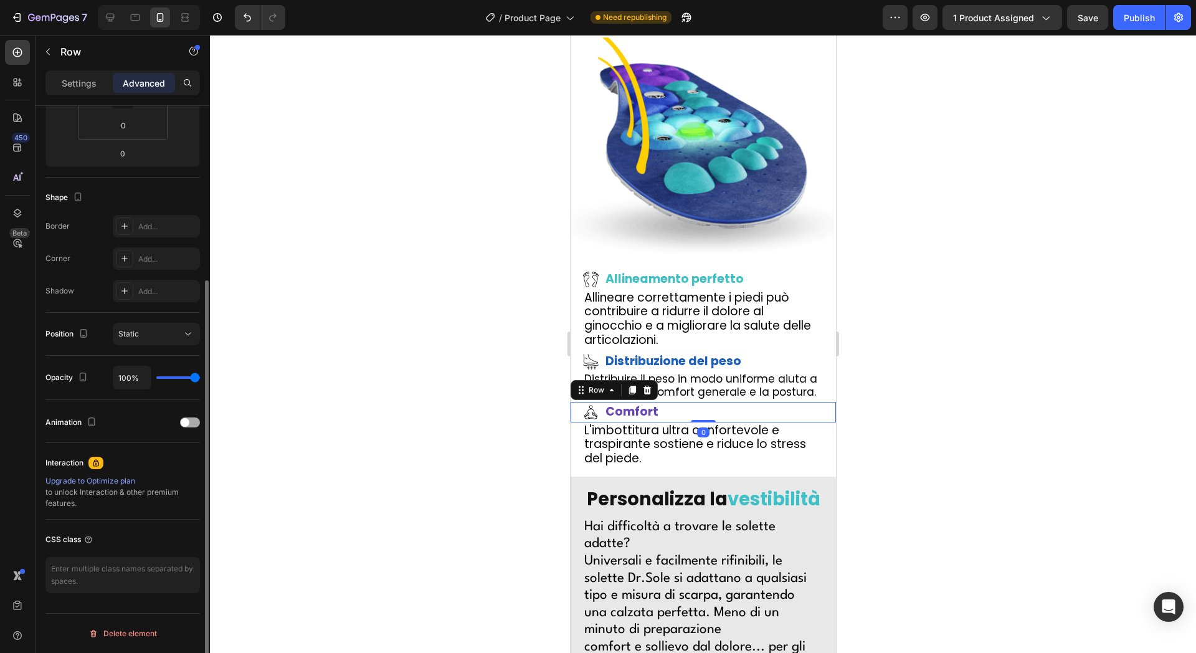
click at [184, 428] on div "Animation" at bounding box center [122, 422] width 155 height 20
click at [186, 422] on span at bounding box center [185, 422] width 9 height 9
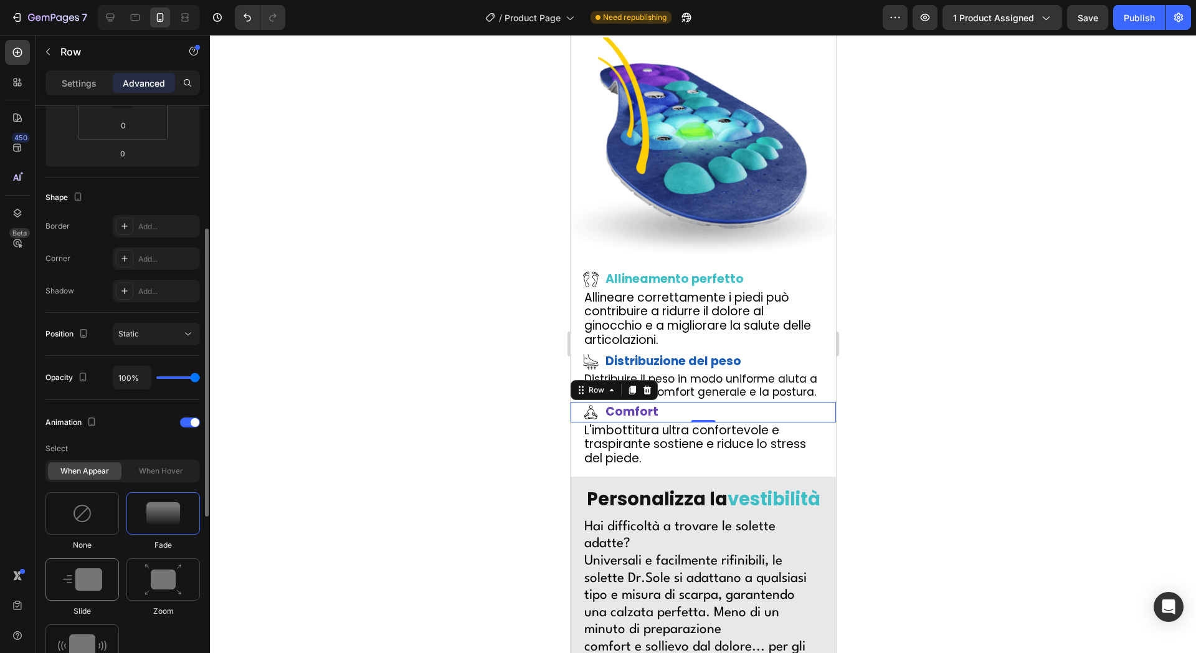
click at [75, 582] on img at bounding box center [82, 579] width 39 height 22
click at [762, 269] on div "Icon Allineamento perfetto Text Block Row" at bounding box center [702, 279] width 265 height 21
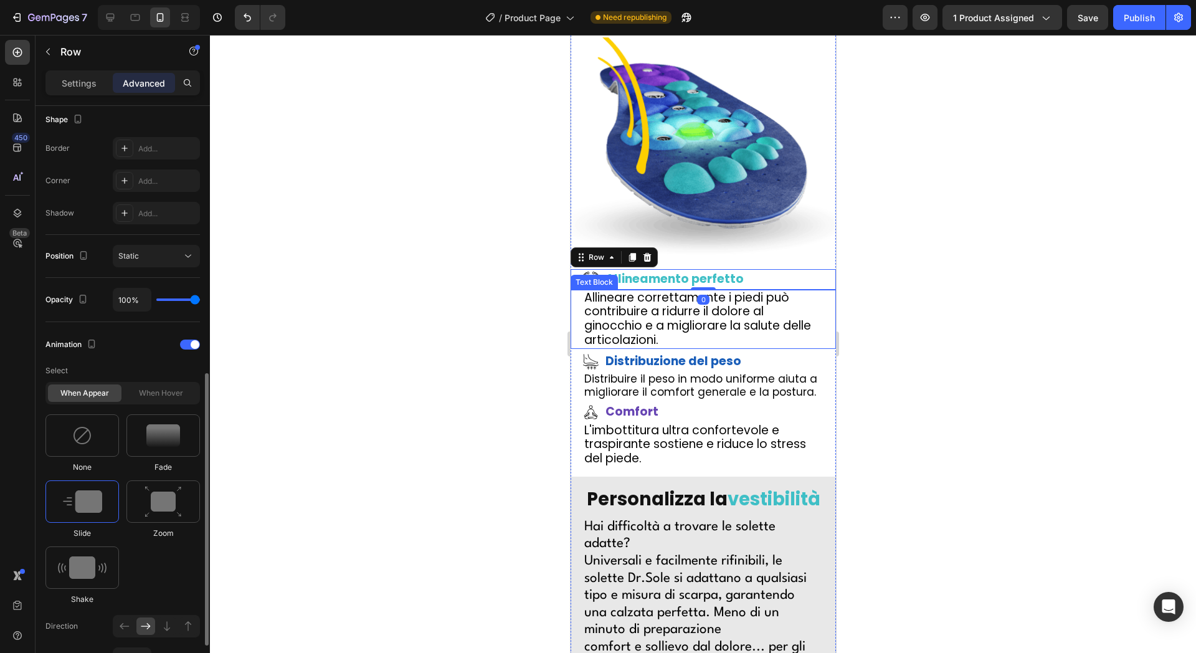
scroll to position [404, 0]
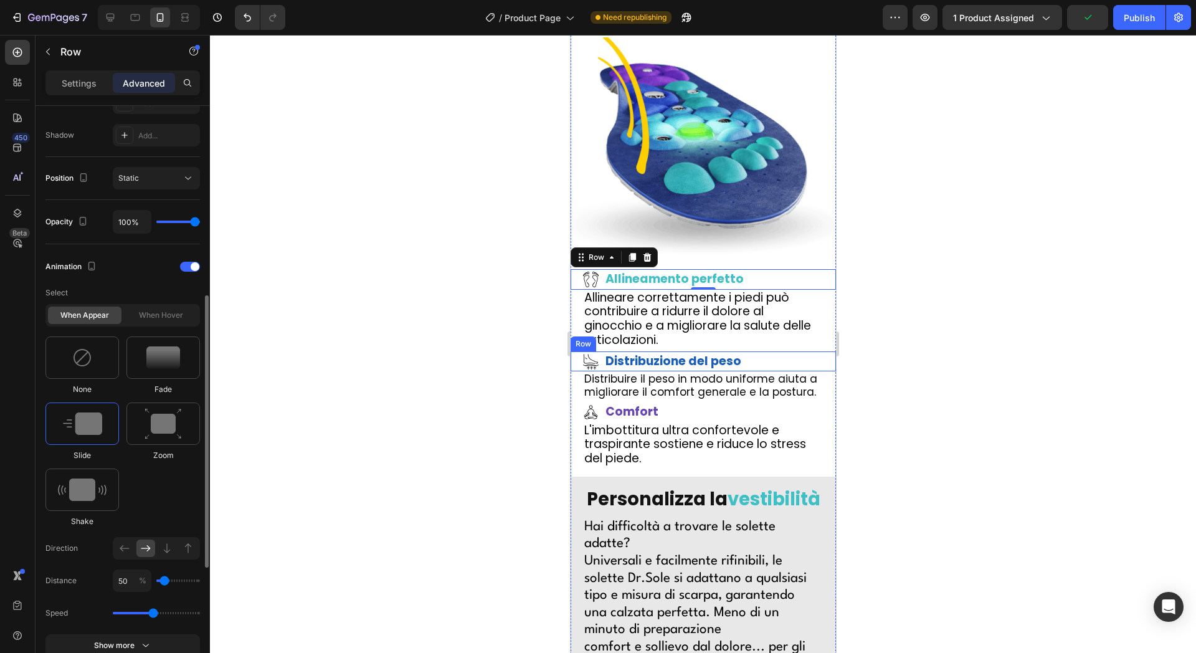
click at [765, 351] on div "Icon Distribuzione del peso Text Block Row" at bounding box center [702, 361] width 265 height 21
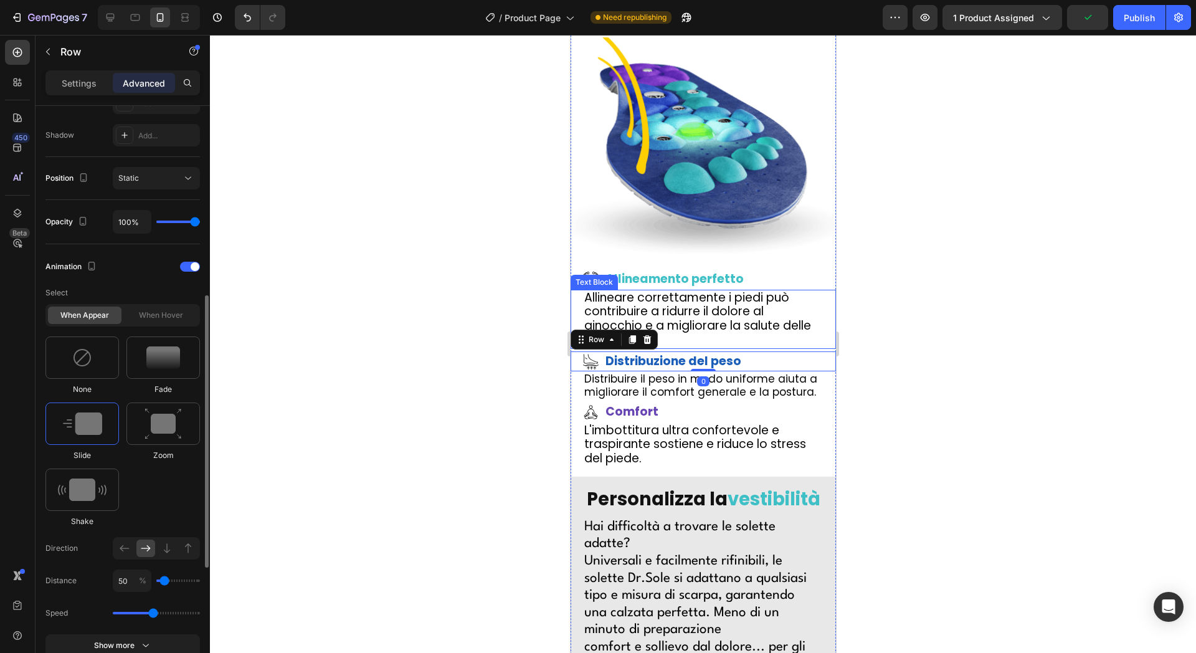
click at [770, 291] on p "Allineare correttamente i piedi può contribuire a ridurre il dolore al ginocchi…" at bounding box center [703, 319] width 238 height 57
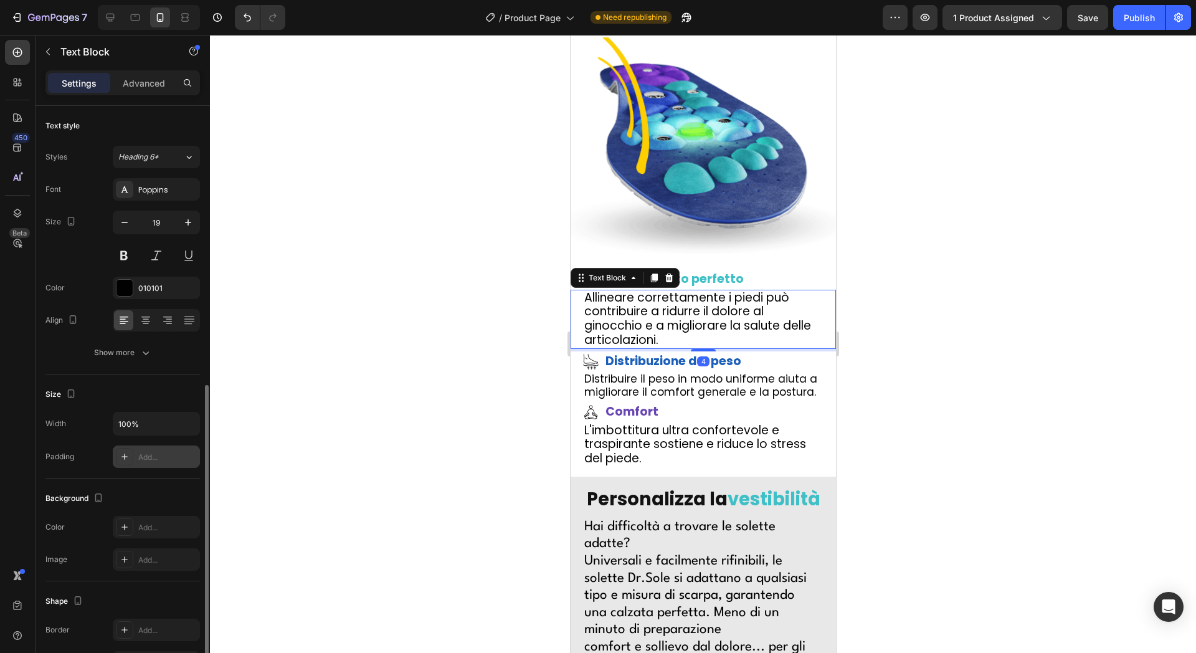
scroll to position [156, 0]
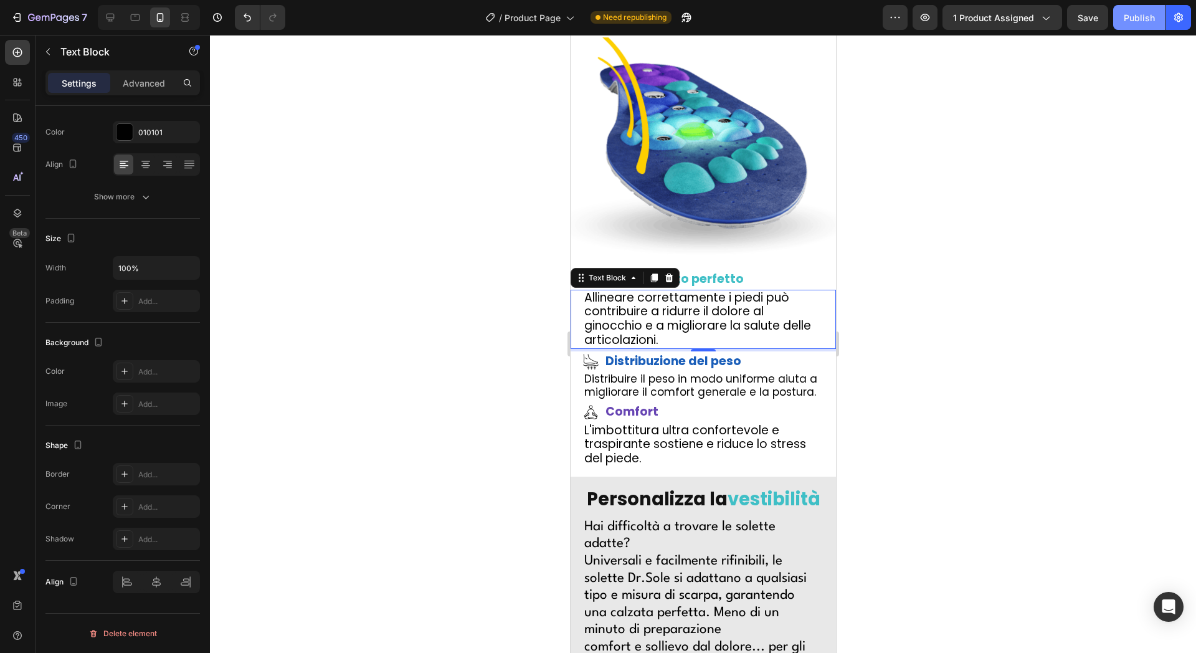
click at [1144, 11] on div "Publish" at bounding box center [1139, 17] width 31 height 13
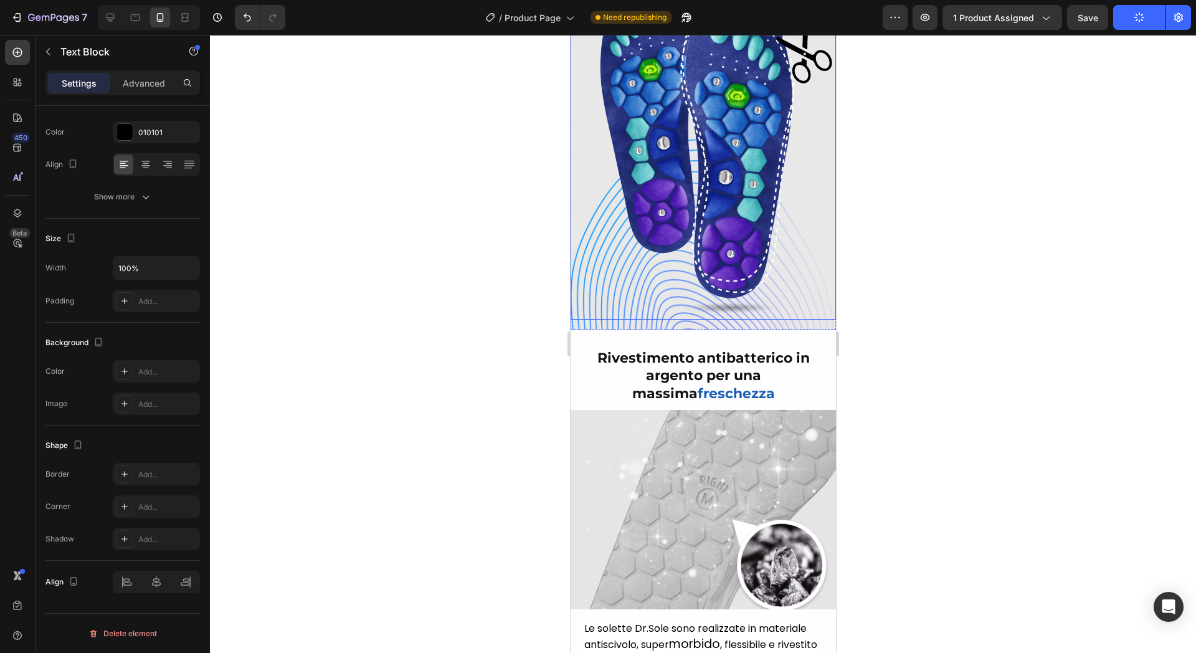
scroll to position [3587, 0]
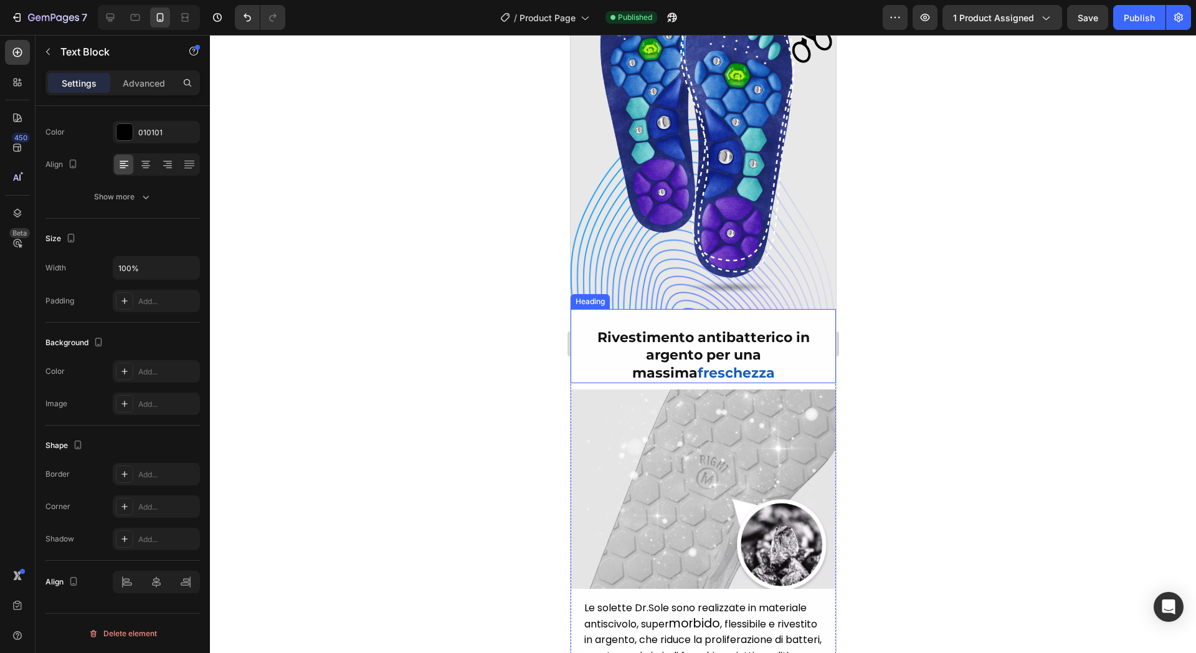
click at [742, 333] on strong "Rivestimento antibatterico in argento per una massima" at bounding box center [703, 355] width 212 height 52
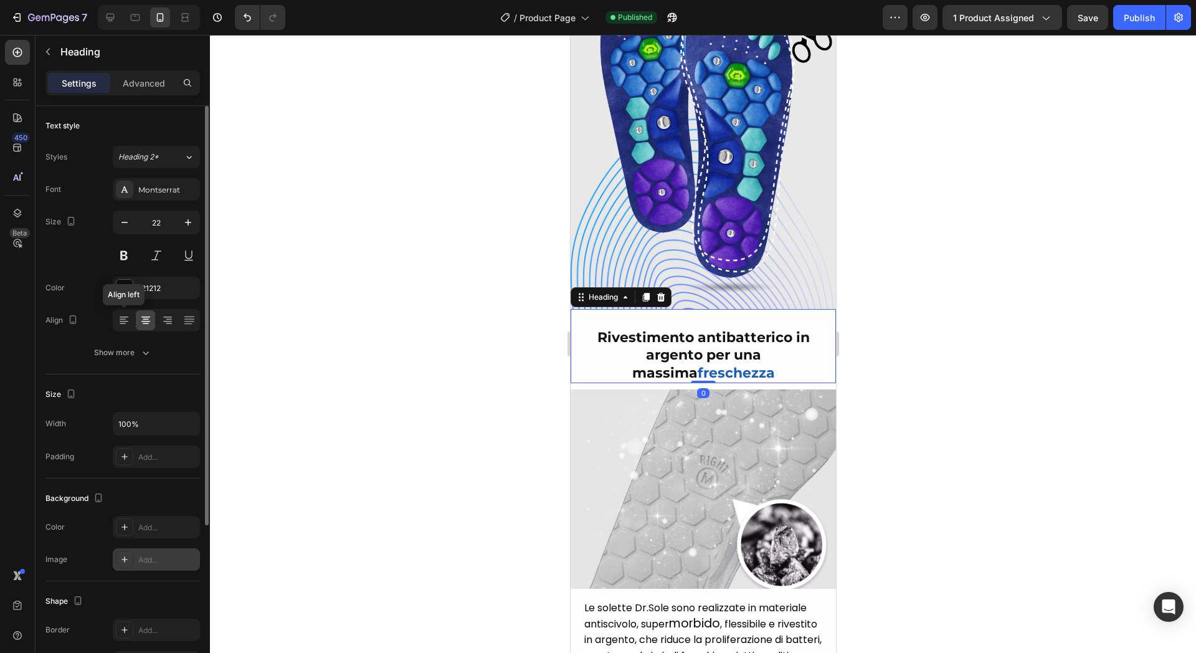
scroll to position [226, 0]
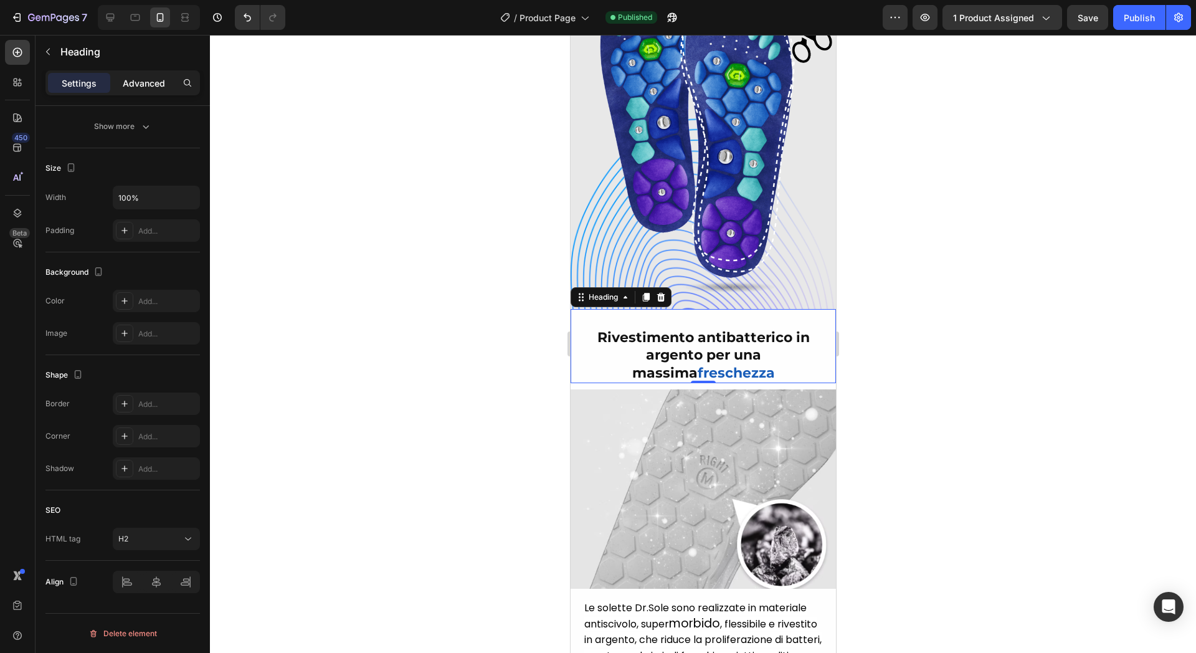
click at [145, 90] on div "Advanced" at bounding box center [144, 83] width 62 height 20
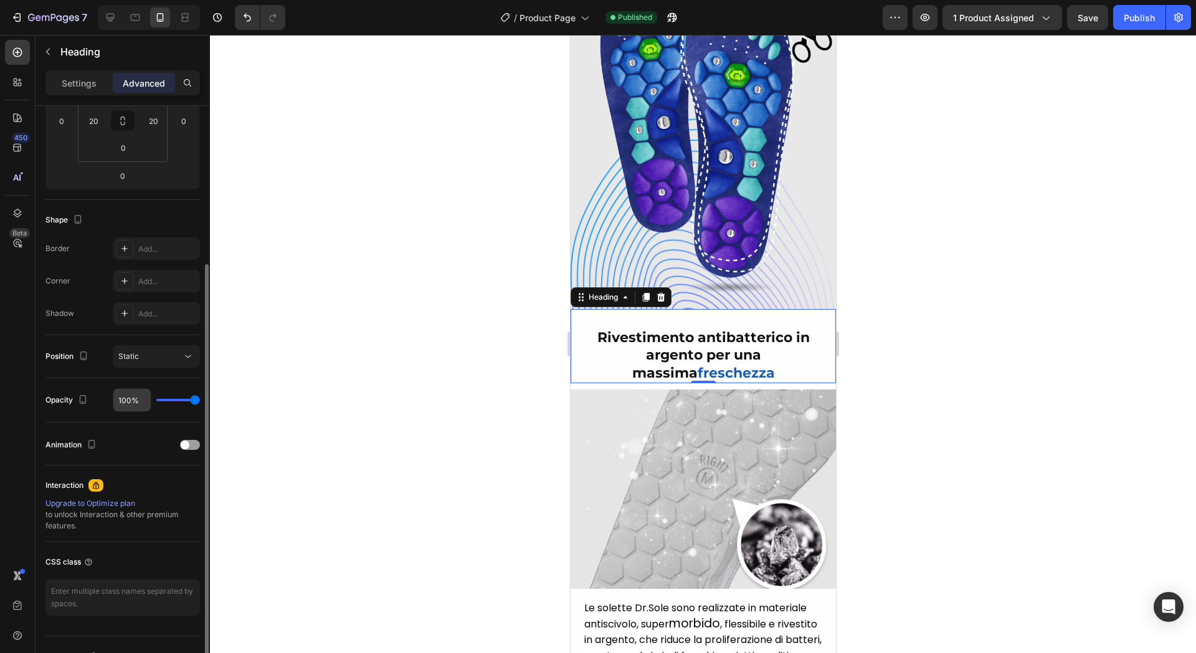
scroll to position [249, 0]
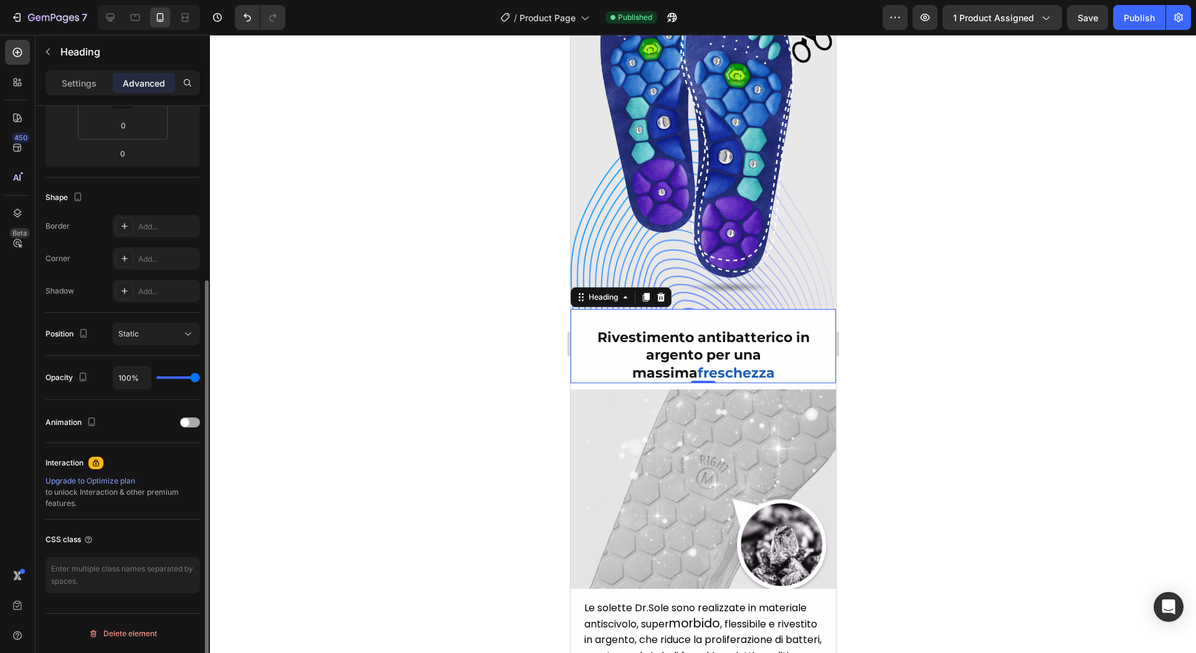
click at [193, 421] on div at bounding box center [190, 422] width 20 height 10
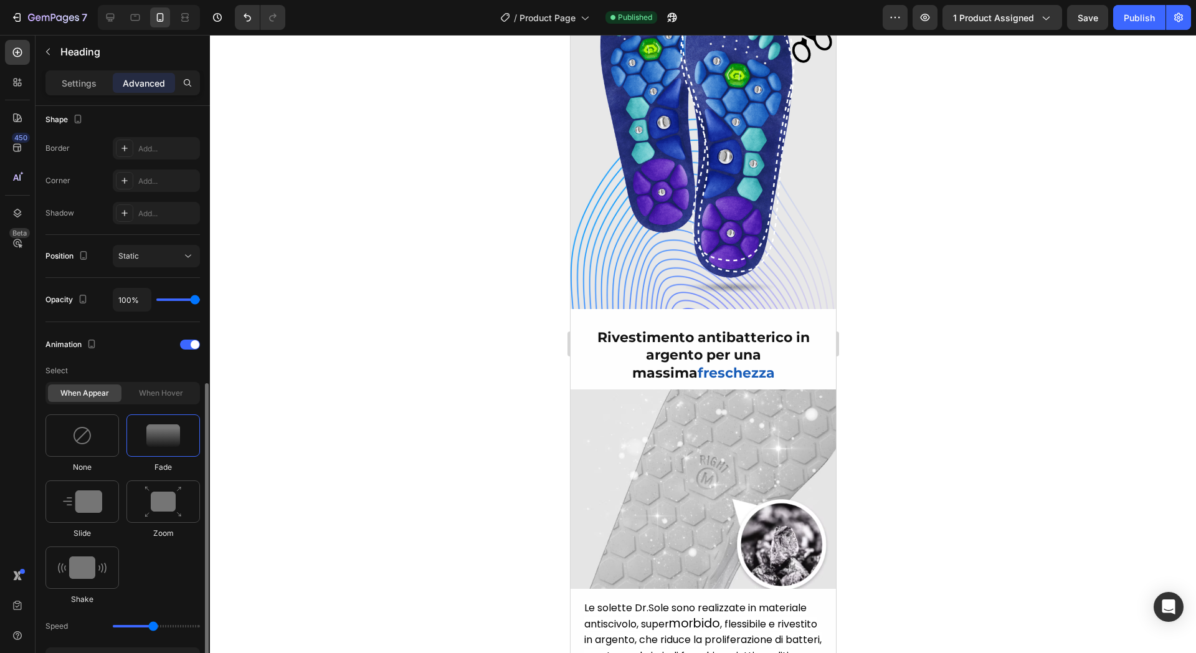
scroll to position [404, 0]
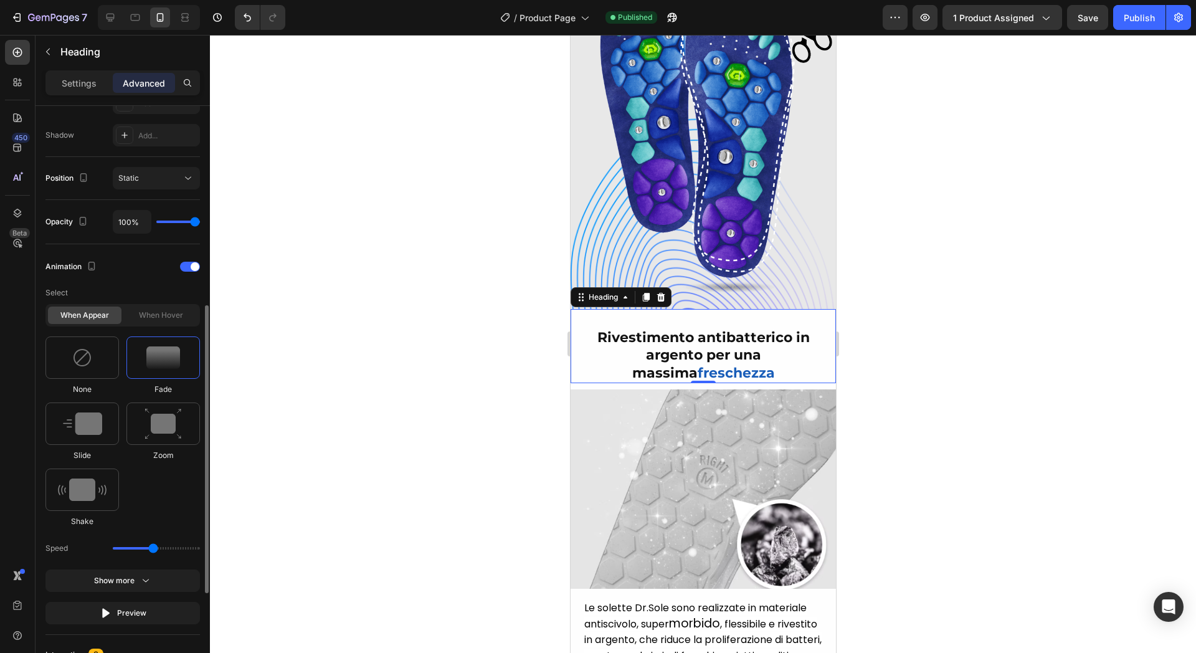
click at [152, 541] on div "Speed" at bounding box center [122, 548] width 155 height 22
drag, startPoint x: 157, startPoint y: 542, endPoint x: 148, endPoint y: 543, distance: 9.4
click at [149, 543] on div "Speed" at bounding box center [122, 548] width 155 height 22
drag, startPoint x: 150, startPoint y: 546, endPoint x: 136, endPoint y: 545, distance: 13.1
type input "1.1"
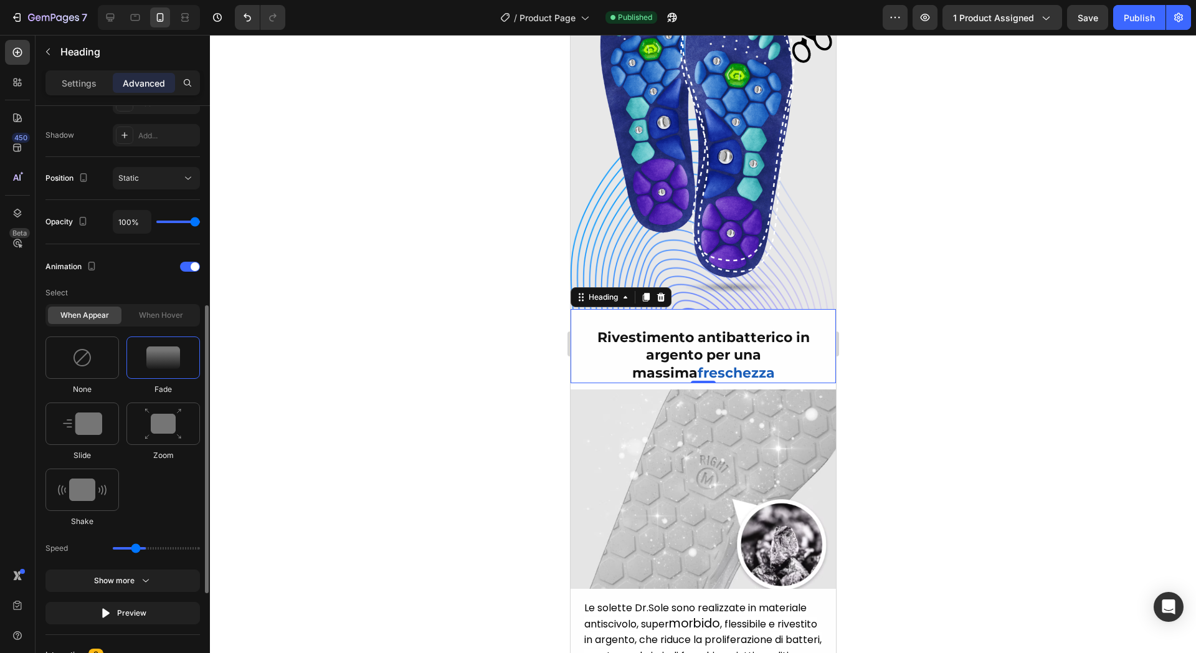
click at [136, 547] on input "range" at bounding box center [156, 548] width 87 height 2
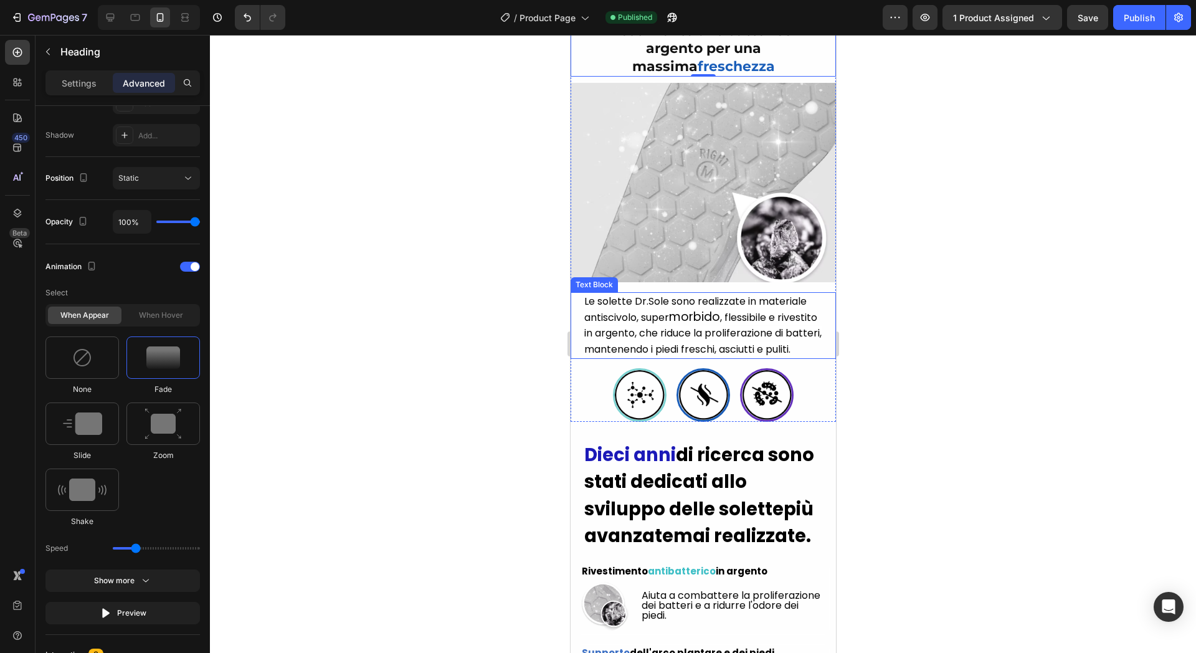
scroll to position [3898, 0]
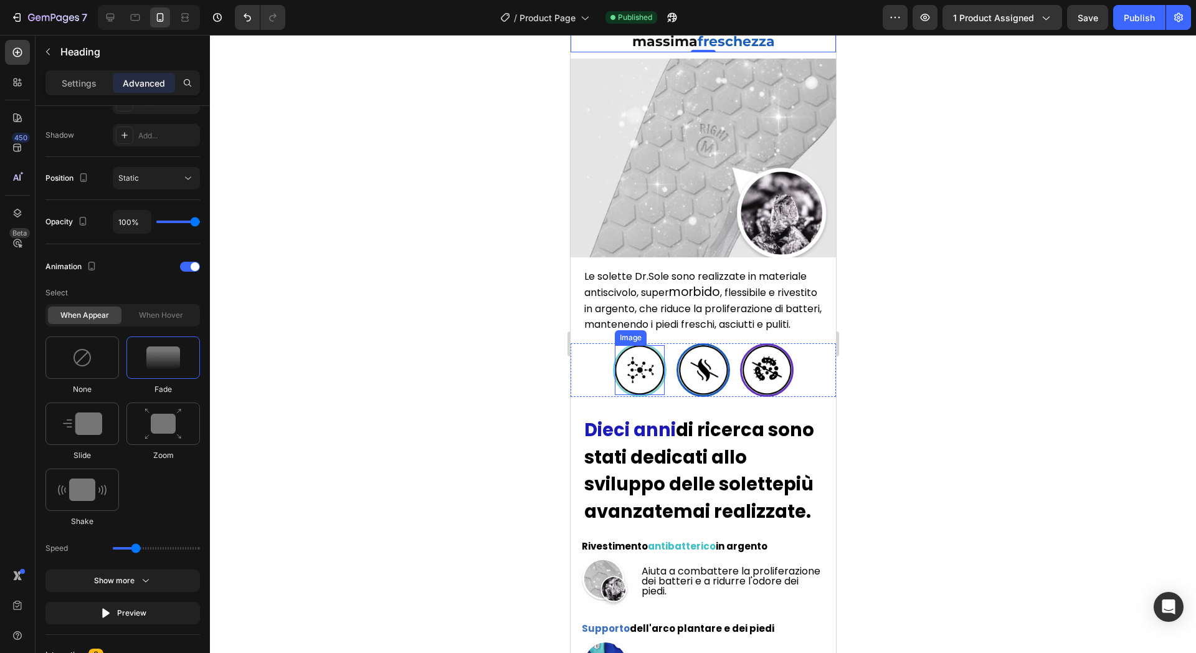
click at [652, 387] on img at bounding box center [639, 370] width 50 height 50
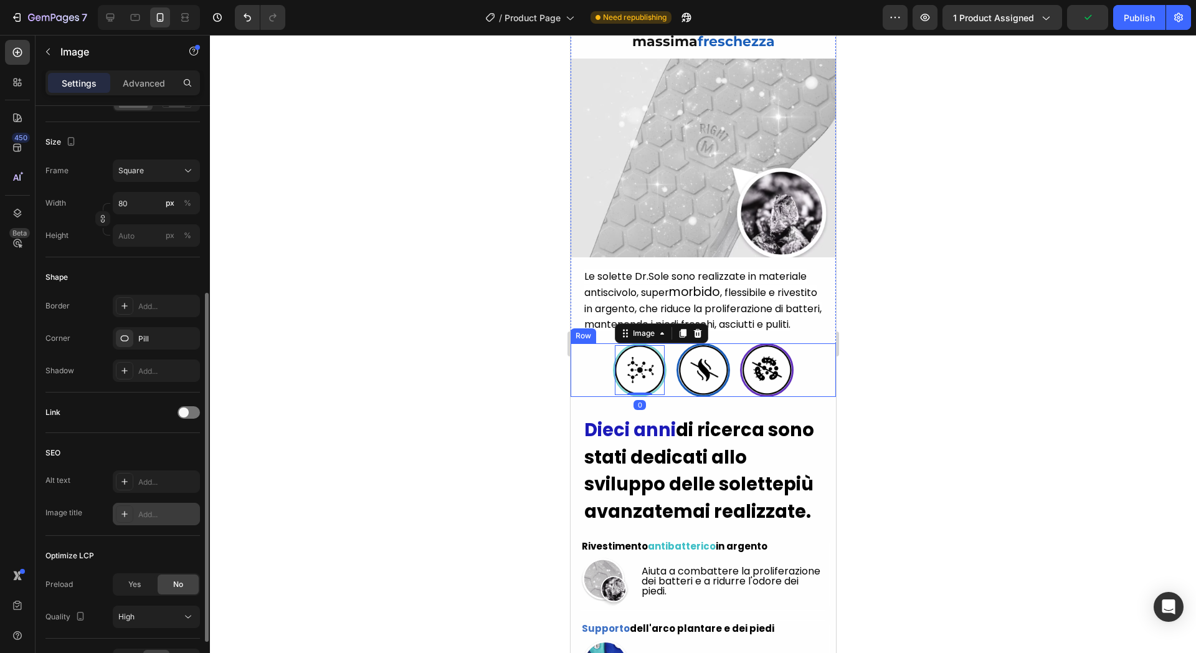
scroll to position [389, 0]
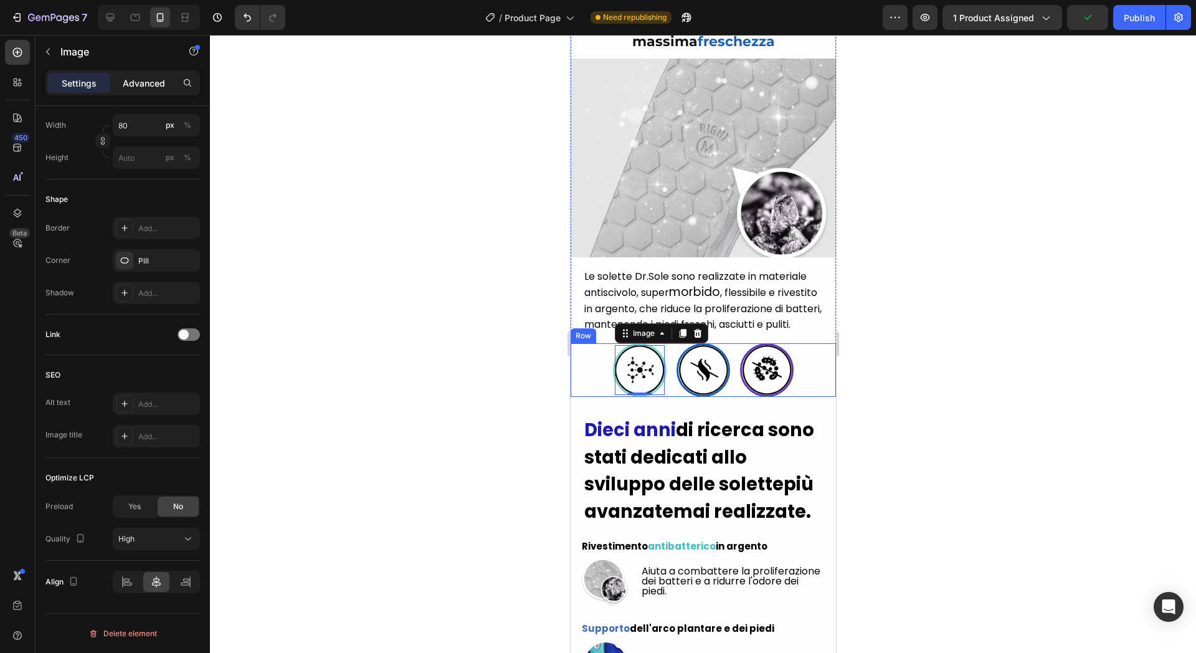
drag, startPoint x: 121, startPoint y: 83, endPoint x: 121, endPoint y: 90, distance: 6.9
click at [122, 83] on div "Advanced" at bounding box center [144, 83] width 62 height 20
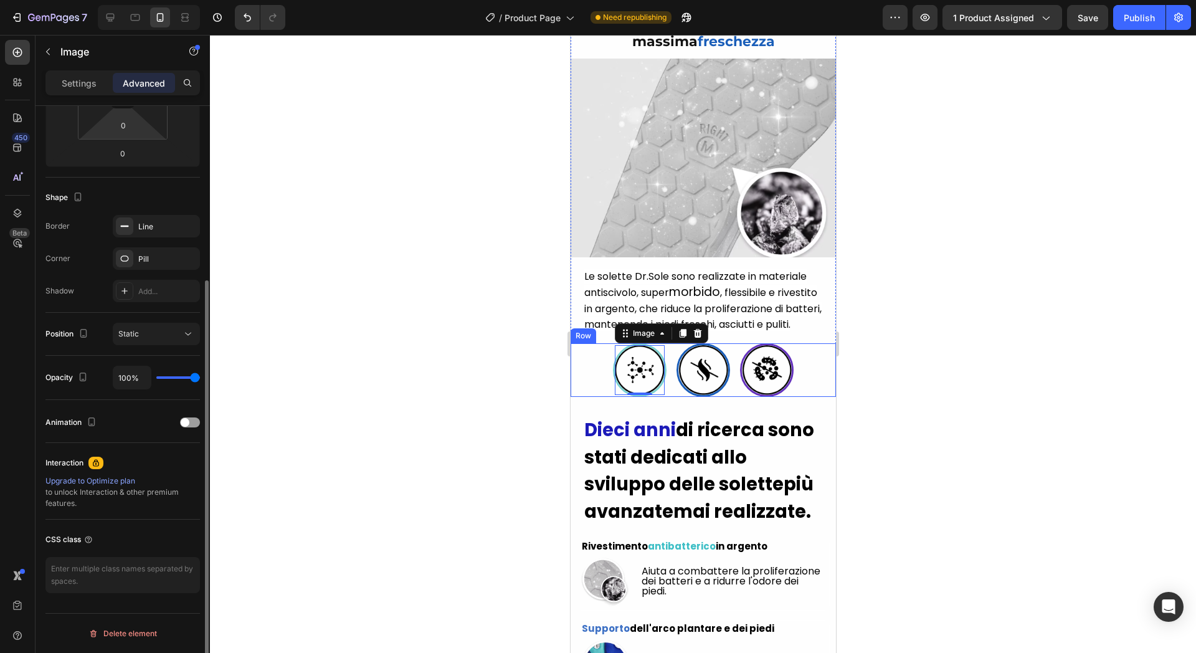
scroll to position [249, 0]
click at [188, 421] on div at bounding box center [190, 422] width 20 height 9
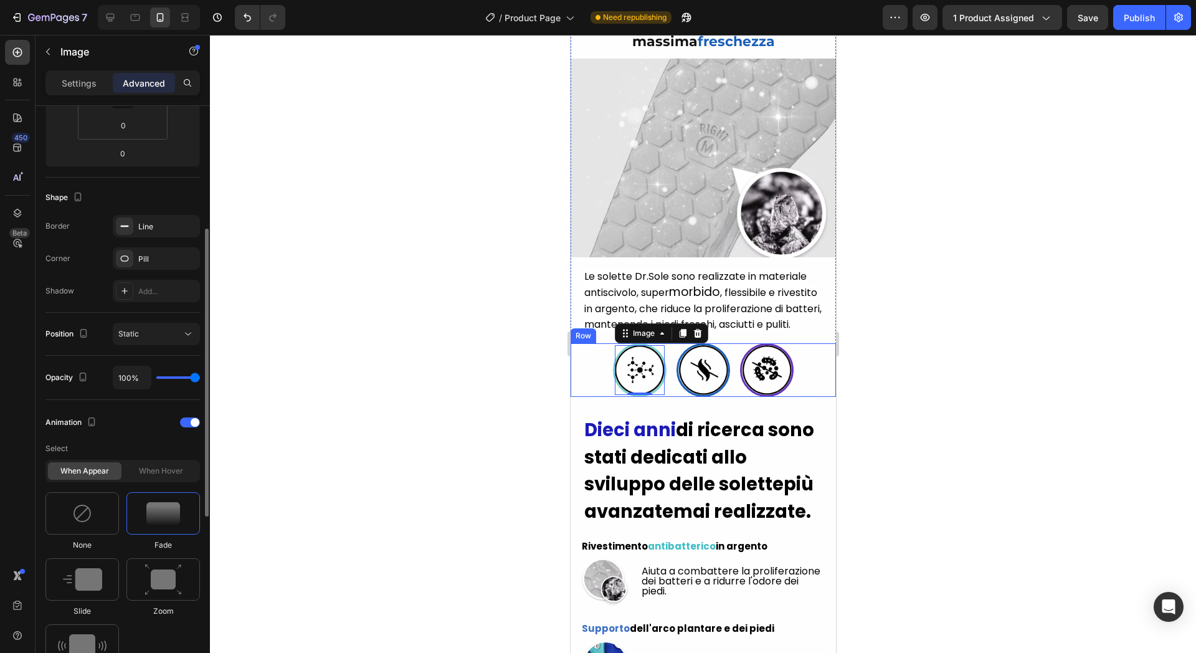
scroll to position [404, 0]
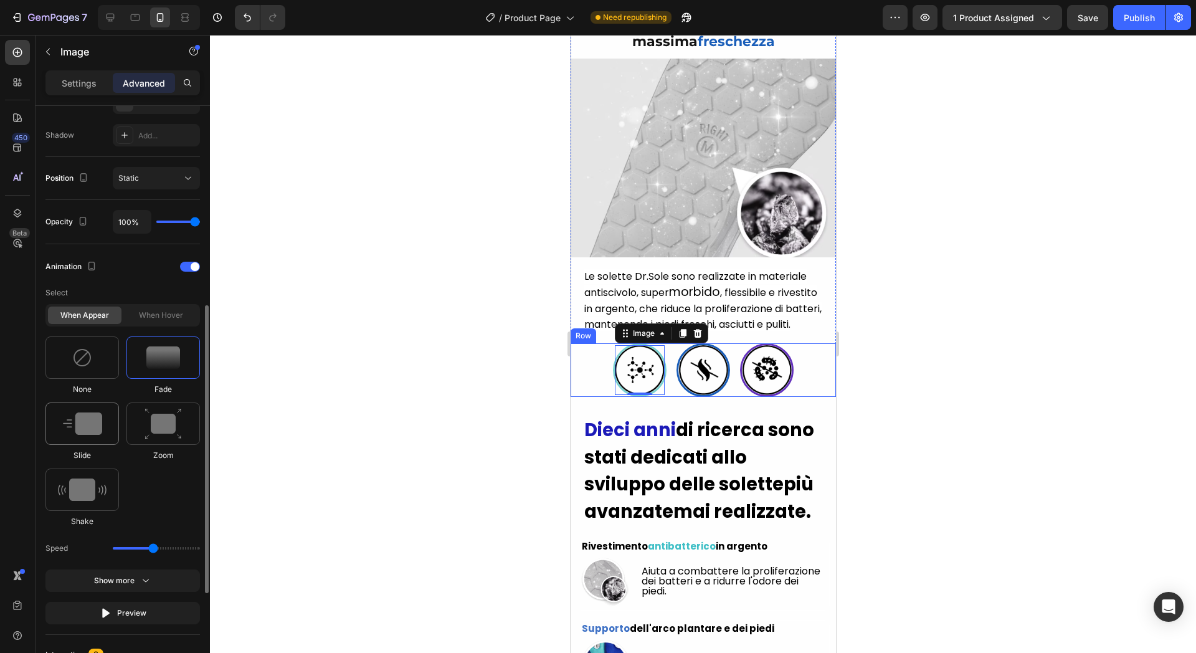
click at [102, 434] on div at bounding box center [82, 424] width 74 height 42
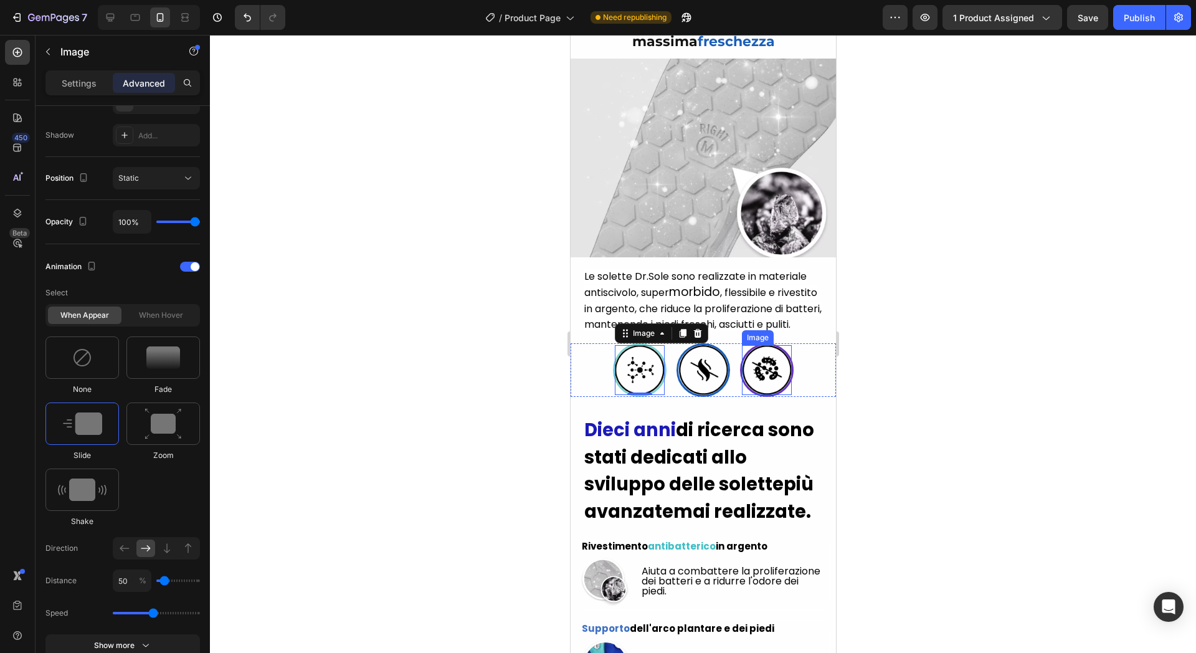
click at [779, 379] on img at bounding box center [766, 370] width 50 height 50
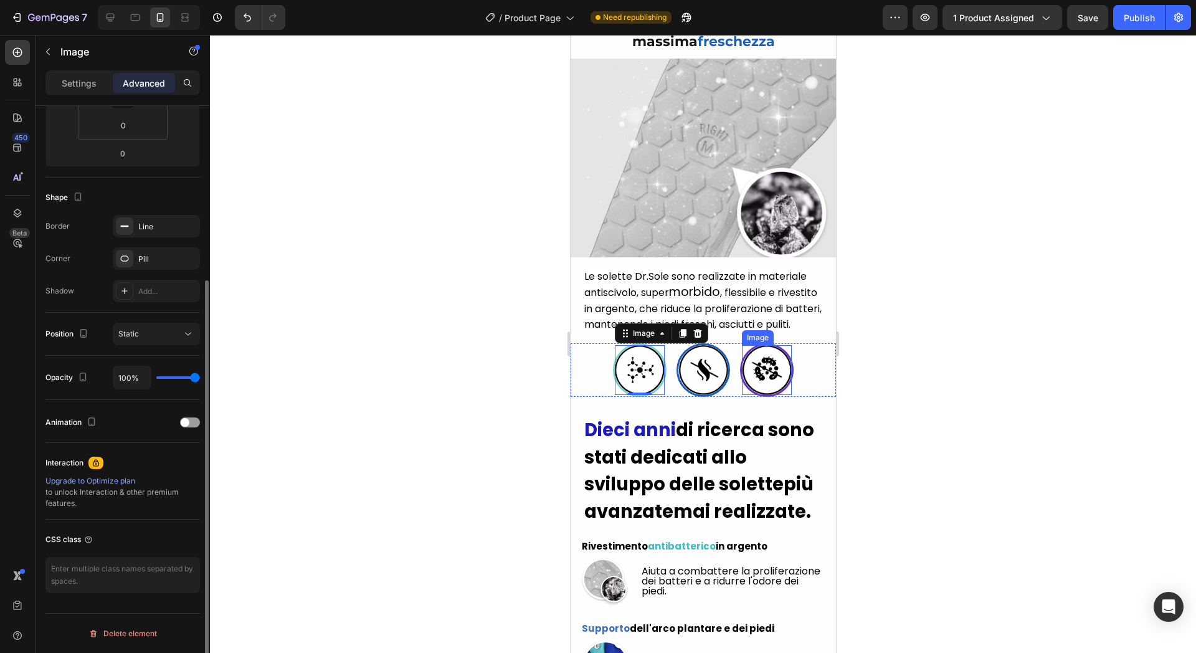
scroll to position [249, 0]
click at [186, 418] on span at bounding box center [185, 422] width 9 height 9
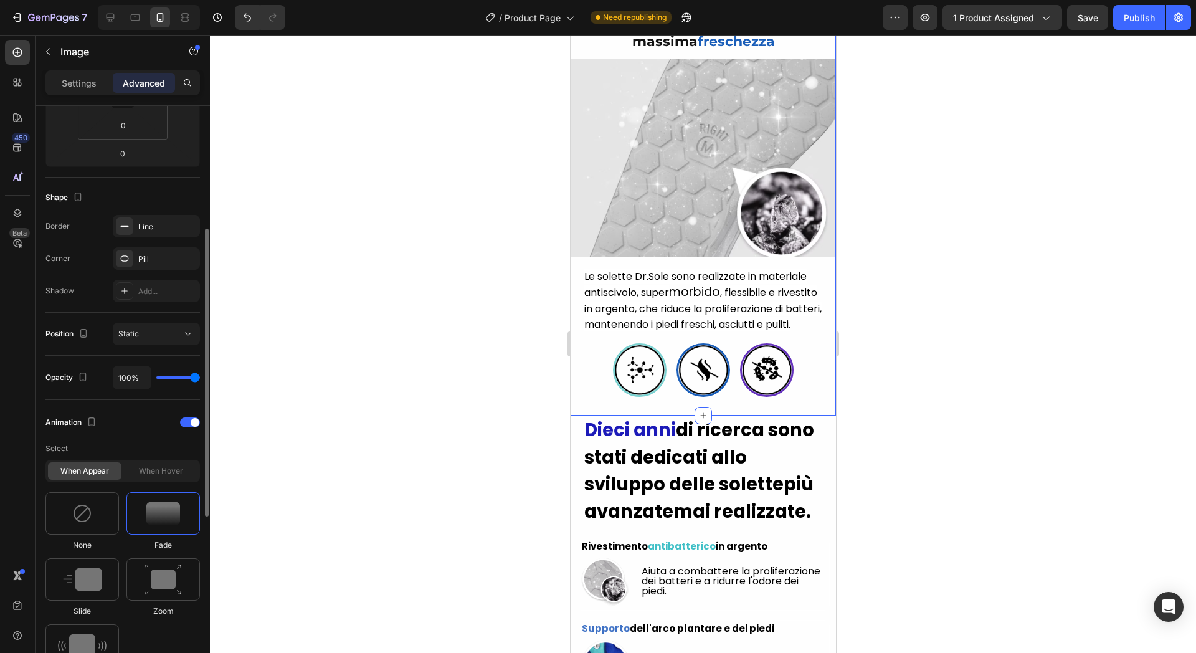
scroll to position [482, 0]
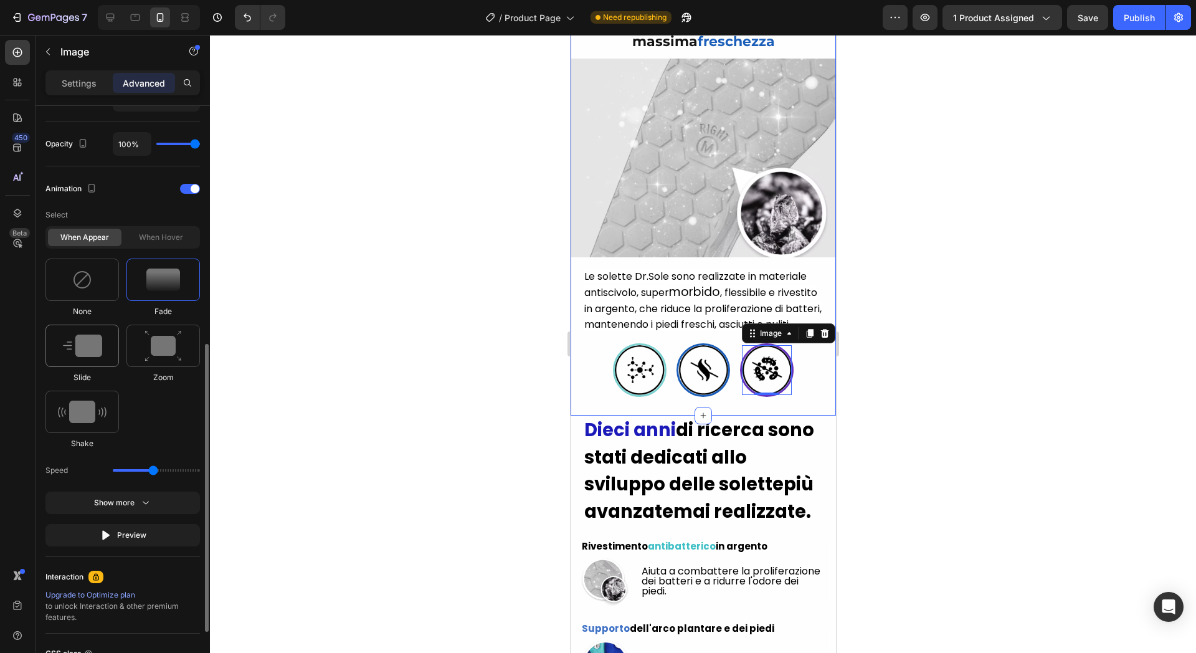
click at [95, 348] on img at bounding box center [82, 346] width 39 height 22
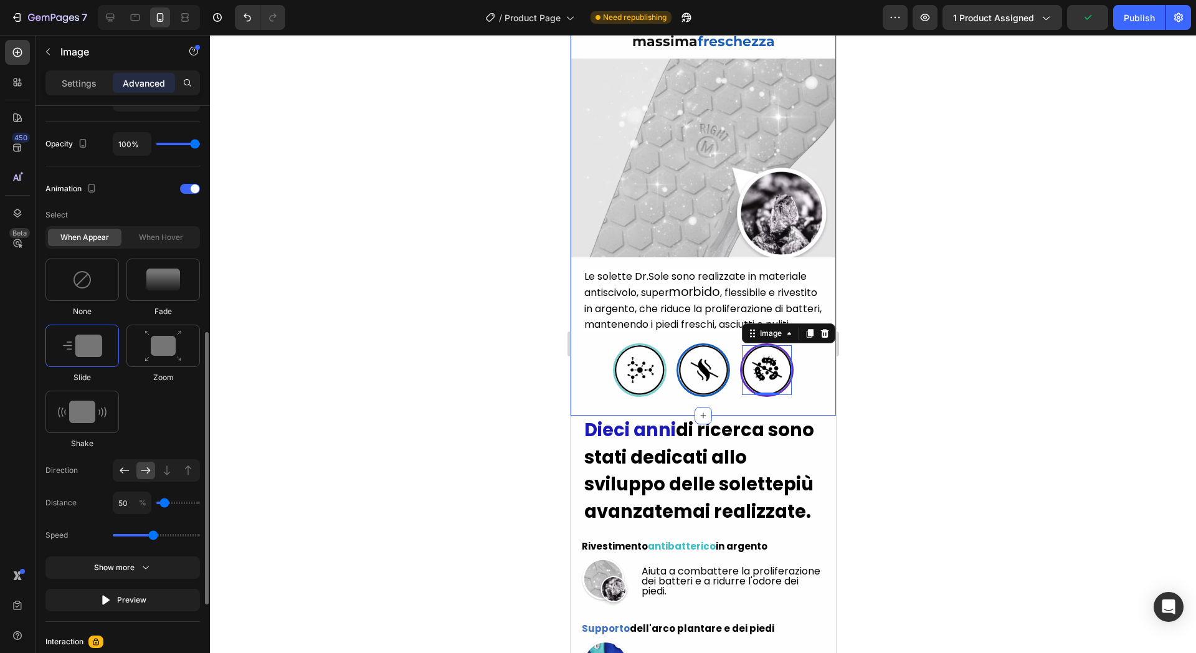
click at [130, 466] on div at bounding box center [124, 470] width 19 height 17
click at [690, 374] on img at bounding box center [703, 370] width 50 height 50
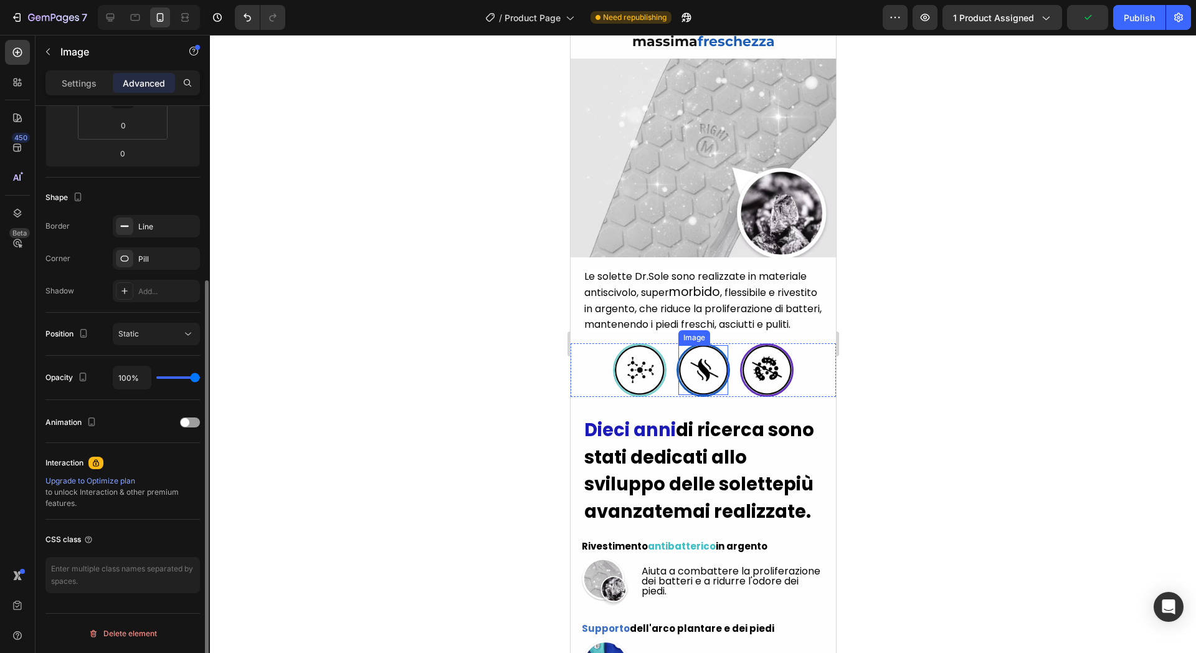
scroll to position [249, 0]
click at [186, 422] on span at bounding box center [185, 422] width 9 height 9
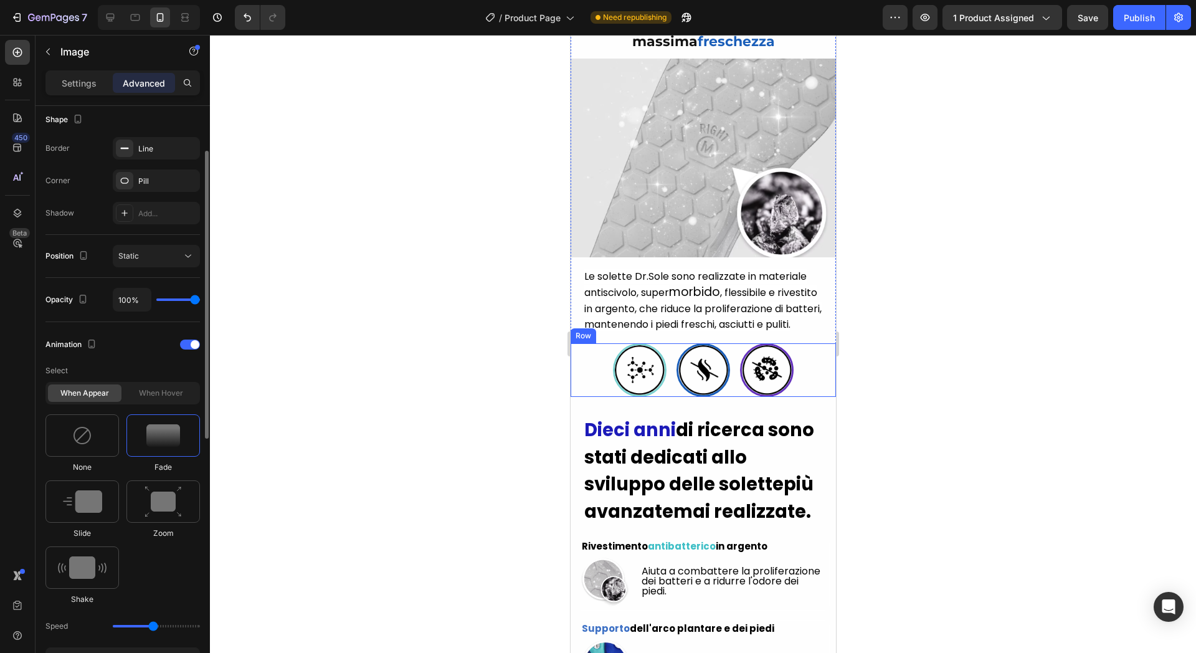
scroll to position [404, 0]
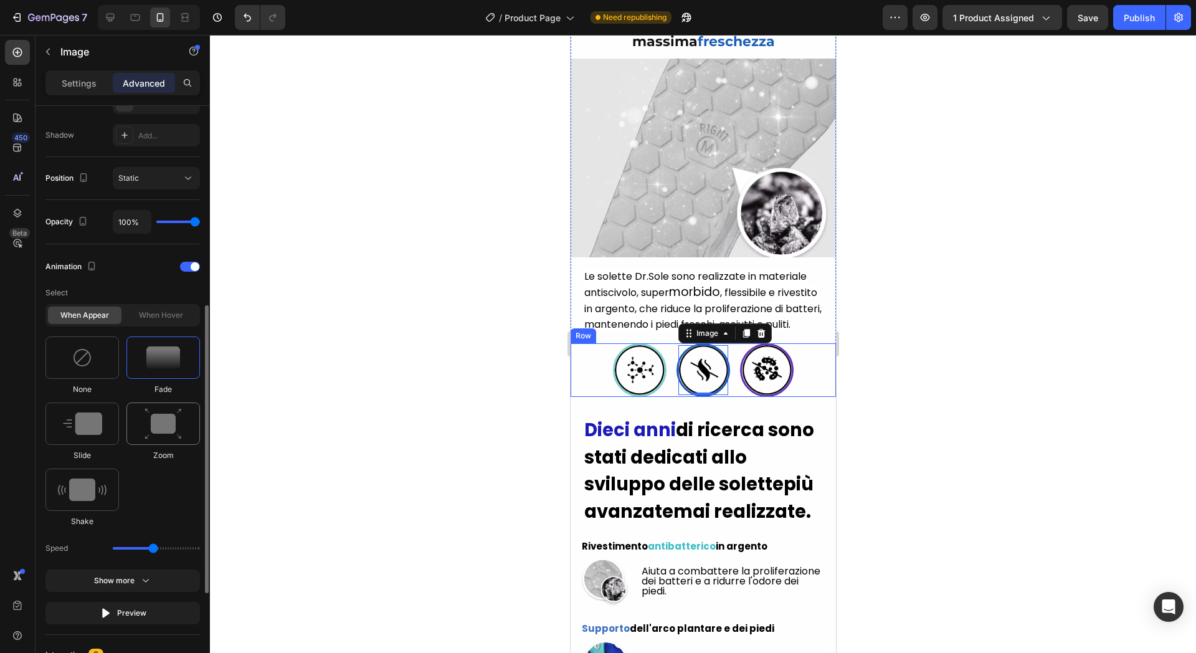
click at [180, 420] on img at bounding box center [163, 424] width 37 height 32
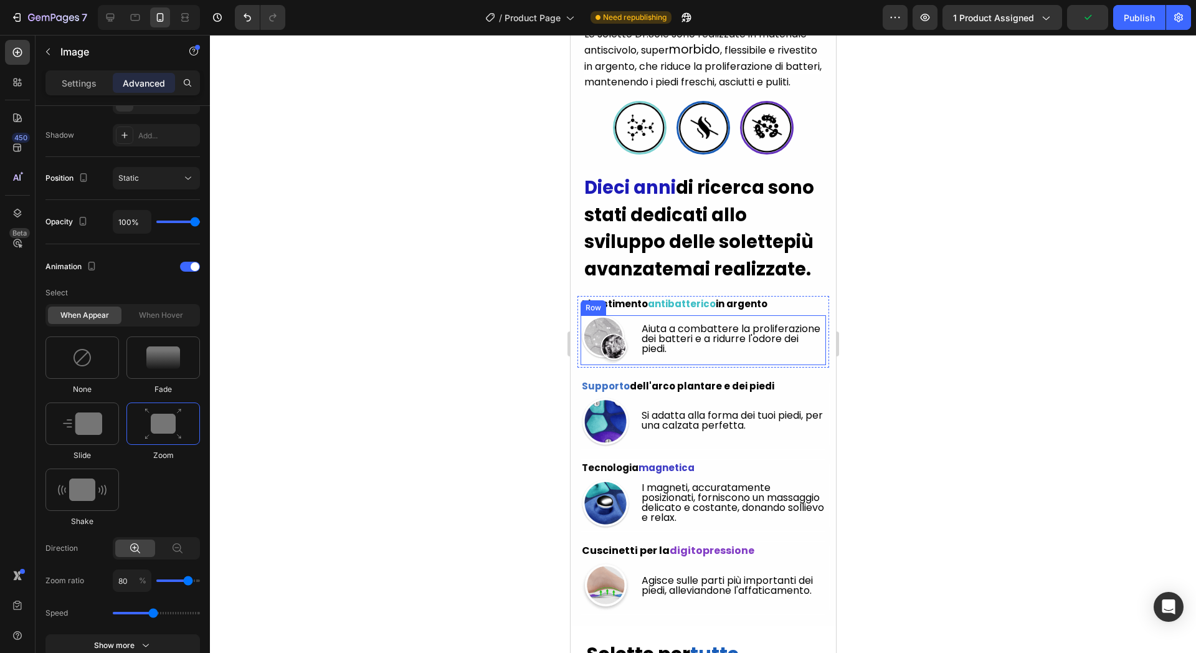
scroll to position [4132, 0]
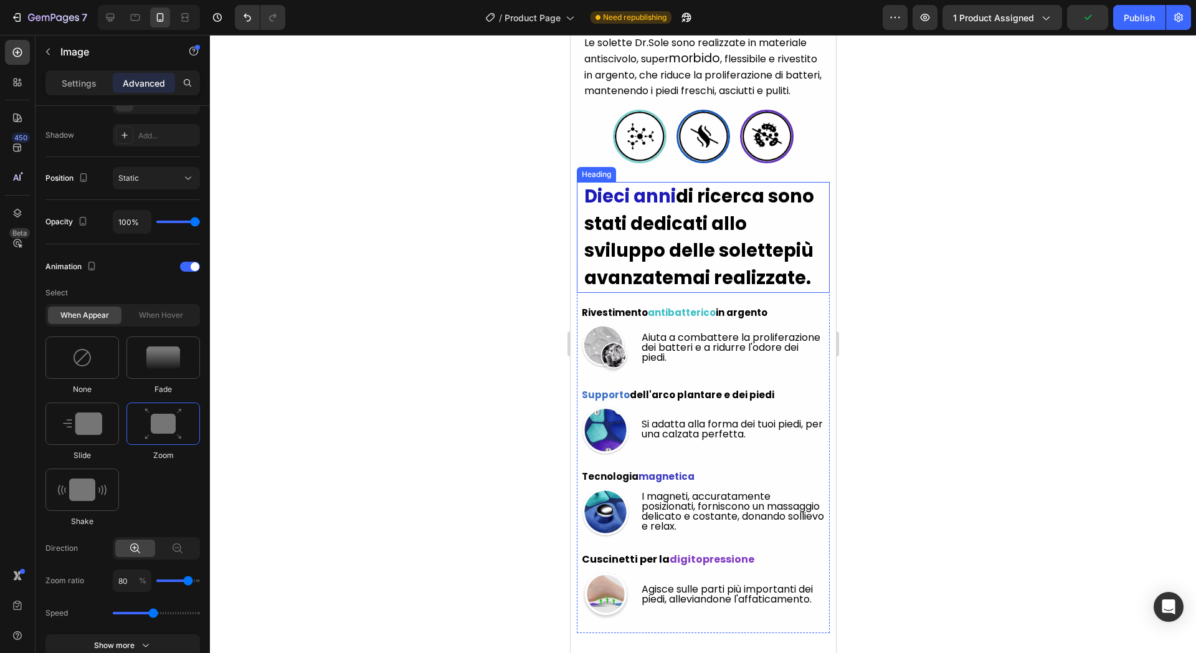
click at [746, 272] on h2 "Dieci anni di ricerca sono stati dedicati allo sviluppo delle solette più avanz…" at bounding box center [703, 237] width 241 height 111
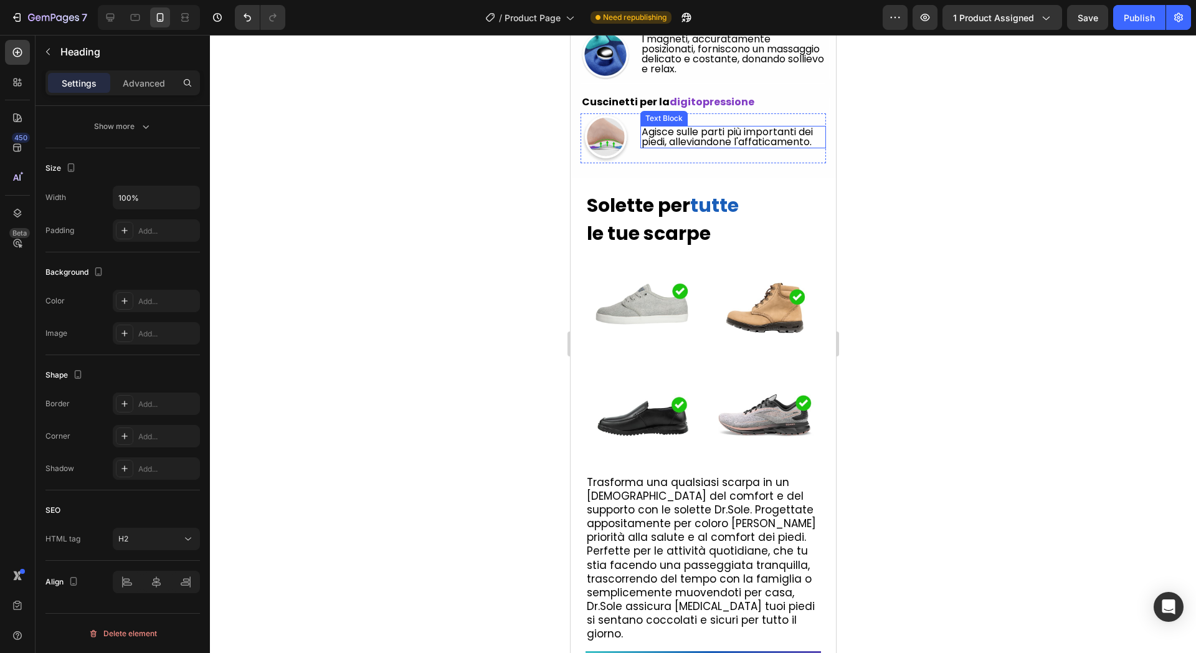
scroll to position [4599, 0]
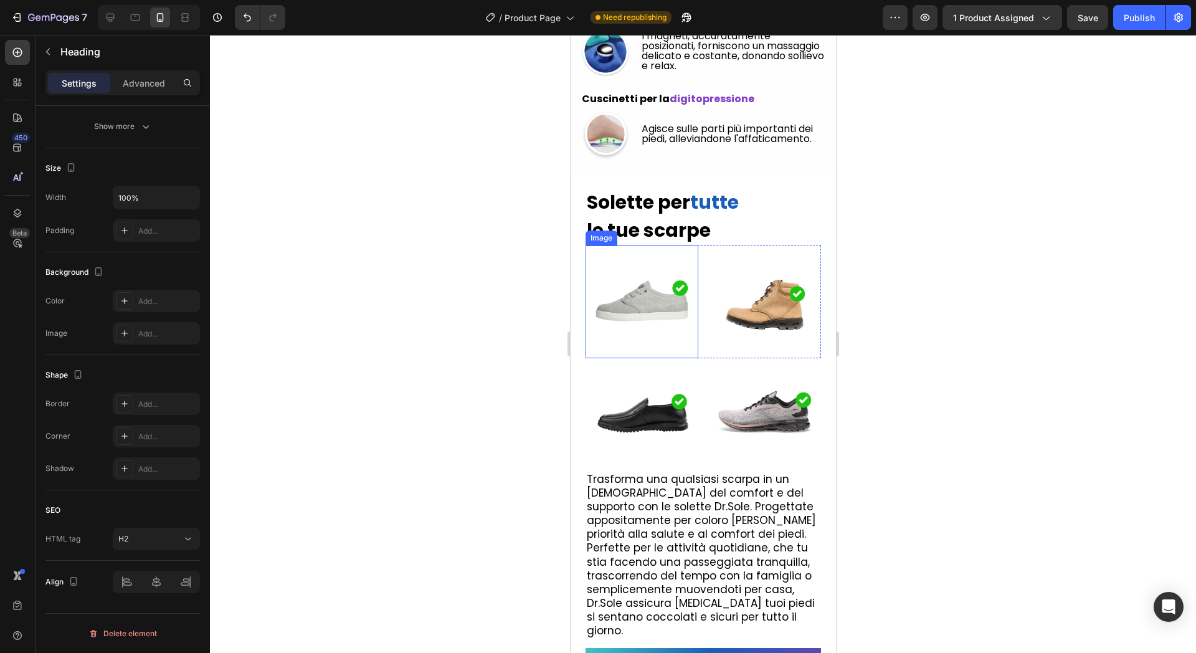
click at [686, 343] on img at bounding box center [641, 301] width 113 height 113
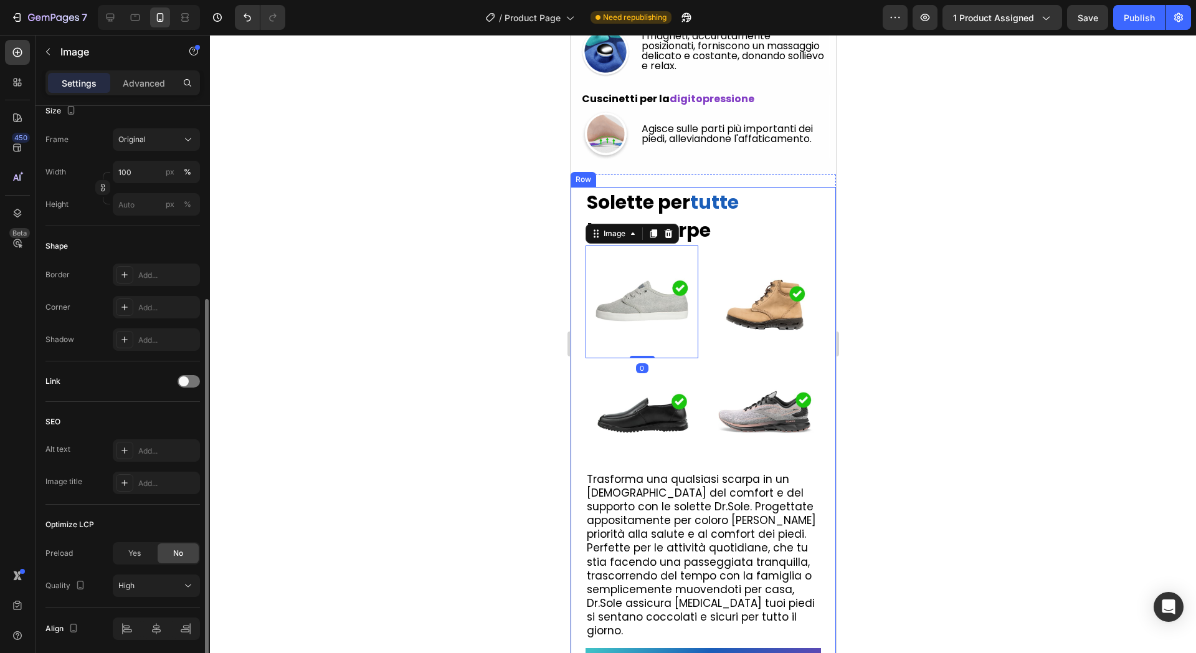
scroll to position [358, 0]
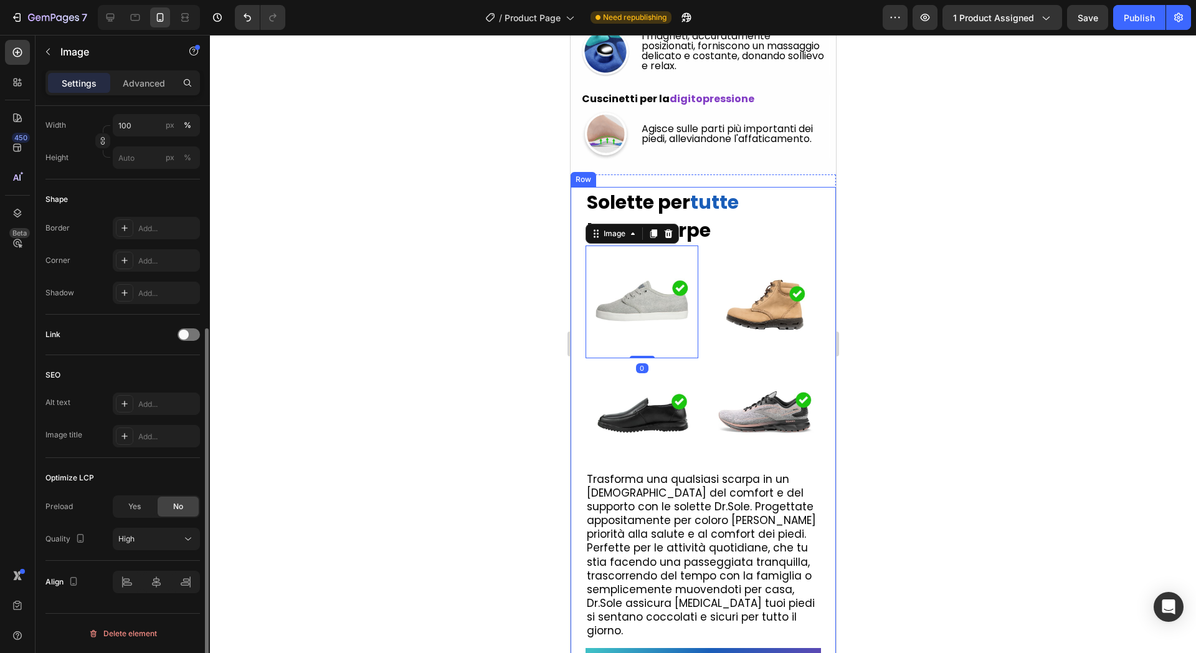
click at [156, 108] on div "Frame Original Width 100 px % Height px %" at bounding box center [122, 125] width 155 height 87
click at [155, 93] on div "Settings Advanced" at bounding box center [123, 88] width 174 height 36
click at [155, 88] on p "Advanced" at bounding box center [144, 83] width 42 height 13
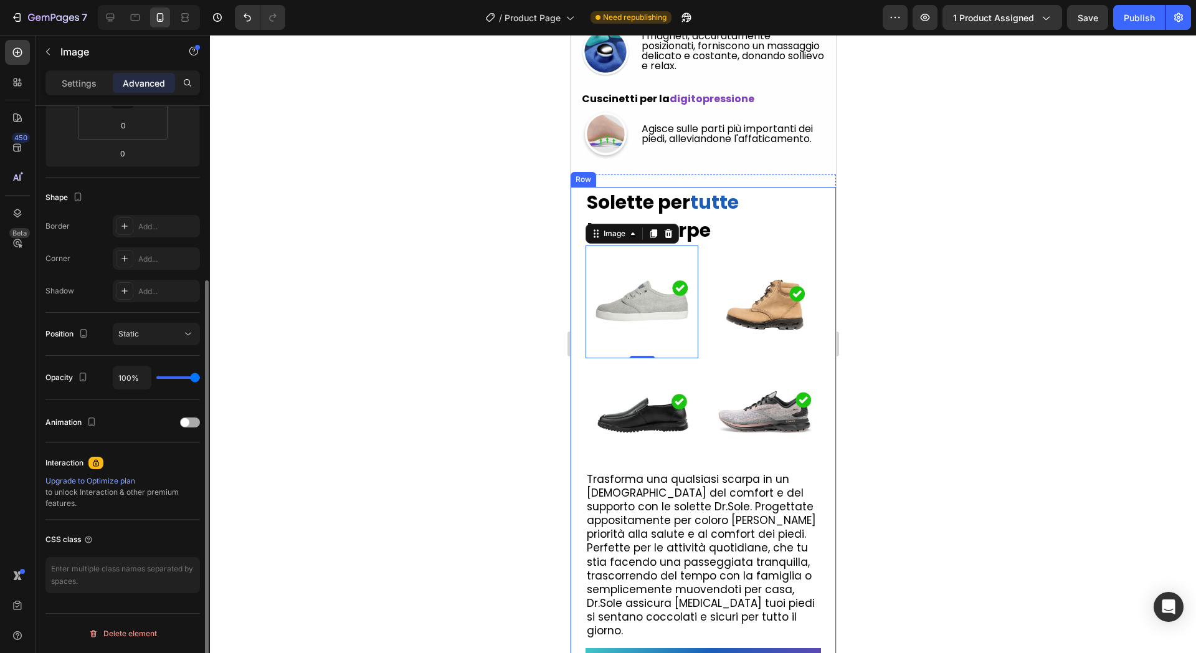
click at [193, 424] on div at bounding box center [190, 422] width 20 height 10
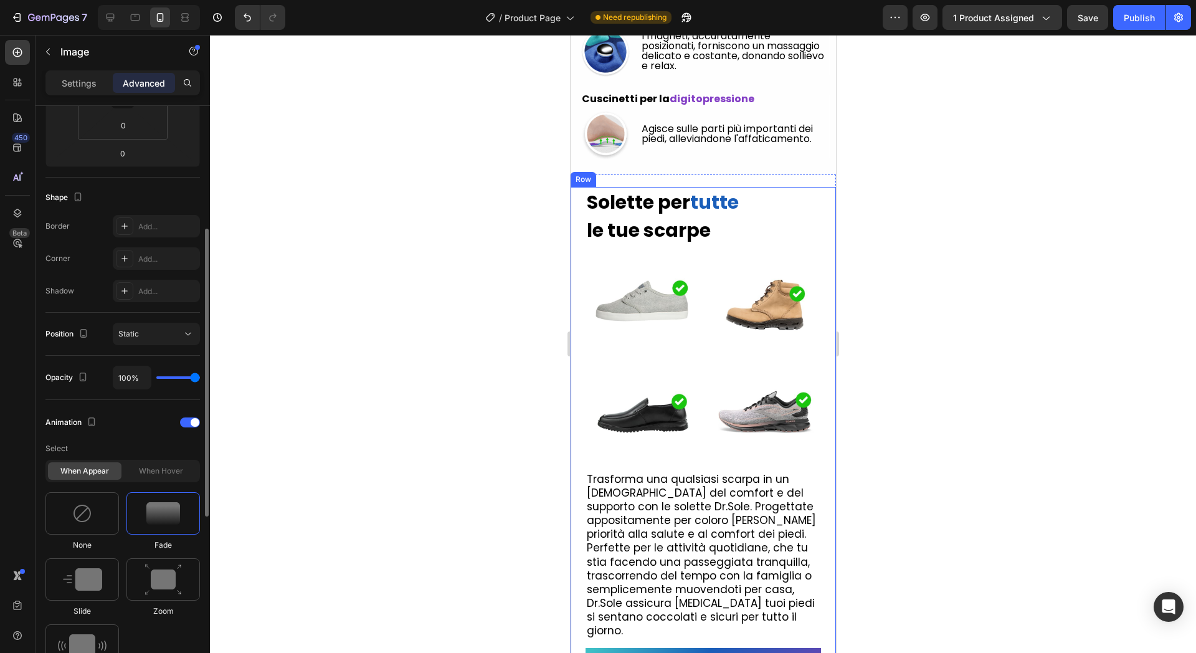
scroll to position [404, 0]
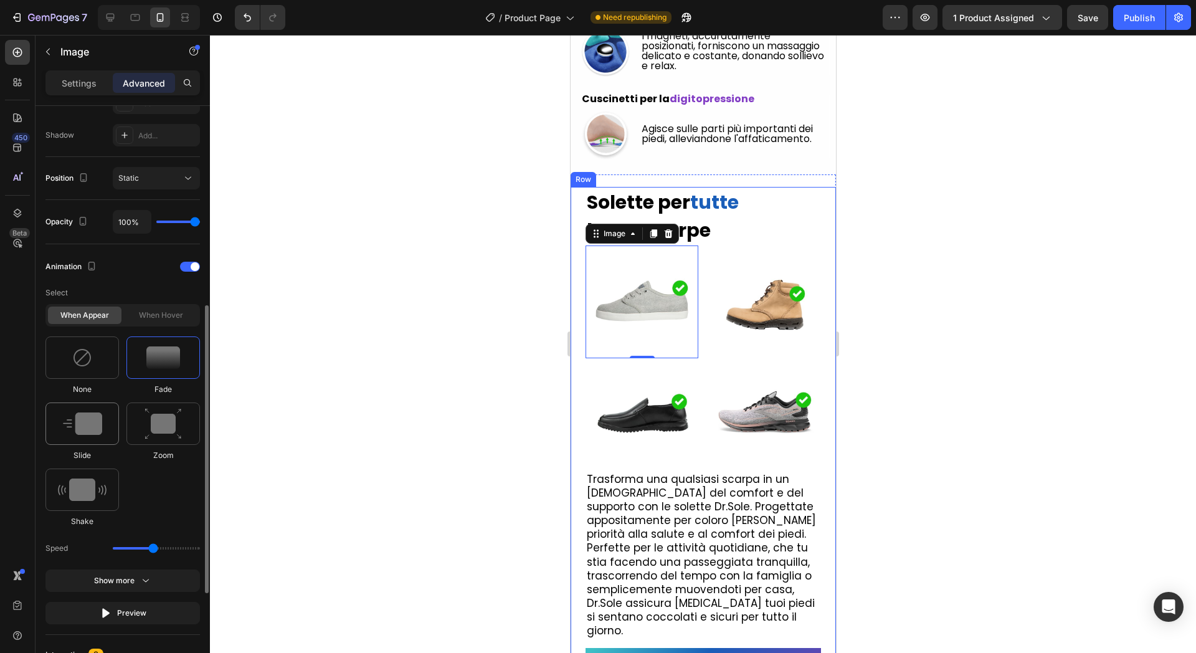
click at [95, 426] on img at bounding box center [82, 423] width 39 height 22
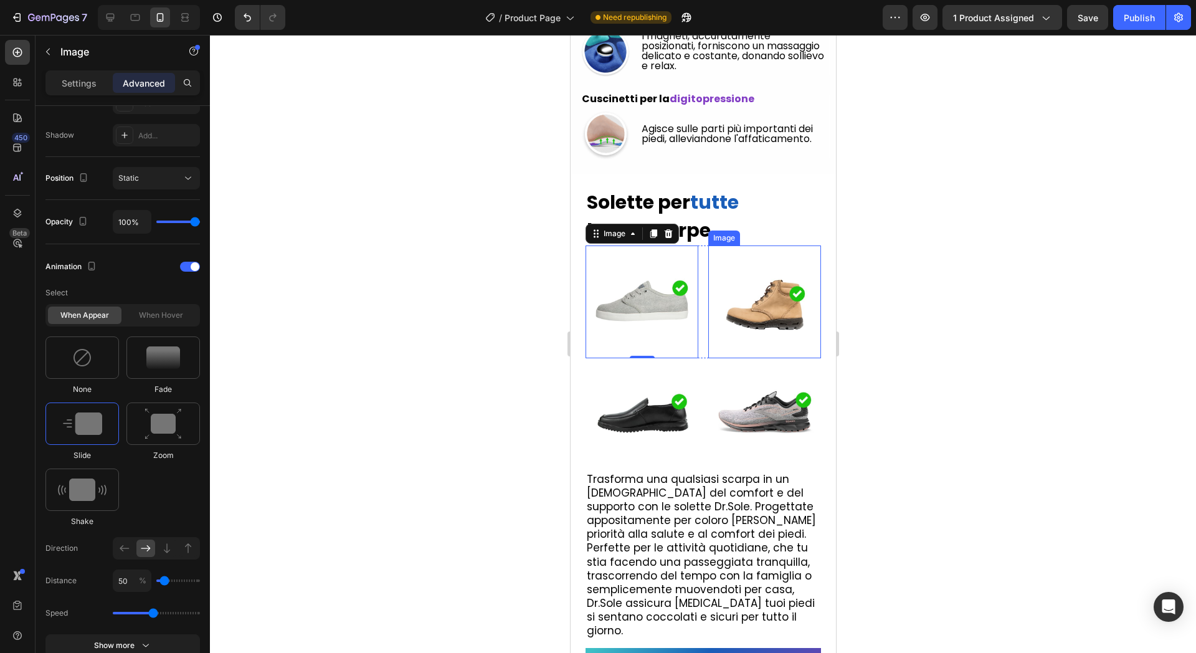
click at [784, 352] on img at bounding box center [764, 301] width 113 height 113
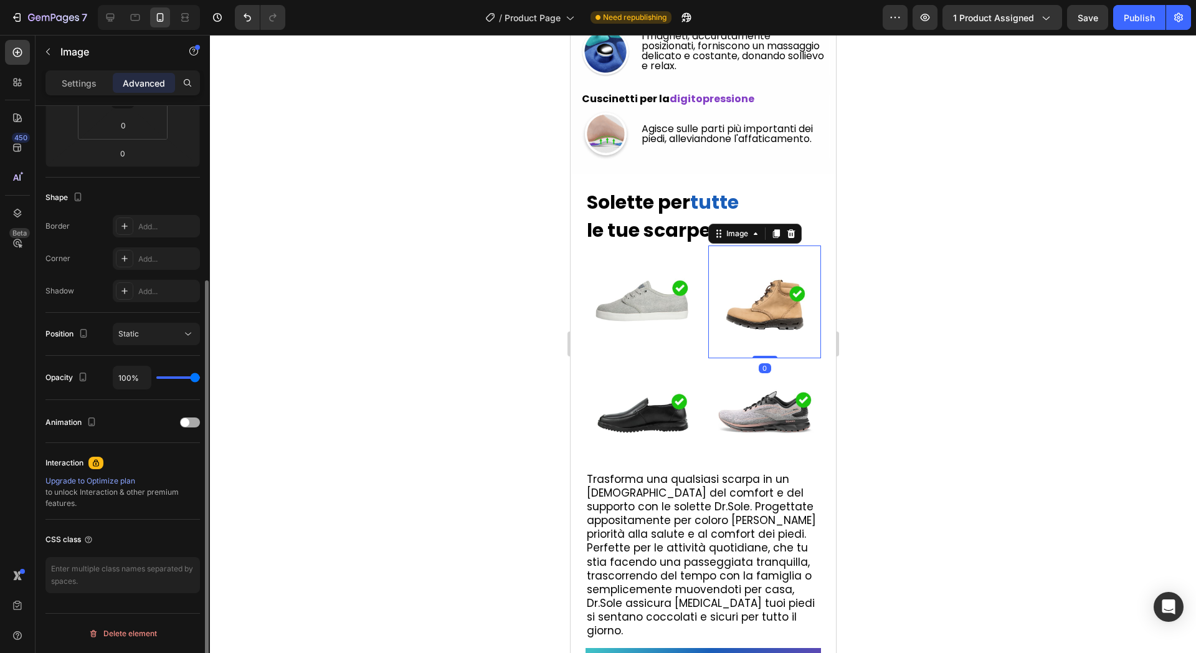
click at [192, 420] on div at bounding box center [190, 422] width 20 height 10
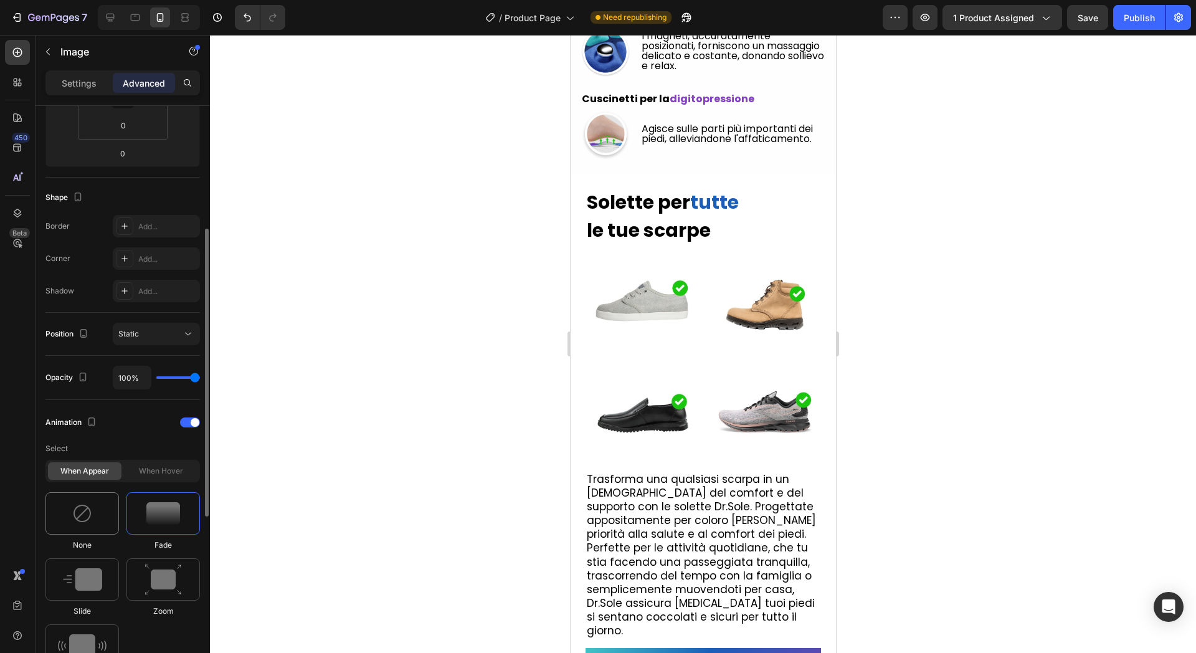
click at [79, 566] on div at bounding box center [82, 579] width 74 height 42
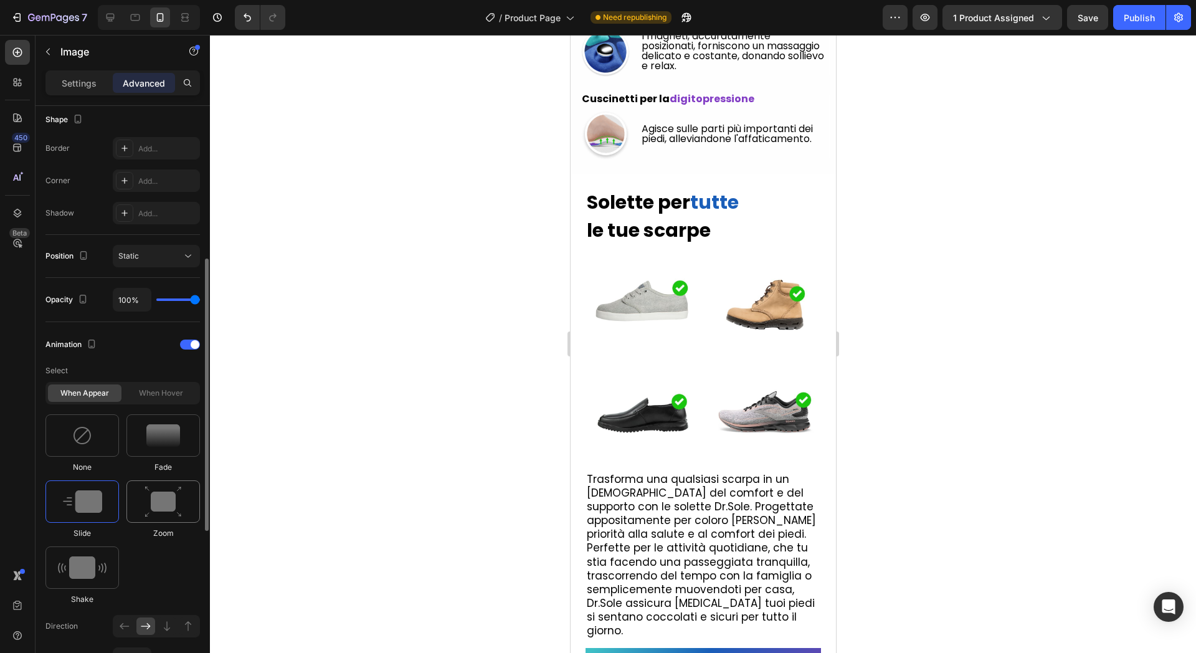
scroll to position [482, 0]
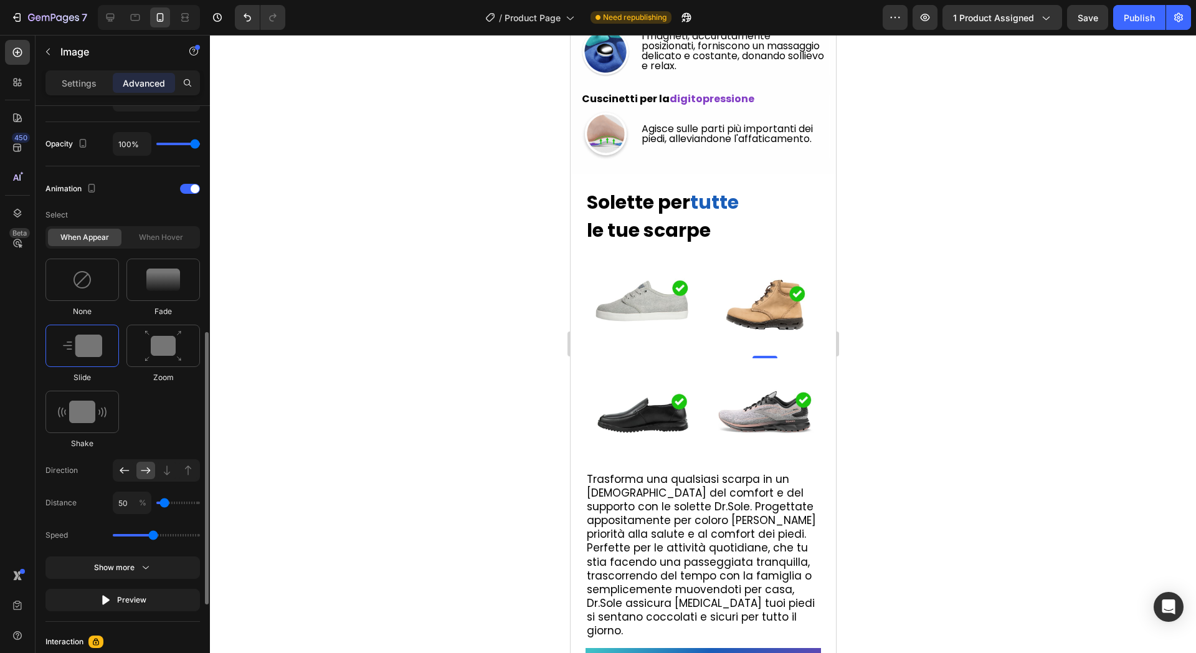
click at [126, 470] on icon at bounding box center [124, 470] width 12 height 12
click at [794, 423] on img at bounding box center [764, 414] width 113 height 113
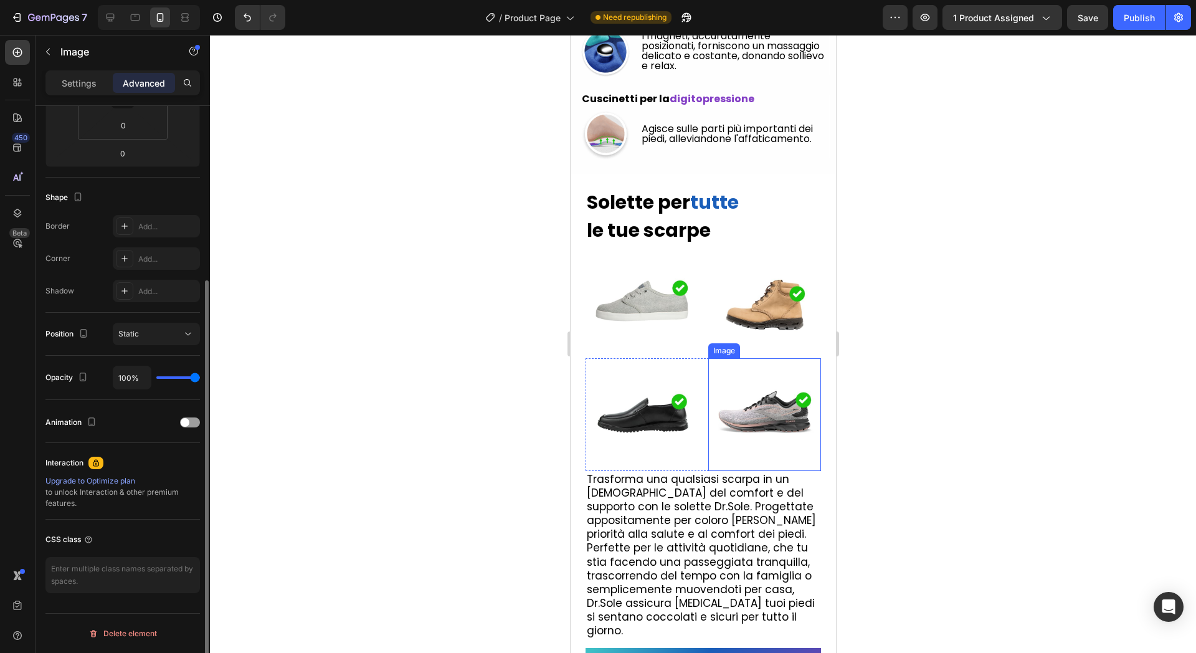
scroll to position [249, 0]
click at [196, 421] on div at bounding box center [190, 422] width 20 height 10
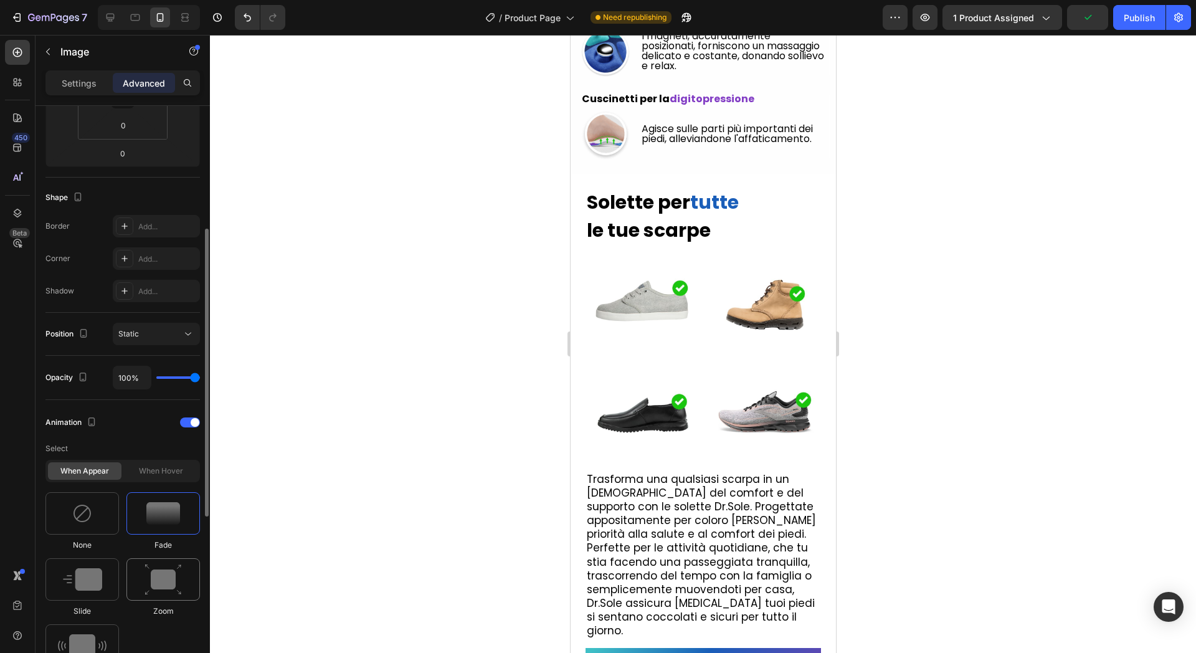
scroll to position [404, 0]
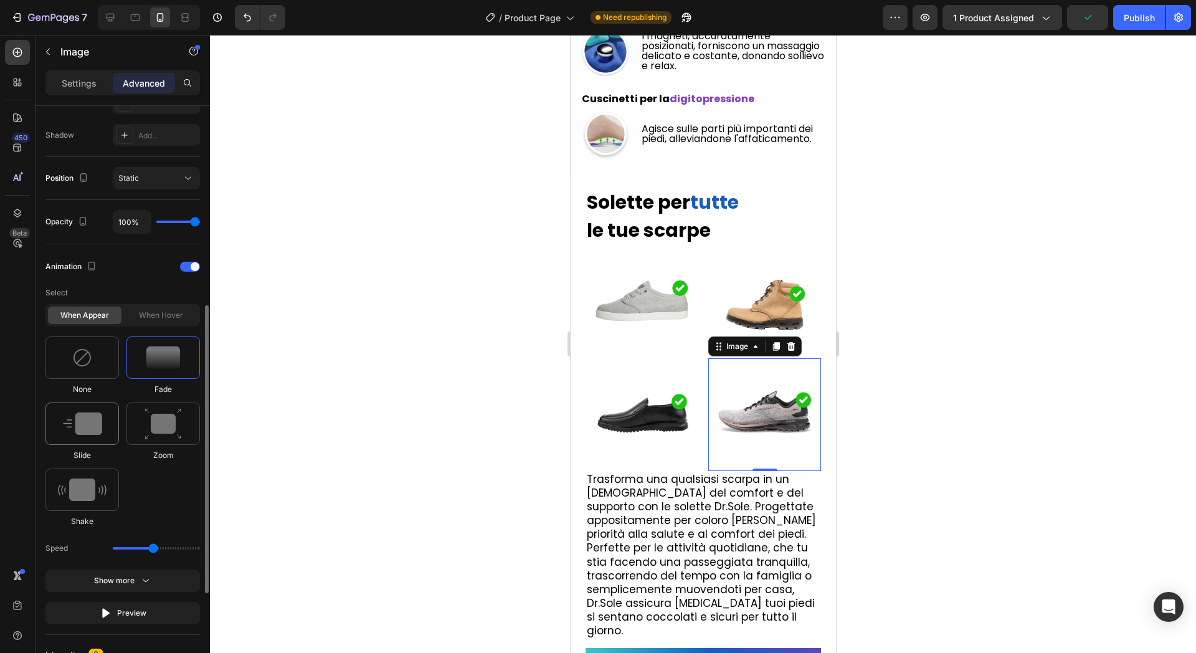
click at [103, 430] on div at bounding box center [82, 424] width 74 height 42
click at [124, 543] on div at bounding box center [124, 548] width 19 height 17
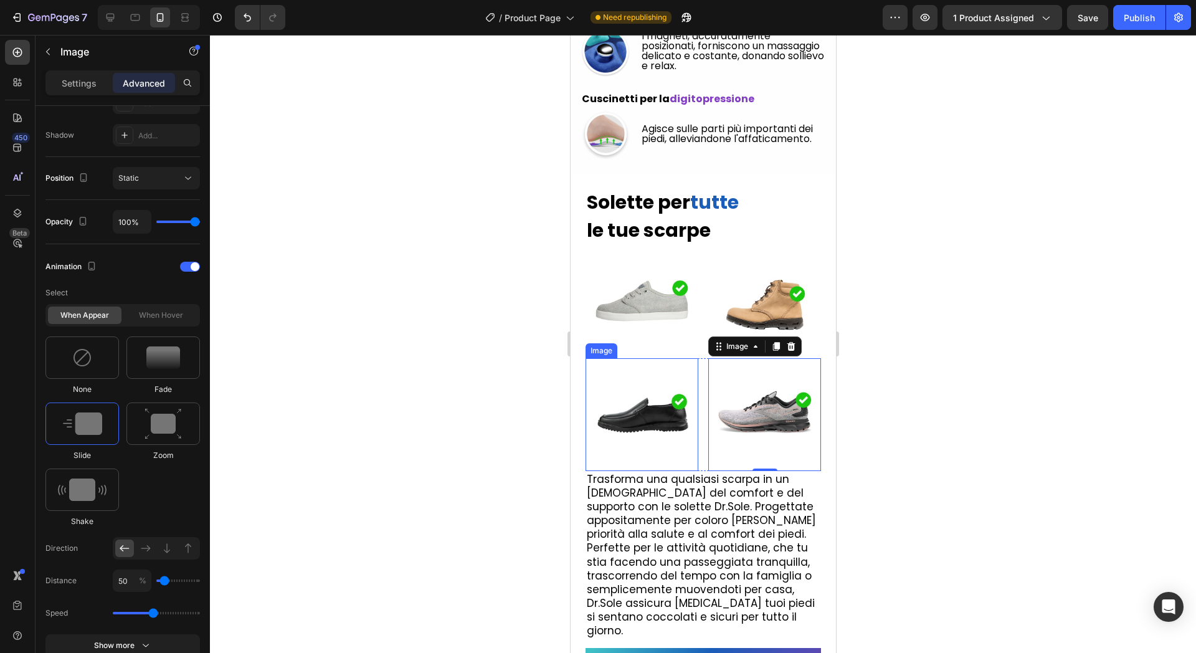
drag, startPoint x: 639, startPoint y: 435, endPoint x: 579, endPoint y: 459, distance: 64.9
click at [640, 435] on img at bounding box center [641, 414] width 113 height 113
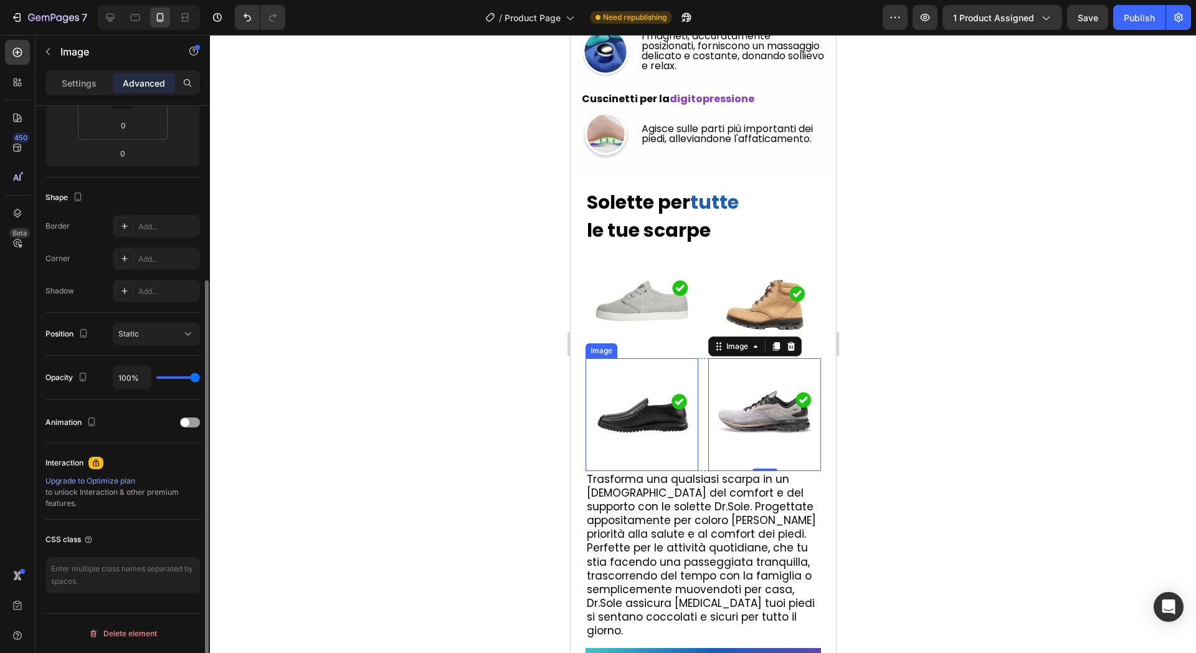
scroll to position [249, 0]
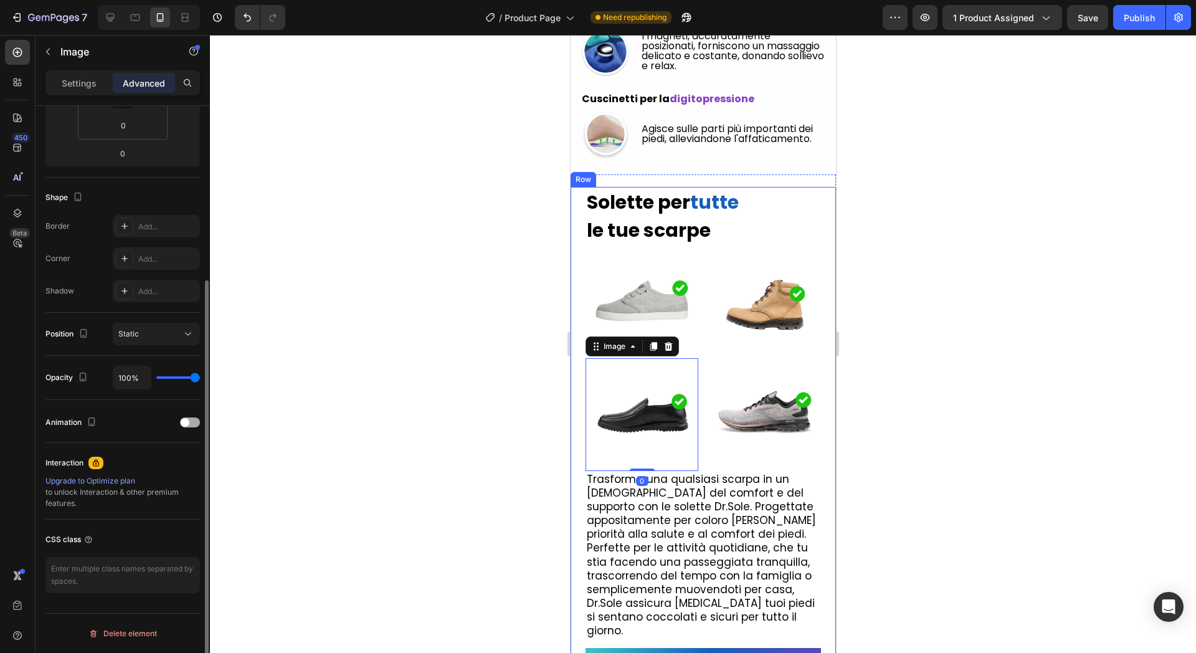
click at [185, 421] on span at bounding box center [185, 422] width 9 height 9
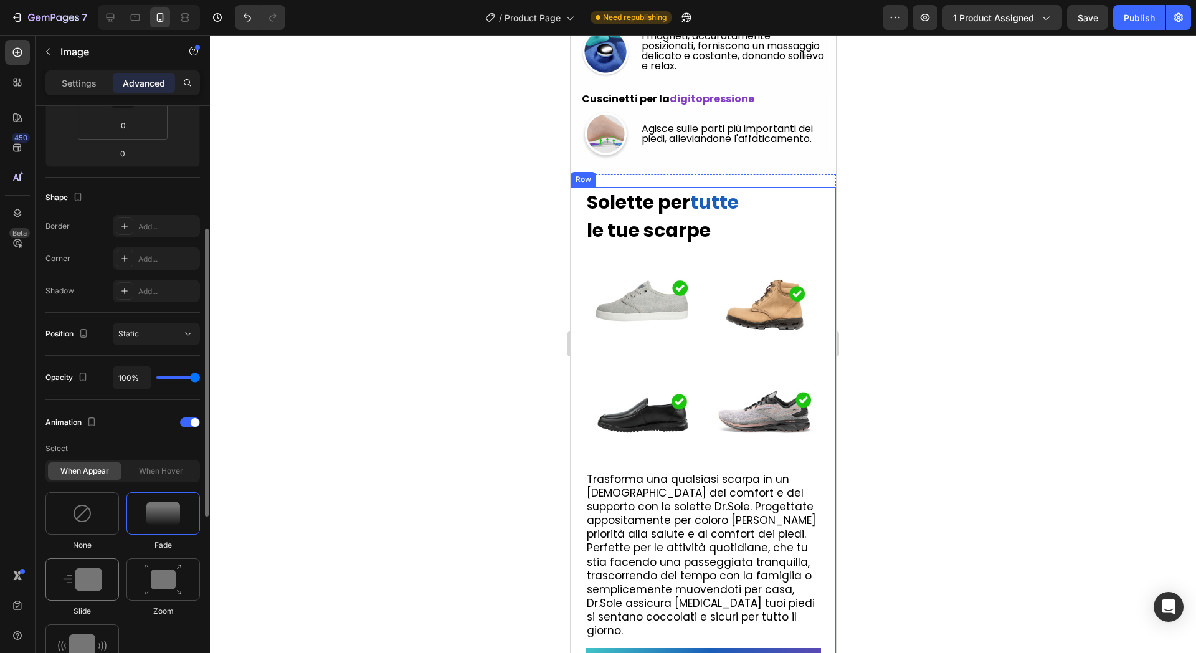
click at [92, 589] on div at bounding box center [82, 579] width 74 height 42
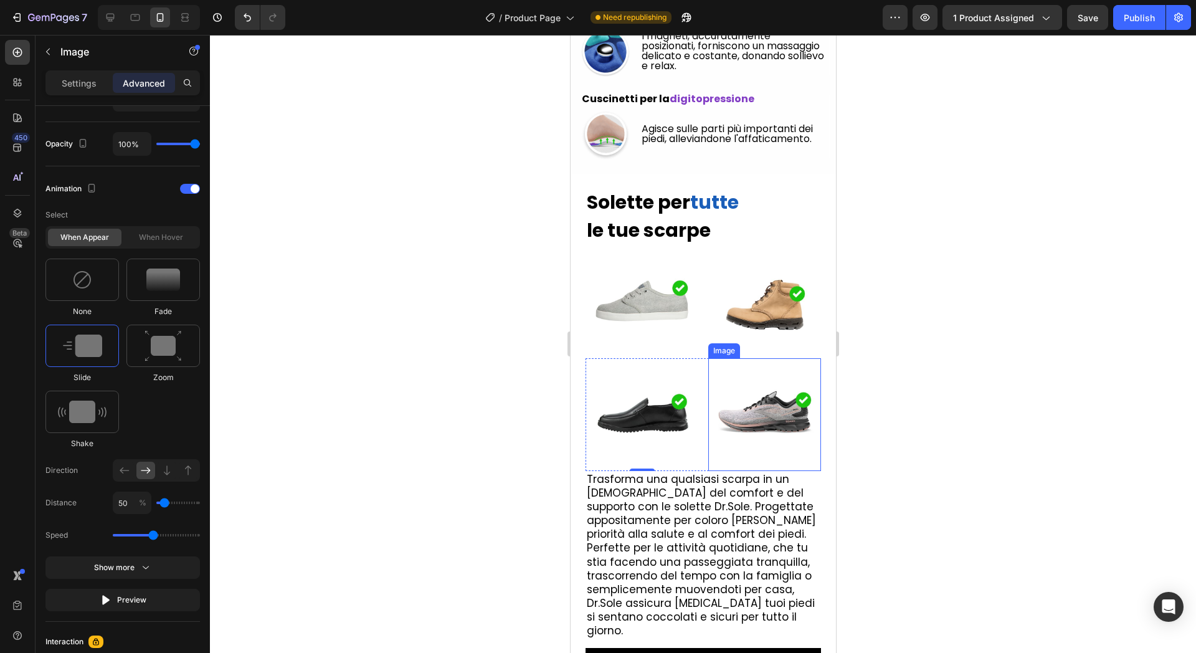
scroll to position [4833, 0]
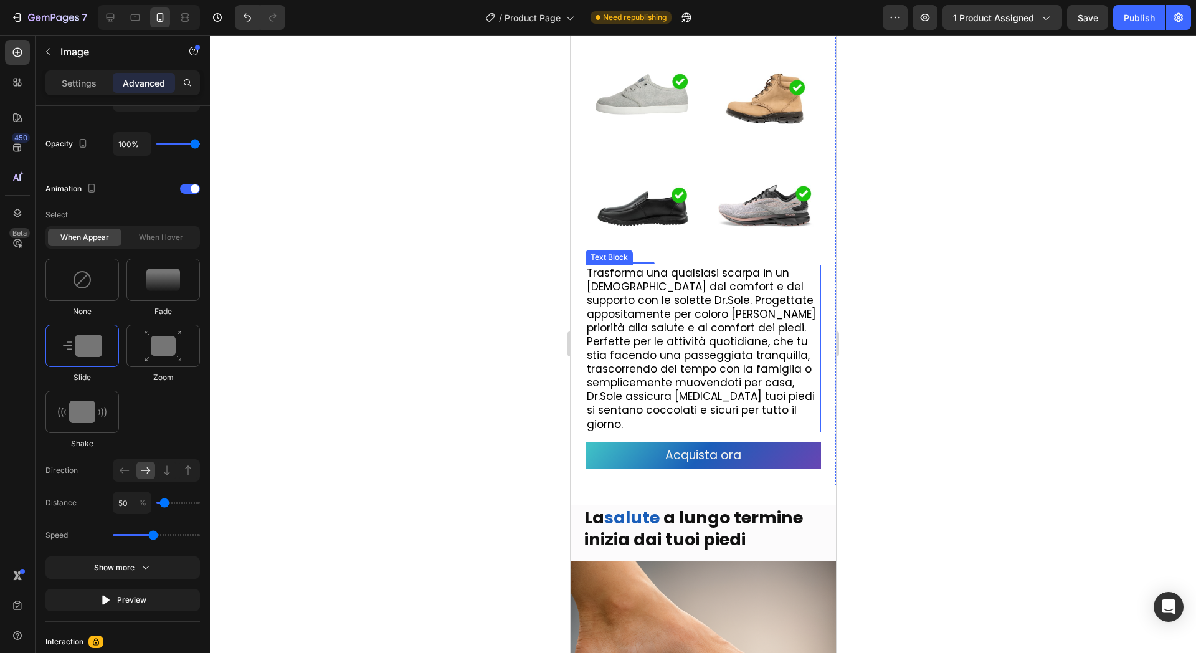
click at [746, 375] on p "Trasforma una qualsiasi scarpa in un [DEMOGRAPHIC_DATA] del comfort e del suppo…" at bounding box center [702, 348] width 233 height 165
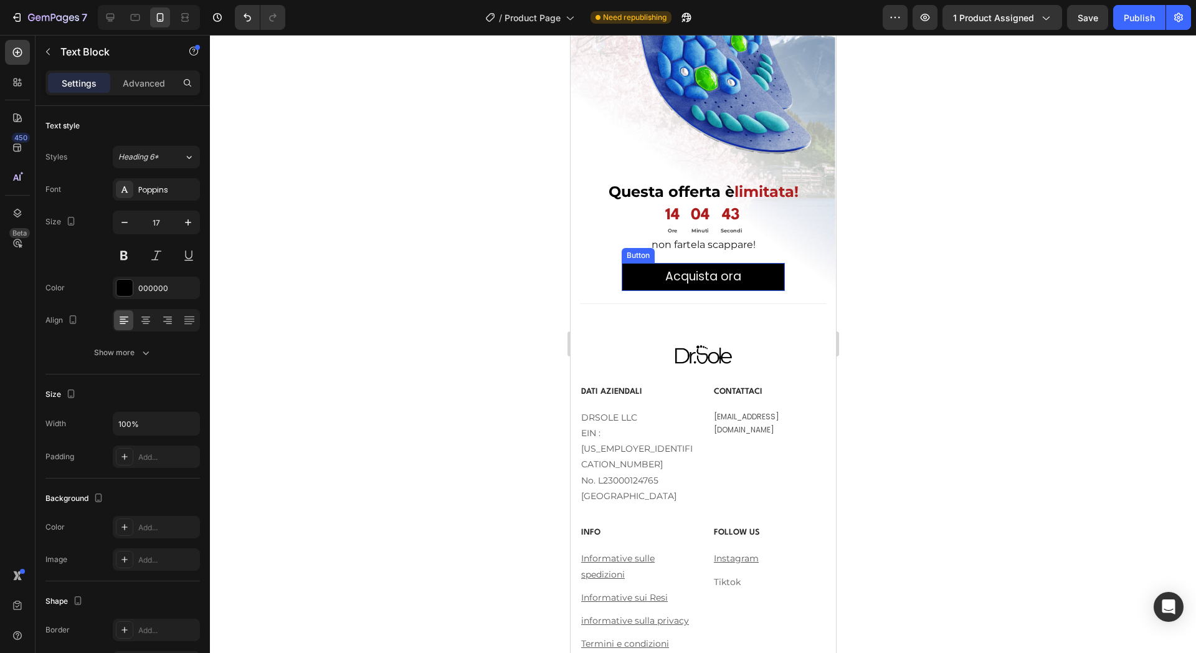
scroll to position [6624, 0]
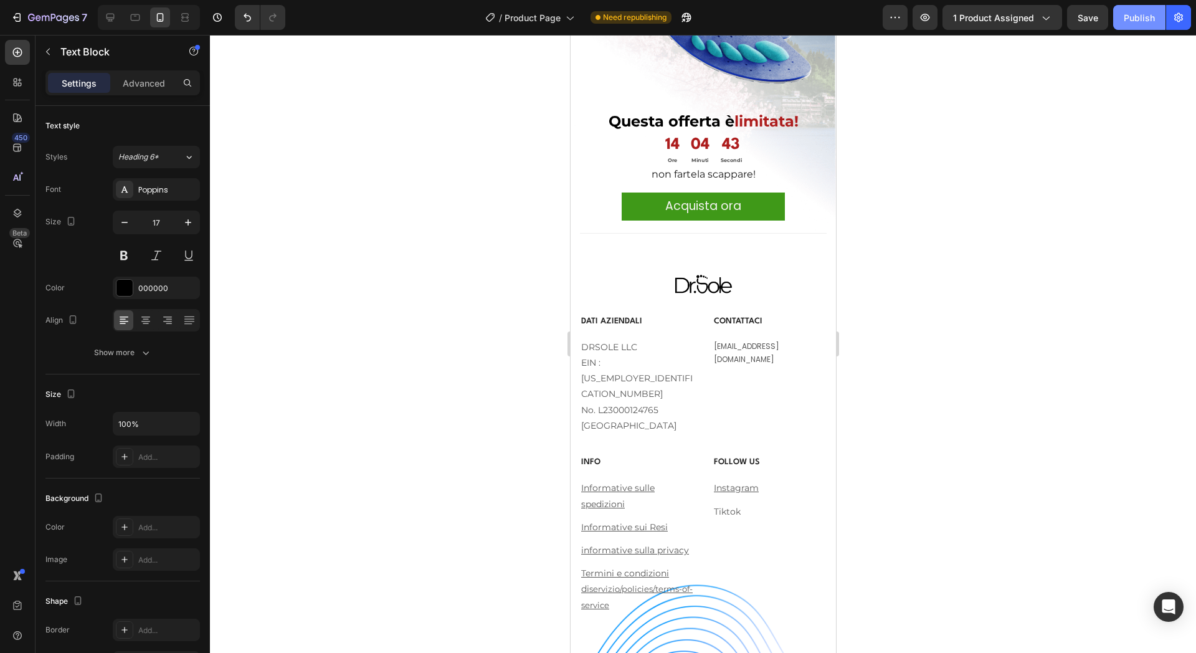
click at [1143, 15] on div "Publish" at bounding box center [1139, 17] width 31 height 13
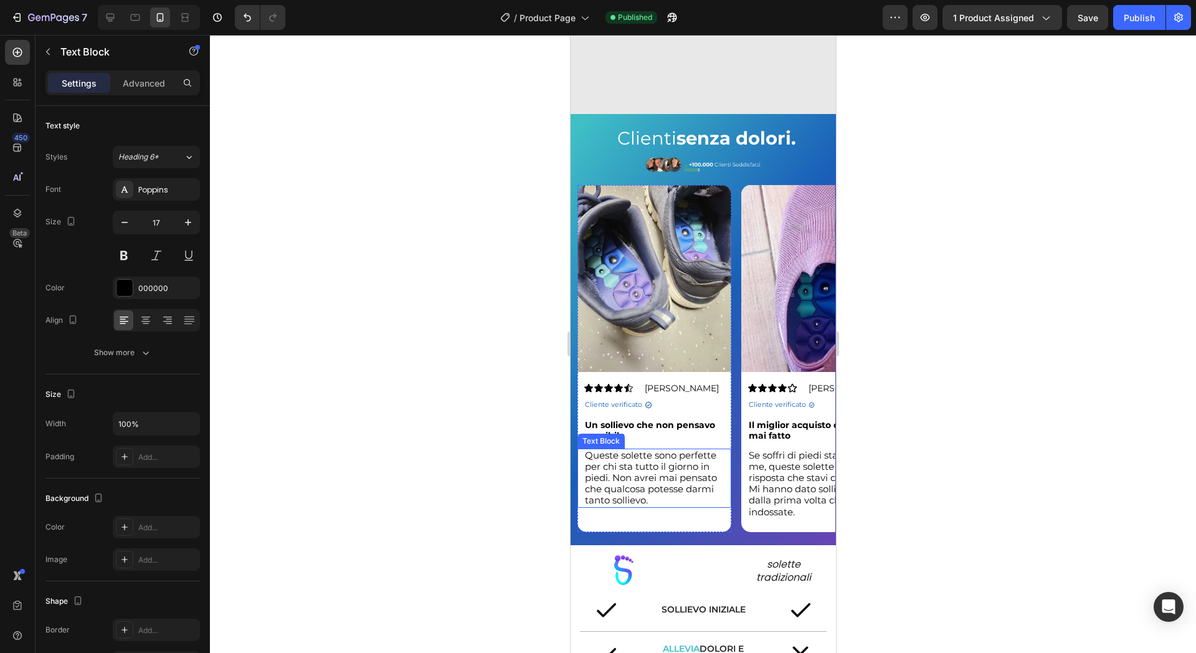
scroll to position [1515, 0]
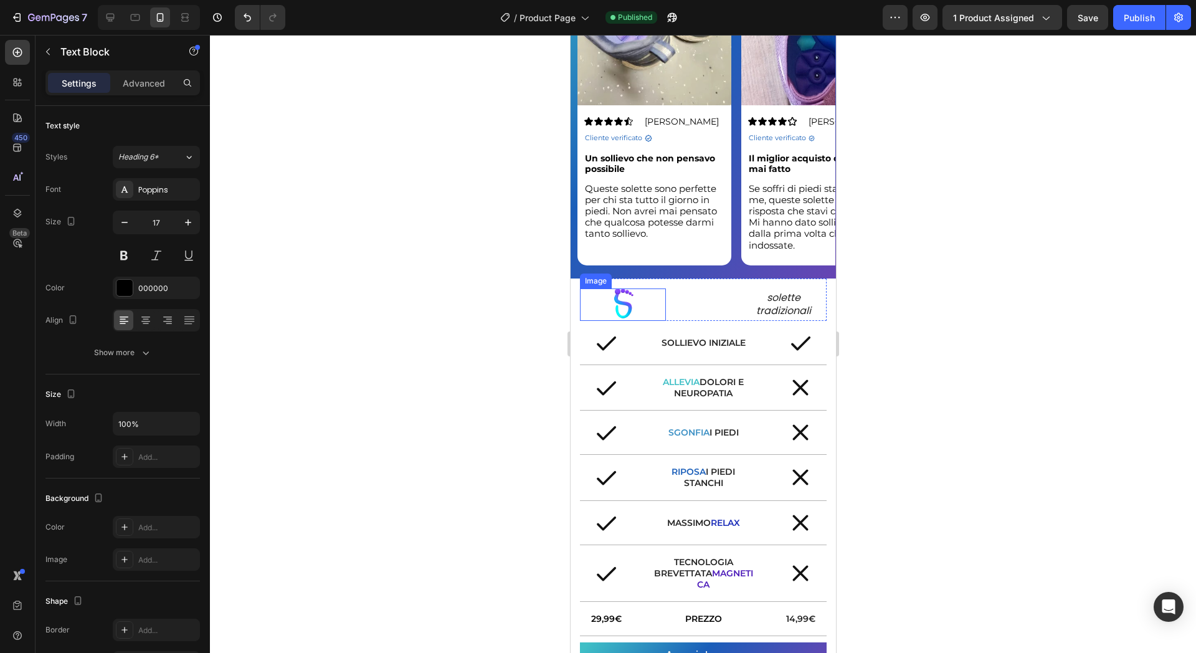
click at [622, 303] on img at bounding box center [622, 304] width 43 height 32
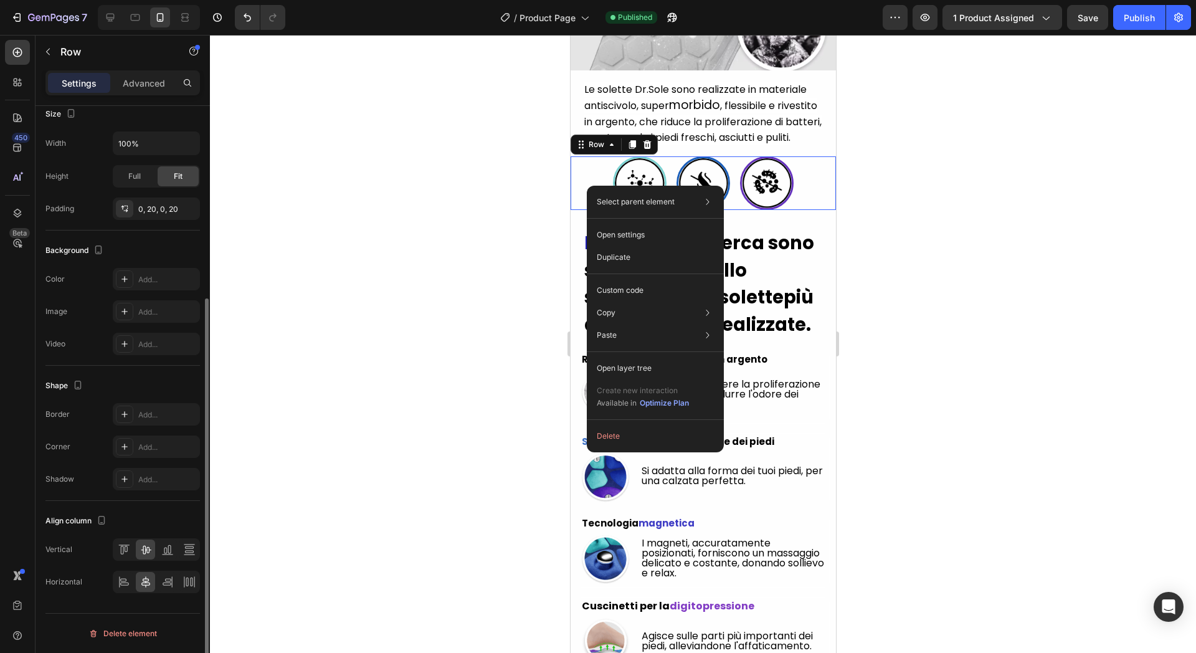
scroll to position [0, 0]
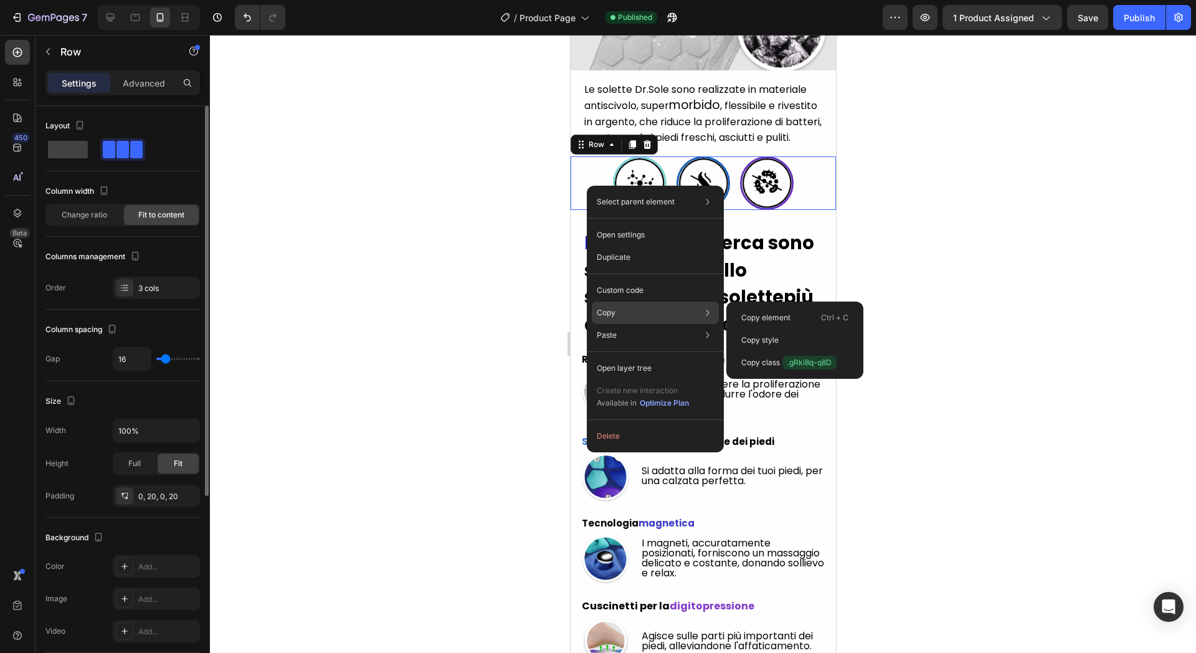
click at [641, 310] on div "Copy Copy element Ctrl + C Copy style Copy class .gRki8q-q8D" at bounding box center [655, 313] width 127 height 22
click at [670, 312] on div "Copy Copy element Ctrl + C Copy style Copy class .gRki8q-q8D" at bounding box center [655, 313] width 127 height 22
click at [752, 329] on div "Copy element Ctrl + C" at bounding box center [795, 340] width 127 height 22
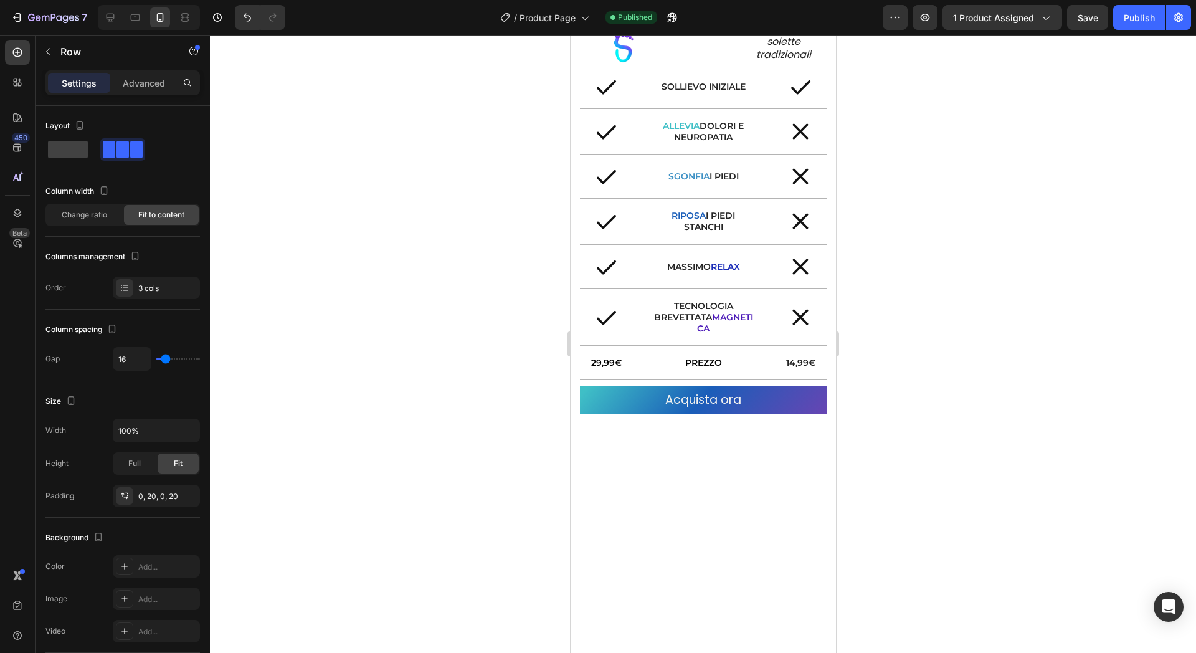
scroll to position [1152, 0]
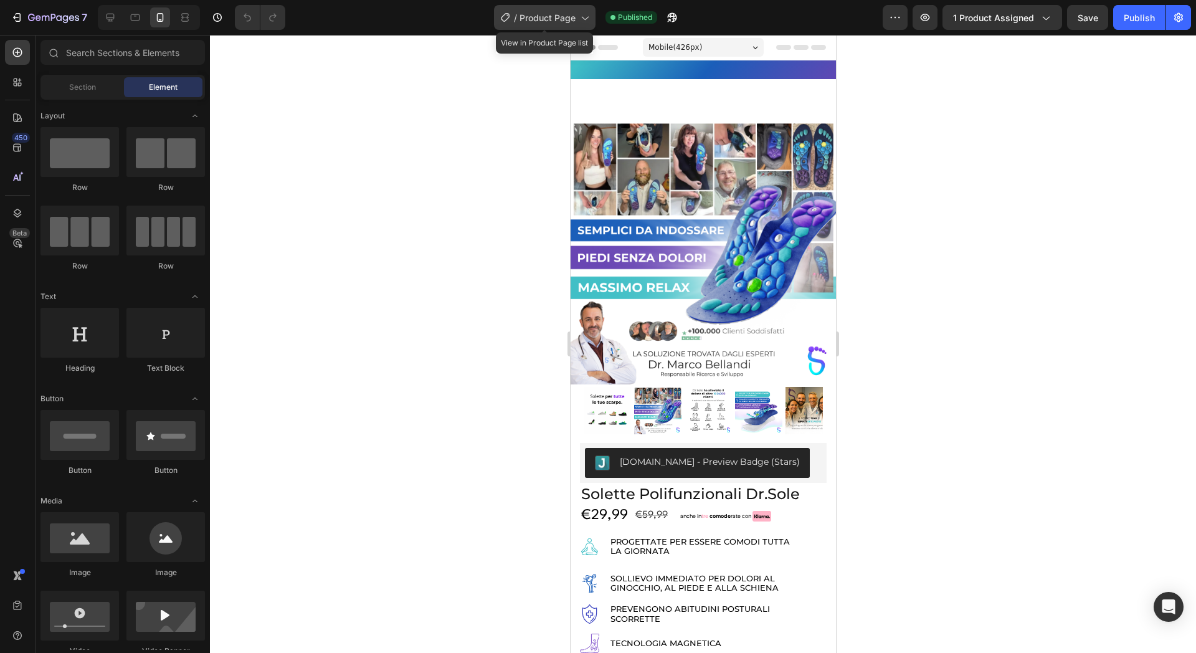
drag, startPoint x: 556, startPoint y: 17, endPoint x: 551, endPoint y: 24, distance: 9.0
click at [551, 18] on span "Product Page" at bounding box center [548, 17] width 56 height 13
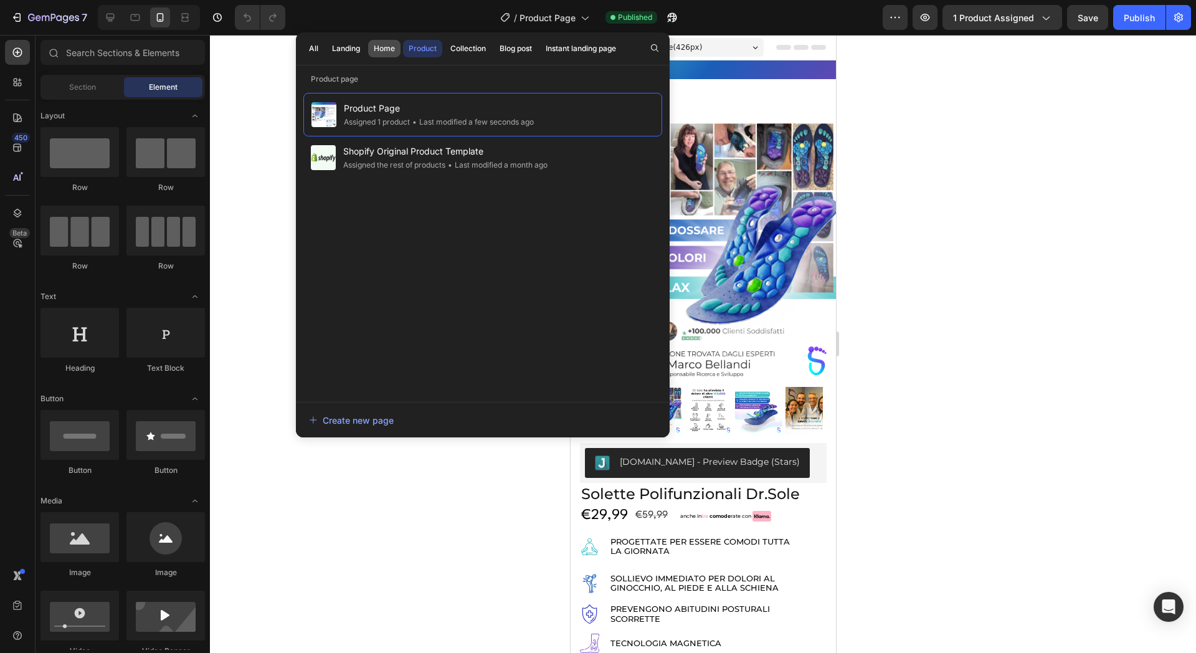
click at [391, 54] on button "Home" at bounding box center [384, 48] width 32 height 17
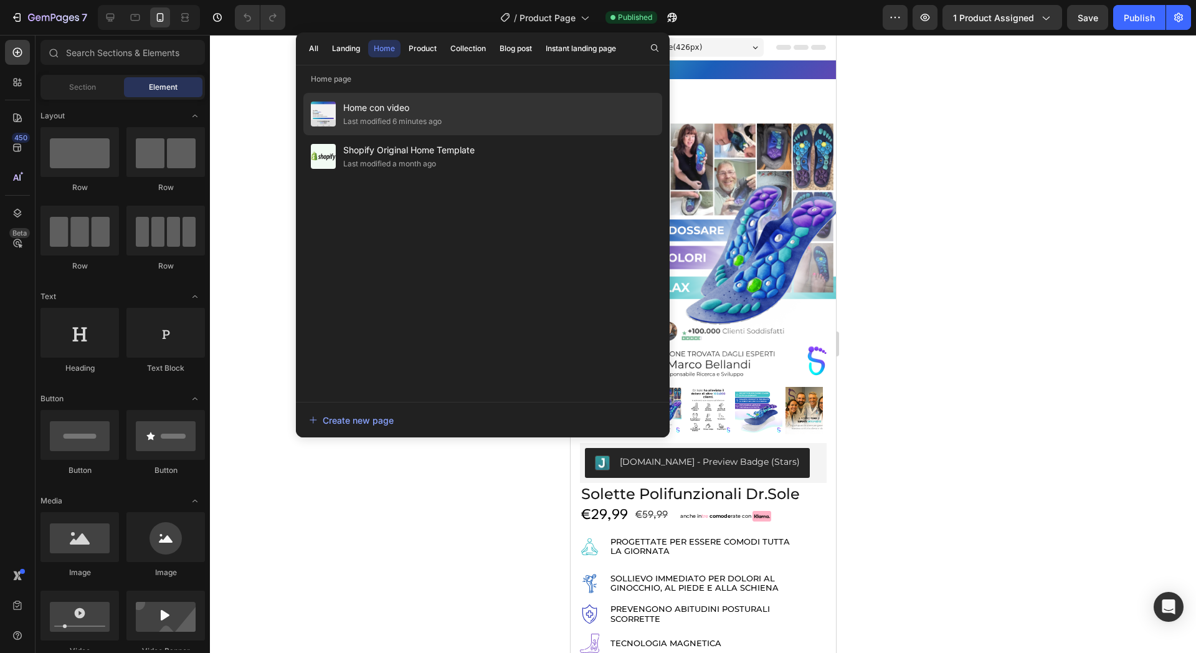
click at [391, 106] on span "Home con video" at bounding box center [392, 107] width 98 height 15
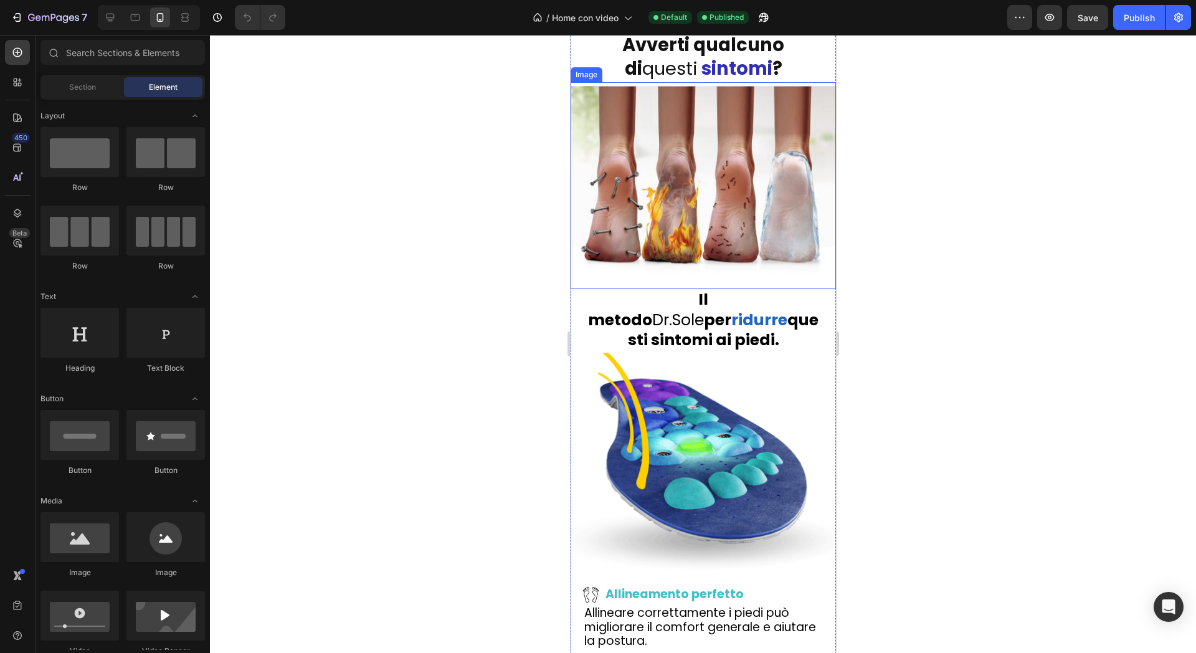
scroll to position [1714, 0]
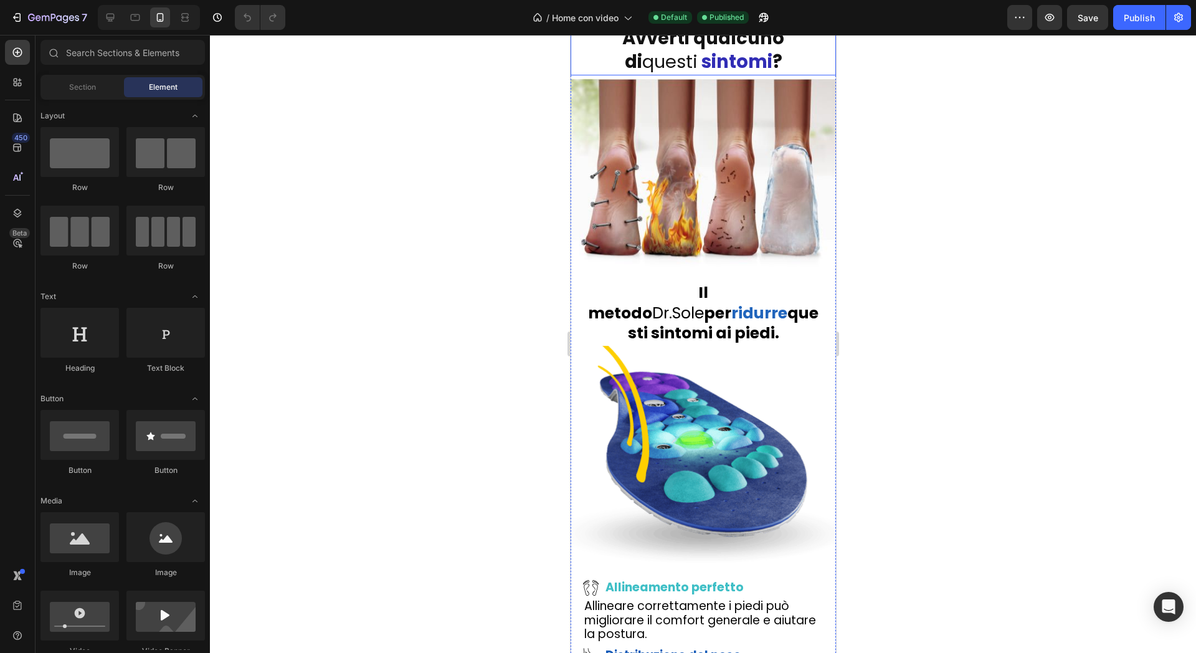
click at [702, 74] on strong "Avverti qualcuno di" at bounding box center [703, 50] width 162 height 49
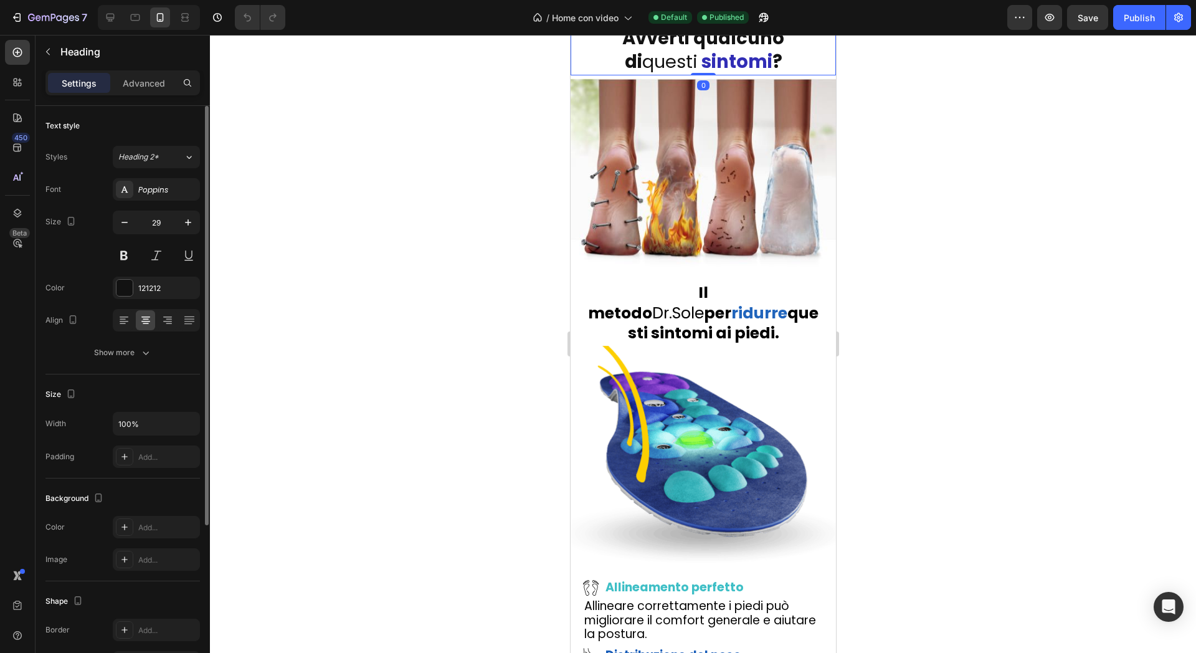
scroll to position [226, 0]
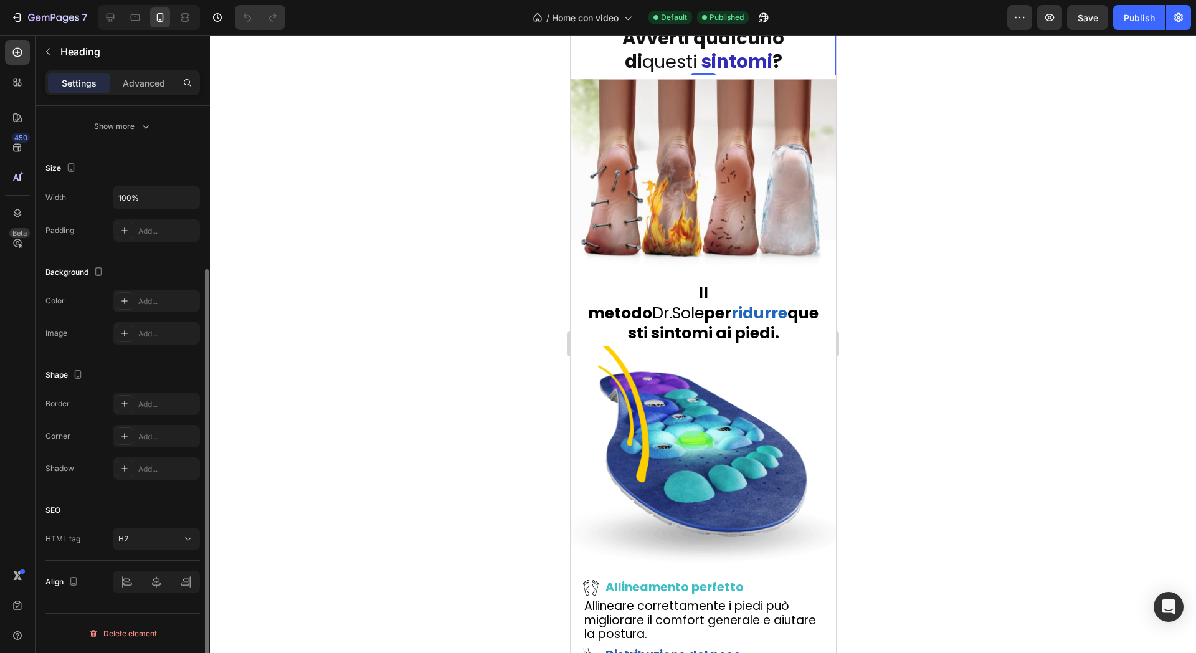
click at [156, 85] on p "Advanced" at bounding box center [144, 83] width 42 height 13
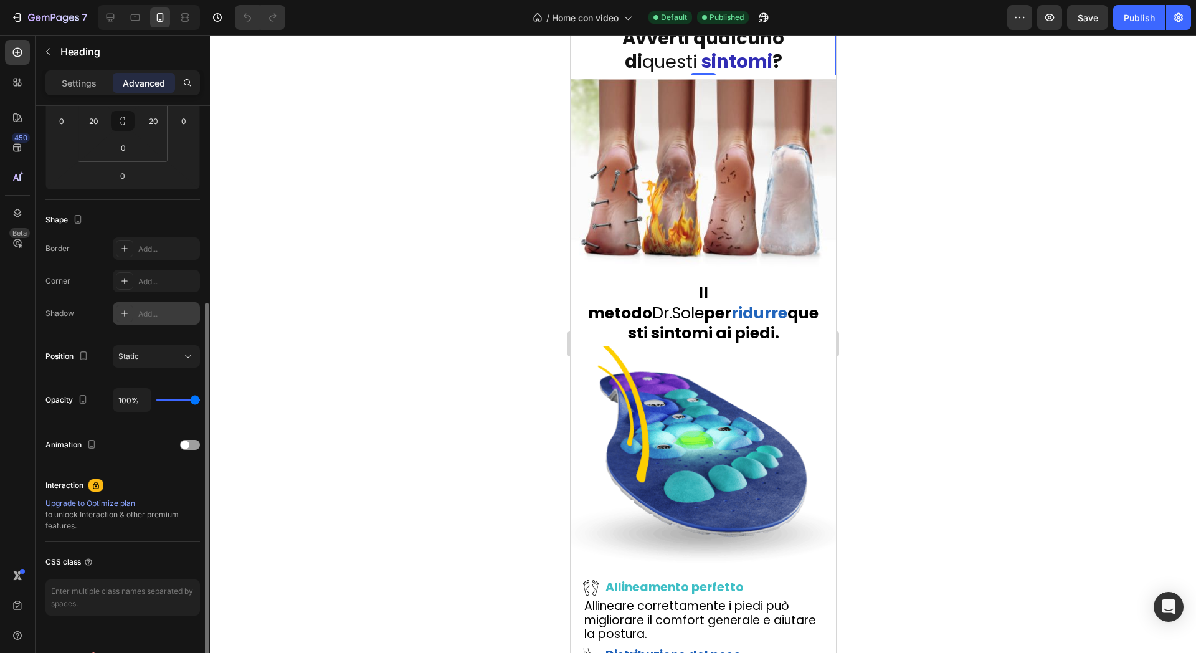
scroll to position [249, 0]
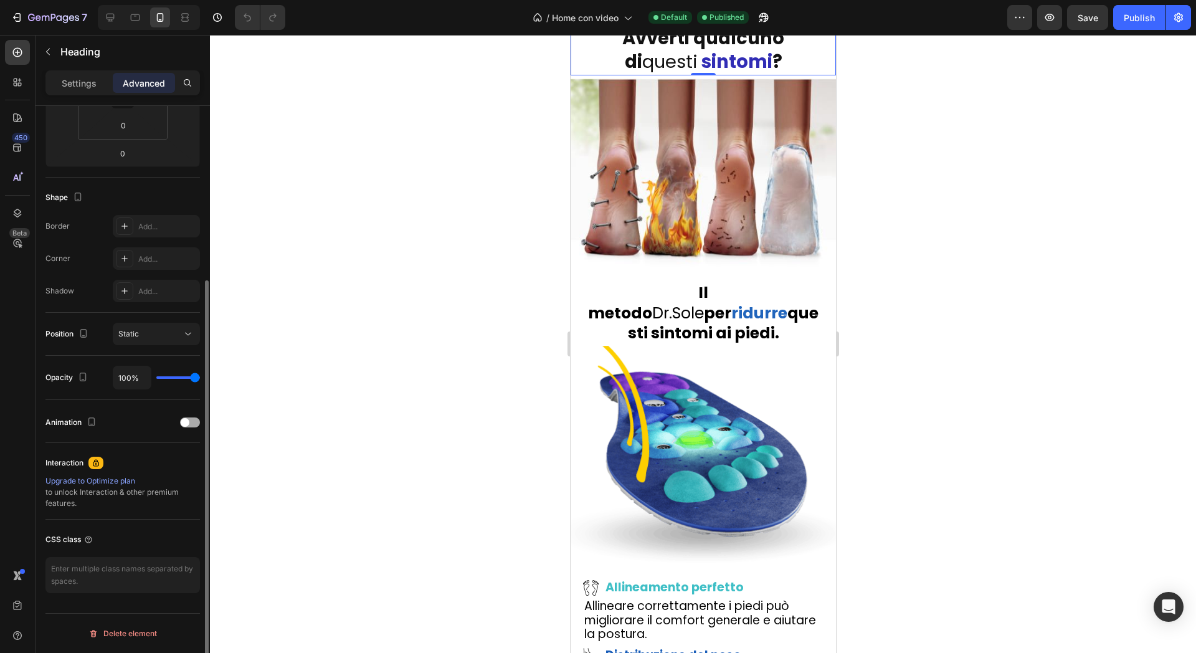
click at [199, 420] on div "Display on Desktop Yes No Tablet Yes No Mobile Yes No Spacing (px) 0 0 0 0 0 20…" at bounding box center [123, 272] width 174 height 831
drag, startPoint x: 193, startPoint y: 422, endPoint x: 199, endPoint y: 420, distance: 6.7
click at [188, 424] on div at bounding box center [190, 422] width 20 height 9
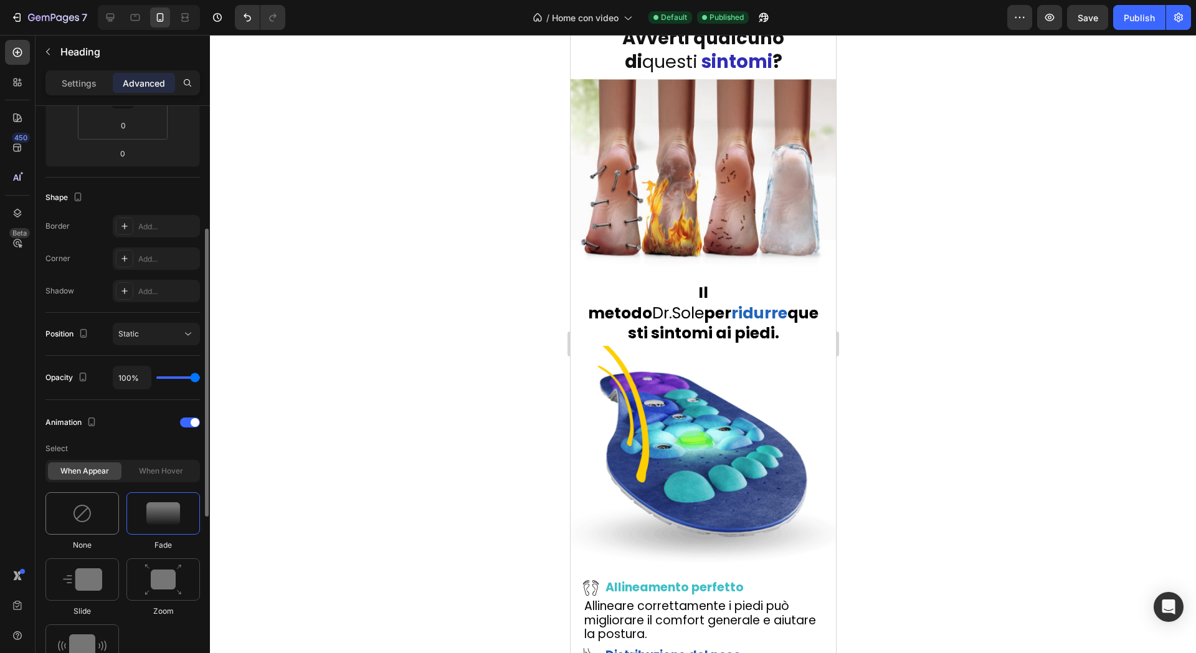
scroll to position [482, 0]
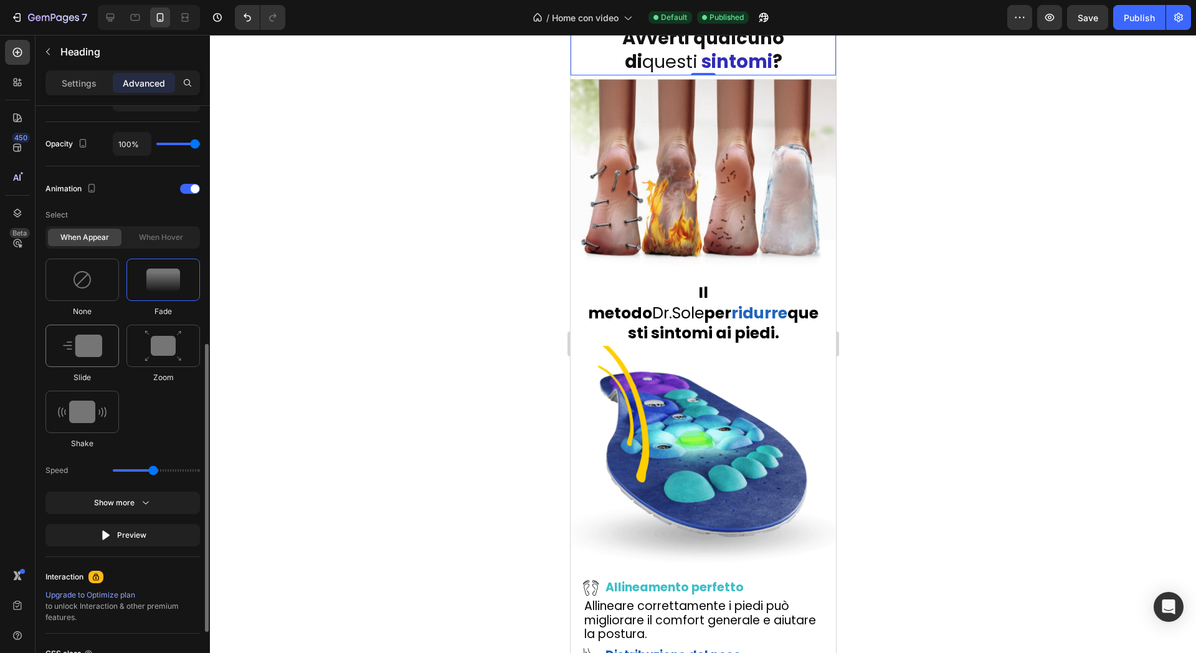
click at [79, 328] on div at bounding box center [82, 346] width 74 height 42
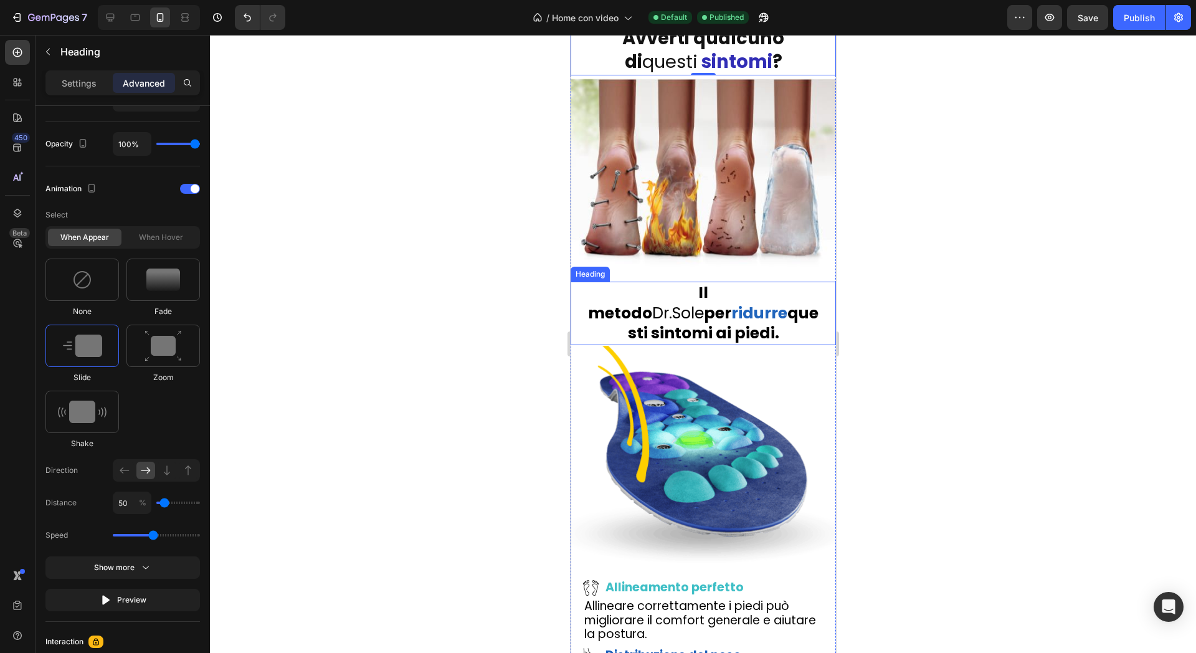
click at [680, 324] on span "Il metodo Dr.Sole per" at bounding box center [659, 303] width 143 height 42
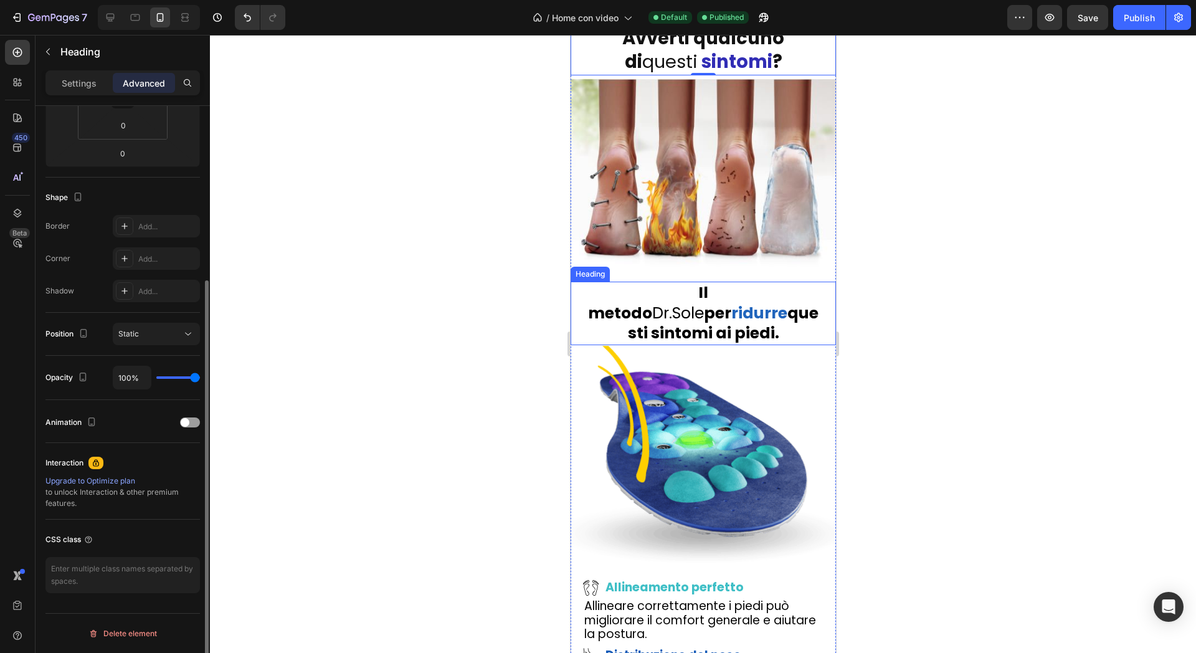
scroll to position [249, 0]
click at [185, 418] on div "Animation" at bounding box center [122, 422] width 155 height 20
click at [185, 420] on span at bounding box center [185, 422] width 9 height 9
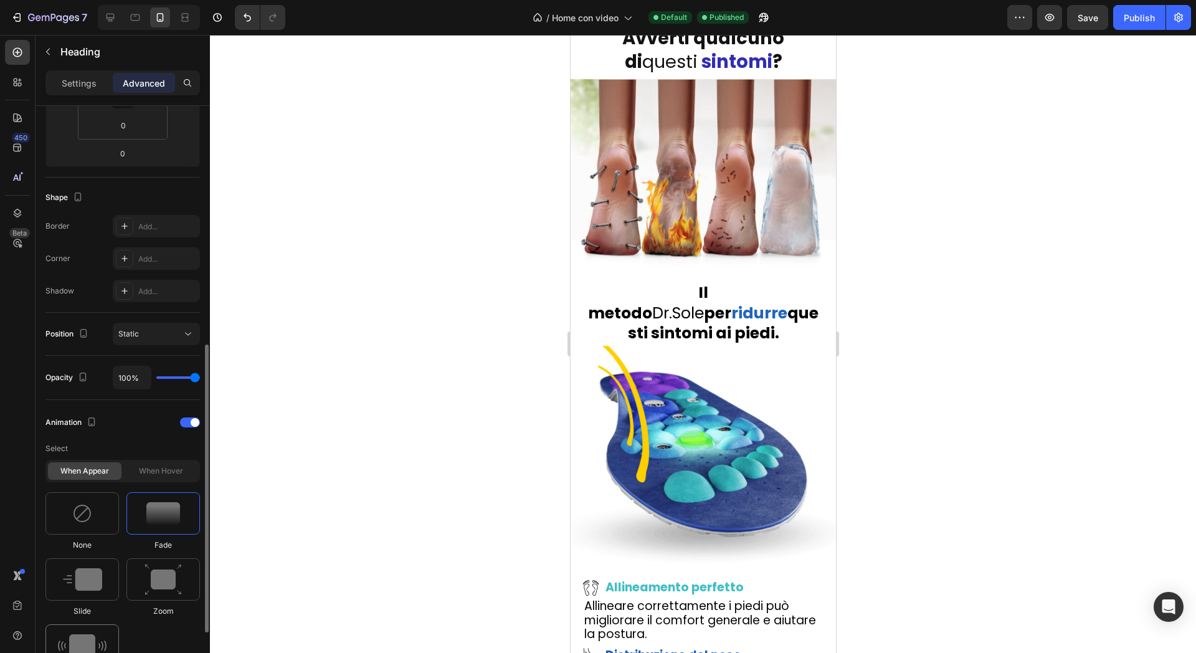
scroll to position [404, 0]
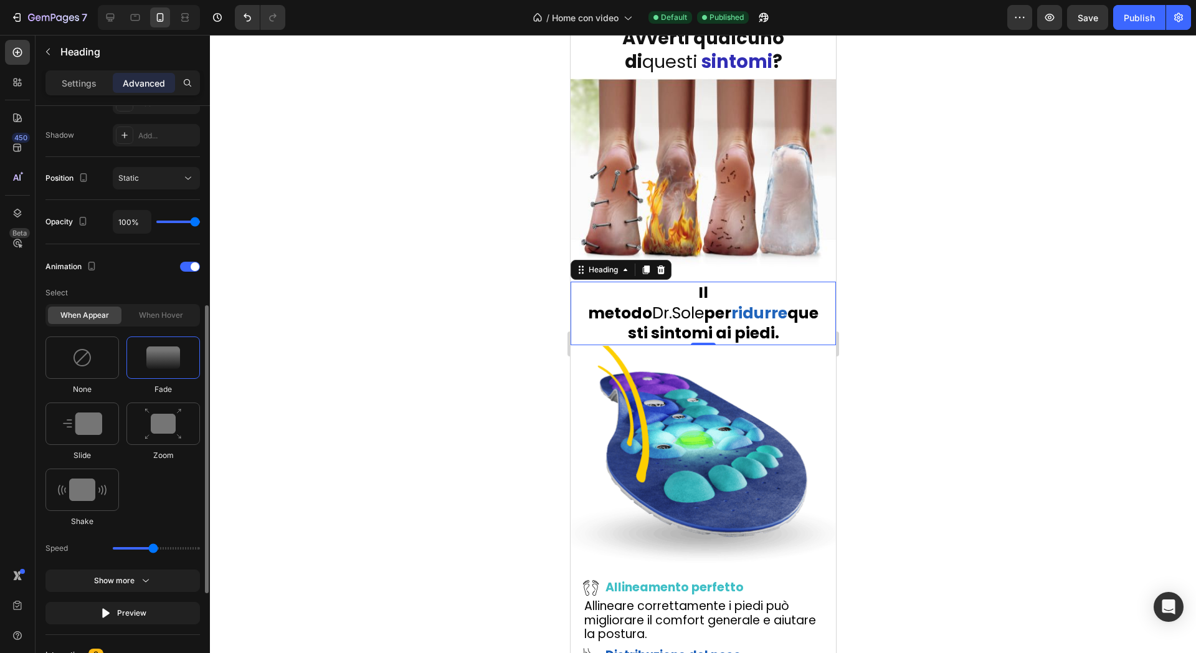
click at [126, 386] on div "None" at bounding box center [163, 365] width 74 height 59
click at [93, 413] on img at bounding box center [82, 423] width 39 height 22
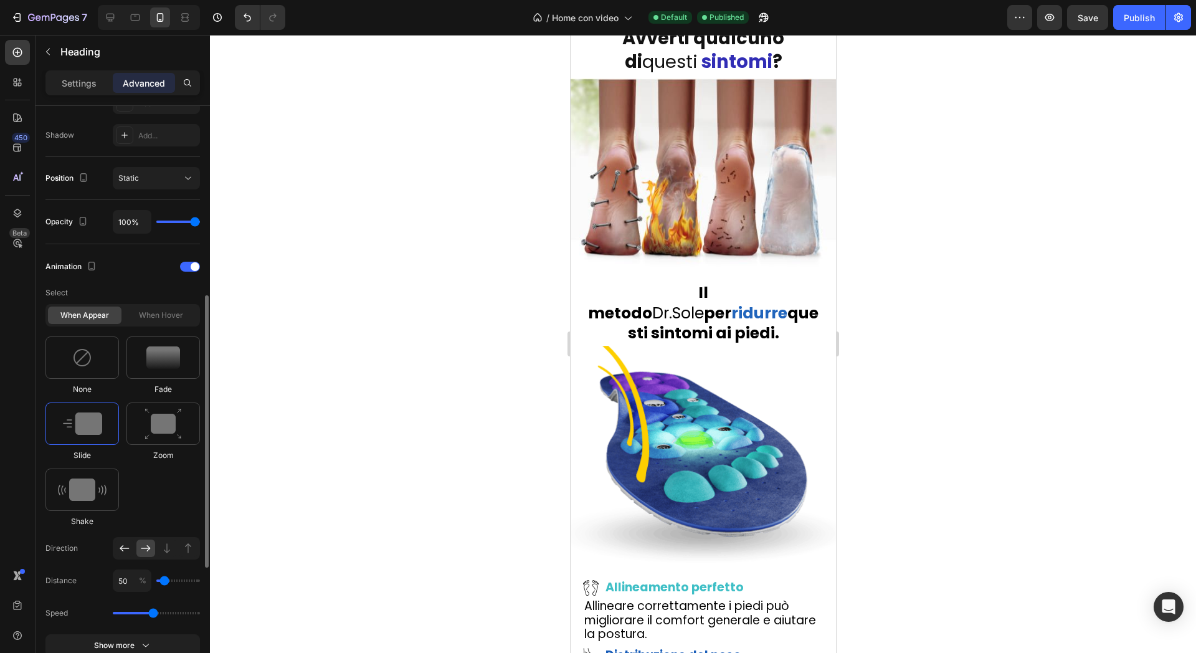
click at [120, 545] on icon at bounding box center [124, 548] width 12 height 12
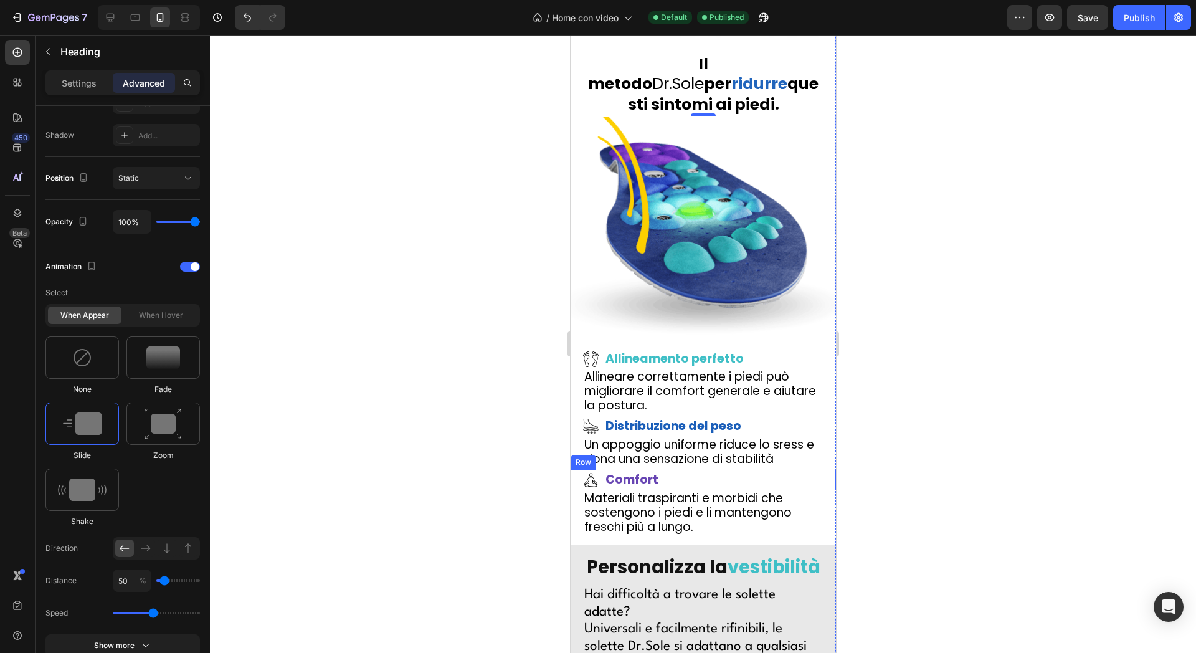
scroll to position [2103, 0]
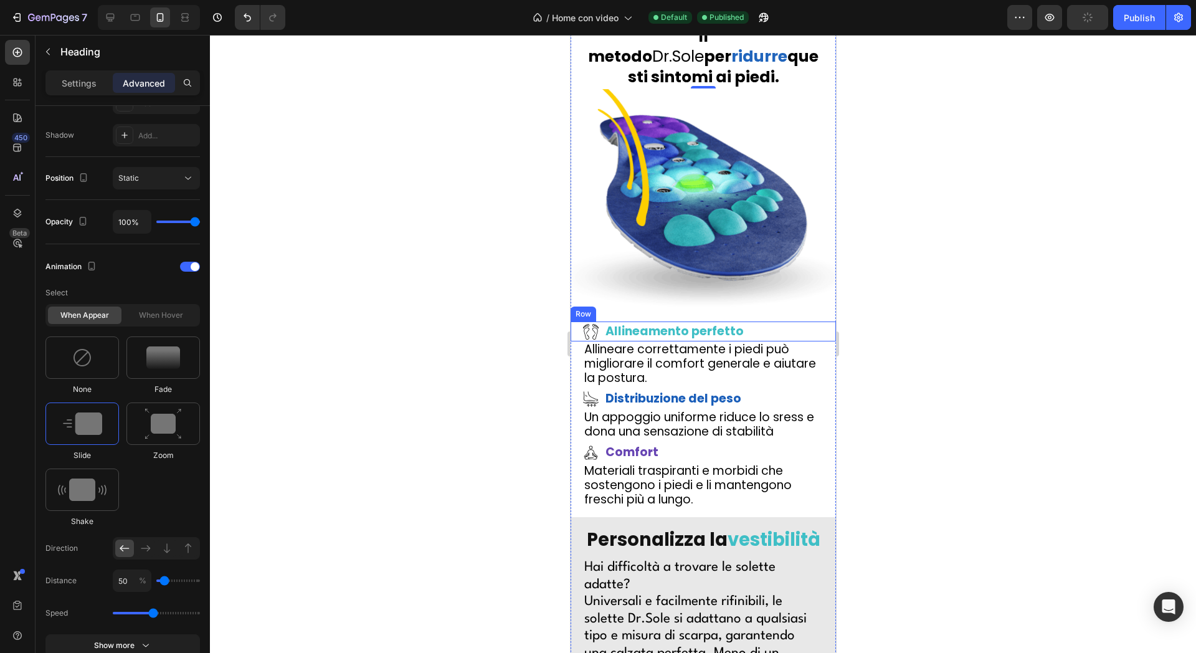
click at [791, 322] on div "Icon Allineamento perfetto Text Block Row" at bounding box center [702, 332] width 265 height 21
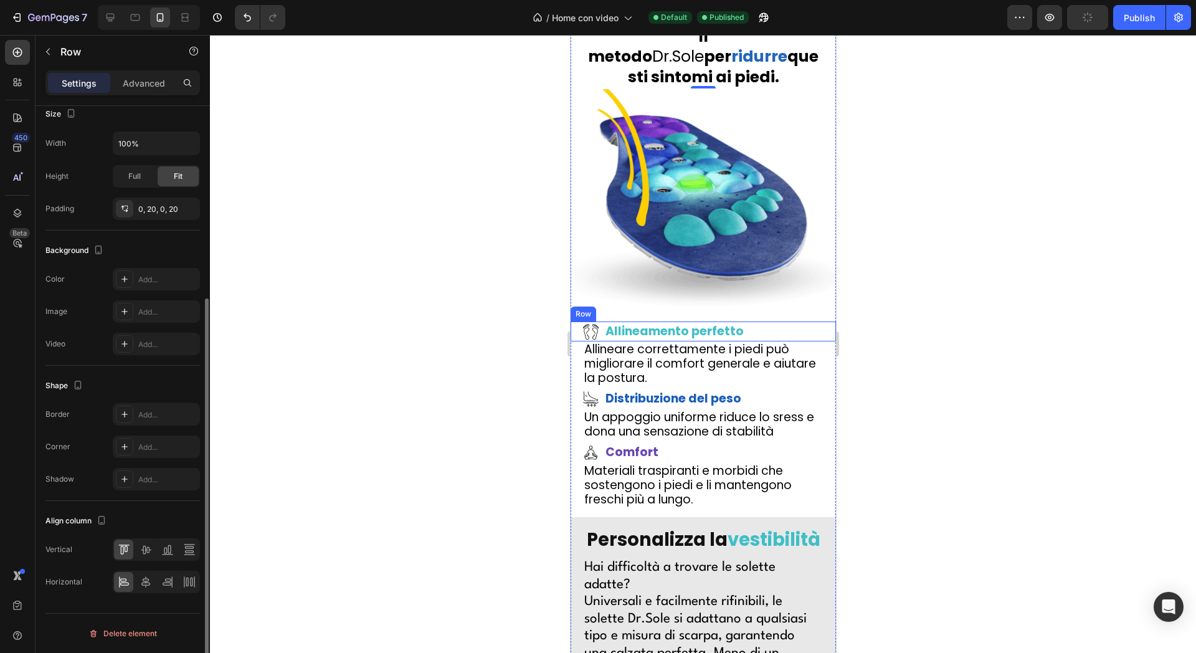
scroll to position [0, 0]
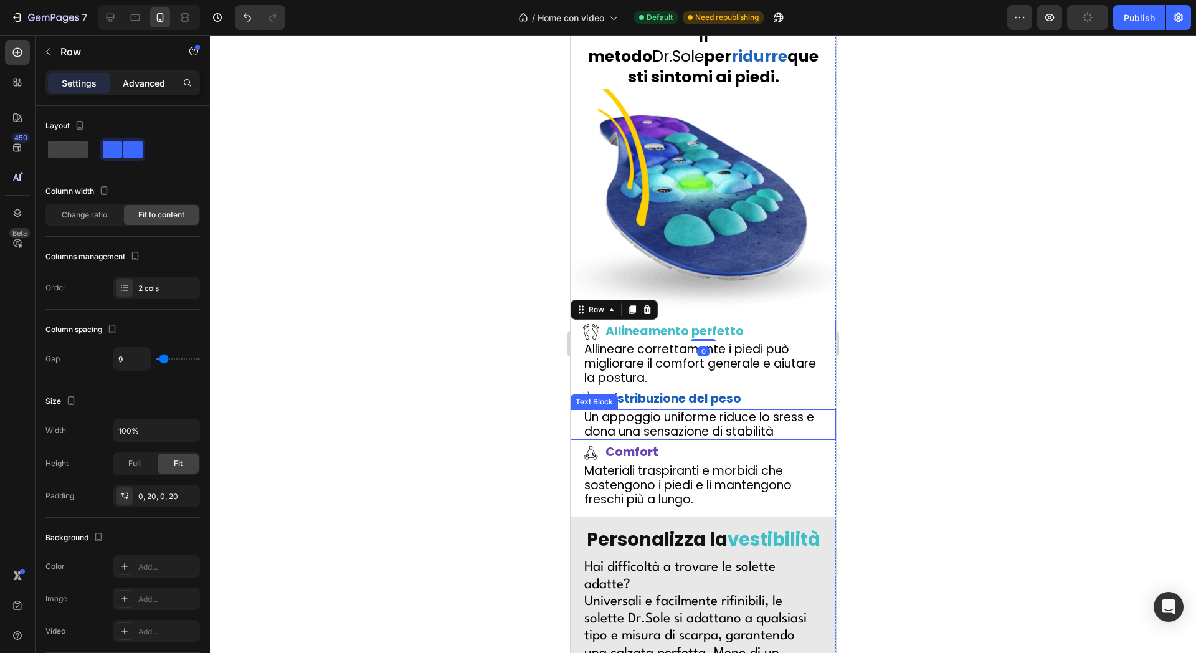
click at [128, 83] on p "Advanced" at bounding box center [144, 83] width 42 height 13
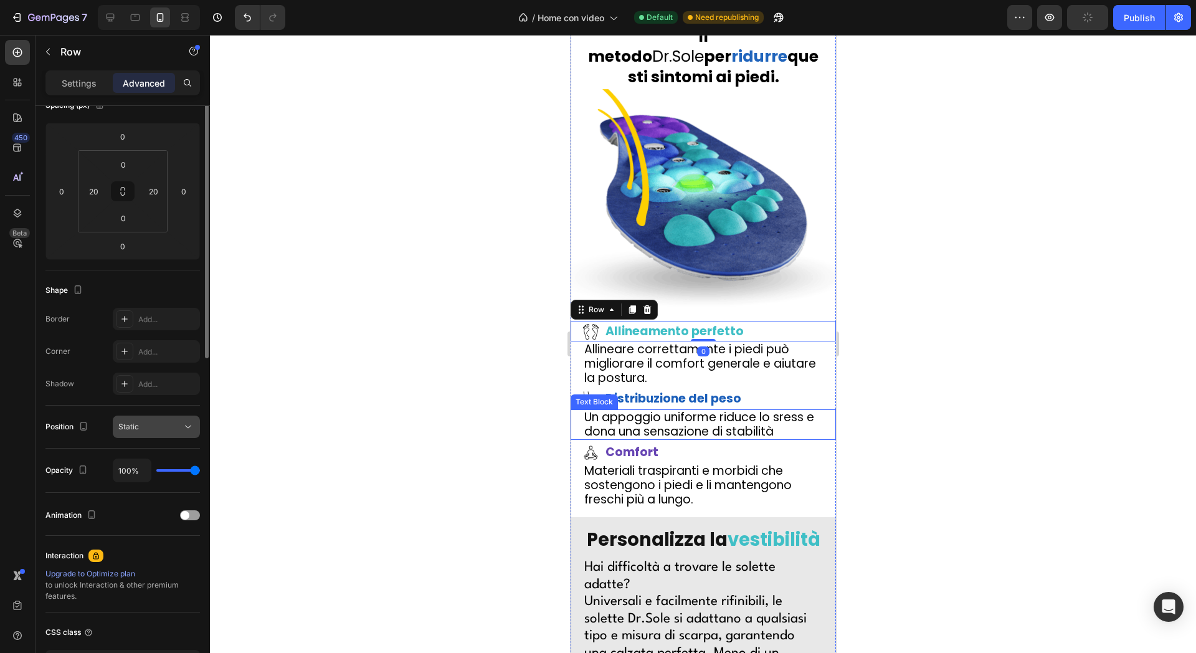
scroll to position [249, 0]
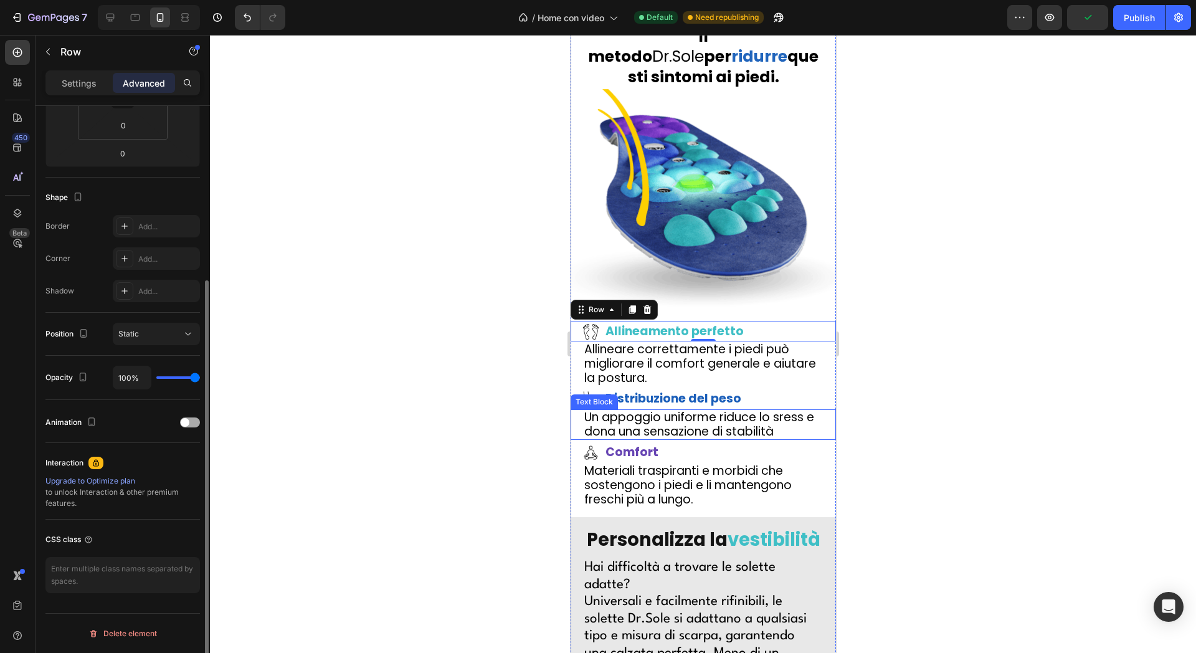
drag, startPoint x: 181, startPoint y: 431, endPoint x: 189, endPoint y: 416, distance: 17.9
click at [186, 421] on div "Animation" at bounding box center [122, 422] width 155 height 20
click at [189, 416] on div "Animation" at bounding box center [122, 422] width 155 height 20
click at [190, 419] on div at bounding box center [190, 422] width 20 height 10
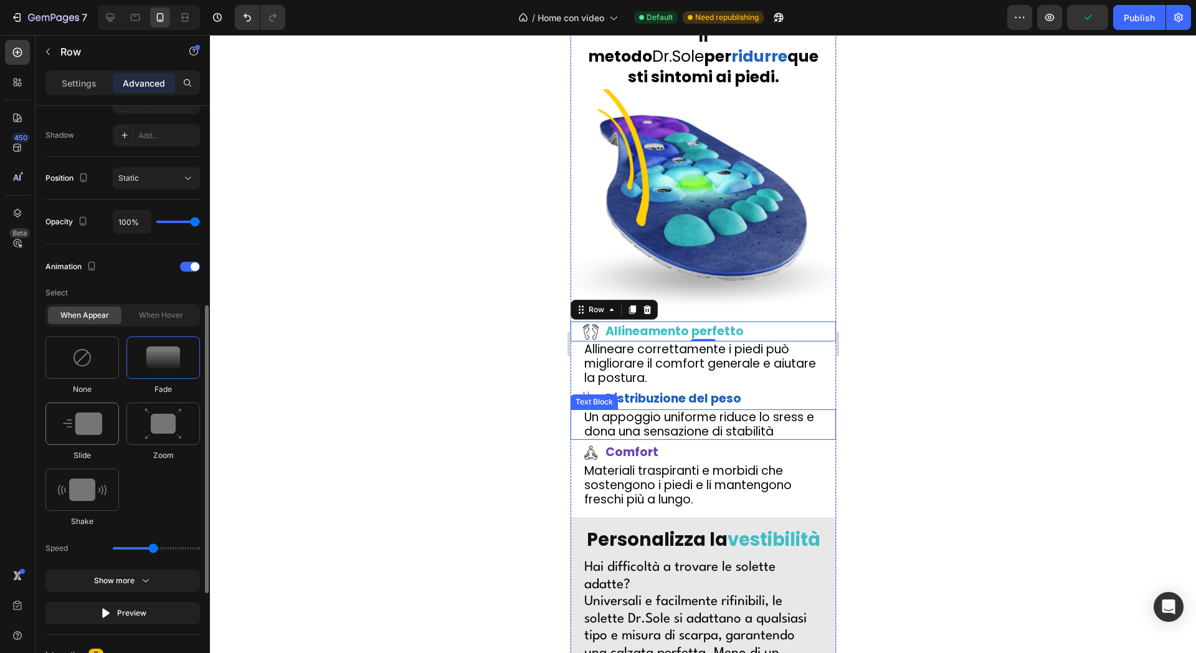
click at [91, 434] on img at bounding box center [82, 423] width 39 height 22
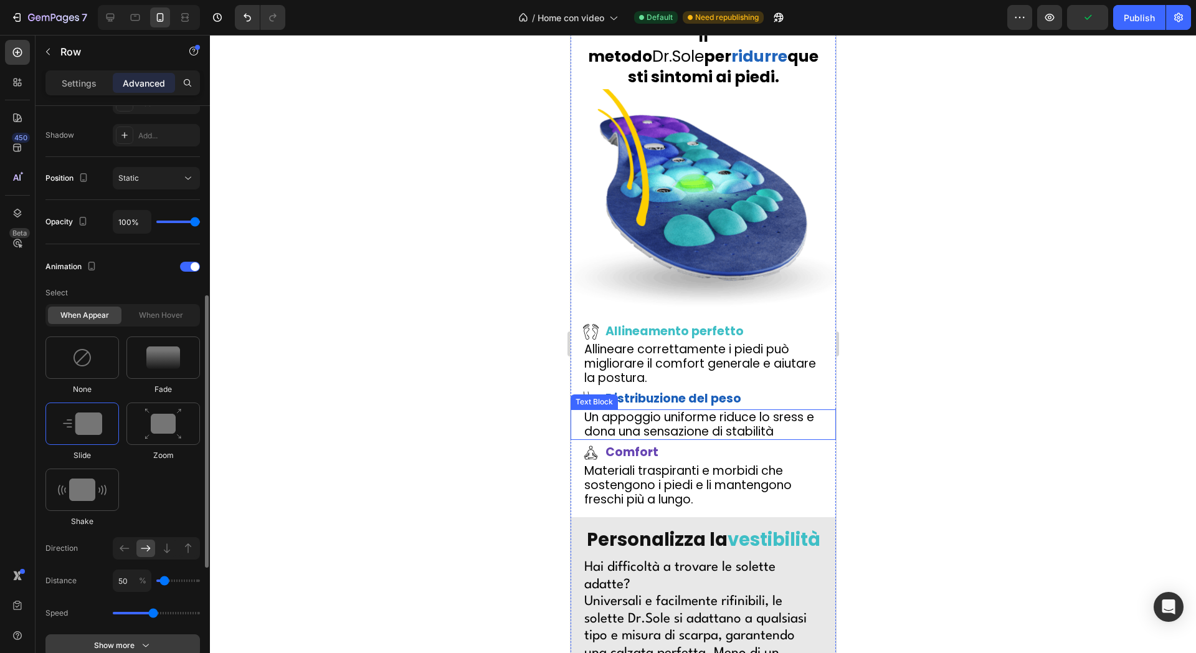
scroll to position [560, 0]
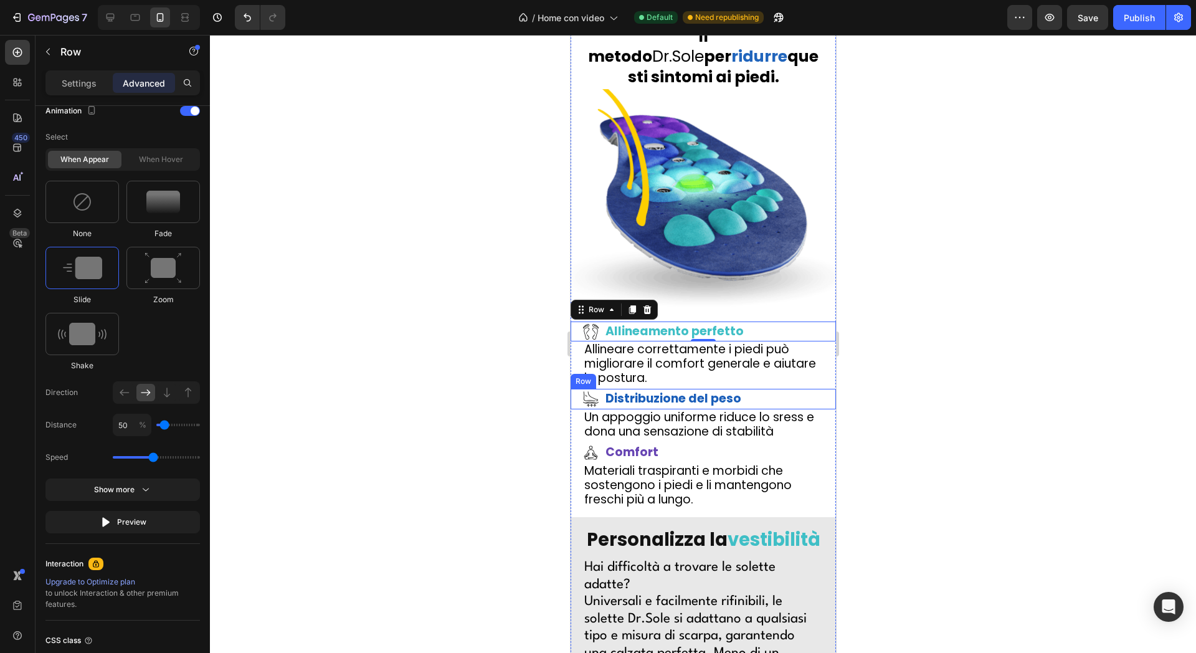
click at [785, 389] on div "Icon Distribuzione del peso Text Block Row" at bounding box center [702, 399] width 265 height 21
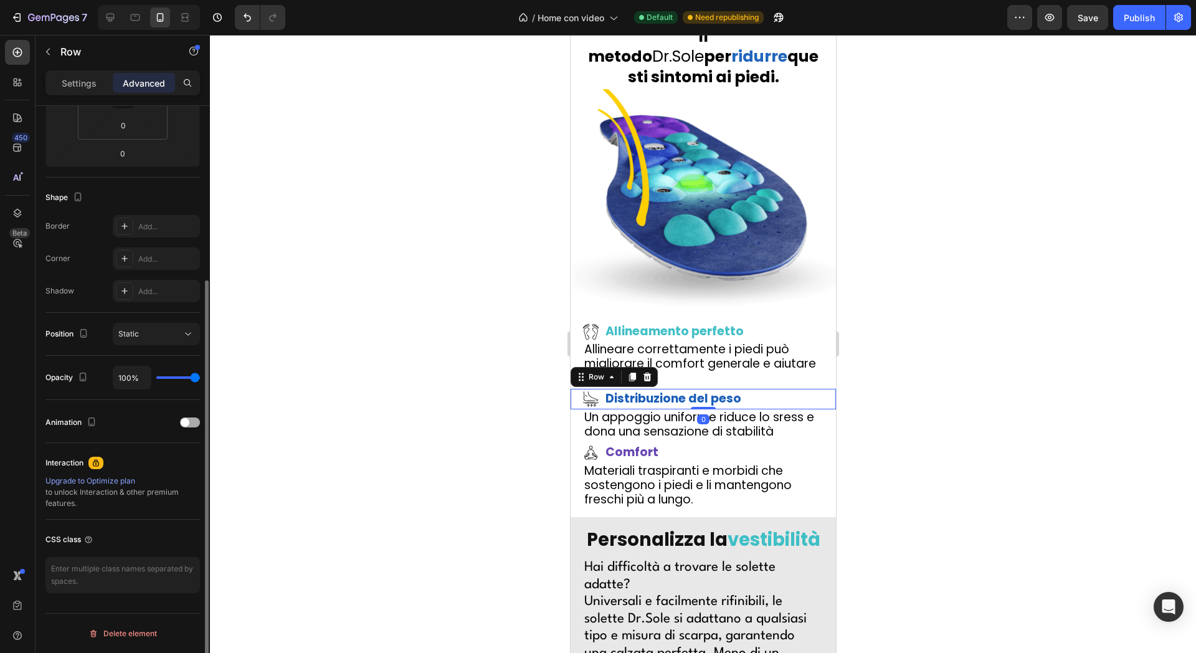
drag, startPoint x: 189, startPoint y: 421, endPoint x: 185, endPoint y: 427, distance: 7.6
click at [189, 421] on div at bounding box center [190, 422] width 20 height 9
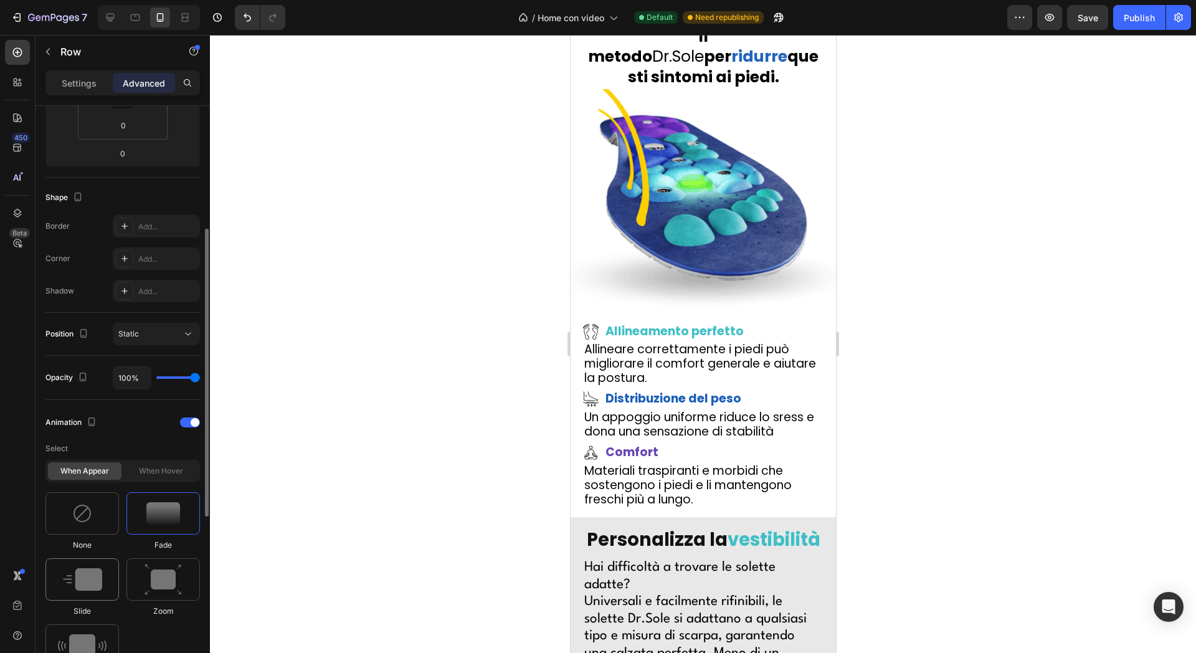
click at [87, 560] on div at bounding box center [82, 579] width 74 height 42
drag, startPoint x: 791, startPoint y: 409, endPoint x: 776, endPoint y: 411, distance: 15.2
click at [791, 442] on div "Icon Comfort Text Block Row" at bounding box center [702, 452] width 265 height 21
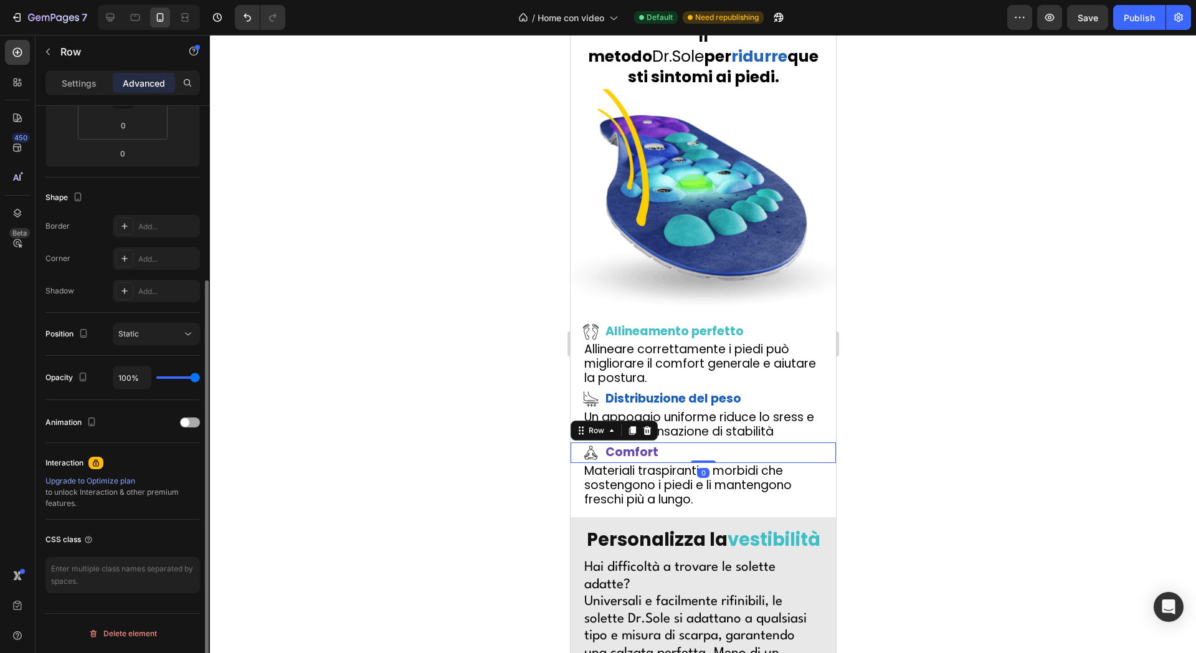
click at [180, 421] on div "Animation" at bounding box center [122, 422] width 155 height 20
click at [184, 421] on span at bounding box center [185, 422] width 9 height 9
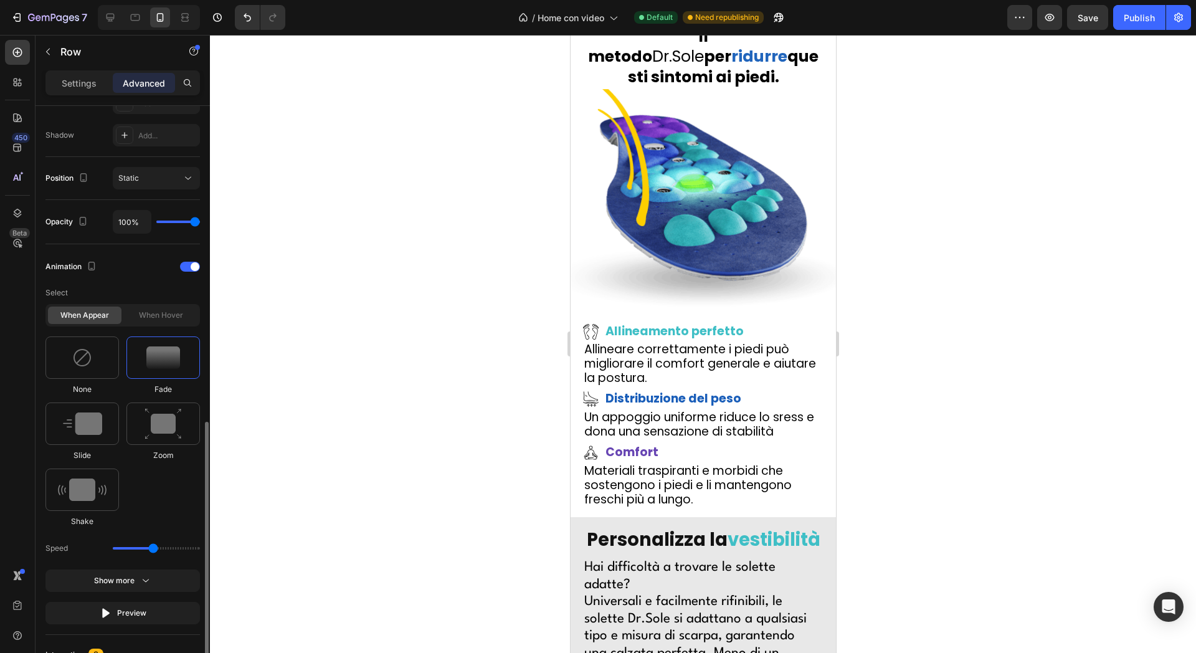
scroll to position [482, 0]
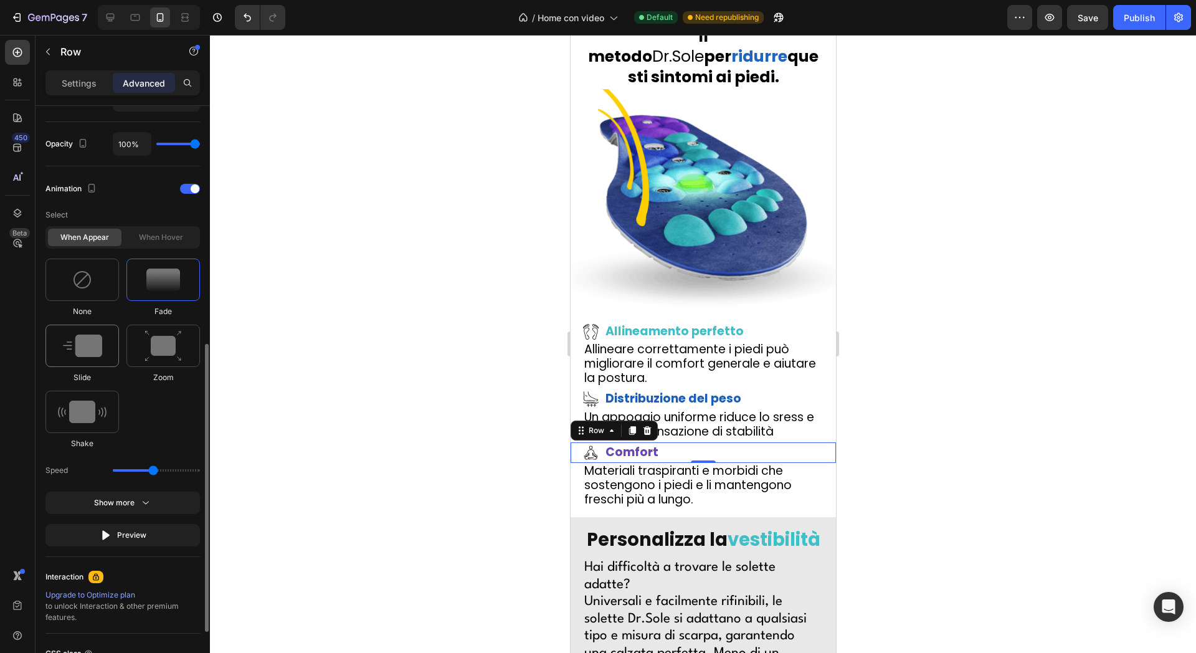
click at [89, 346] on img at bounding box center [82, 346] width 39 height 22
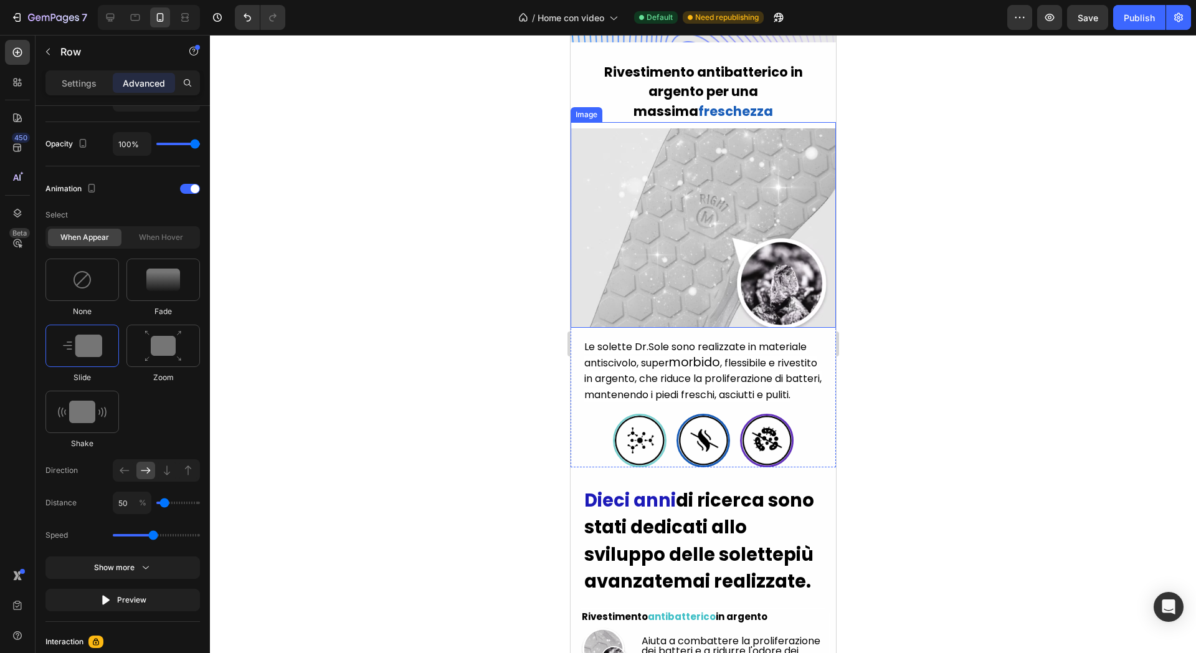
scroll to position [3193, 0]
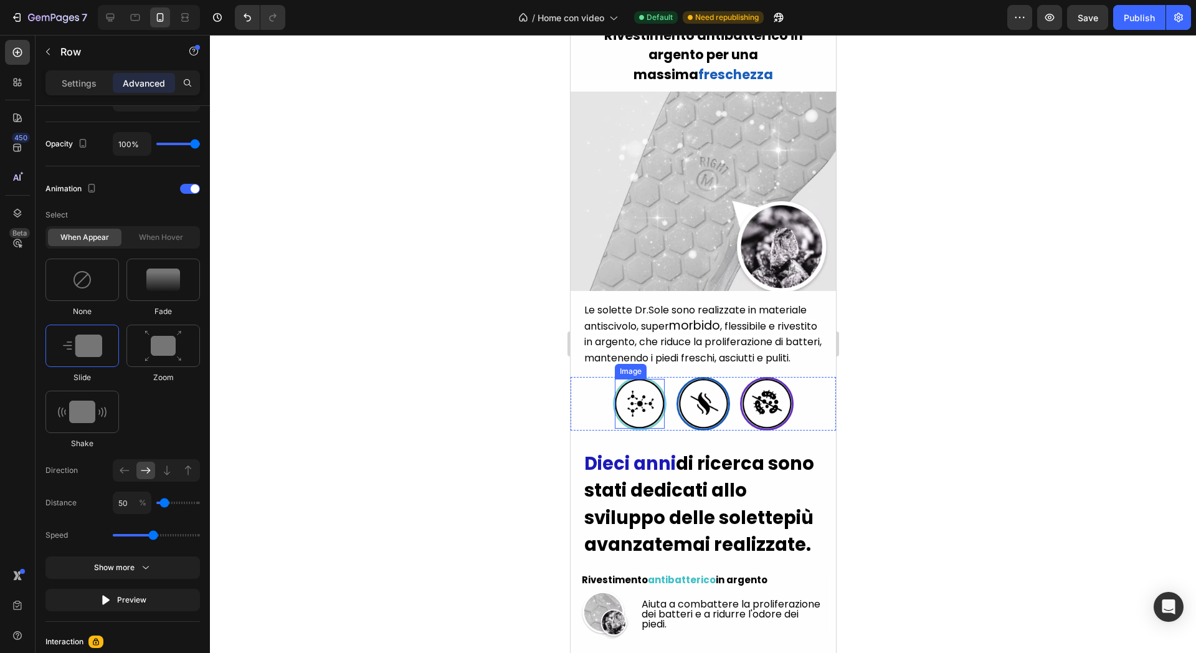
click at [641, 411] on img at bounding box center [639, 404] width 50 height 50
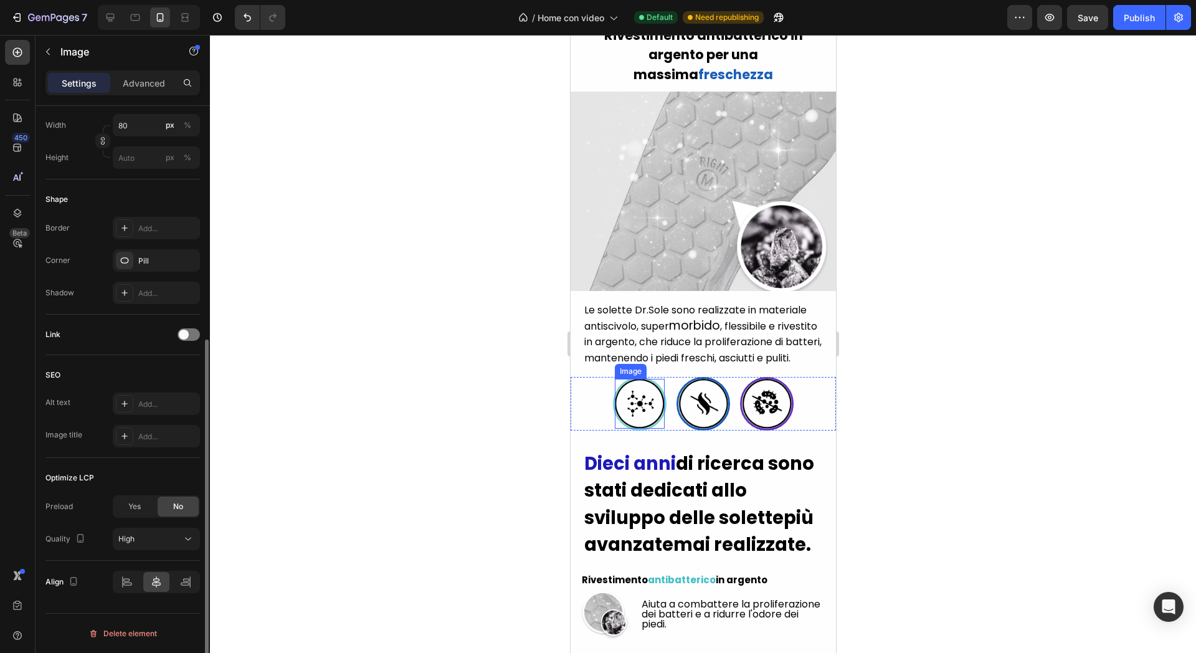
scroll to position [0, 0]
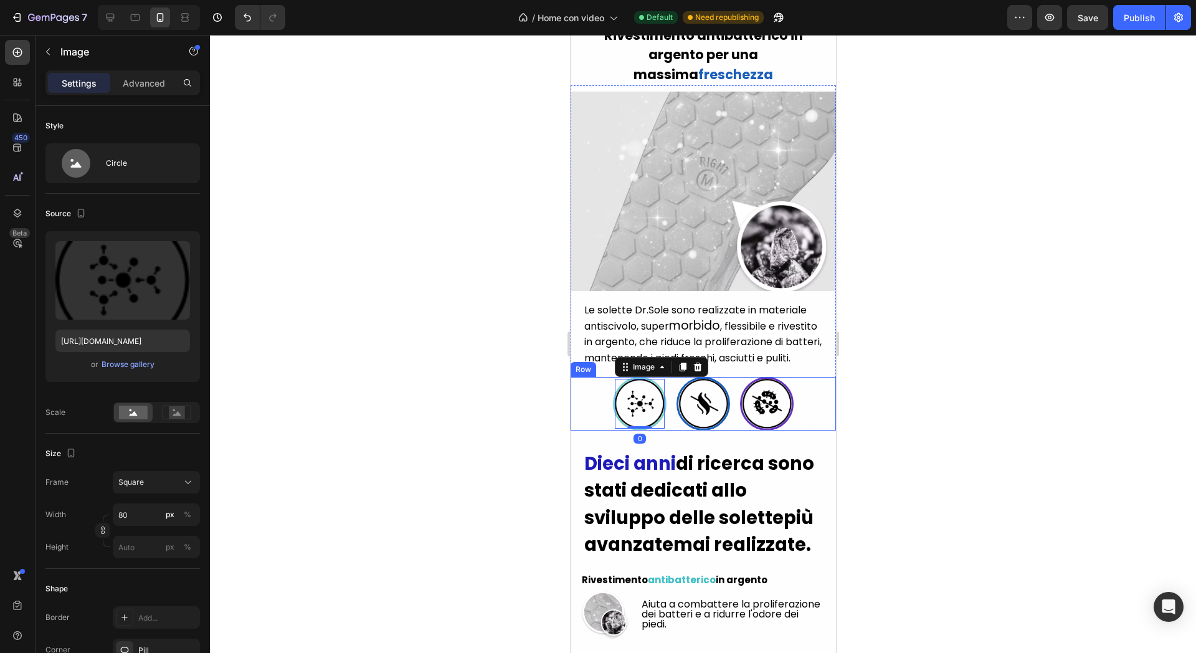
click at [583, 402] on div "Image 0 Image Image Row" at bounding box center [702, 404] width 265 height 54
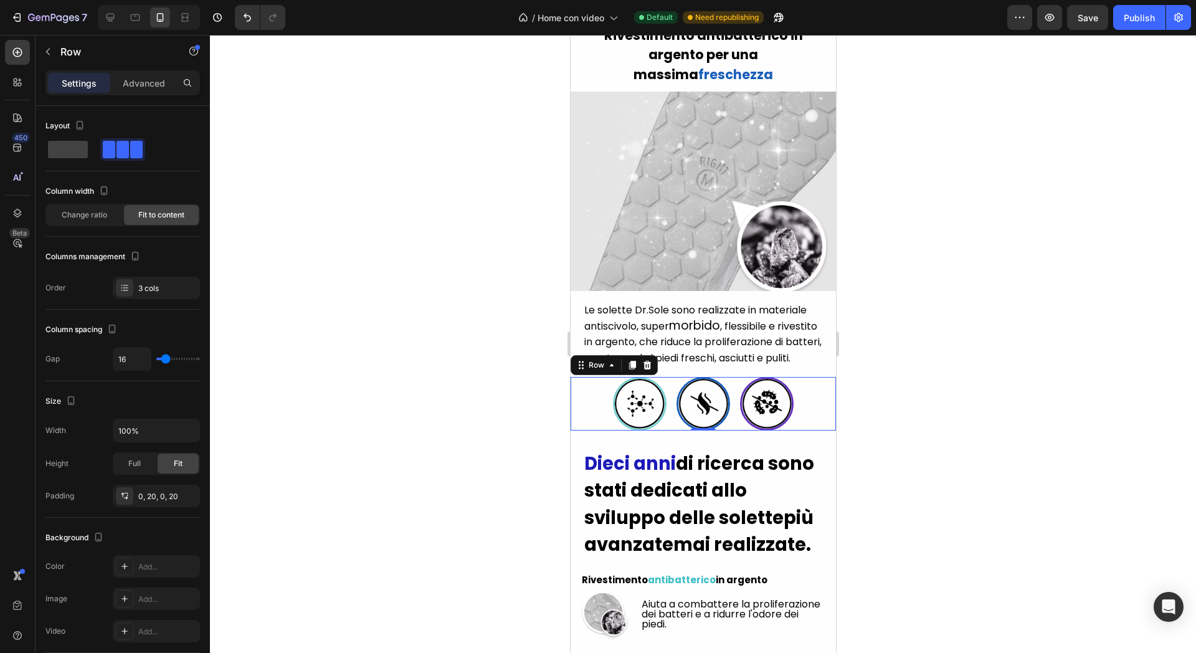
click at [649, 370] on icon at bounding box center [647, 365] width 10 height 10
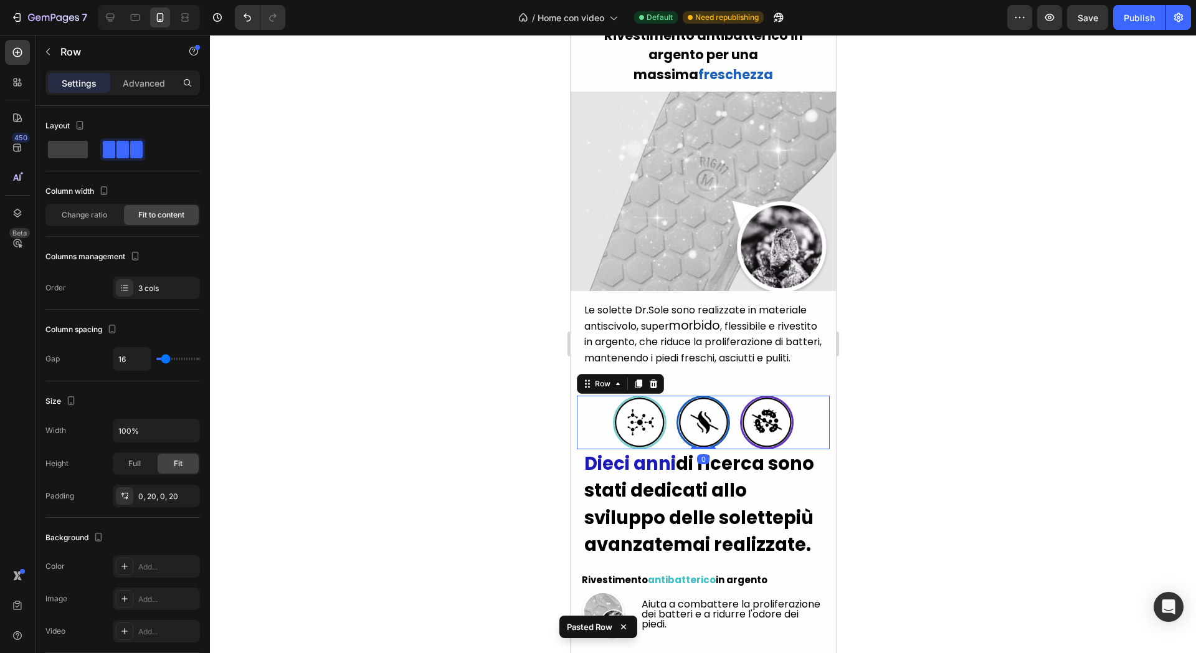
drag, startPoint x: 698, startPoint y: 492, endPoint x: 706, endPoint y: 439, distance: 53.6
click at [706, 439] on div "Image Image Image Row 0" at bounding box center [702, 423] width 253 height 54
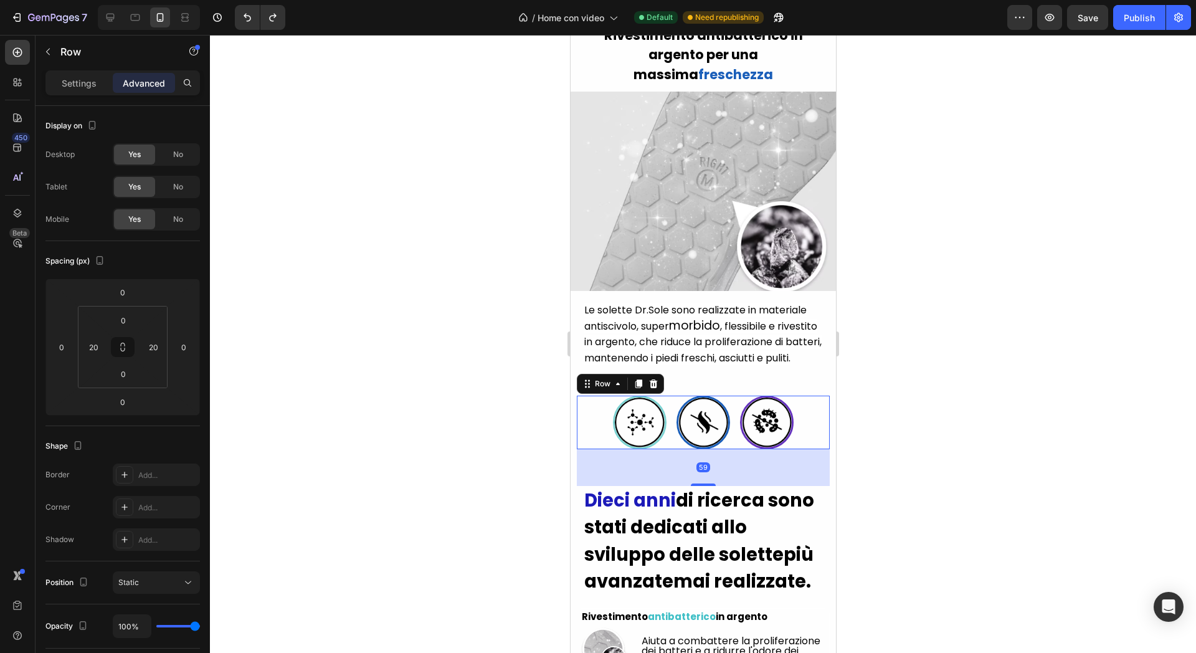
click at [475, 315] on div at bounding box center [703, 344] width 986 height 618
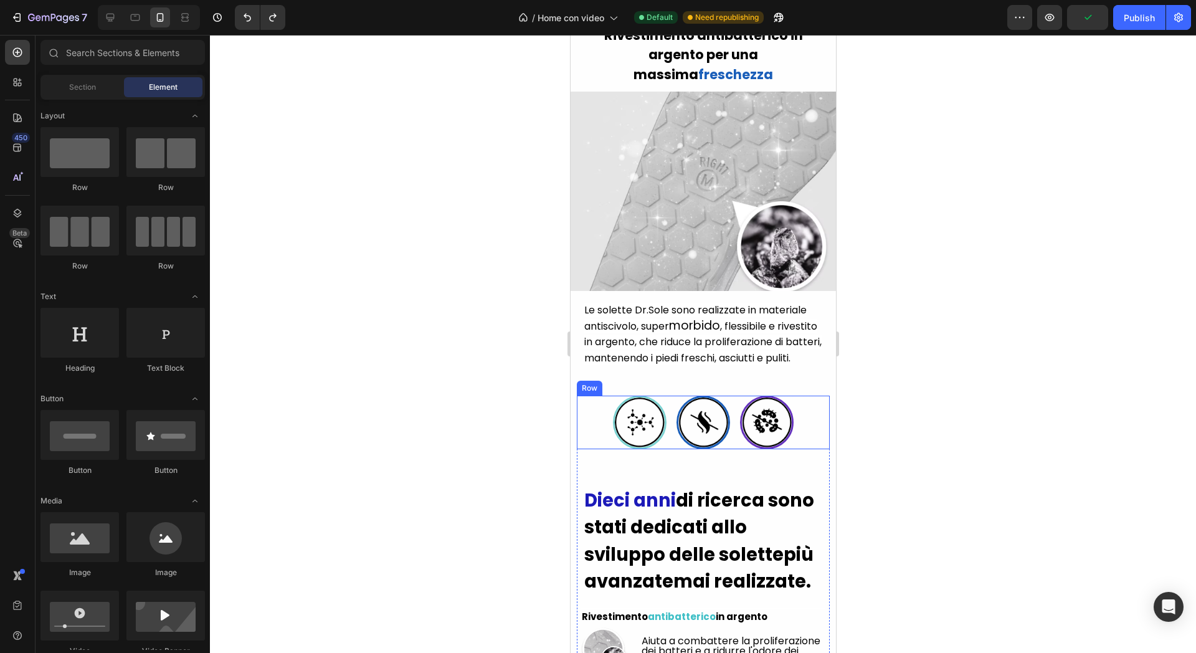
click at [800, 446] on div "Image Image Image Row" at bounding box center [702, 423] width 253 height 54
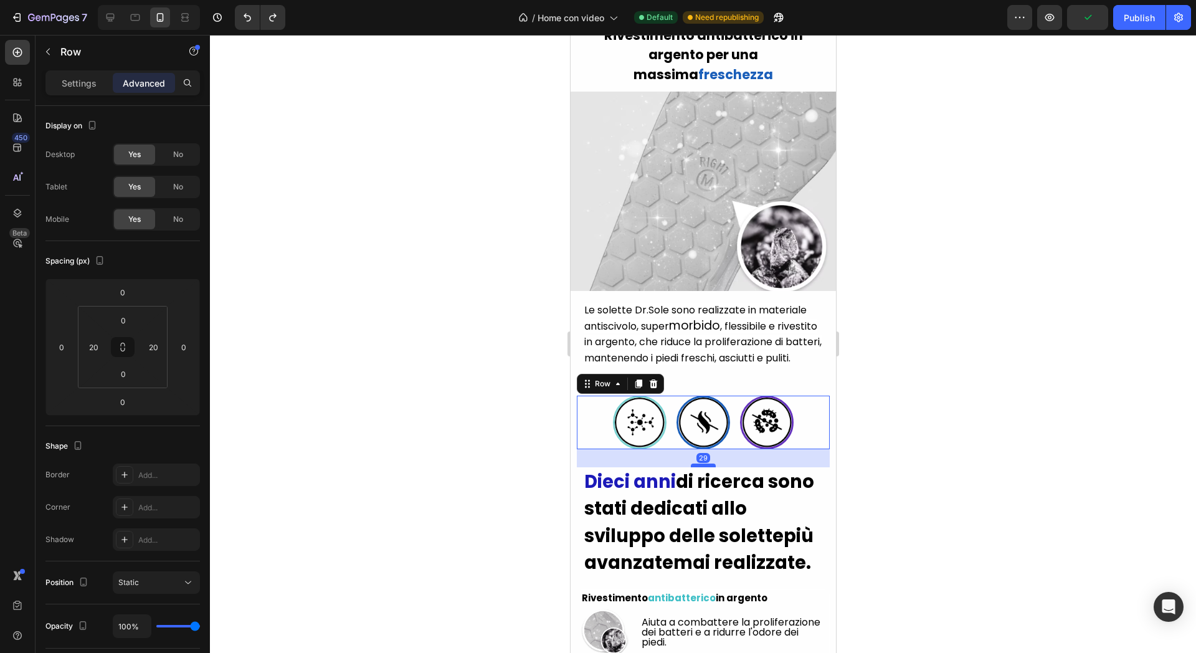
drag, startPoint x: 695, startPoint y: 490, endPoint x: 696, endPoint y: 472, distance: 18.7
click at [696, 467] on div at bounding box center [702, 466] width 25 height 4
click at [1037, 385] on div at bounding box center [703, 344] width 986 height 618
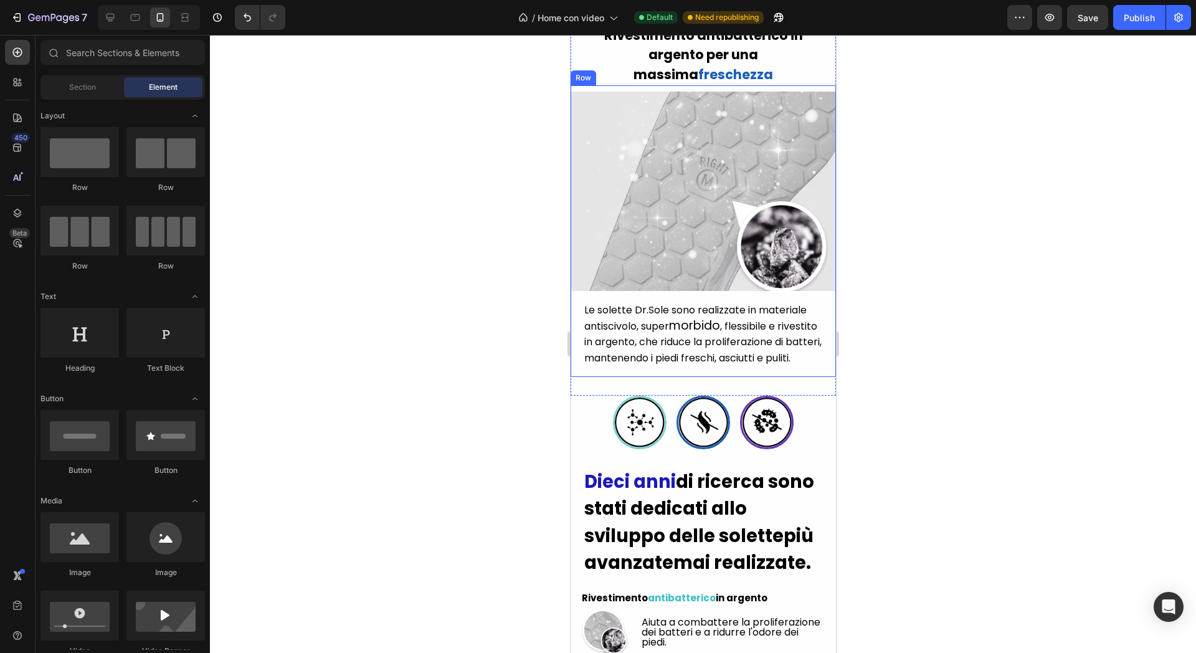
click at [773, 377] on div "Le solette Dr.Sole sono realizzate in materiale antiscivolo, super morbido , fl…" at bounding box center [702, 339] width 265 height 76
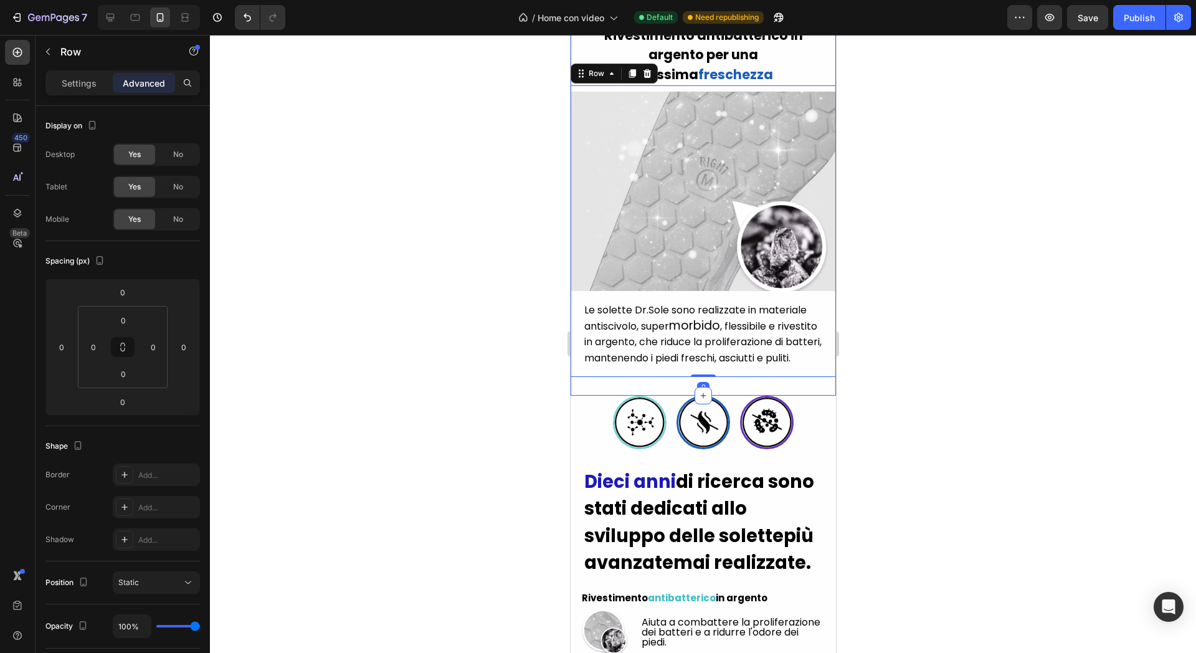
click at [770, 390] on div "Rivestimento antibatterico in argento per una massima freschezza Heading Image …" at bounding box center [702, 201] width 265 height 390
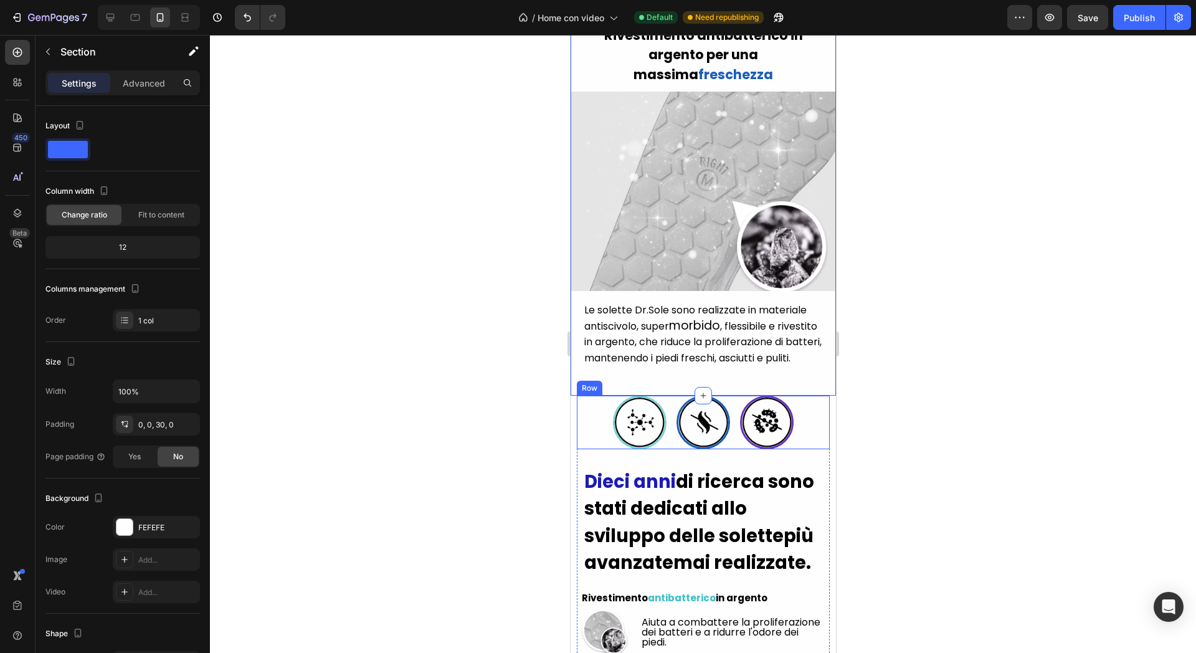
click at [799, 408] on div "Image Image Image Row" at bounding box center [702, 423] width 253 height 54
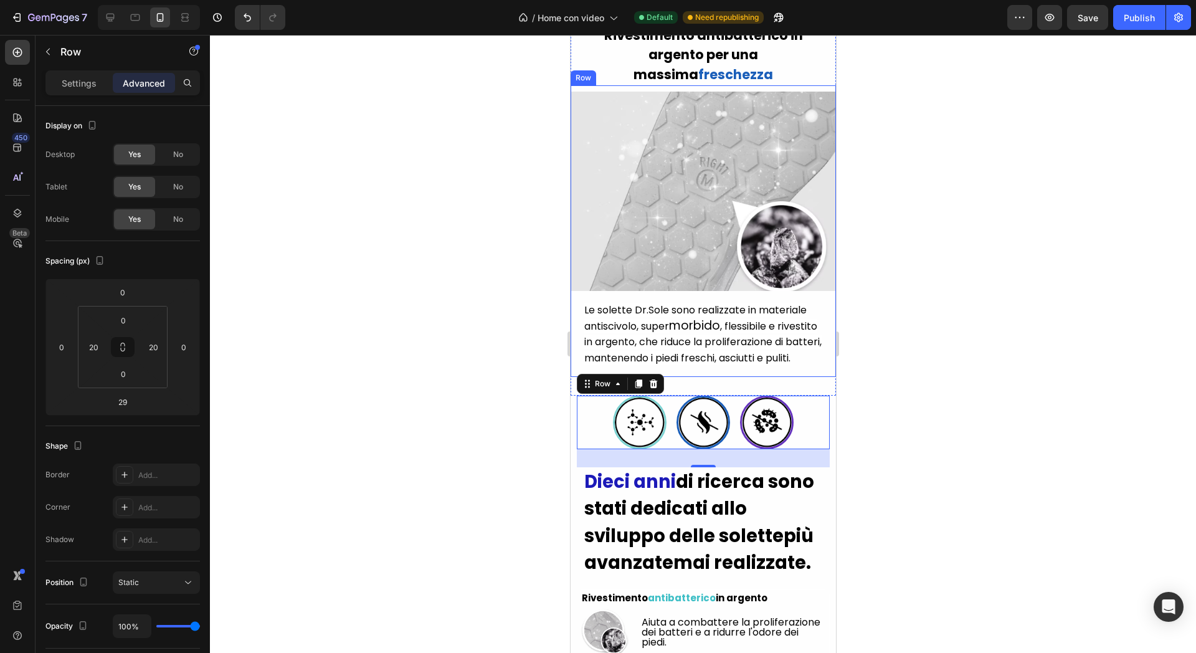
click at [685, 376] on div "Le solette Dr.Sole sono realizzate in materiale antiscivolo, super morbido , fl…" at bounding box center [702, 339] width 265 height 76
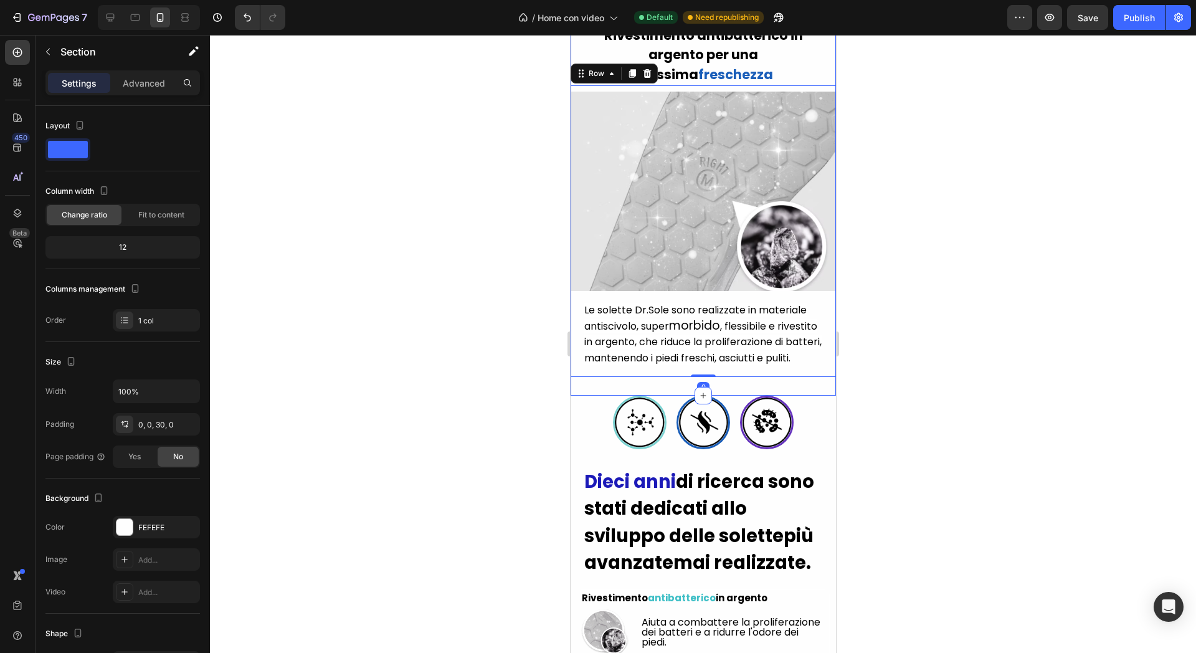
click at [718, 389] on div "Rivestimento antibatterico in argento per una massima freschezza Heading Image …" at bounding box center [702, 201] width 265 height 390
drag, startPoint x: 164, startPoint y: 90, endPoint x: 162, endPoint y: 82, distance: 7.7
click at [162, 82] on div "Advanced" at bounding box center [144, 83] width 62 height 20
click at [162, 82] on p "Advanced" at bounding box center [144, 83] width 42 height 13
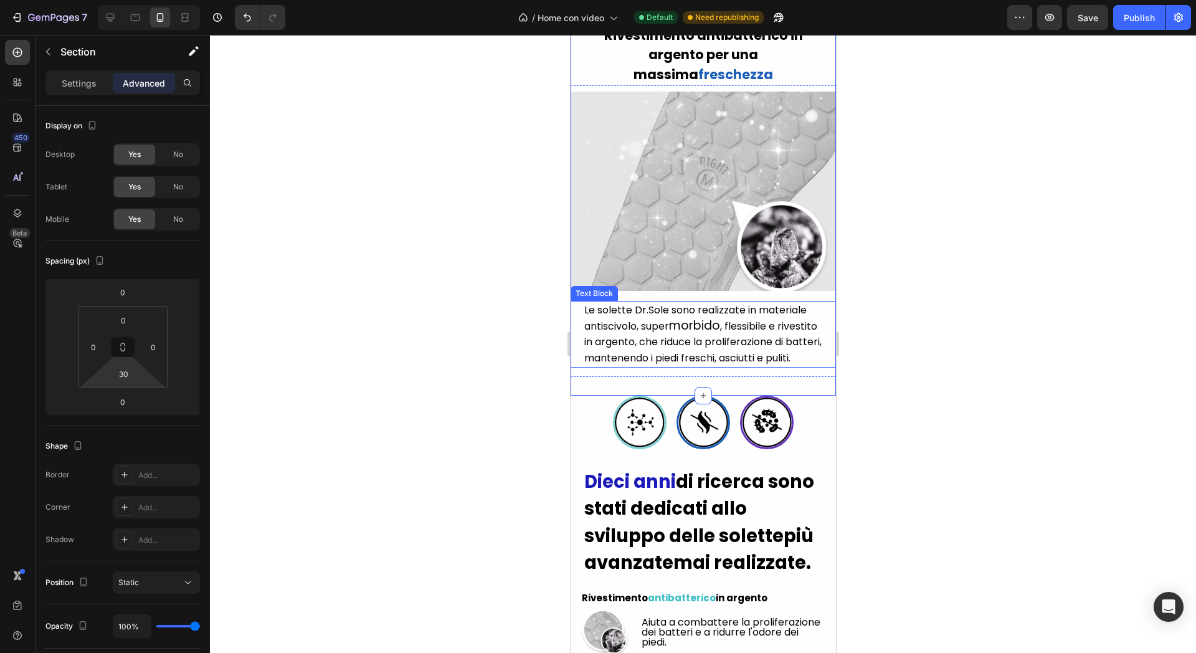
drag, startPoint x: 127, startPoint y: 366, endPoint x: 127, endPoint y: 393, distance: 27.4
click at [127, 365] on input "30" at bounding box center [123, 374] width 25 height 19
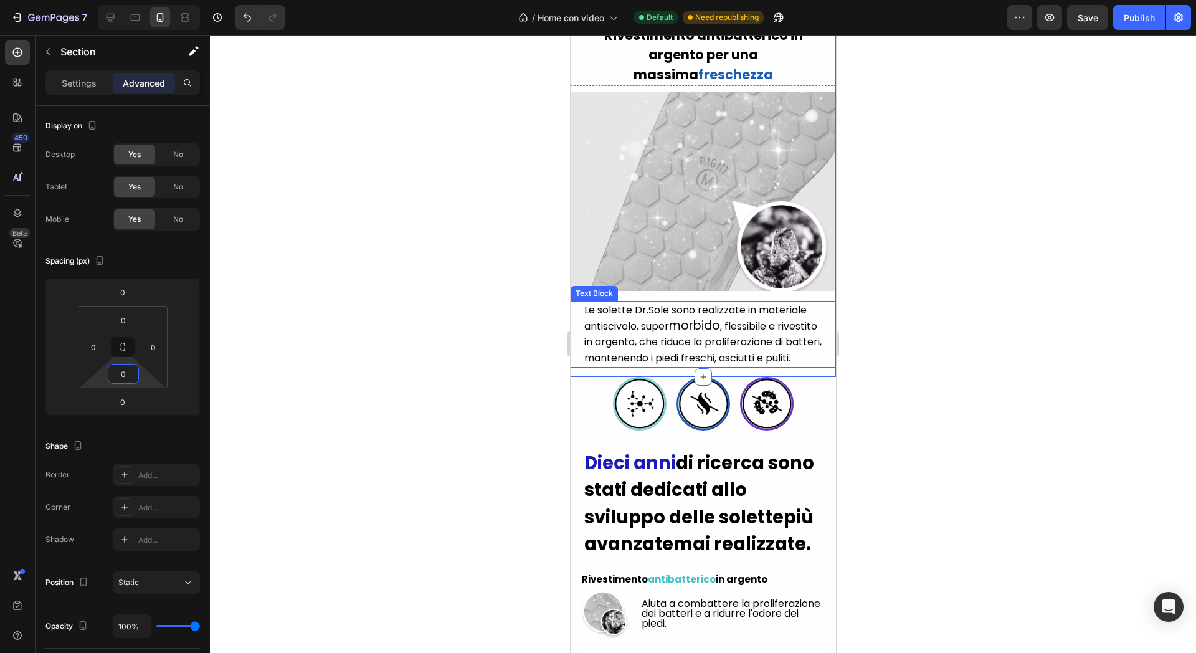
click at [1190, 333] on div at bounding box center [703, 344] width 986 height 618
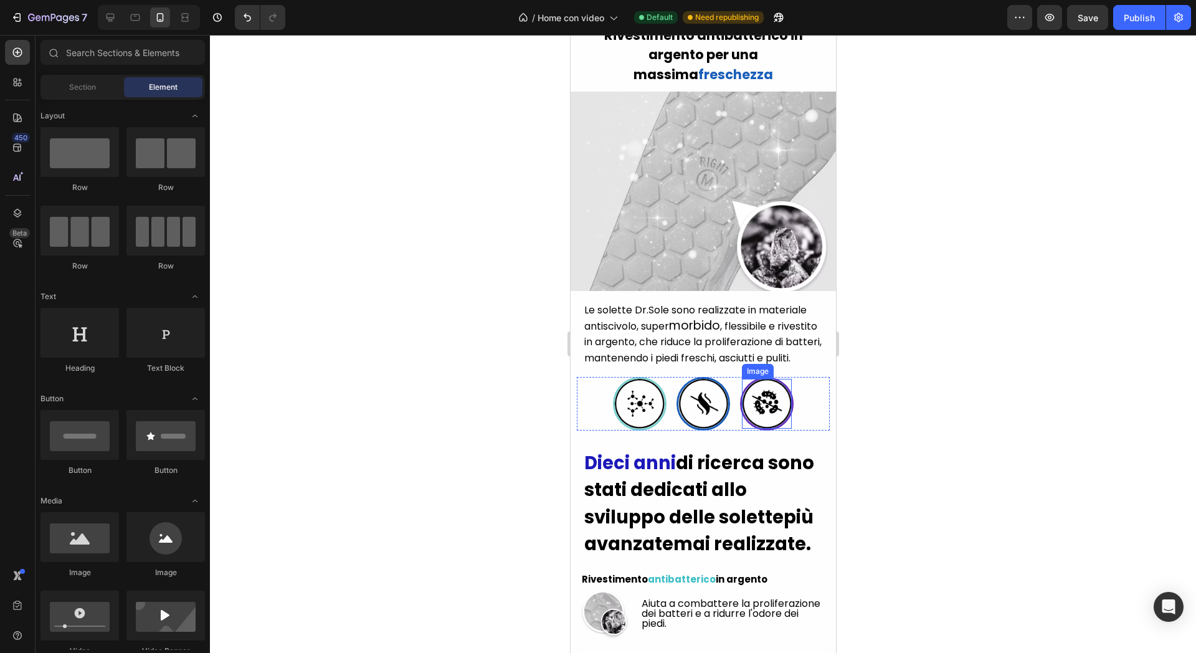
click at [769, 419] on img at bounding box center [766, 404] width 50 height 50
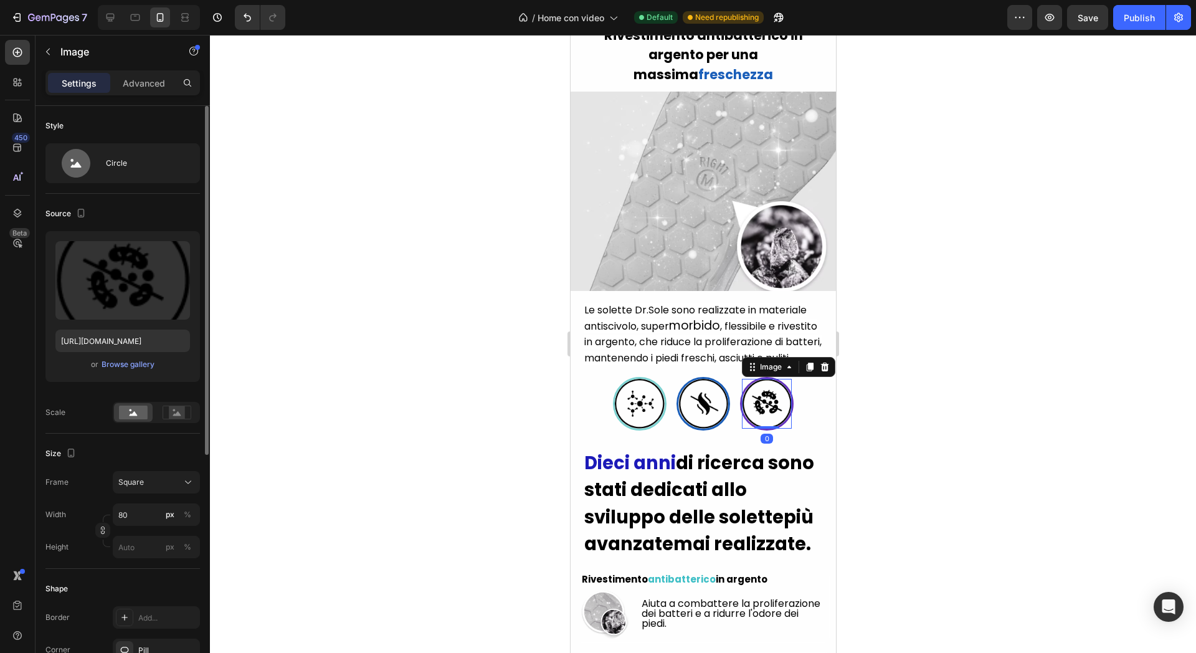
drag, startPoint x: 148, startPoint y: 82, endPoint x: 141, endPoint y: 114, distance: 33.1
click at [145, 82] on p "Advanced" at bounding box center [144, 83] width 42 height 13
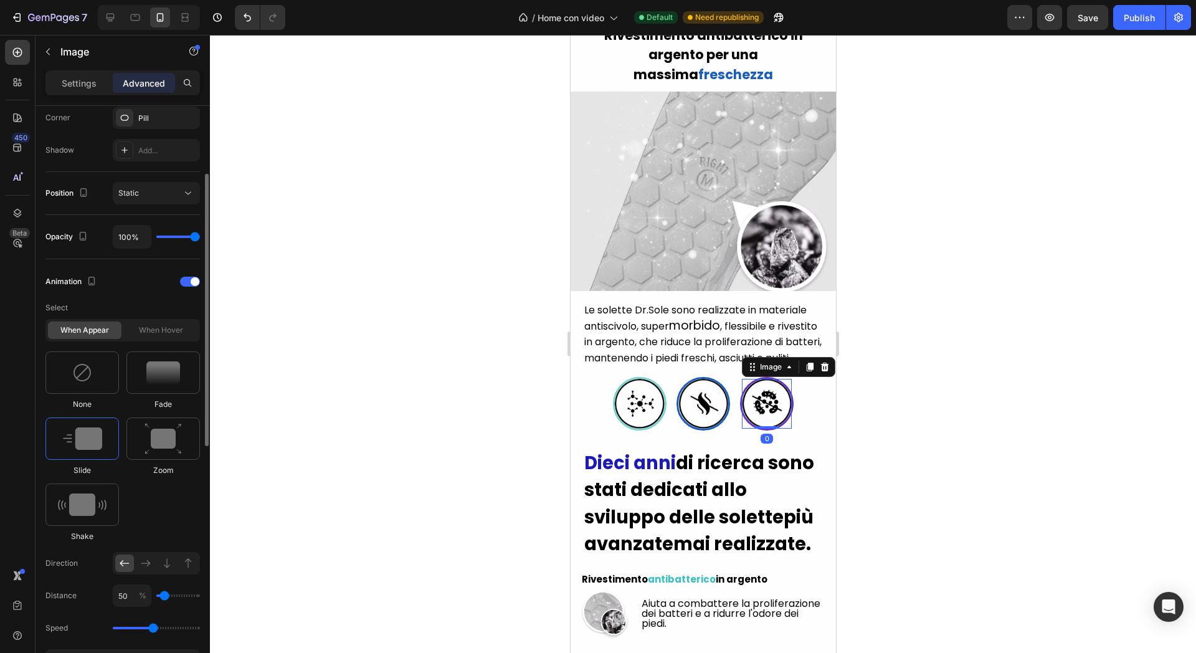
scroll to position [545, 0]
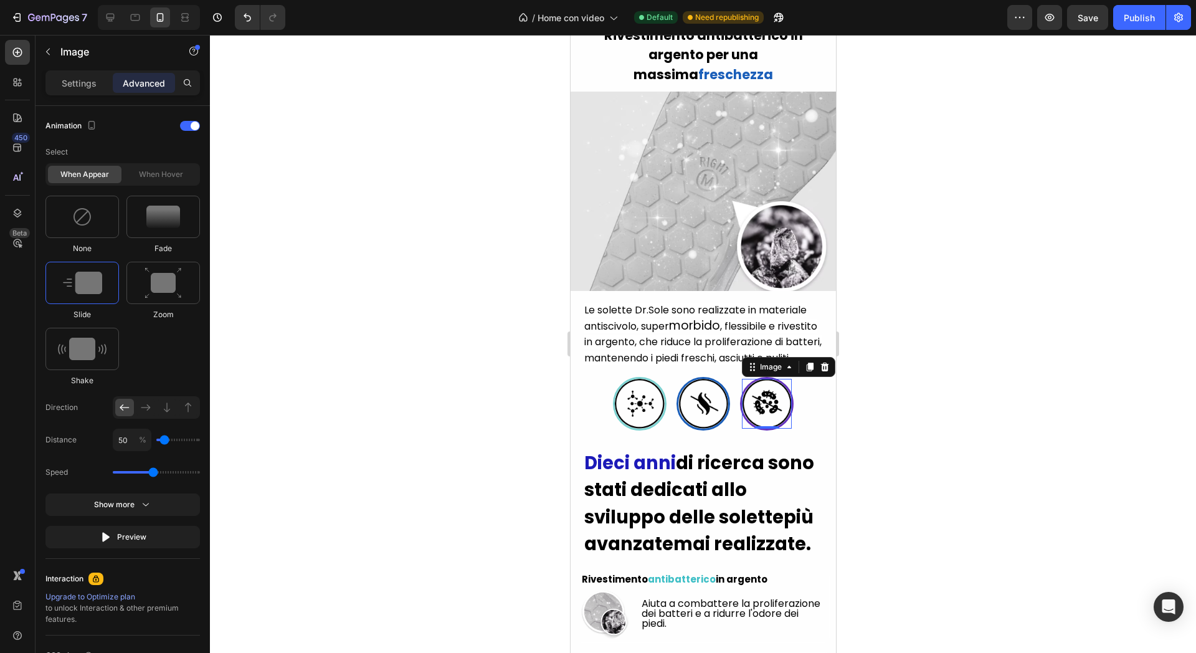
drag, startPoint x: 1143, startPoint y: 11, endPoint x: 897, endPoint y: 202, distance: 310.8
click at [1142, 12] on div "Publish" at bounding box center [1139, 17] width 31 height 13
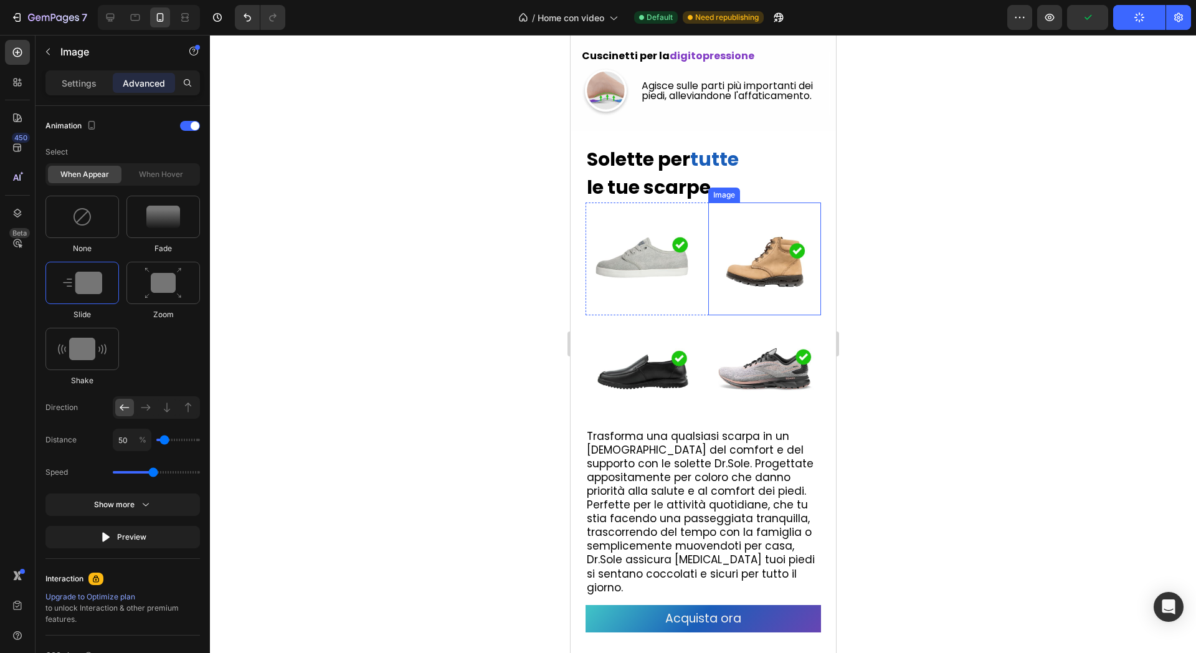
scroll to position [3972, 0]
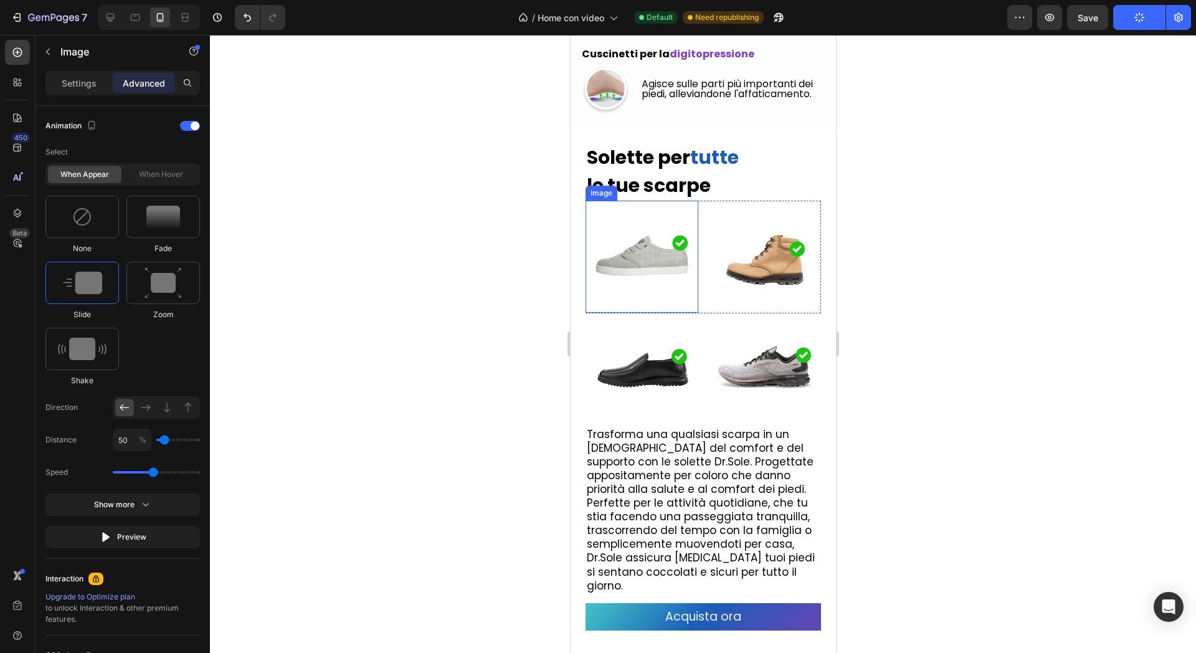
click at [654, 296] on img at bounding box center [641, 257] width 113 height 113
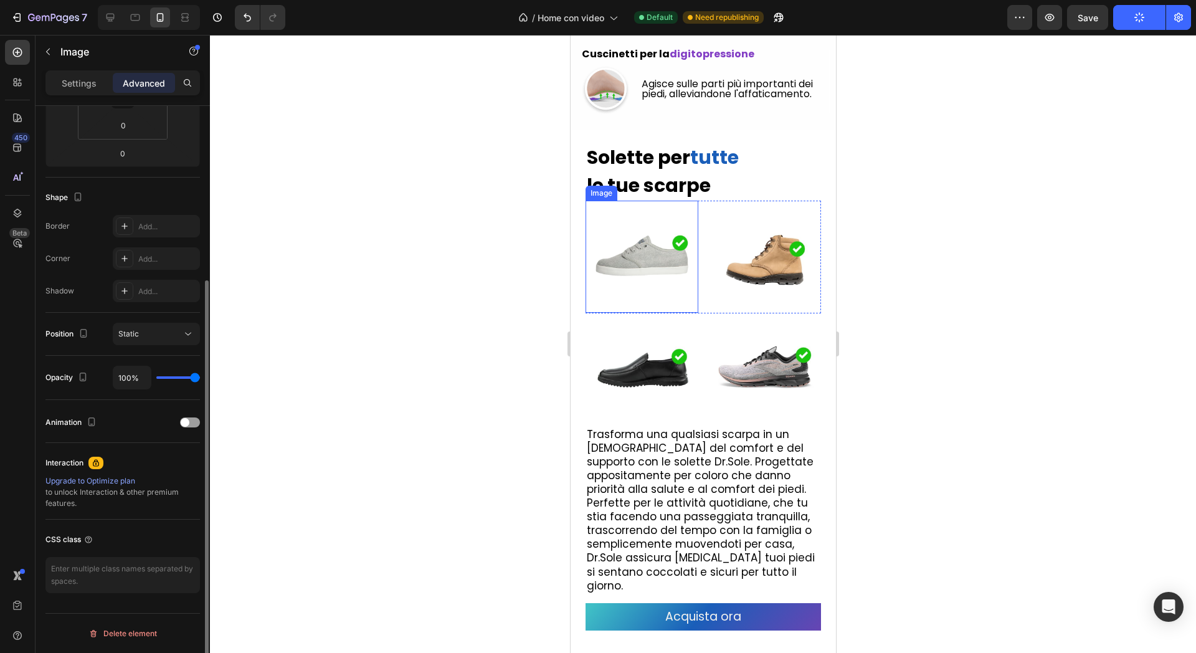
scroll to position [249, 0]
click at [194, 422] on div at bounding box center [190, 422] width 20 height 10
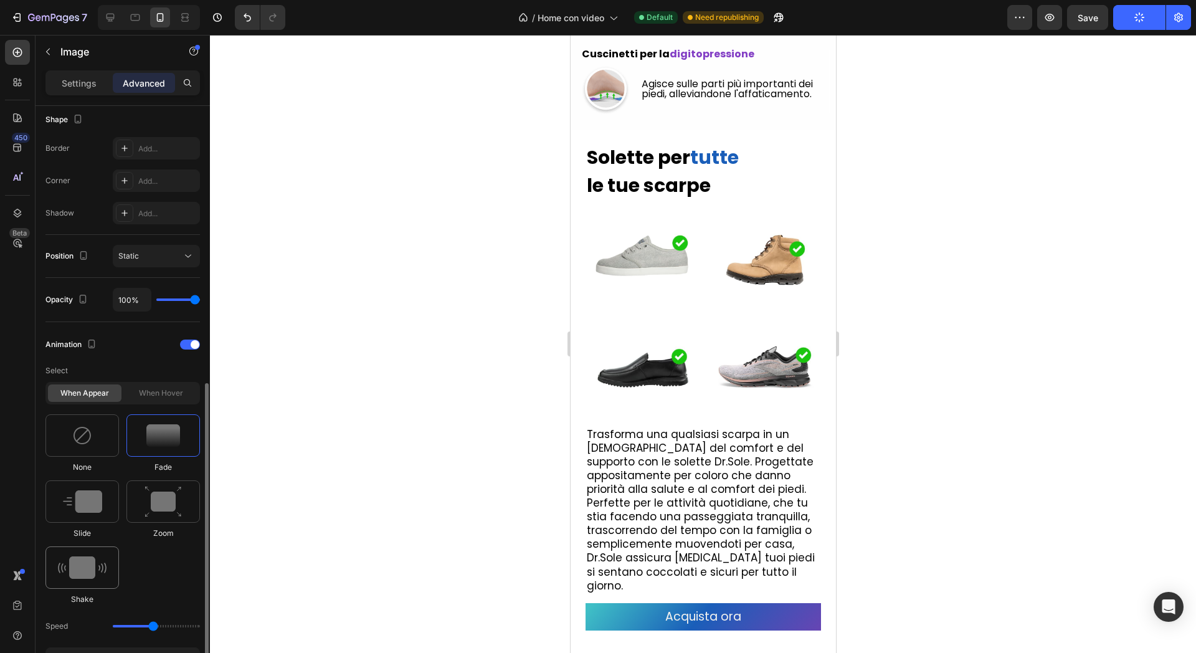
scroll to position [404, 0]
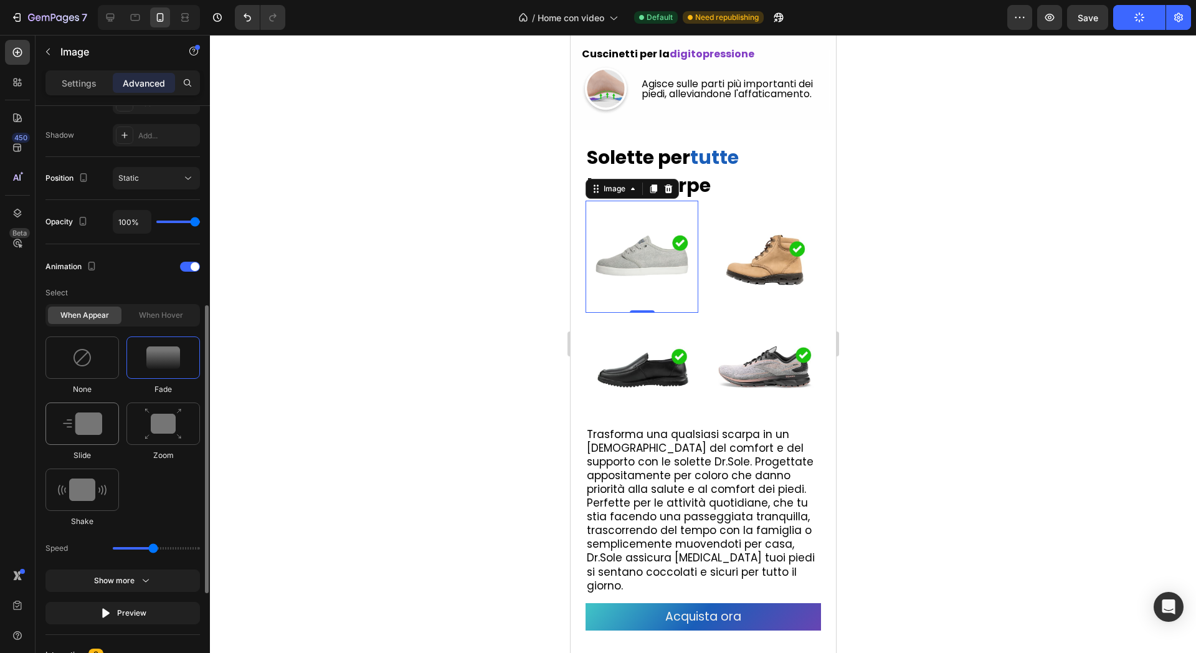
click at [93, 427] on img at bounding box center [82, 423] width 39 height 22
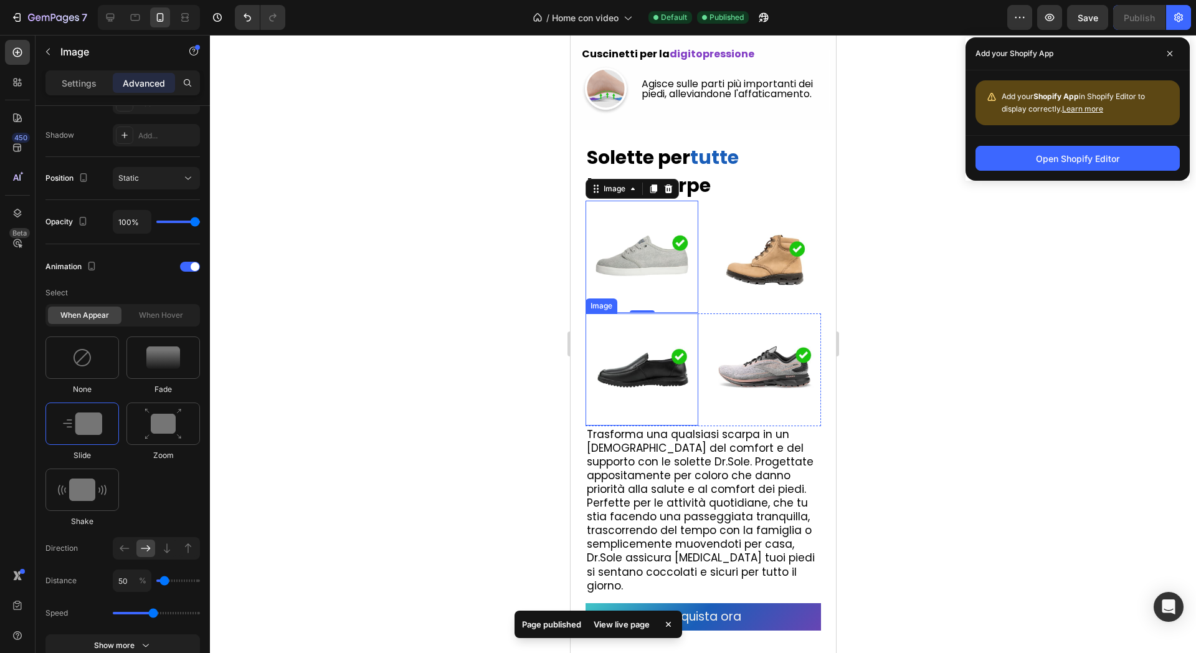
click at [620, 396] on img at bounding box center [641, 369] width 113 height 113
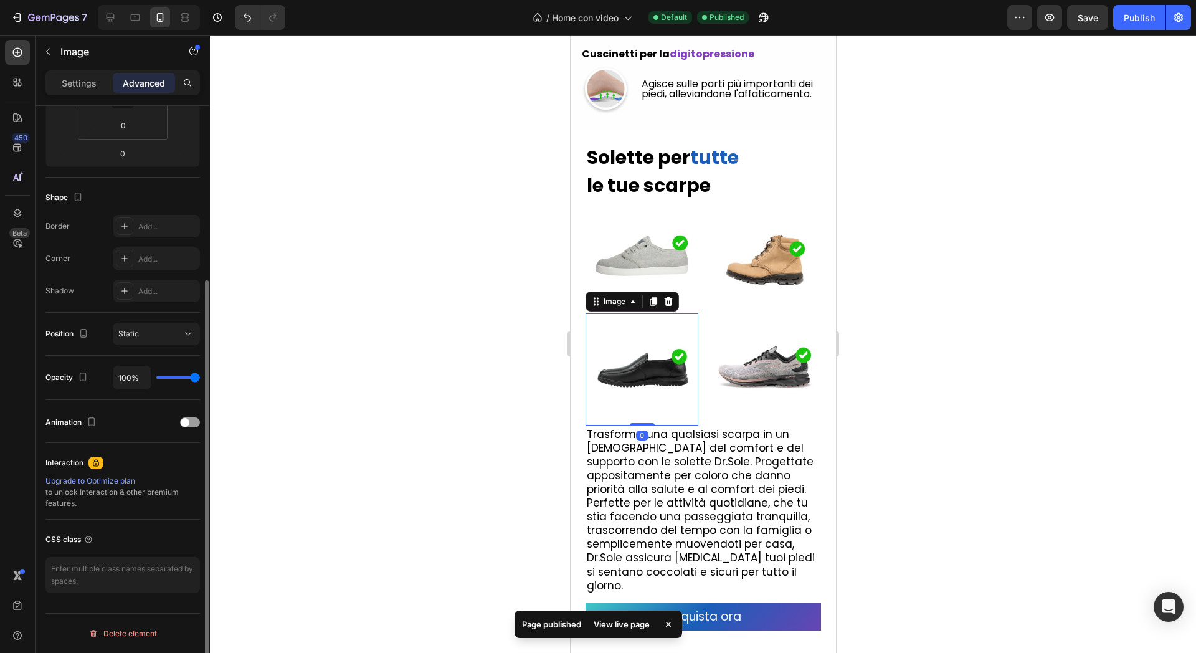
scroll to position [249, 0]
drag, startPoint x: 181, startPoint y: 416, endPoint x: 187, endPoint y: 421, distance: 7.1
click at [181, 419] on div "Animation" at bounding box center [122, 422] width 155 height 20
click at [188, 421] on span at bounding box center [185, 422] width 9 height 9
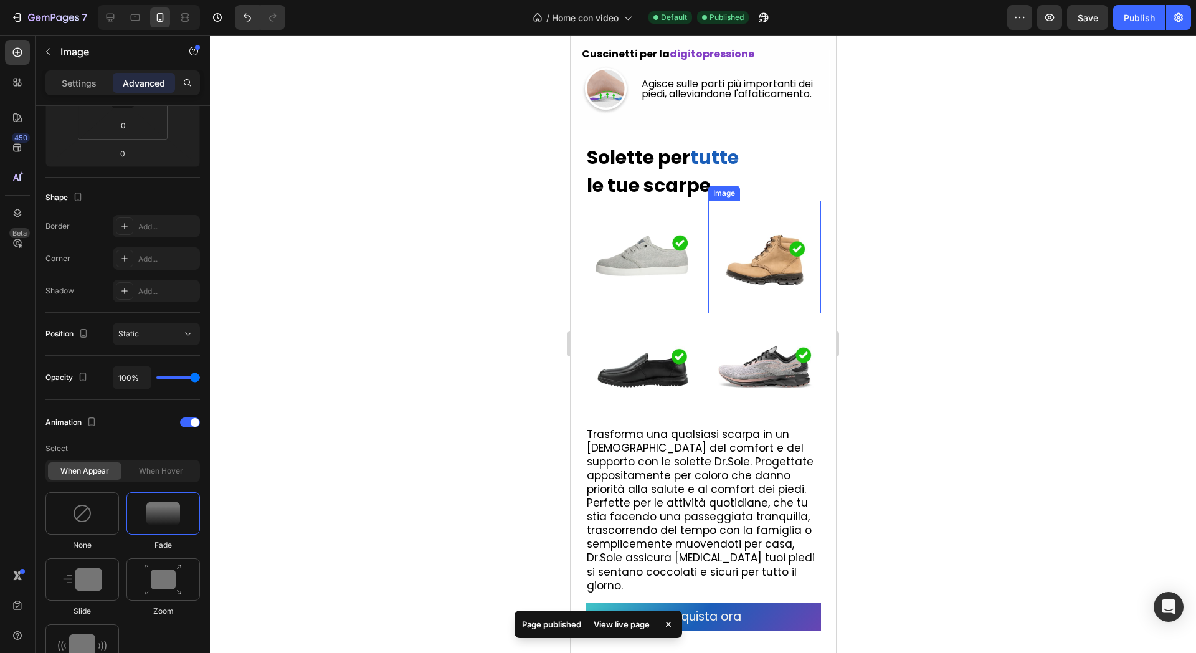
click at [745, 287] on img at bounding box center [764, 257] width 113 height 113
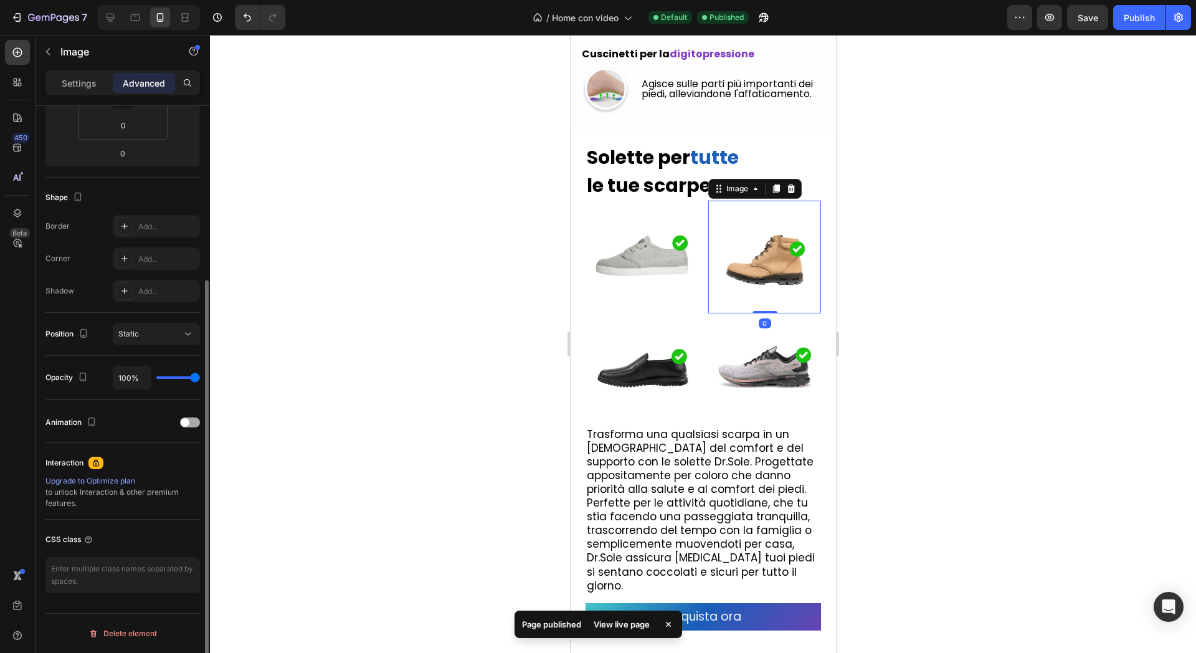
click at [193, 425] on div at bounding box center [190, 422] width 20 height 10
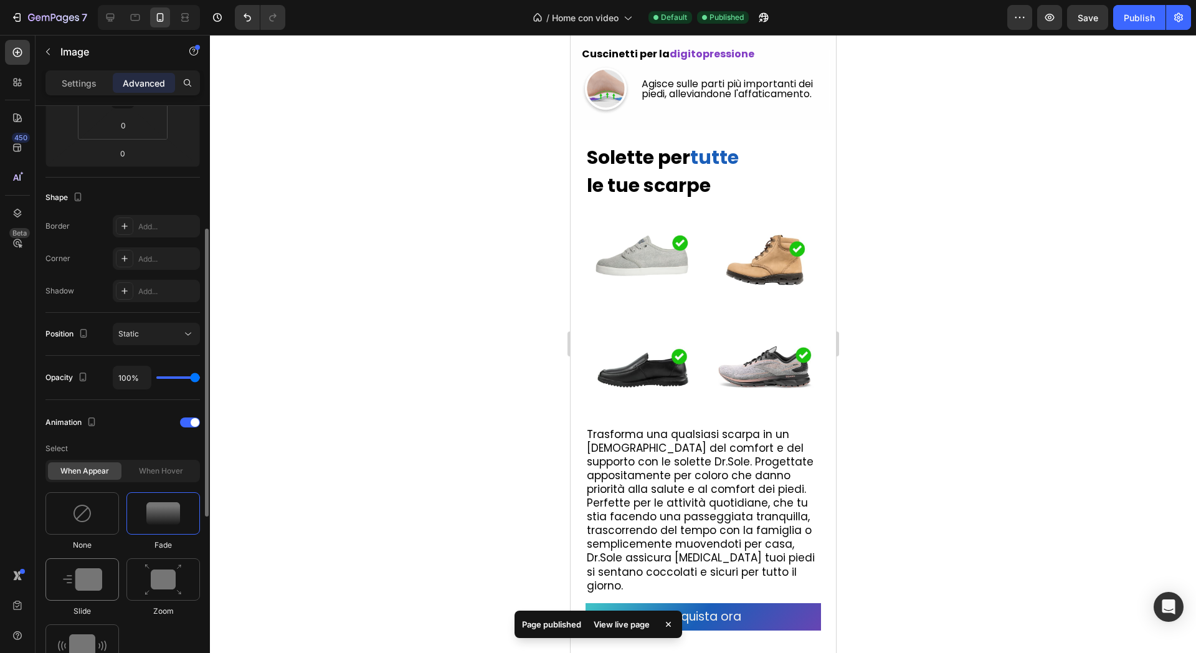
click at [87, 574] on img at bounding box center [82, 579] width 39 height 22
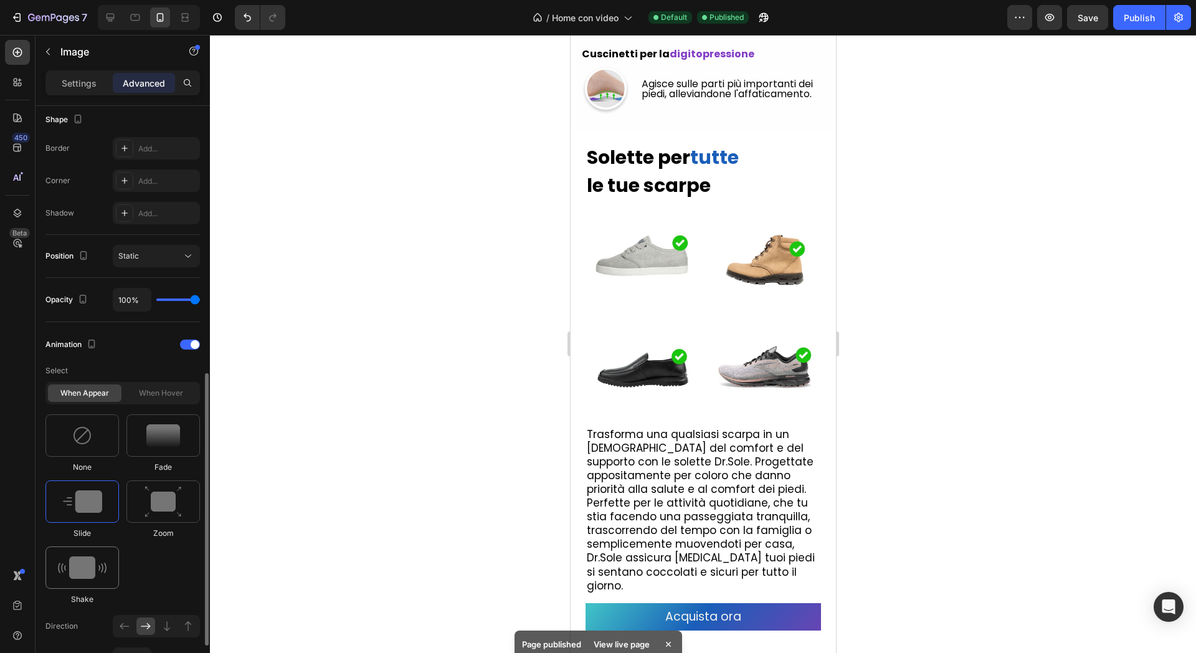
scroll to position [404, 0]
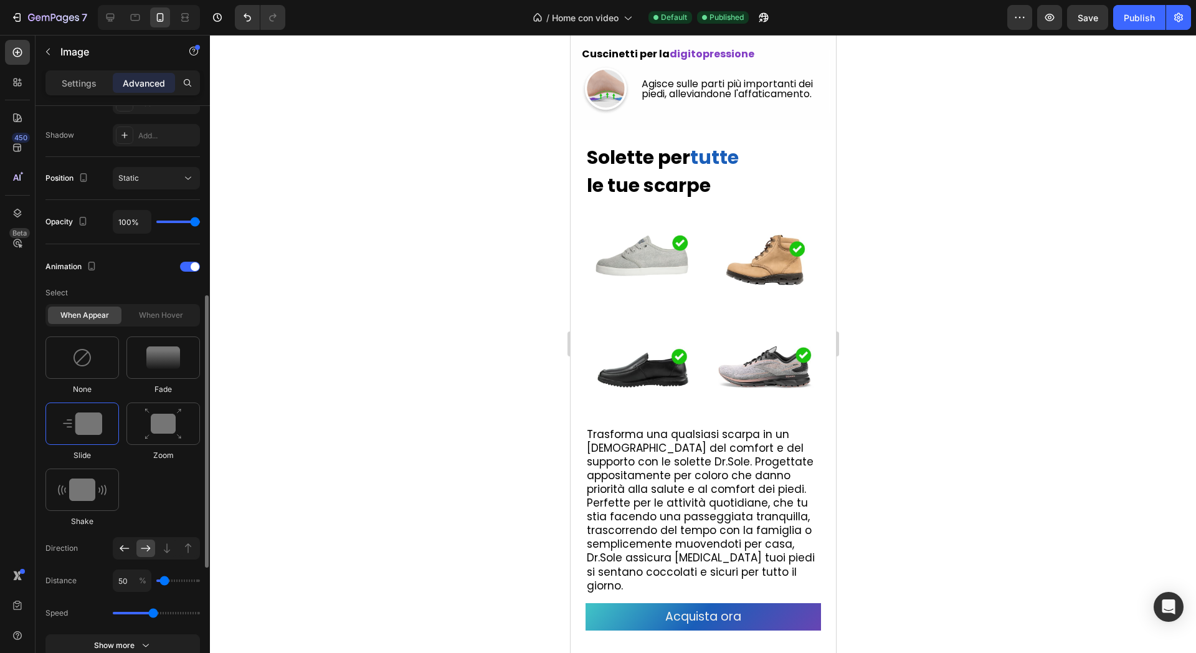
click at [123, 550] on icon at bounding box center [124, 548] width 12 height 12
click at [789, 360] on img at bounding box center [764, 369] width 113 height 113
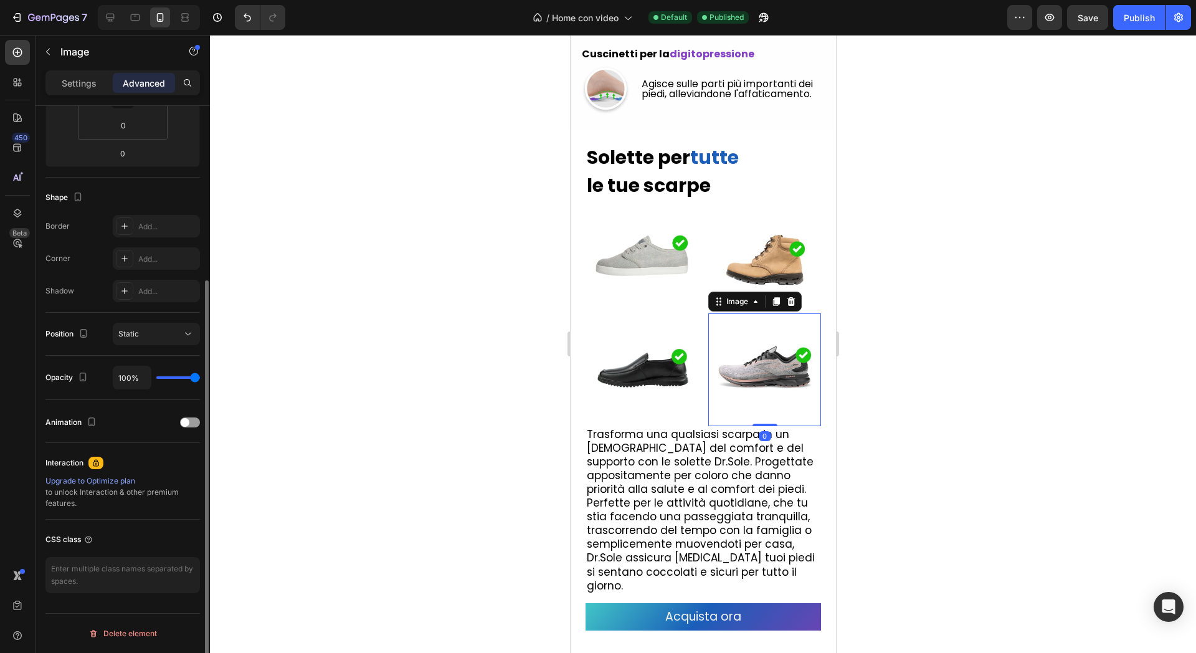
scroll to position [249, 0]
click at [192, 417] on div at bounding box center [190, 422] width 20 height 10
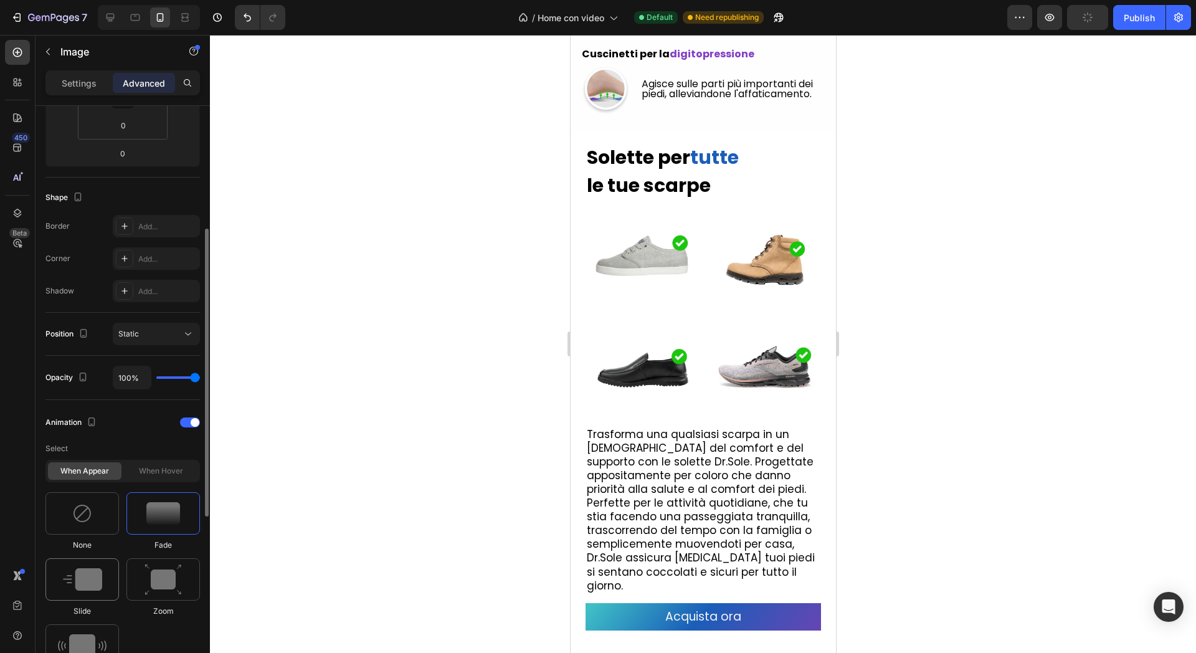
click at [86, 579] on img at bounding box center [82, 579] width 39 height 22
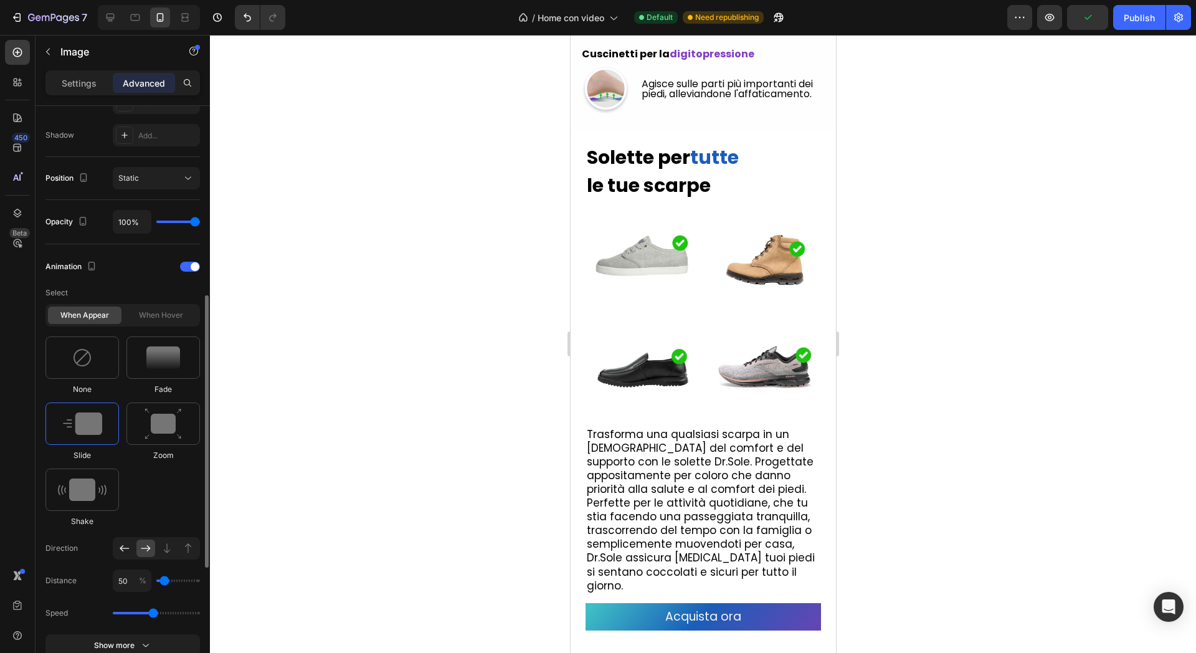
click at [125, 548] on icon at bounding box center [124, 548] width 12 height 12
click at [1147, 31] on div "7 Version history / Home con video Default Need republishing Preview Save Publi…" at bounding box center [598, 18] width 1196 height 36
click at [1144, 26] on button "Publish" at bounding box center [1139, 17] width 52 height 25
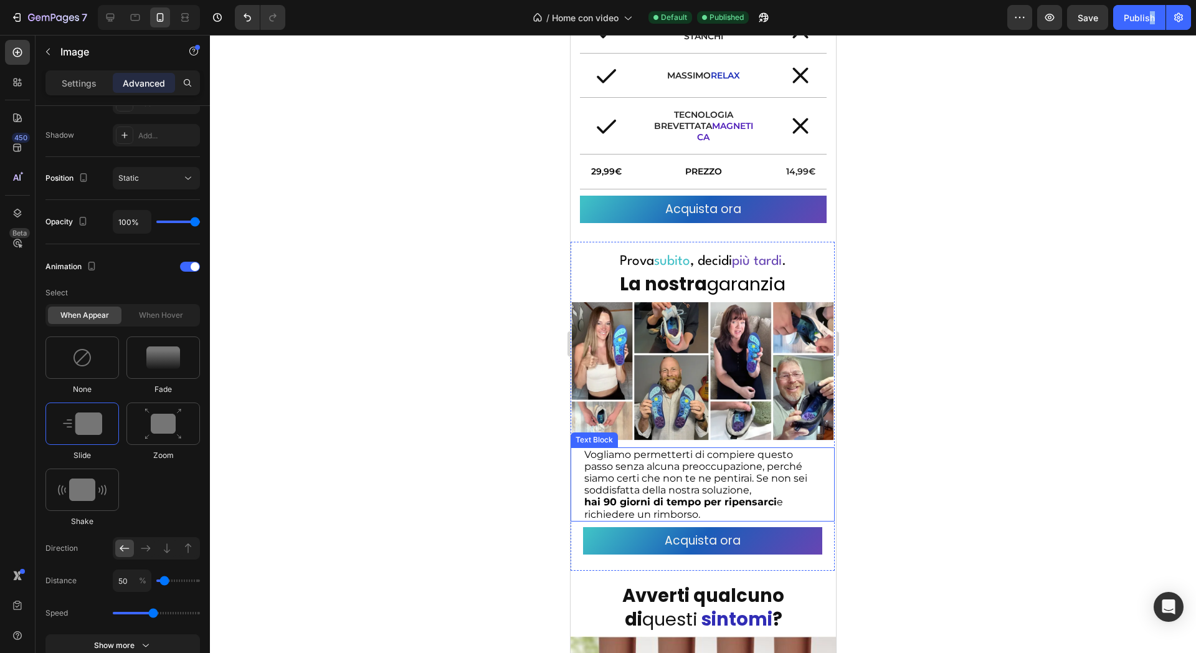
scroll to position [1273, 0]
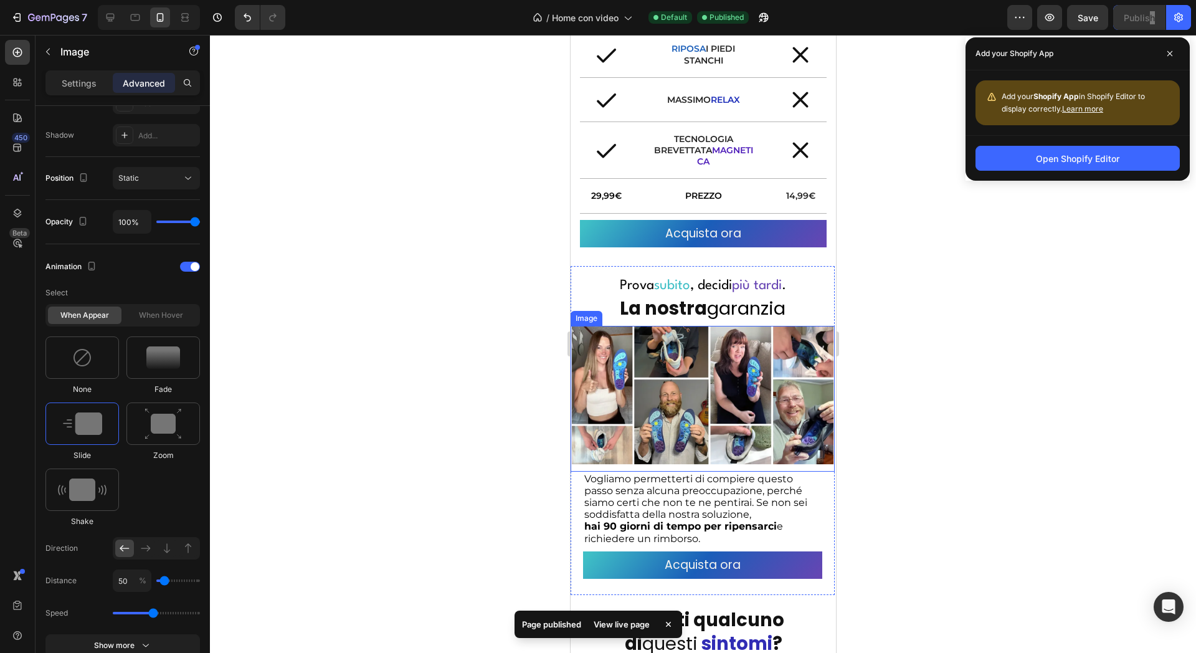
click at [744, 305] on span "garanzia" at bounding box center [746, 308] width 79 height 25
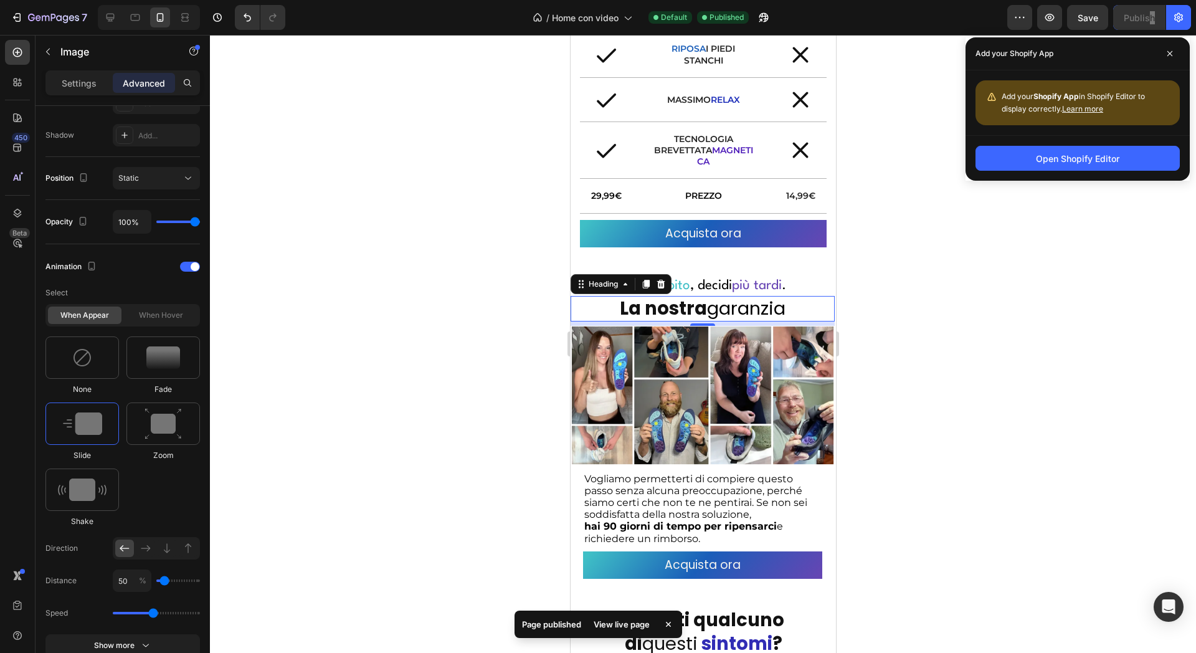
scroll to position [0, 0]
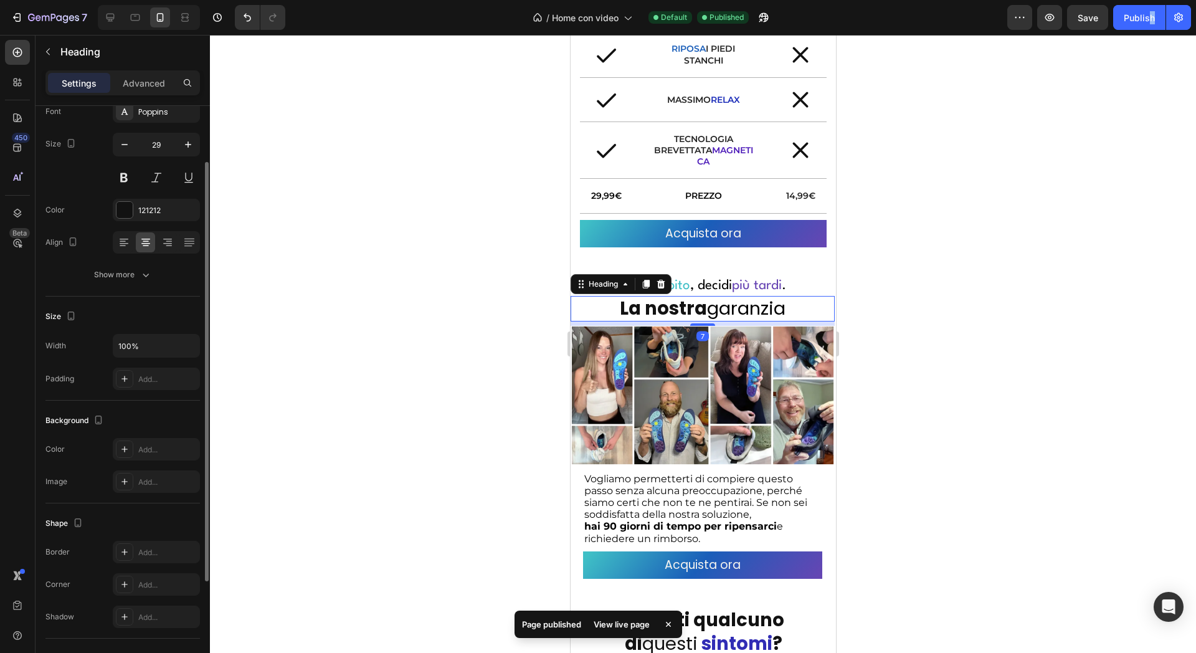
drag, startPoint x: 143, startPoint y: 87, endPoint x: 140, endPoint y: 95, distance: 9.1
click at [142, 86] on p "Advanced" at bounding box center [144, 83] width 42 height 13
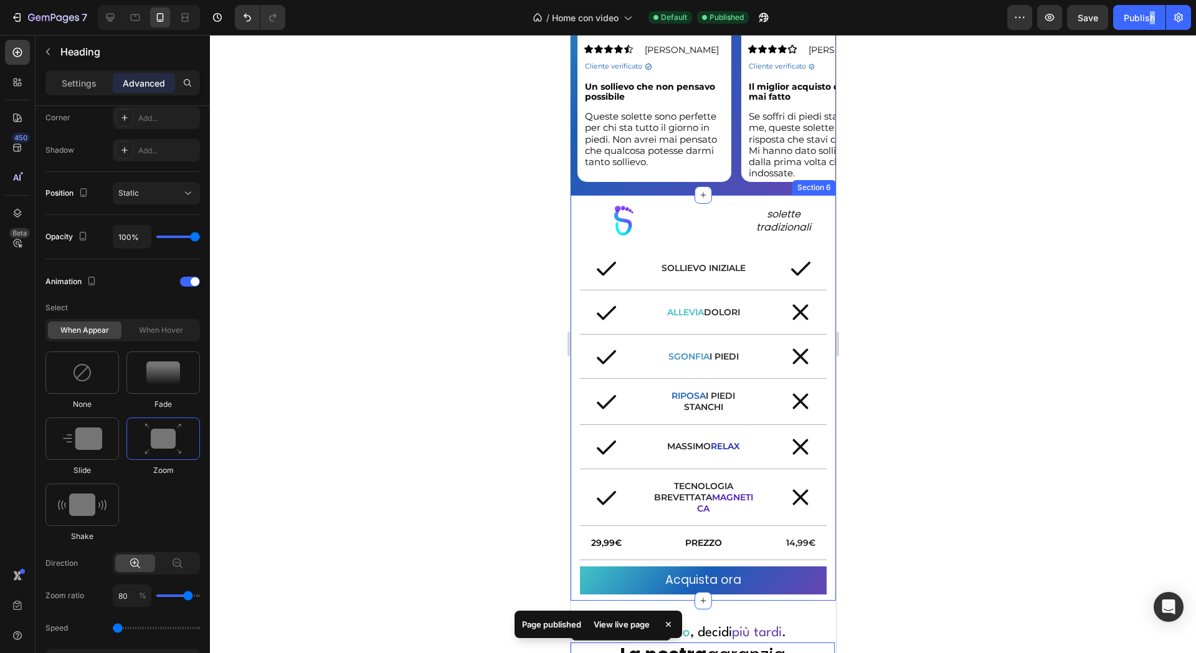
scroll to position [806, 0]
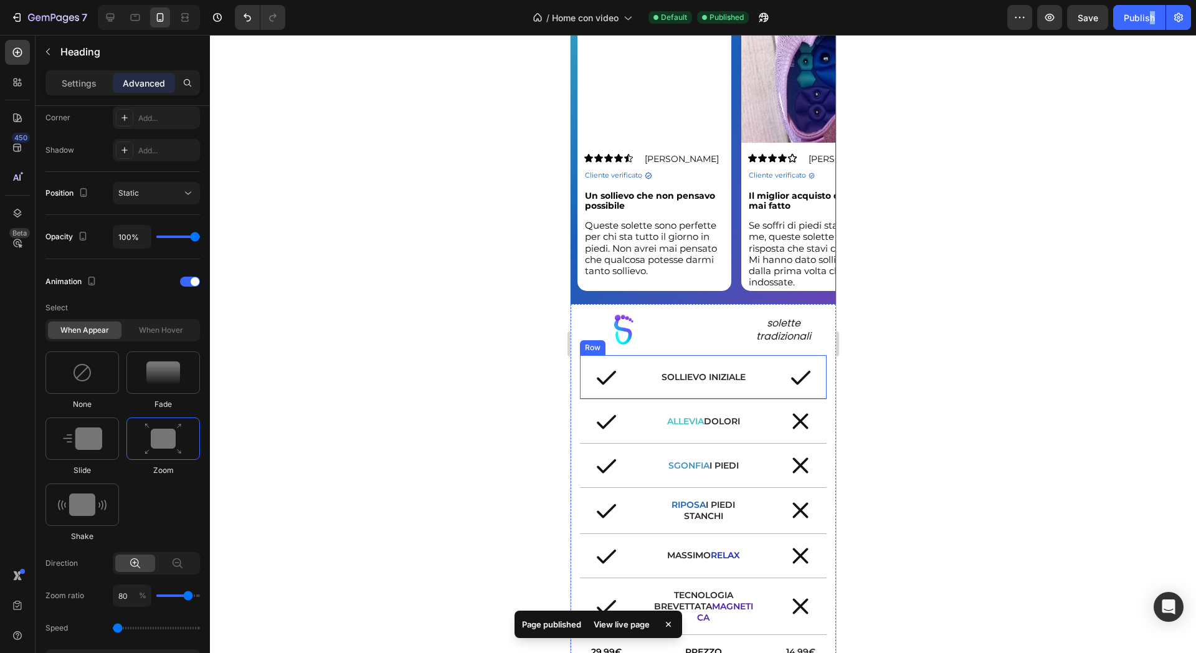
click at [627, 335] on img at bounding box center [622, 330] width 43 height 32
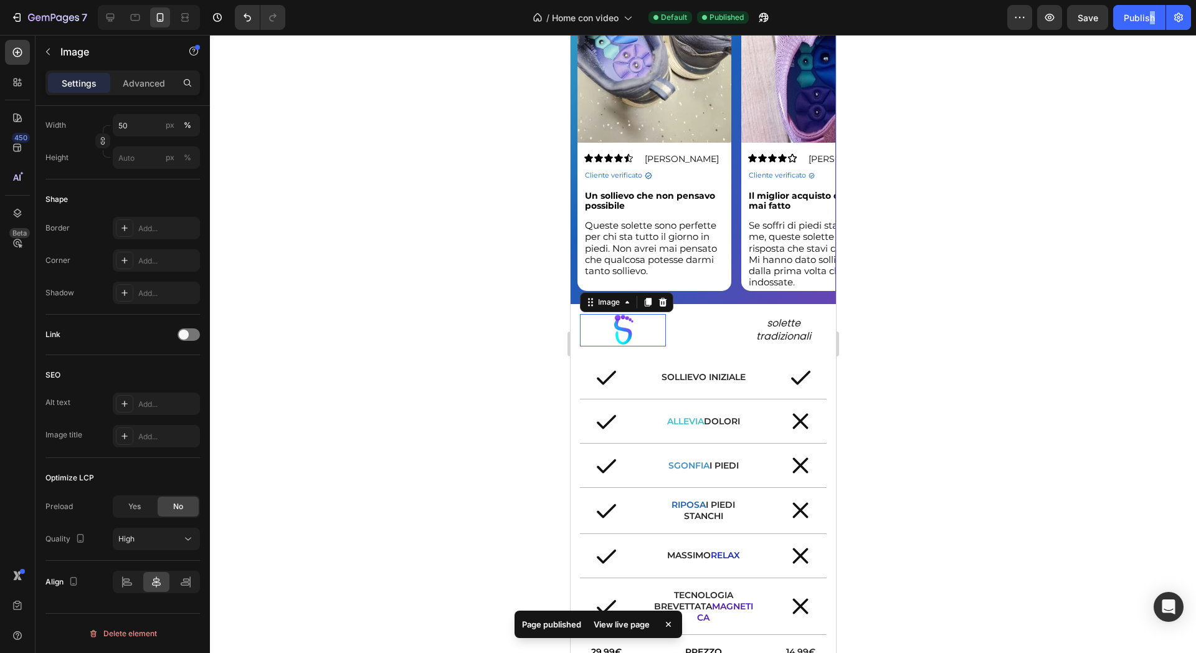
scroll to position [0, 0]
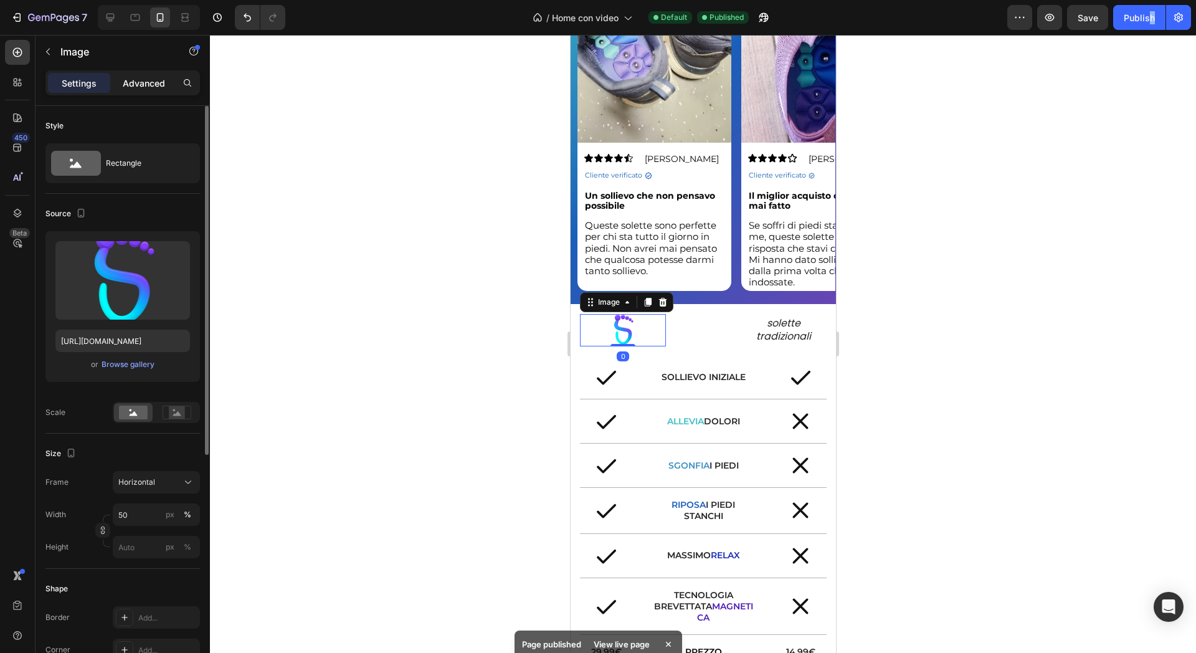
click at [163, 75] on div "Advanced" at bounding box center [144, 83] width 62 height 20
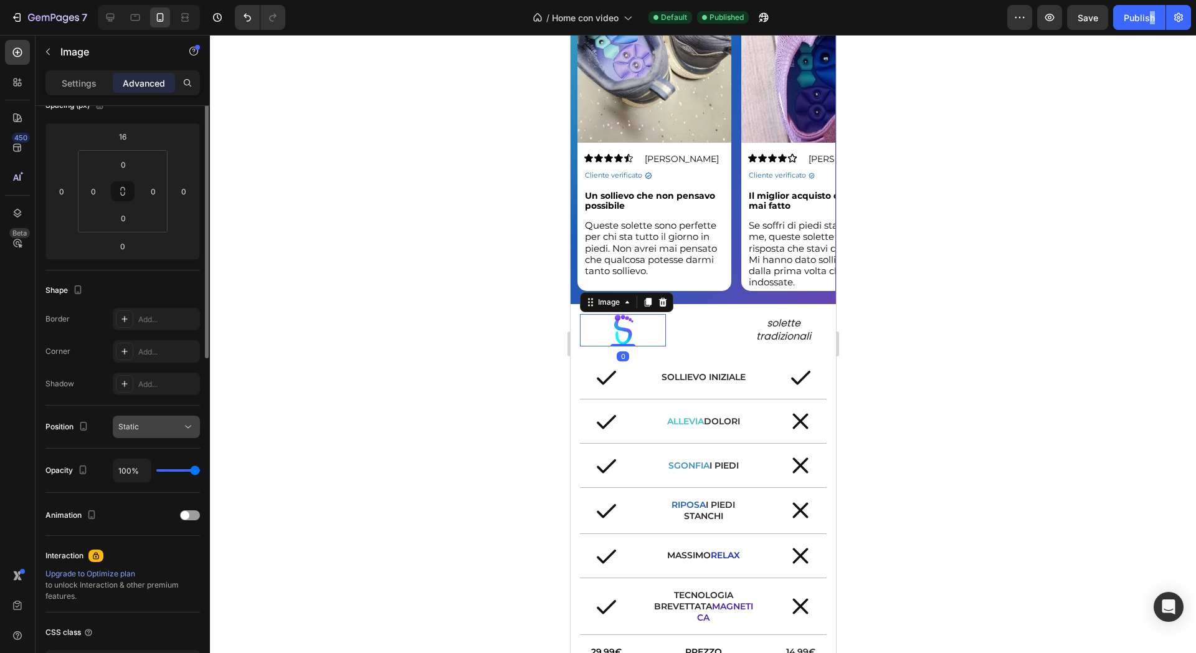
scroll to position [249, 0]
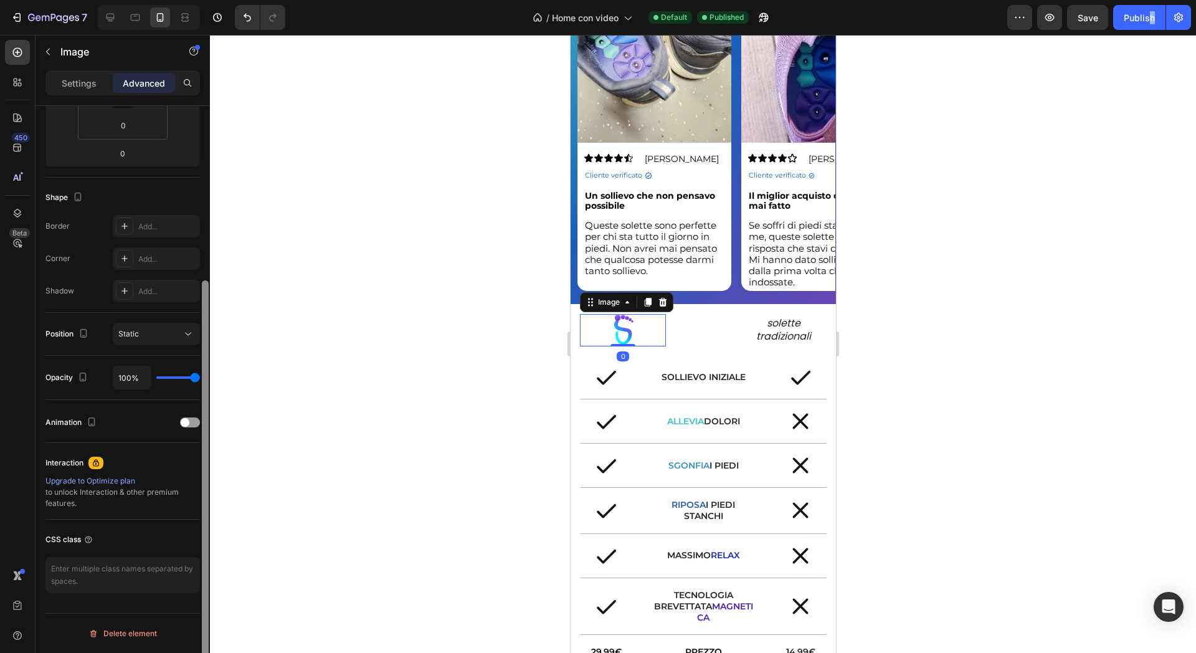
click at [205, 421] on div at bounding box center [205, 484] width 7 height 408
click at [197, 418] on div at bounding box center [190, 422] width 20 height 10
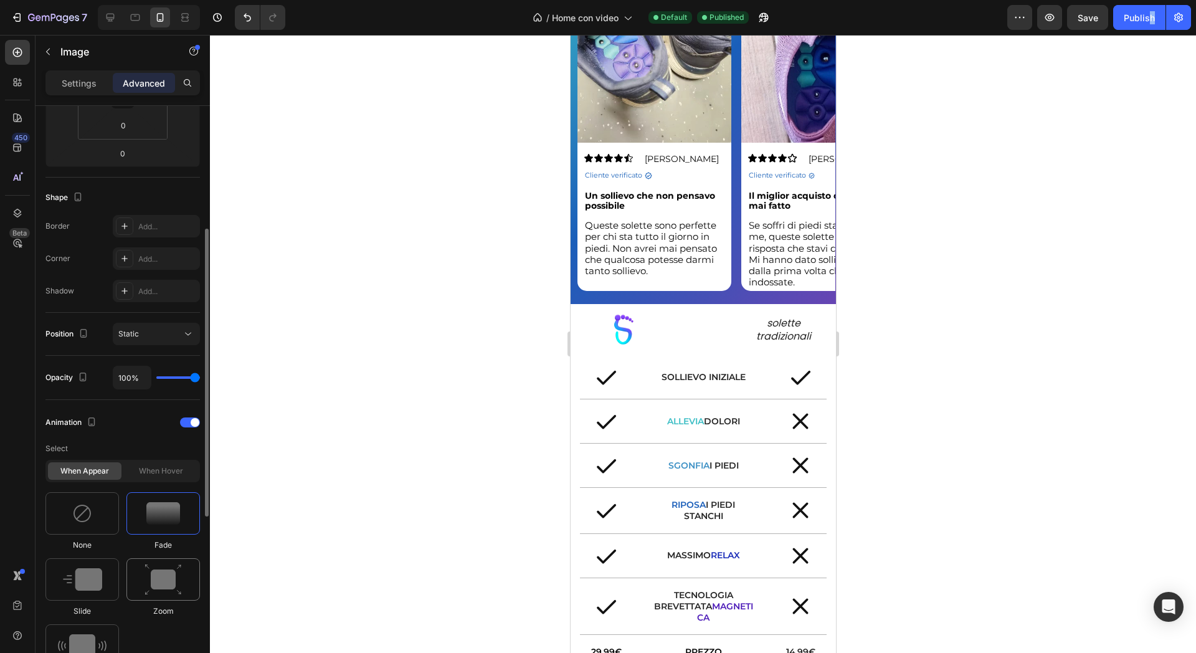
drag, startPoint x: 94, startPoint y: 577, endPoint x: 128, endPoint y: 565, distance: 35.9
click at [94, 578] on img at bounding box center [82, 579] width 39 height 22
click at [788, 337] on div "solette tradizionali" at bounding box center [783, 330] width 86 height 29
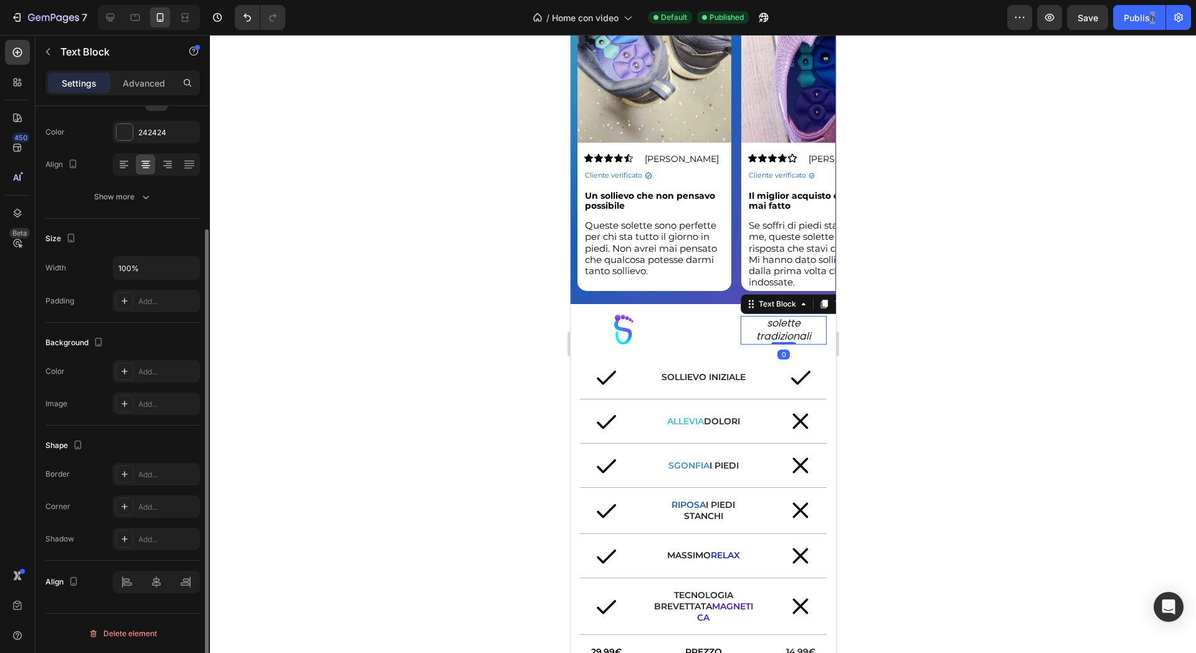
scroll to position [0, 0]
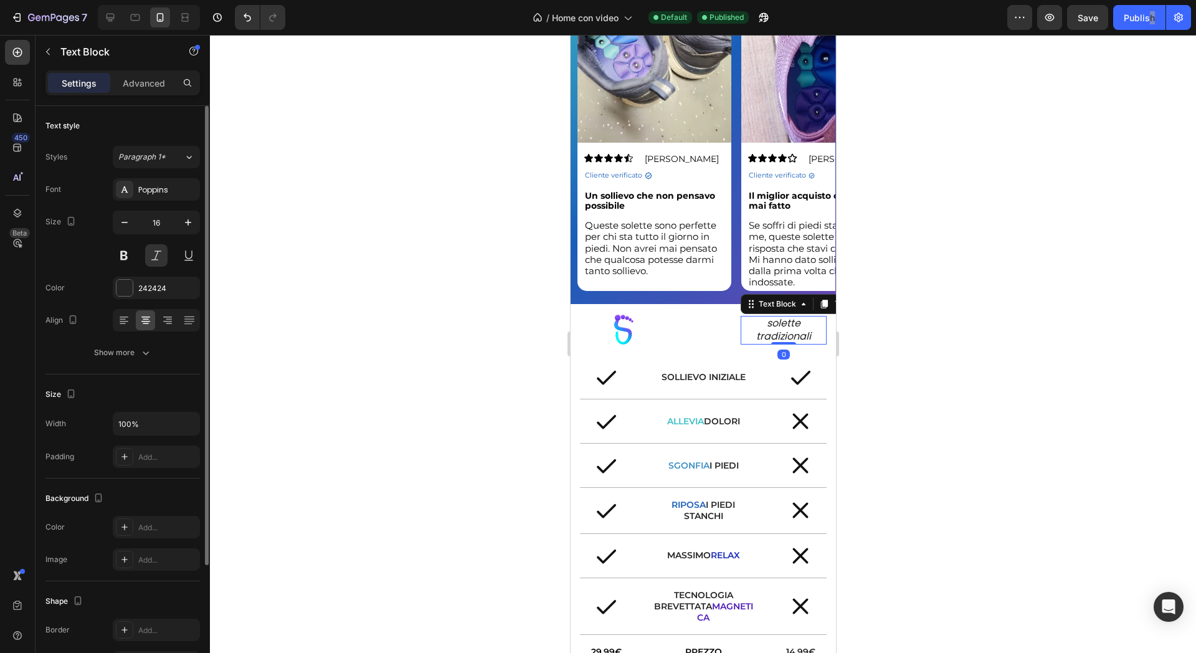
drag, startPoint x: 158, startPoint y: 79, endPoint x: 107, endPoint y: 260, distance: 187.8
click at [156, 78] on p "Advanced" at bounding box center [144, 83] width 42 height 13
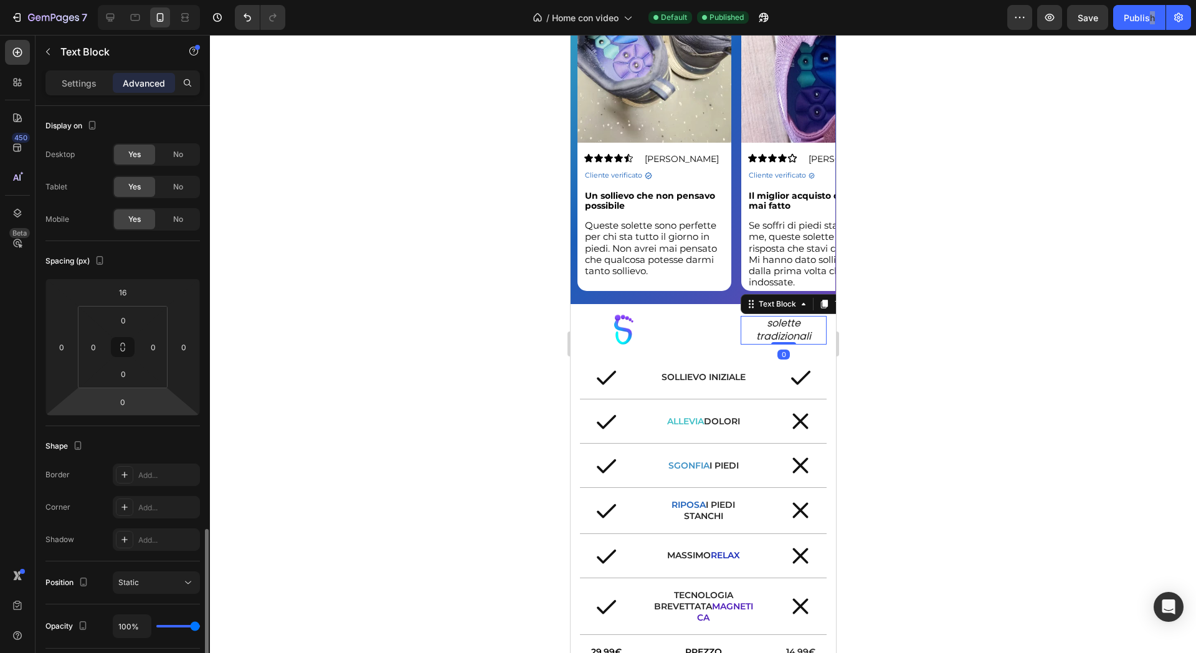
scroll to position [249, 0]
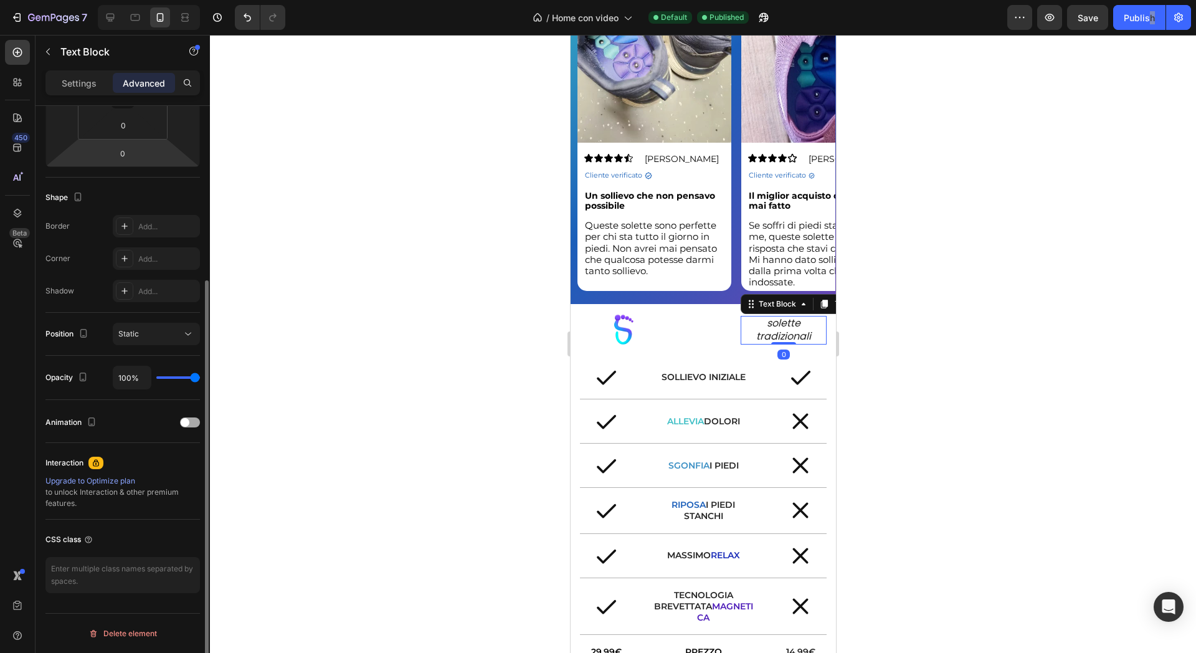
click at [188, 419] on span at bounding box center [185, 422] width 9 height 9
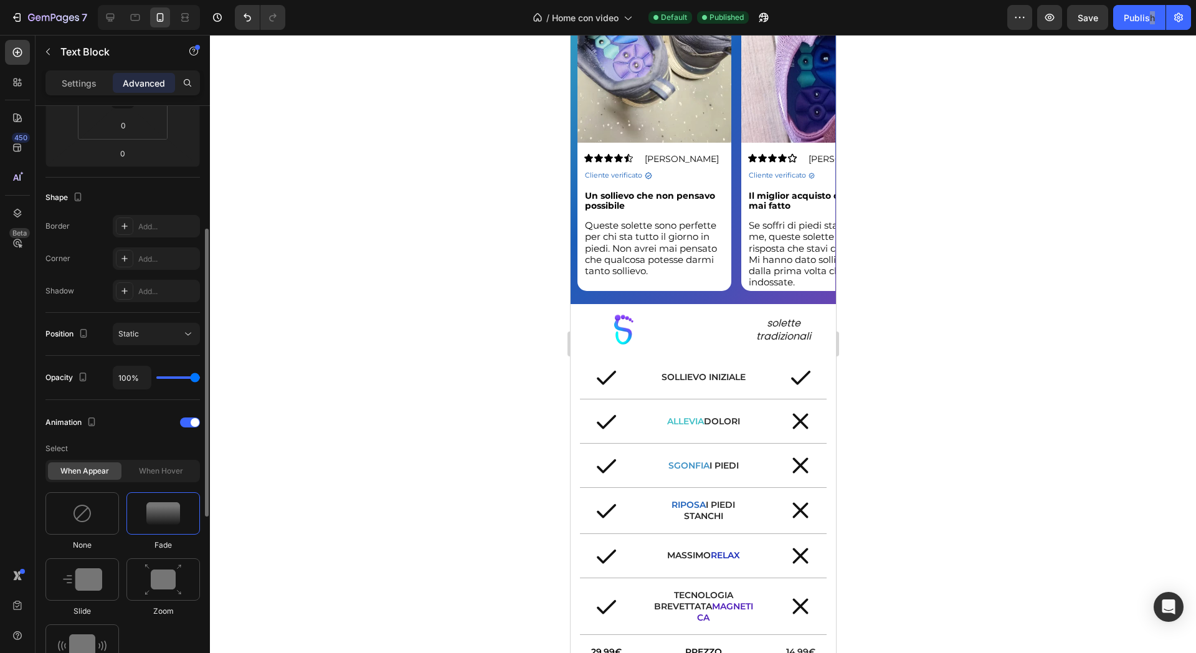
click at [80, 568] on img at bounding box center [82, 579] width 39 height 22
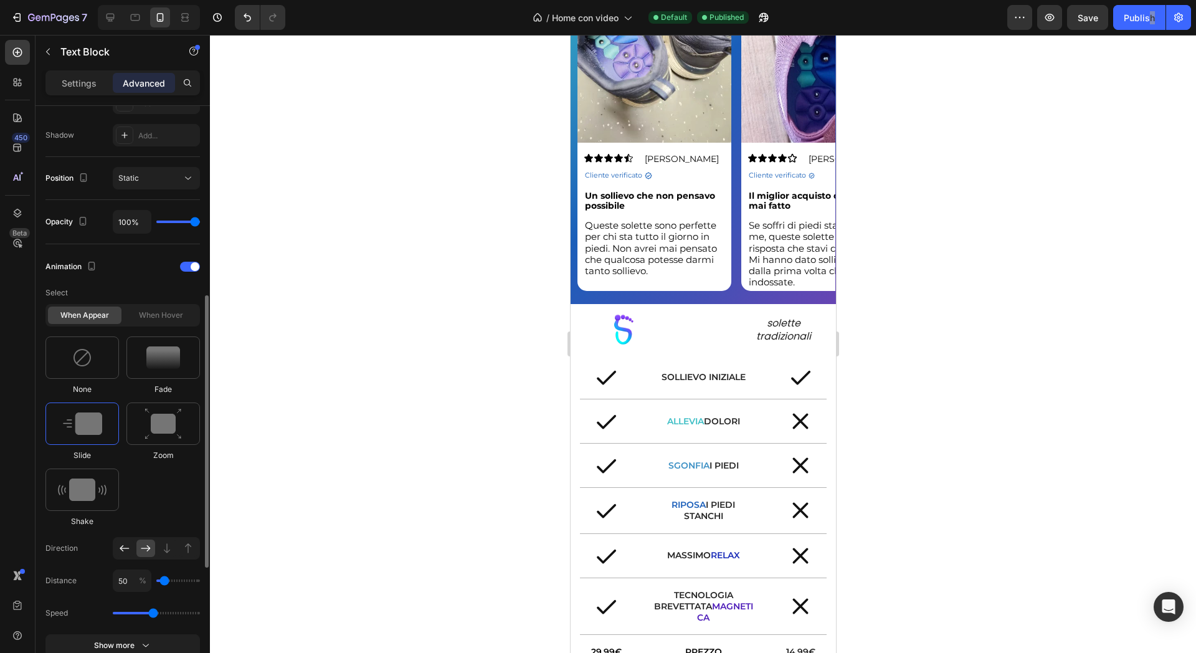
click at [118, 551] on icon at bounding box center [124, 548] width 12 height 12
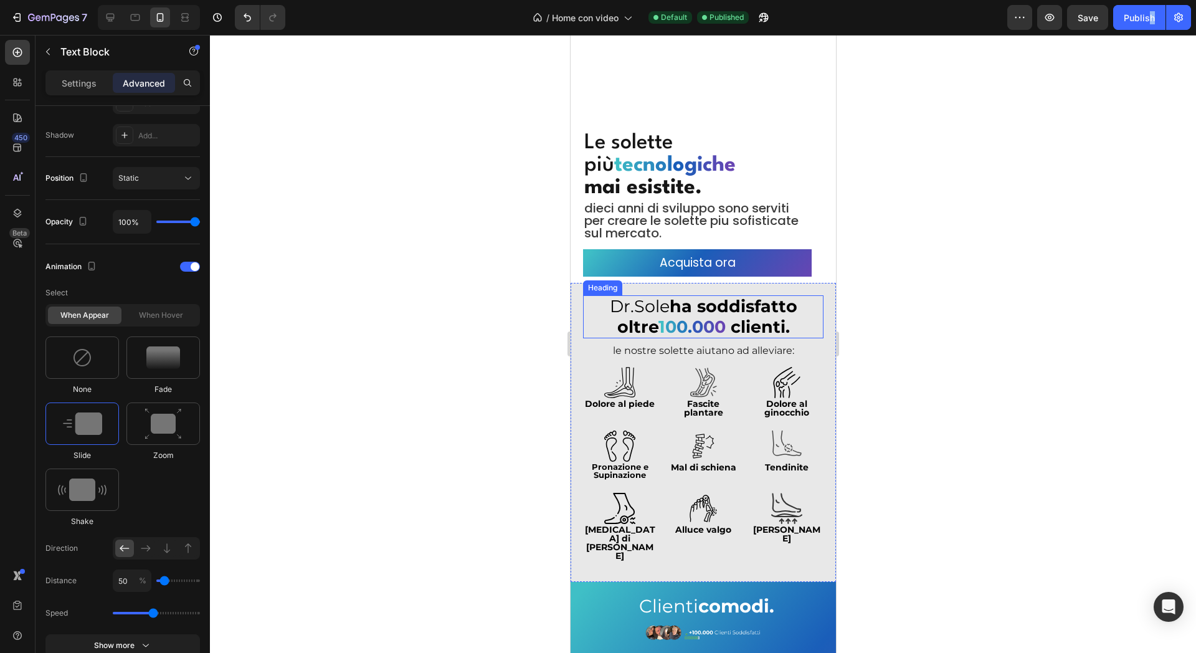
scroll to position [105, 0]
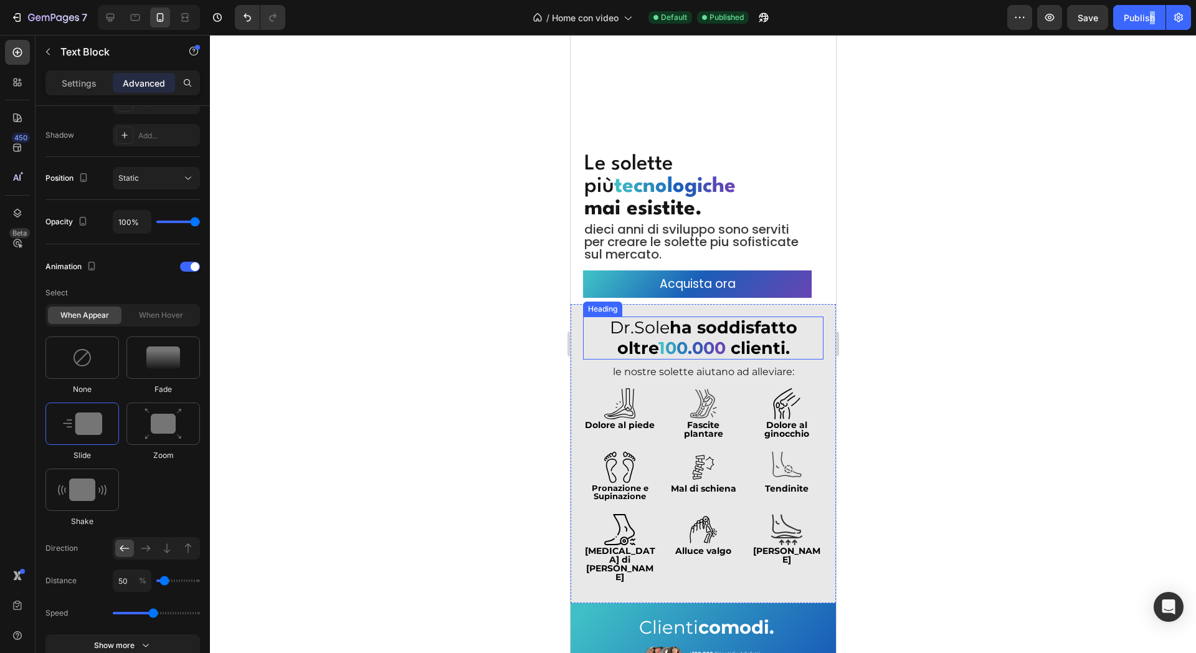
click at [753, 330] on strong "ha soddisfatto oltre" at bounding box center [707, 337] width 180 height 41
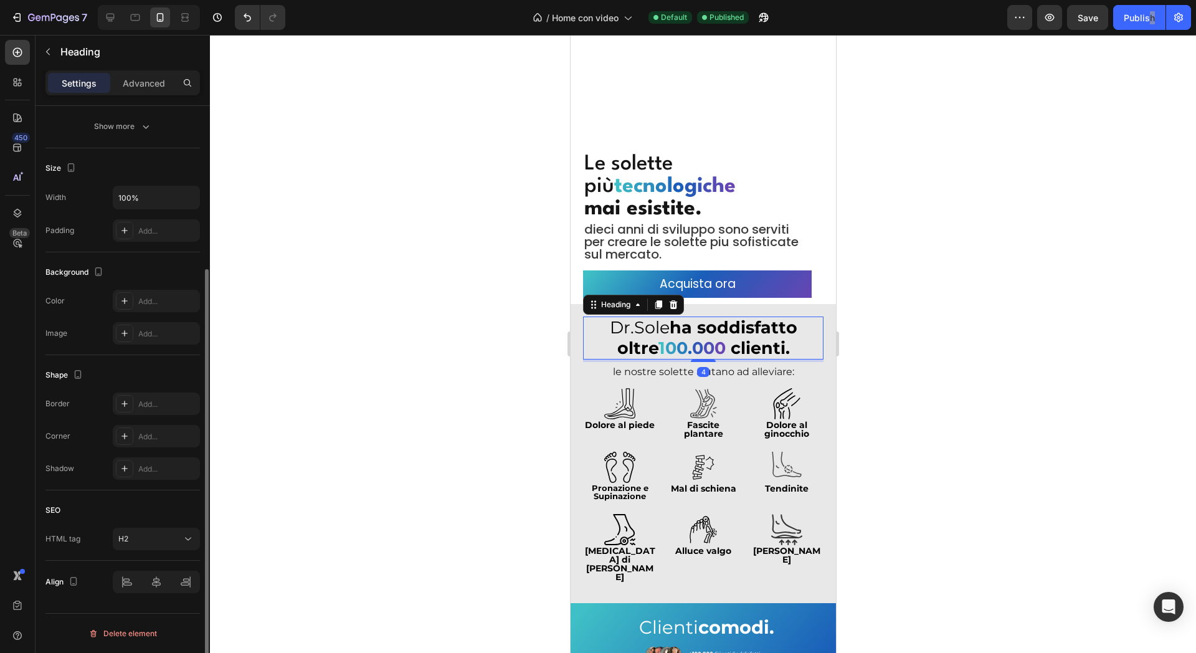
scroll to position [0, 0]
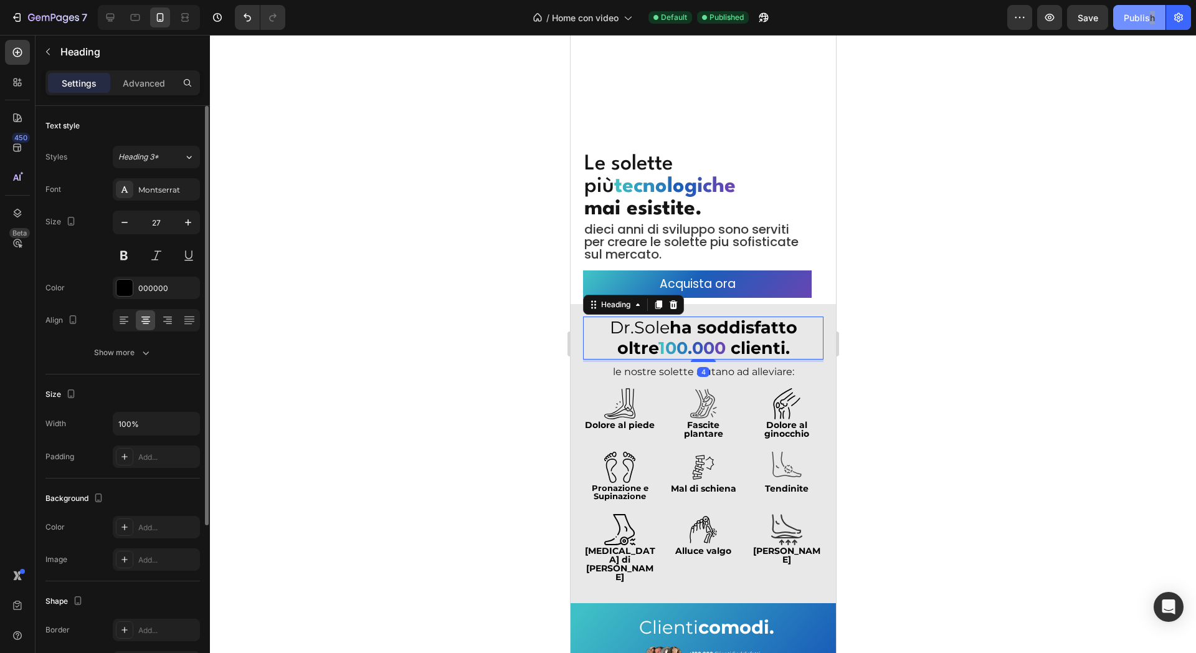
click at [1115, 14] on button "Publish" at bounding box center [1139, 17] width 52 height 25
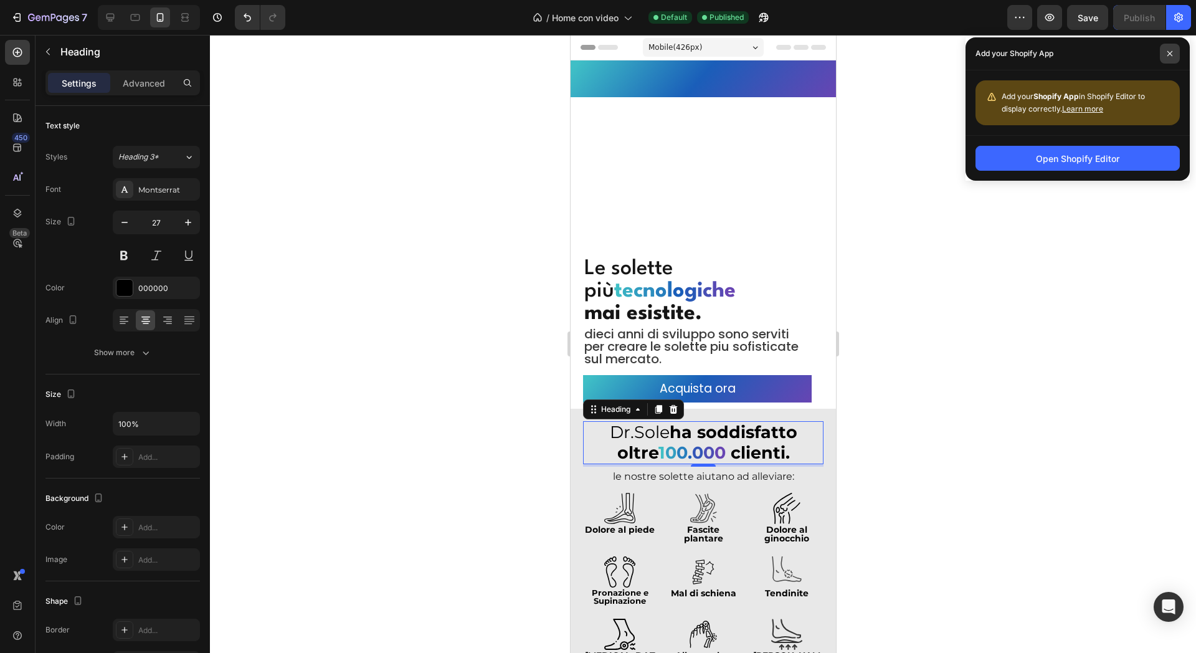
click at [1166, 59] on span at bounding box center [1170, 54] width 20 height 20
